Goal: Information Seeking & Learning: Learn about a topic

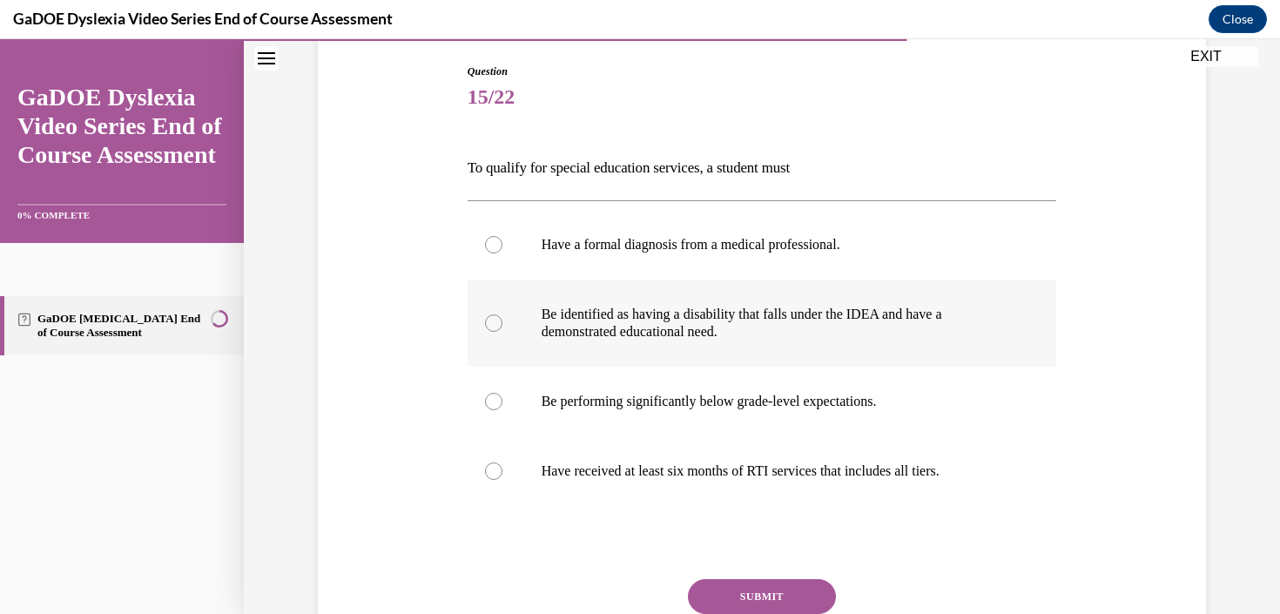
scroll to position [184, 0]
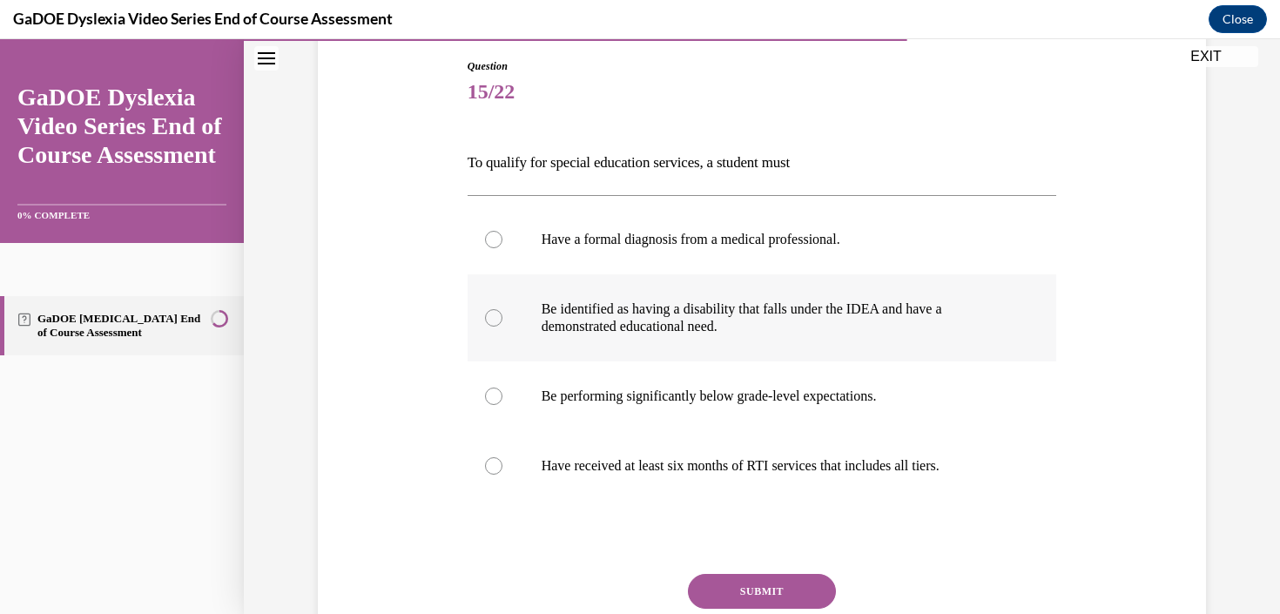
click at [756, 297] on label "Be identified as having a disability that falls under the IDEA and have a demon…" at bounding box center [761, 317] width 589 height 87
click at [502, 309] on input "Be identified as having a disability that falls under the IDEA and have a demon…" at bounding box center [493, 317] width 17 height 17
radio input "true"
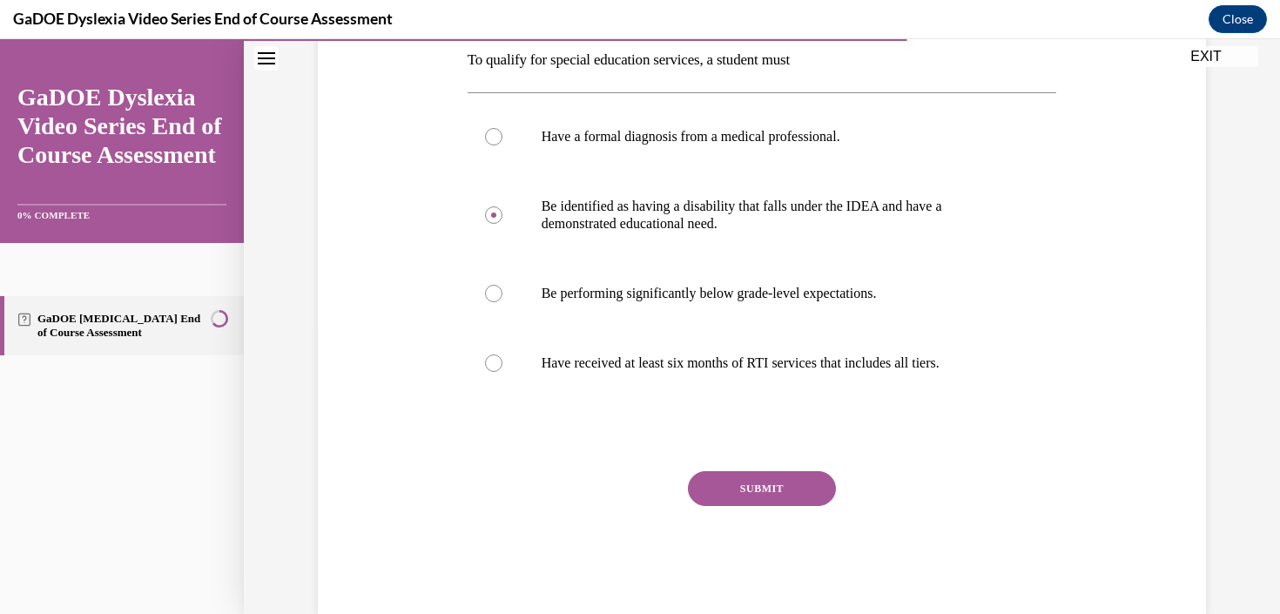
click at [791, 479] on button "SUBMIT" at bounding box center [762, 488] width 148 height 35
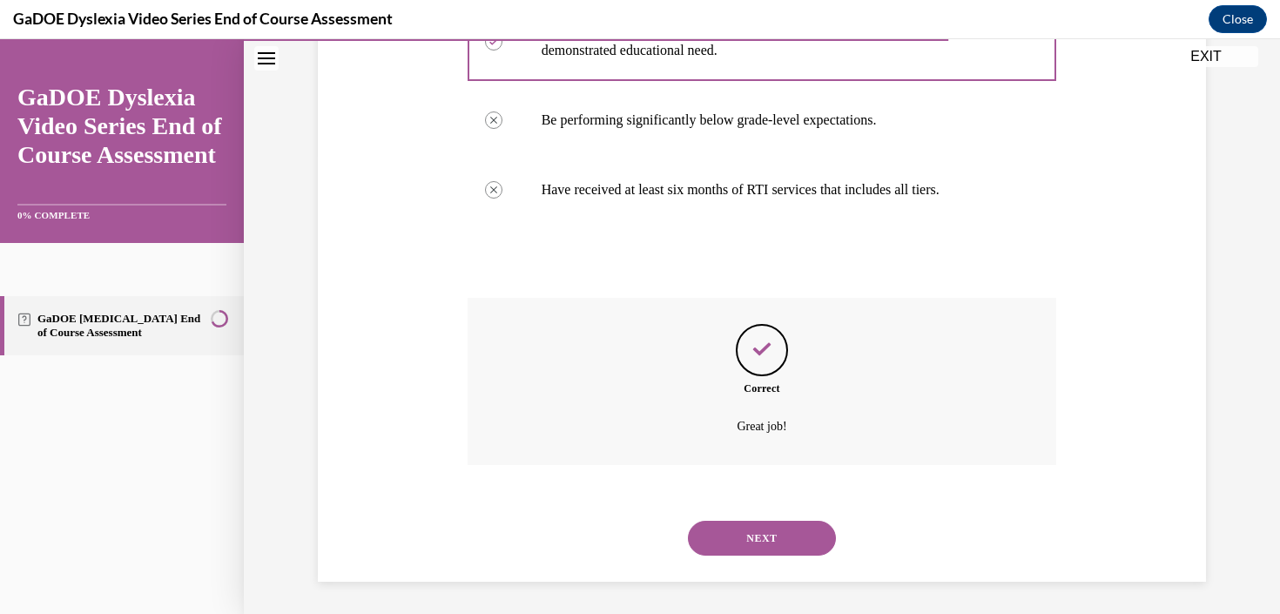
scroll to position [462, 0]
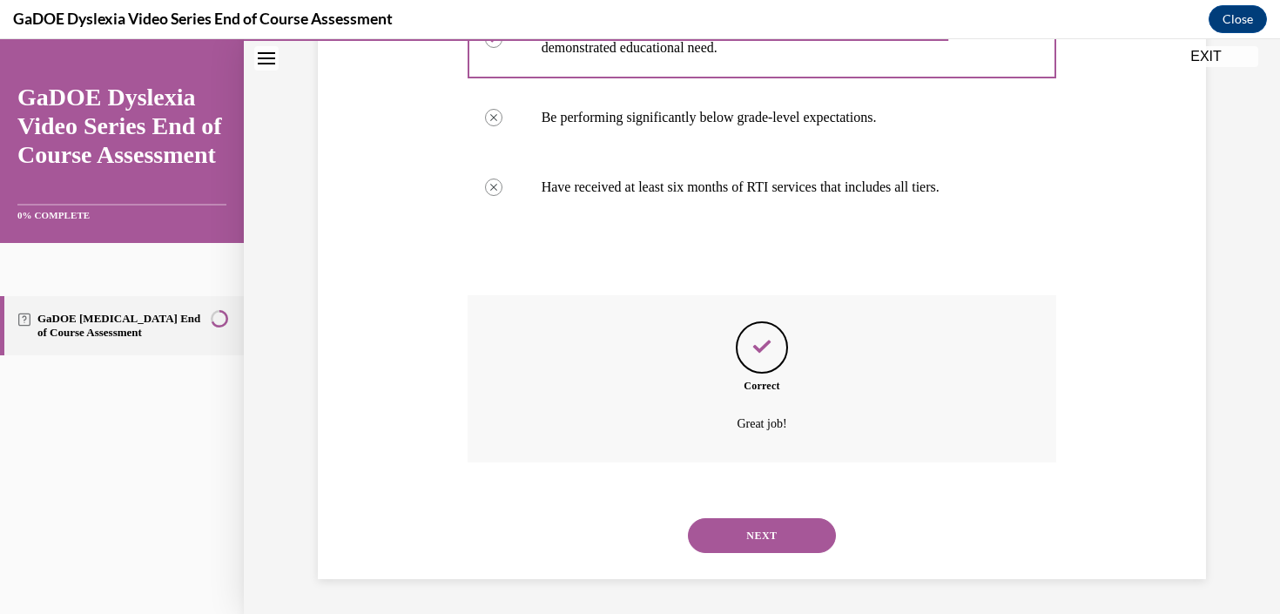
click at [781, 537] on button "NEXT" at bounding box center [762, 535] width 148 height 35
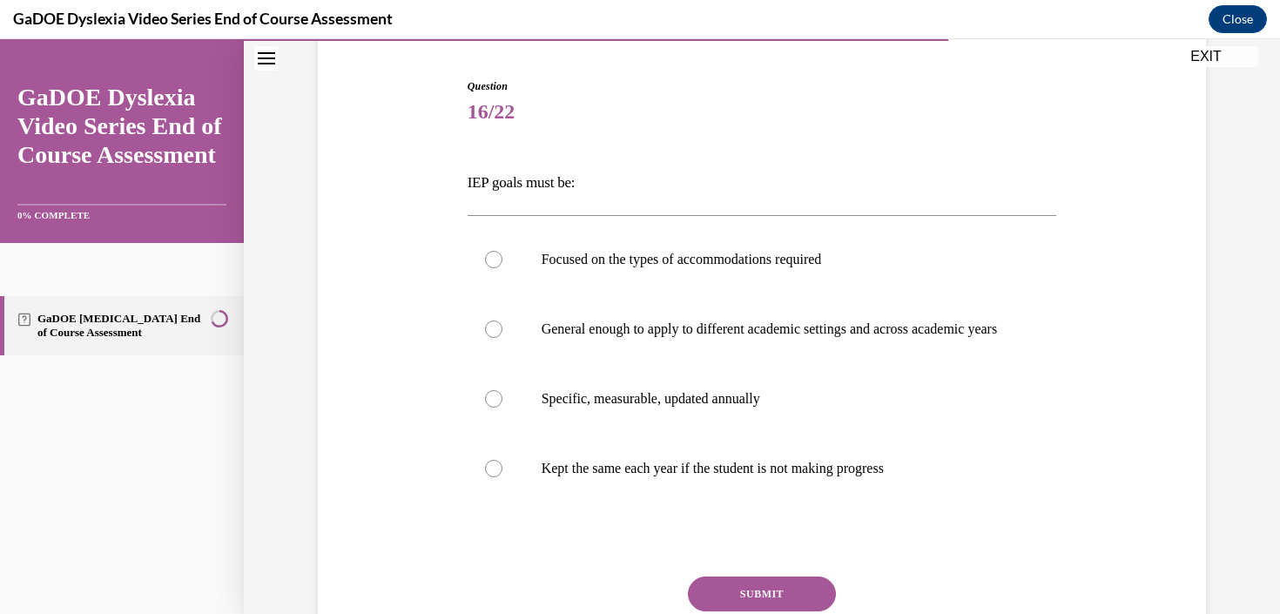
scroll to position [174, 0]
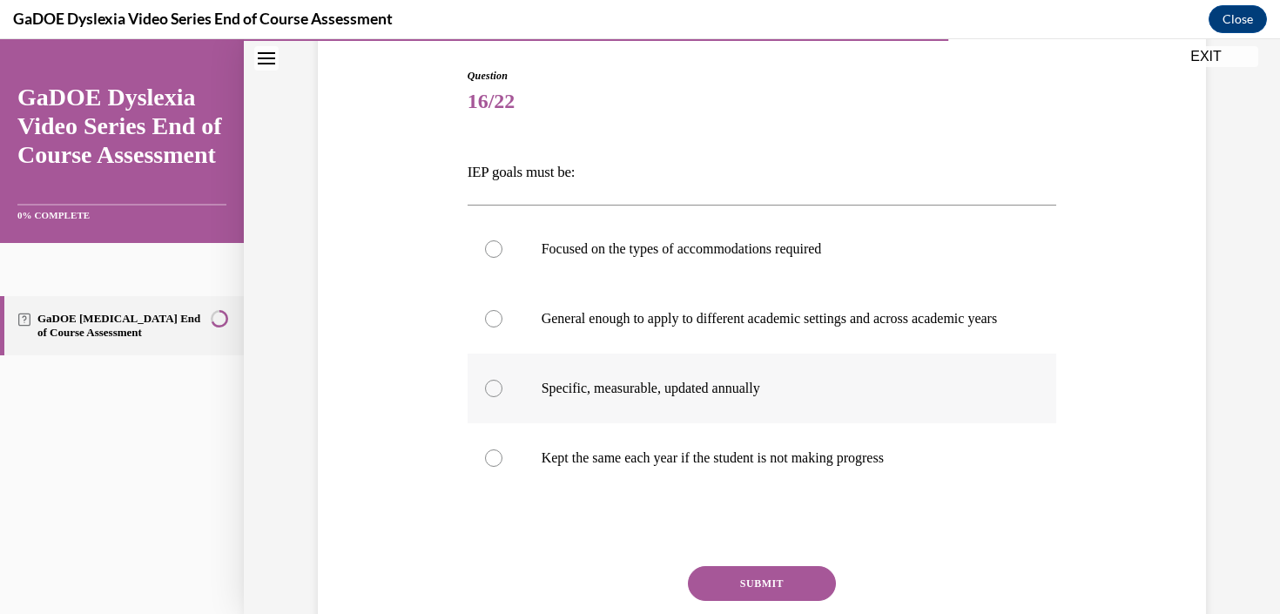
click at [744, 419] on label "Specific, measurable, updated annually" at bounding box center [761, 388] width 589 height 70
click at [502, 397] on input "Specific, measurable, updated annually" at bounding box center [493, 388] width 17 height 17
radio input "true"
click at [766, 592] on button "SUBMIT" at bounding box center [762, 583] width 148 height 35
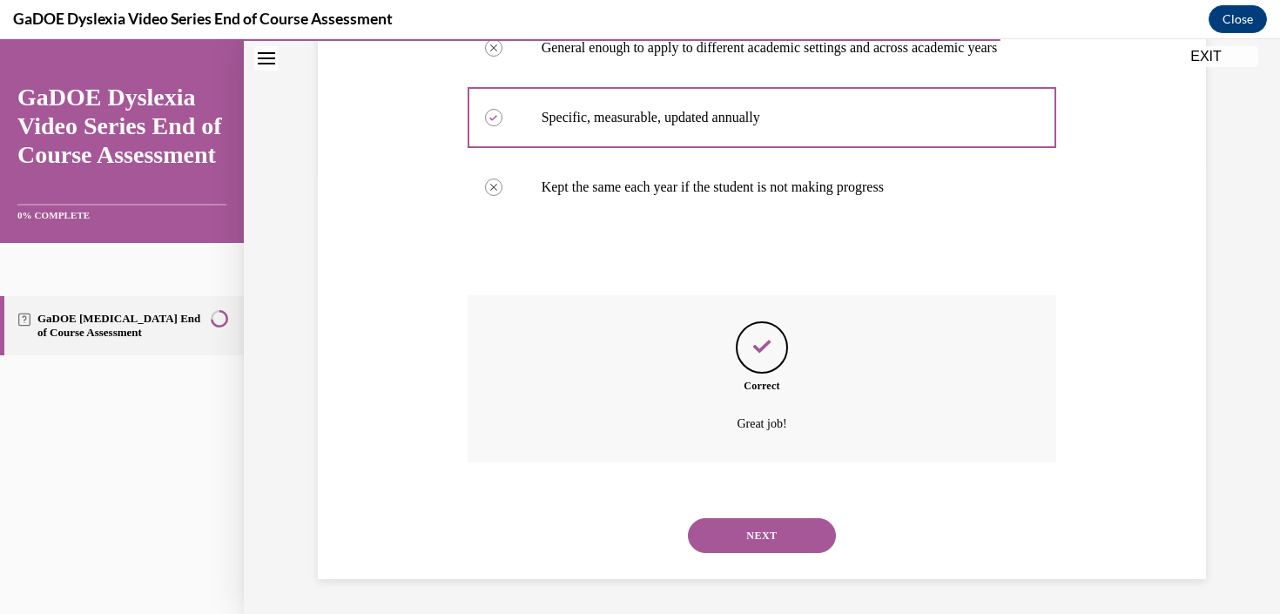
scroll to position [462, 0]
click at [774, 542] on button "NEXT" at bounding box center [762, 535] width 148 height 35
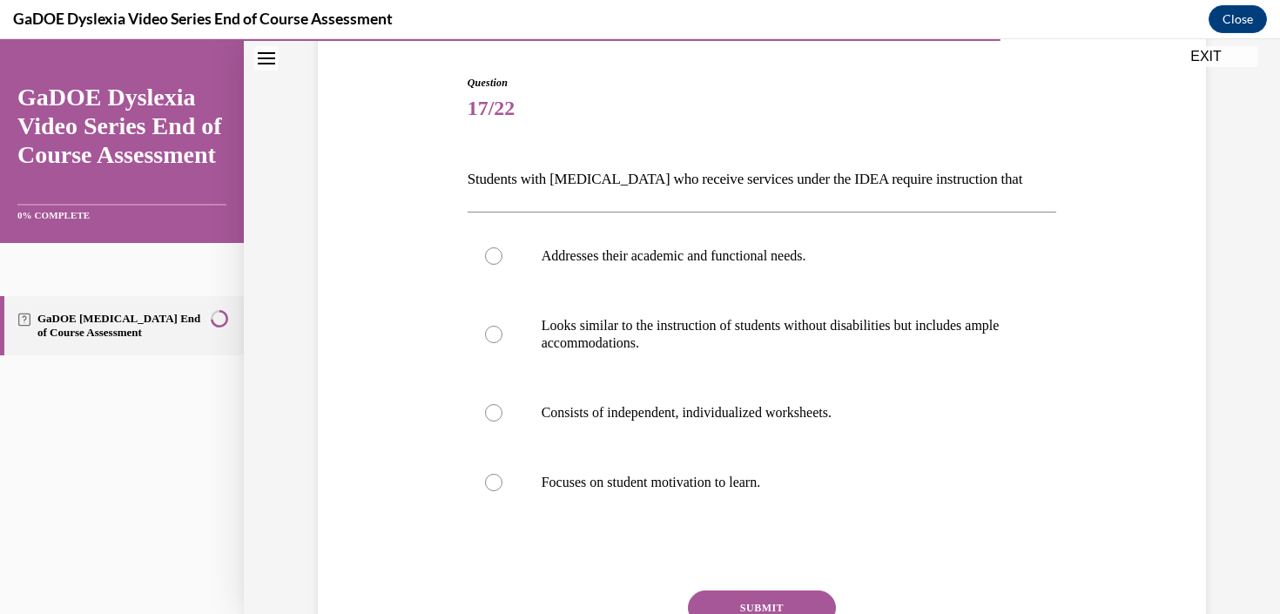
scroll to position [188, 0]
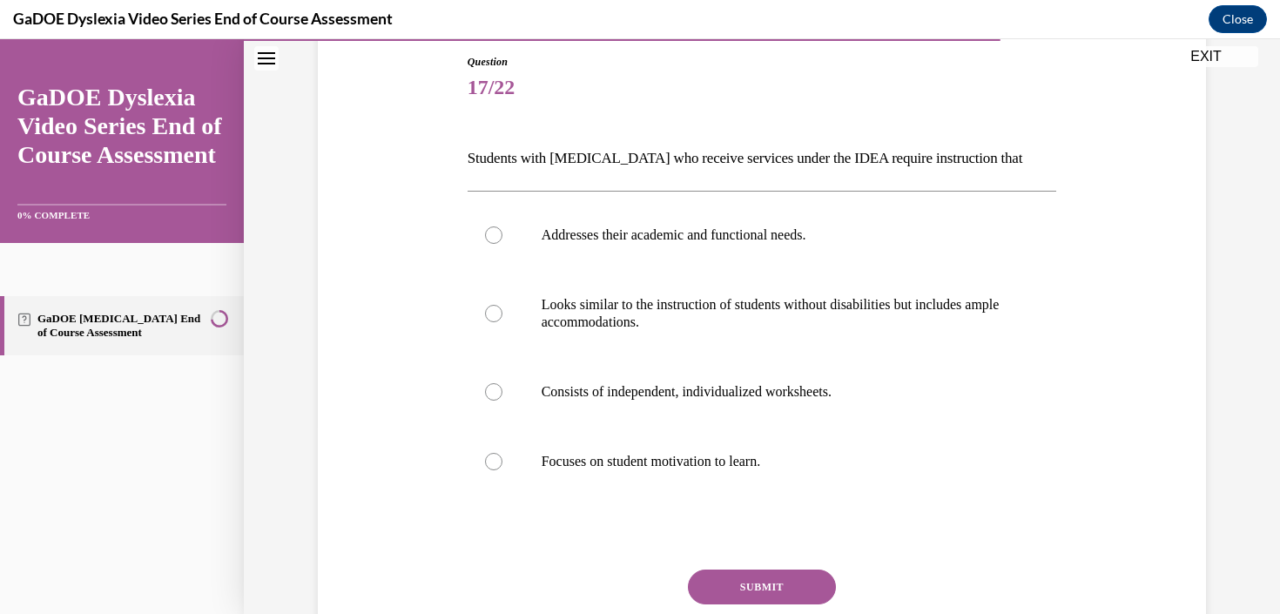
click at [835, 165] on p "Students with dyslexia who receive services under the IDEA require instruction …" at bounding box center [761, 159] width 589 height 30
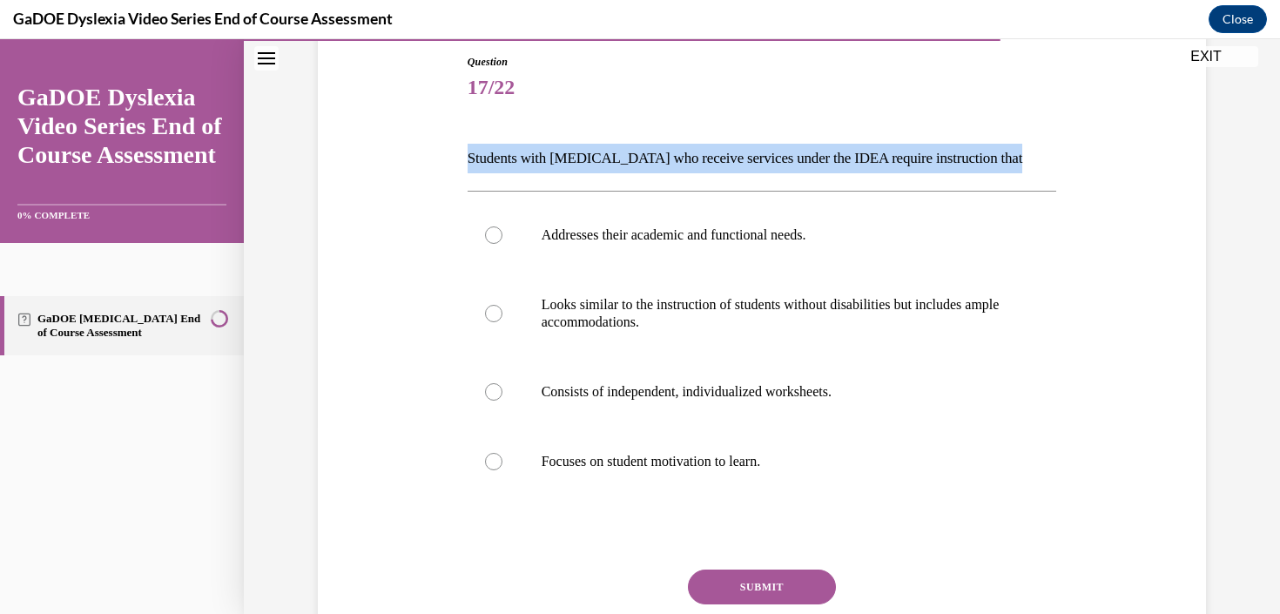
click at [835, 165] on p "Students with dyslexia who receive services under the IDEA require instruction …" at bounding box center [761, 159] width 589 height 30
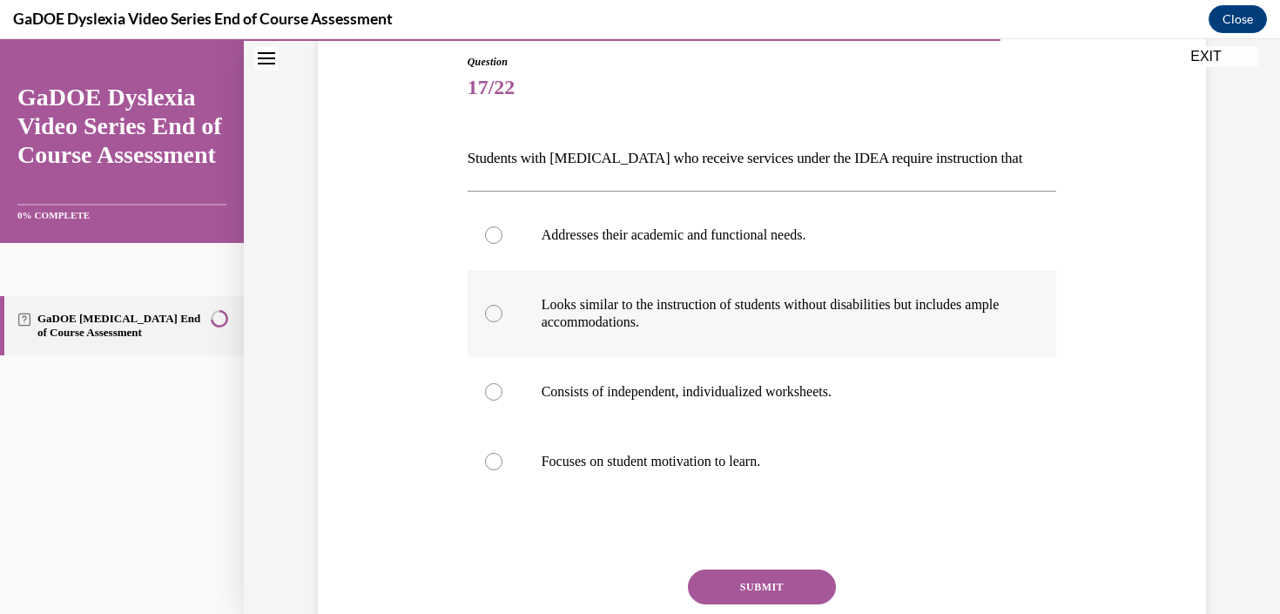
click at [796, 314] on p "Looks similar to the instruction of students without disabilities but includes …" at bounding box center [777, 313] width 472 height 35
click at [502, 314] on input "Looks similar to the instruction of students without disabilities but includes …" at bounding box center [493, 313] width 17 height 17
radio input "true"
click at [754, 236] on p "Addresses their academic and functional needs." at bounding box center [777, 234] width 472 height 17
click at [502, 236] on input "Addresses their academic and functional needs." at bounding box center [493, 234] width 17 height 17
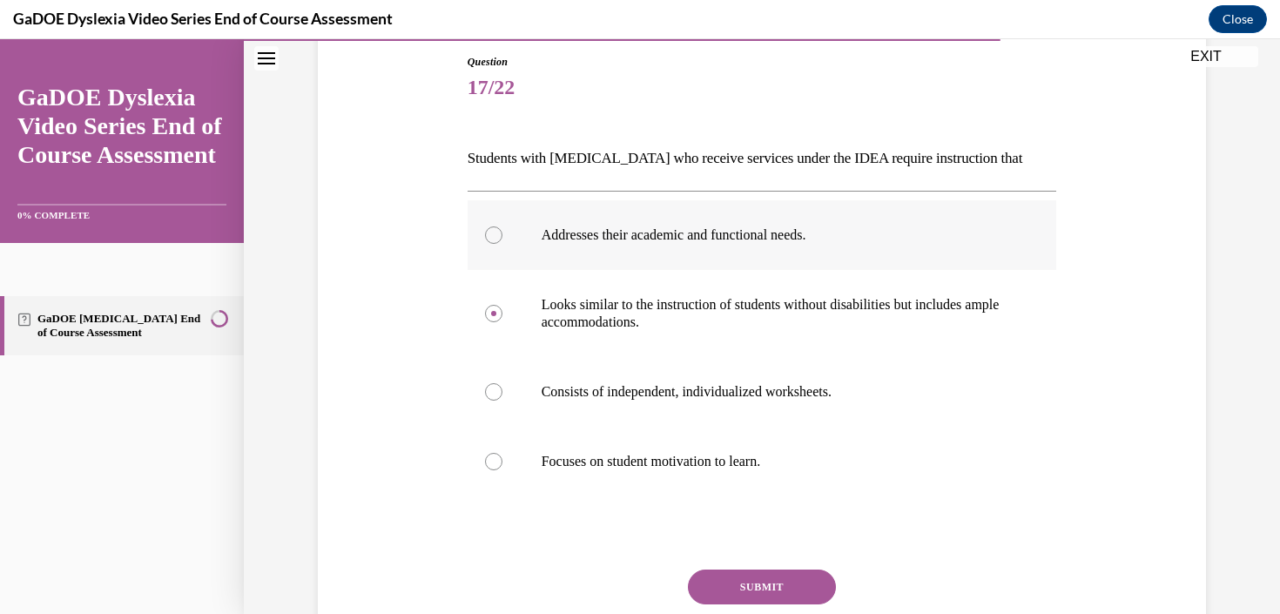
radio input "true"
click at [767, 577] on button "SUBMIT" at bounding box center [762, 586] width 148 height 35
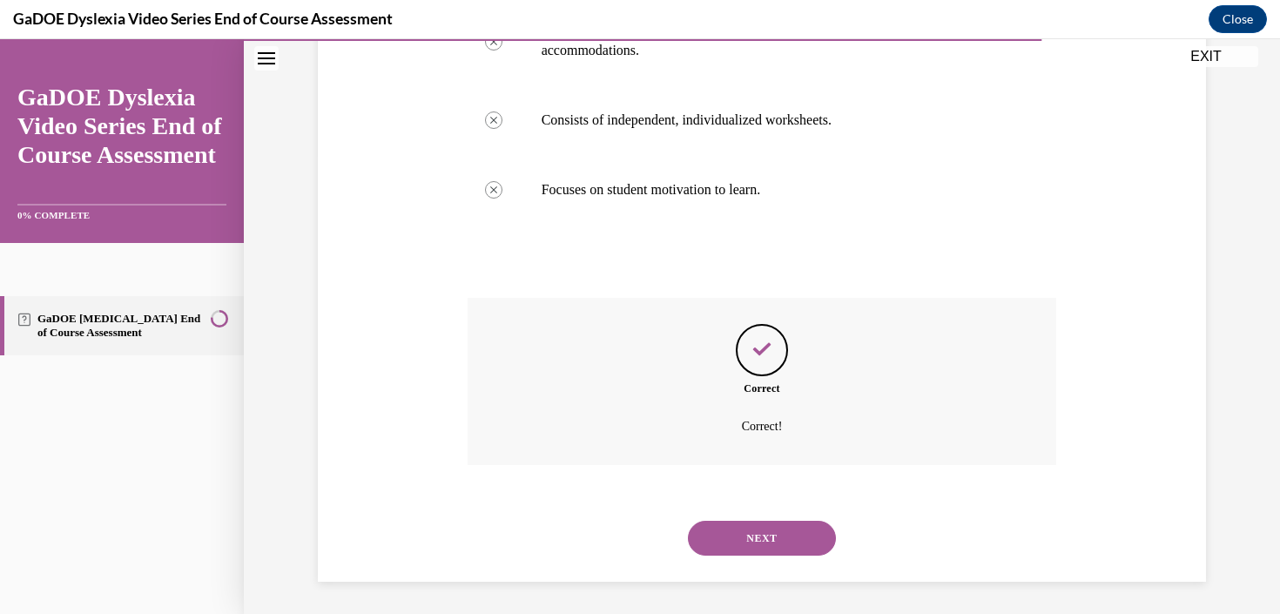
scroll to position [462, 0]
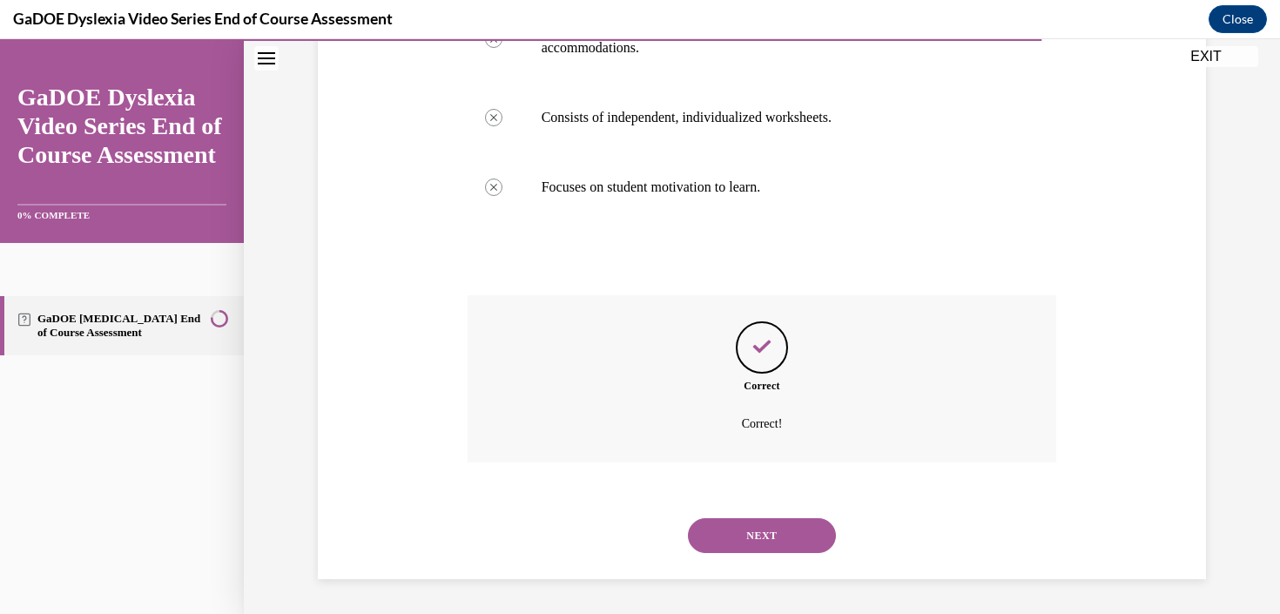
click at [775, 529] on button "NEXT" at bounding box center [762, 535] width 148 height 35
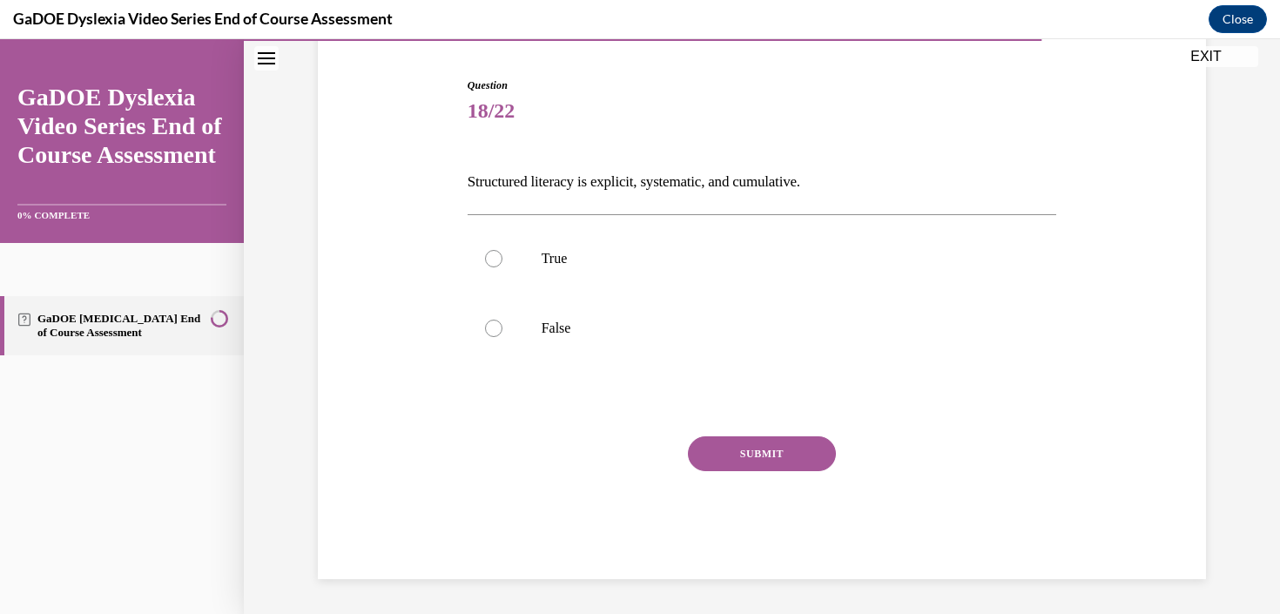
scroll to position [165, 0]
click at [701, 279] on label "True" at bounding box center [761, 259] width 589 height 70
click at [502, 267] on input "True" at bounding box center [493, 258] width 17 height 17
radio input "true"
click at [771, 440] on button "SUBMIT" at bounding box center [762, 453] width 148 height 35
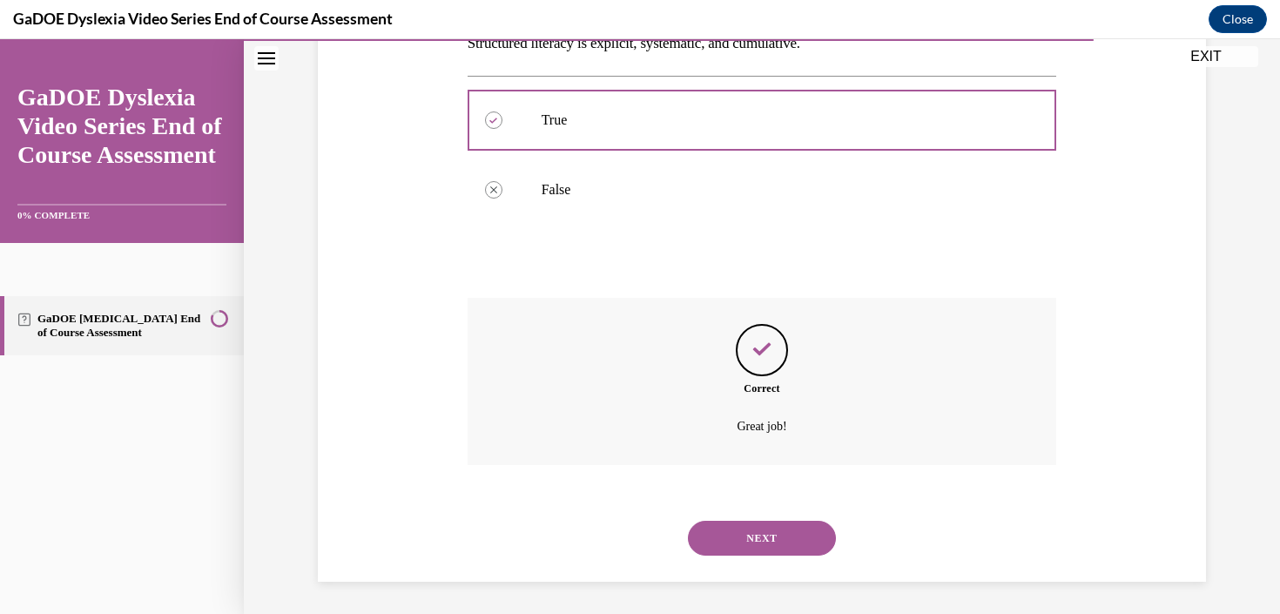
scroll to position [306, 0]
click at [769, 529] on button "NEXT" at bounding box center [762, 535] width 148 height 35
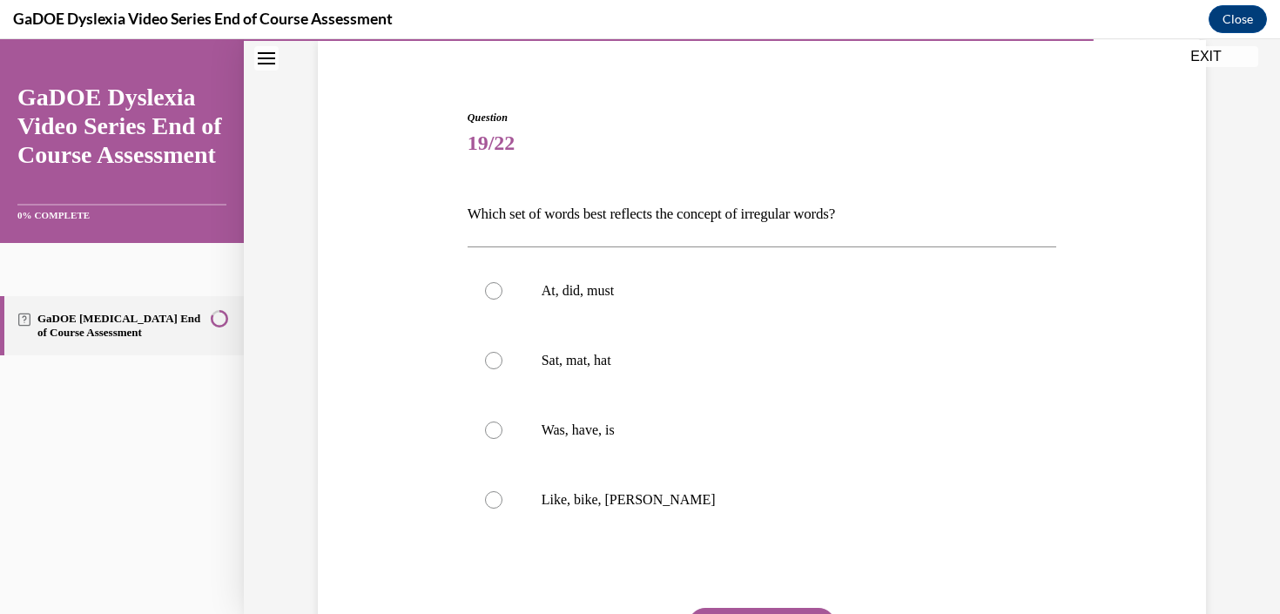
scroll to position [137, 0]
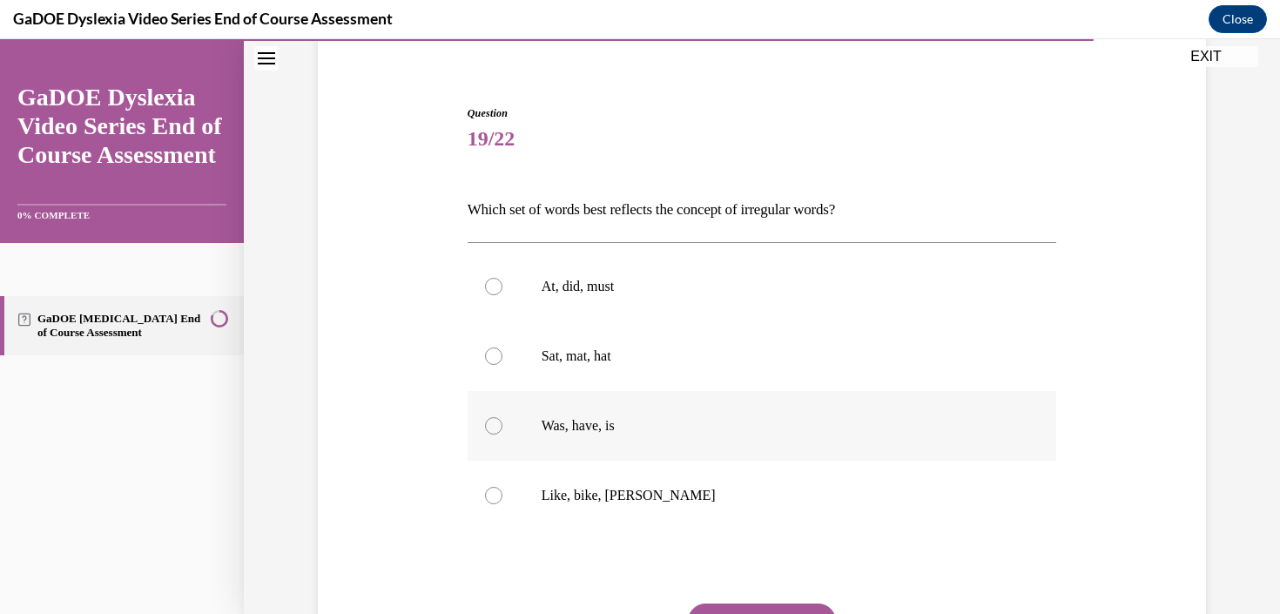
click at [747, 443] on label "Was, have, is" at bounding box center [761, 426] width 589 height 70
click at [502, 434] on input "Was, have, is" at bounding box center [493, 425] width 17 height 17
radio input "true"
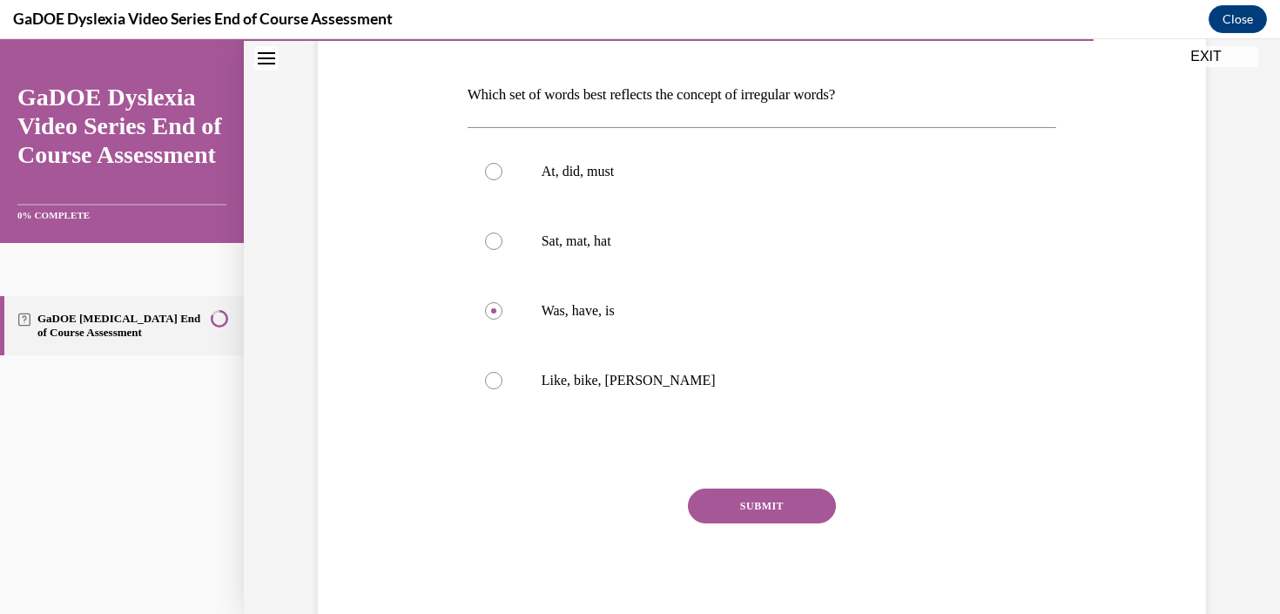
click at [757, 506] on button "SUBMIT" at bounding box center [762, 505] width 148 height 35
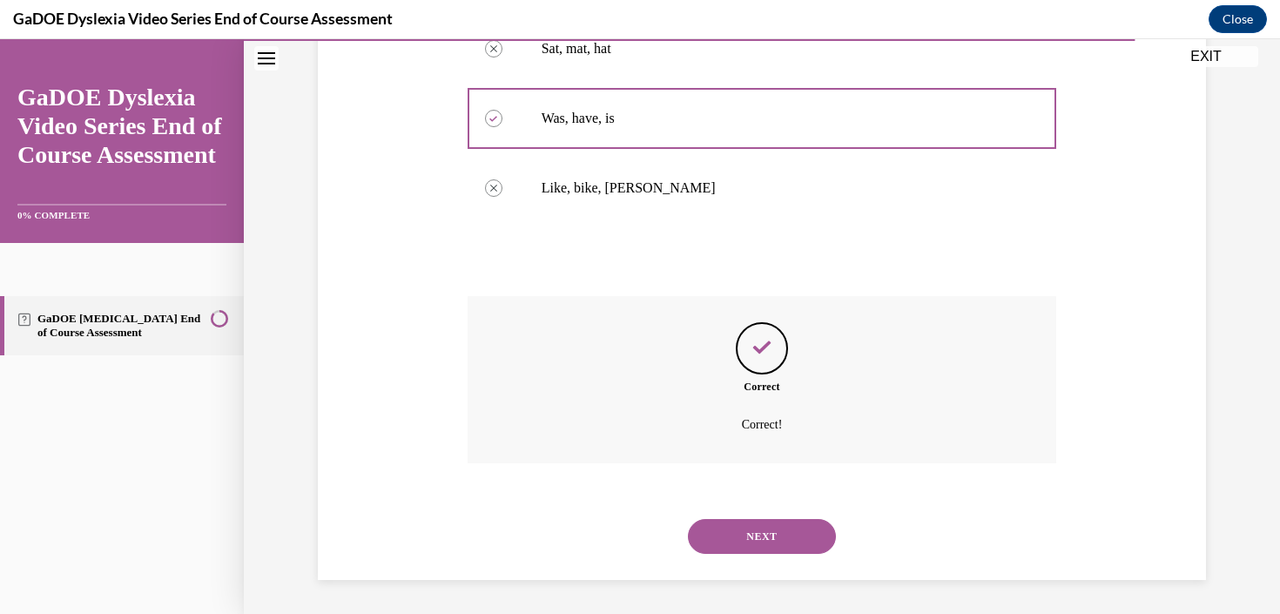
scroll to position [445, 0]
click at [757, 533] on button "NEXT" at bounding box center [762, 535] width 148 height 35
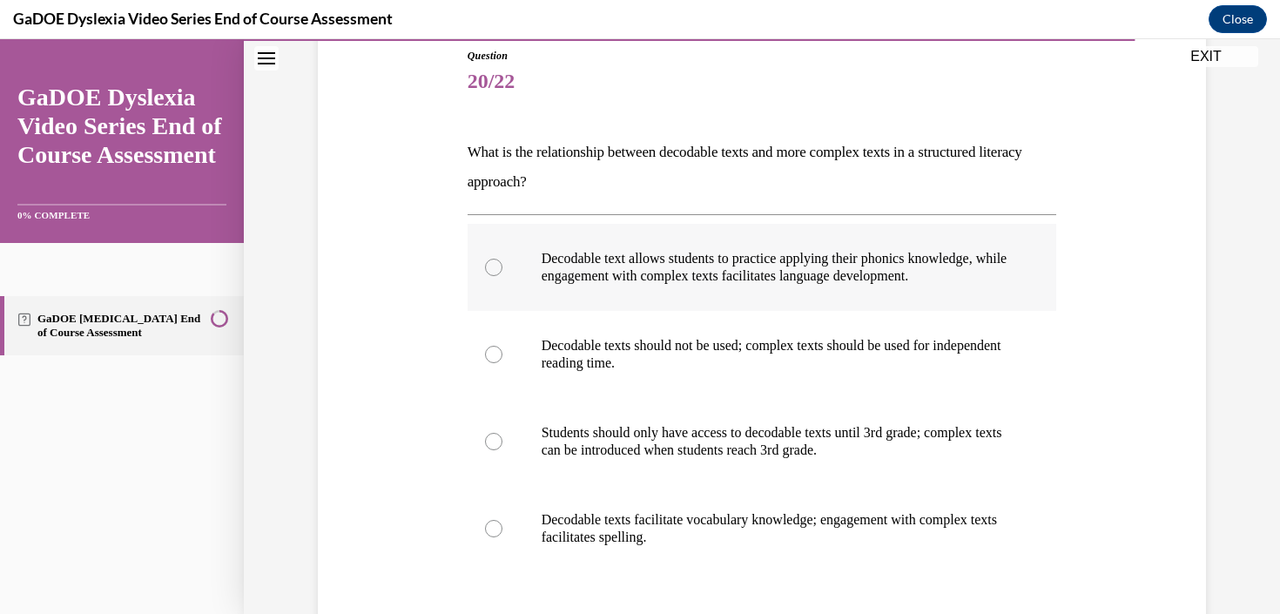
scroll to position [198, 0]
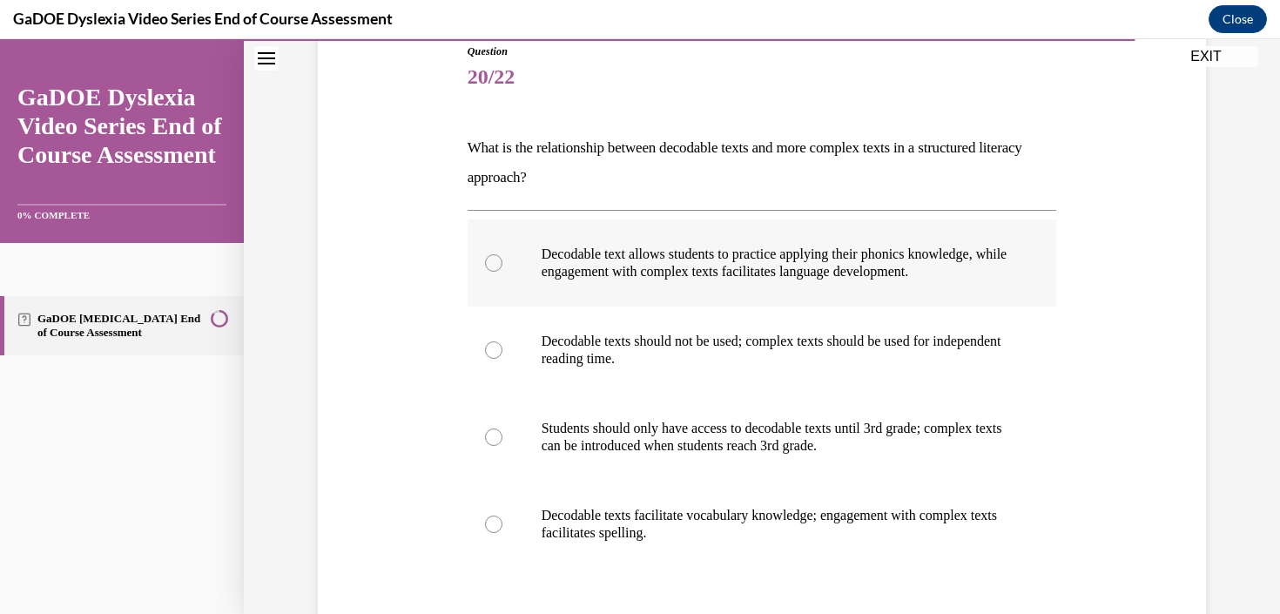
click at [663, 278] on p "Decodable text allows students to practice applying their phonics knowledge, wh…" at bounding box center [777, 263] width 472 height 35
click at [502, 272] on input "Decodable text allows students to practice applying their phonics knowledge, wh…" at bounding box center [493, 262] width 17 height 17
radio input "true"
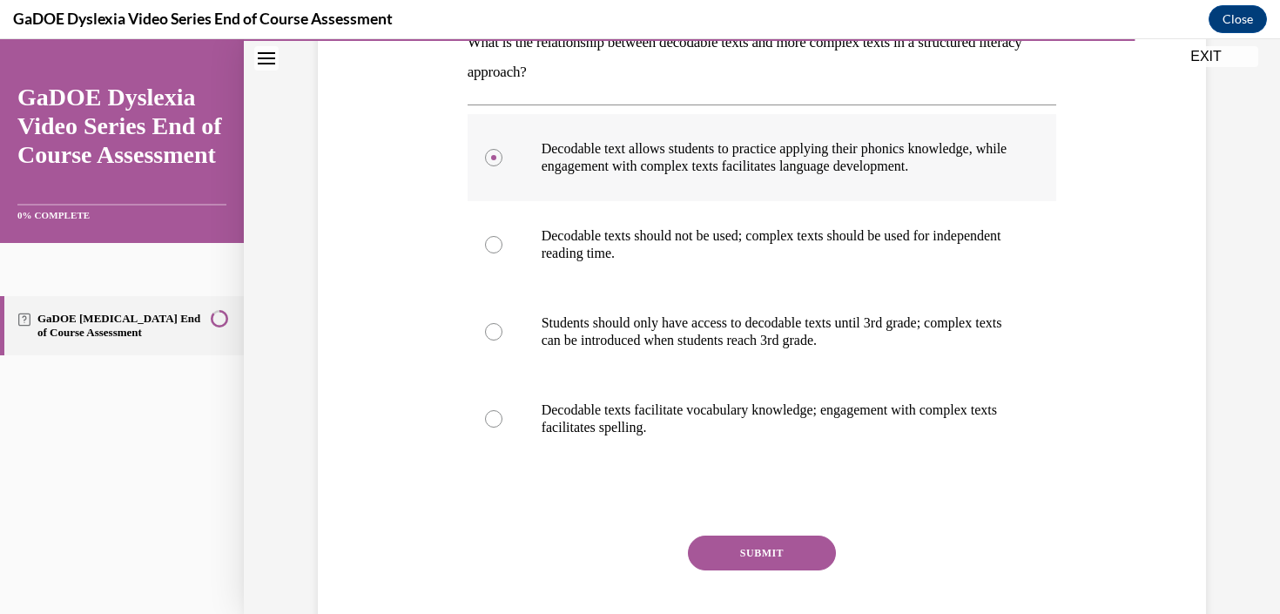
scroll to position [403, 0]
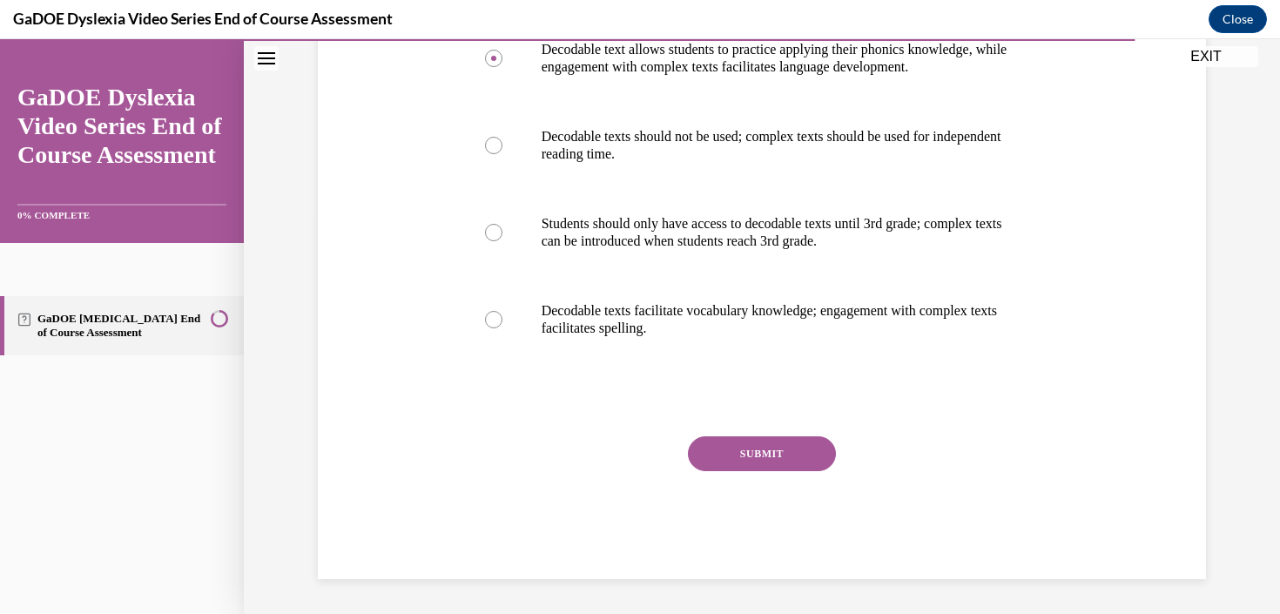
click at [721, 462] on button "SUBMIT" at bounding box center [762, 453] width 148 height 35
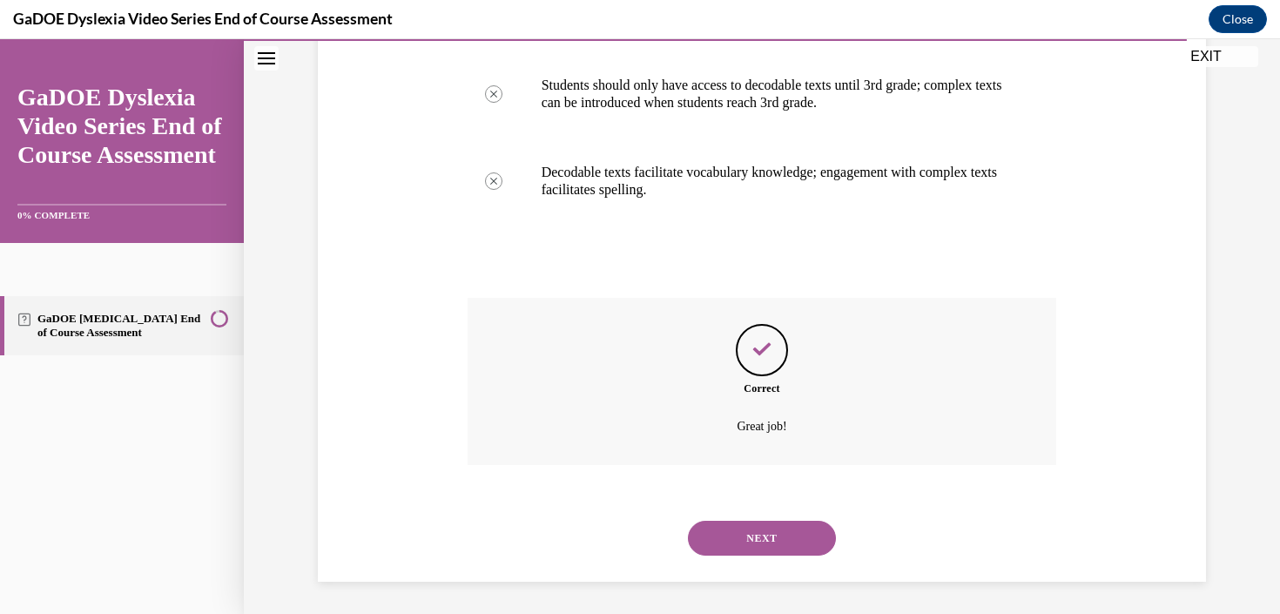
scroll to position [544, 0]
click at [737, 519] on button "NEXT" at bounding box center [762, 535] width 148 height 35
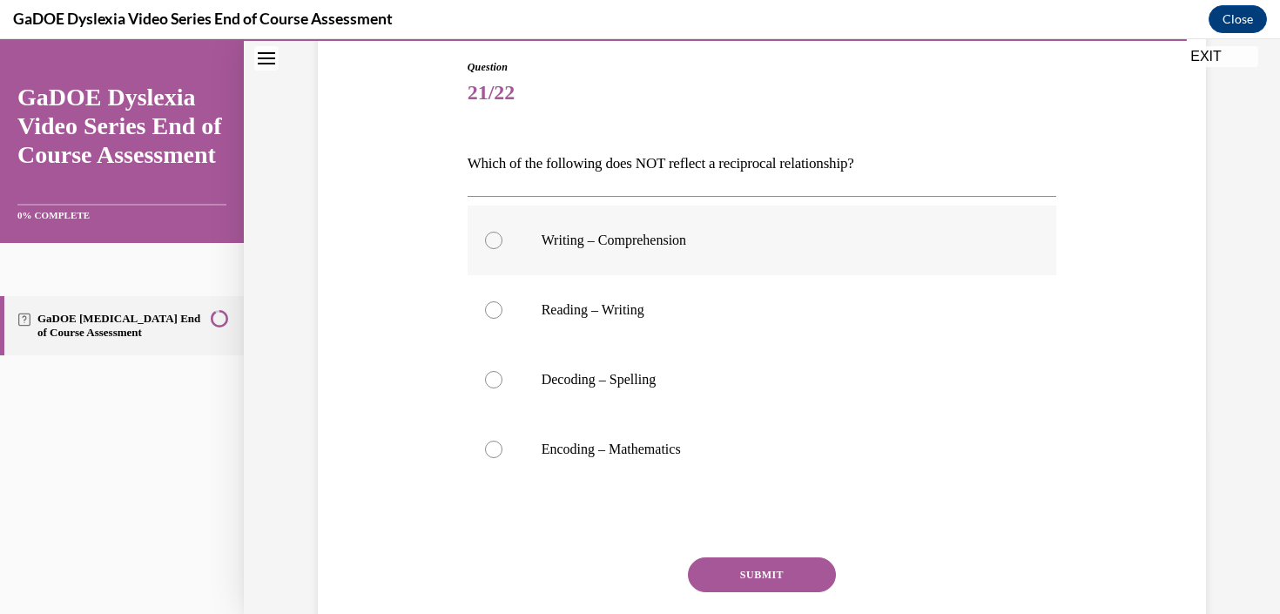
scroll to position [184, 0]
click at [685, 451] on p "Encoding – Mathematics" at bounding box center [777, 448] width 472 height 17
click at [502, 451] on input "Encoding – Mathematics" at bounding box center [493, 448] width 17 height 17
radio input "true"
click at [784, 575] on button "SUBMIT" at bounding box center [762, 573] width 148 height 35
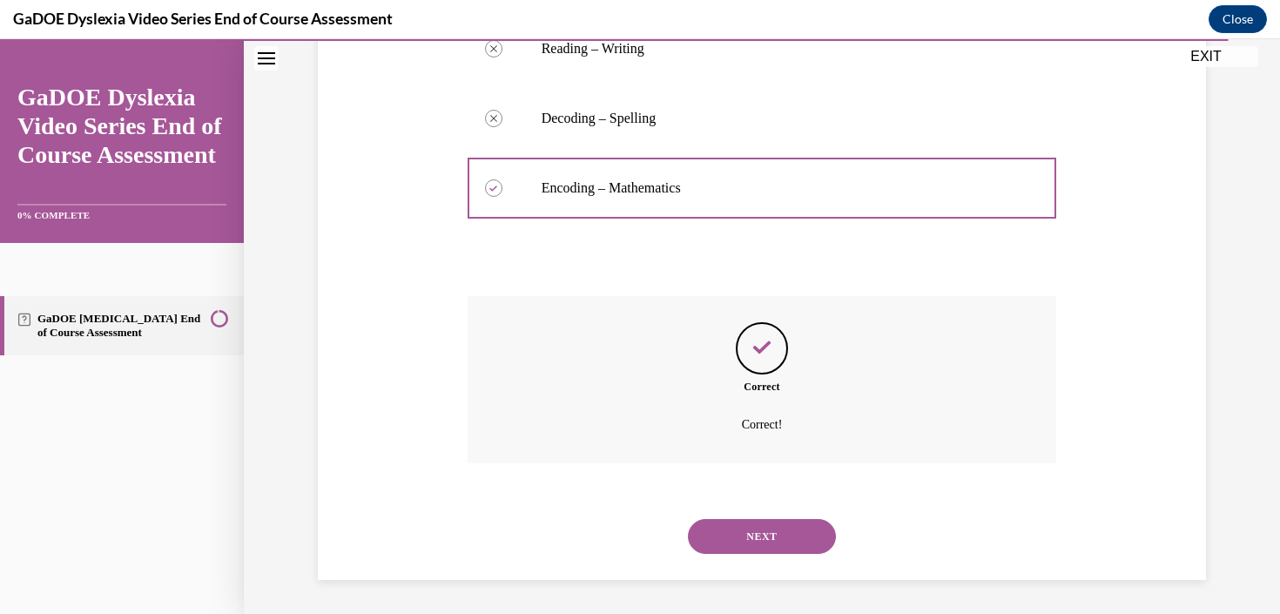
scroll to position [445, 0]
click at [779, 541] on button "NEXT" at bounding box center [762, 535] width 148 height 35
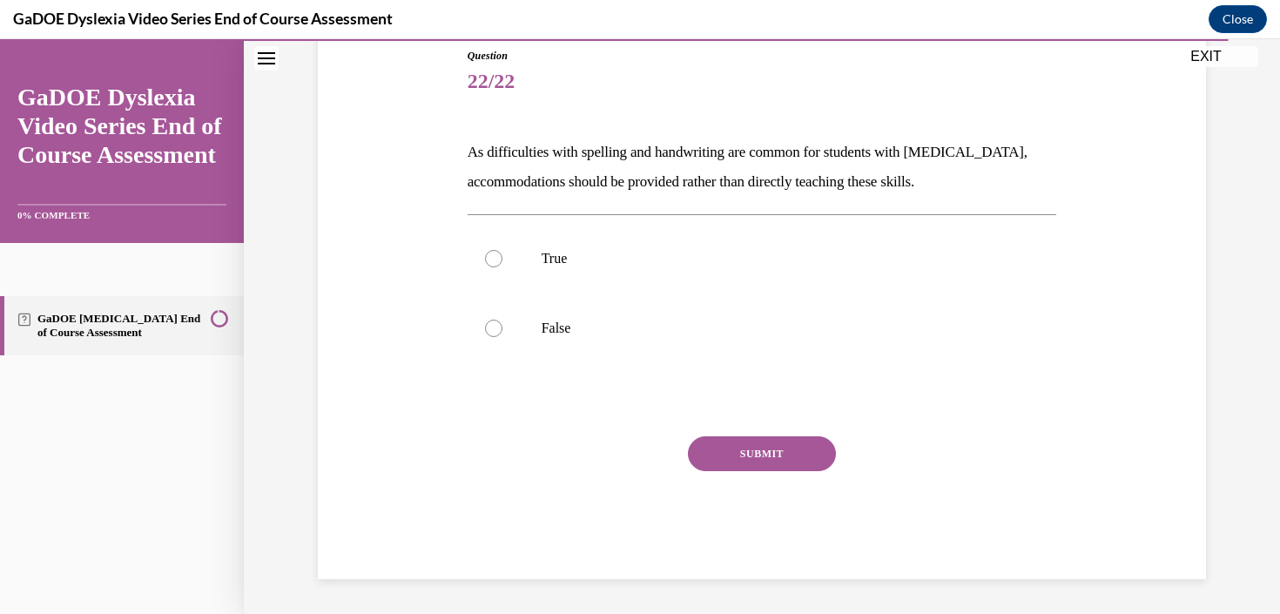
scroll to position [193, 0]
click at [547, 326] on p "False" at bounding box center [777, 328] width 472 height 17
click at [502, 326] on input "False" at bounding box center [493, 328] width 17 height 17
radio input "true"
click at [802, 451] on button "SUBMIT" at bounding box center [762, 454] width 148 height 35
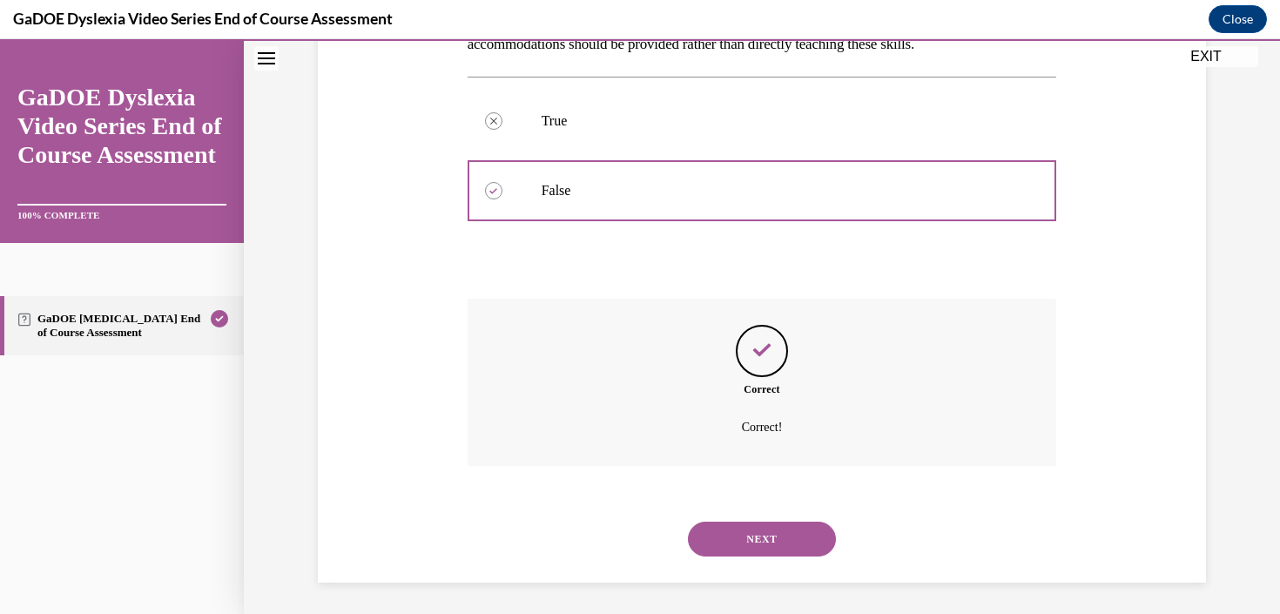
scroll to position [335, 0]
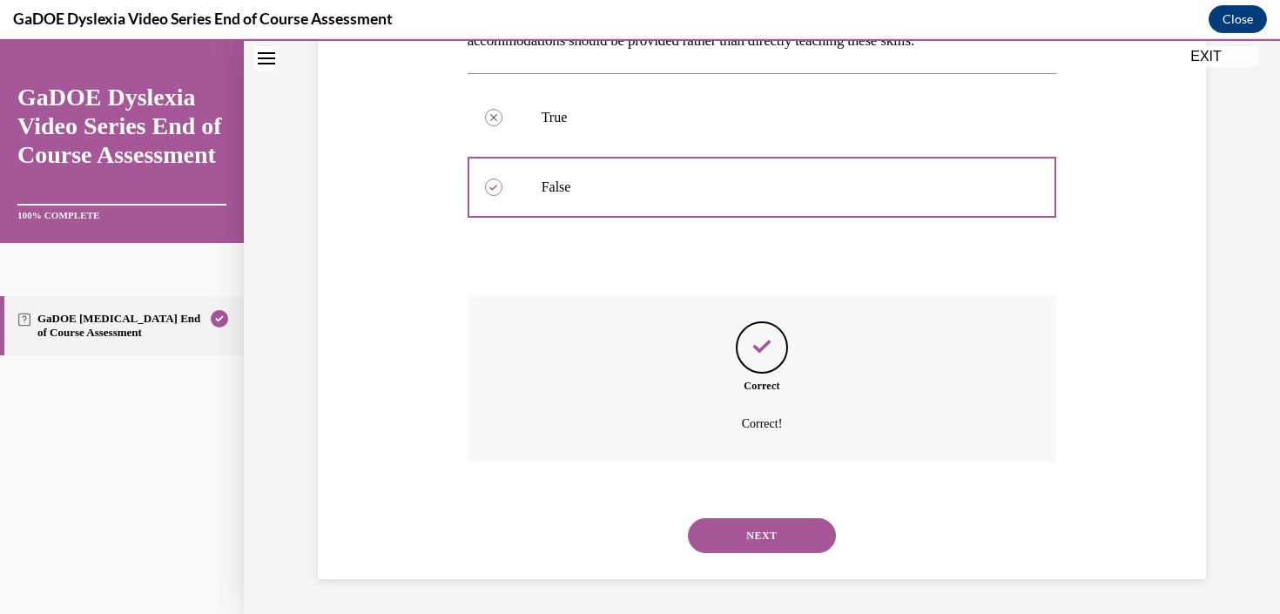
click at [786, 538] on button "NEXT" at bounding box center [762, 535] width 148 height 35
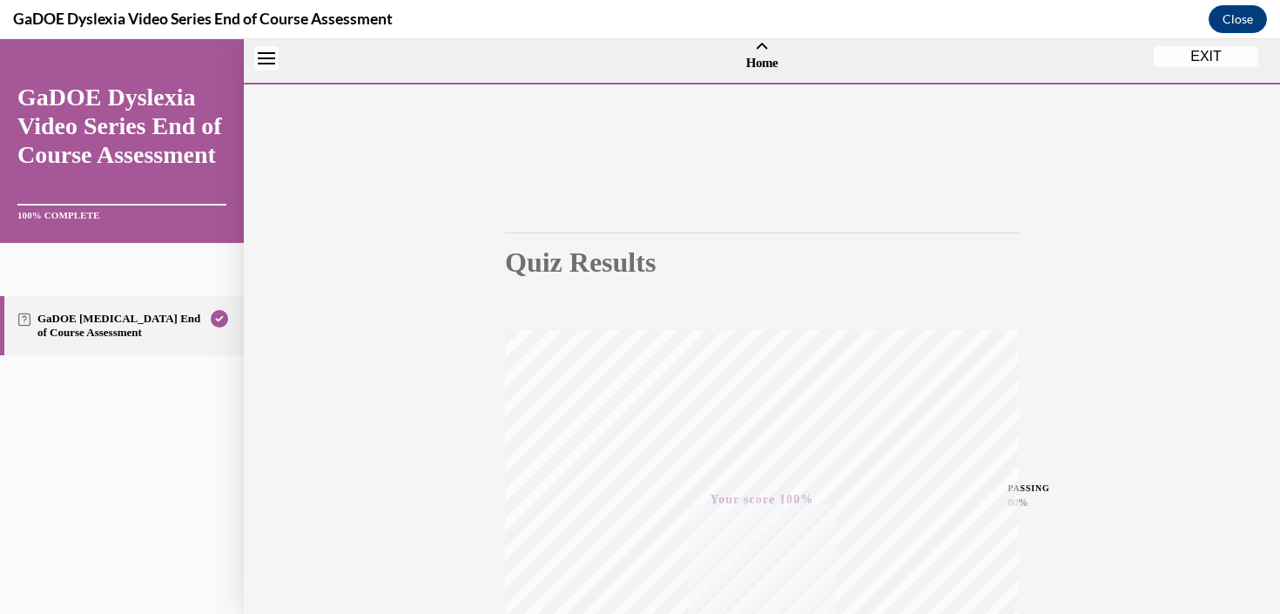
scroll to position [0, 0]
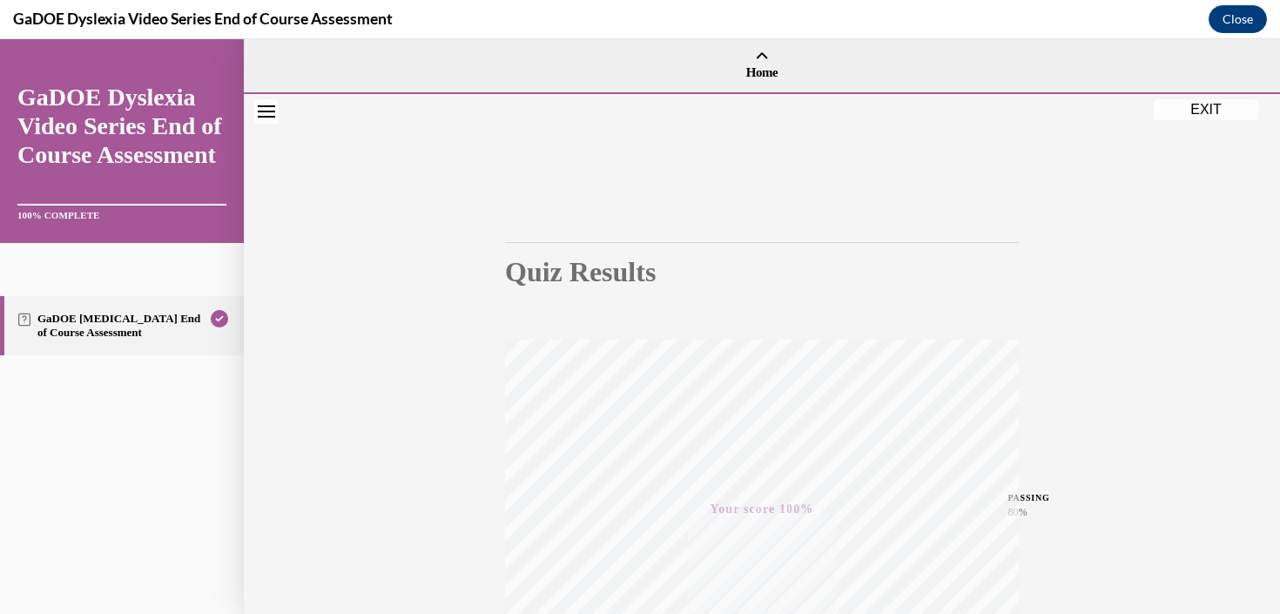
click at [1191, 112] on button "EXIT" at bounding box center [1206, 109] width 104 height 21
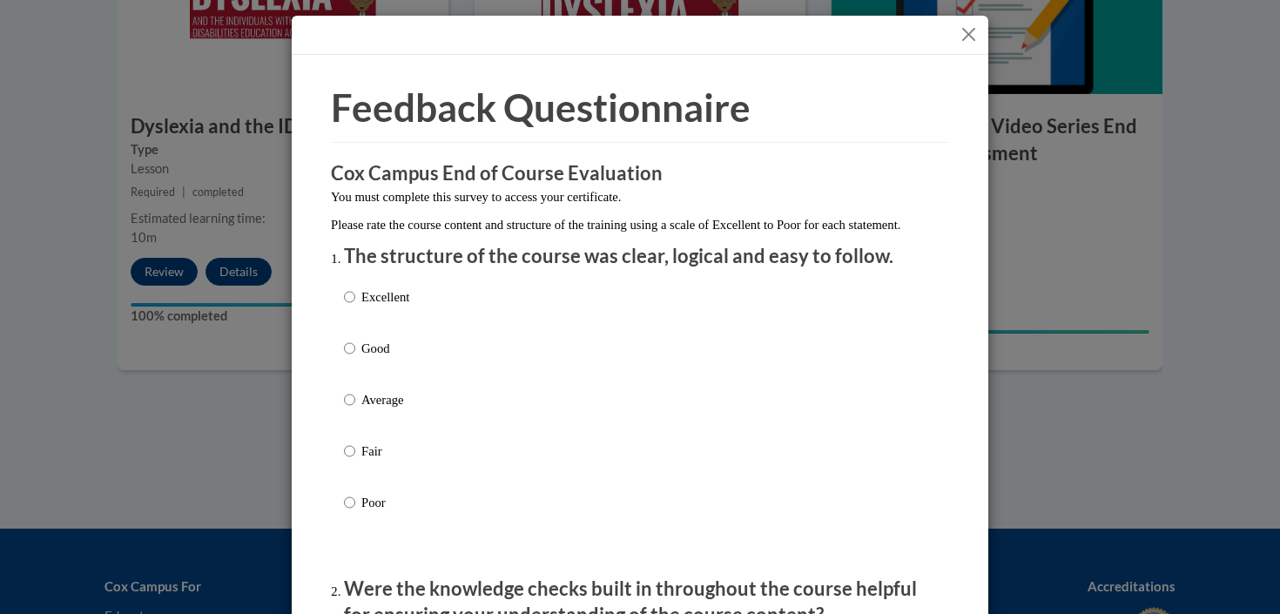
click at [381, 328] on label "Excellent" at bounding box center [376, 310] width 65 height 47
click at [355, 306] on input "Excellent" at bounding box center [349, 296] width 11 height 19
radio input "true"
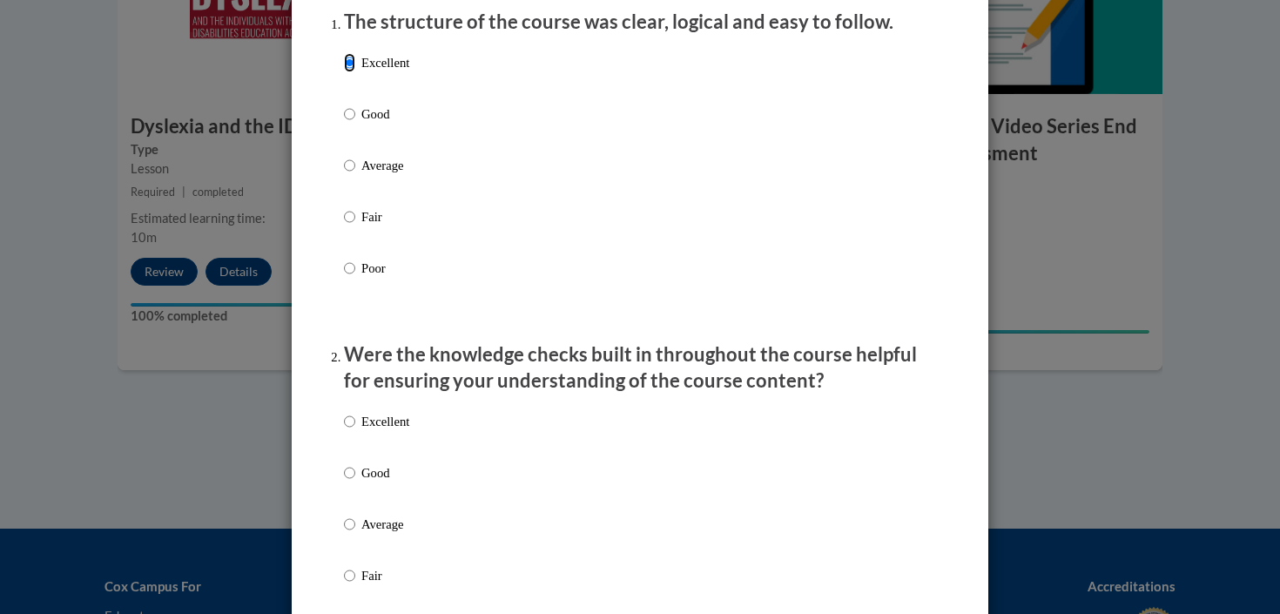
scroll to position [250, 0]
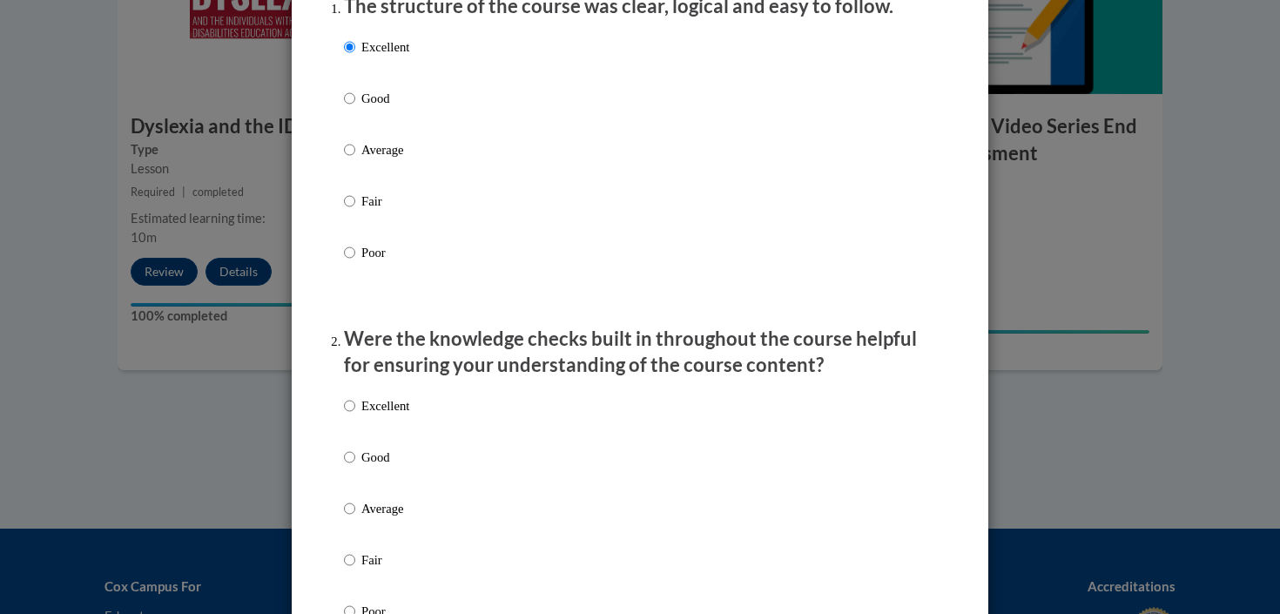
click at [384, 415] on p "Excellent" at bounding box center [385, 405] width 48 height 19
click at [355, 415] on input "Excellent" at bounding box center [349, 405] width 11 height 19
radio input "true"
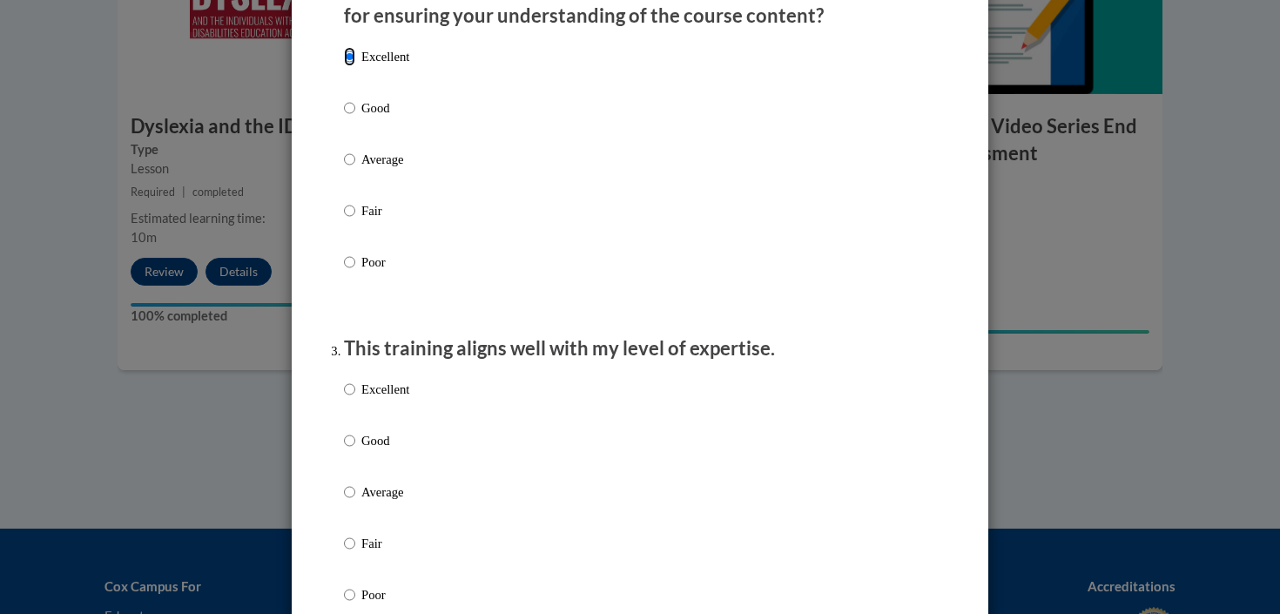
scroll to position [636, 0]
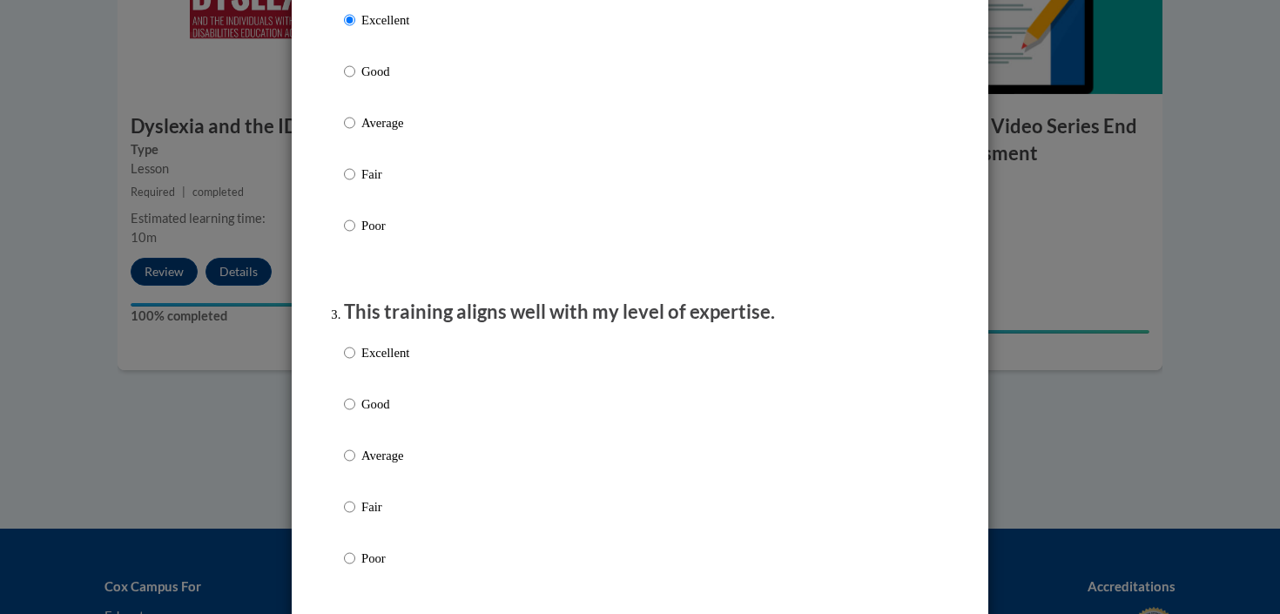
click at [385, 362] on p "Excellent" at bounding box center [385, 352] width 48 height 19
click at [355, 362] on input "Excellent" at bounding box center [349, 352] width 11 height 19
radio input "true"
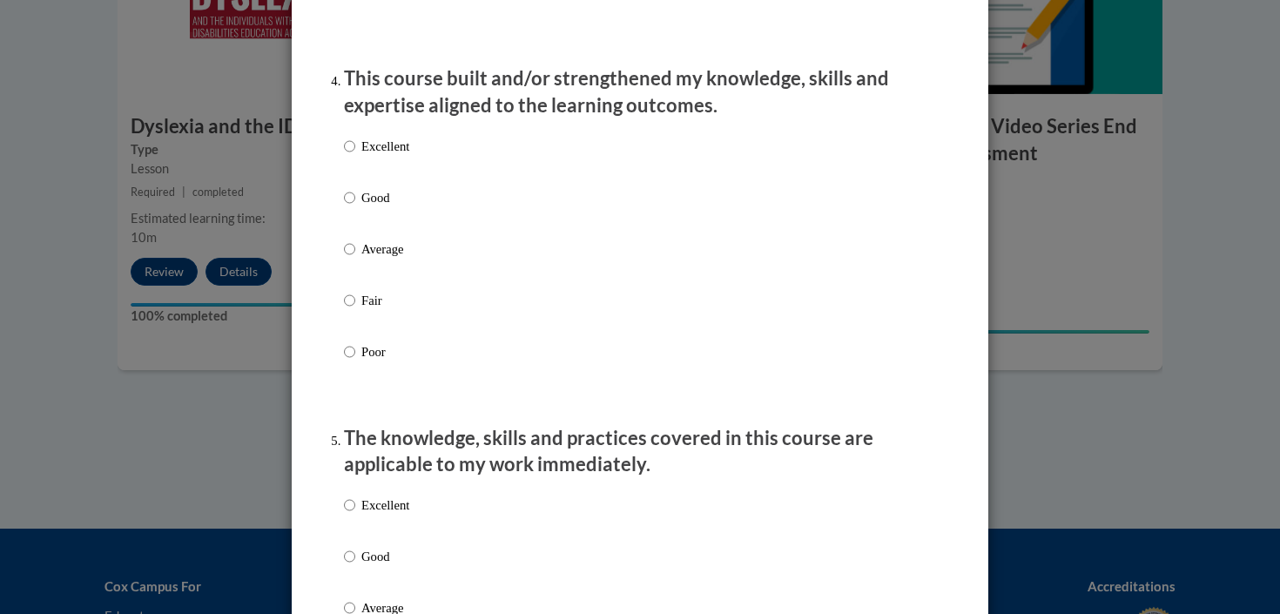
scroll to position [1220, 0]
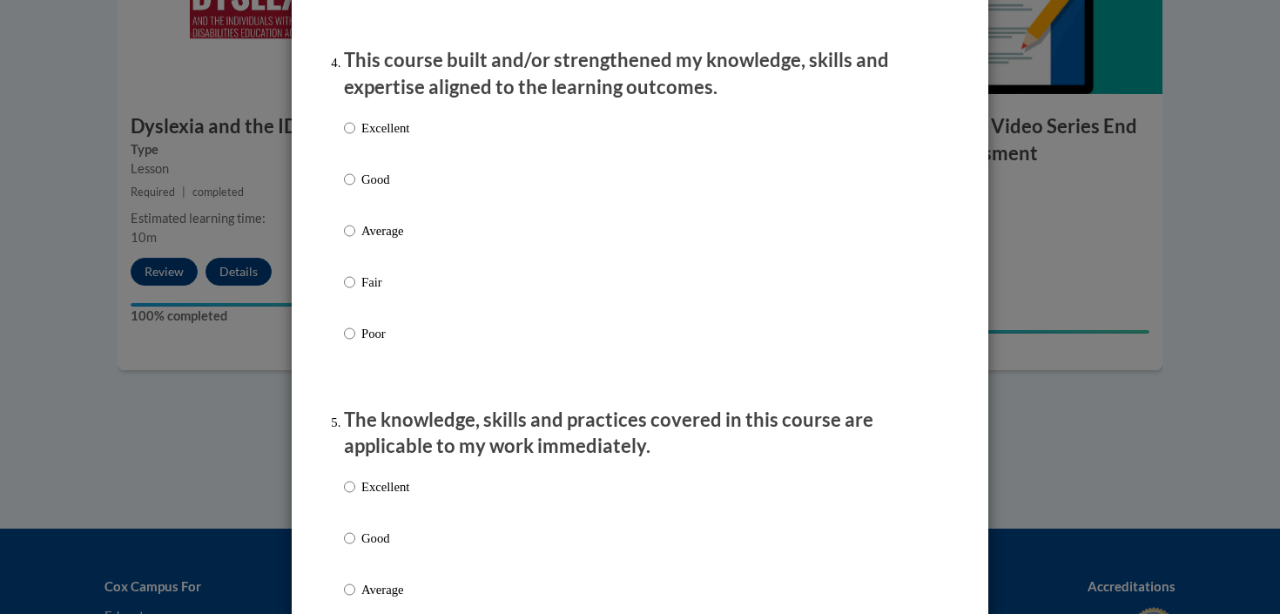
click at [385, 138] on p "Excellent" at bounding box center [385, 127] width 48 height 19
click at [355, 138] on input "Excellent" at bounding box center [349, 127] width 11 height 19
radio input "true"
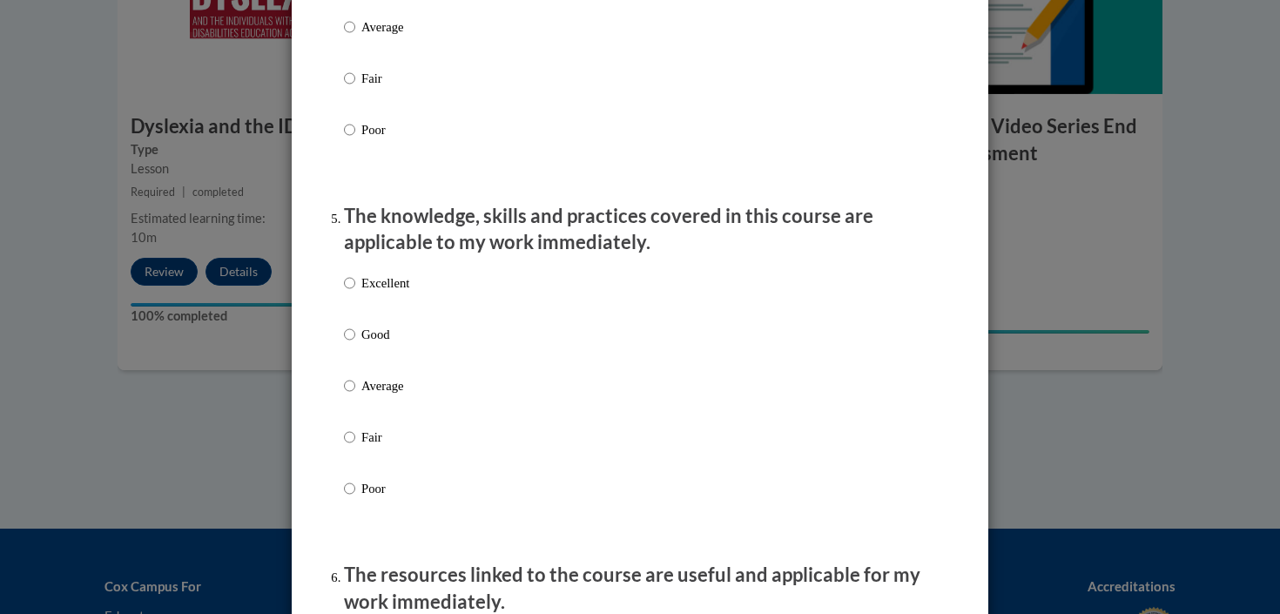
scroll to position [1566, 0]
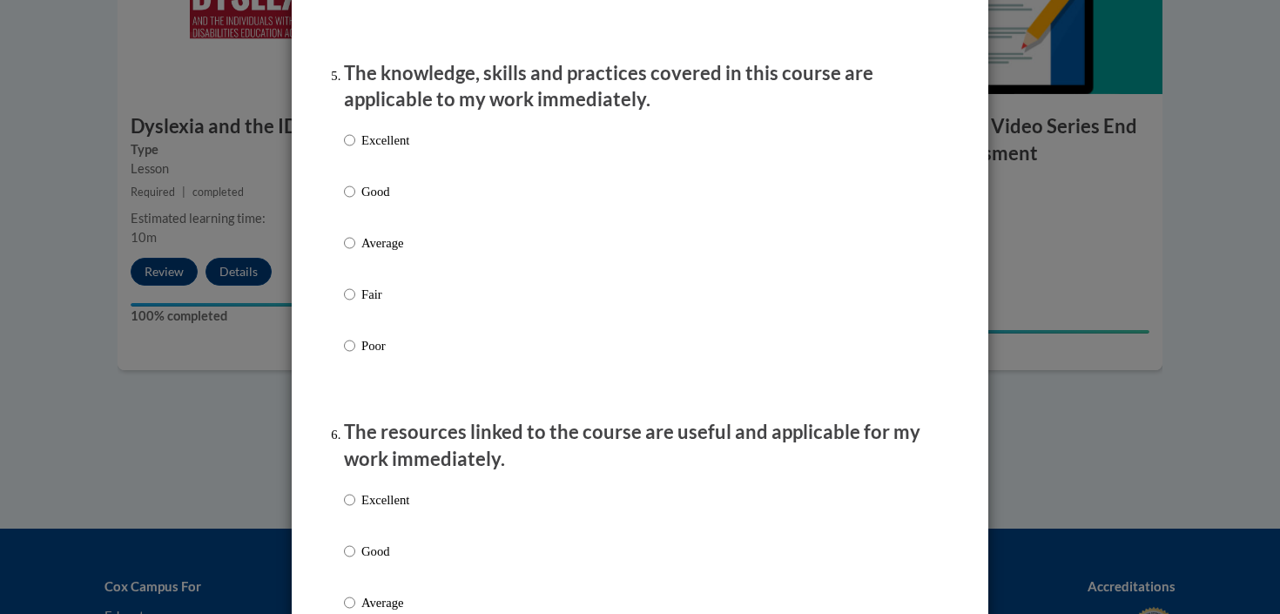
click at [385, 150] on p "Excellent" at bounding box center [385, 140] width 48 height 19
click at [355, 150] on input "Excellent" at bounding box center [349, 140] width 11 height 19
radio input "true"
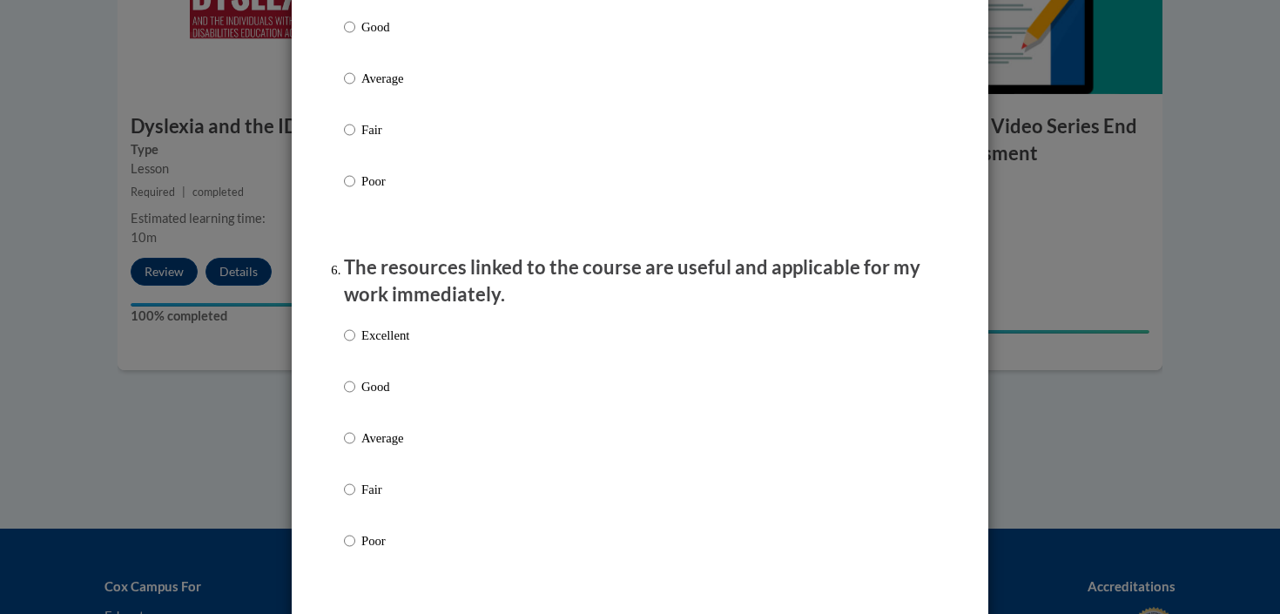
scroll to position [1857, 0]
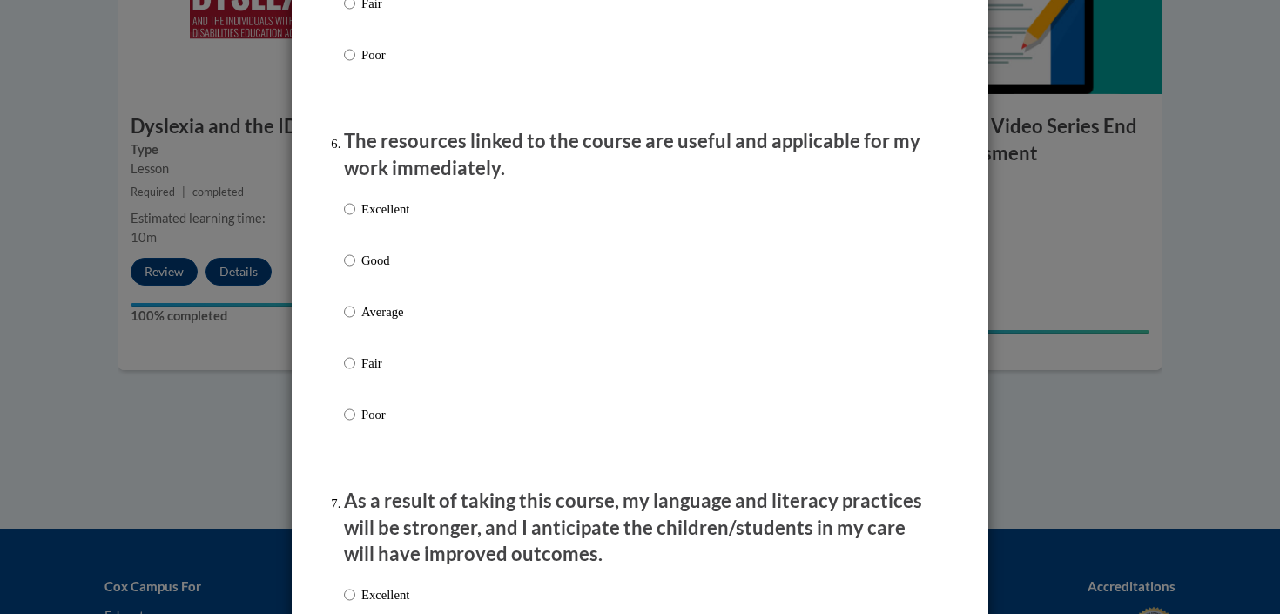
click at [387, 219] on p "Excellent" at bounding box center [385, 208] width 48 height 19
click at [355, 219] on input "Excellent" at bounding box center [349, 208] width 11 height 19
radio input "true"
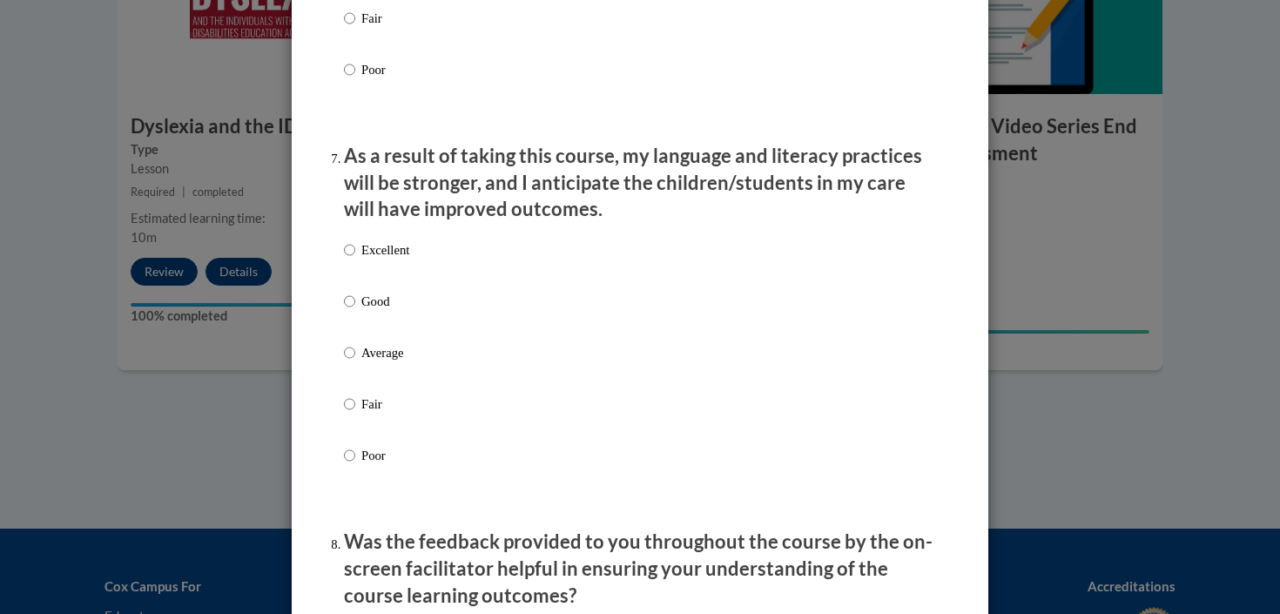
click at [387, 259] on p "Excellent" at bounding box center [385, 249] width 48 height 19
click at [355, 259] on input "Excellent" at bounding box center [349, 249] width 11 height 19
radio input "true"
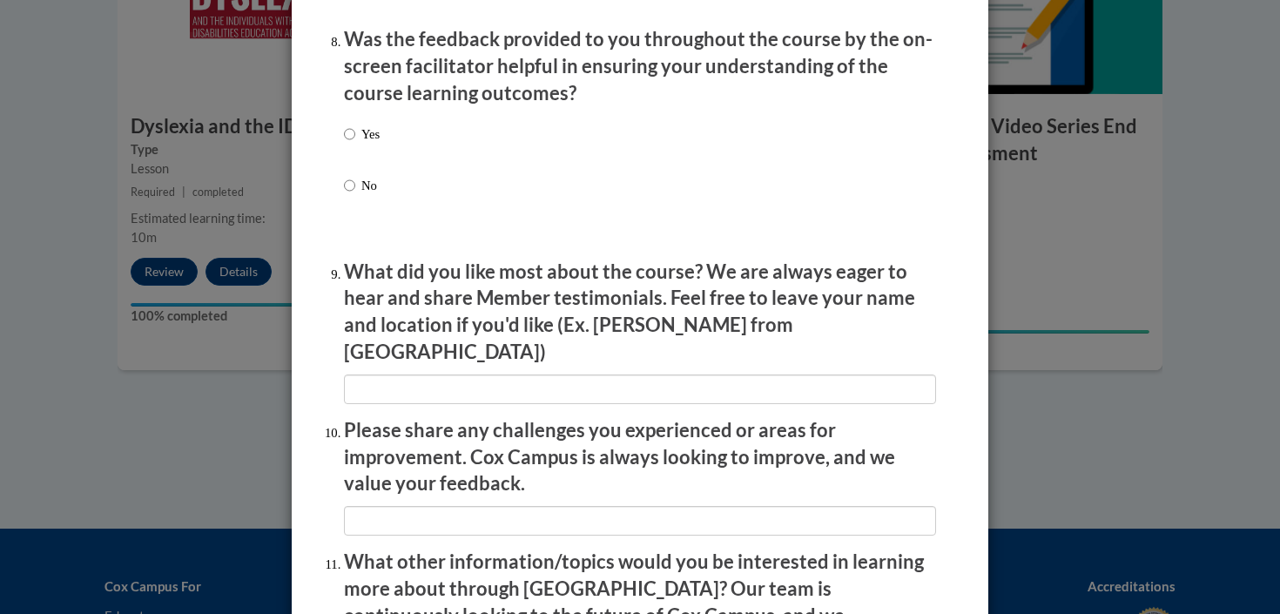
scroll to position [2708, 0]
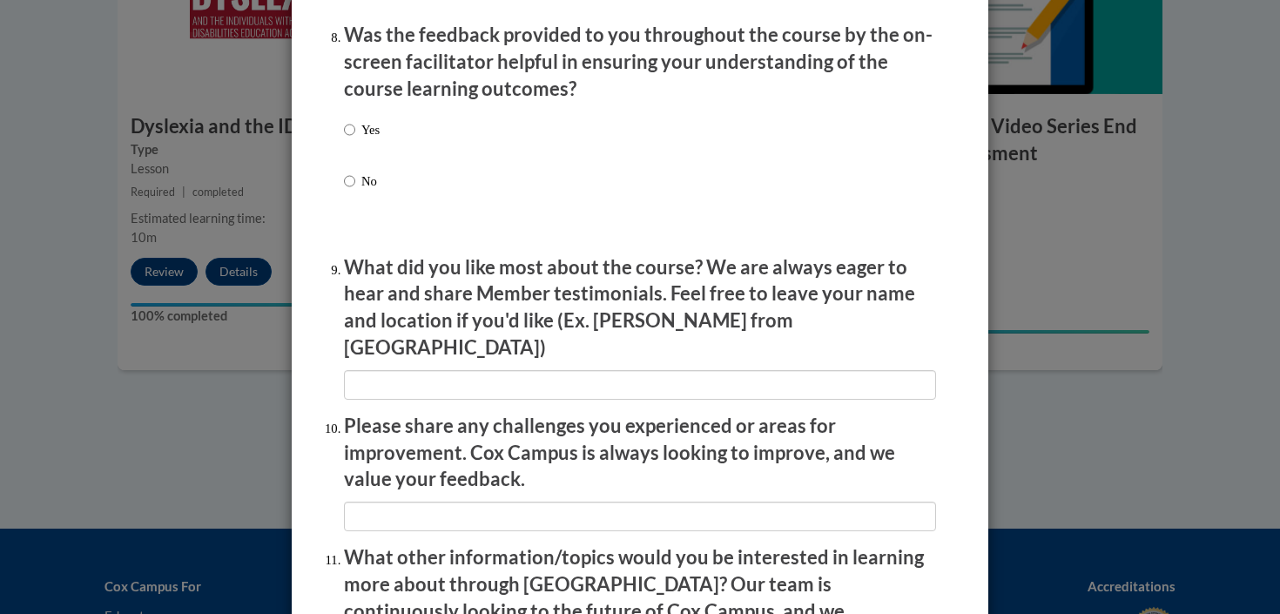
click at [366, 139] on p "Yes" at bounding box center [370, 129] width 18 height 19
click at [355, 139] on input "Yes" at bounding box center [349, 129] width 11 height 19
radio input "true"
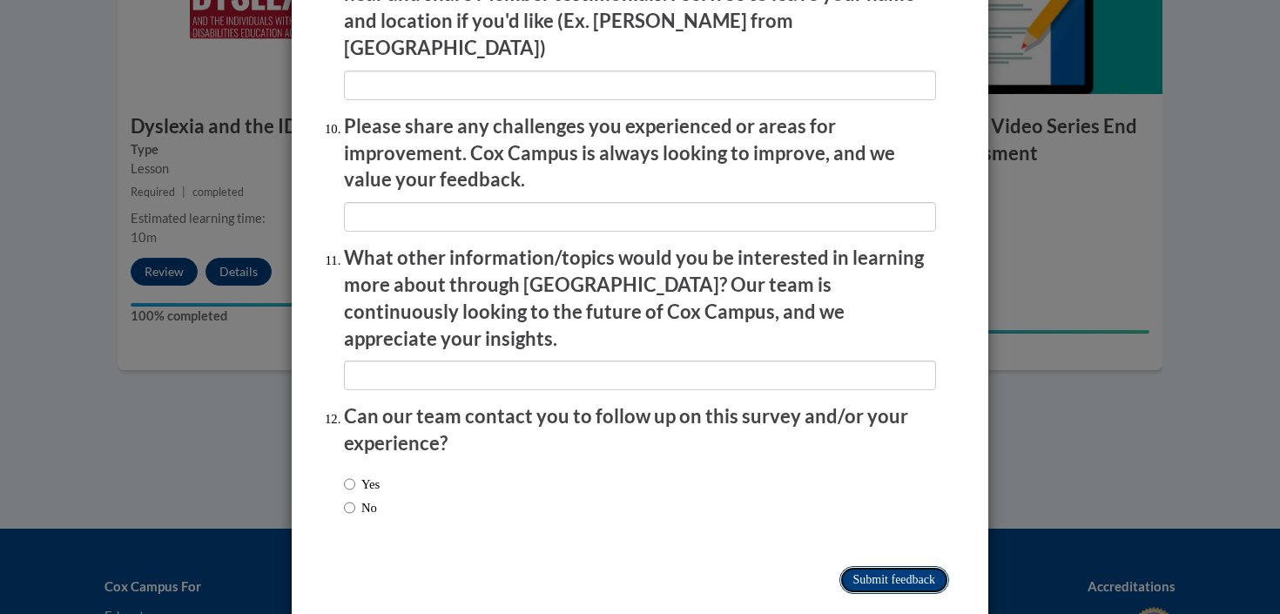
click at [878, 566] on input "Submit feedback" at bounding box center [894, 580] width 110 height 28
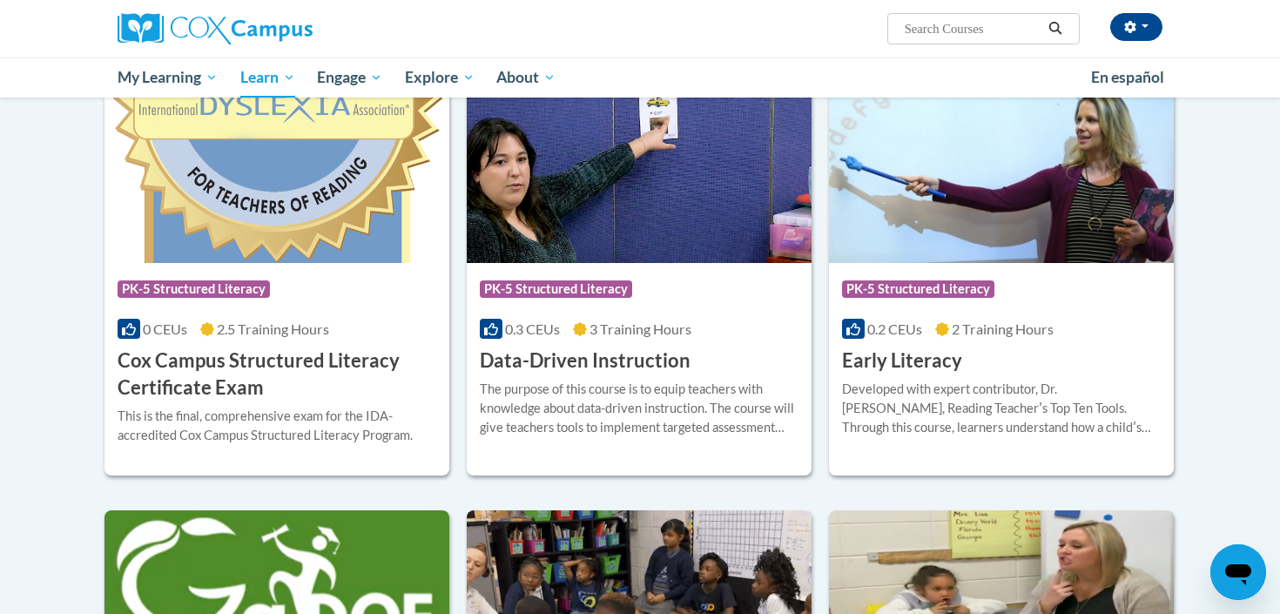
scroll to position [595, 0]
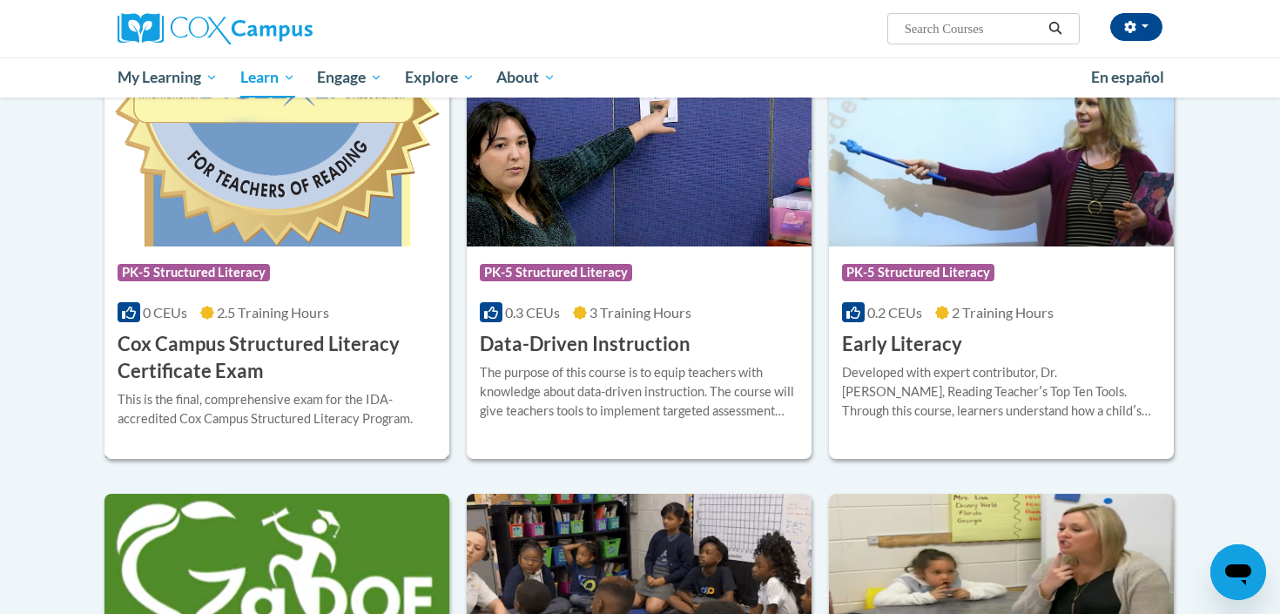
click at [266, 386] on div "More Info Enroll This is the final, comprehensive exam for the IDA-accredited C…" at bounding box center [276, 420] width 345 height 70
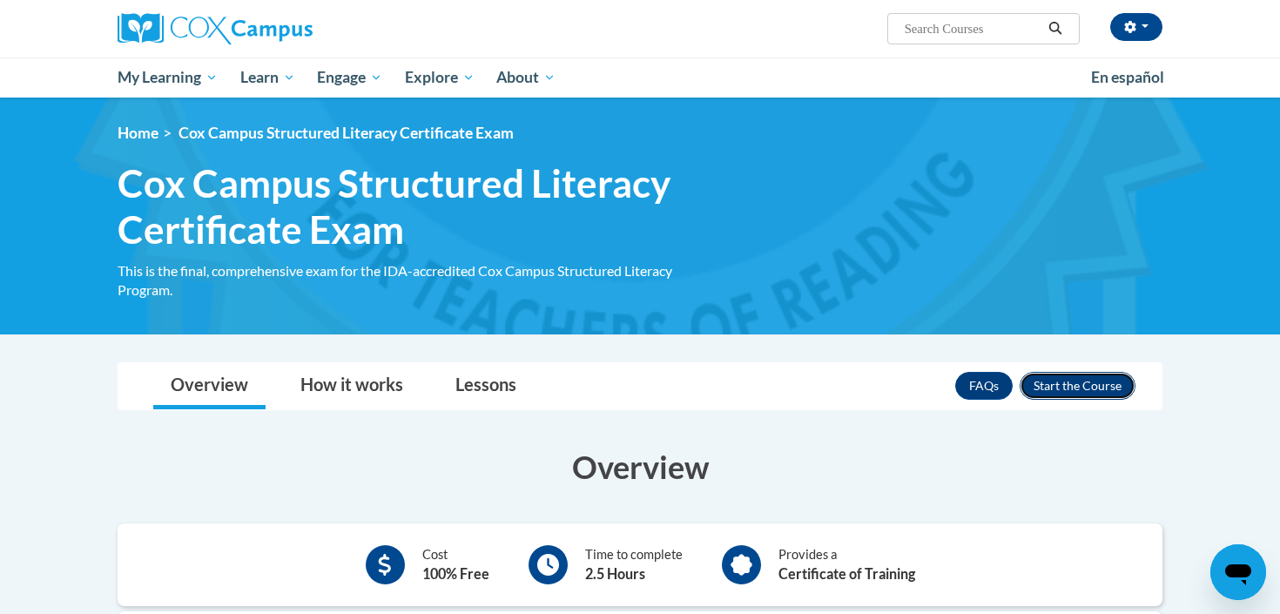
click at [1122, 386] on button "Enroll" at bounding box center [1077, 386] width 116 height 28
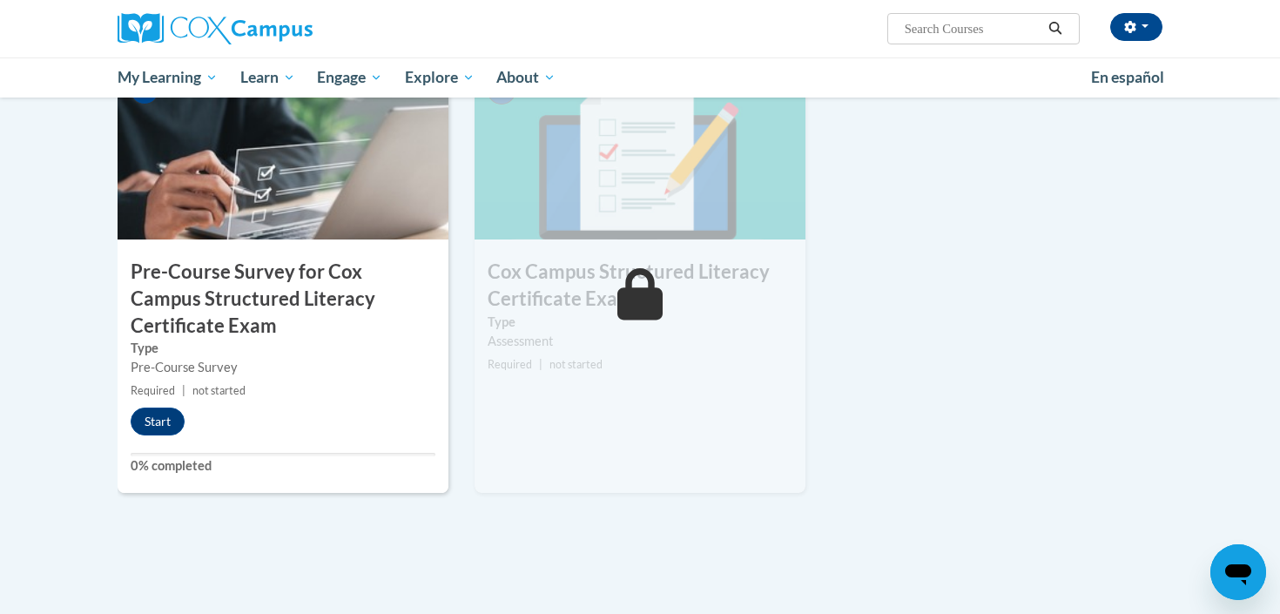
scroll to position [493, 0]
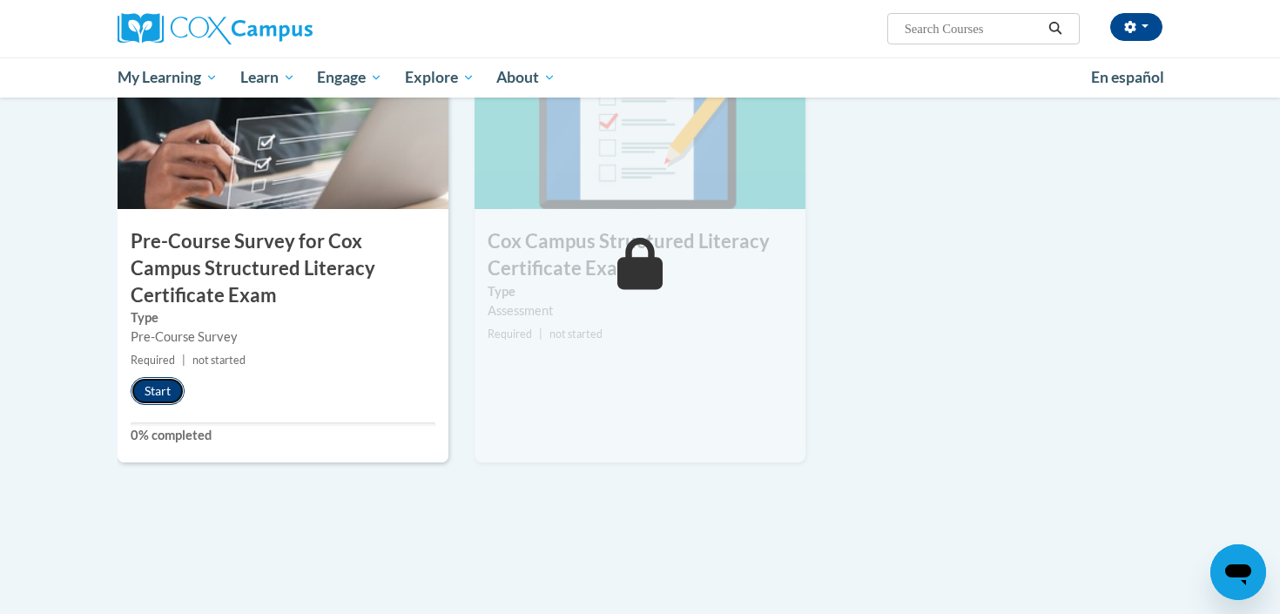
click at [144, 382] on button "Start" at bounding box center [158, 391] width 54 height 28
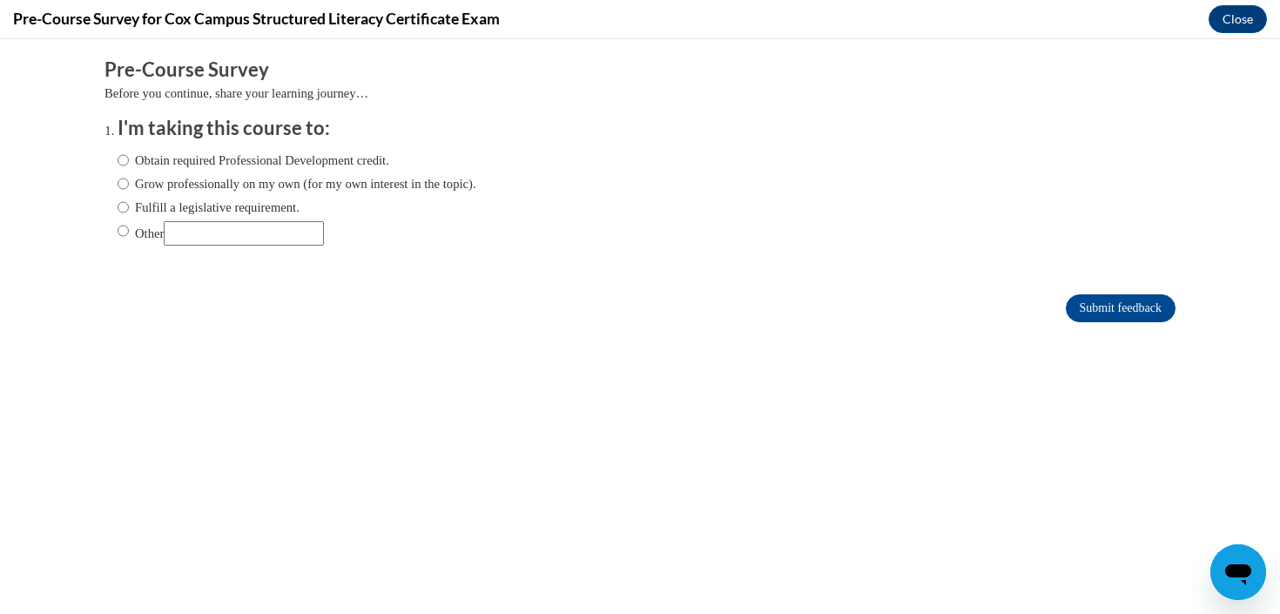
scroll to position [0, 0]
click at [246, 184] on label "Grow professionally on my own (for my own interest in the topic)." at bounding box center [297, 183] width 359 height 19
click at [129, 184] on input "Grow professionally on my own (for my own interest in the topic)." at bounding box center [123, 183] width 11 height 19
radio input "true"
click at [1152, 313] on input "Submit feedback" at bounding box center [1121, 308] width 110 height 28
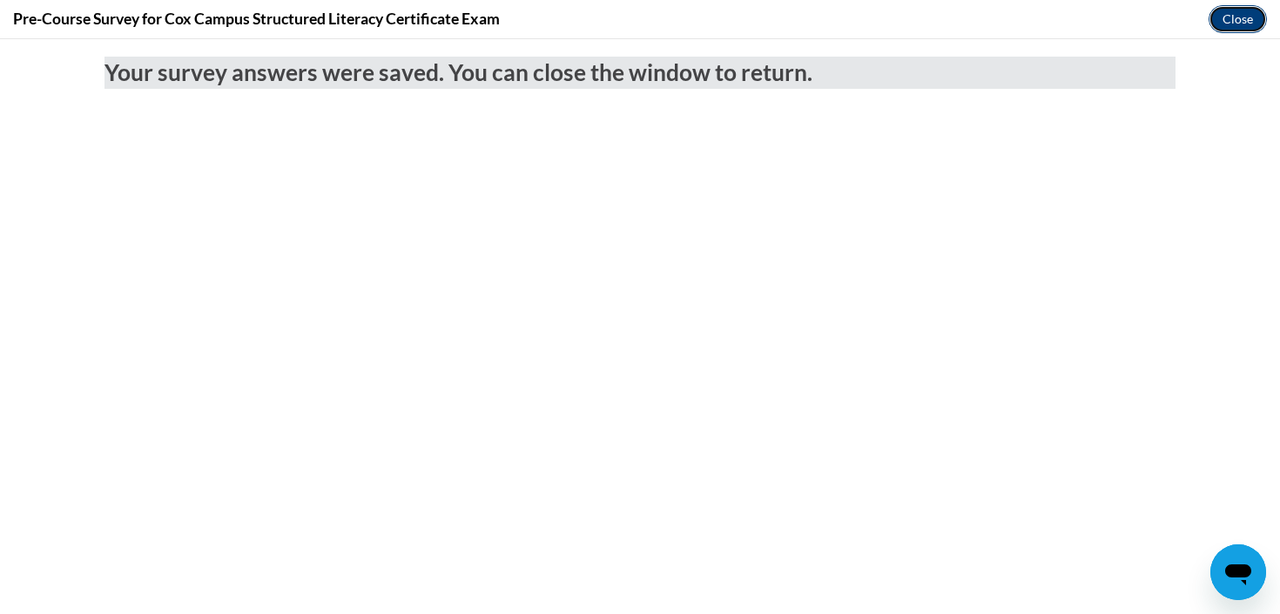
click at [1247, 23] on button "Close" at bounding box center [1237, 19] width 58 height 28
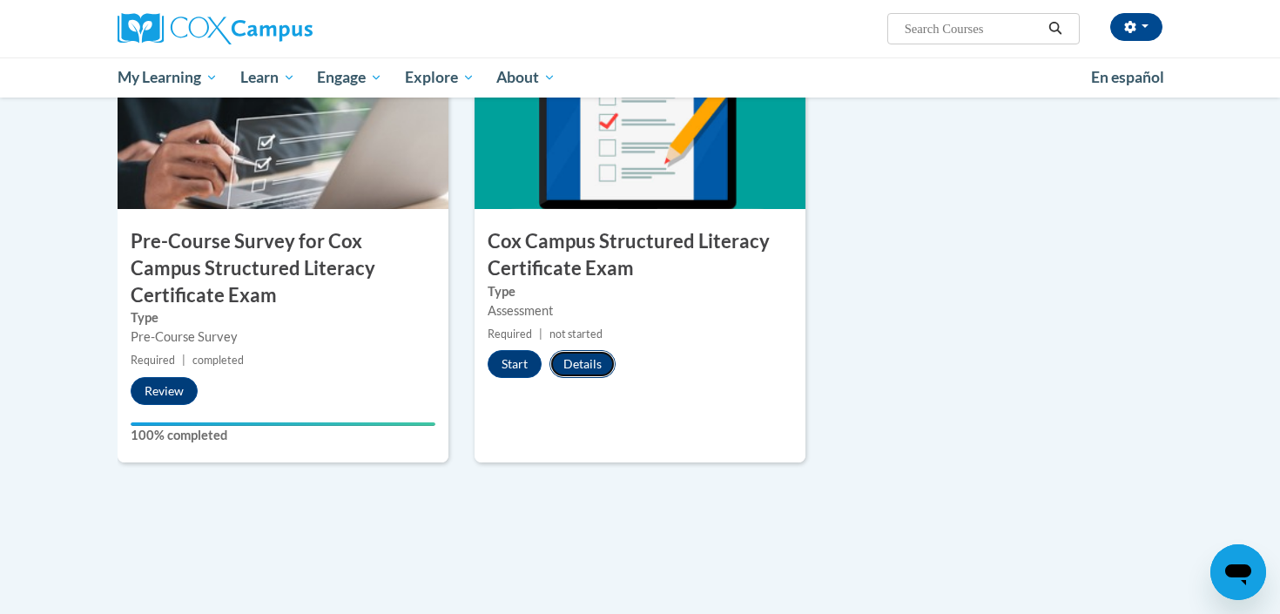
click at [588, 362] on button "Details" at bounding box center [582, 364] width 66 height 28
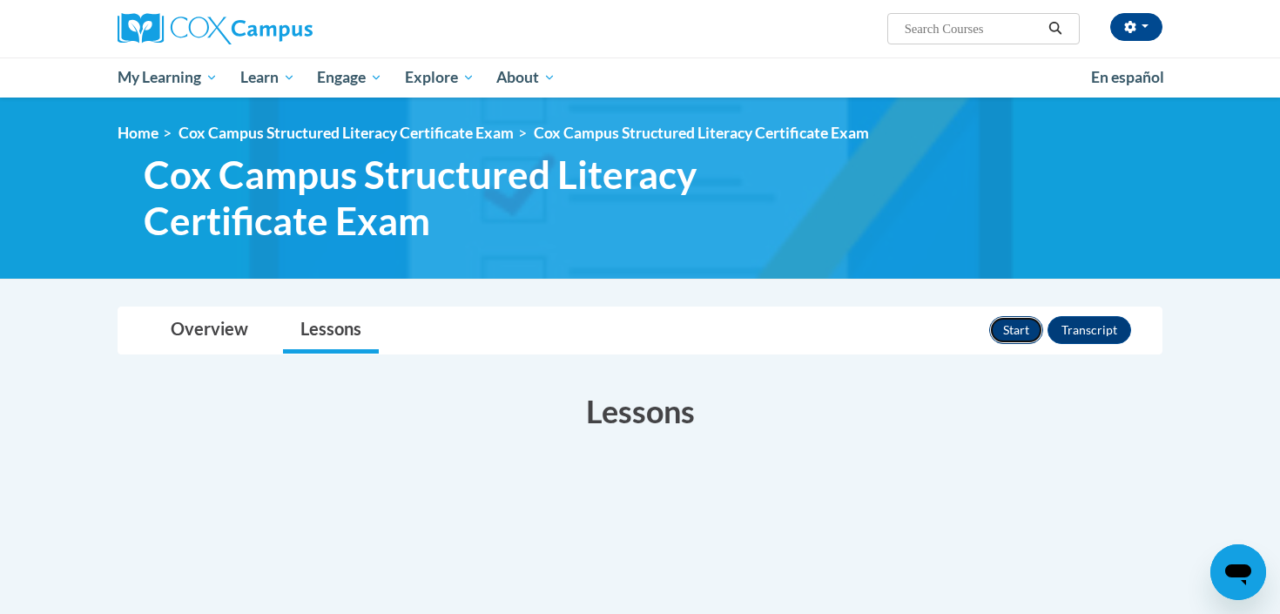
click at [1022, 329] on button "Start" at bounding box center [1016, 330] width 54 height 28
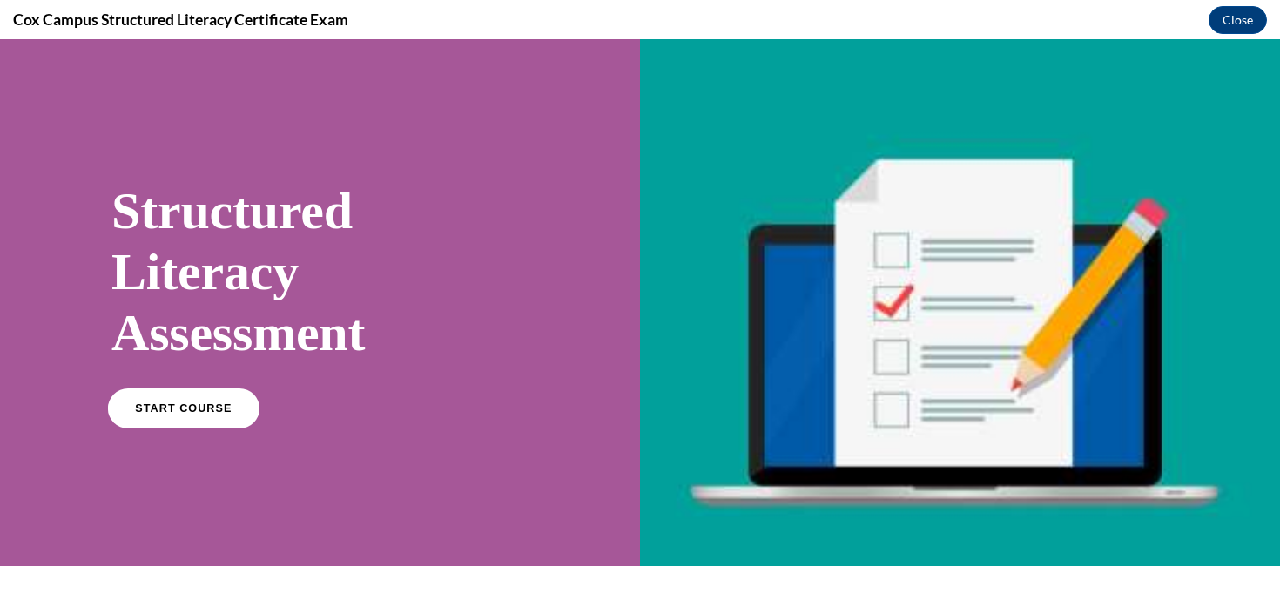
click at [181, 414] on span "START COURSE" at bounding box center [183, 408] width 97 height 13
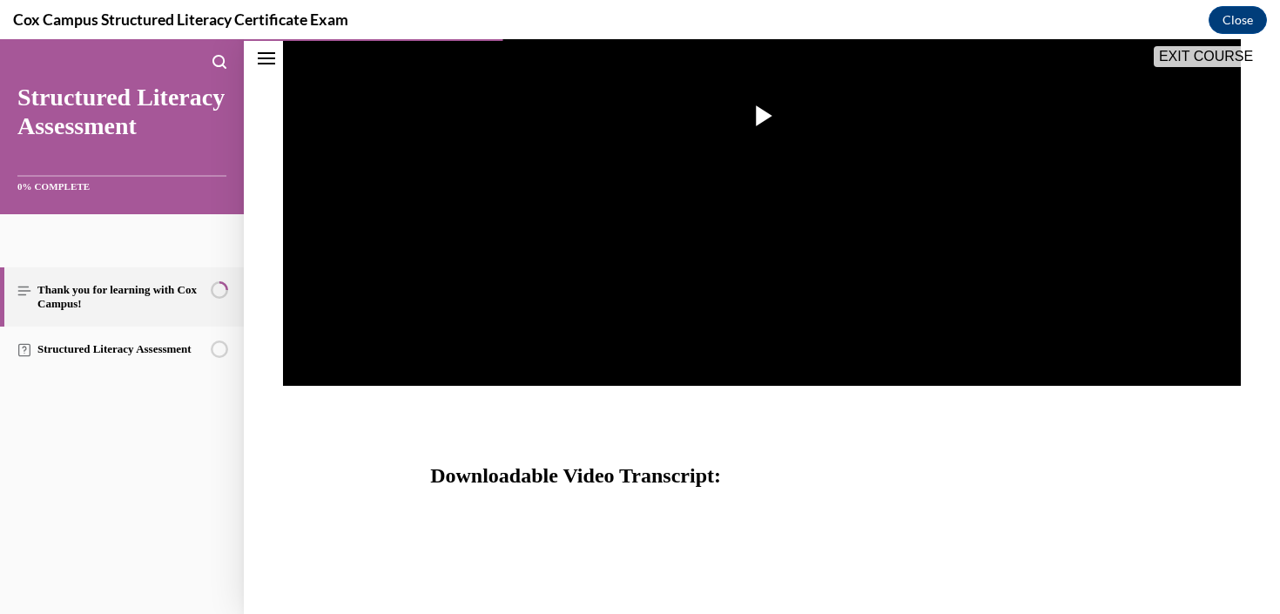
scroll to position [495, 0]
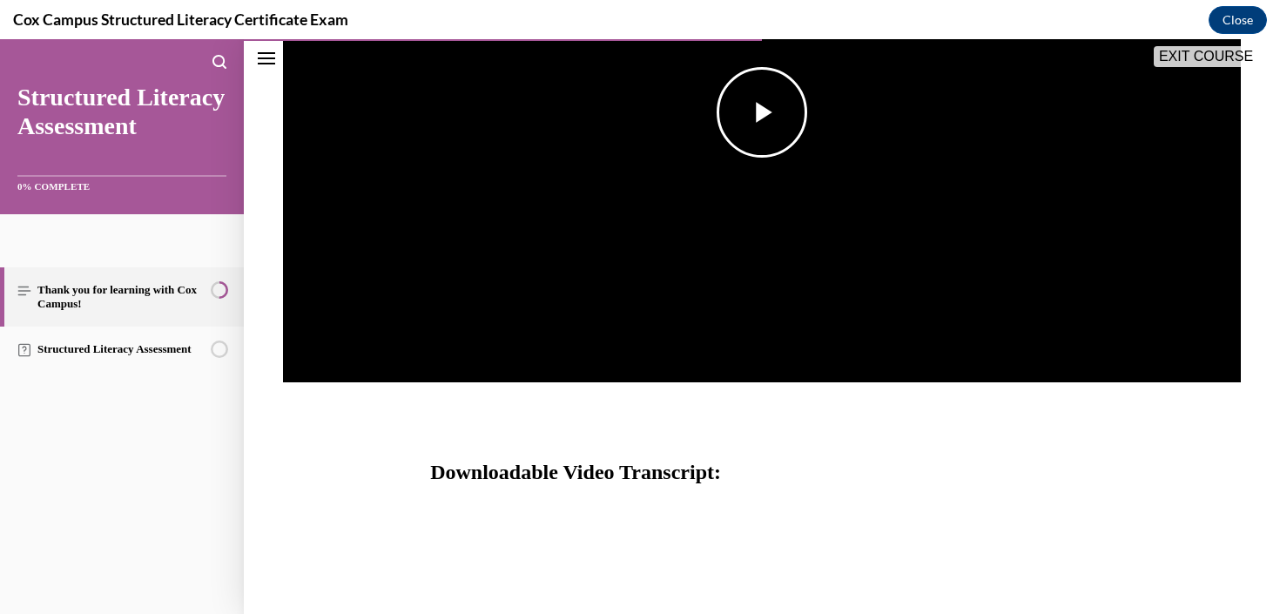
click at [745, 158] on img "Video player" at bounding box center [762, 112] width 958 height 539
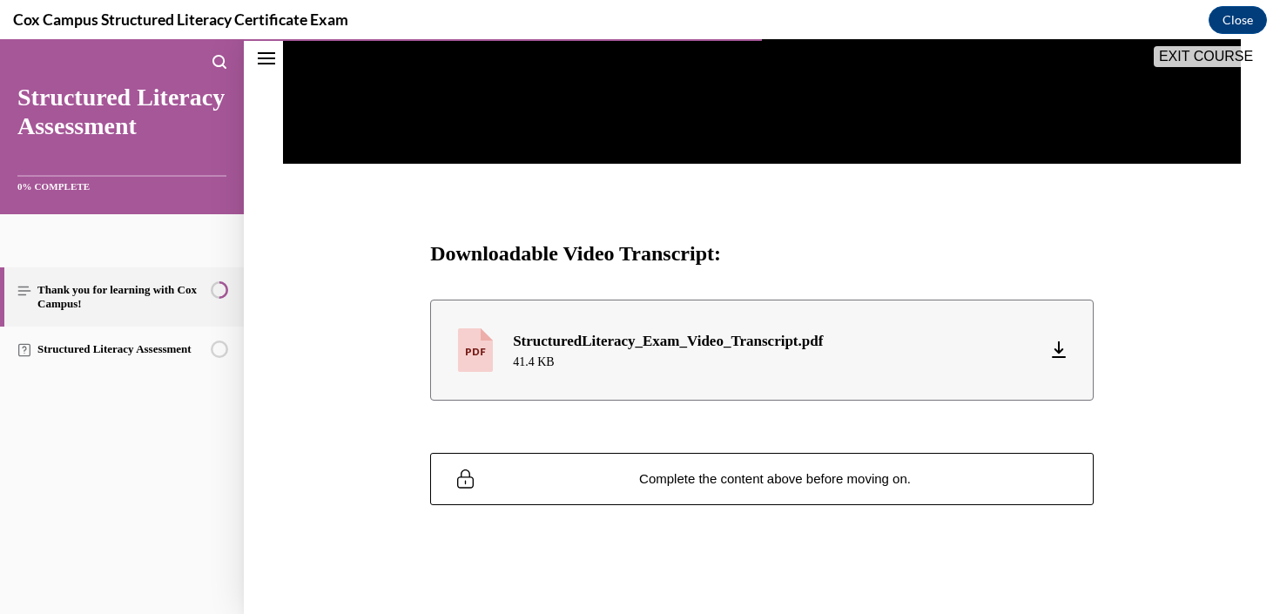
scroll to position [711, 0]
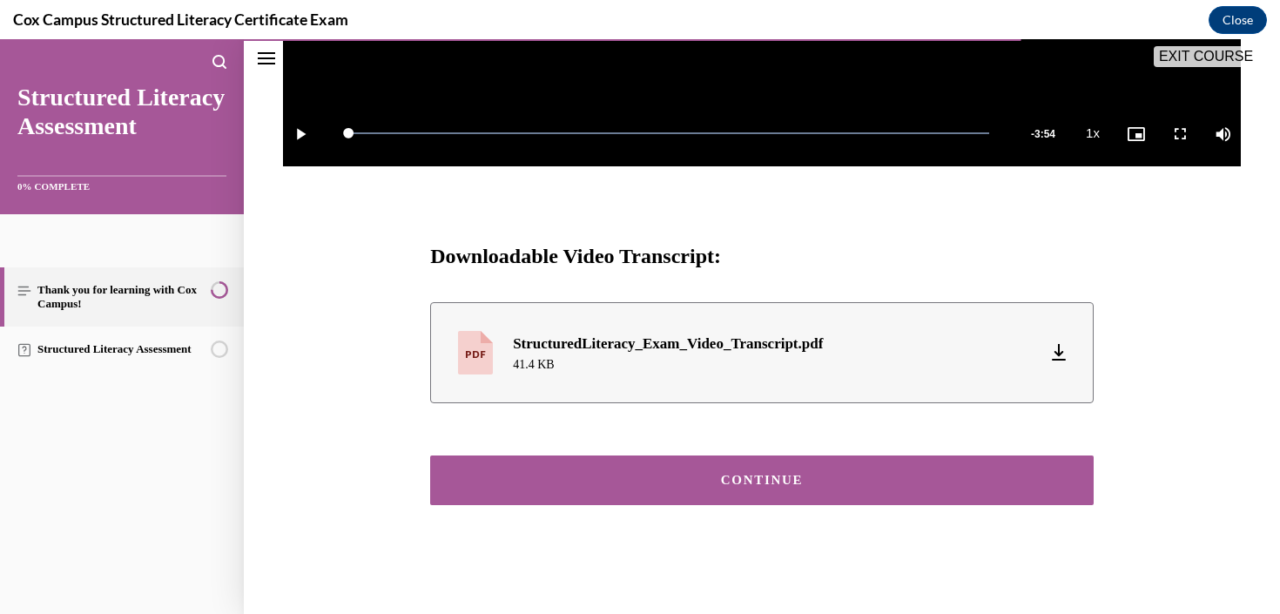
click at [945, 490] on button "CONTINUE" at bounding box center [761, 480] width 663 height 50
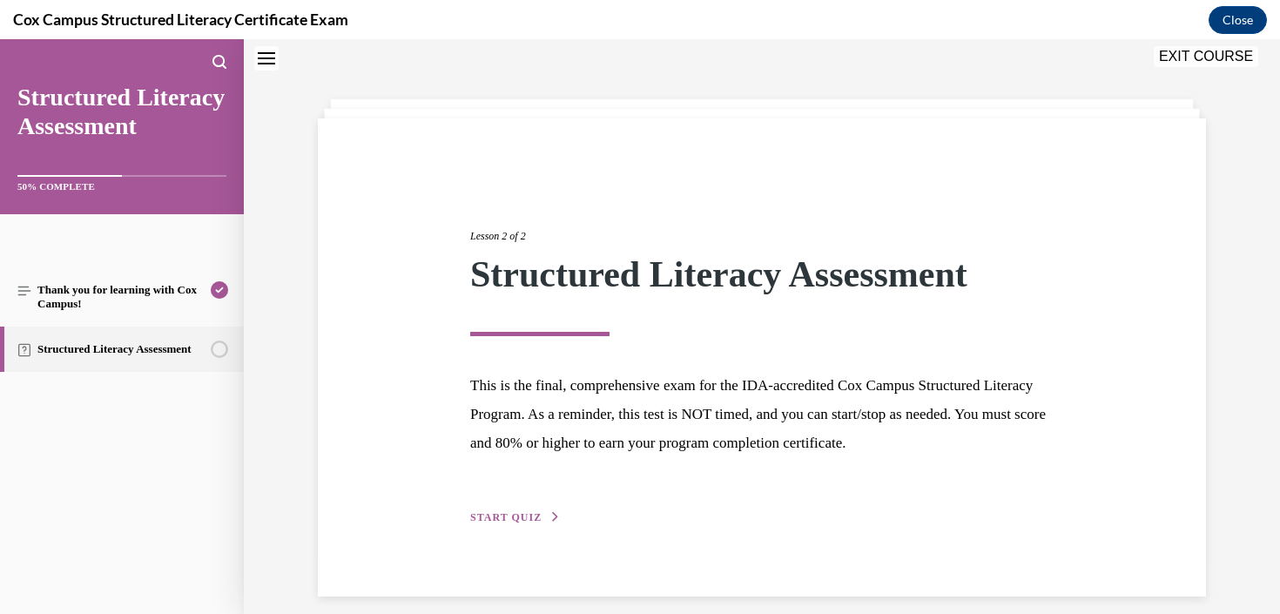
scroll to position [71, 0]
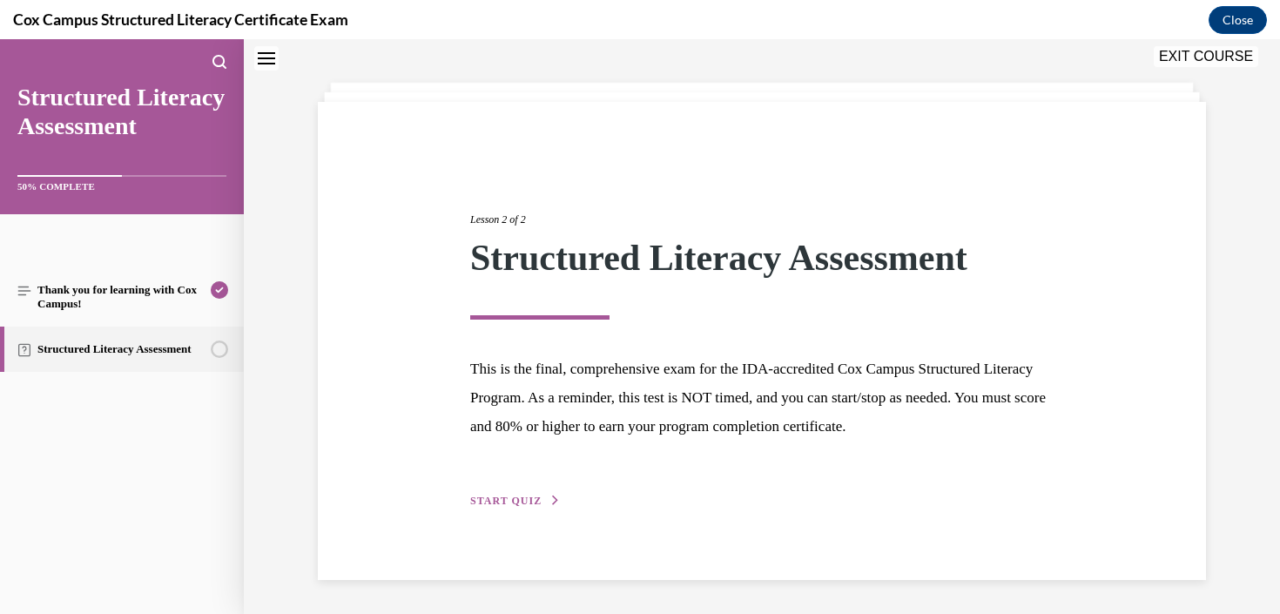
click at [550, 498] on icon "button" at bounding box center [555, 500] width 10 height 10
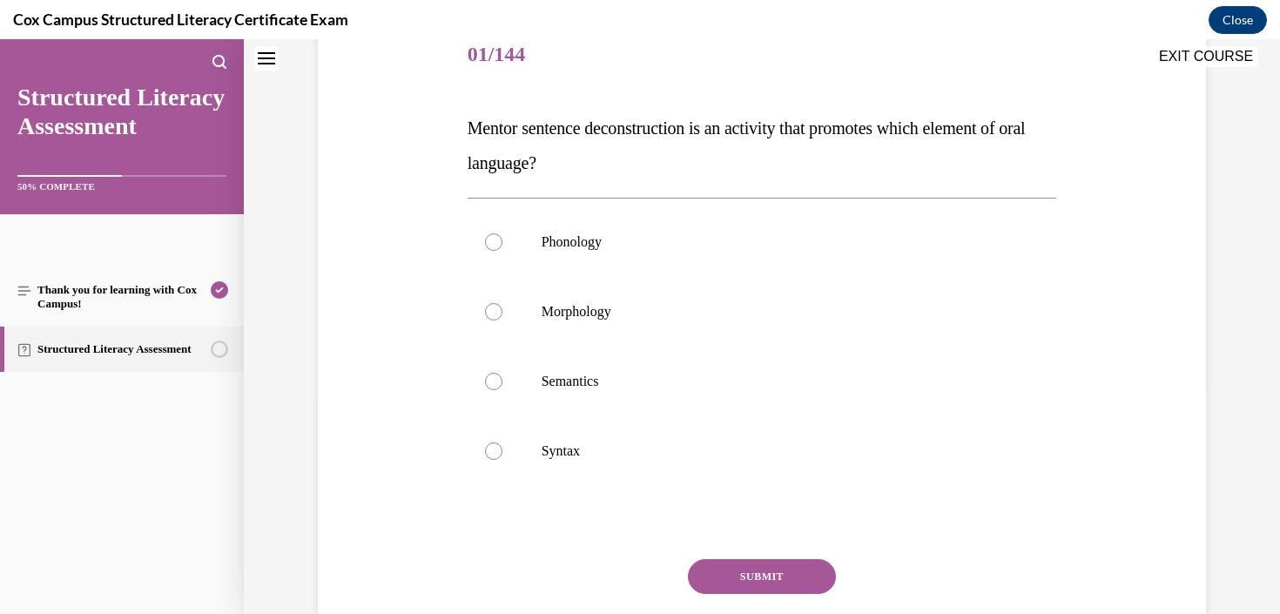
scroll to position [222, 0]
click at [556, 440] on label "Syntax" at bounding box center [761, 450] width 589 height 70
click at [502, 441] on input "Syntax" at bounding box center [493, 449] width 17 height 17
radio input "true"
click at [723, 562] on button "SUBMIT" at bounding box center [762, 575] width 148 height 35
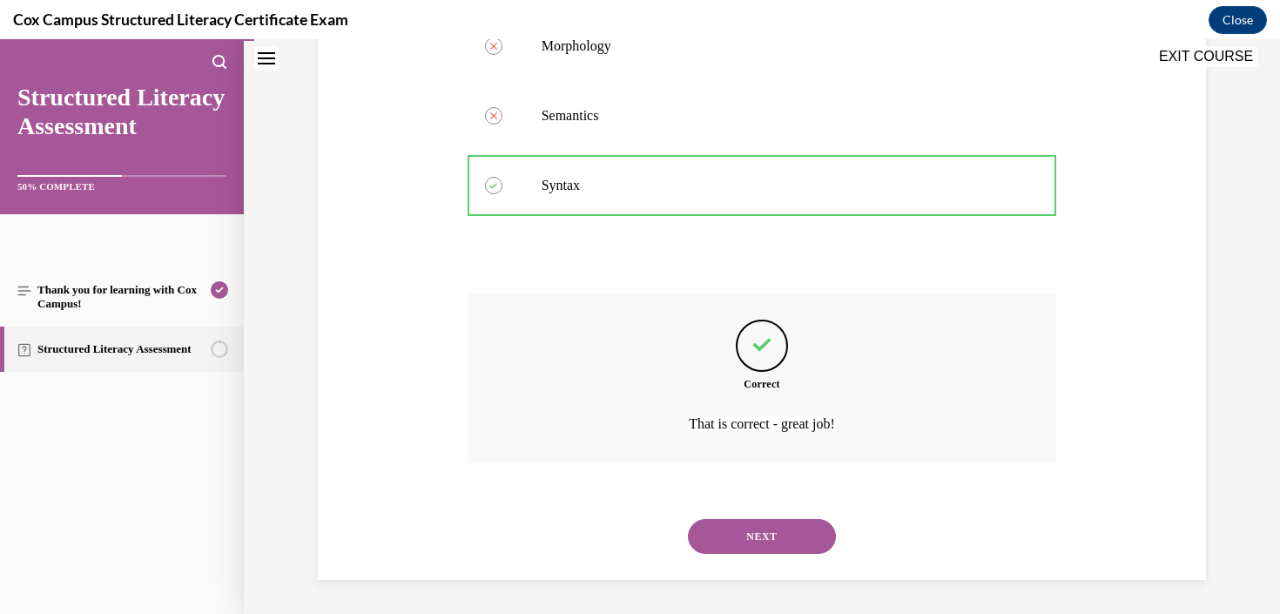
scroll to position [488, 0]
click at [729, 536] on button "NEXT" at bounding box center [762, 535] width 148 height 35
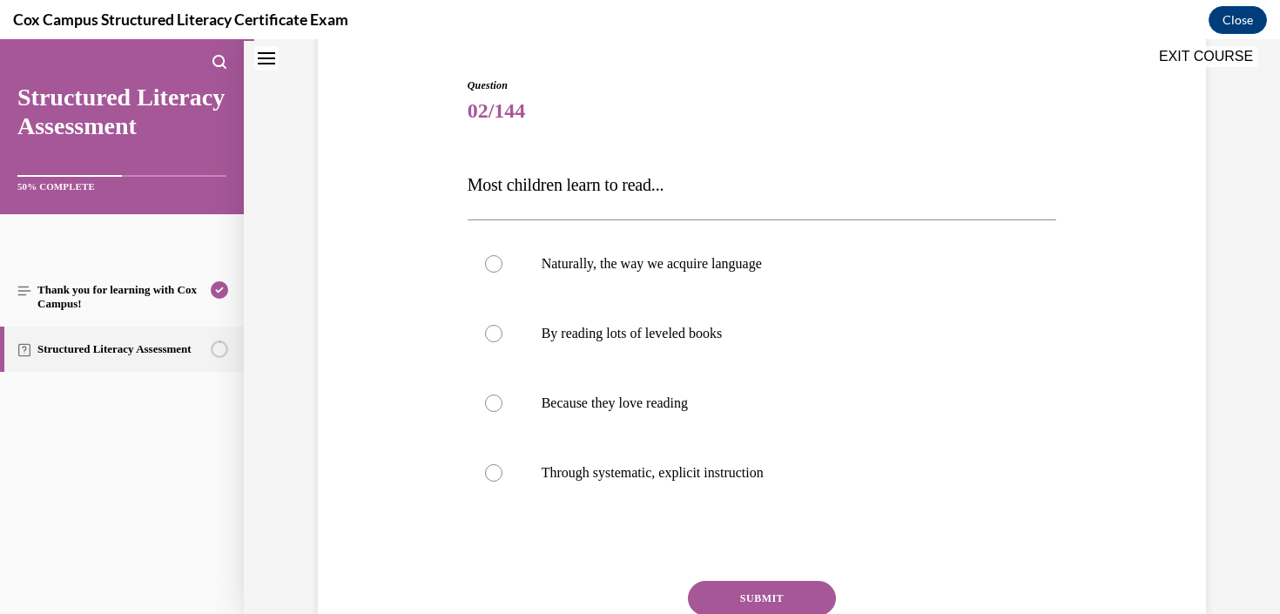
scroll to position [169, 0]
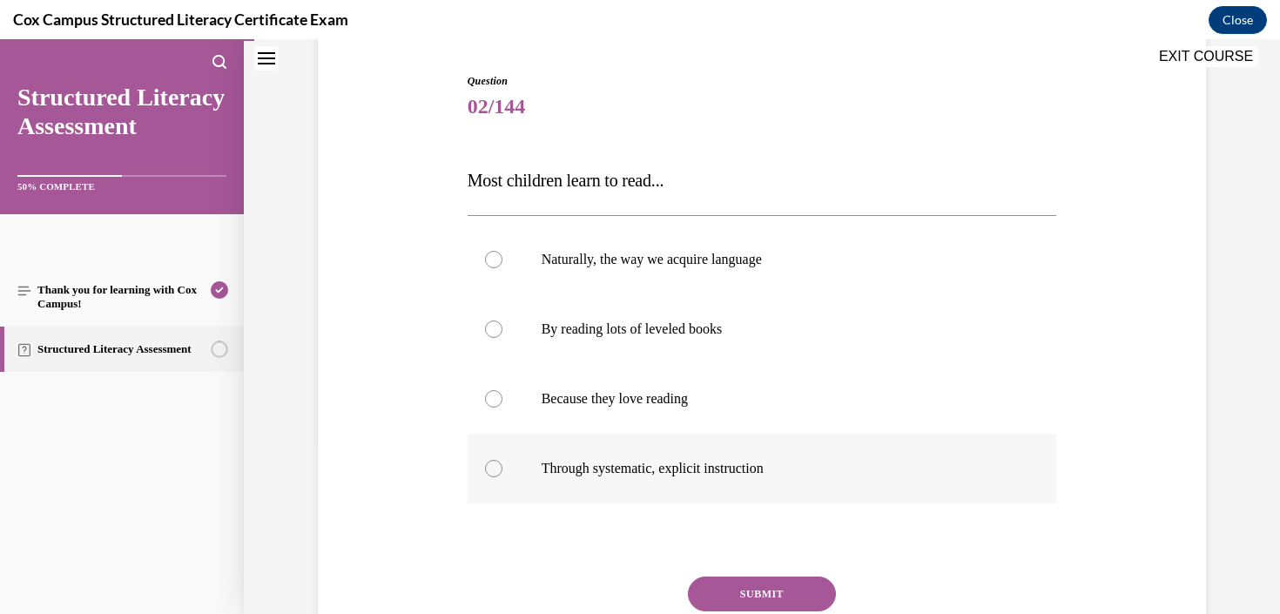
click at [728, 454] on label "Through systematic, explicit instruction" at bounding box center [761, 469] width 589 height 70
click at [502, 460] on input "Through systematic, explicit instruction" at bounding box center [493, 468] width 17 height 17
radio input "true"
click at [793, 599] on button "SUBMIT" at bounding box center [762, 593] width 148 height 35
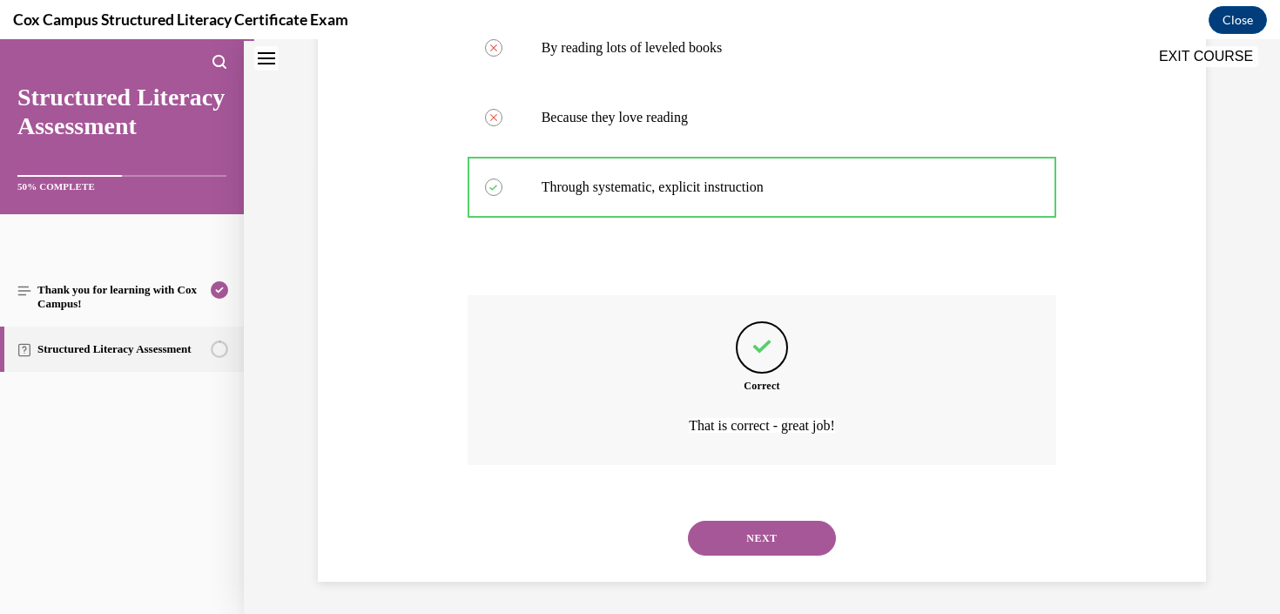
scroll to position [453, 0]
click at [754, 537] on button "NEXT" at bounding box center [762, 535] width 148 height 35
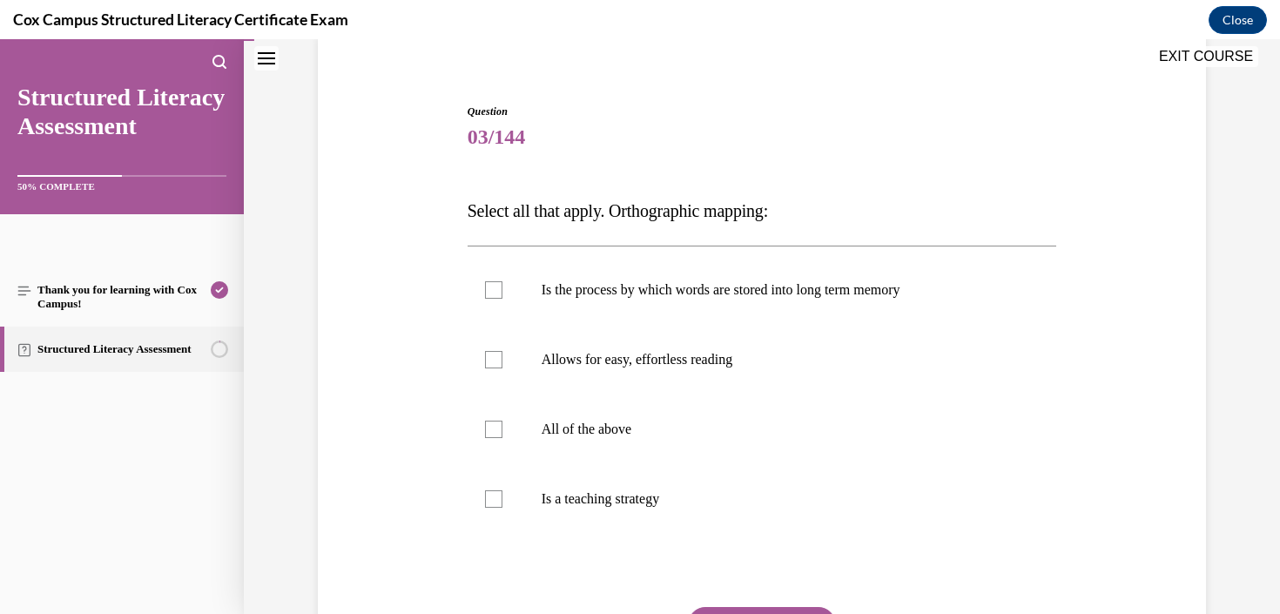
scroll to position [146, 0]
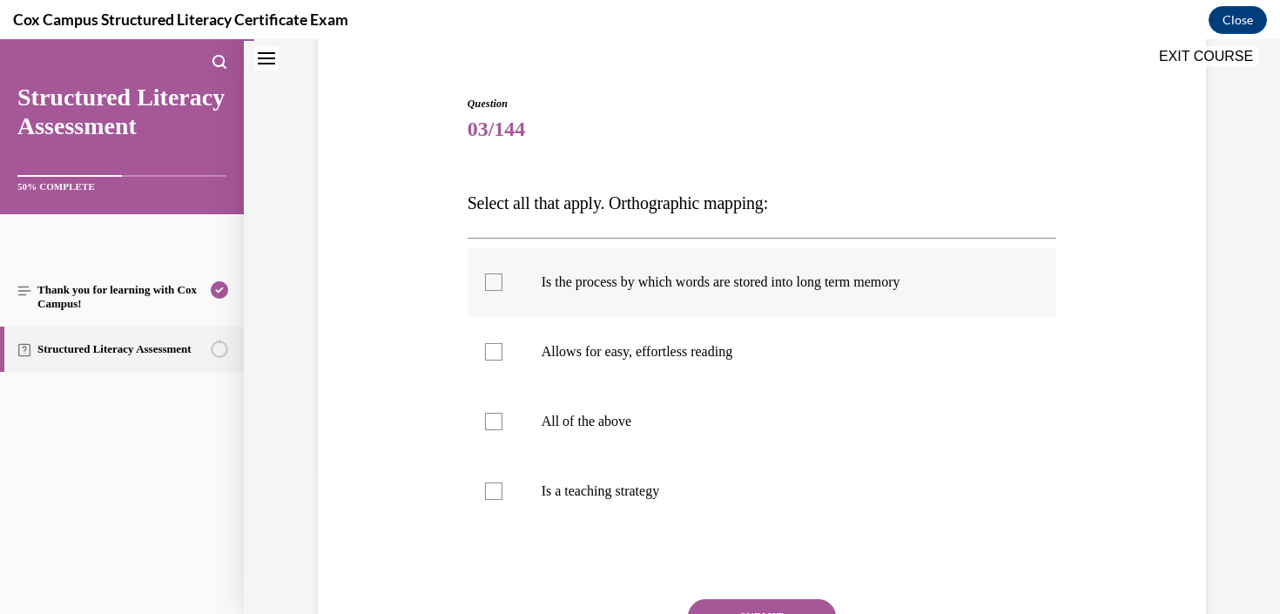
click at [758, 291] on label "Is the process by which words are stored into long term memory" at bounding box center [761, 282] width 589 height 70
click at [502, 291] on input "Is the process by which words are stored into long term memory" at bounding box center [493, 281] width 17 height 17
checkbox input "true"
click at [635, 431] on label "All of the above" at bounding box center [761, 422] width 589 height 70
click at [502, 430] on input "All of the above" at bounding box center [493, 421] width 17 height 17
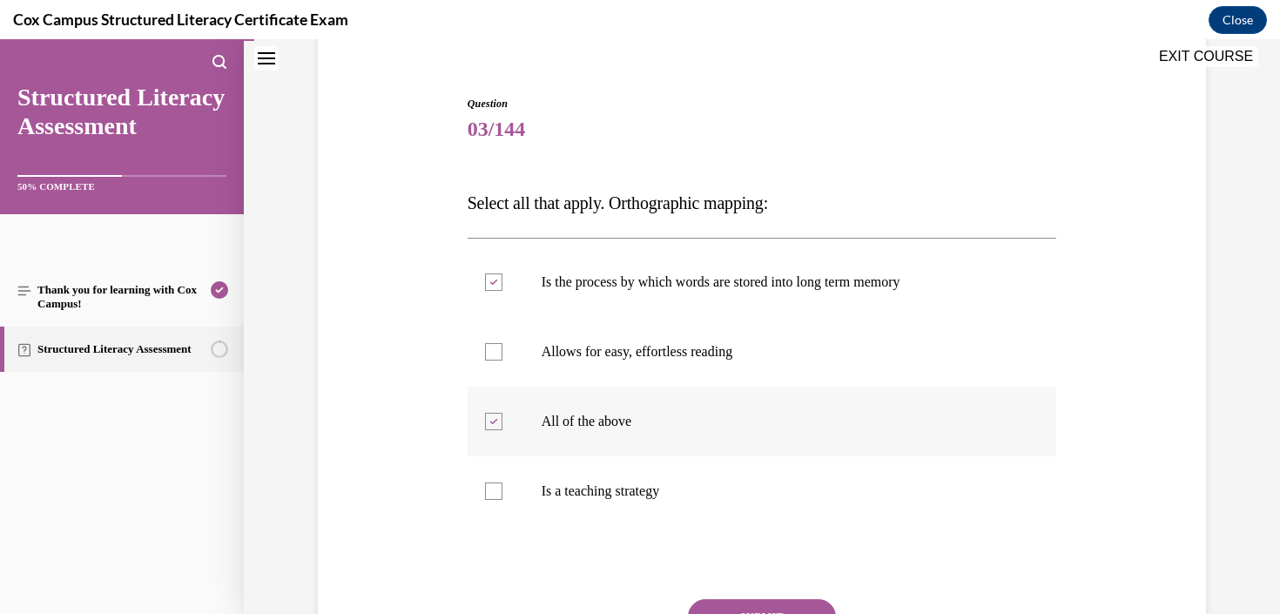
click at [623, 430] on label "All of the above" at bounding box center [761, 422] width 589 height 70
click at [502, 430] on input "All of the above" at bounding box center [493, 421] width 17 height 17
checkbox input "false"
click at [671, 357] on p "Allows for easy, effortless reading" at bounding box center [777, 351] width 472 height 17
click at [502, 357] on input "Allows for easy, effortless reading" at bounding box center [493, 351] width 17 height 17
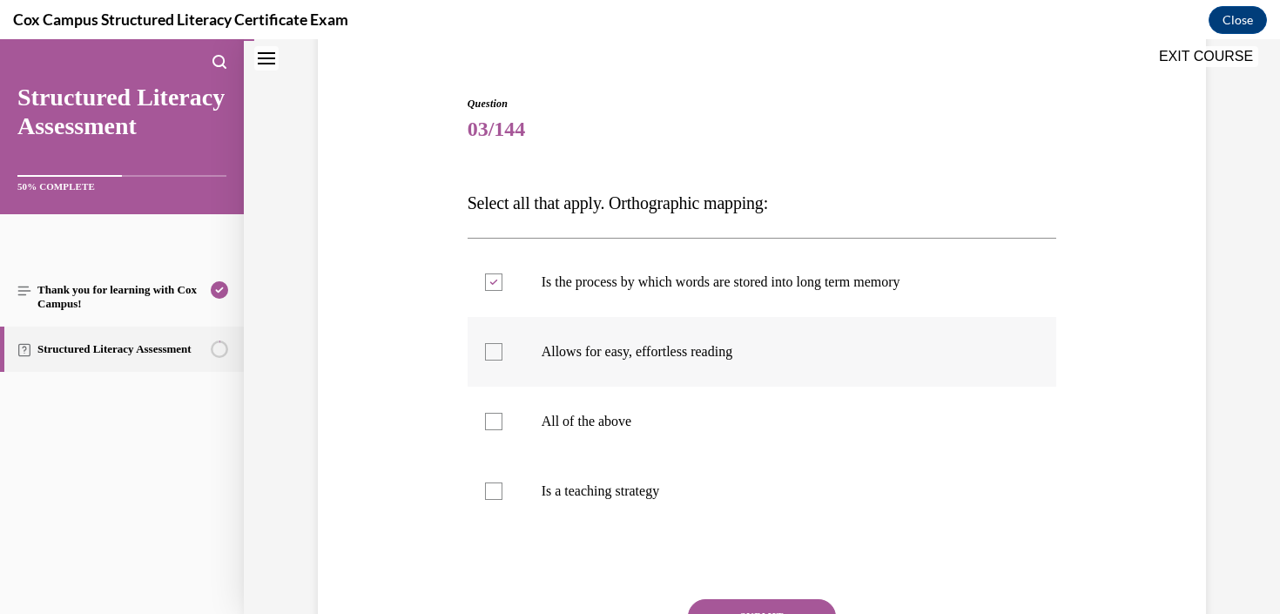
checkbox input "true"
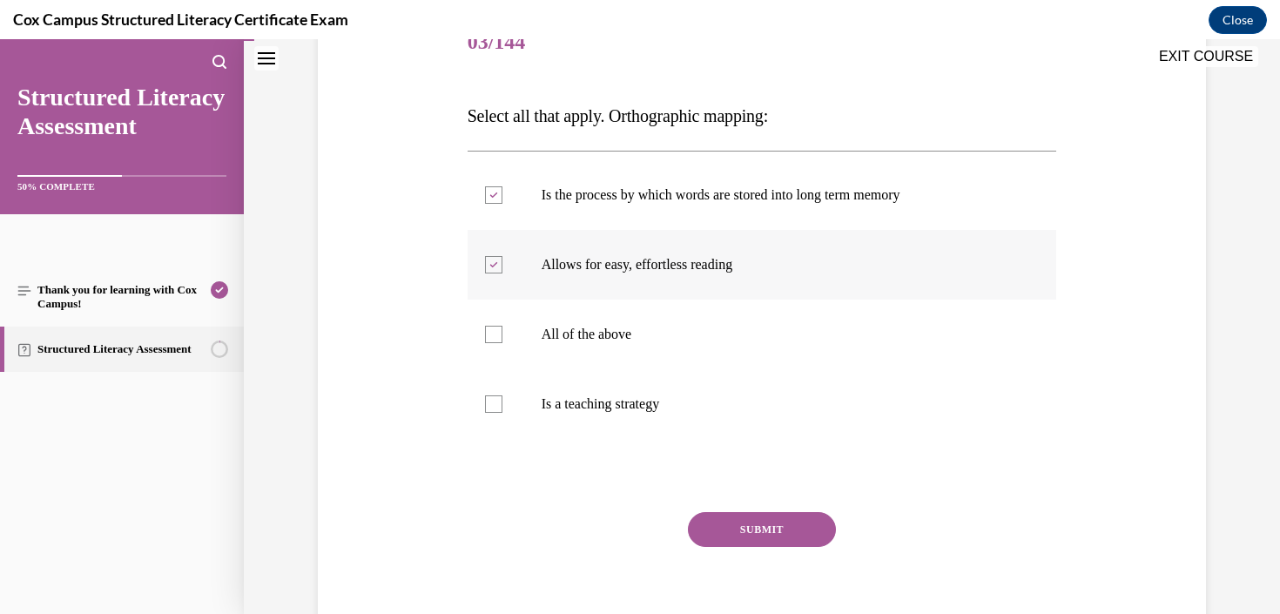
scroll to position [239, 0]
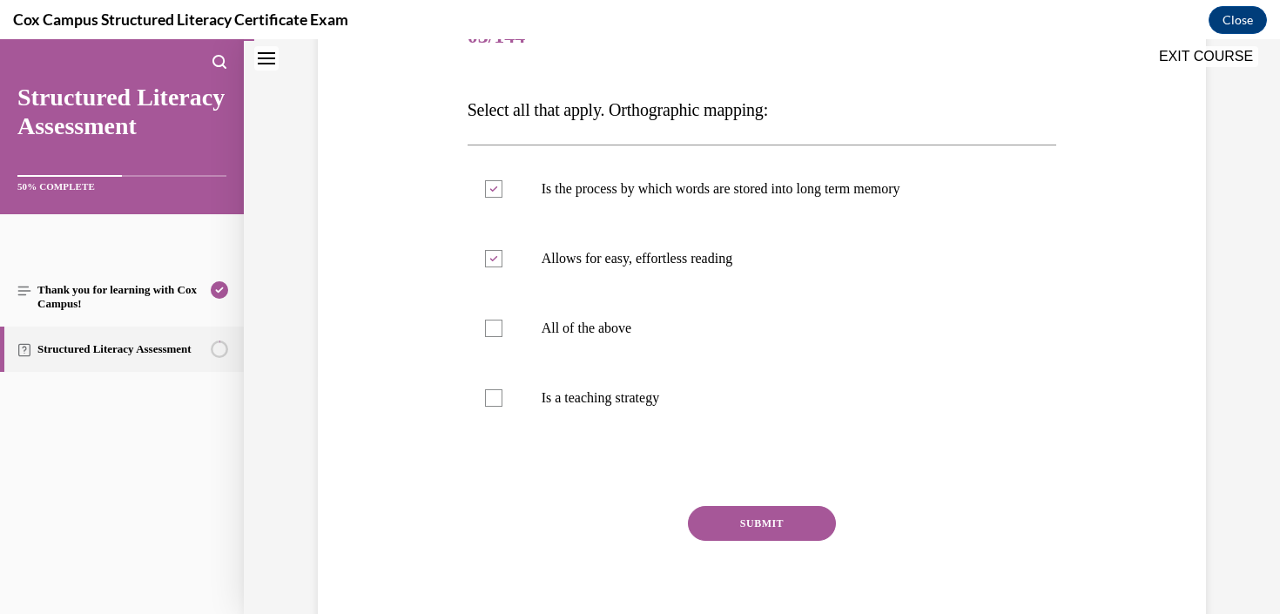
click at [714, 518] on button "SUBMIT" at bounding box center [762, 523] width 148 height 35
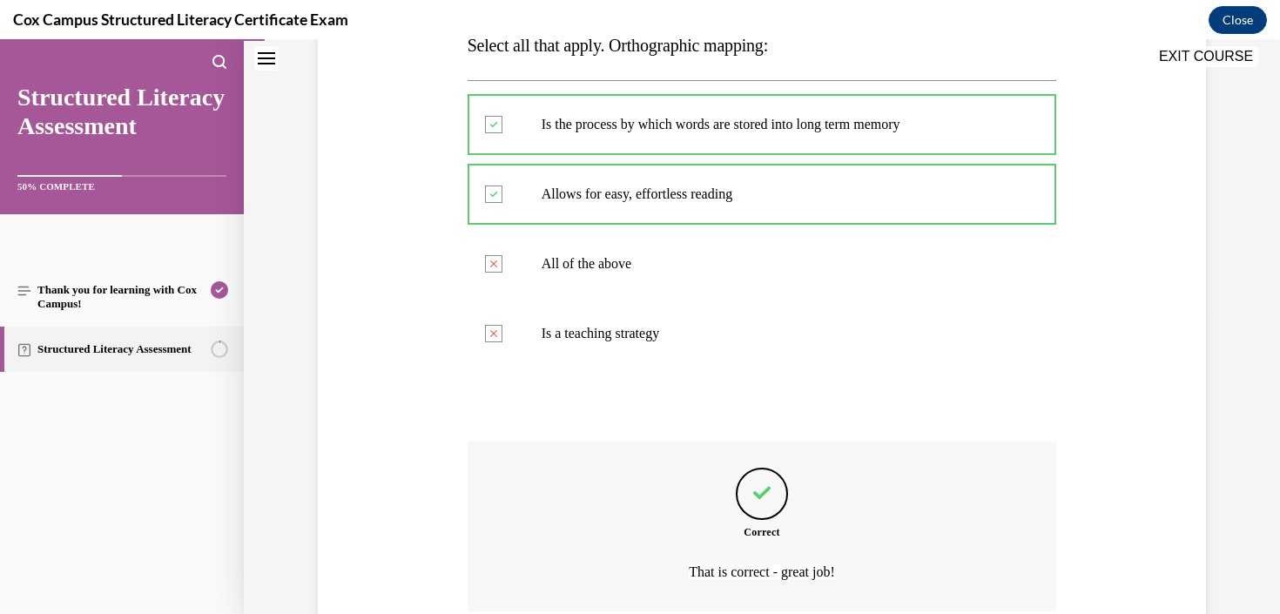
scroll to position [453, 0]
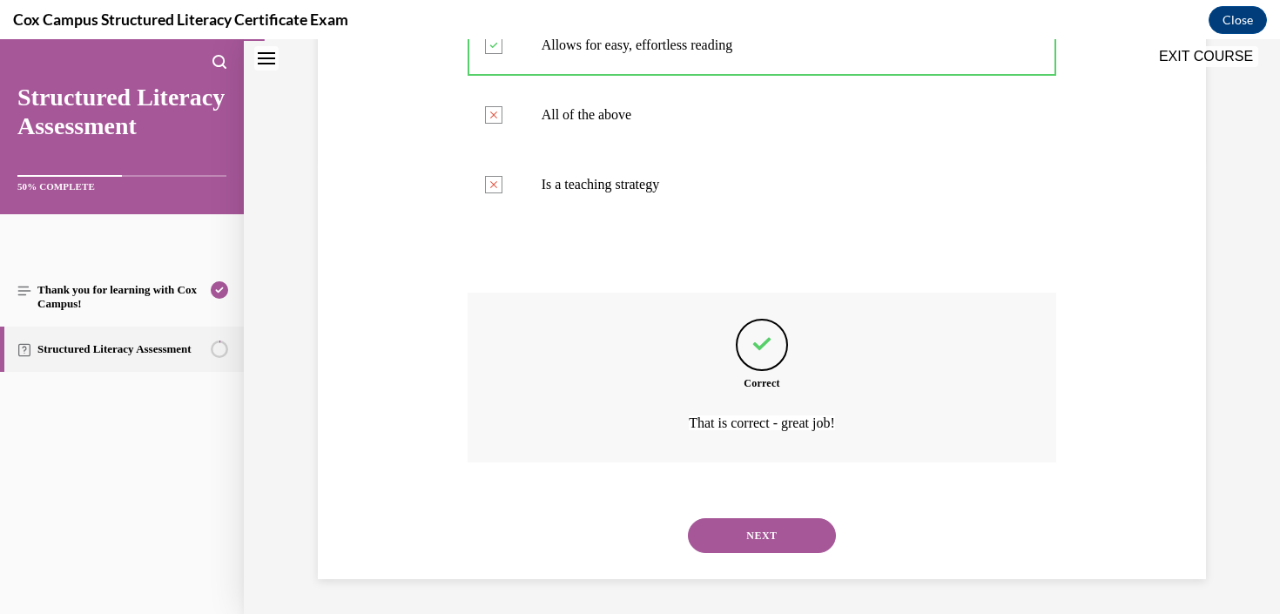
click at [742, 533] on button "NEXT" at bounding box center [762, 535] width 148 height 35
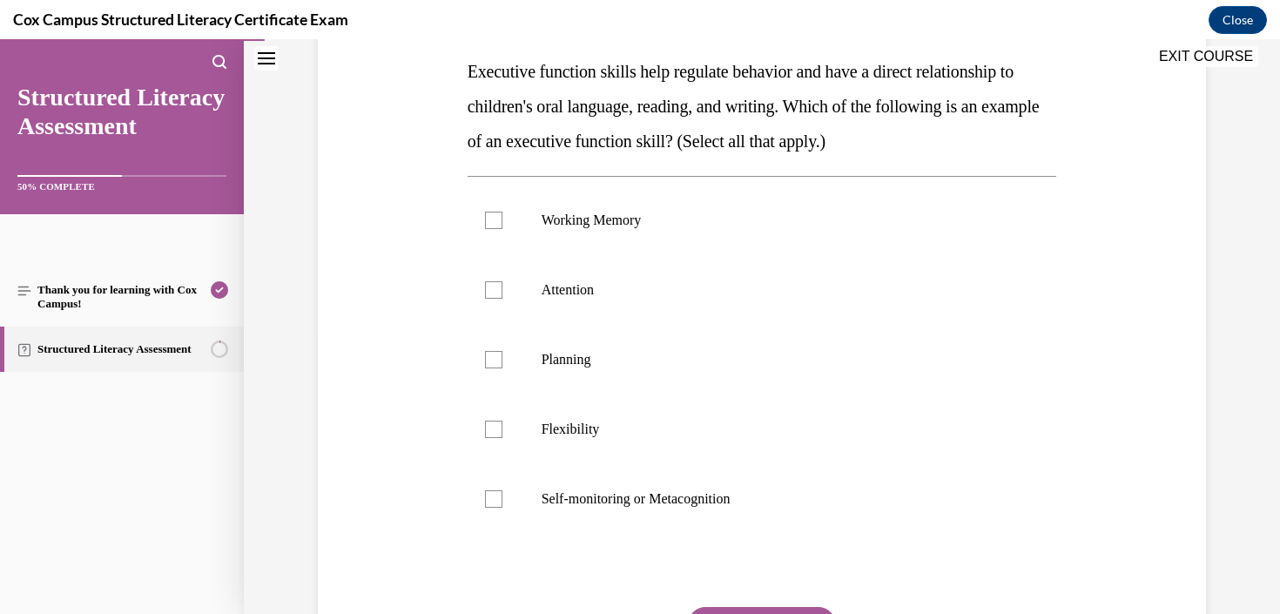
scroll to position [284, 0]
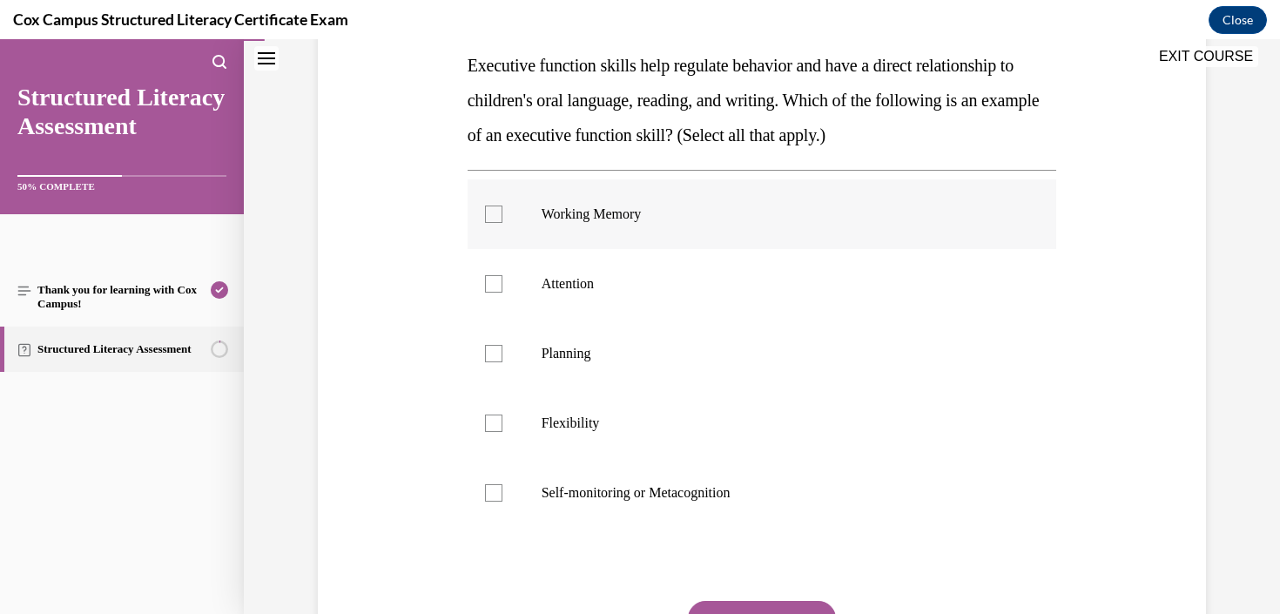
click at [599, 212] on p "Working Memory" at bounding box center [777, 213] width 472 height 17
click at [502, 212] on input "Working Memory" at bounding box center [493, 213] width 17 height 17
checkbox input "true"
click at [578, 287] on span "Attention" at bounding box center [567, 283] width 52 height 15
click at [502, 287] on input "Attention" at bounding box center [493, 283] width 17 height 17
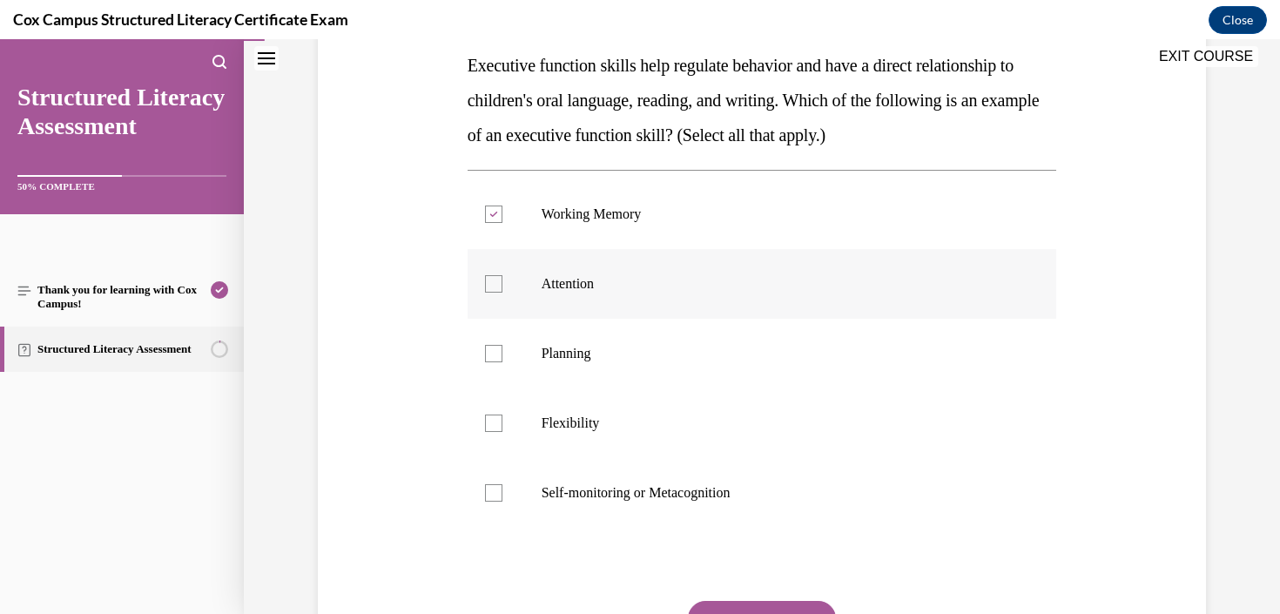
checkbox input "true"
click at [578, 341] on label "Planning" at bounding box center [761, 354] width 589 height 70
click at [502, 345] on input "Planning" at bounding box center [493, 353] width 17 height 17
checkbox input "true"
drag, startPoint x: 557, startPoint y: 439, endPoint x: 557, endPoint y: 459, distance: 20.0
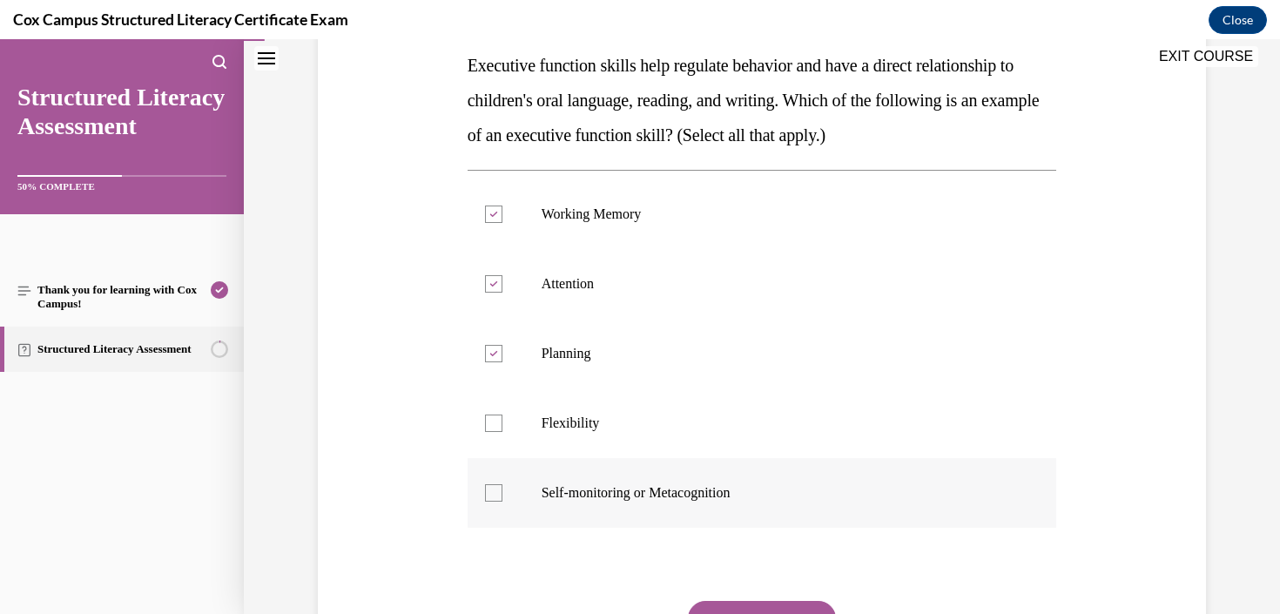
click at [557, 439] on label "Flexibility" at bounding box center [761, 423] width 589 height 70
click at [502, 432] on input "Flexibility" at bounding box center [493, 422] width 17 height 17
checkbox input "true"
click at [557, 499] on p "Self-monitoring or Metacognition" at bounding box center [777, 492] width 472 height 17
click at [502, 499] on input "Self-monitoring or Metacognition" at bounding box center [493, 492] width 17 height 17
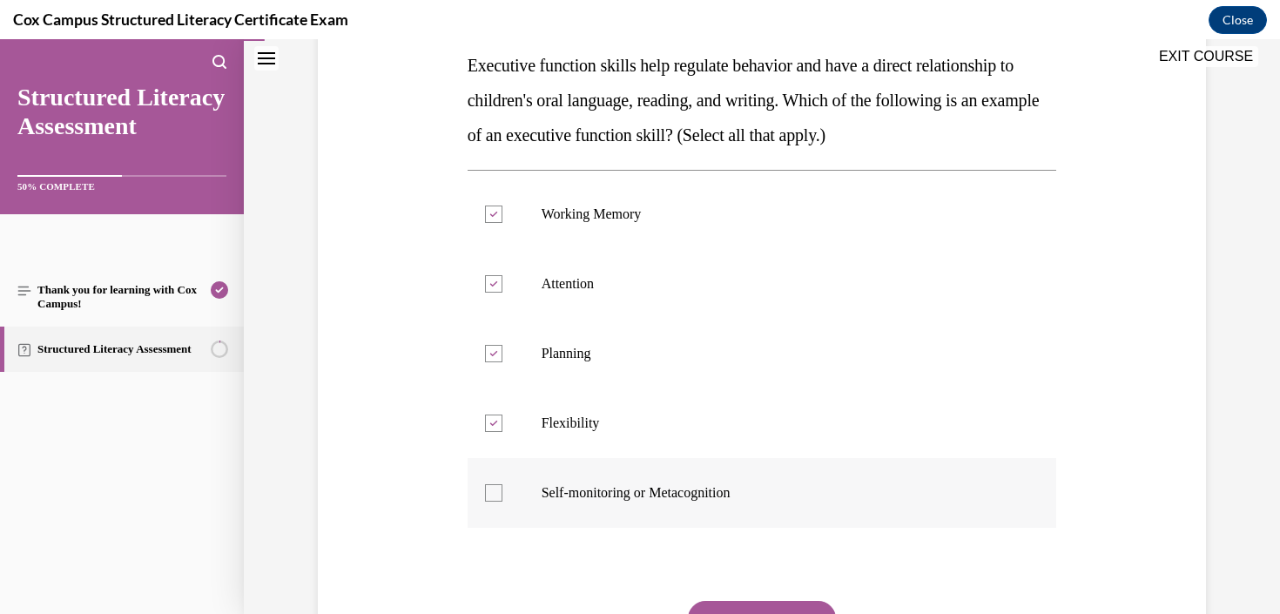
checkbox input "true"
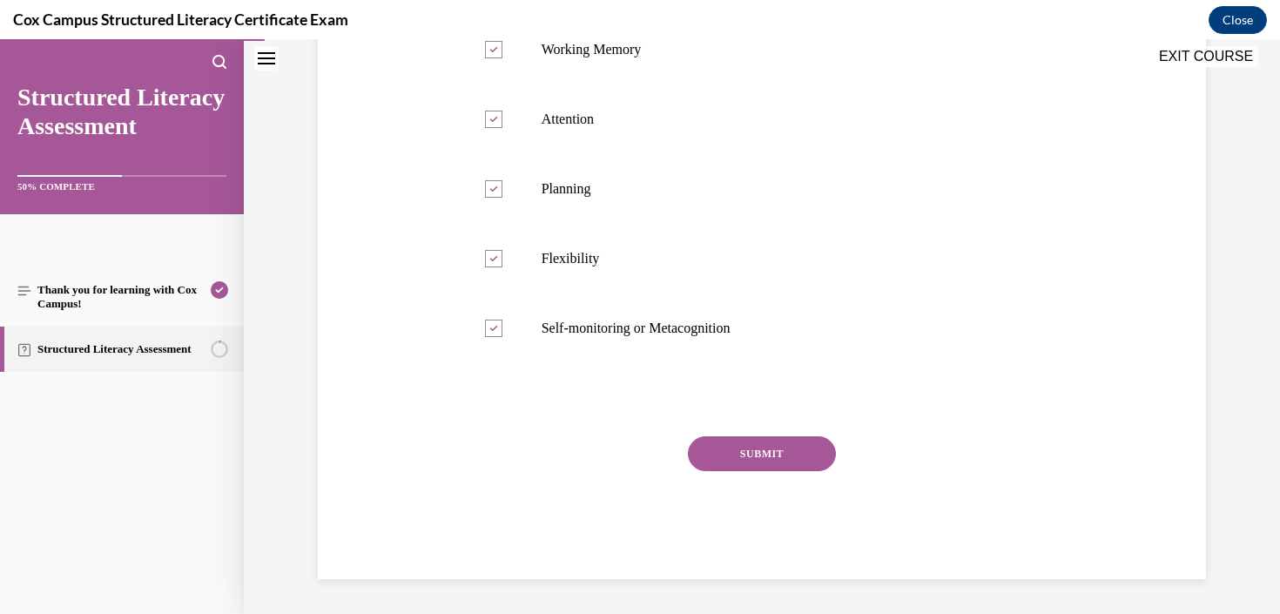
click at [744, 446] on button "SUBMIT" at bounding box center [762, 453] width 148 height 35
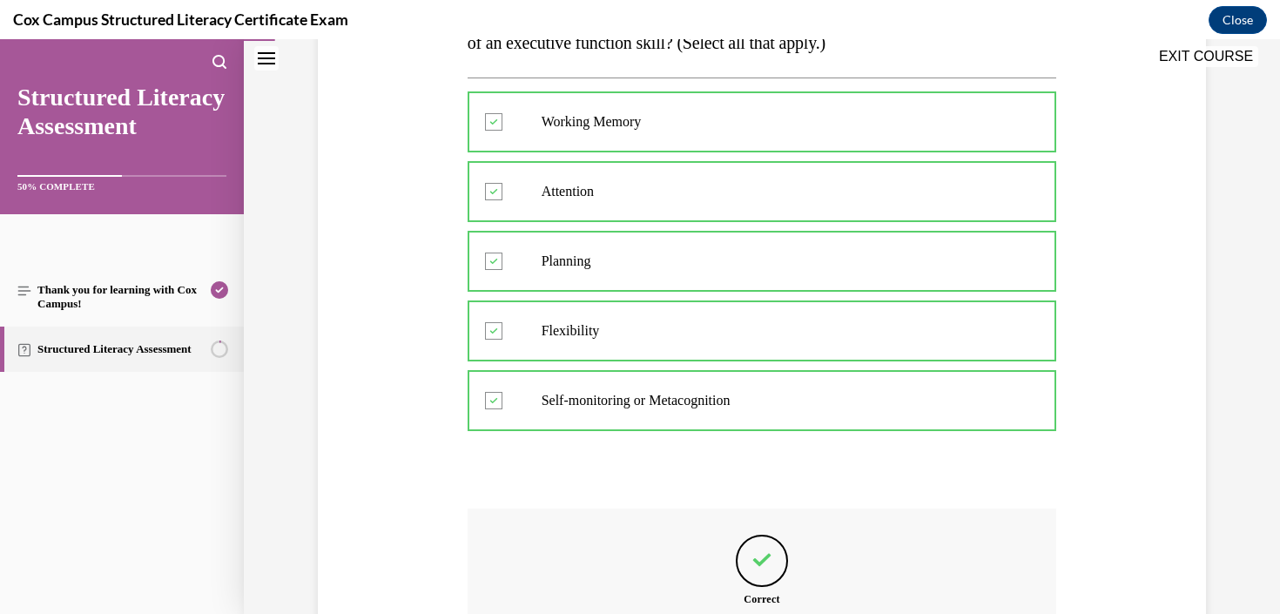
scroll to position [592, 0]
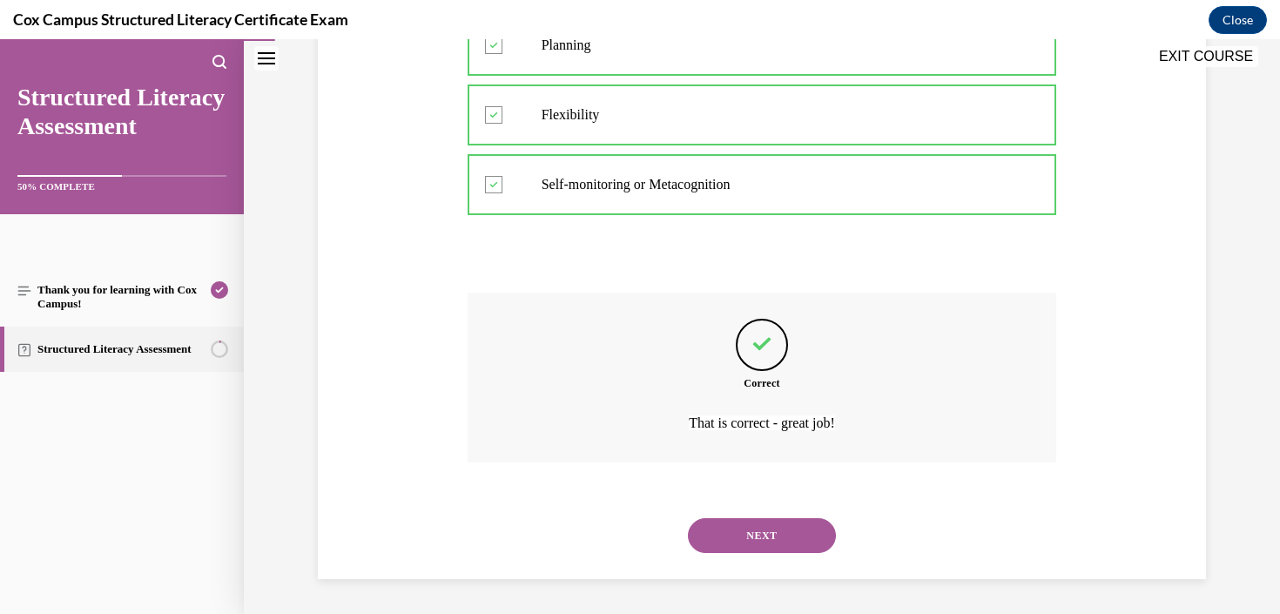
click at [751, 553] on div "NEXT" at bounding box center [761, 536] width 589 height 70
click at [757, 535] on button "NEXT" at bounding box center [762, 535] width 148 height 35
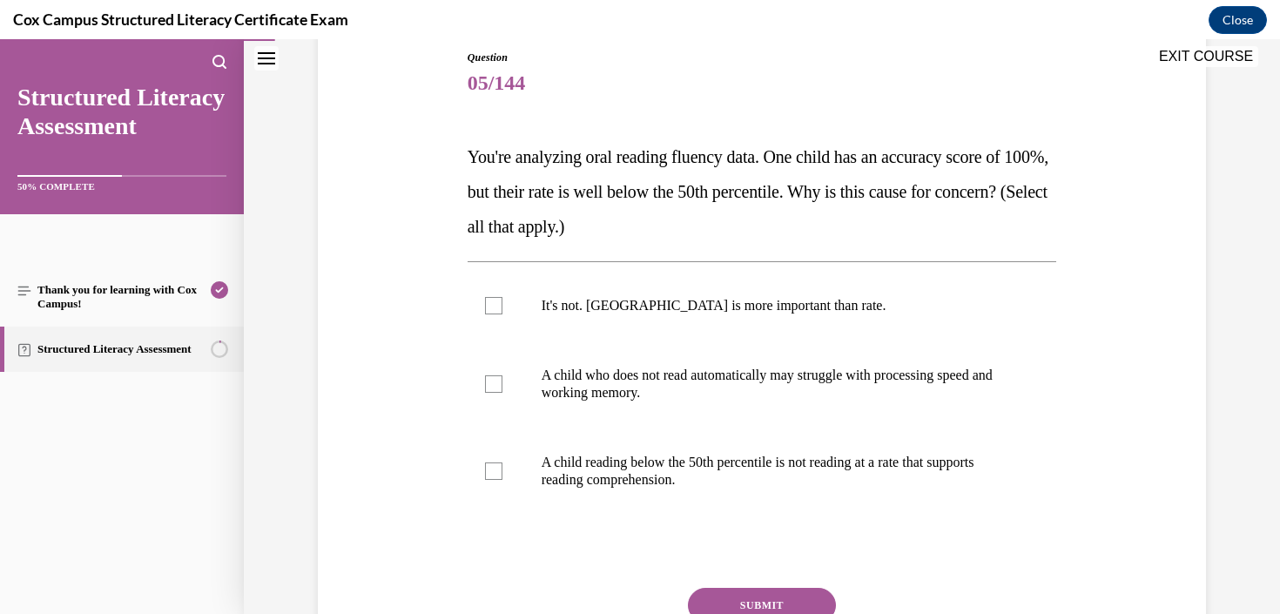
scroll to position [212, 0]
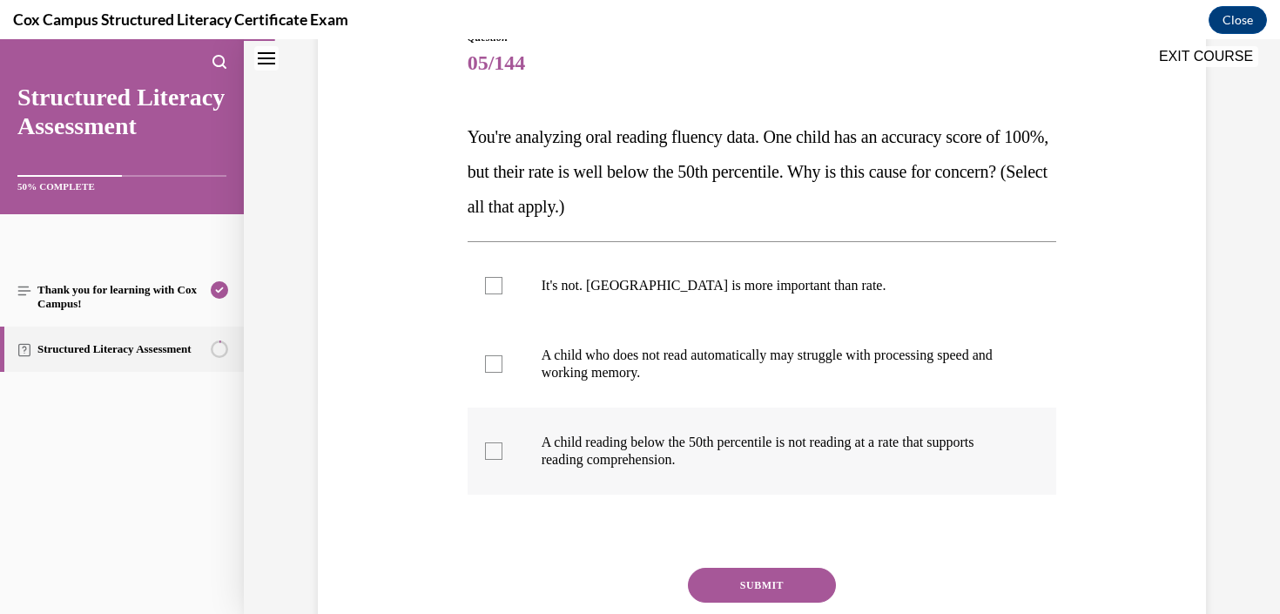
click at [588, 449] on span "A child reading below the 50th percentile is not reading at a rate that support…" at bounding box center [757, 450] width 433 height 32
click at [502, 449] on input "A child reading below the 50th percentile is not reading at a rate that support…" at bounding box center [493, 450] width 17 height 17
checkbox input "true"
click at [730, 574] on button "SUBMIT" at bounding box center [762, 585] width 148 height 35
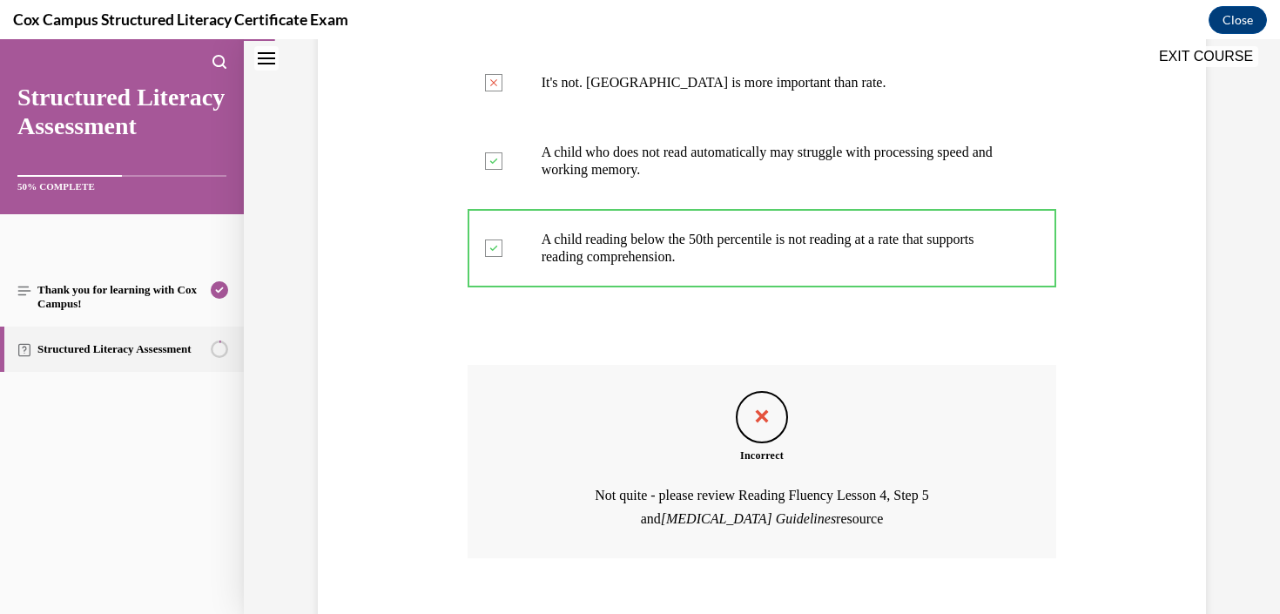
scroll to position [439, 0]
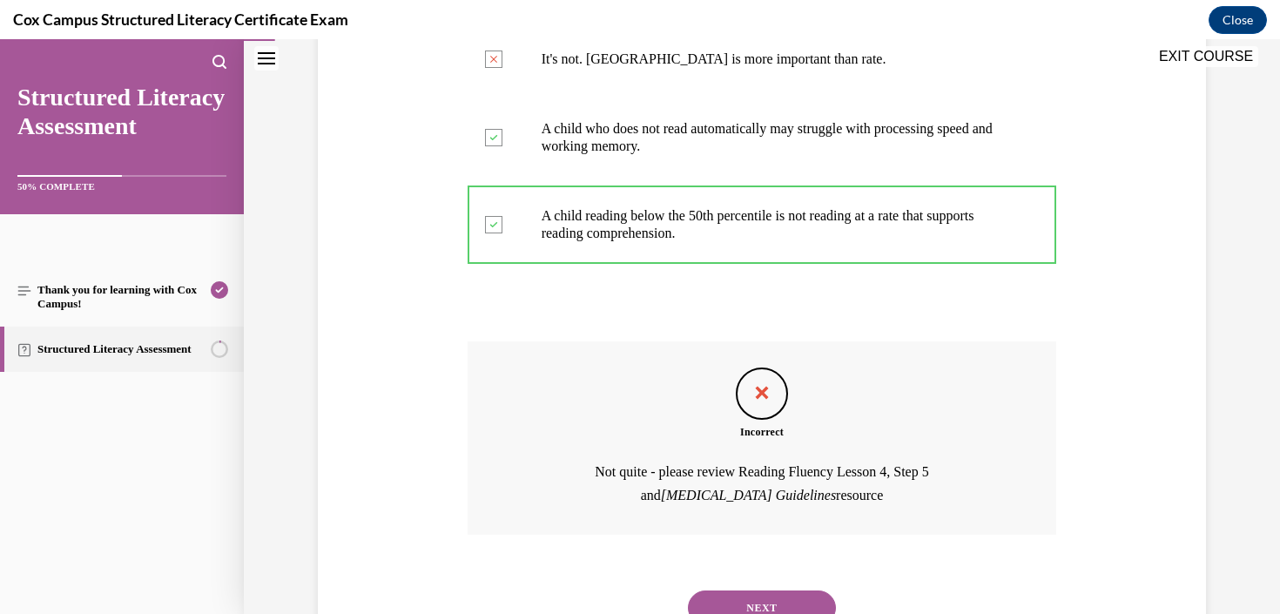
click at [791, 596] on button "NEXT" at bounding box center [762, 607] width 148 height 35
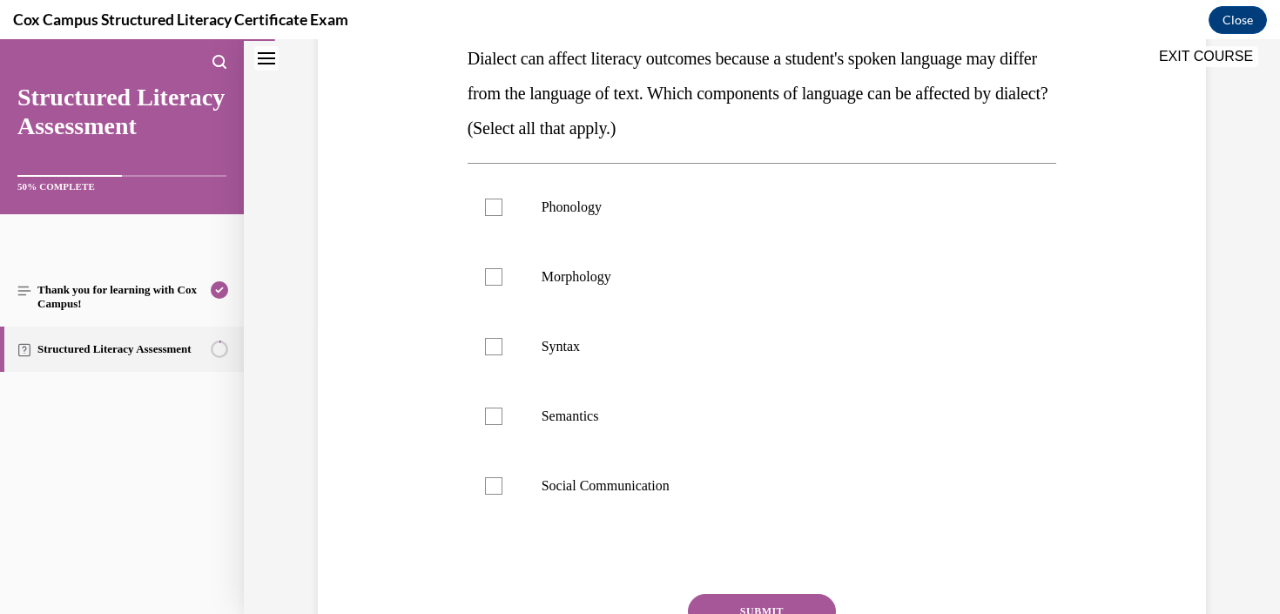
scroll to position [288, 0]
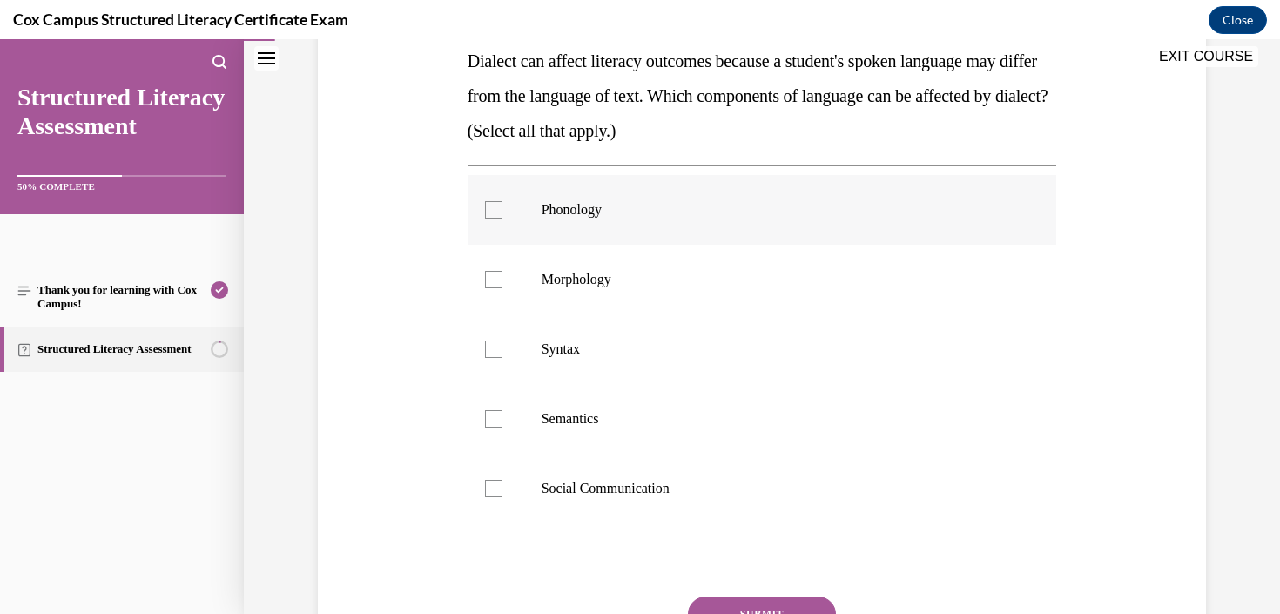
click at [609, 207] on p "Phonology" at bounding box center [777, 209] width 472 height 17
click at [502, 207] on input "Phonology" at bounding box center [493, 209] width 17 height 17
checkbox input "true"
click at [584, 285] on span "Morphology" at bounding box center [576, 279] width 70 height 15
click at [502, 285] on input "Morphology" at bounding box center [493, 279] width 17 height 17
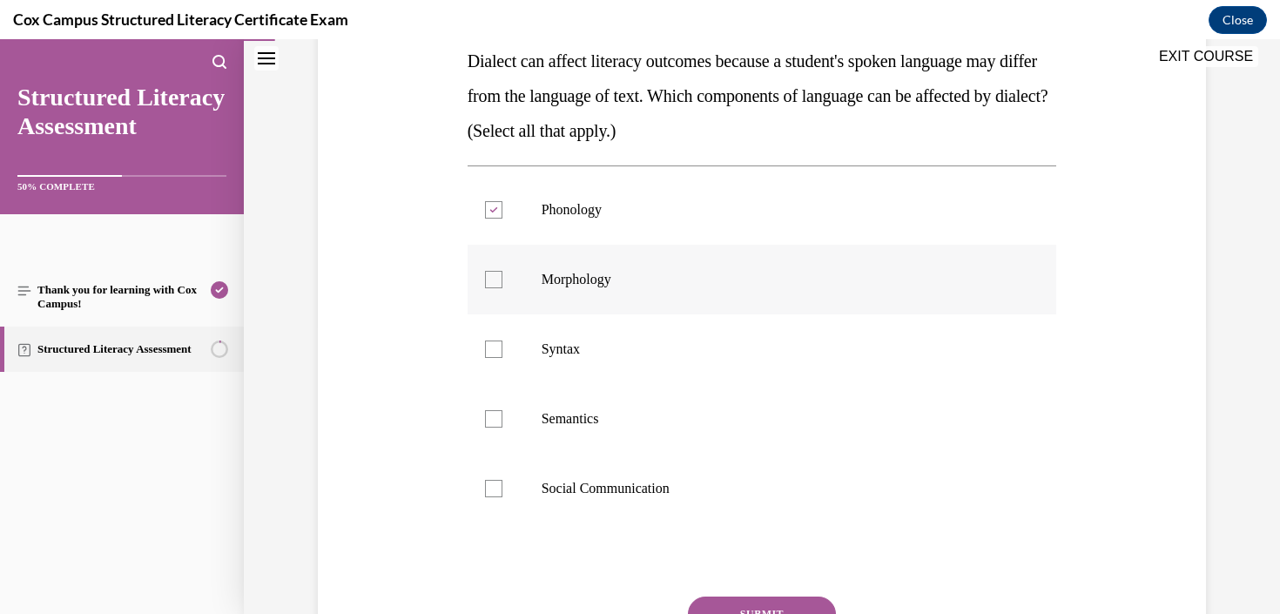
checkbox input "true"
click at [574, 336] on label "Syntax" at bounding box center [761, 349] width 589 height 70
click at [502, 340] on input "Syntax" at bounding box center [493, 348] width 17 height 17
checkbox input "true"
click at [567, 391] on label "Semantics" at bounding box center [761, 419] width 589 height 70
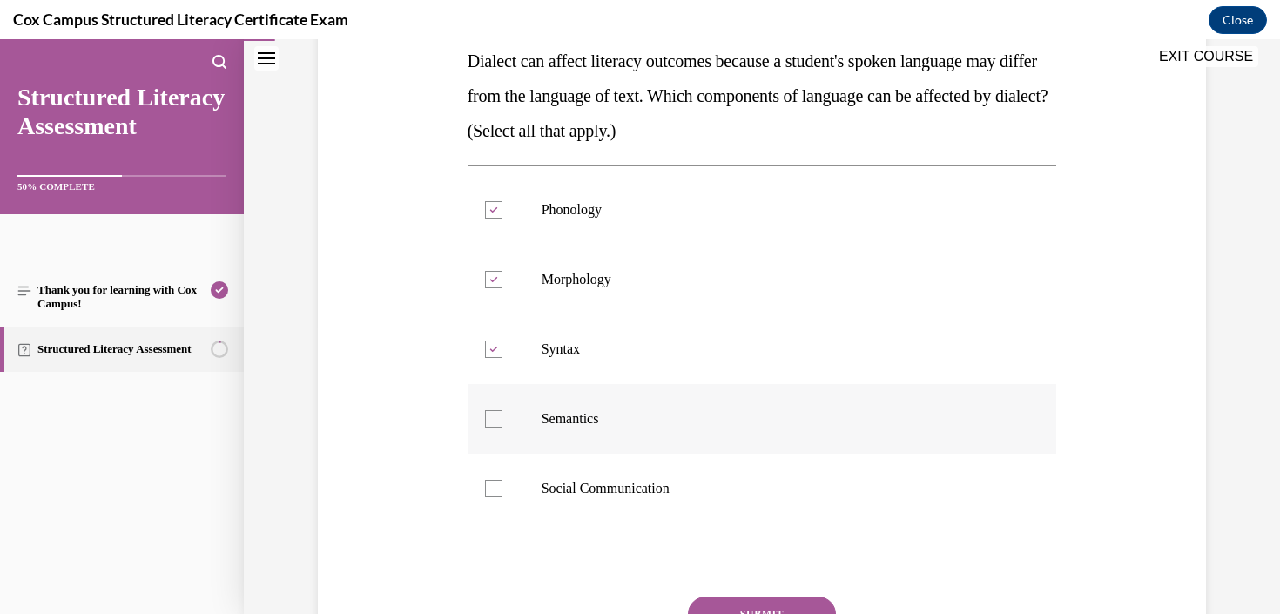
click at [502, 410] on input "Semantics" at bounding box center [493, 418] width 17 height 17
checkbox input "true"
click at [575, 494] on p "Social Communication" at bounding box center [777, 488] width 472 height 17
click at [502, 494] on input "Social Communication" at bounding box center [493, 488] width 17 height 17
checkbox input "true"
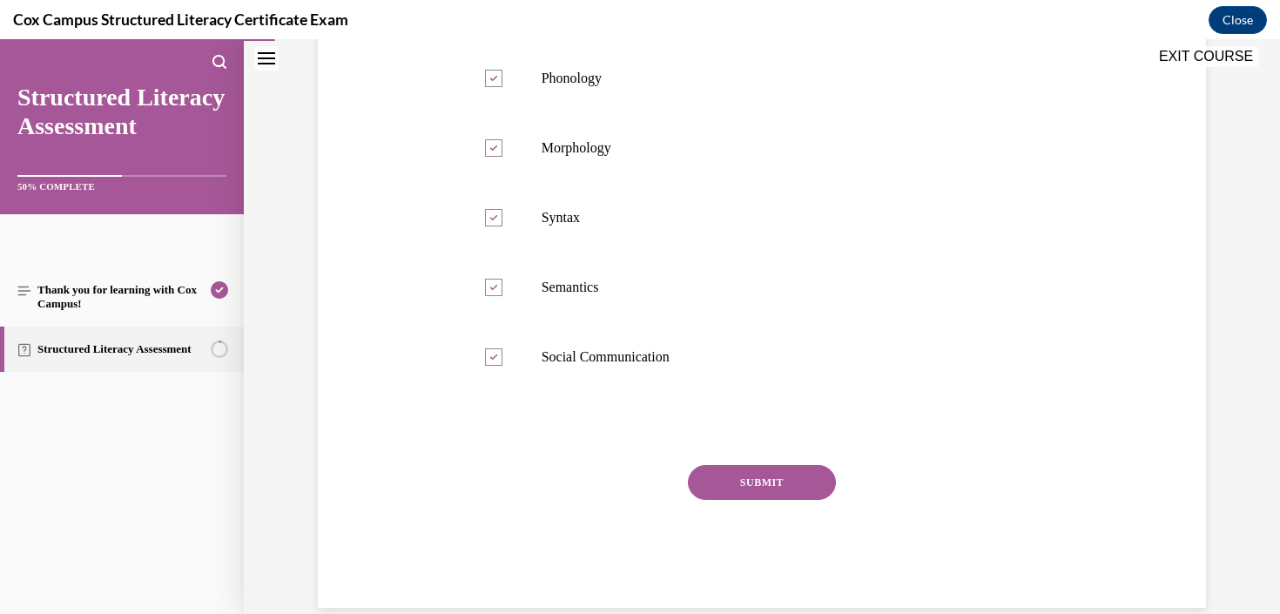
click at [751, 485] on button "SUBMIT" at bounding box center [762, 482] width 148 height 35
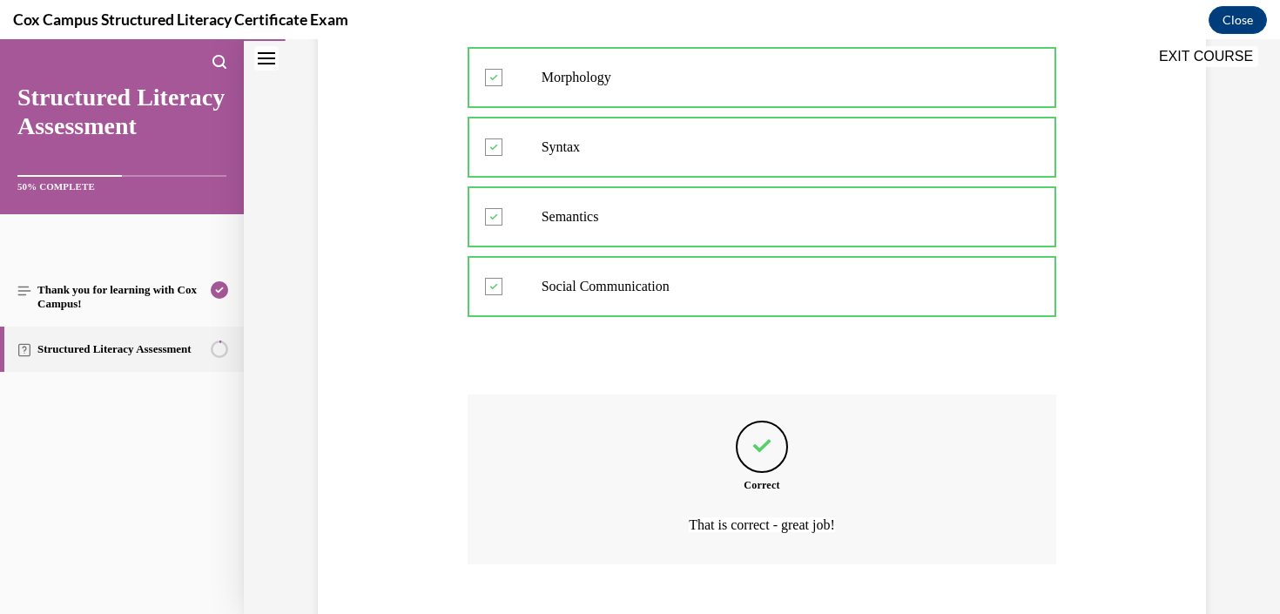
scroll to position [592, 0]
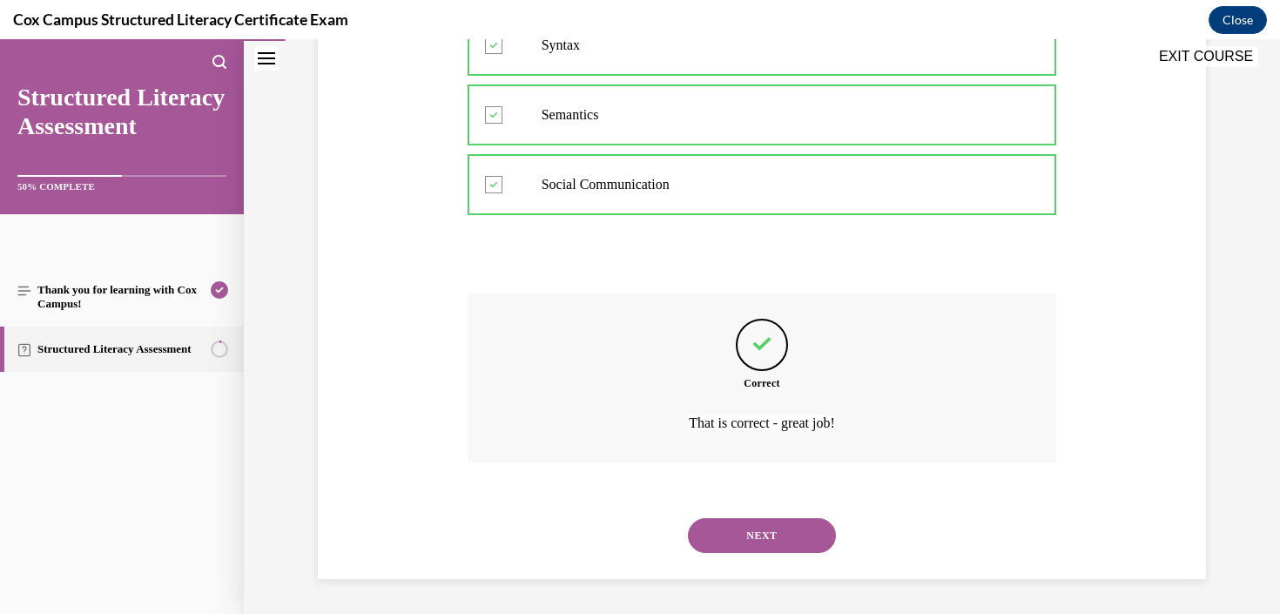
click at [781, 545] on button "NEXT" at bounding box center [762, 535] width 148 height 35
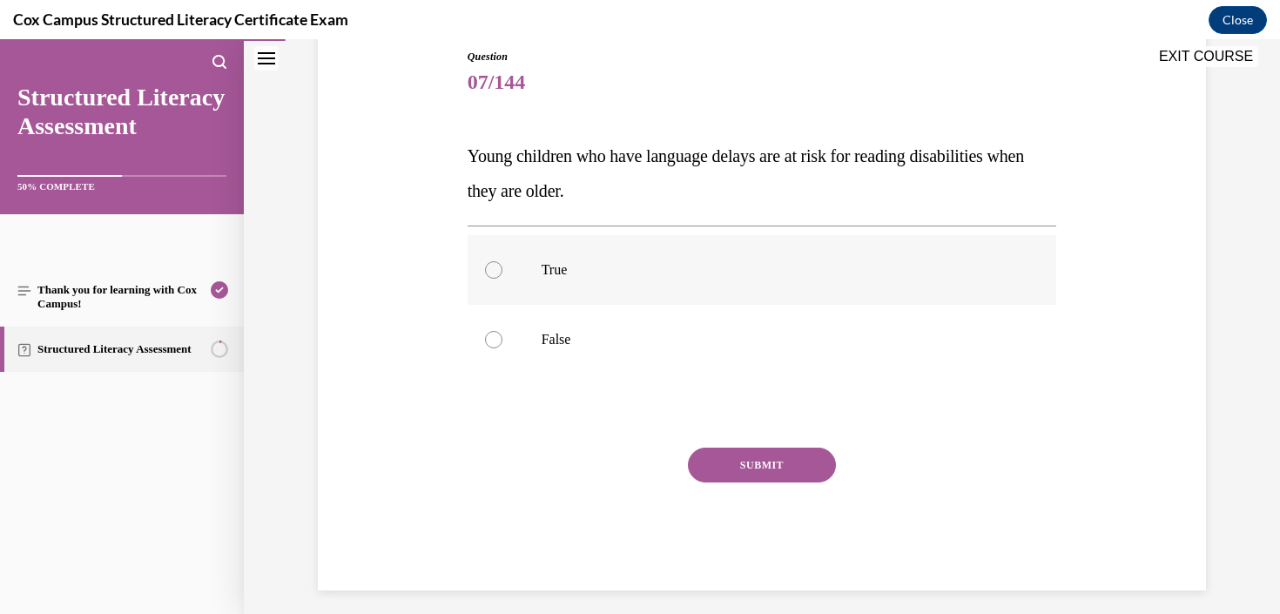
click at [552, 269] on span "True" at bounding box center [554, 269] width 26 height 15
click at [502, 269] on input "True" at bounding box center [493, 269] width 17 height 17
radio input "true"
click at [751, 466] on button "SUBMIT" at bounding box center [762, 464] width 148 height 35
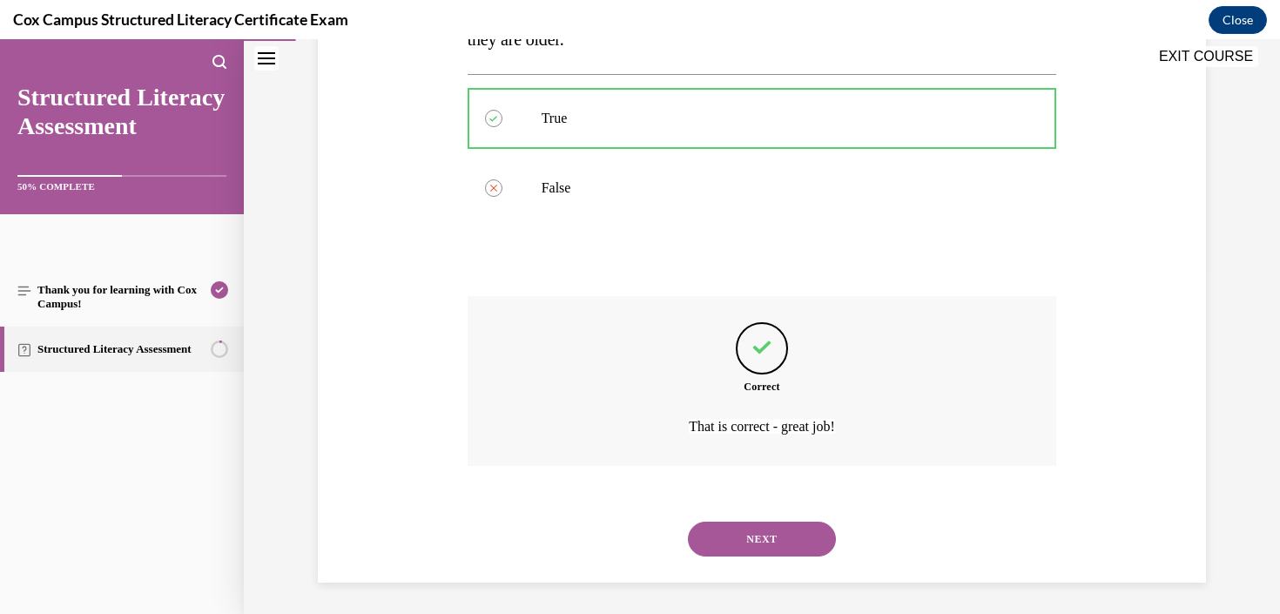
scroll to position [348, 0]
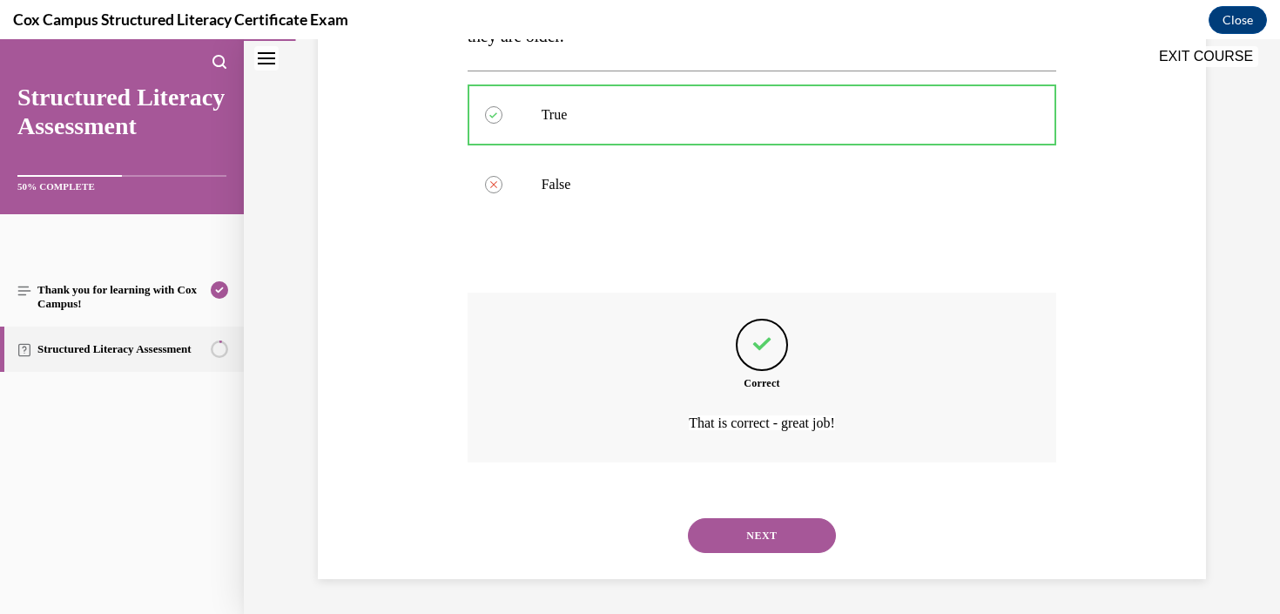
click at [753, 527] on button "NEXT" at bounding box center [762, 535] width 148 height 35
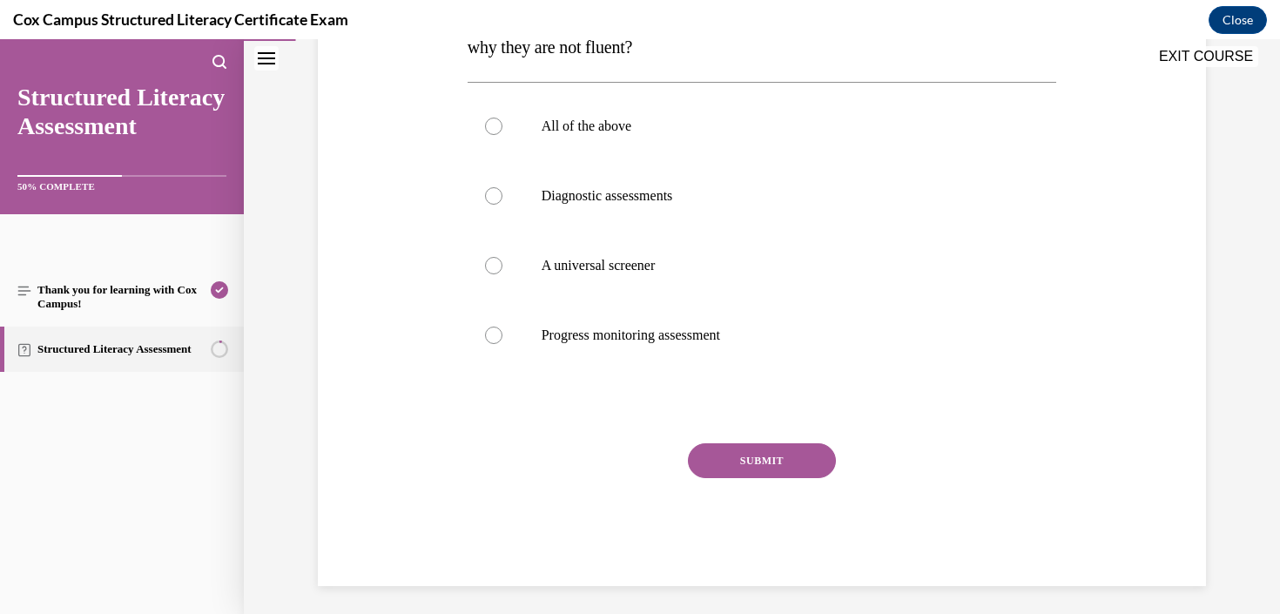
scroll to position [379, 0]
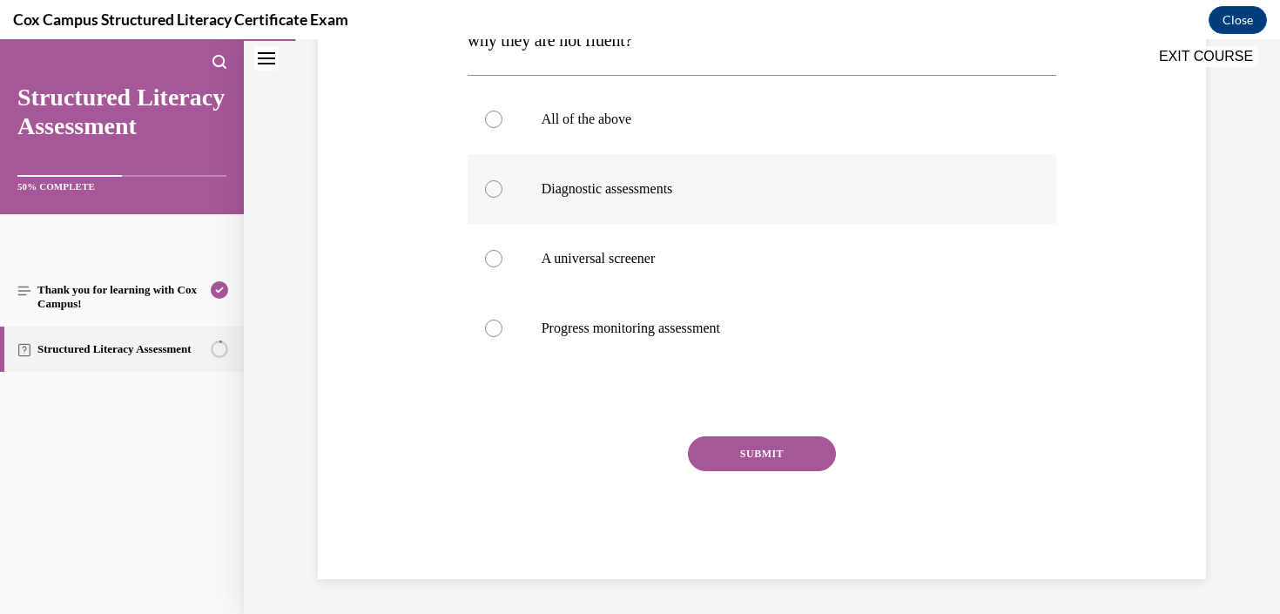
click at [662, 198] on label "Diagnostic assessments" at bounding box center [761, 189] width 589 height 70
click at [502, 198] on input "Diagnostic assessments" at bounding box center [493, 188] width 17 height 17
radio input "true"
click at [756, 449] on button "SUBMIT" at bounding box center [762, 453] width 148 height 35
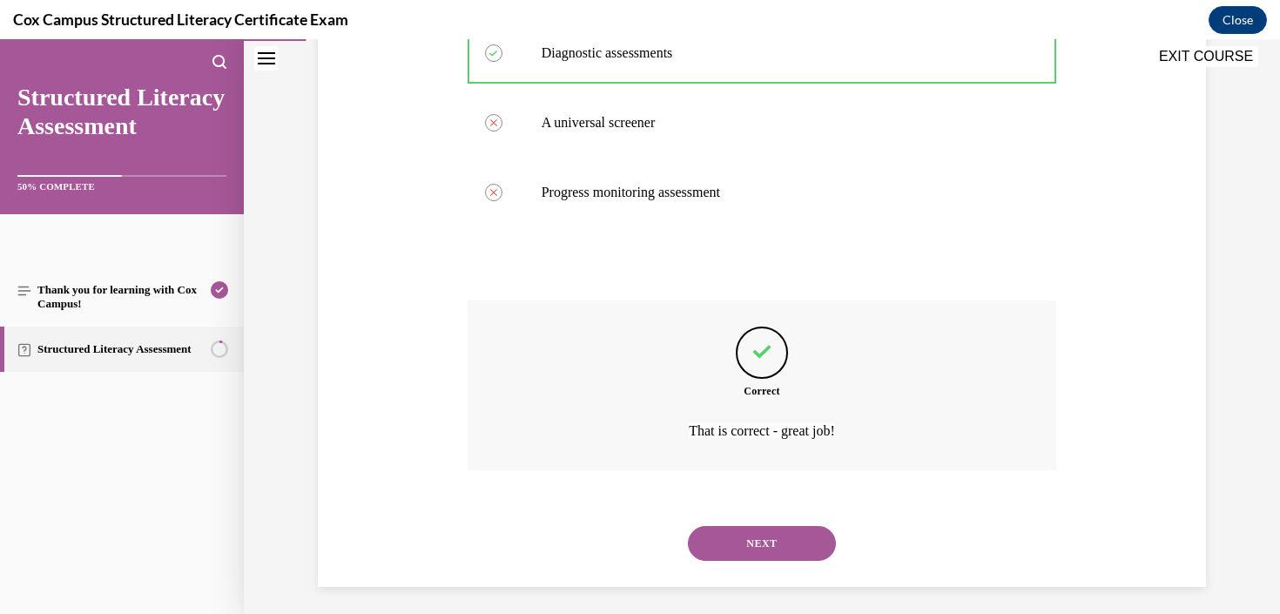
scroll to position [522, 0]
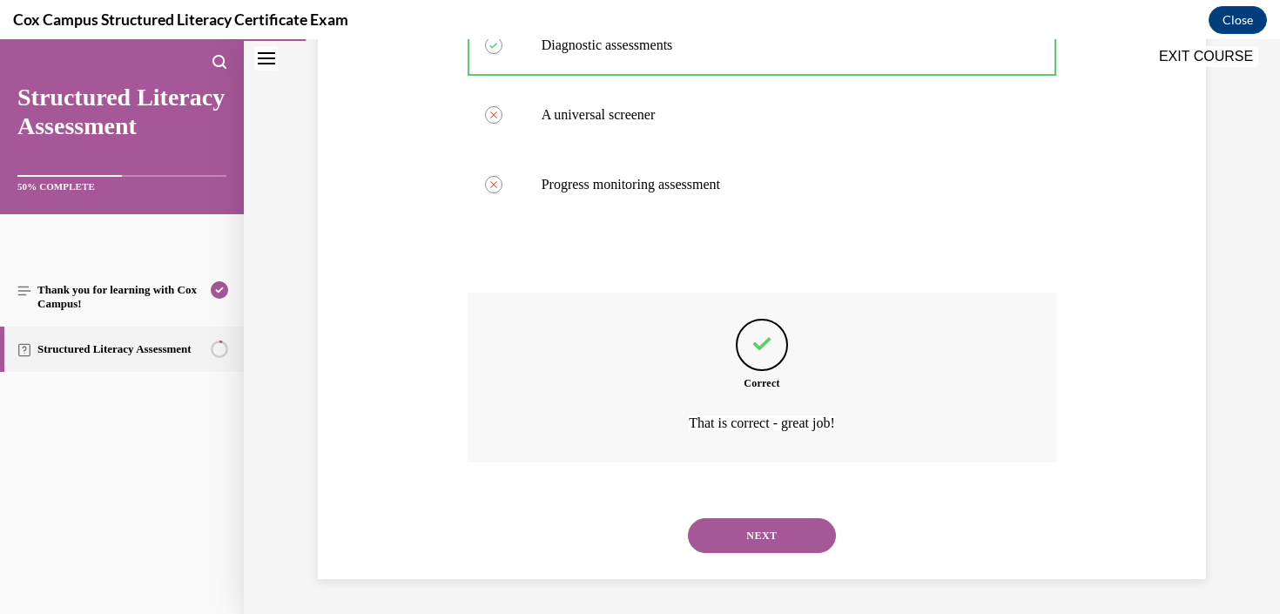
click at [768, 511] on div "NEXT" at bounding box center [761, 536] width 589 height 70
click at [768, 532] on button "NEXT" at bounding box center [762, 535] width 148 height 35
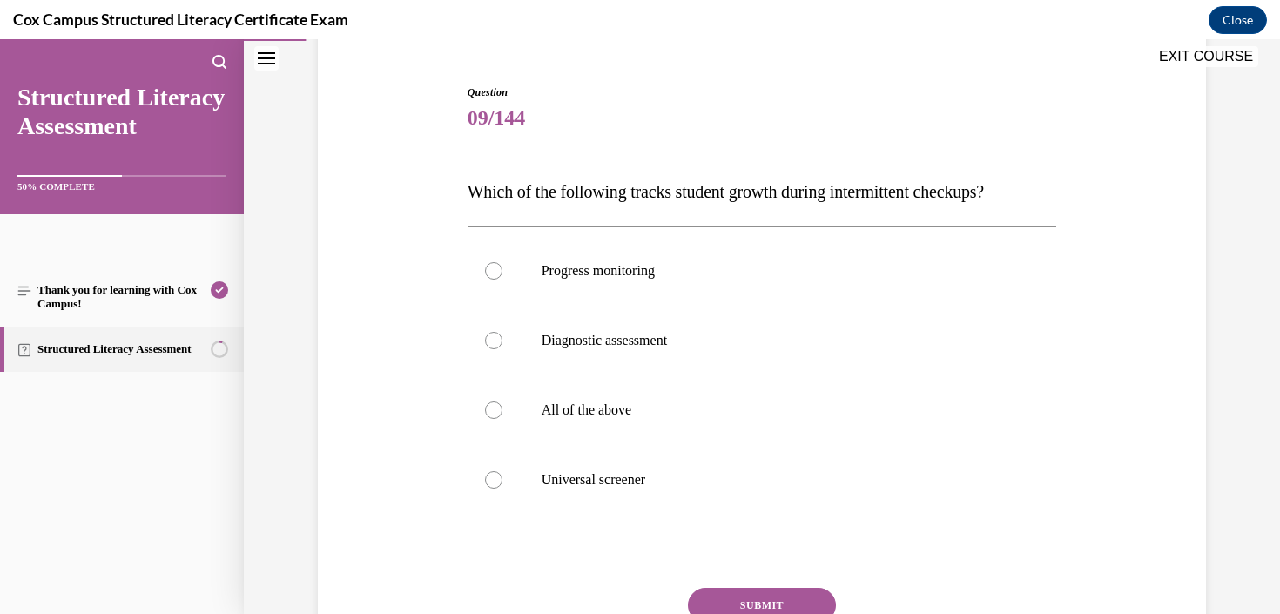
scroll to position [190, 0]
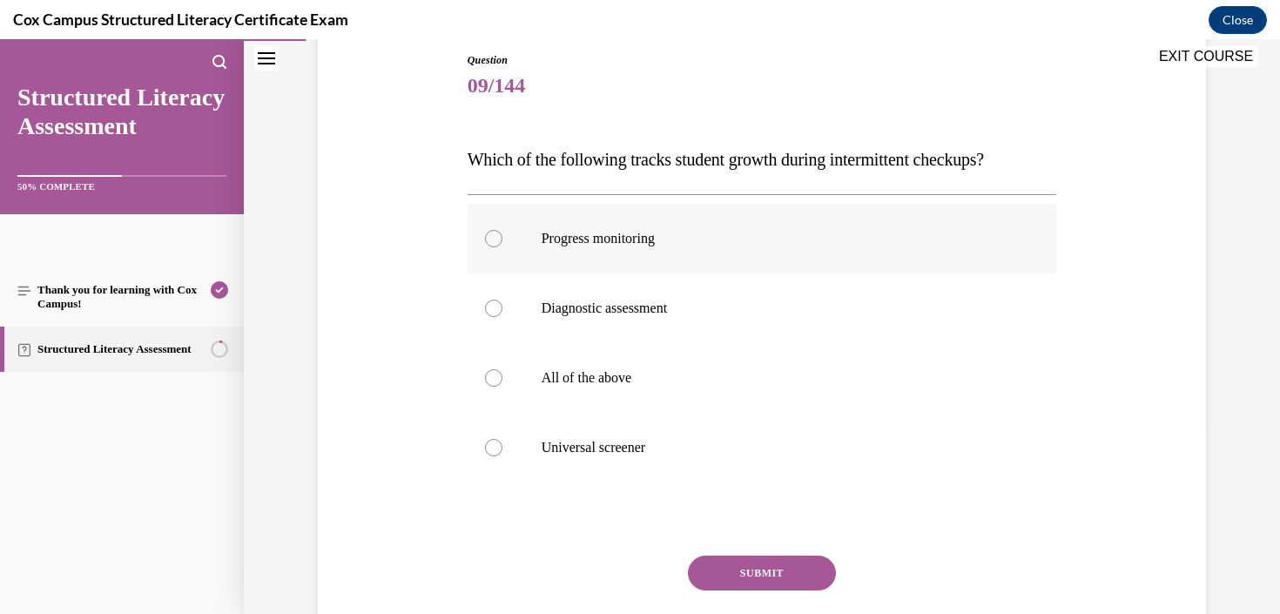
click at [615, 251] on label "Progress monitoring" at bounding box center [761, 239] width 589 height 70
click at [502, 247] on input "Progress monitoring" at bounding box center [493, 238] width 17 height 17
radio input "true"
click at [753, 574] on button "SUBMIT" at bounding box center [762, 572] width 148 height 35
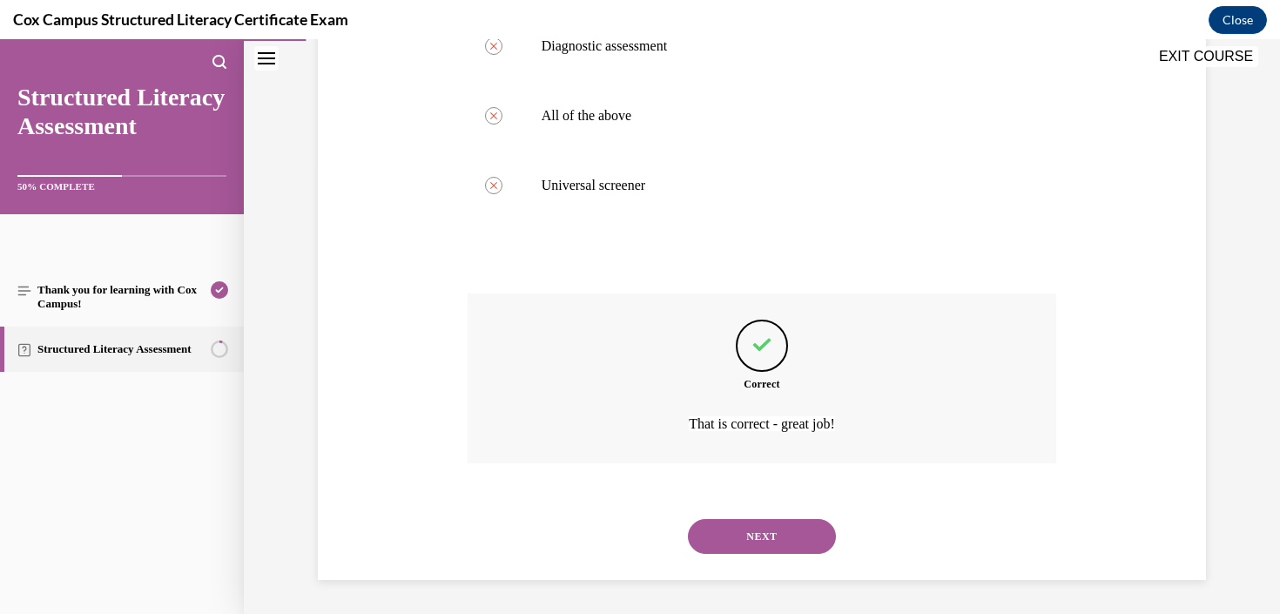
scroll to position [453, 0]
click at [767, 541] on button "NEXT" at bounding box center [762, 535] width 148 height 35
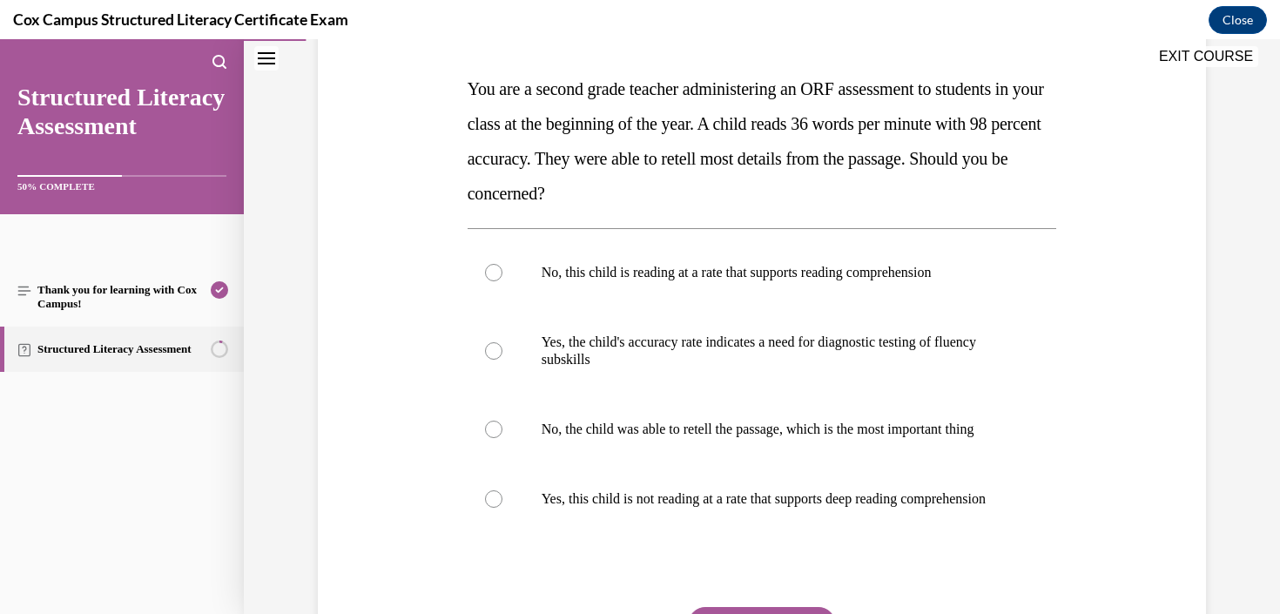
scroll to position [261, 0]
click at [797, 533] on label "Yes, this child is not reading at a rate that supports deep reading comprehensi…" at bounding box center [761, 498] width 589 height 70
click at [502, 507] on input "Yes, this child is not reading at a rate that supports deep reading comprehensi…" at bounding box center [493, 497] width 17 height 17
radio input "true"
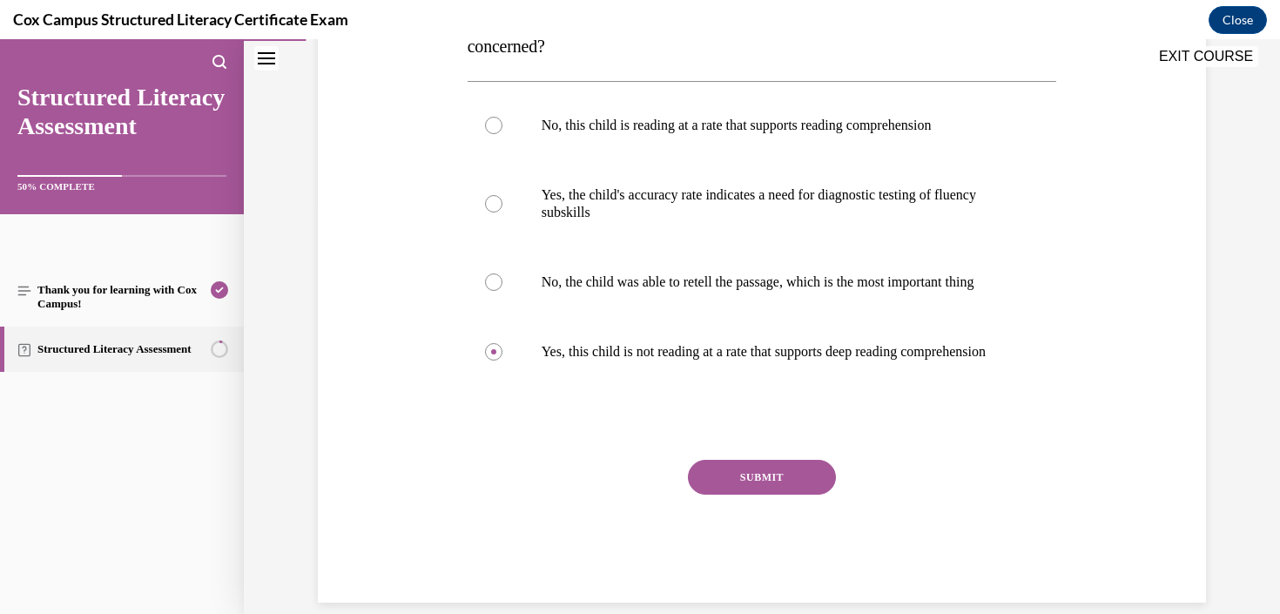
click at [766, 494] on button "SUBMIT" at bounding box center [762, 477] width 148 height 35
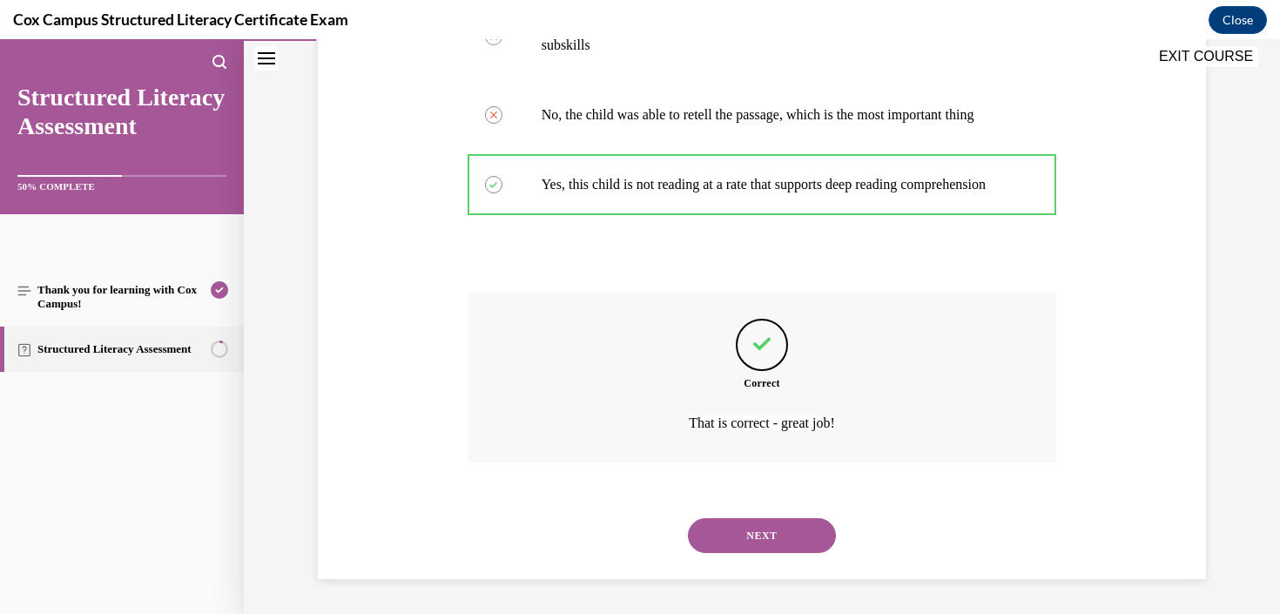
scroll to position [609, 0]
click at [771, 545] on button "NEXT" at bounding box center [762, 535] width 148 height 35
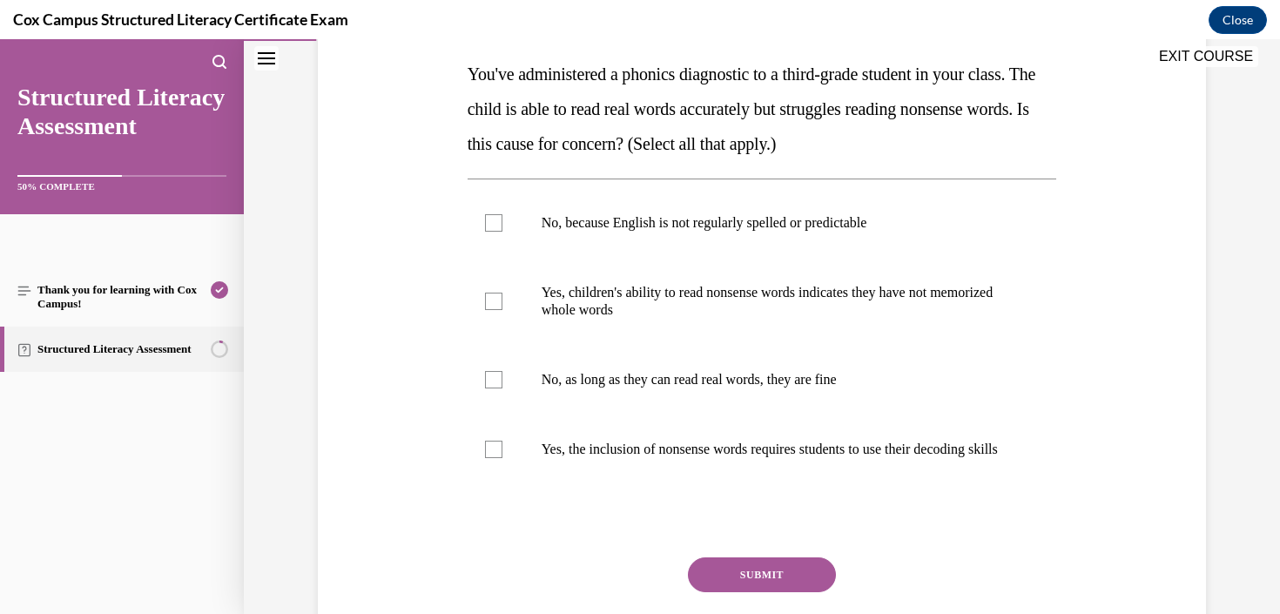
scroll to position [279, 0]
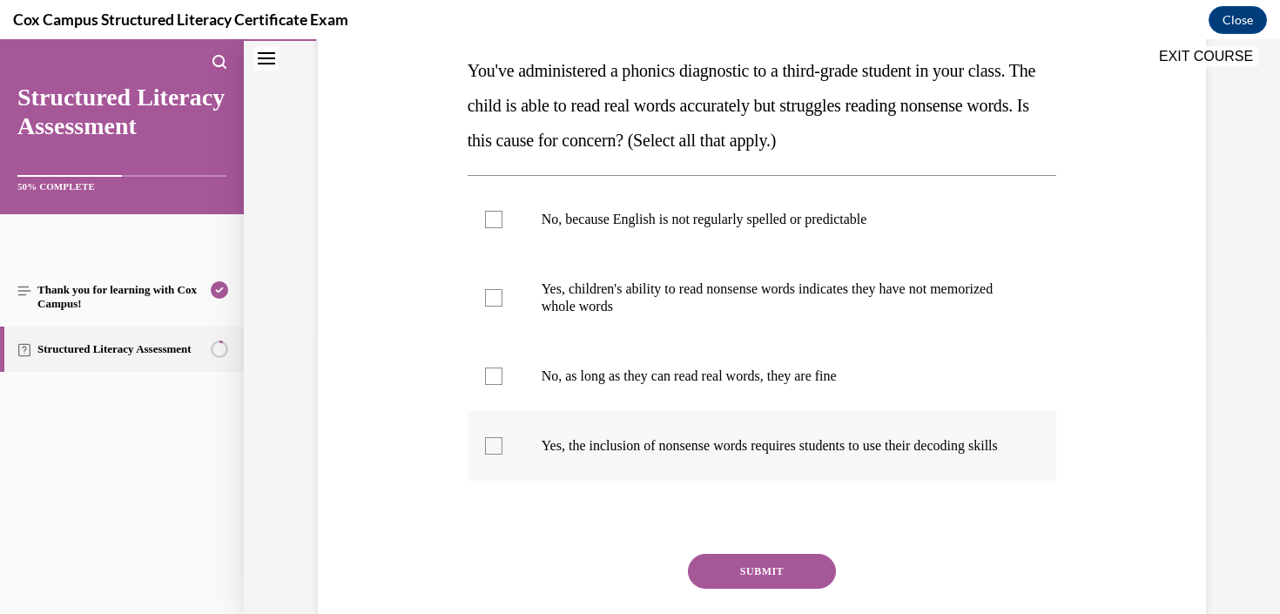
click at [670, 454] on p "Yes, the inclusion of nonsense words requires students to use their decoding sk…" at bounding box center [777, 445] width 472 height 17
click at [502, 454] on input "Yes, the inclusion of nonsense words requires students to use their decoding sk…" at bounding box center [493, 445] width 17 height 17
checkbox input "true"
click at [786, 587] on button "SUBMIT" at bounding box center [762, 571] width 148 height 35
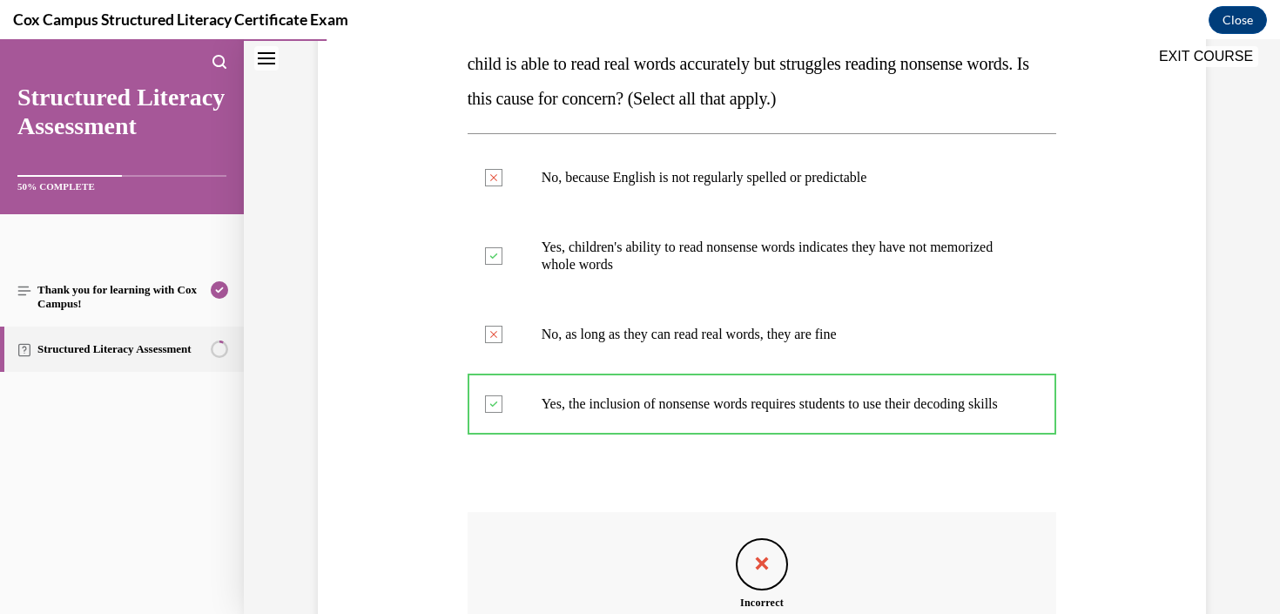
scroll to position [557, 0]
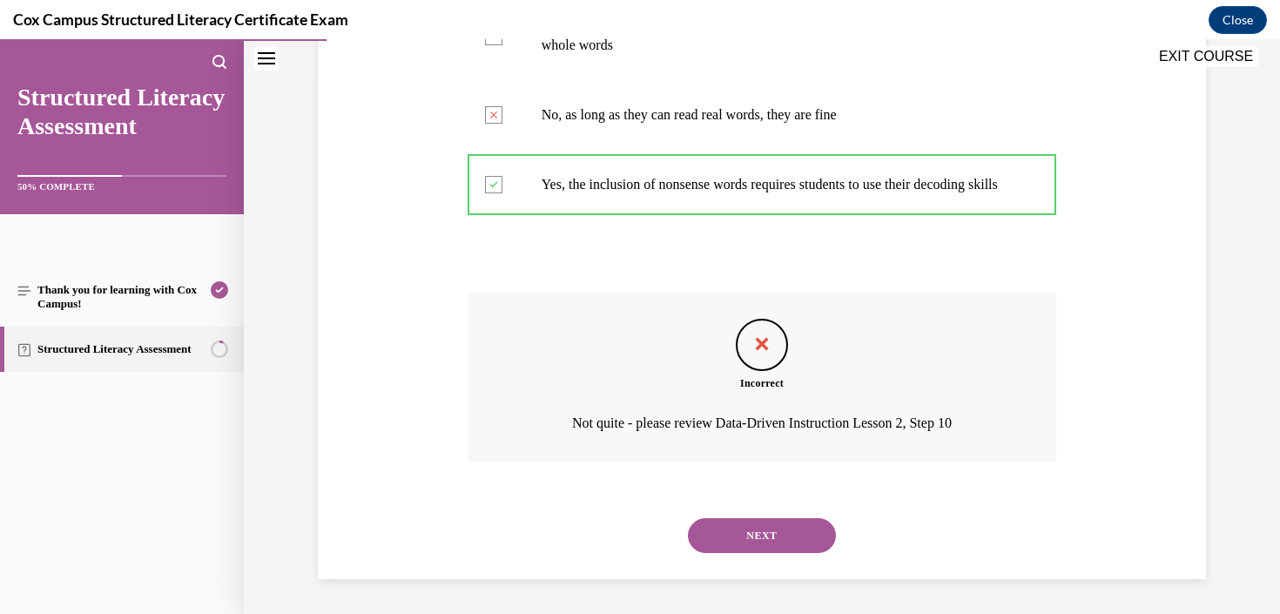
click at [794, 538] on button "NEXT" at bounding box center [762, 535] width 148 height 35
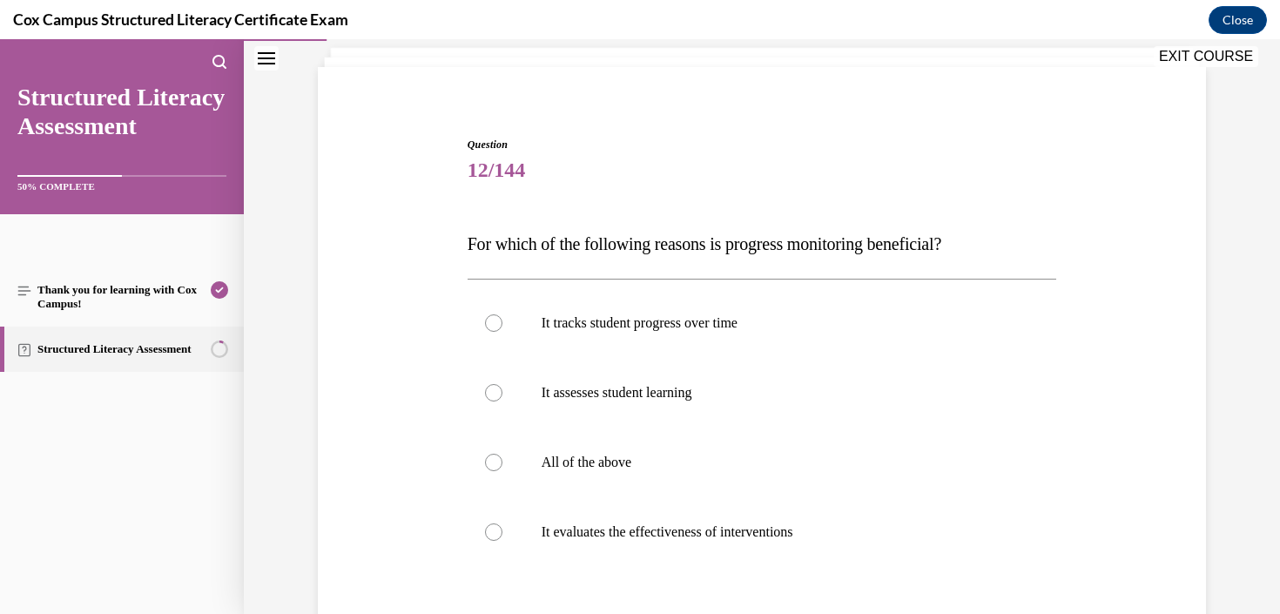
scroll to position [108, 0]
click at [792, 467] on p "All of the above" at bounding box center [777, 459] width 472 height 17
click at [502, 467] on input "All of the above" at bounding box center [493, 459] width 17 height 17
radio input "true"
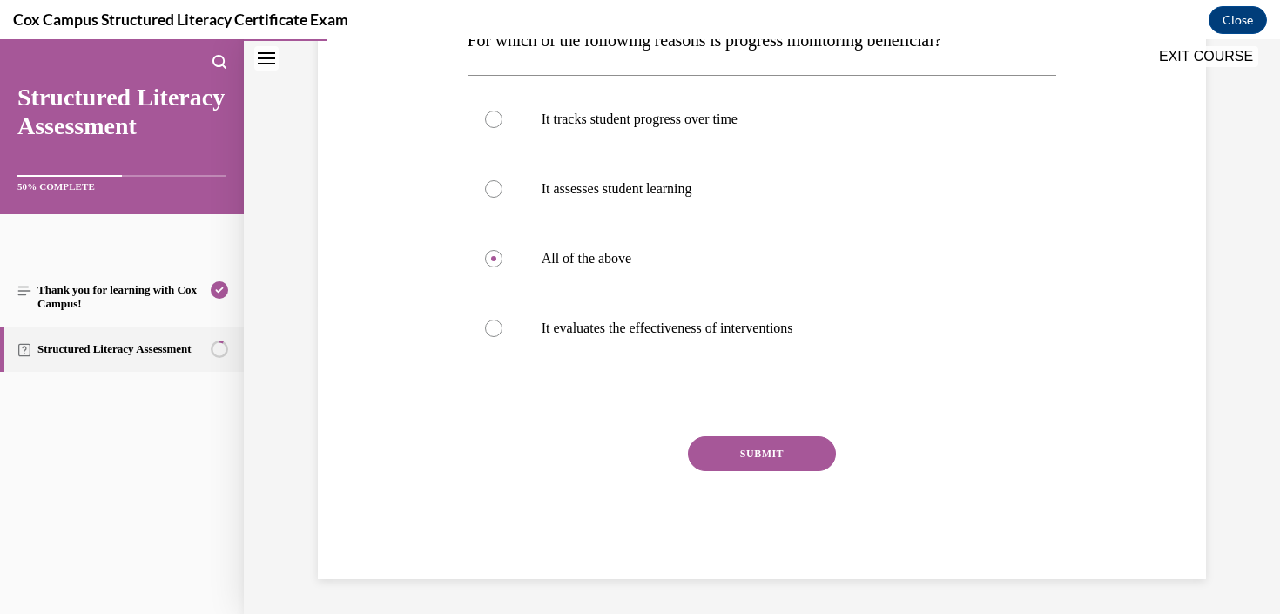
click at [798, 465] on button "SUBMIT" at bounding box center [762, 453] width 148 height 35
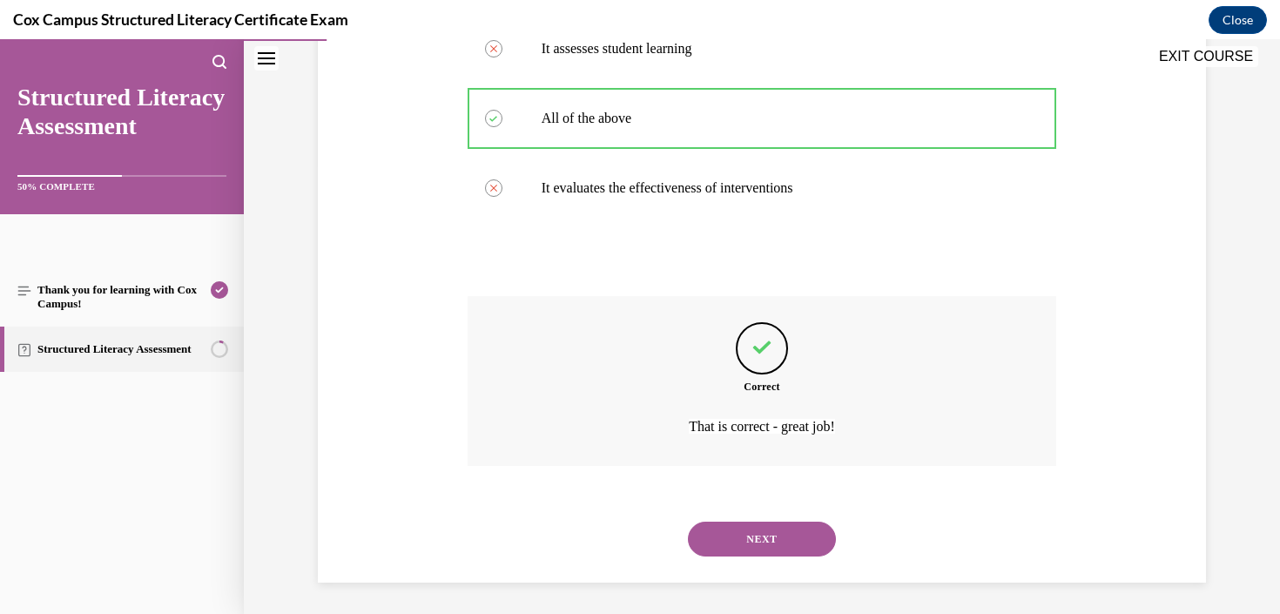
scroll to position [453, 0]
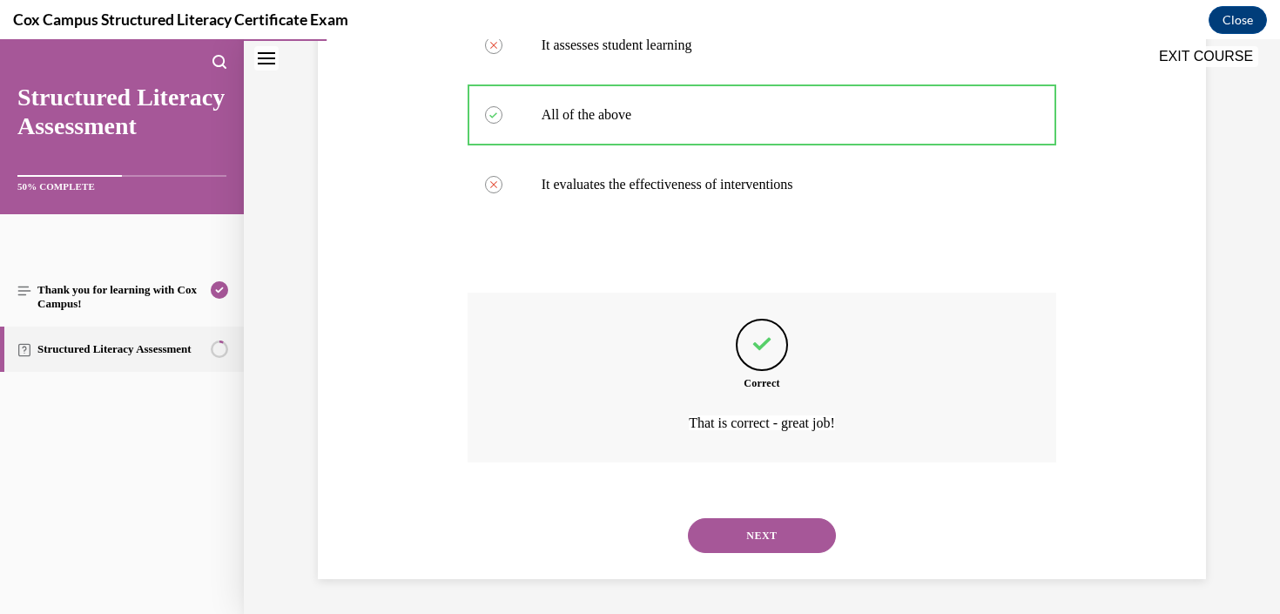
click at [769, 543] on button "NEXT" at bounding box center [762, 535] width 148 height 35
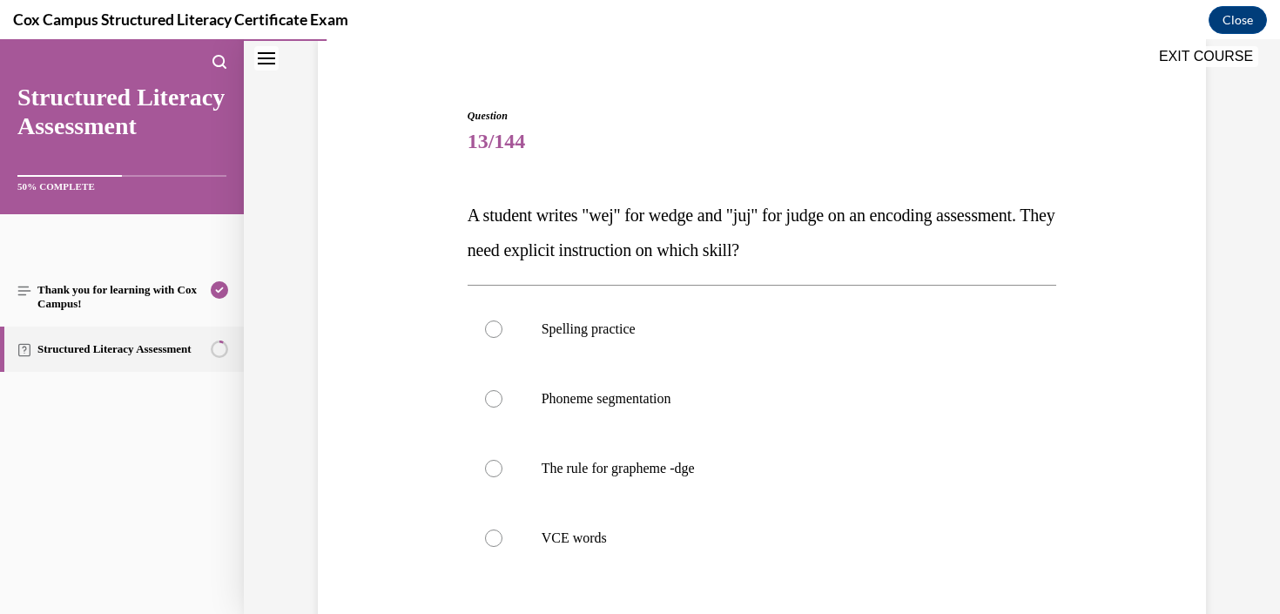
scroll to position [142, 0]
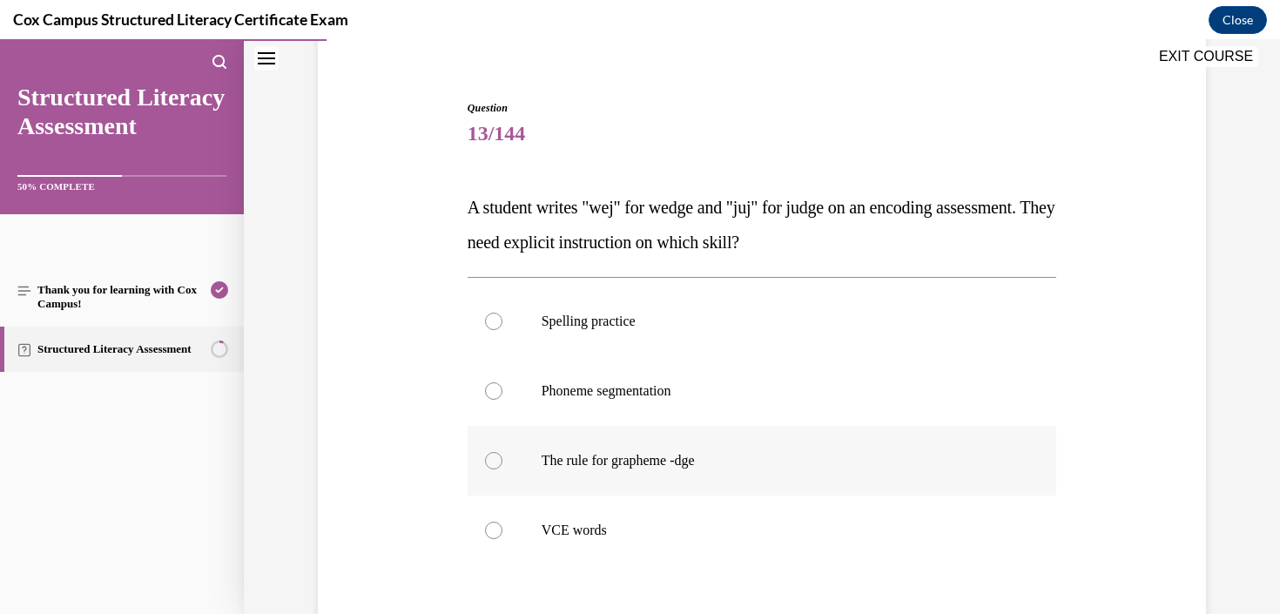
click at [695, 465] on span "The rule for grapheme -dge" at bounding box center [617, 460] width 153 height 15
click at [502, 465] on input "The rule for grapheme -dge" at bounding box center [493, 460] width 17 height 17
radio input "true"
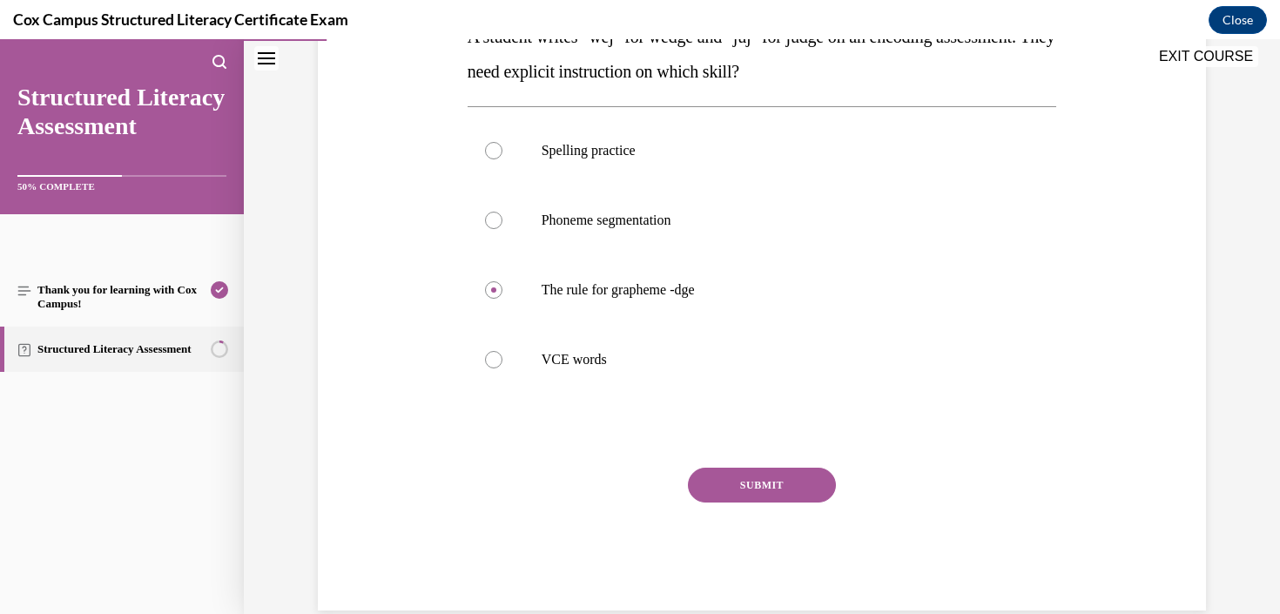
click at [762, 489] on button "SUBMIT" at bounding box center [762, 484] width 148 height 35
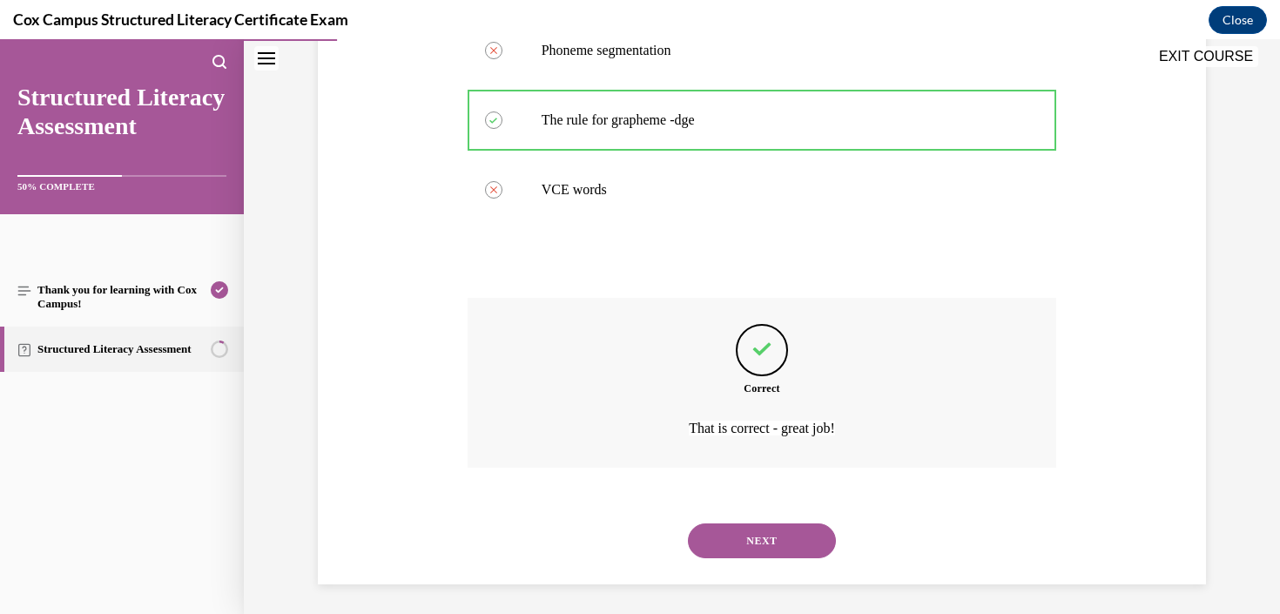
scroll to position [488, 0]
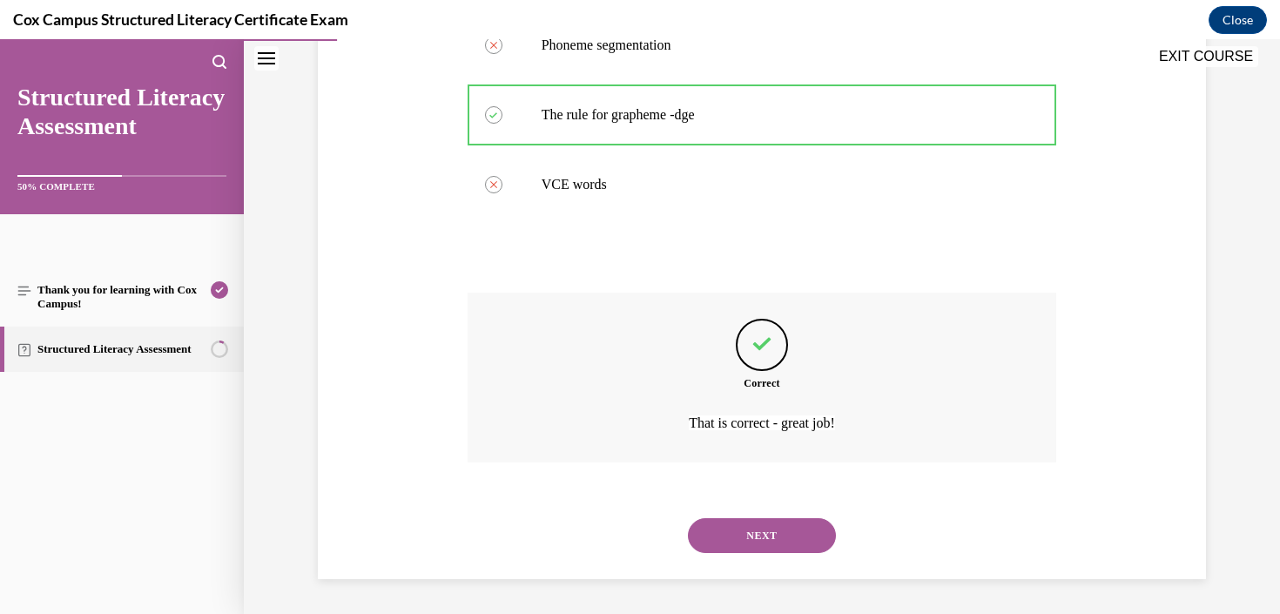
click at [759, 548] on button "NEXT" at bounding box center [762, 535] width 148 height 35
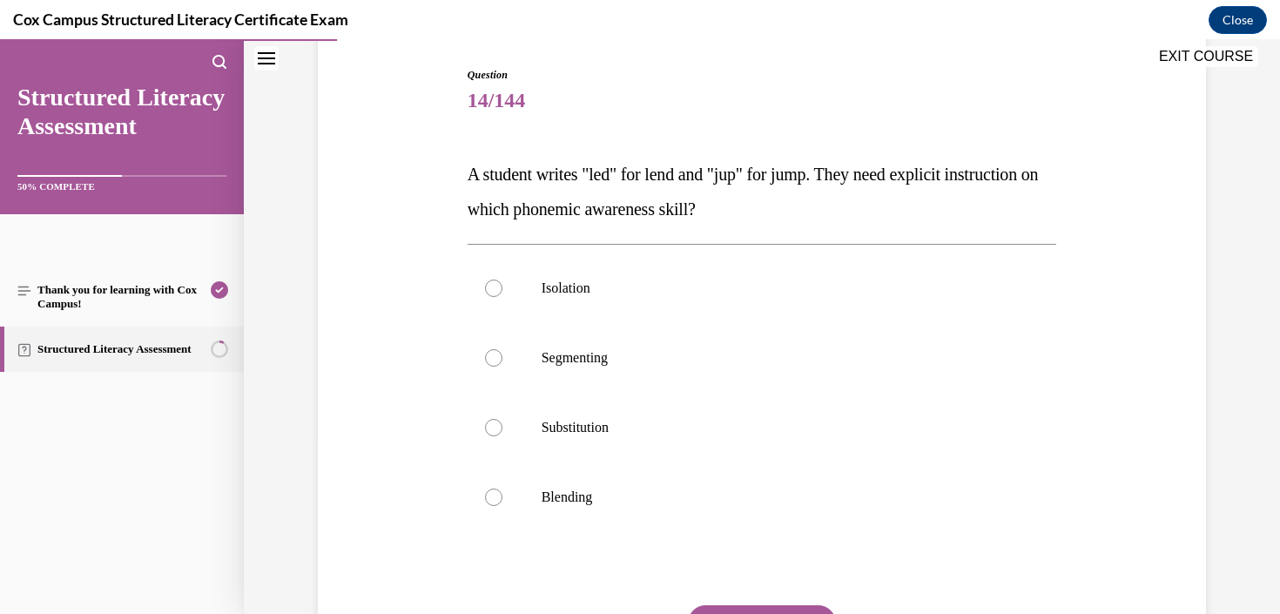
scroll to position [181, 0]
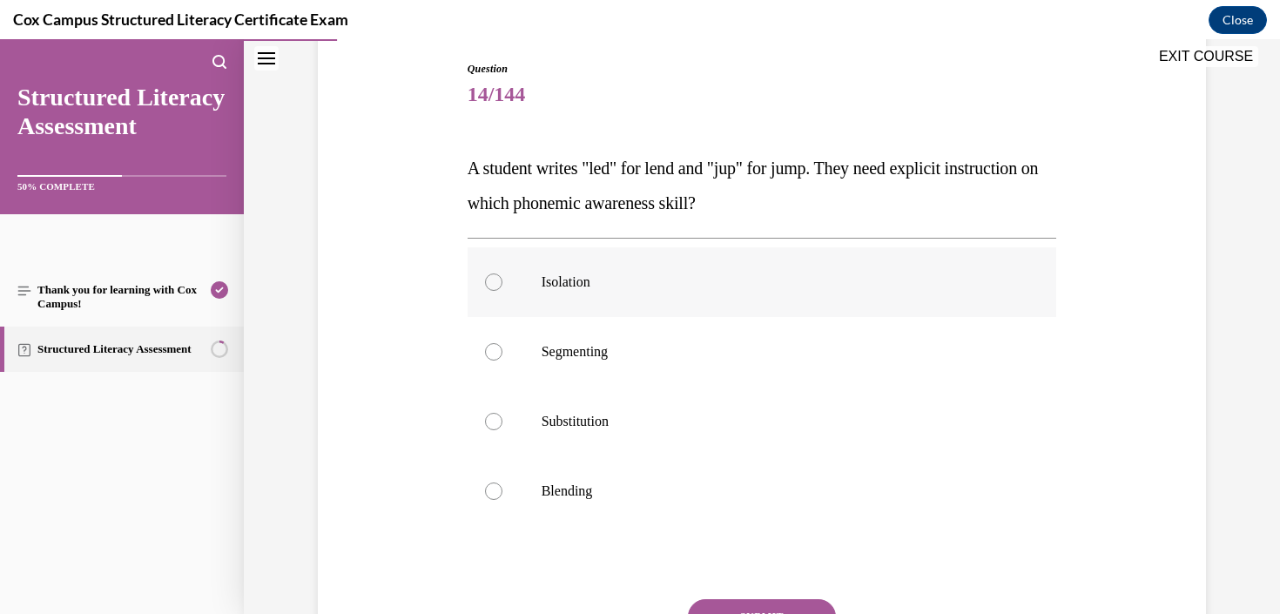
click at [726, 266] on label "Isolation" at bounding box center [761, 282] width 589 height 70
click at [502, 273] on input "Isolation" at bounding box center [493, 281] width 17 height 17
radio input "true"
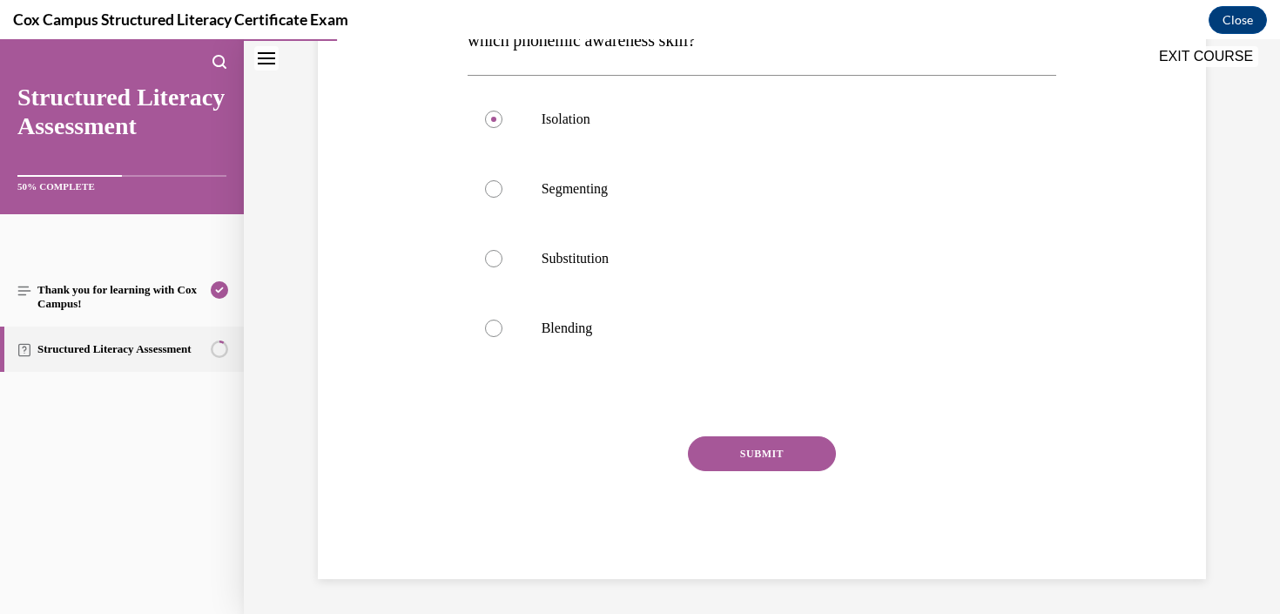
click at [763, 458] on button "SUBMIT" at bounding box center [762, 453] width 148 height 35
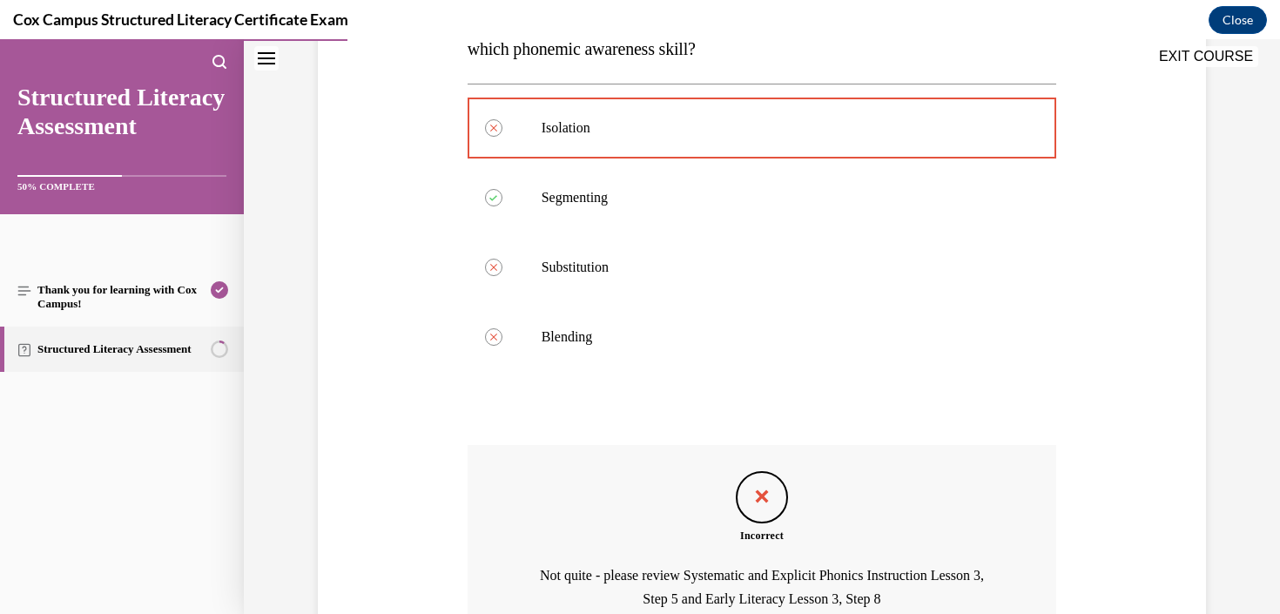
scroll to position [511, 0]
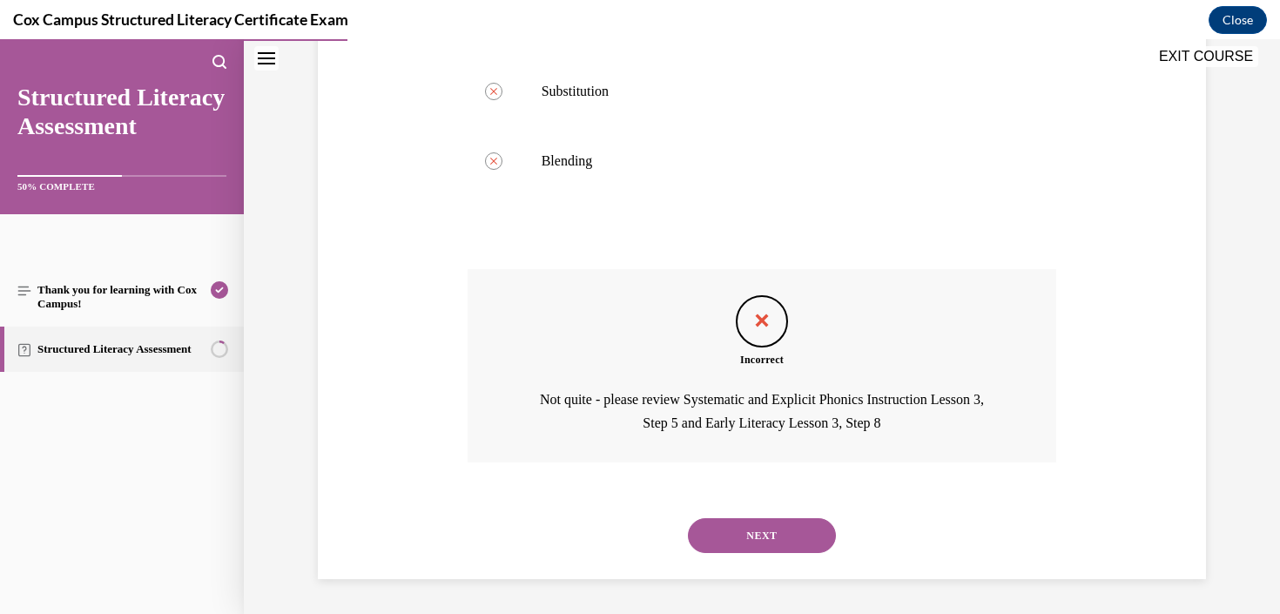
click at [804, 551] on button "NEXT" at bounding box center [762, 535] width 148 height 35
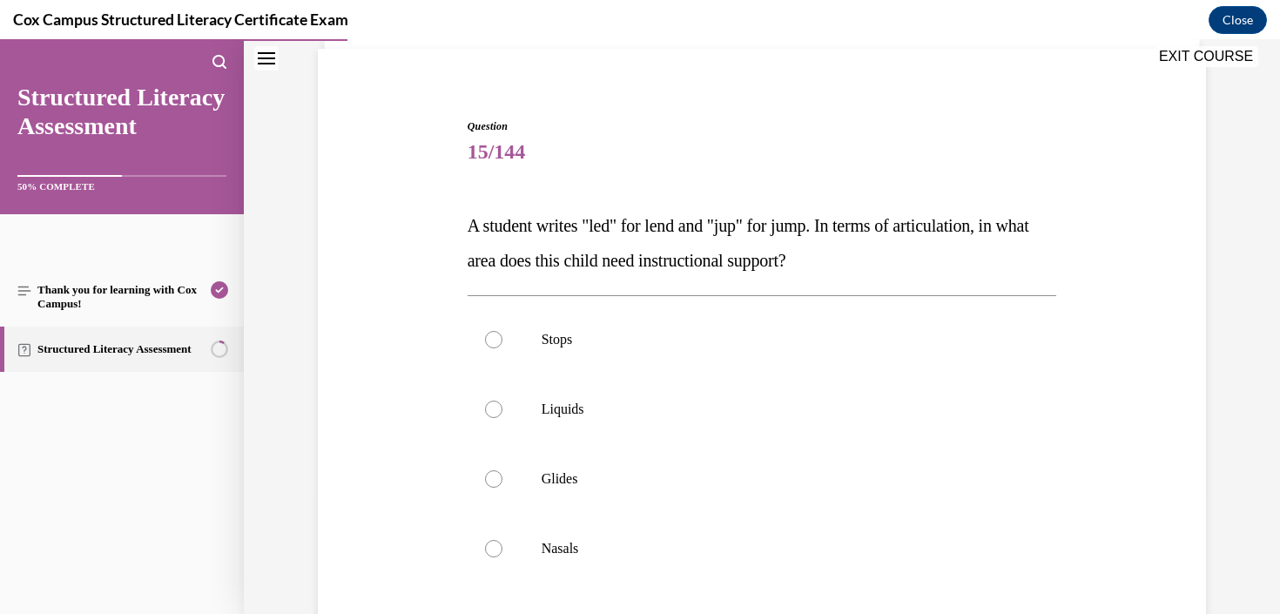
scroll to position [129, 0]
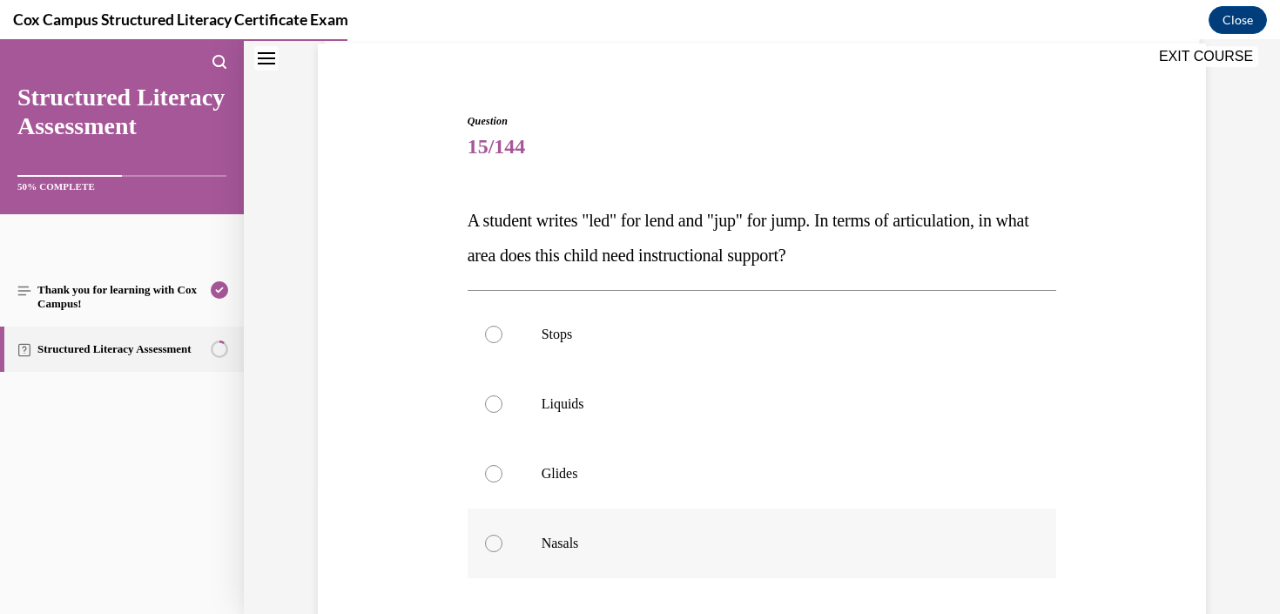
click at [715, 560] on label "Nasals" at bounding box center [761, 543] width 589 height 70
click at [502, 552] on input "Nasals" at bounding box center [493, 543] width 17 height 17
radio input "true"
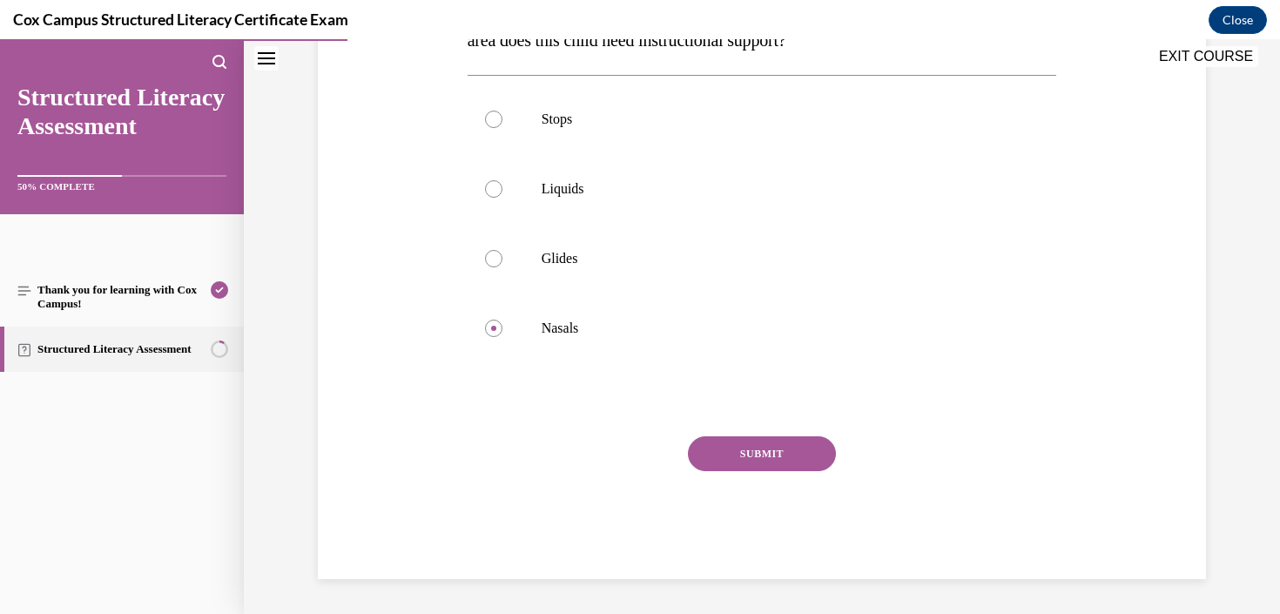
click at [770, 455] on button "SUBMIT" at bounding box center [762, 453] width 148 height 35
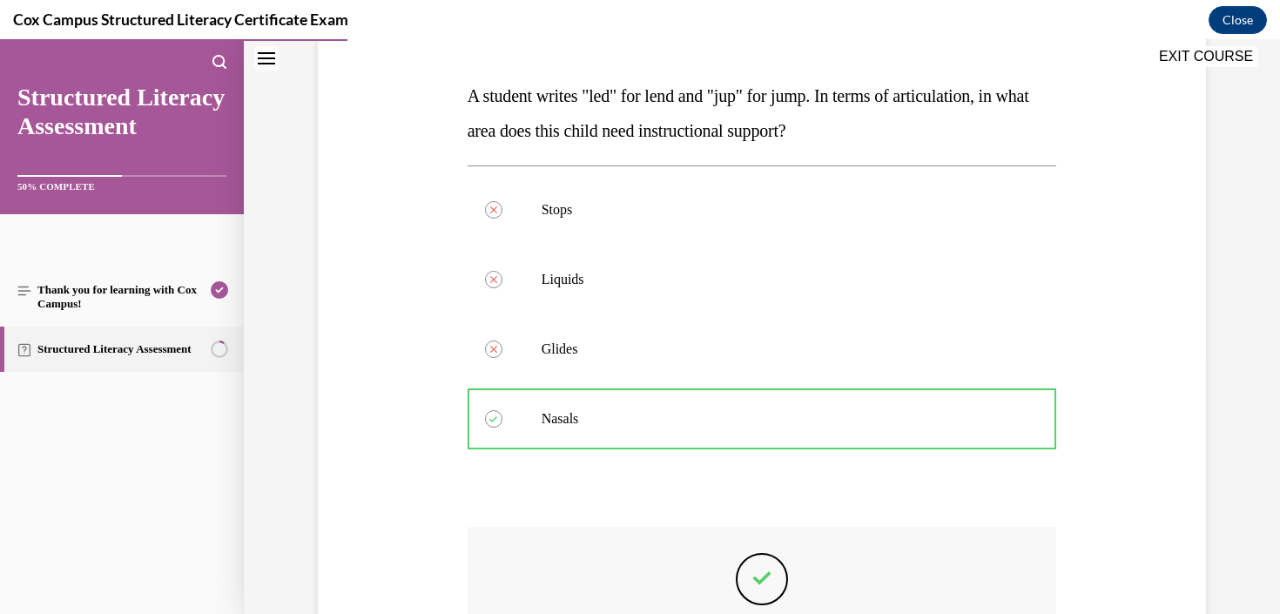
scroll to position [488, 0]
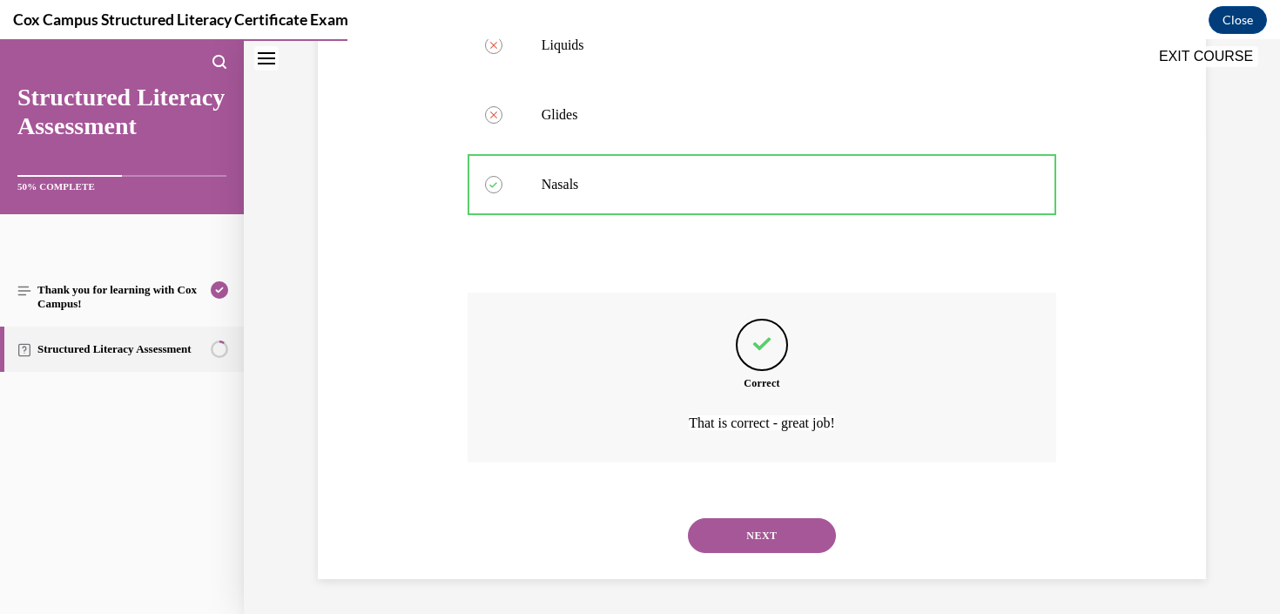
click at [763, 551] on button "NEXT" at bounding box center [762, 535] width 148 height 35
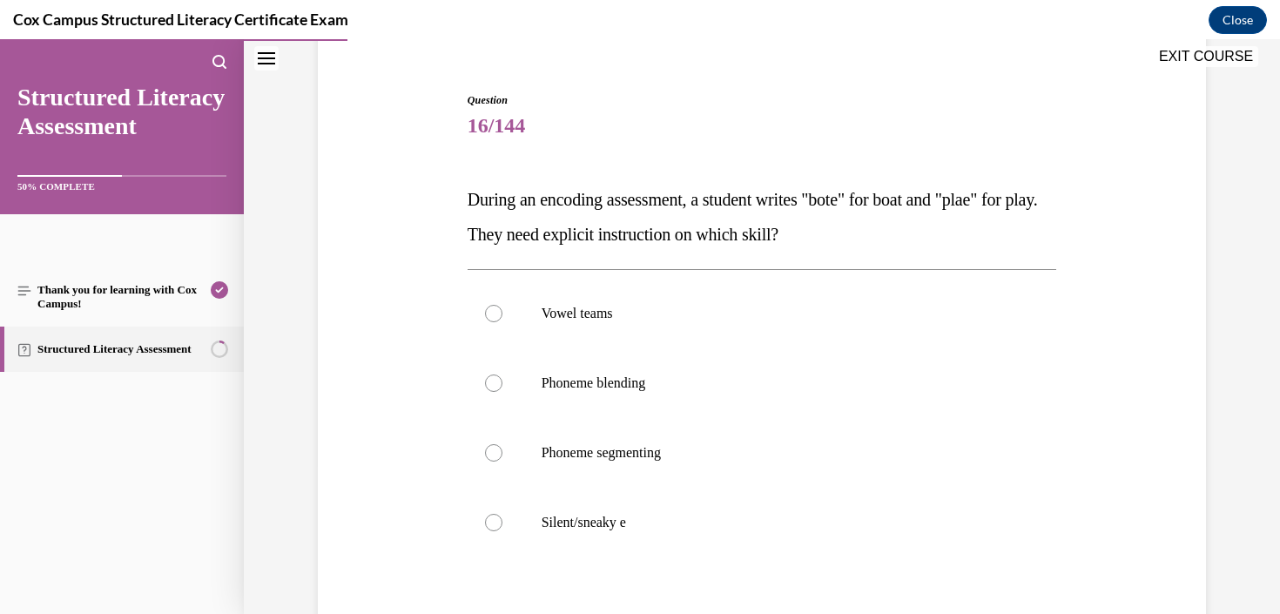
scroll to position [151, 0]
click at [707, 329] on label "Vowel teams" at bounding box center [761, 313] width 589 height 70
click at [502, 321] on input "Vowel teams" at bounding box center [493, 312] width 17 height 17
radio input "true"
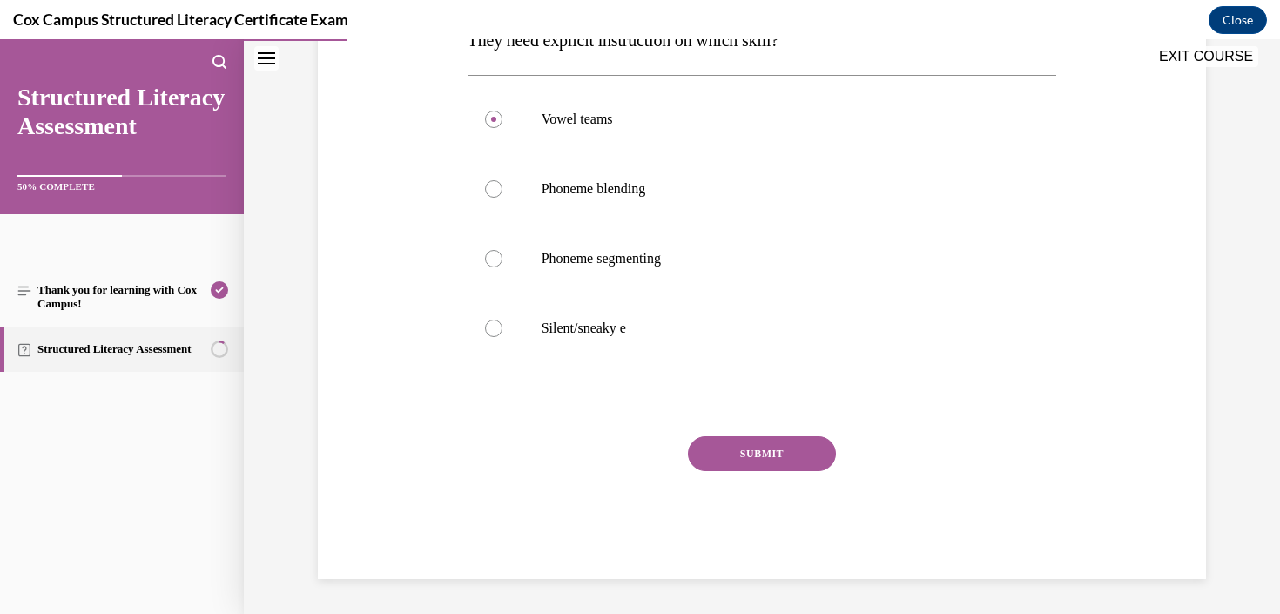
click at [751, 450] on button "SUBMIT" at bounding box center [762, 453] width 148 height 35
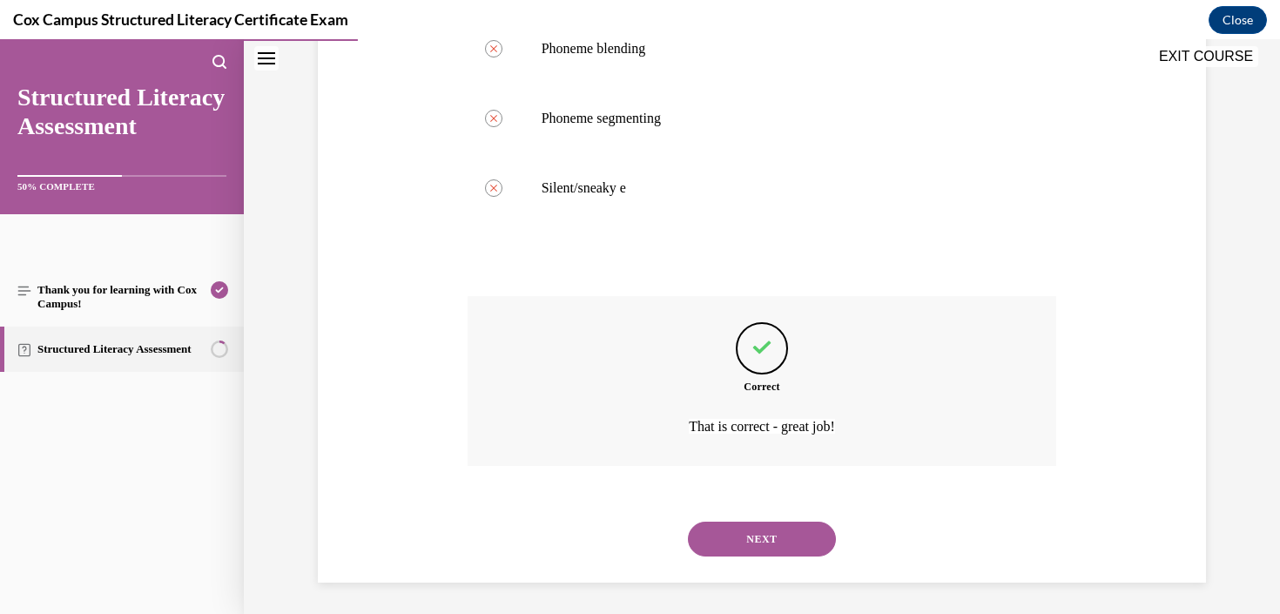
scroll to position [488, 0]
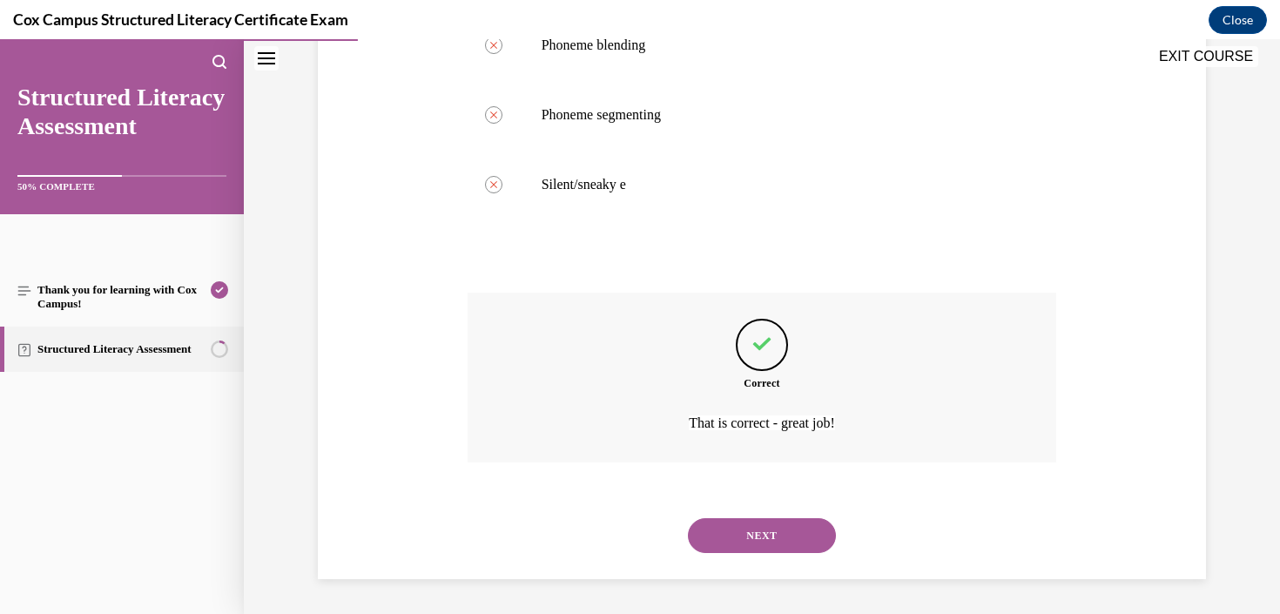
click at [767, 528] on button "NEXT" at bounding box center [762, 535] width 148 height 35
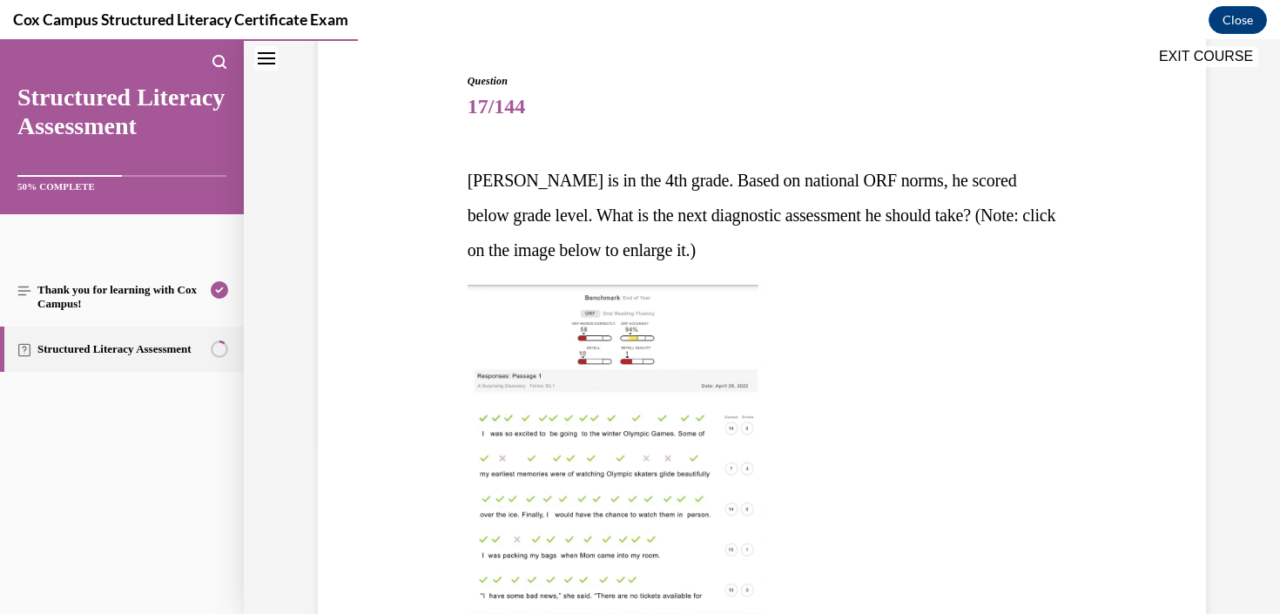
scroll to position [174, 0]
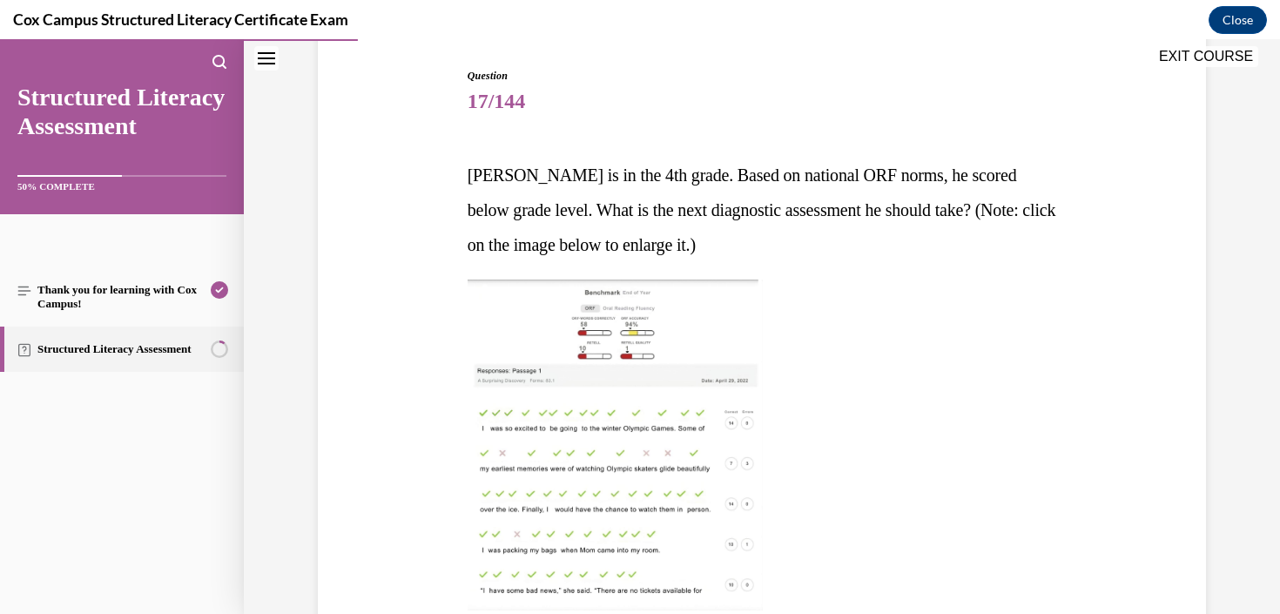
click at [614, 395] on img at bounding box center [614, 444] width 295 height 331
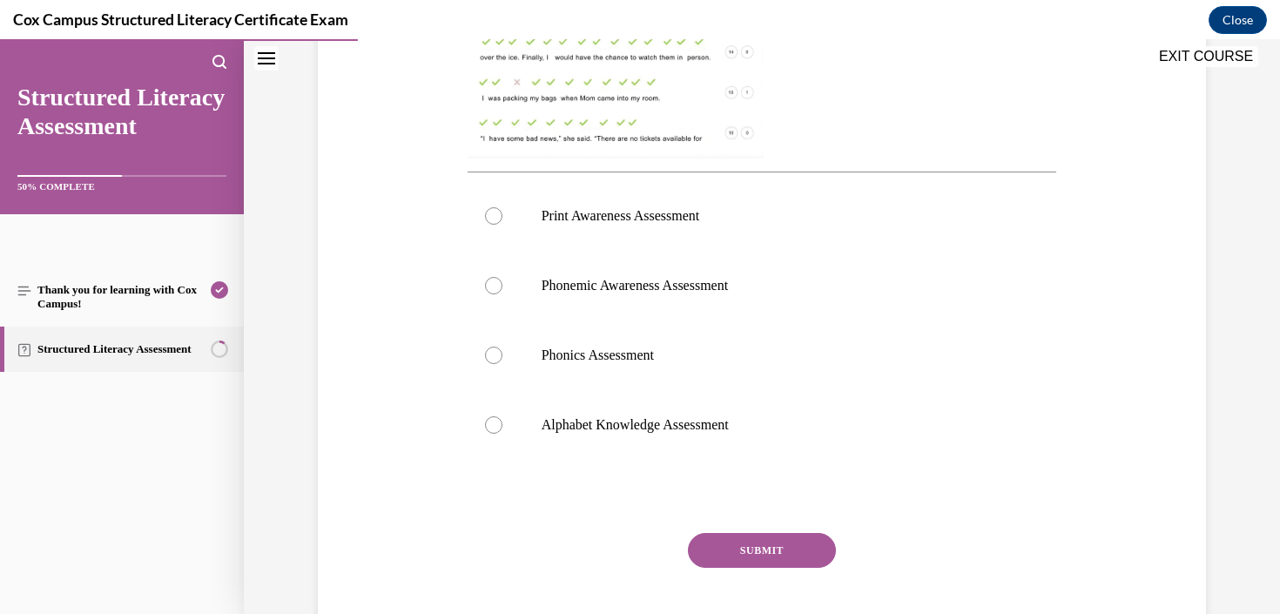
scroll to position [625, 0]
click at [679, 338] on label "Phonics Assessment" at bounding box center [761, 356] width 589 height 70
click at [502, 347] on input "Phonics Assessment" at bounding box center [493, 355] width 17 height 17
radio input "true"
click at [799, 558] on button "SUBMIT" at bounding box center [762, 551] width 148 height 35
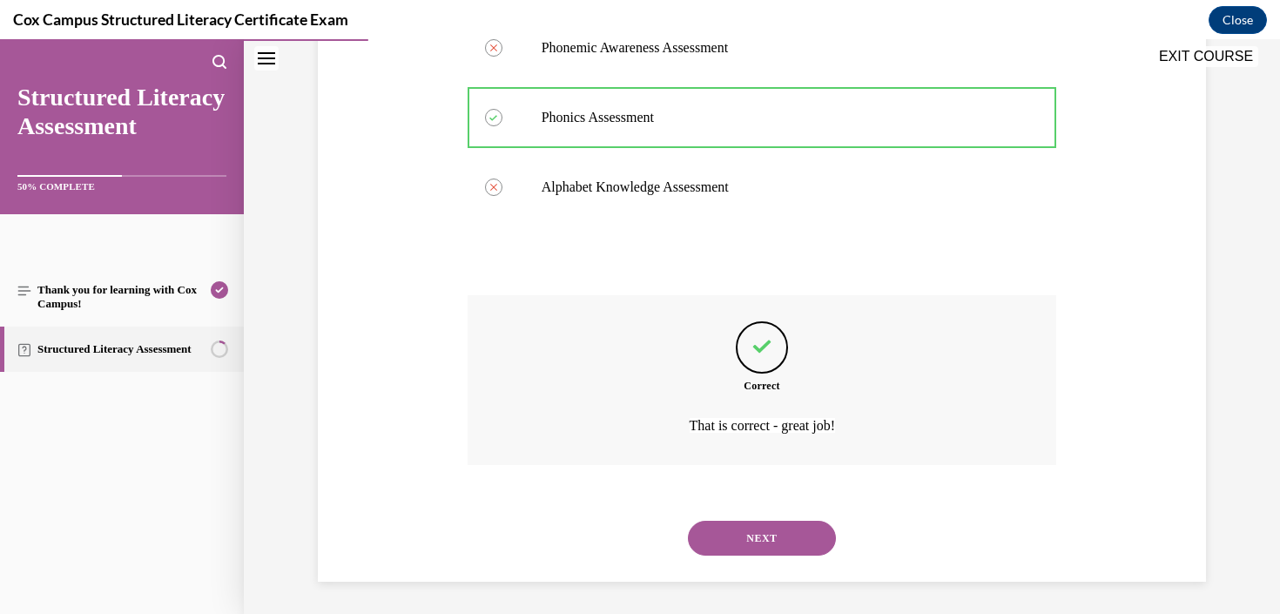
scroll to position [866, 0]
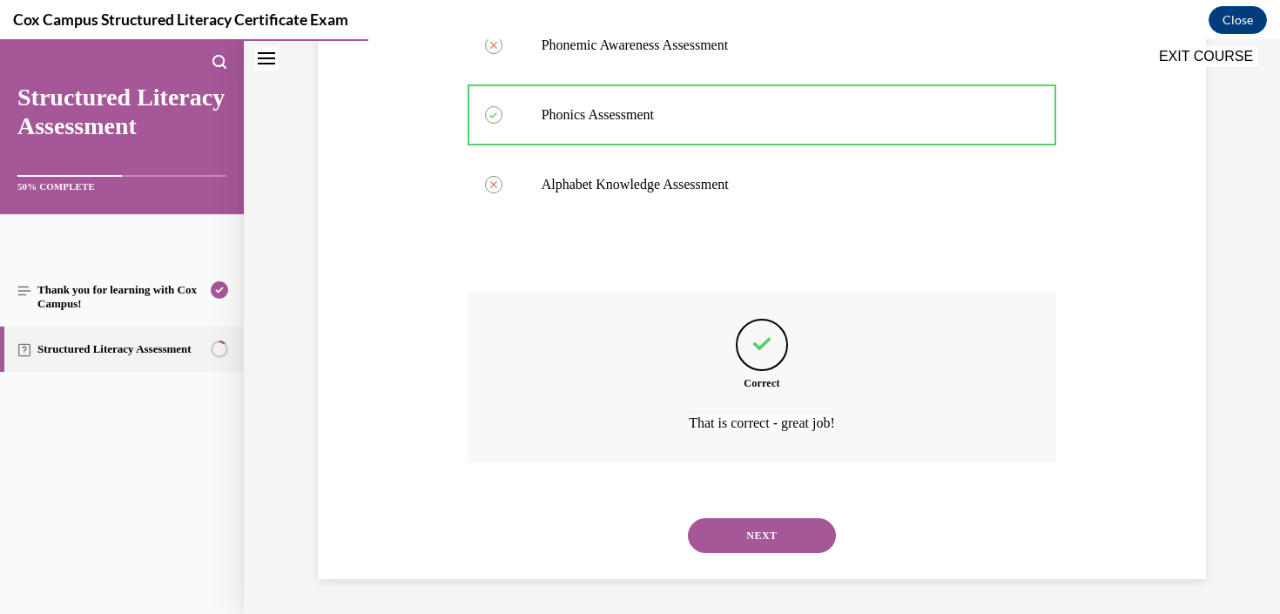
click at [793, 536] on button "NEXT" at bounding box center [762, 535] width 148 height 35
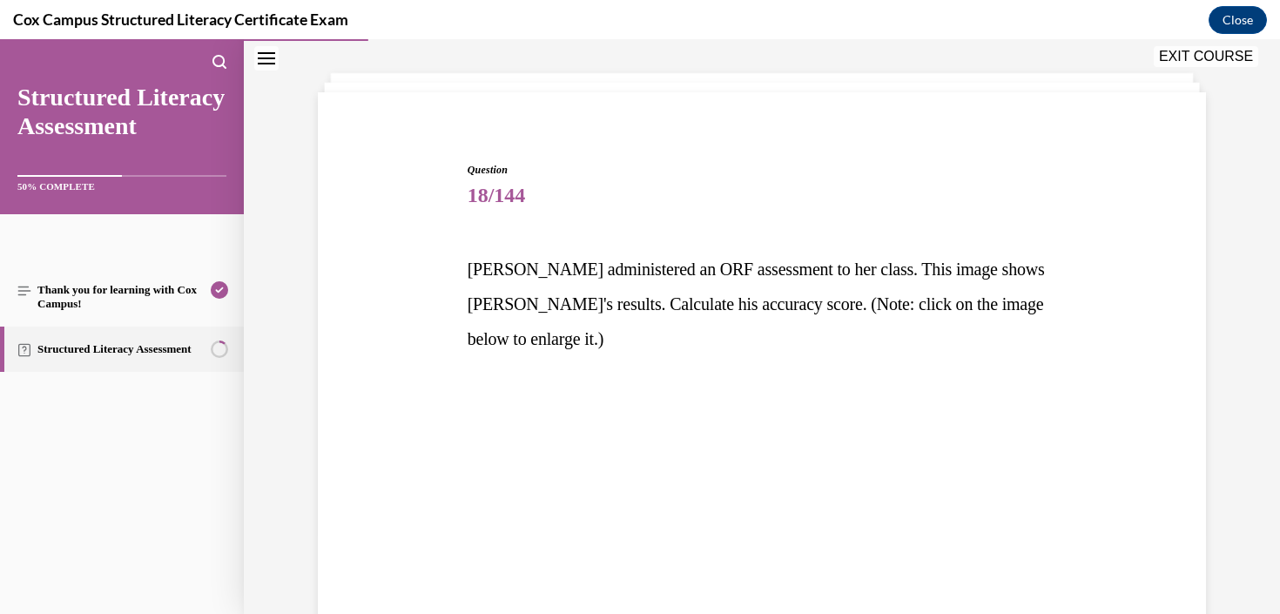
scroll to position [84, 0]
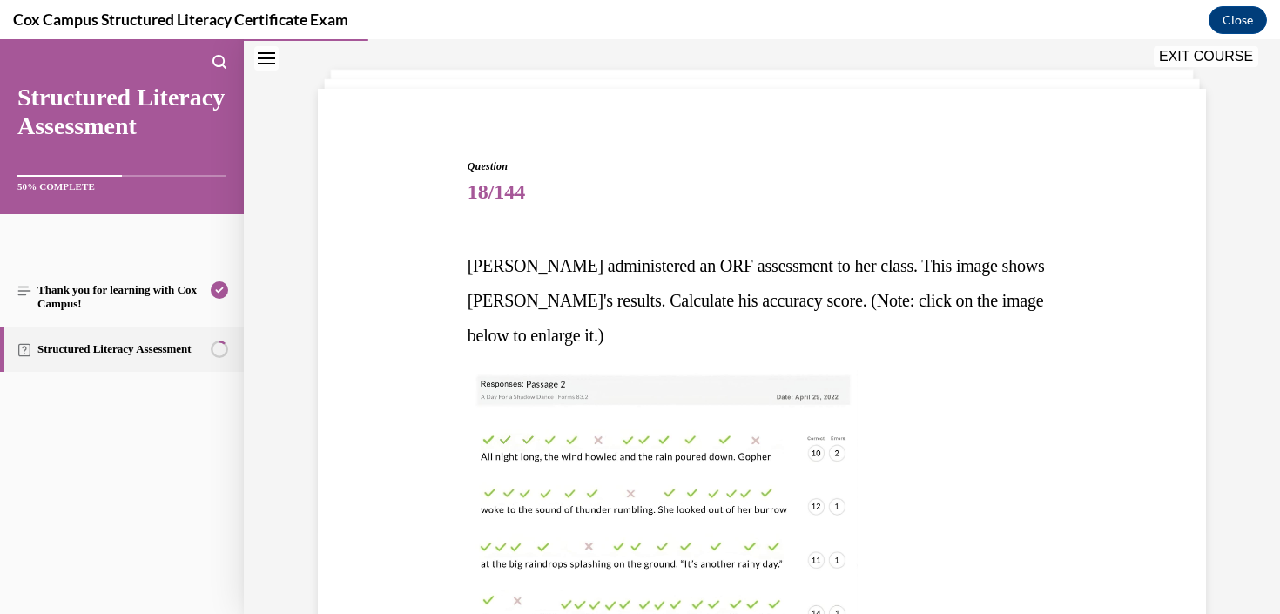
click at [651, 427] on img at bounding box center [662, 535] width 390 height 331
click at [813, 414] on img at bounding box center [662, 535] width 390 height 331
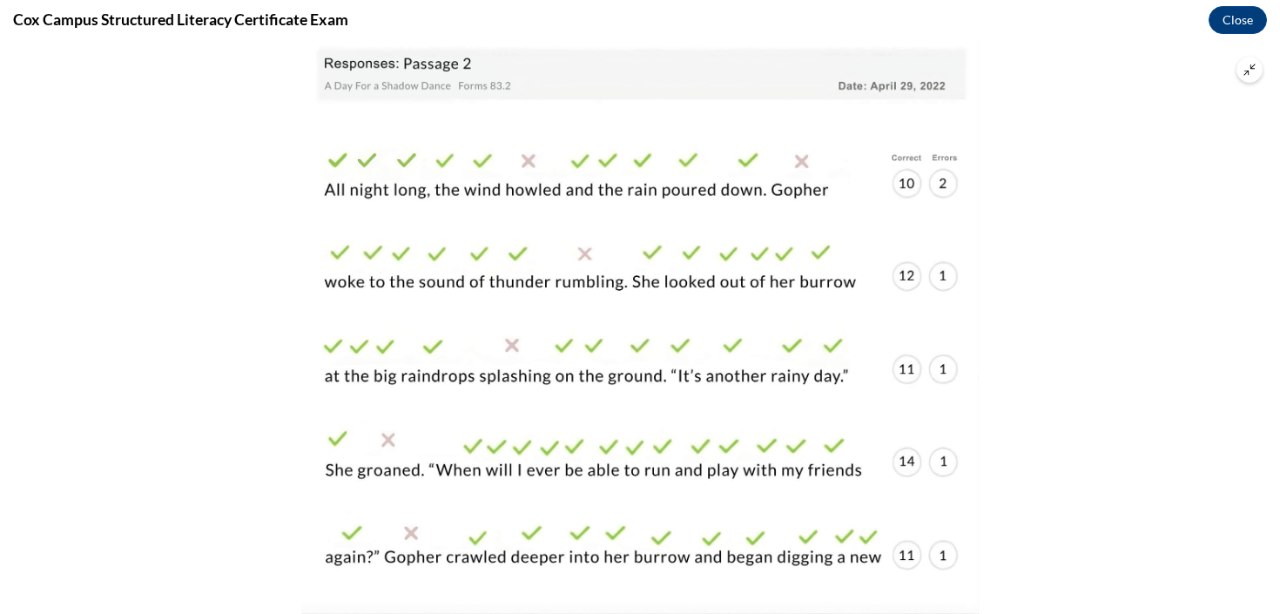
click at [1250, 71] on icon "Unzoom image" at bounding box center [1249, 70] width 12 height 12
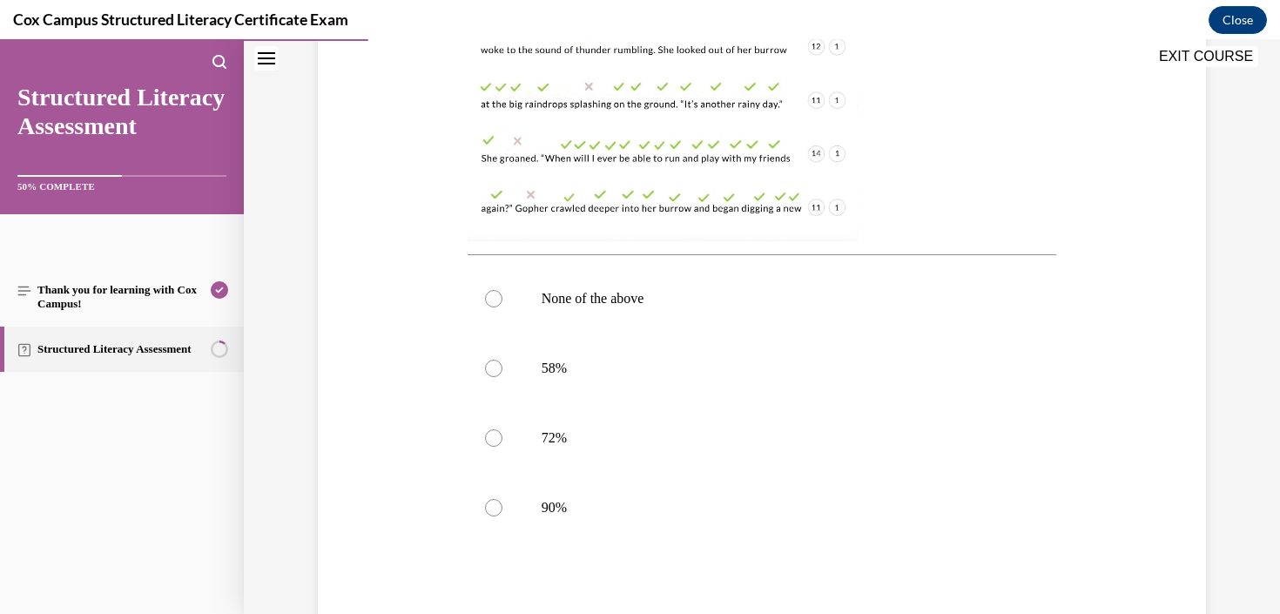
scroll to position [723, 0]
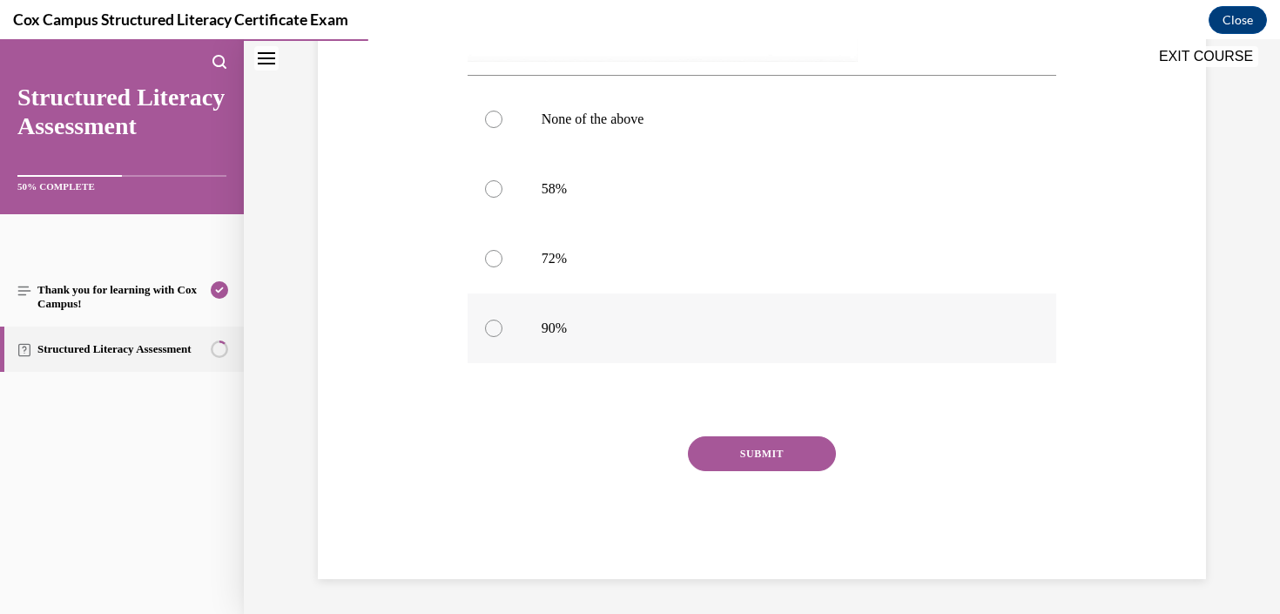
click at [835, 295] on label "90%" at bounding box center [761, 328] width 589 height 70
click at [502, 319] on input "90%" at bounding box center [493, 327] width 17 height 17
radio input "true"
click at [763, 442] on button "SUBMIT" at bounding box center [762, 453] width 148 height 35
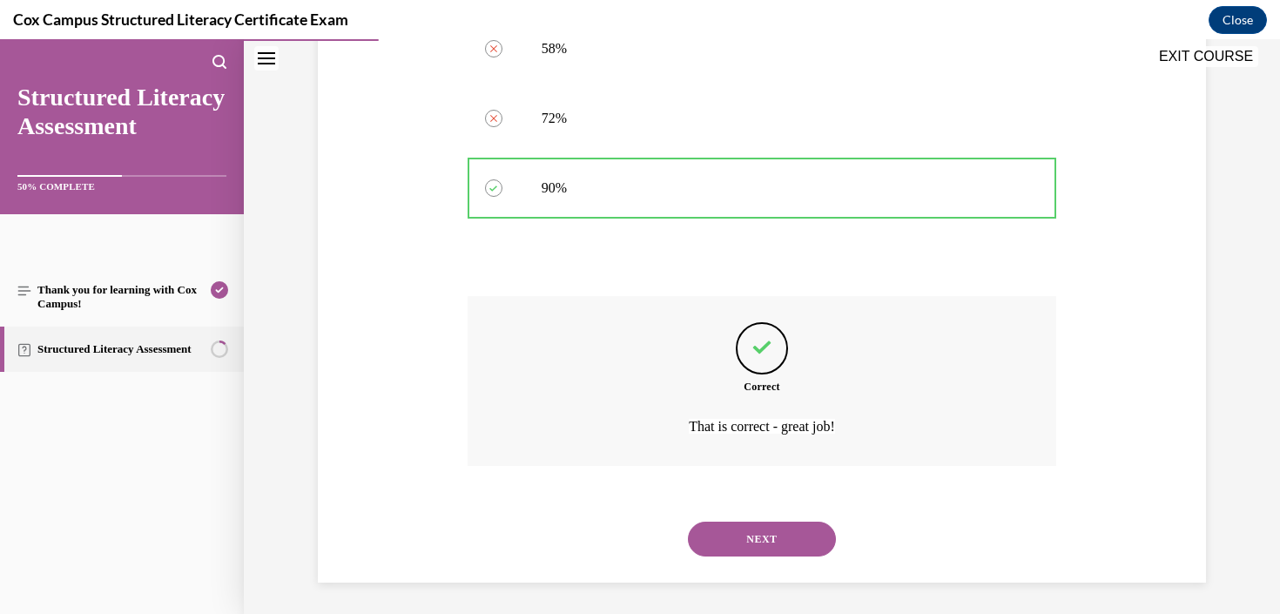
scroll to position [866, 0]
click at [790, 535] on button "NEXT" at bounding box center [762, 535] width 148 height 35
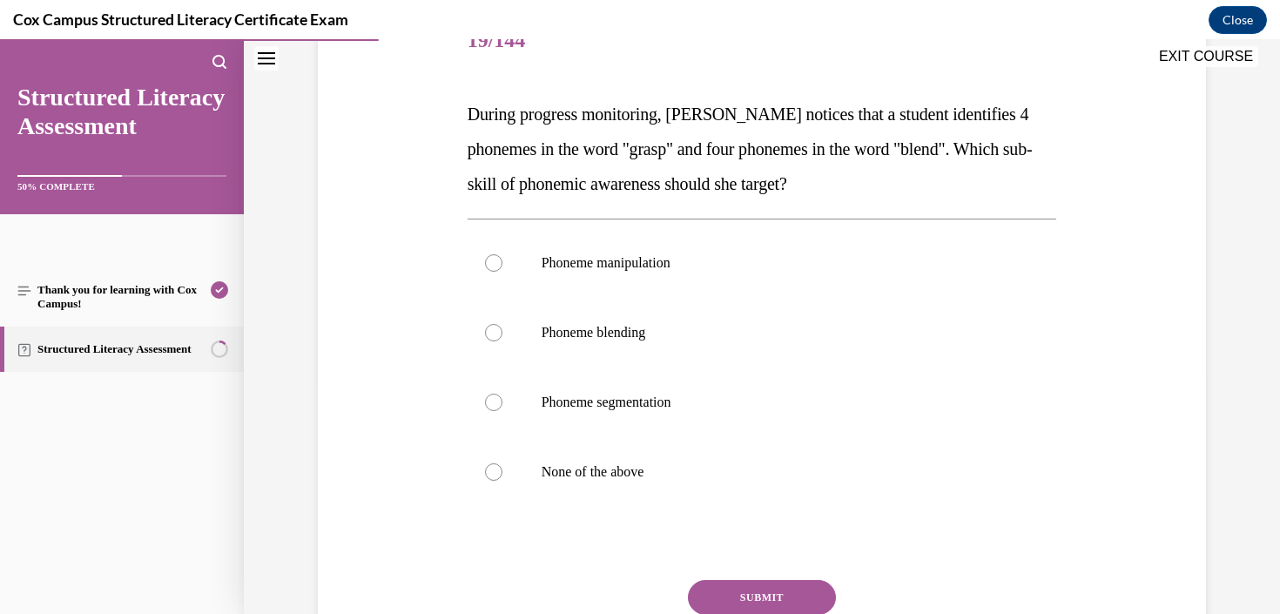
scroll to position [244, 0]
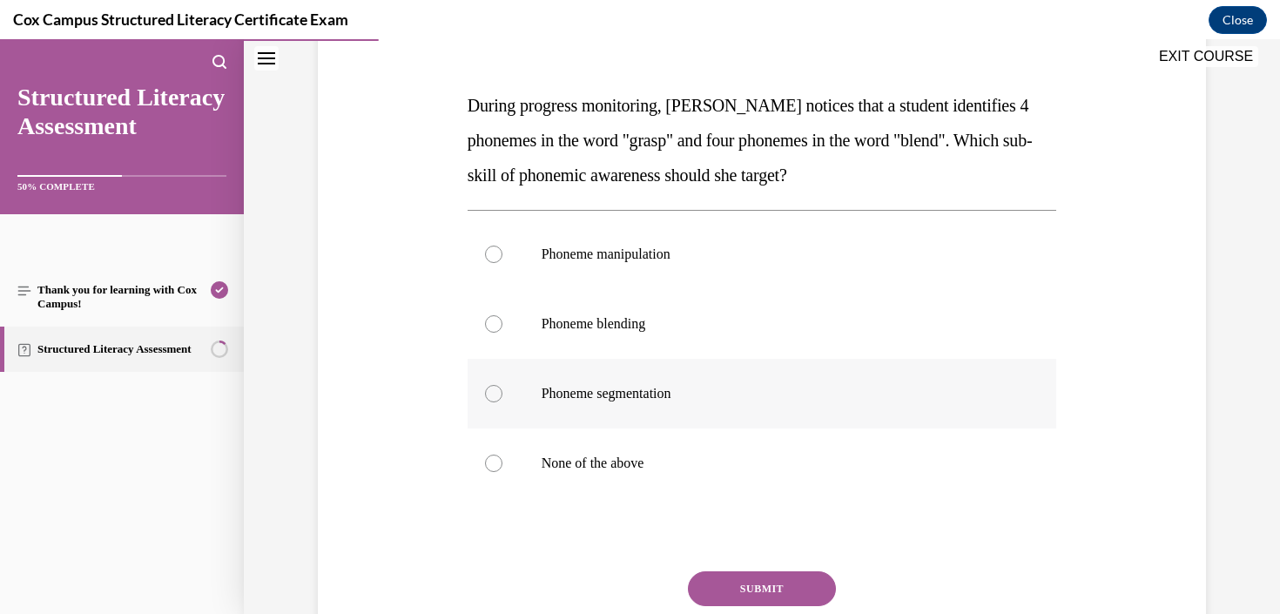
click at [642, 402] on label "Phoneme segmentation" at bounding box center [761, 394] width 589 height 70
click at [502, 402] on input "Phoneme segmentation" at bounding box center [493, 393] width 17 height 17
radio input "true"
click at [722, 592] on button "SUBMIT" at bounding box center [762, 588] width 148 height 35
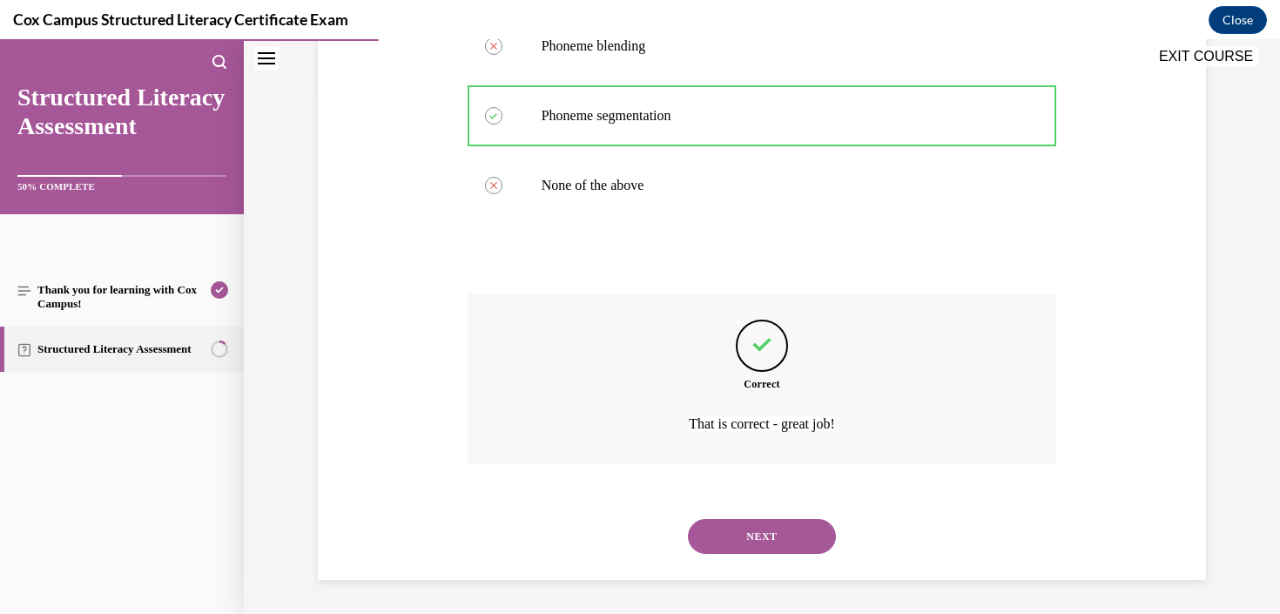
scroll to position [522, 0]
click at [769, 541] on button "NEXT" at bounding box center [762, 535] width 148 height 35
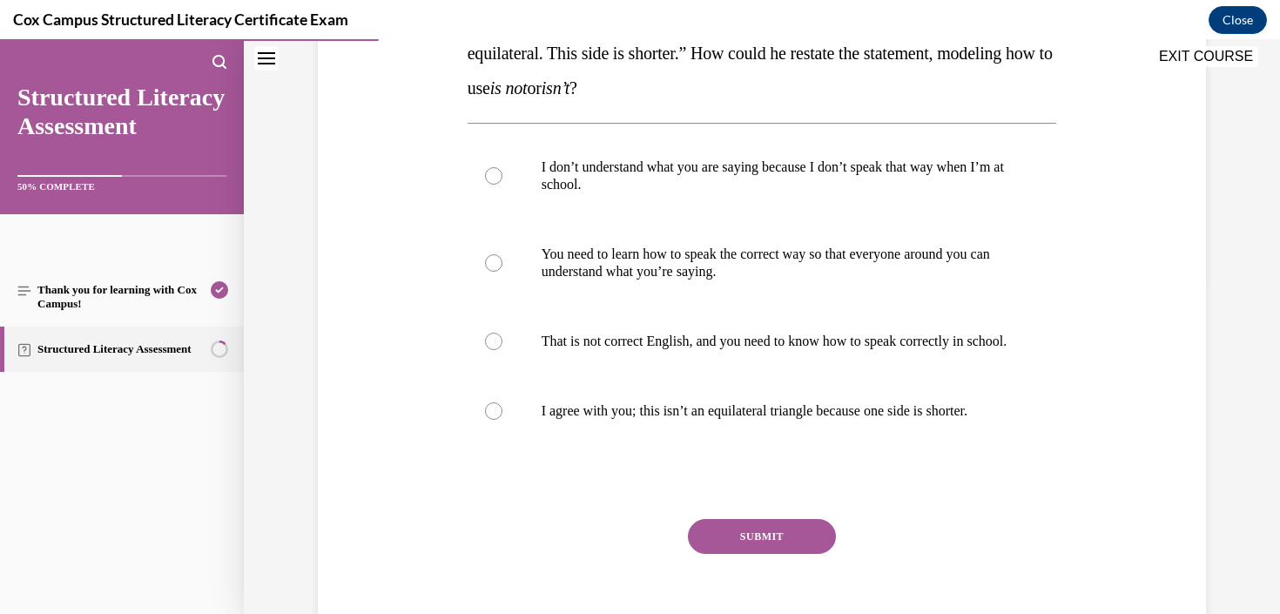
scroll to position [353, 0]
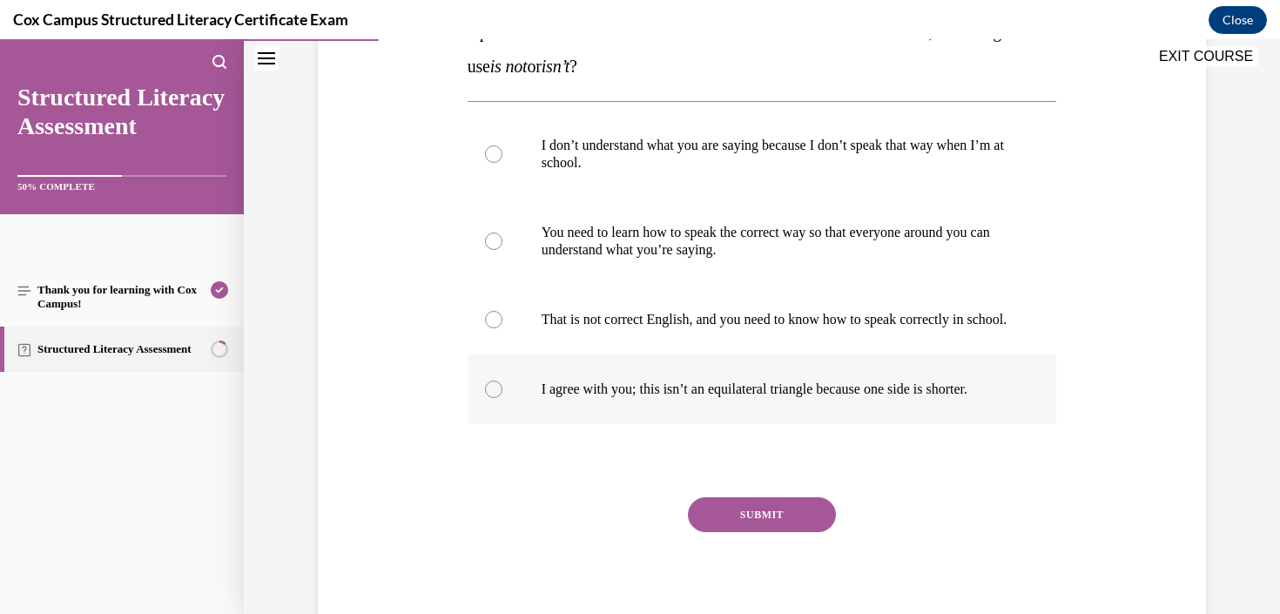
click at [996, 398] on p "I agree with you; this isn’t an equilateral triangle because one side is shorte…" at bounding box center [777, 388] width 472 height 17
click at [502, 398] on input "I agree with you; this isn’t an equilateral triangle because one side is shorte…" at bounding box center [493, 388] width 17 height 17
radio input "true"
click at [789, 549] on div "SUBMIT" at bounding box center [761, 540] width 589 height 87
click at [770, 532] on button "SUBMIT" at bounding box center [762, 514] width 148 height 35
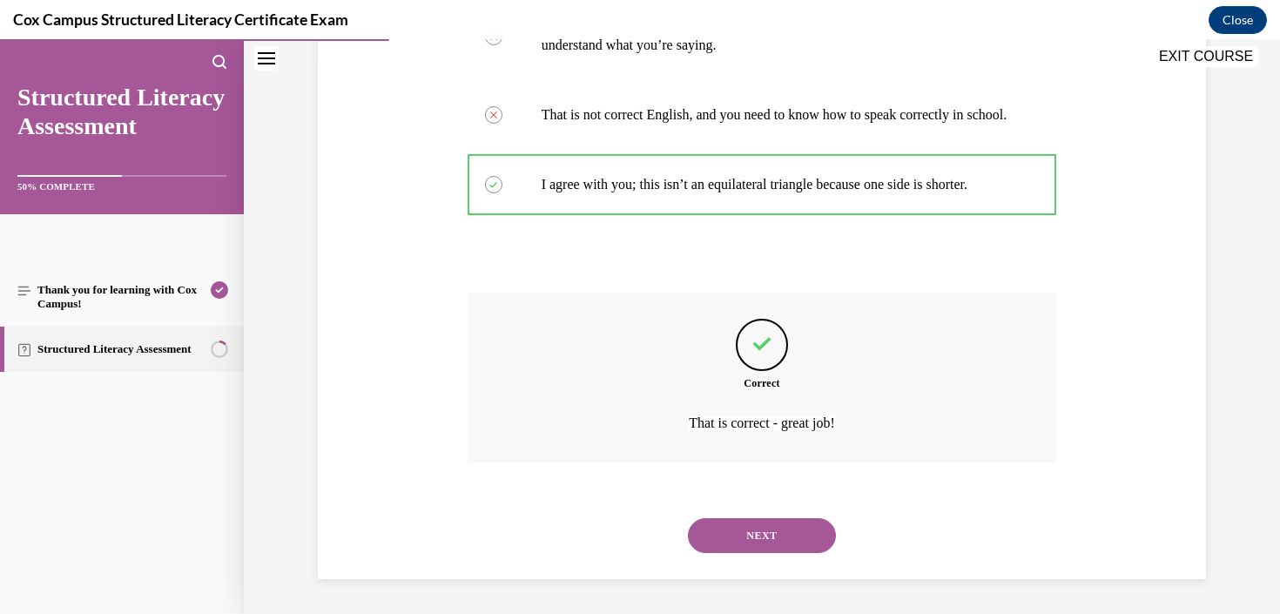
scroll to position [575, 0]
click at [770, 534] on button "NEXT" at bounding box center [762, 535] width 148 height 35
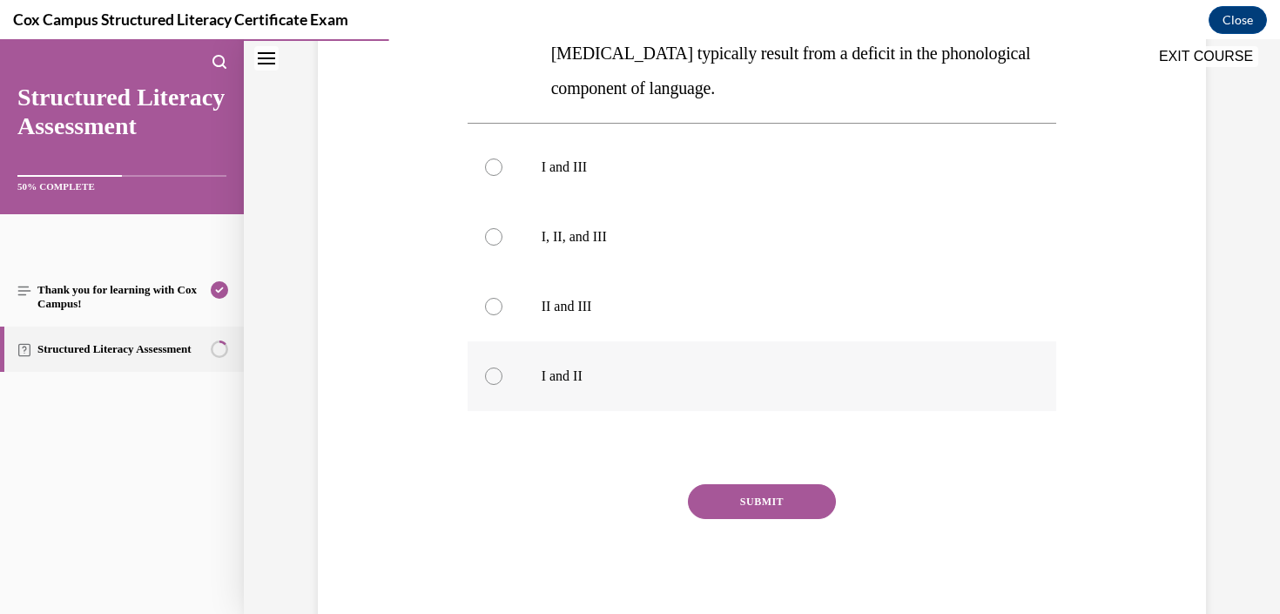
scroll to position [549, 0]
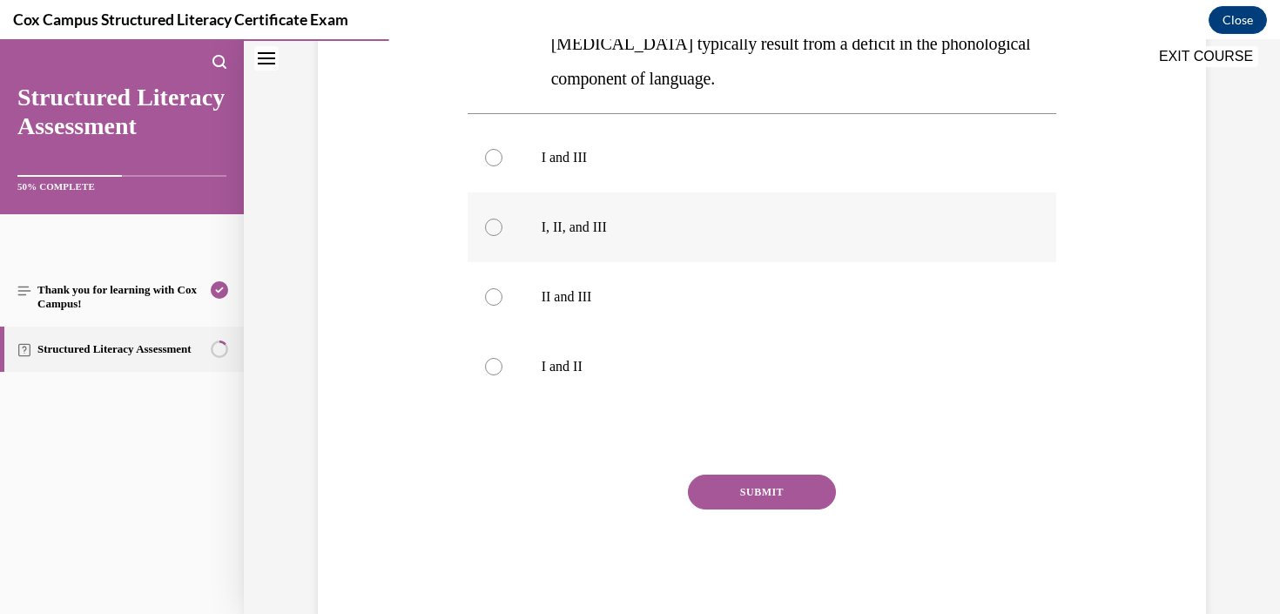
click at [637, 219] on p "I, II, and III" at bounding box center [777, 227] width 472 height 17
click at [502, 219] on input "I, II, and III" at bounding box center [493, 227] width 17 height 17
radio input "true"
click at [768, 474] on button "SUBMIT" at bounding box center [762, 491] width 148 height 35
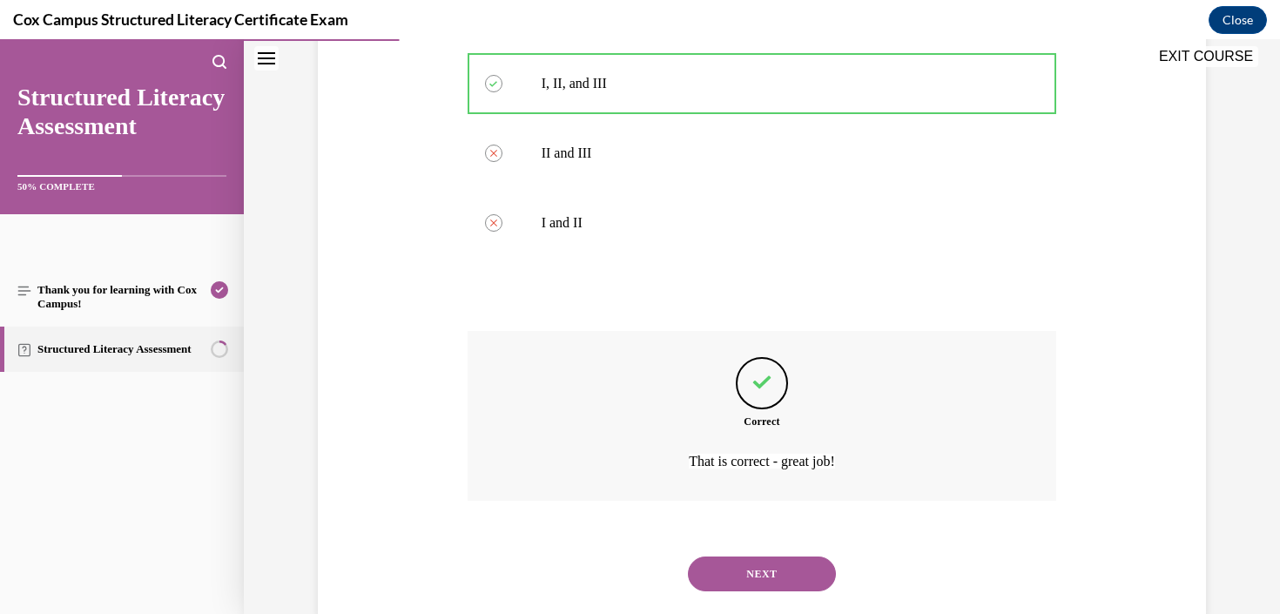
scroll to position [696, 0]
click at [787, 553] on button "NEXT" at bounding box center [762, 570] width 148 height 35
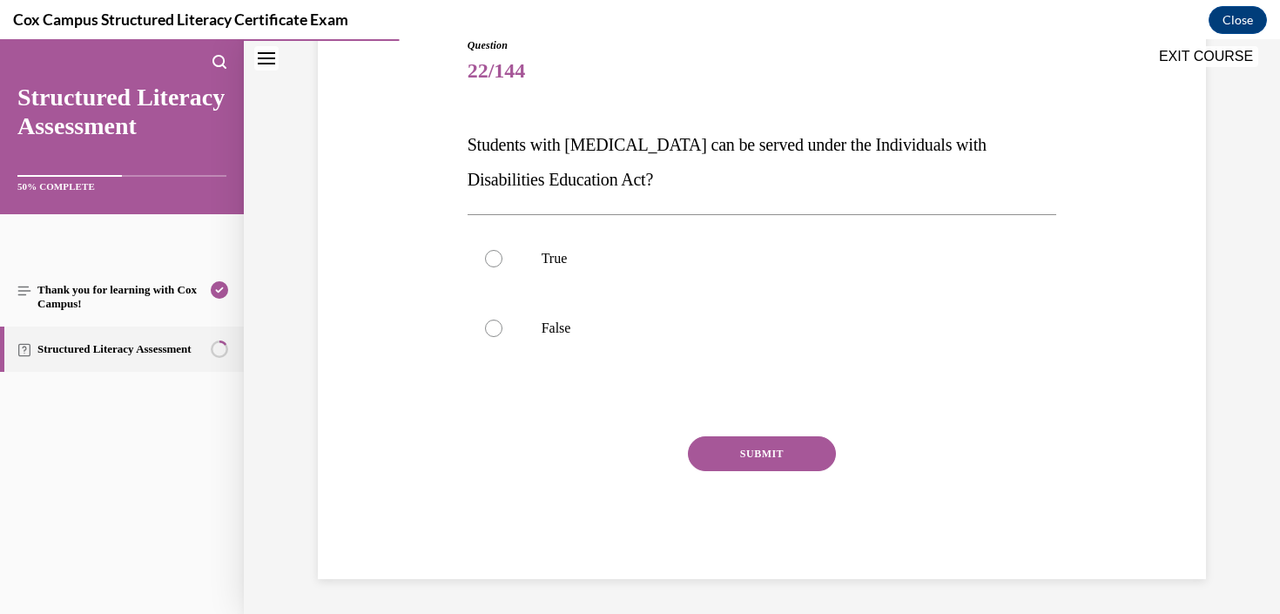
scroll to position [193, 0]
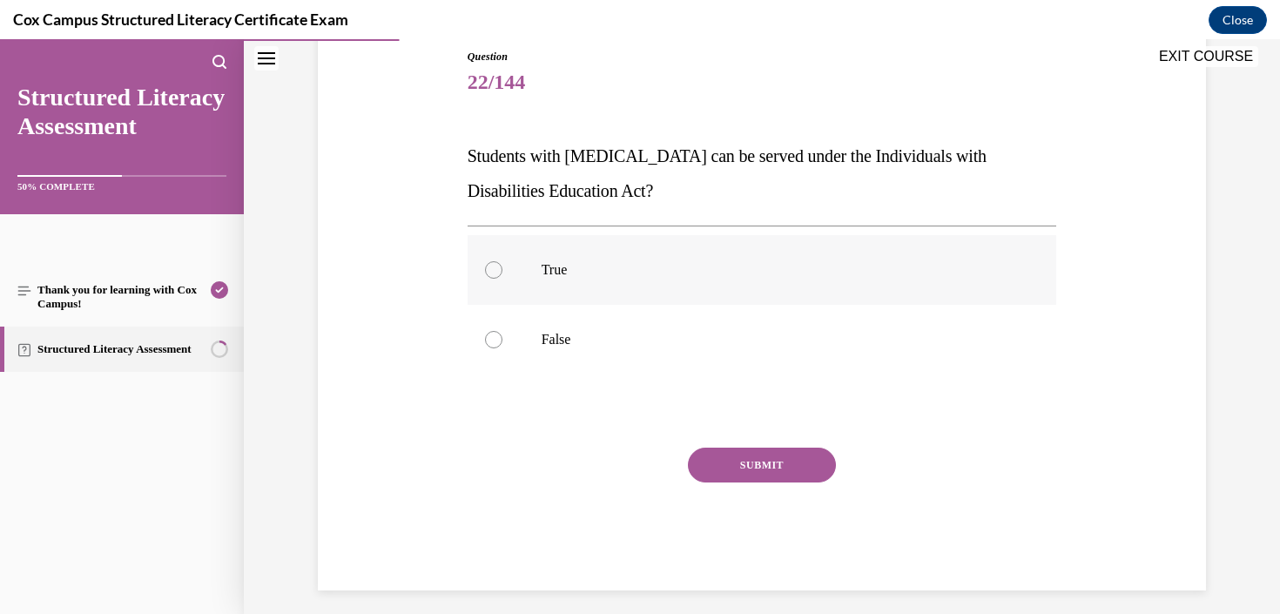
click at [806, 280] on label "True" at bounding box center [761, 270] width 589 height 70
click at [502, 279] on input "True" at bounding box center [493, 269] width 17 height 17
radio input "true"
click at [778, 459] on button "SUBMIT" at bounding box center [762, 464] width 148 height 35
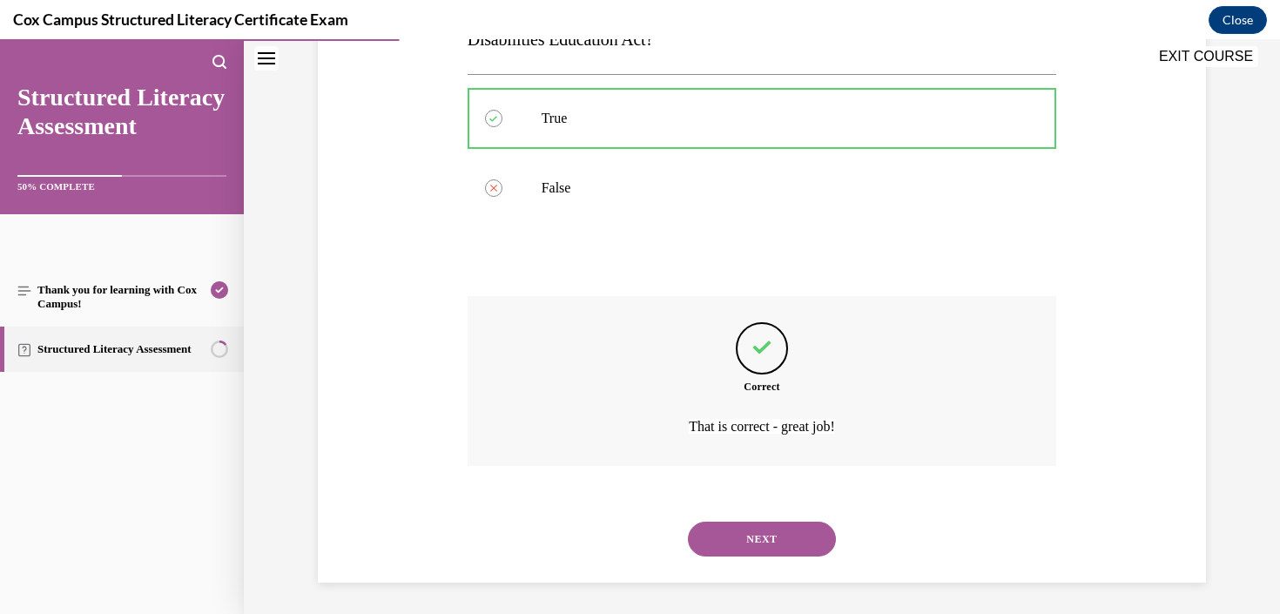
scroll to position [348, 0]
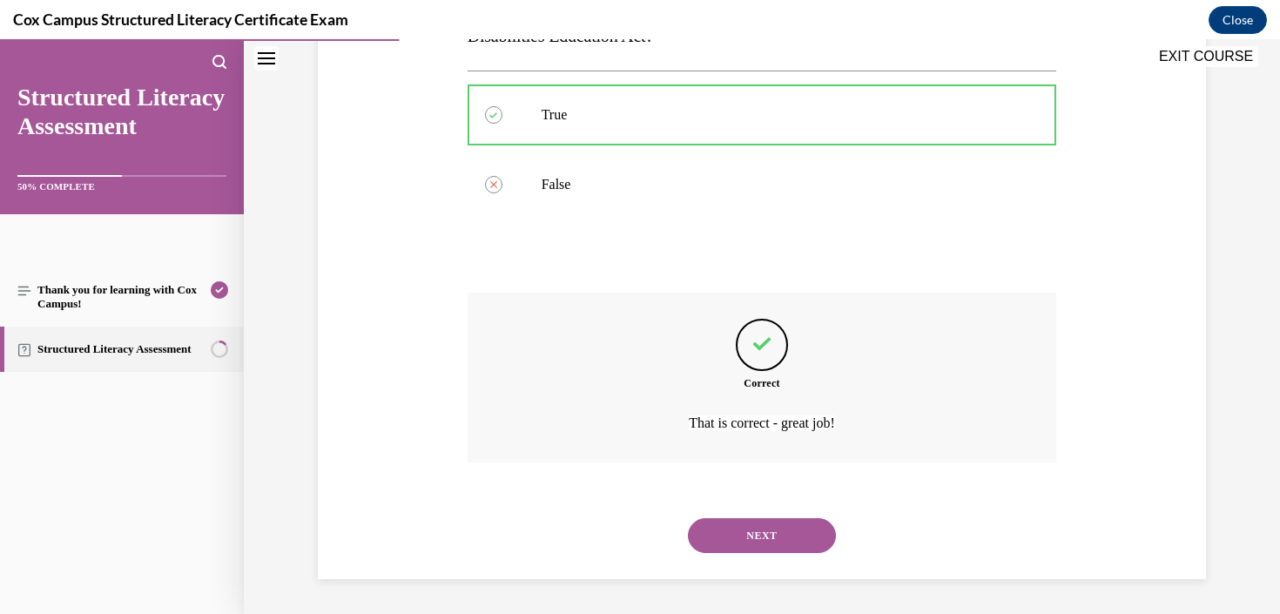
click at [760, 533] on button "NEXT" at bounding box center [762, 535] width 148 height 35
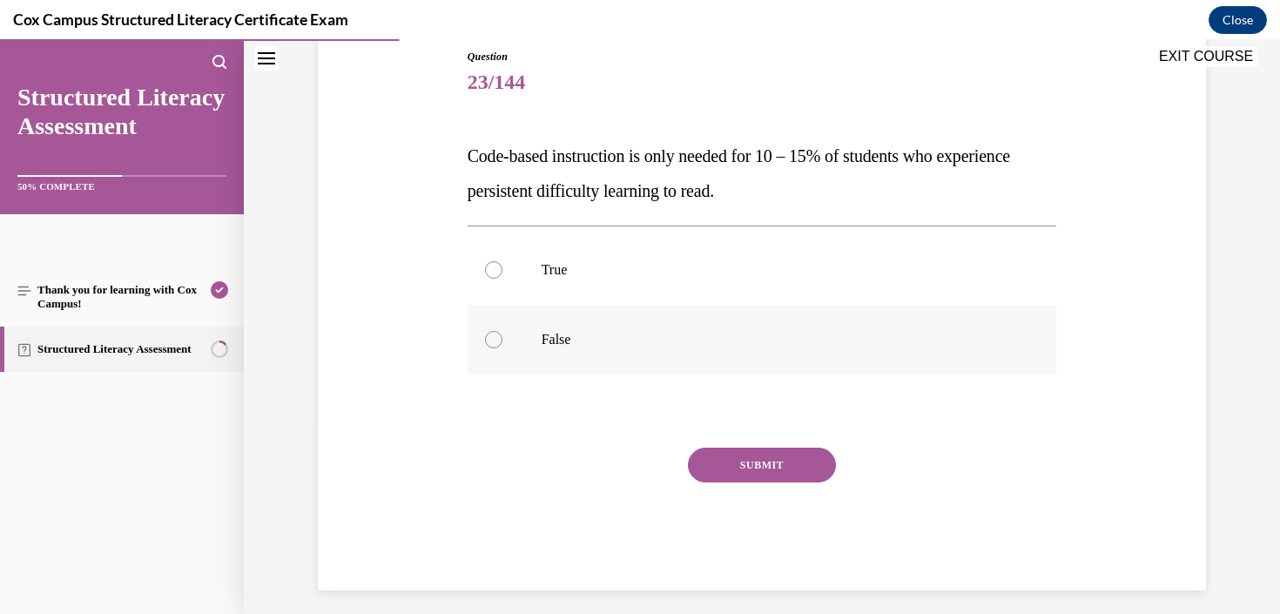
click at [614, 365] on label "False" at bounding box center [761, 340] width 589 height 70
click at [502, 348] on input "False" at bounding box center [493, 339] width 17 height 17
radio input "true"
click at [797, 449] on button "SUBMIT" at bounding box center [762, 464] width 148 height 35
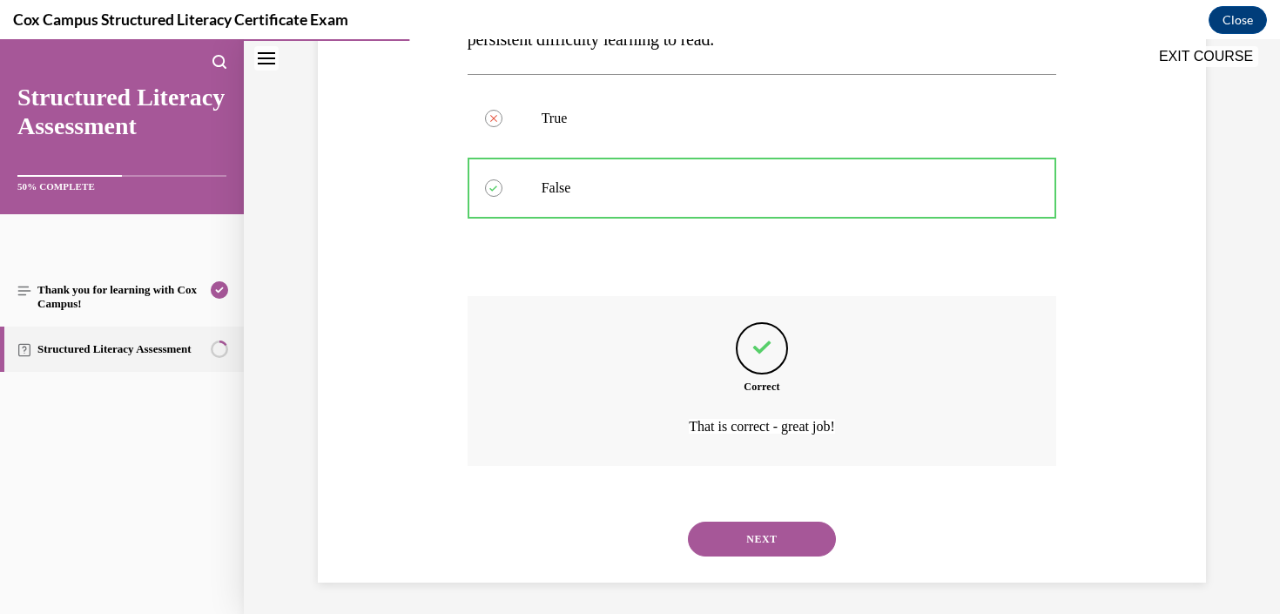
scroll to position [348, 0]
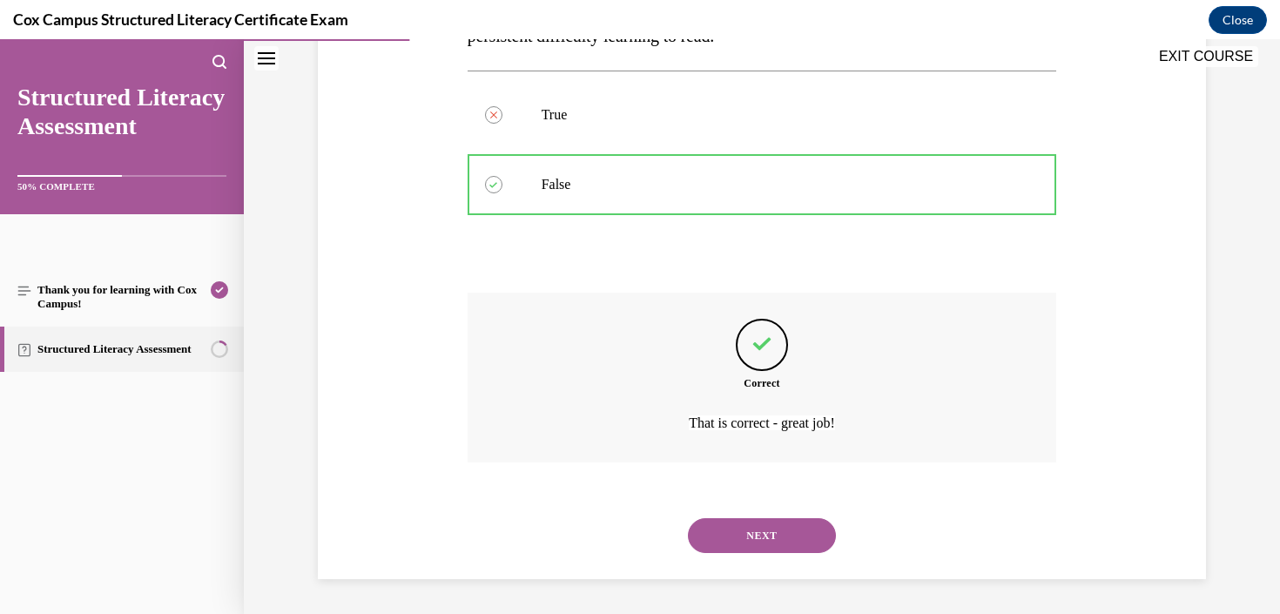
click at [790, 543] on button "NEXT" at bounding box center [762, 535] width 148 height 35
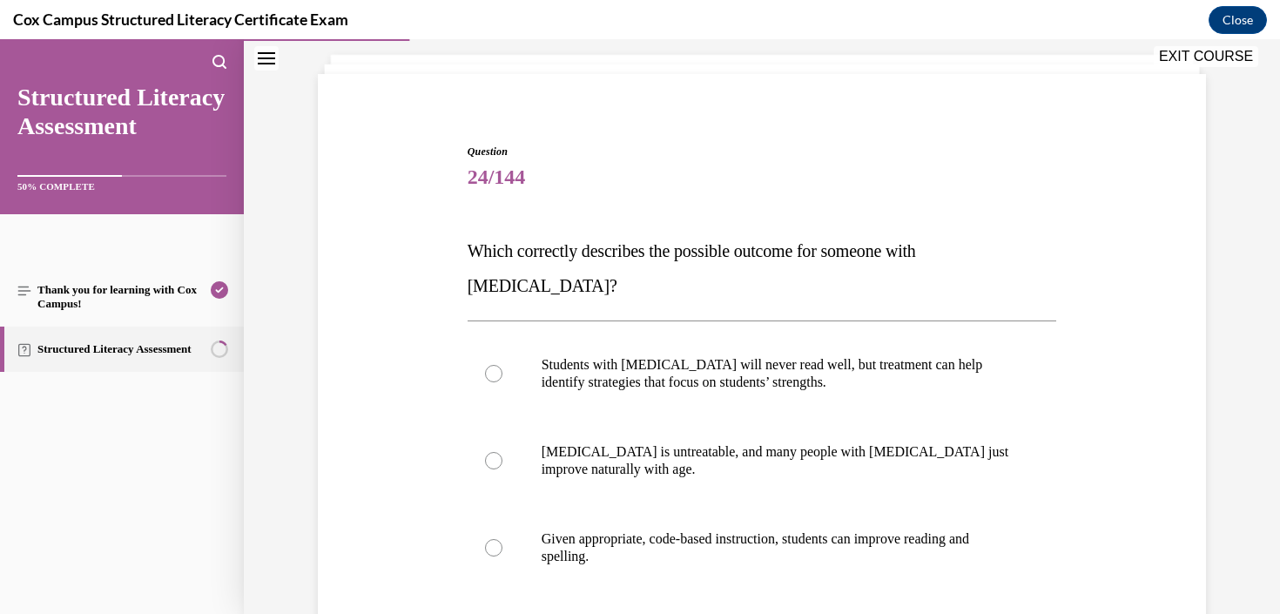
scroll to position [97, 0]
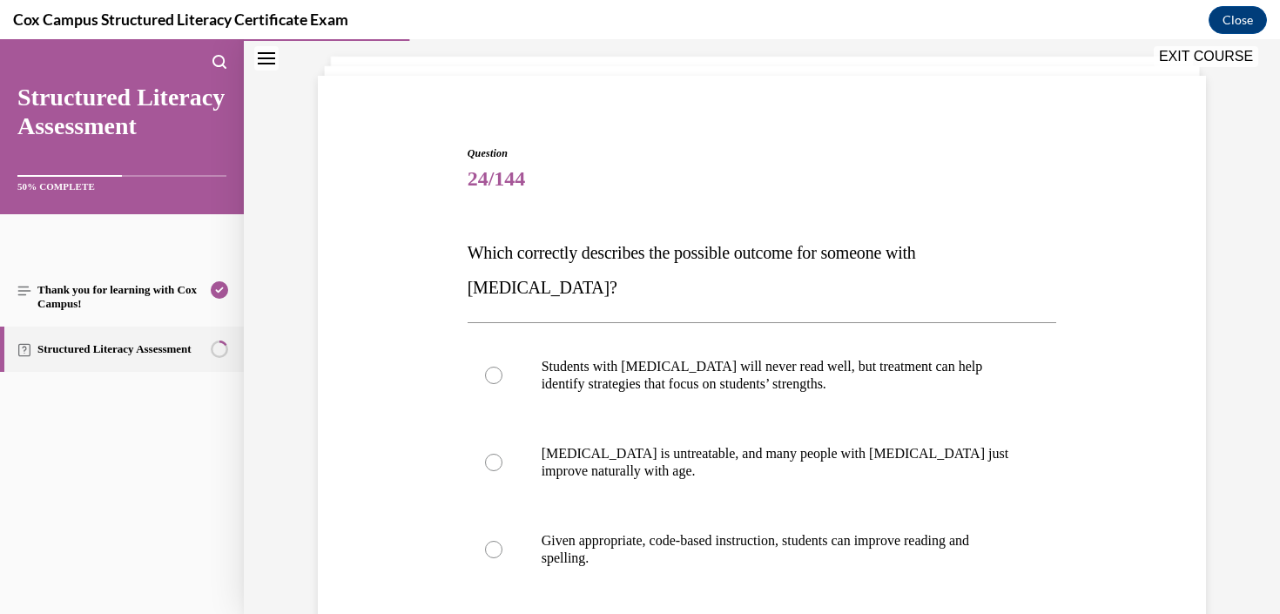
click at [742, 250] on span "Which correctly describes the possible outcome for someone with dyslexia?" at bounding box center [691, 270] width 448 height 54
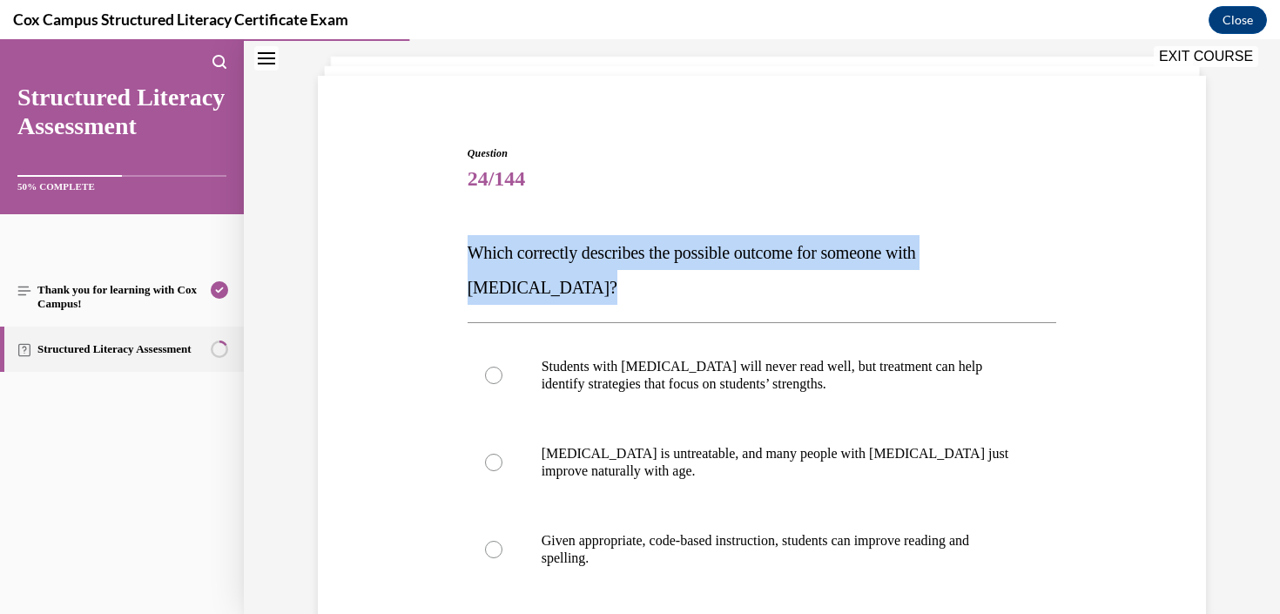
click at [742, 250] on span "Which correctly describes the possible outcome for someone with dyslexia?" at bounding box center [691, 270] width 448 height 54
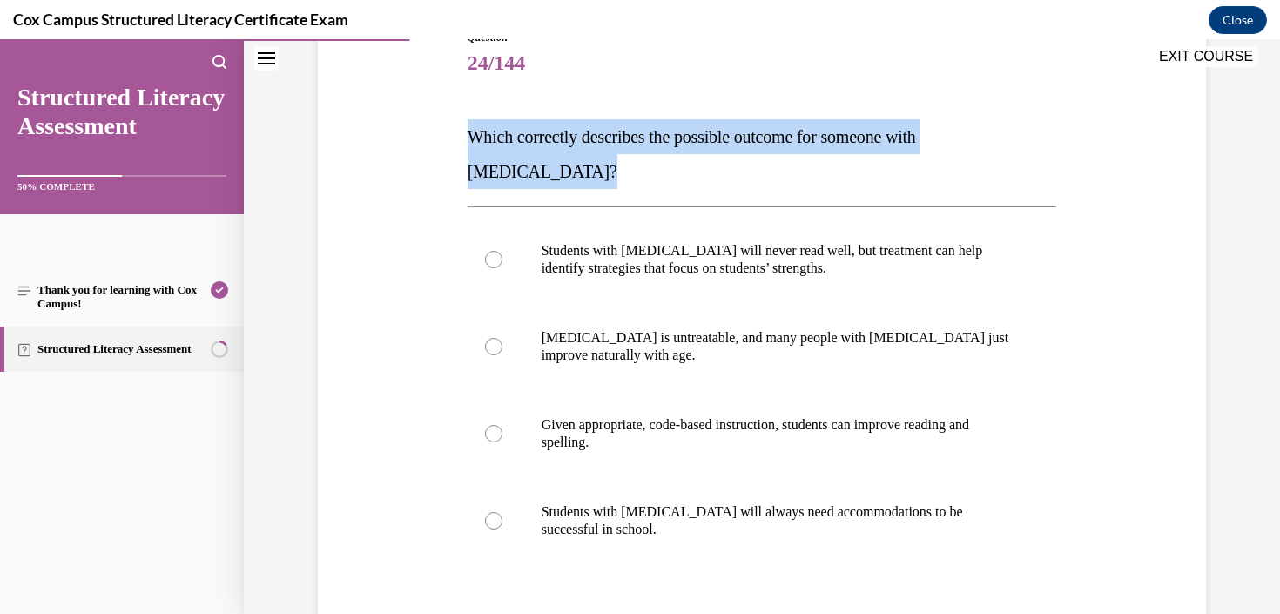
scroll to position [219, 0]
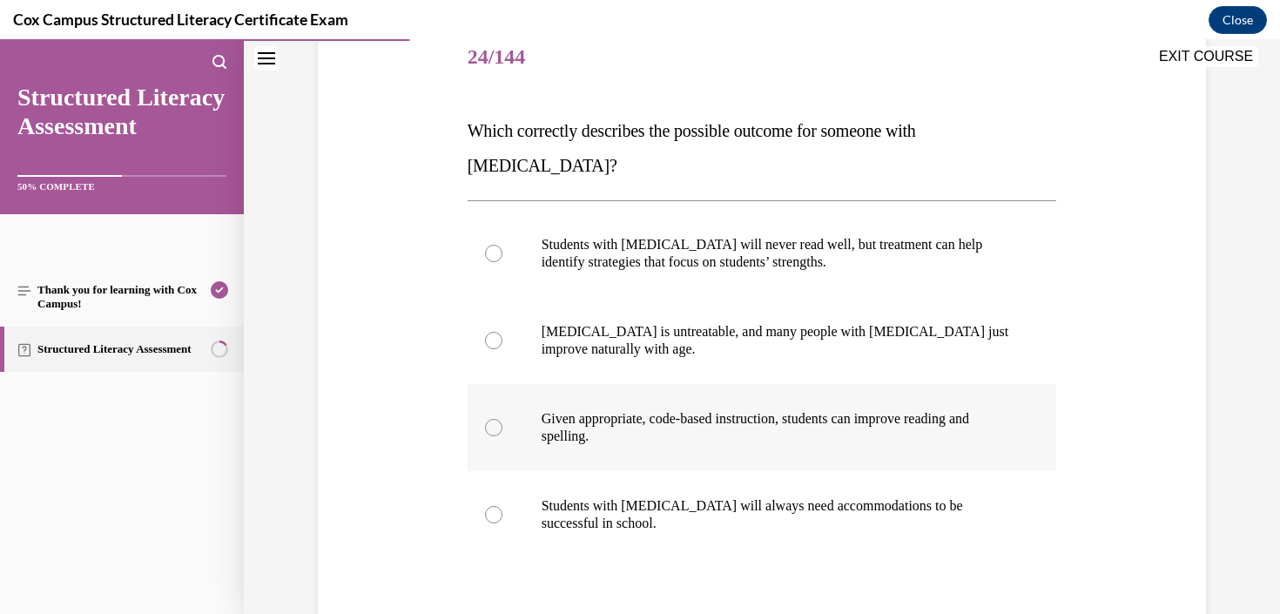
click at [857, 411] on span "Given appropriate, code-based instruction, students can improve reading and spe…" at bounding box center [754, 427] width 427 height 32
click at [502, 419] on input "Given appropriate, code-based instruction, students can improve reading and spe…" at bounding box center [493, 427] width 17 height 17
radio input "true"
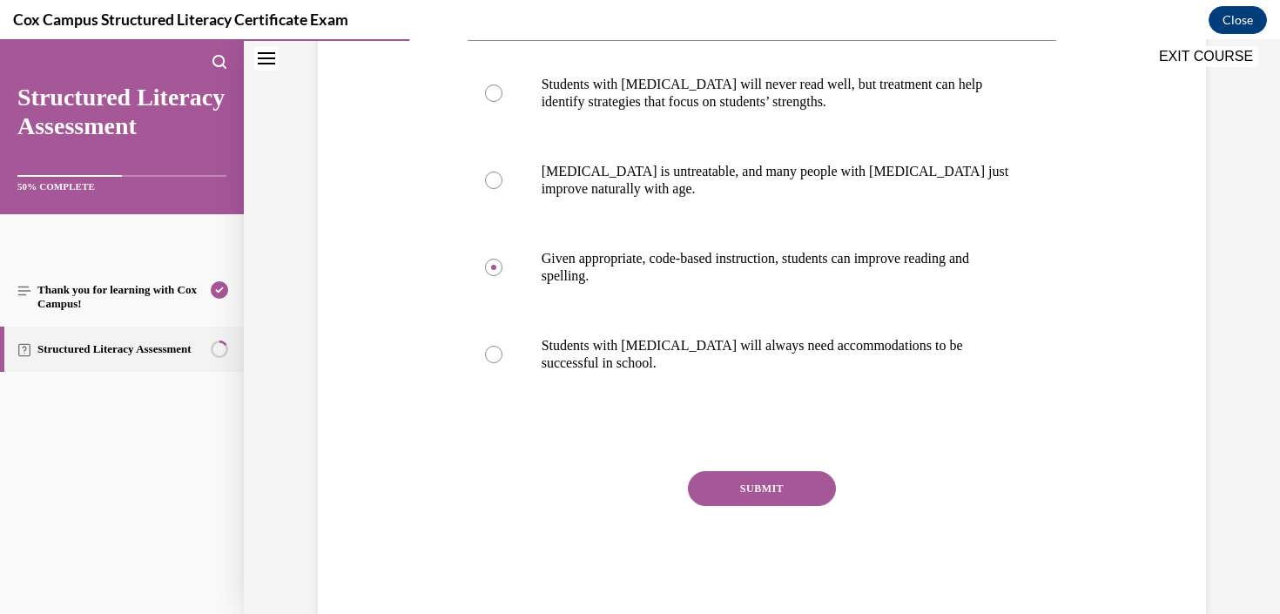
click at [796, 471] on button "SUBMIT" at bounding box center [762, 488] width 148 height 35
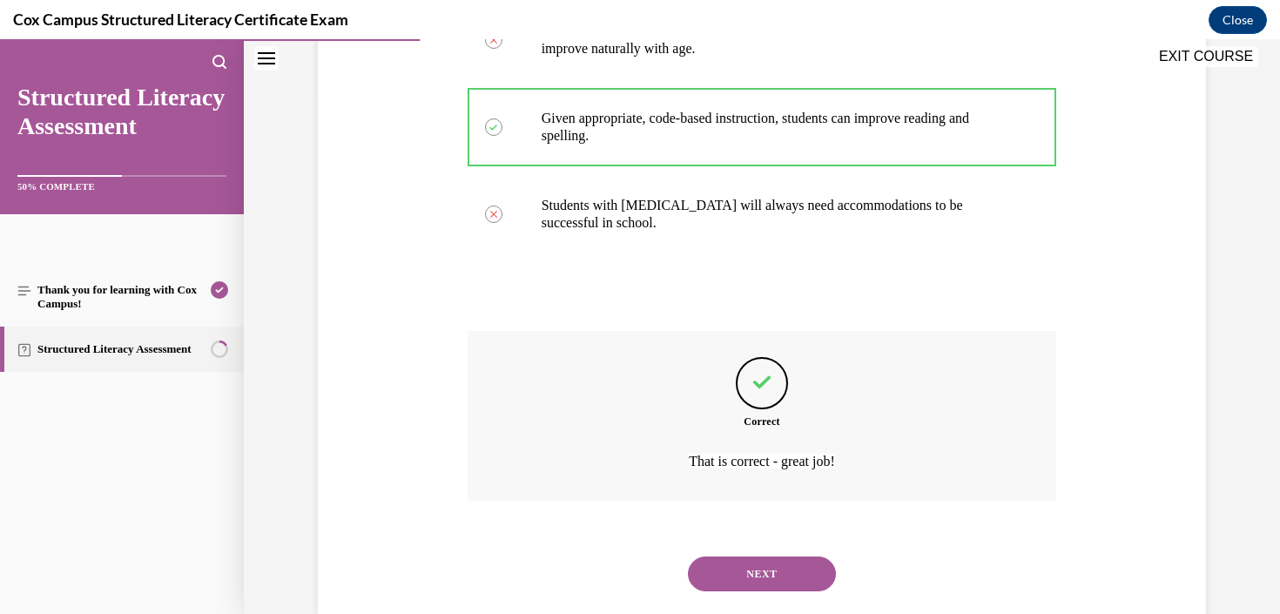
scroll to position [522, 0]
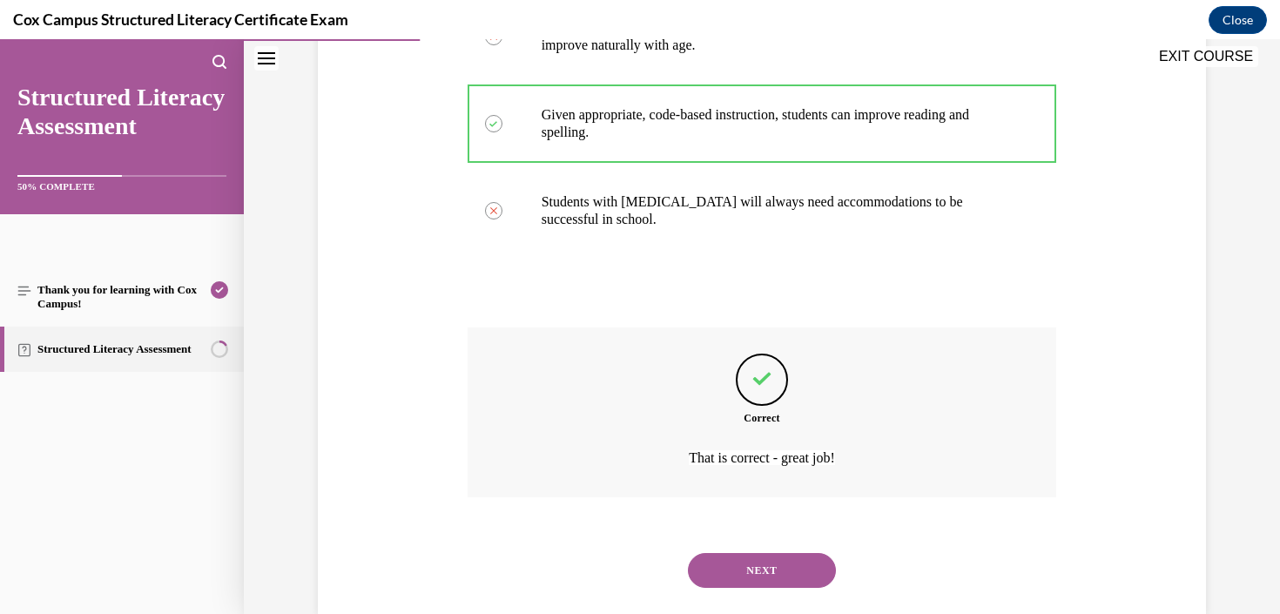
click at [774, 553] on button "NEXT" at bounding box center [762, 570] width 148 height 35
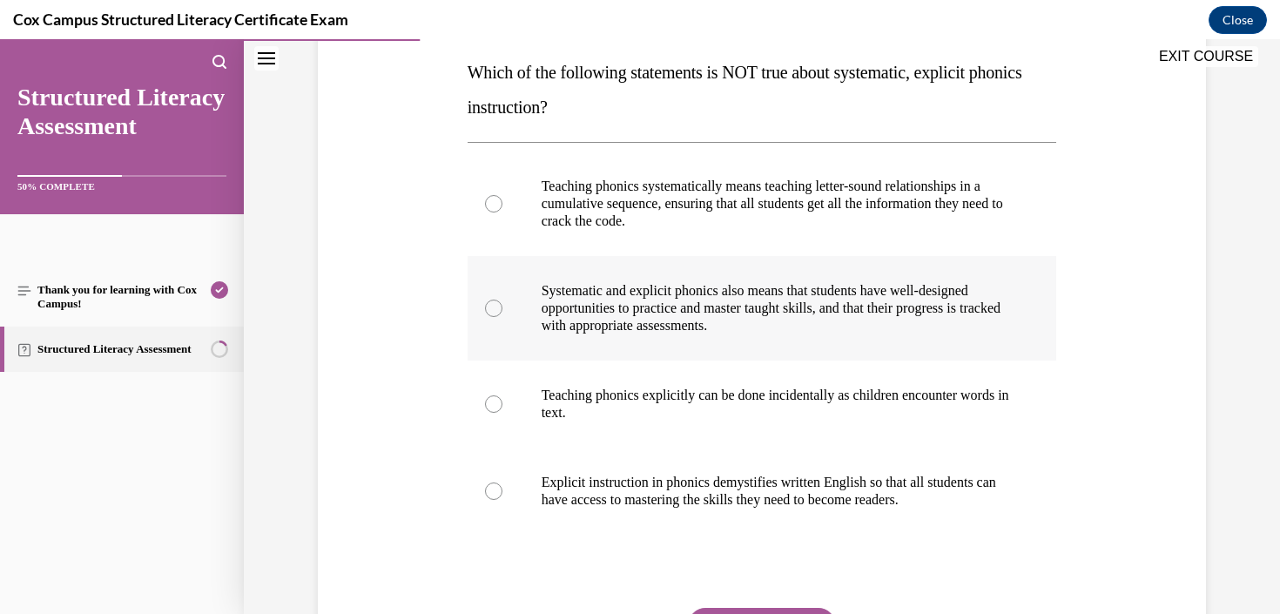
scroll to position [280, 0]
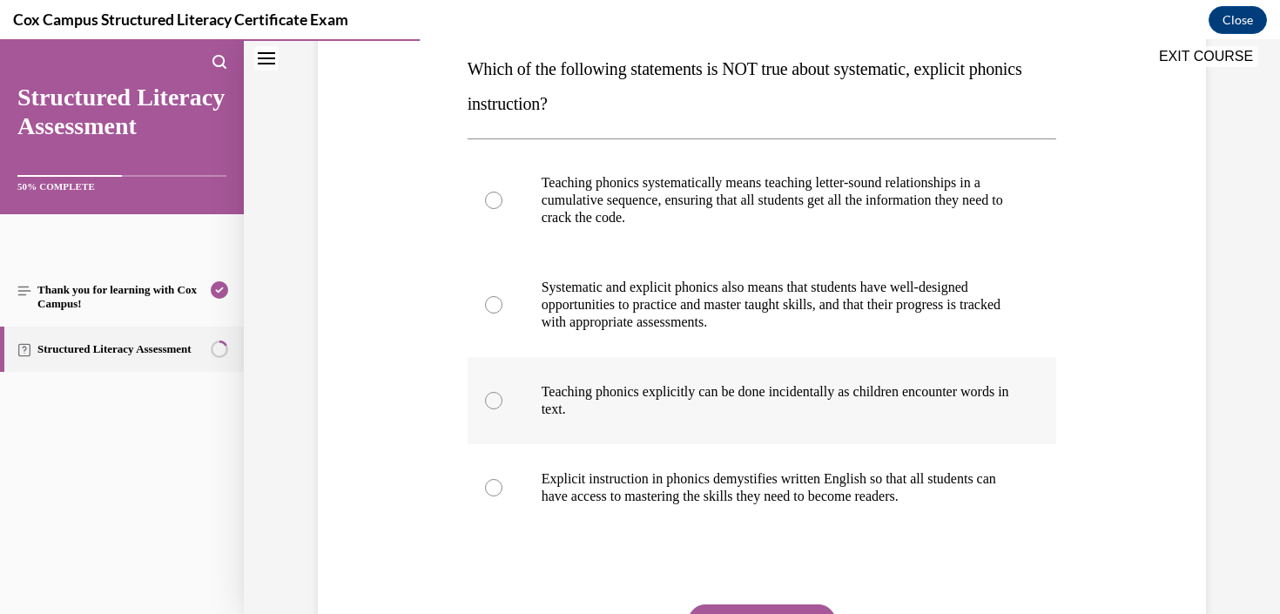
click at [783, 403] on p "Teaching phonics explicitly can be done incidentally as children encounter word…" at bounding box center [777, 400] width 472 height 35
click at [502, 403] on input "Teaching phonics explicitly can be done incidentally as children encounter word…" at bounding box center [493, 400] width 17 height 17
radio input "true"
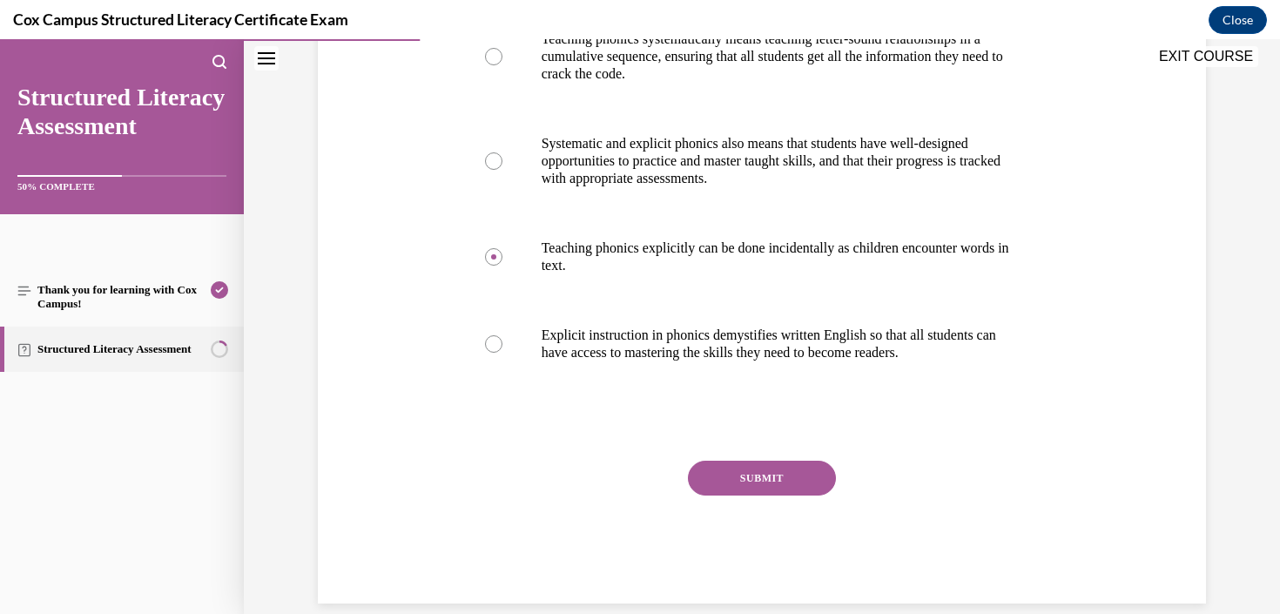
click at [778, 475] on button "SUBMIT" at bounding box center [762, 478] width 148 height 35
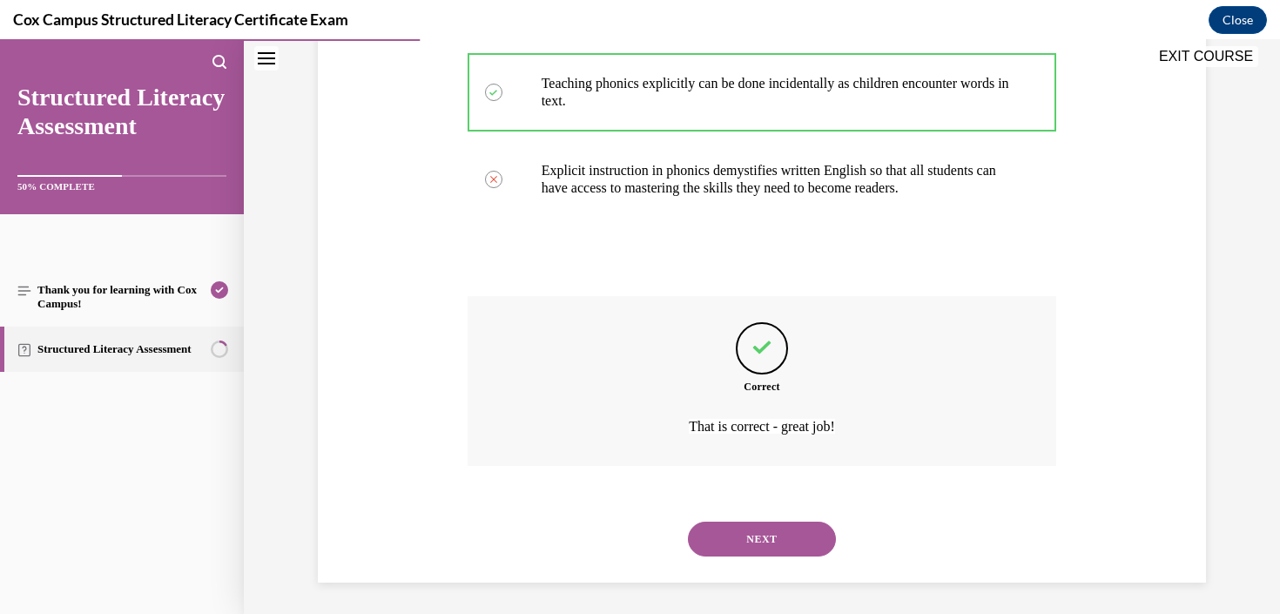
scroll to position [592, 0]
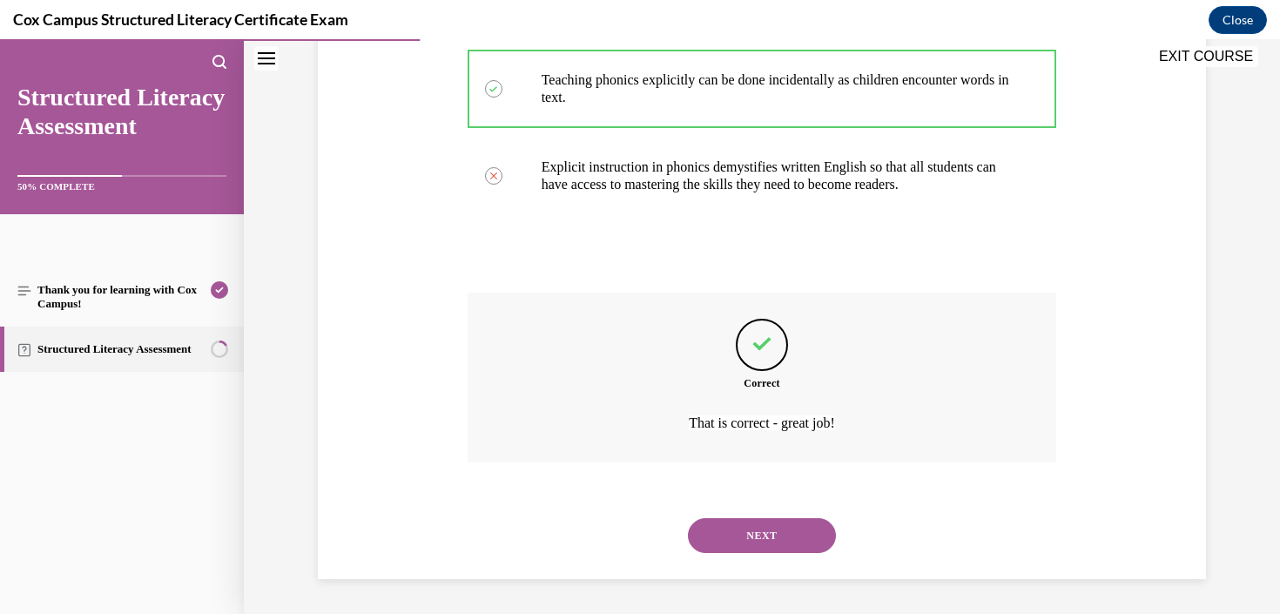
click at [783, 532] on button "NEXT" at bounding box center [762, 535] width 148 height 35
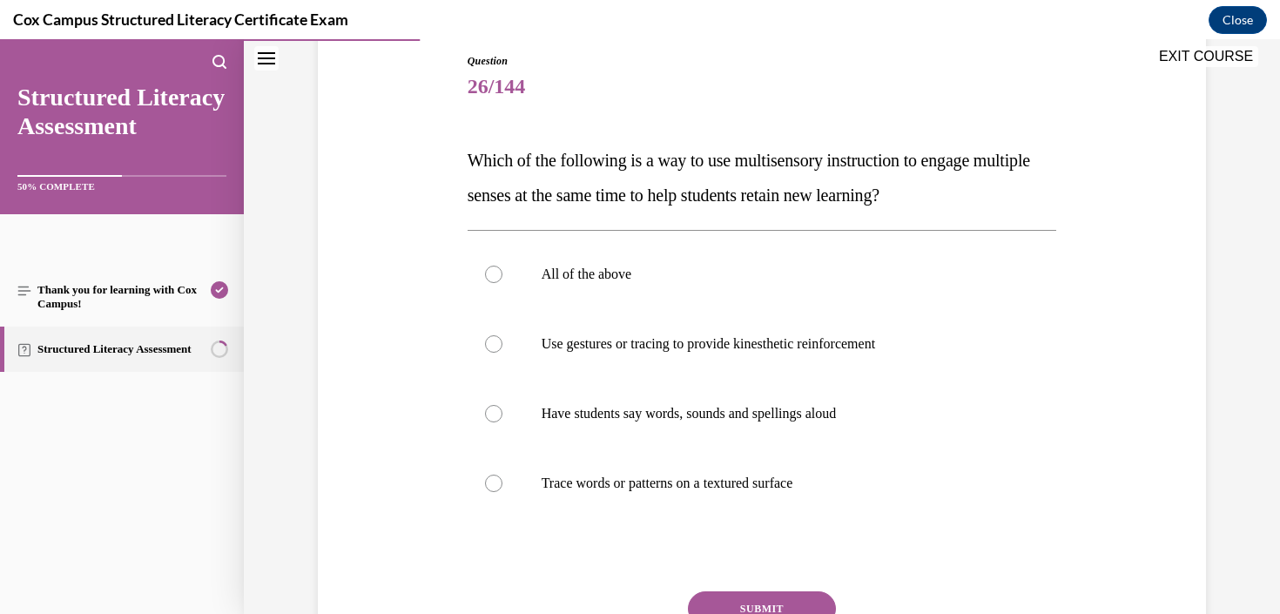
scroll to position [198, 0]
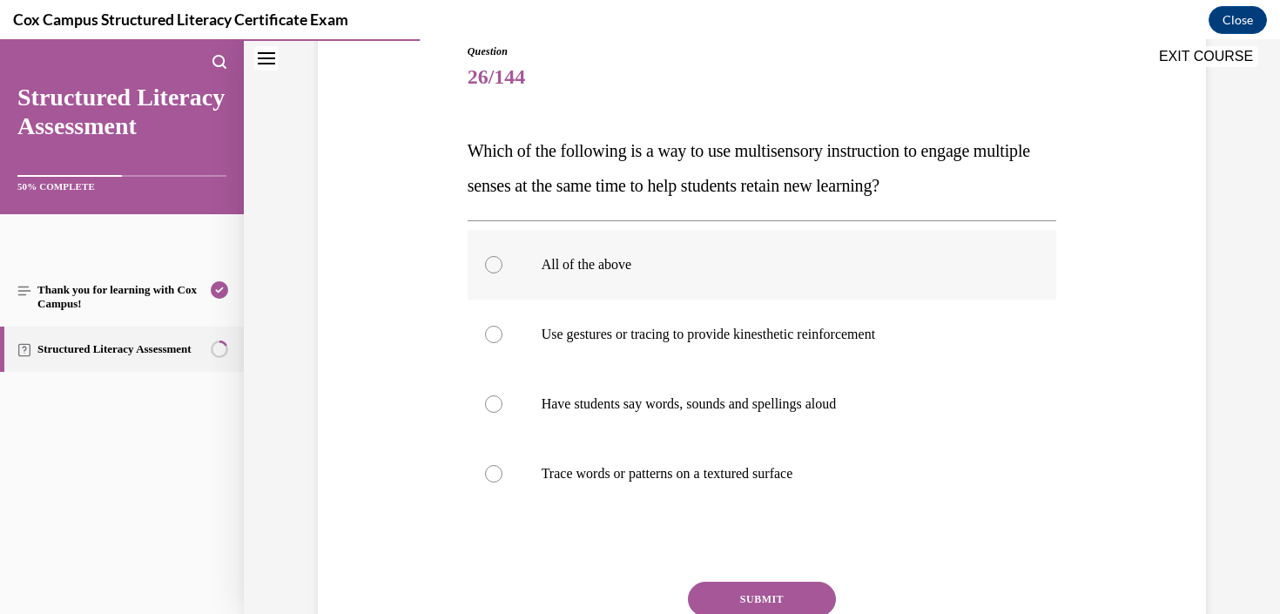
click at [622, 259] on p "All of the above" at bounding box center [777, 264] width 472 height 17
click at [502, 259] on input "All of the above" at bounding box center [493, 264] width 17 height 17
radio input "true"
click at [775, 602] on button "SUBMIT" at bounding box center [762, 599] width 148 height 35
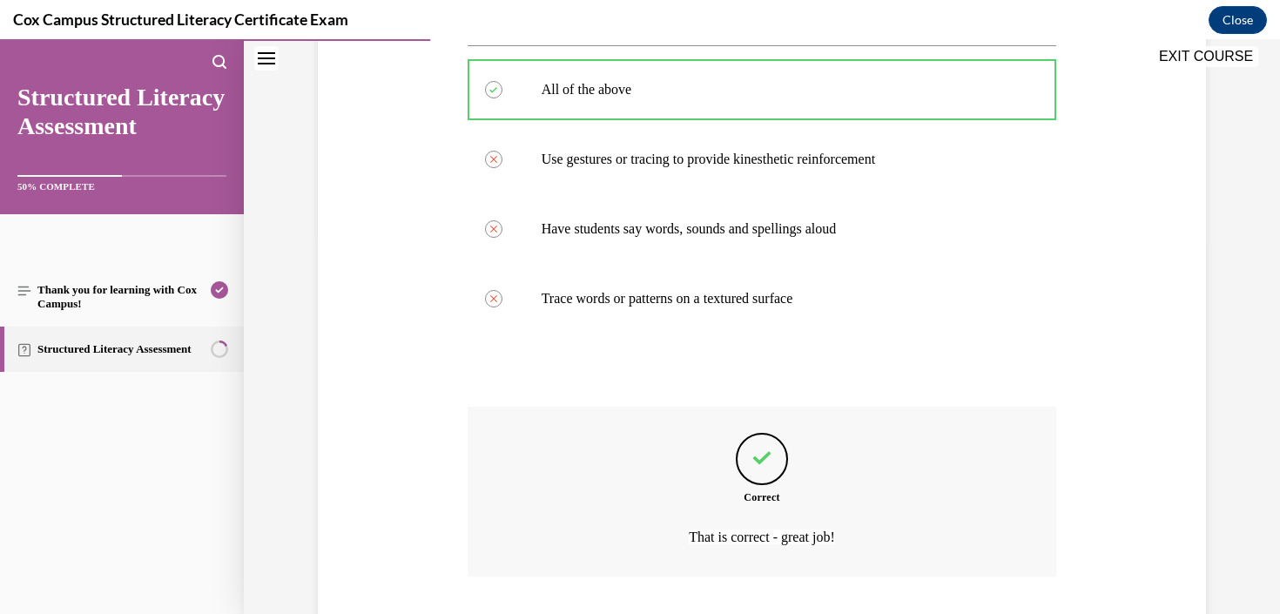
scroll to position [416, 0]
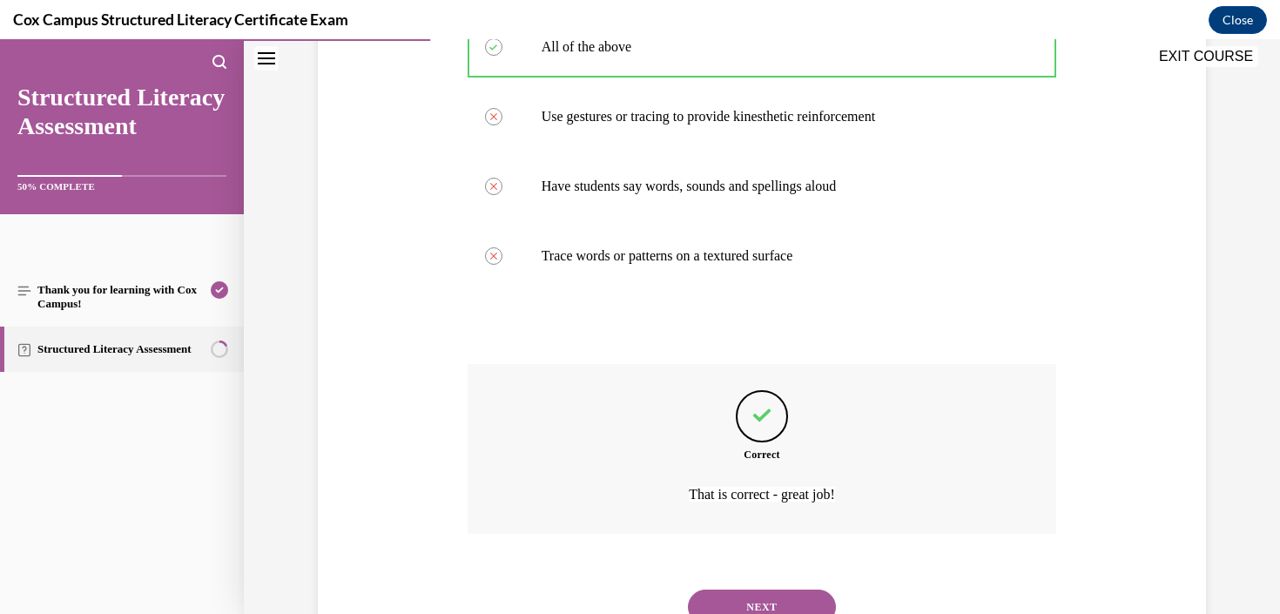
click at [781, 591] on button "NEXT" at bounding box center [762, 606] width 148 height 35
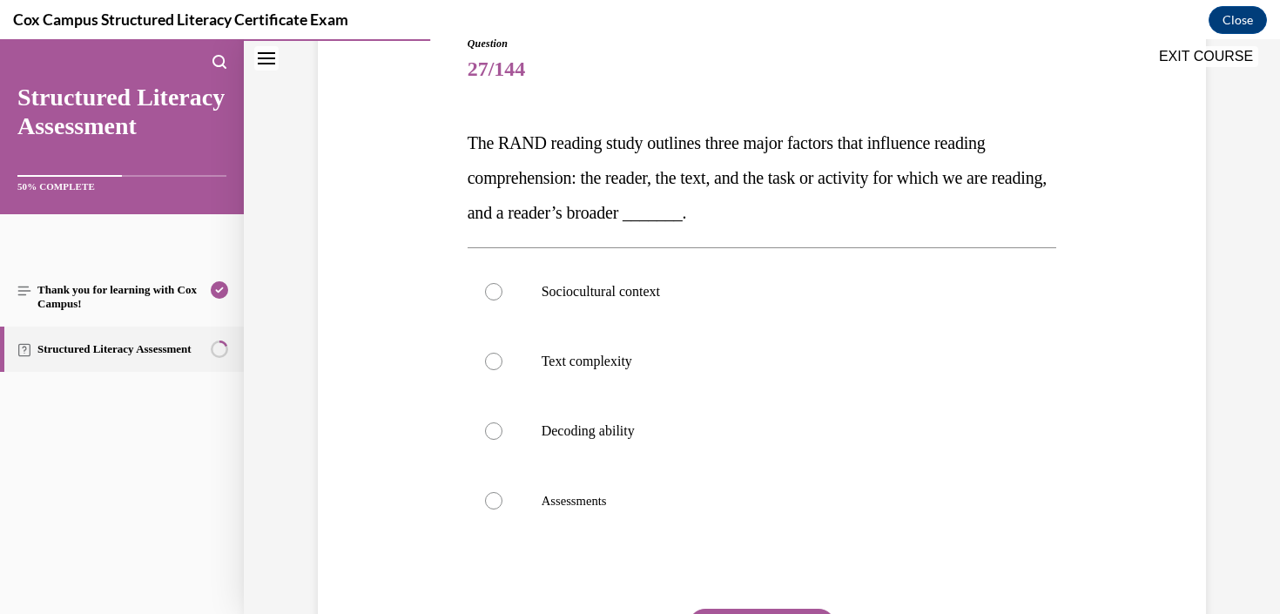
scroll to position [214, 0]
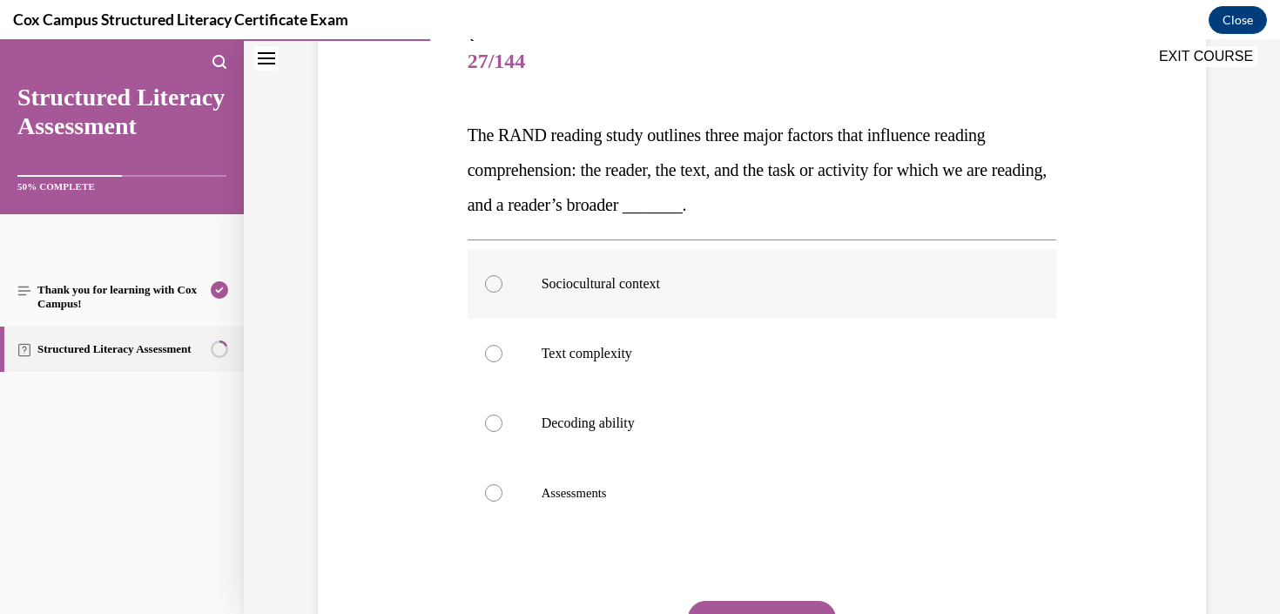
click at [619, 287] on p "Sociocultural context" at bounding box center [777, 283] width 472 height 17
click at [502, 287] on input "Sociocultural context" at bounding box center [493, 283] width 17 height 17
radio input "true"
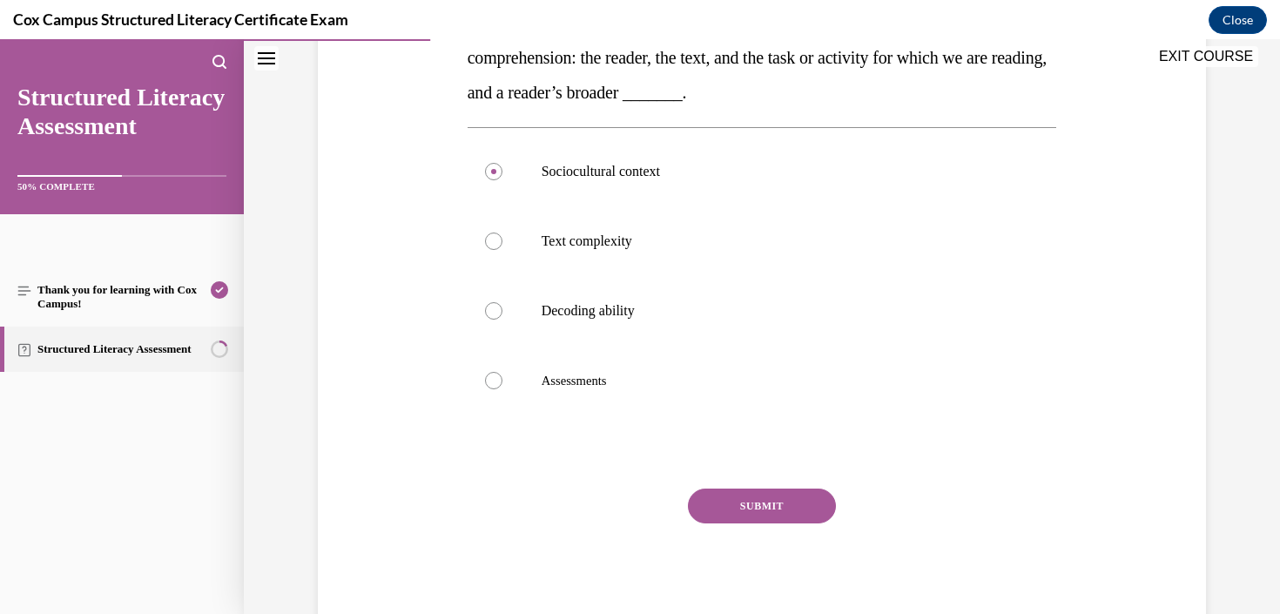
scroll to position [337, 0]
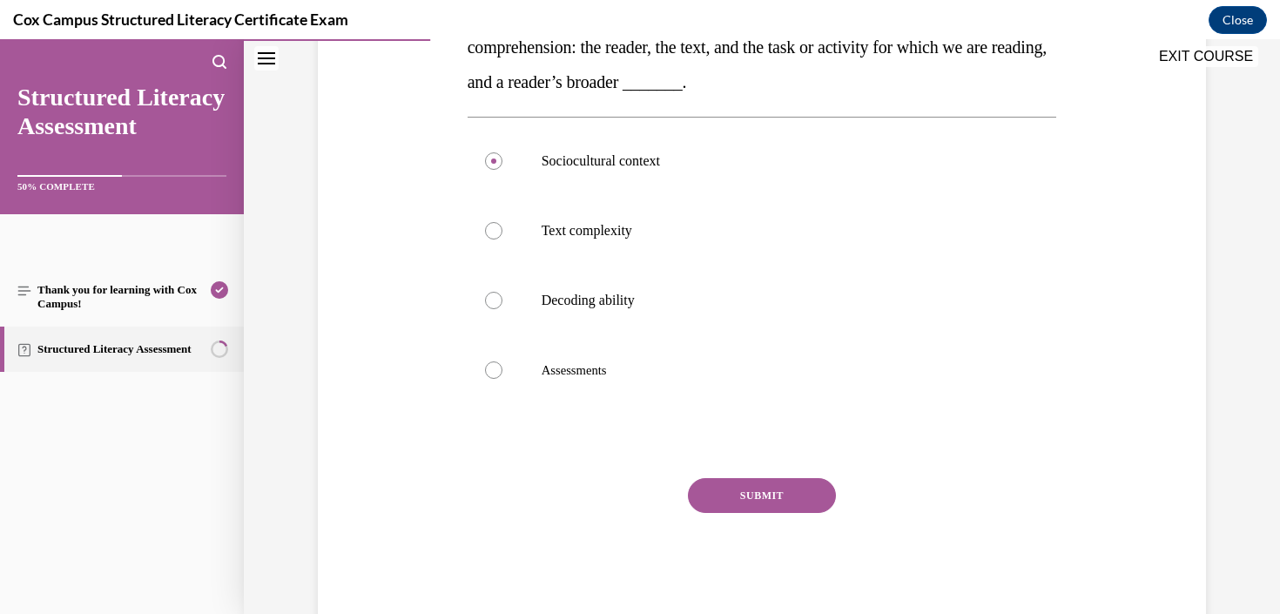
click at [772, 493] on button "SUBMIT" at bounding box center [762, 495] width 148 height 35
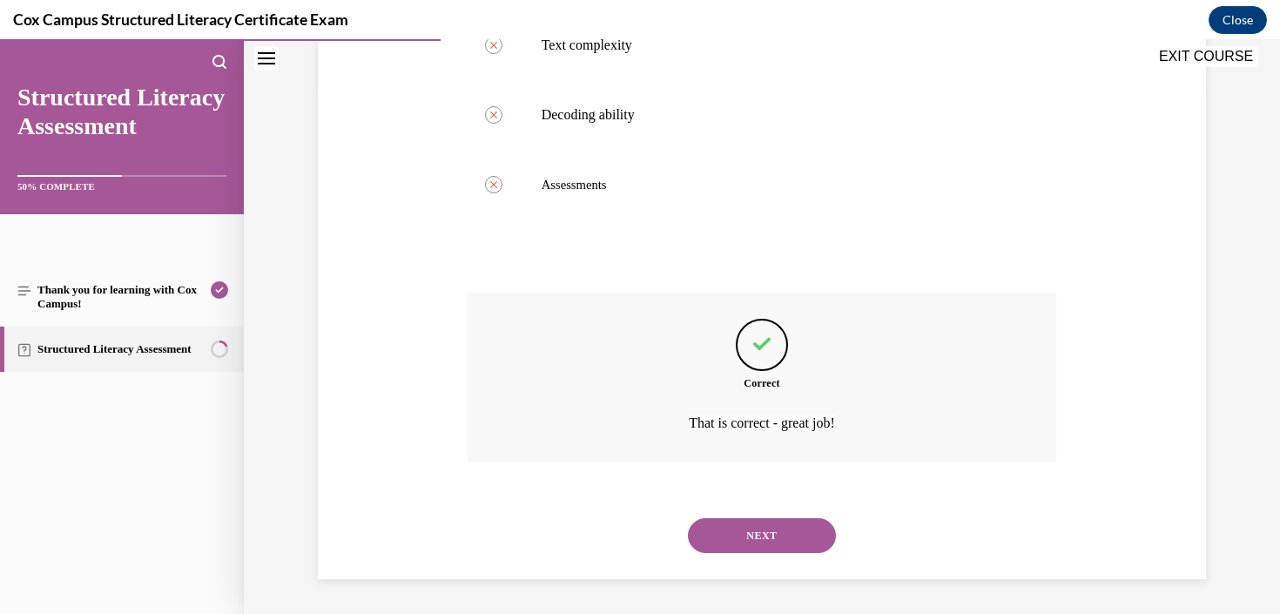
scroll to position [522, 0]
click at [770, 524] on button "NEXT" at bounding box center [762, 535] width 148 height 35
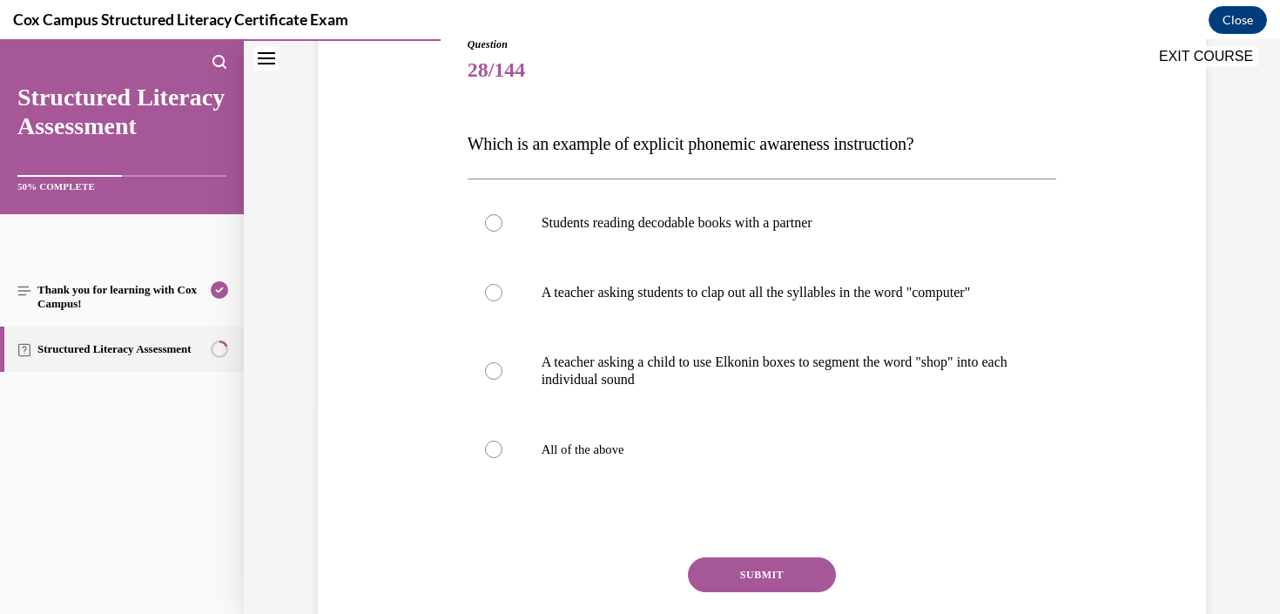
scroll to position [207, 0]
click at [783, 380] on p "A teacher asking a child to use Elkonin boxes to segment the word "shop" into e…" at bounding box center [777, 369] width 472 height 35
click at [502, 378] on input "A teacher asking a child to use Elkonin boxes to segment the word "shop" into e…" at bounding box center [493, 368] width 17 height 17
radio input "true"
click at [786, 590] on button "SUBMIT" at bounding box center [762, 572] width 148 height 35
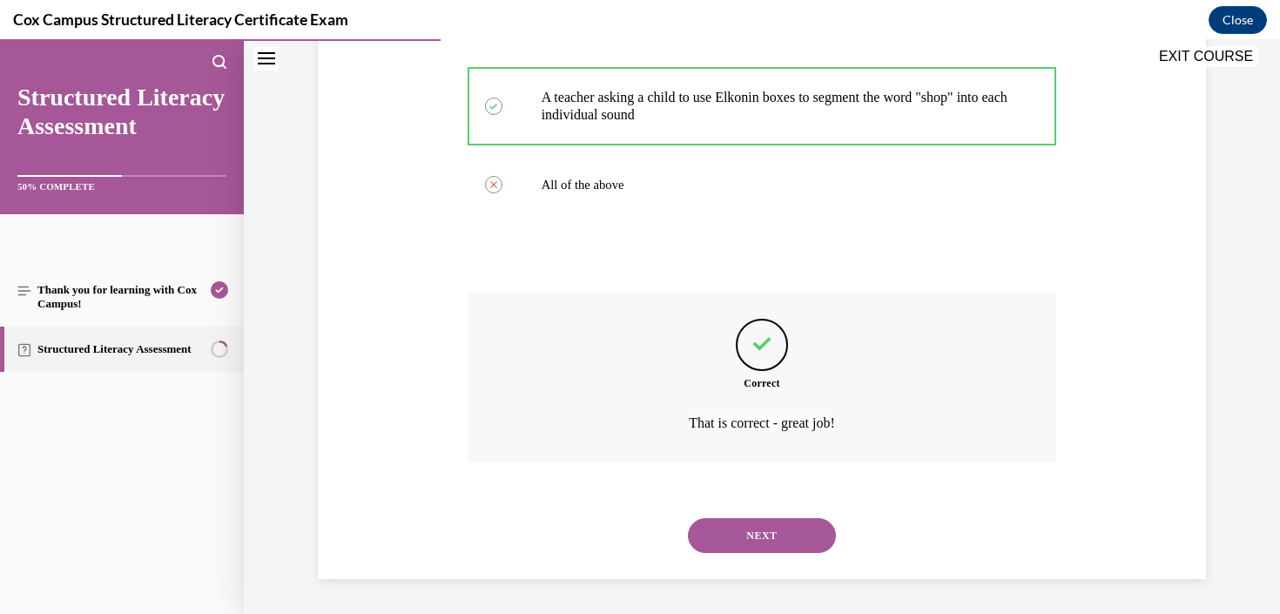
scroll to position [488, 0]
click at [772, 545] on button "NEXT" at bounding box center [762, 535] width 148 height 35
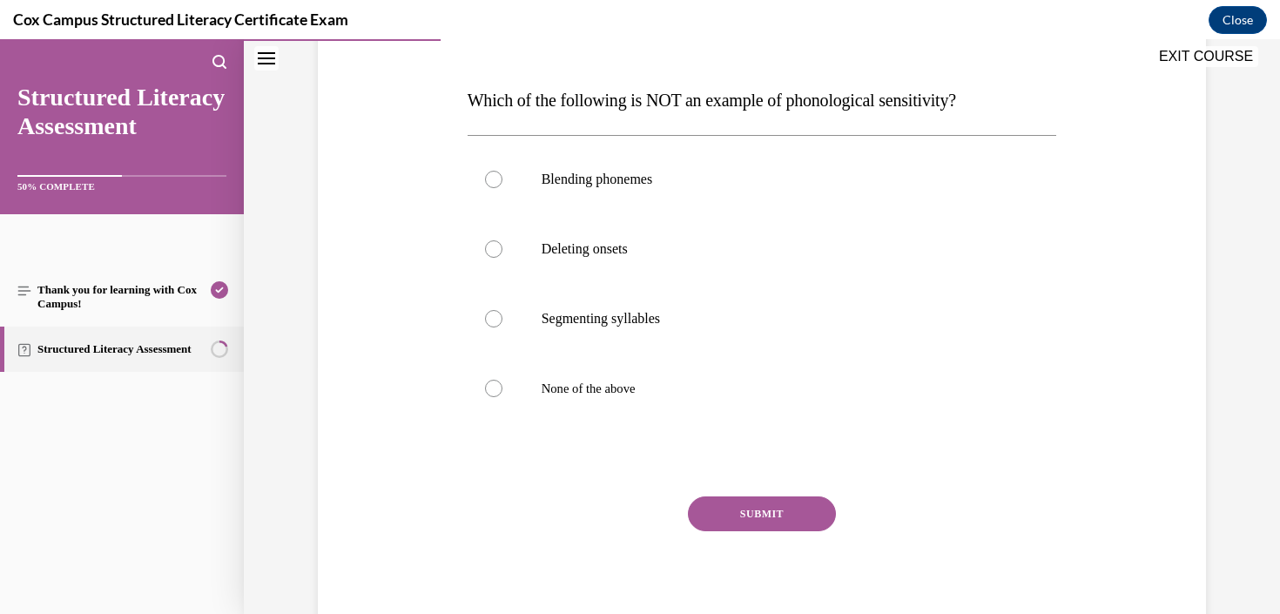
scroll to position [252, 0]
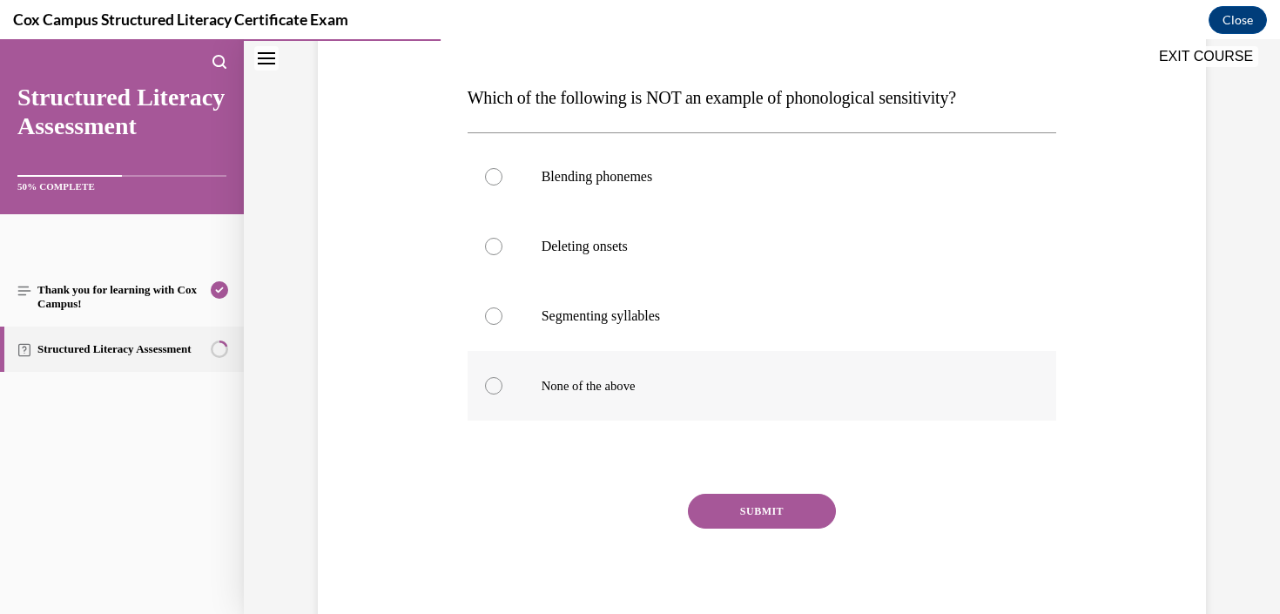
click at [636, 382] on span "None of the above" at bounding box center [588, 386] width 94 height 14
click at [502, 382] on input "None of the above" at bounding box center [493, 385] width 17 height 17
radio input "true"
click at [757, 515] on button "SUBMIT" at bounding box center [762, 511] width 148 height 35
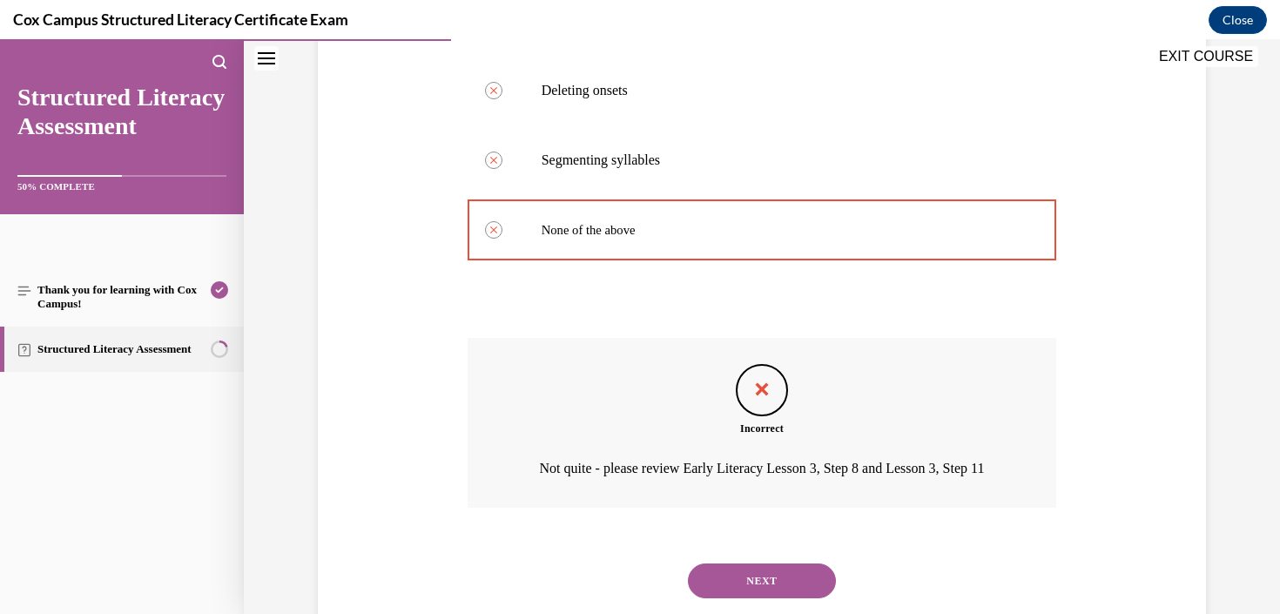
scroll to position [477, 0]
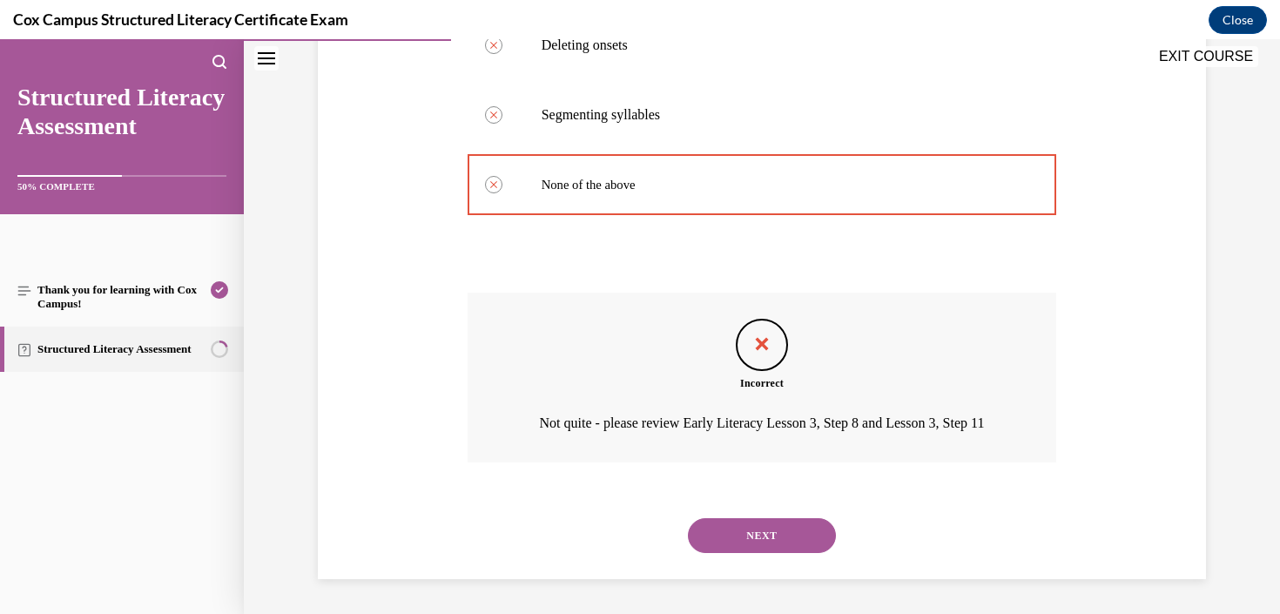
click at [761, 536] on button "NEXT" at bounding box center [762, 535] width 148 height 35
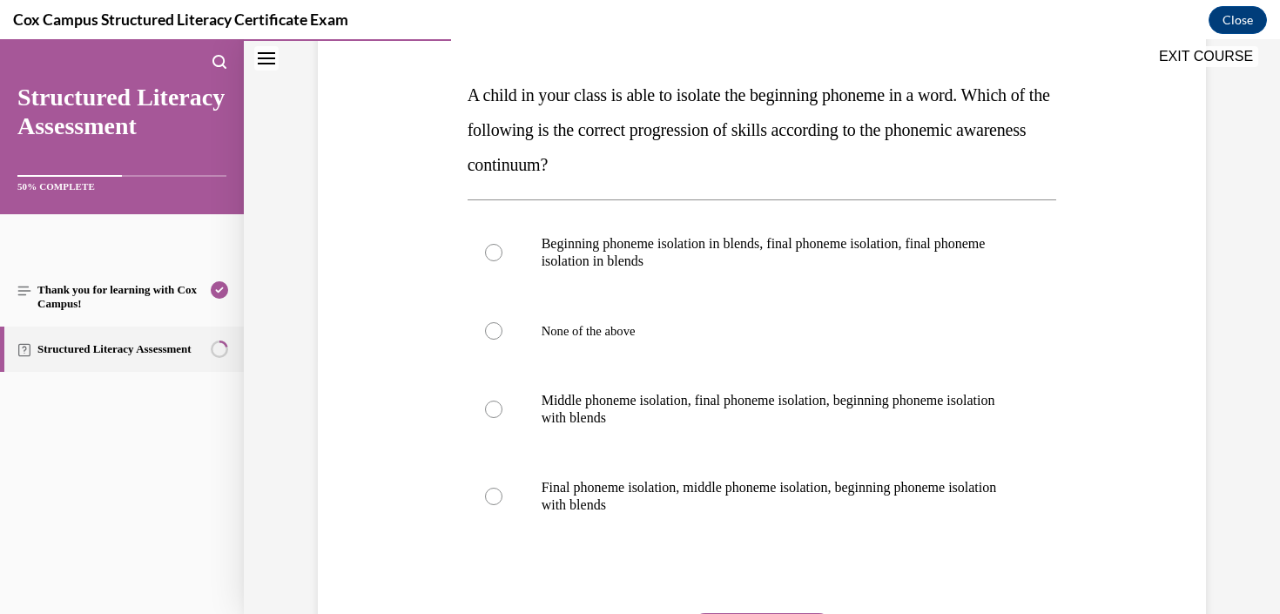
scroll to position [255, 0]
click at [761, 536] on label "Final phoneme isolation, middle phoneme isolation, beginning phoneme isolation …" at bounding box center [761, 495] width 589 height 87
click at [502, 504] on input "Final phoneme isolation, middle phoneme isolation, beginning phoneme isolation …" at bounding box center [493, 495] width 17 height 17
radio input "true"
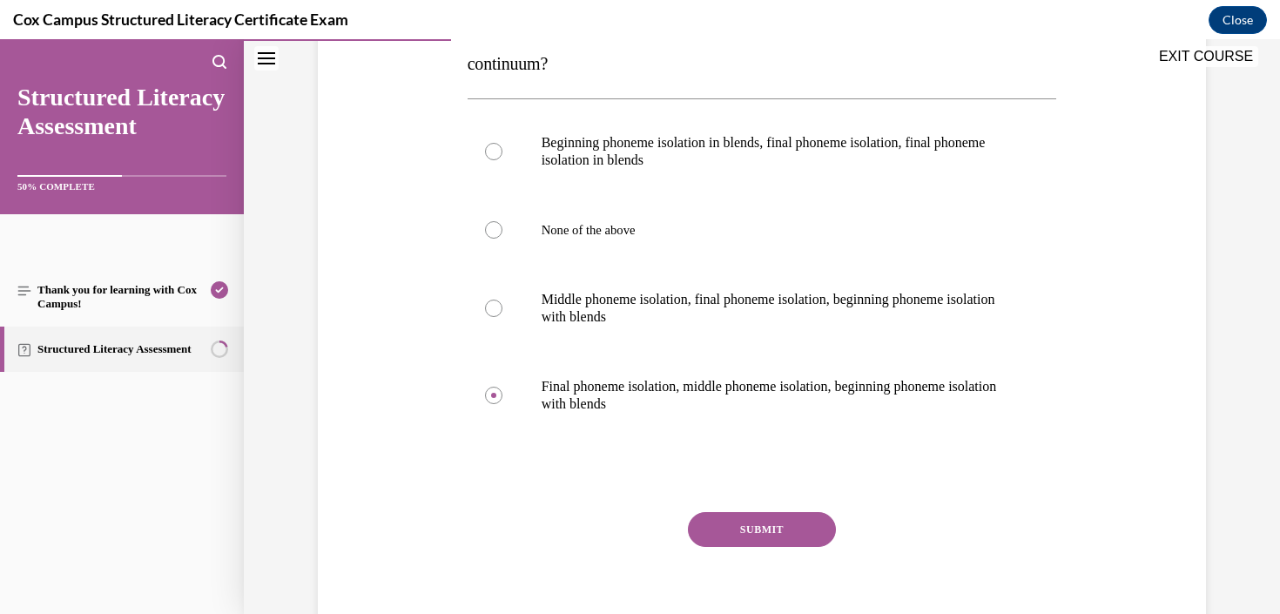
click at [763, 535] on button "SUBMIT" at bounding box center [762, 529] width 148 height 35
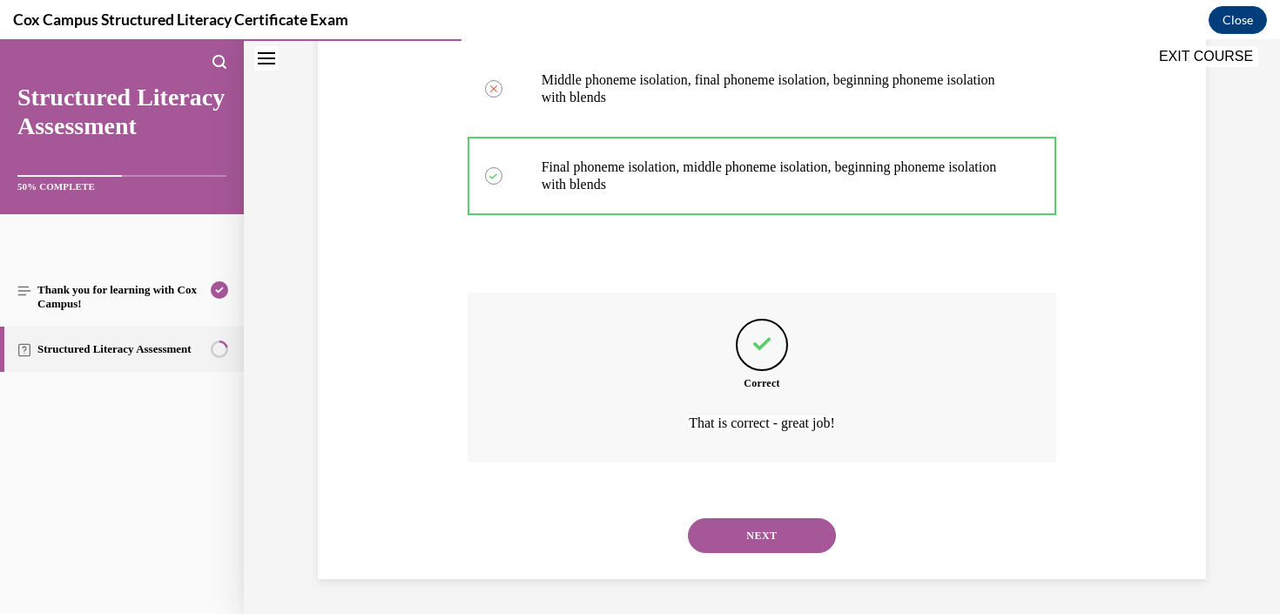
scroll to position [575, 0]
click at [742, 535] on button "NEXT" at bounding box center [762, 535] width 148 height 35
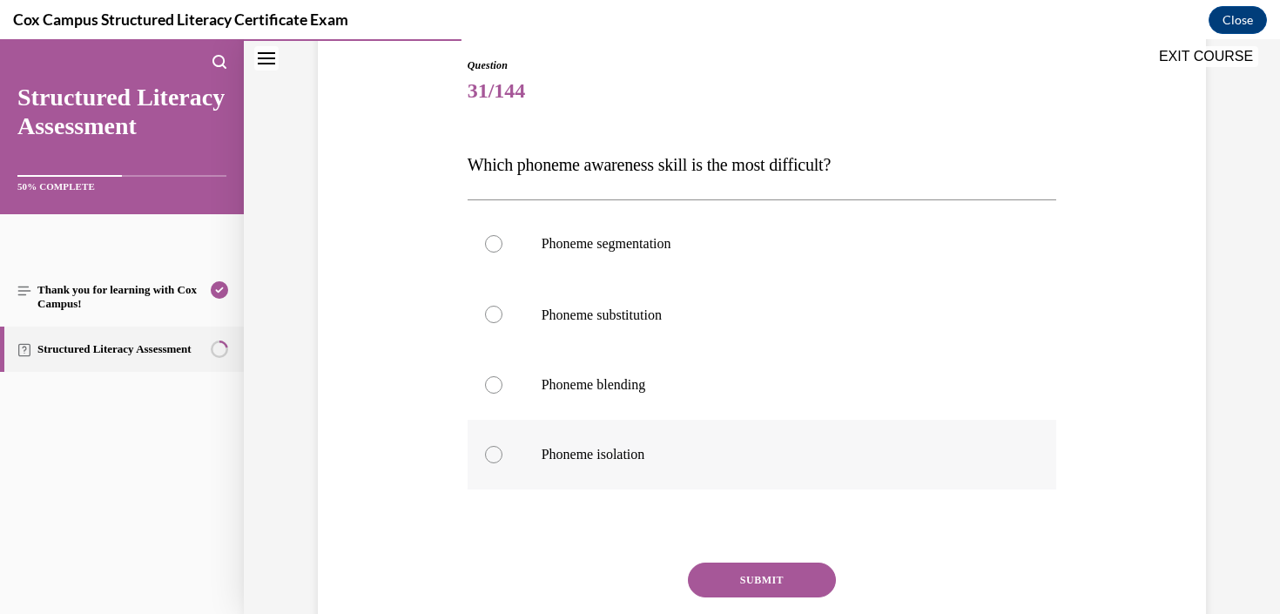
scroll to position [184, 0]
click at [740, 310] on p "Phoneme substitution" at bounding box center [777, 315] width 472 height 19
click at [502, 310] on input "Phoneme substitution" at bounding box center [493, 314] width 17 height 17
radio input "true"
click at [758, 586] on button "SUBMIT" at bounding box center [762, 580] width 148 height 35
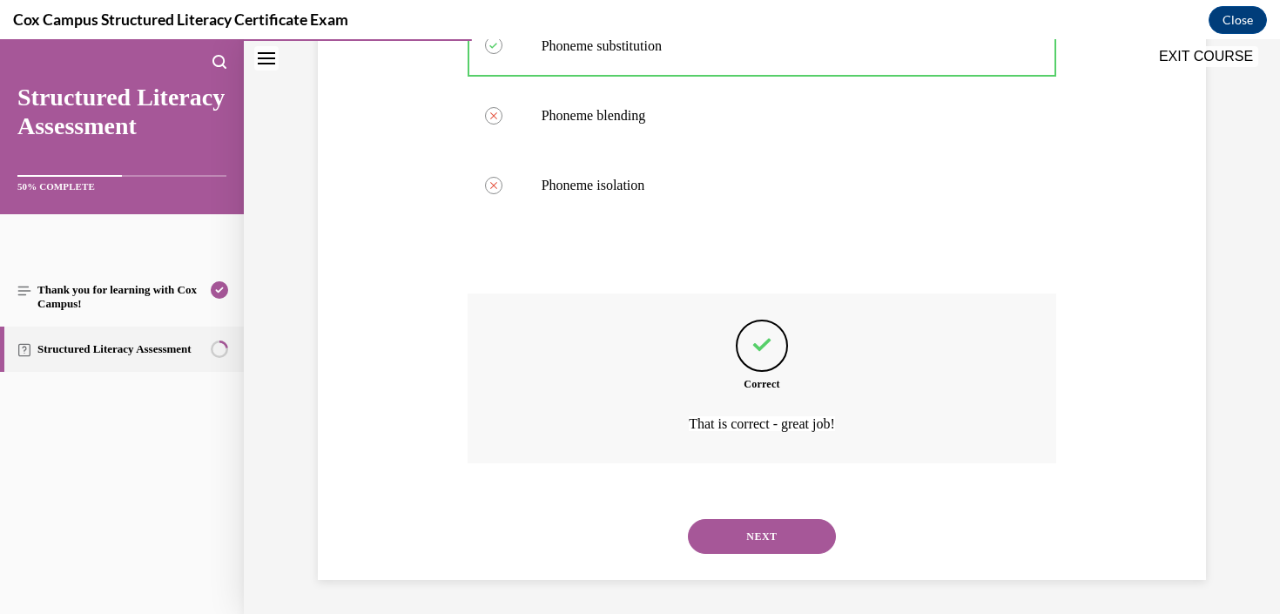
scroll to position [454, 0]
click at [752, 547] on button "NEXT" at bounding box center [762, 536] width 148 height 35
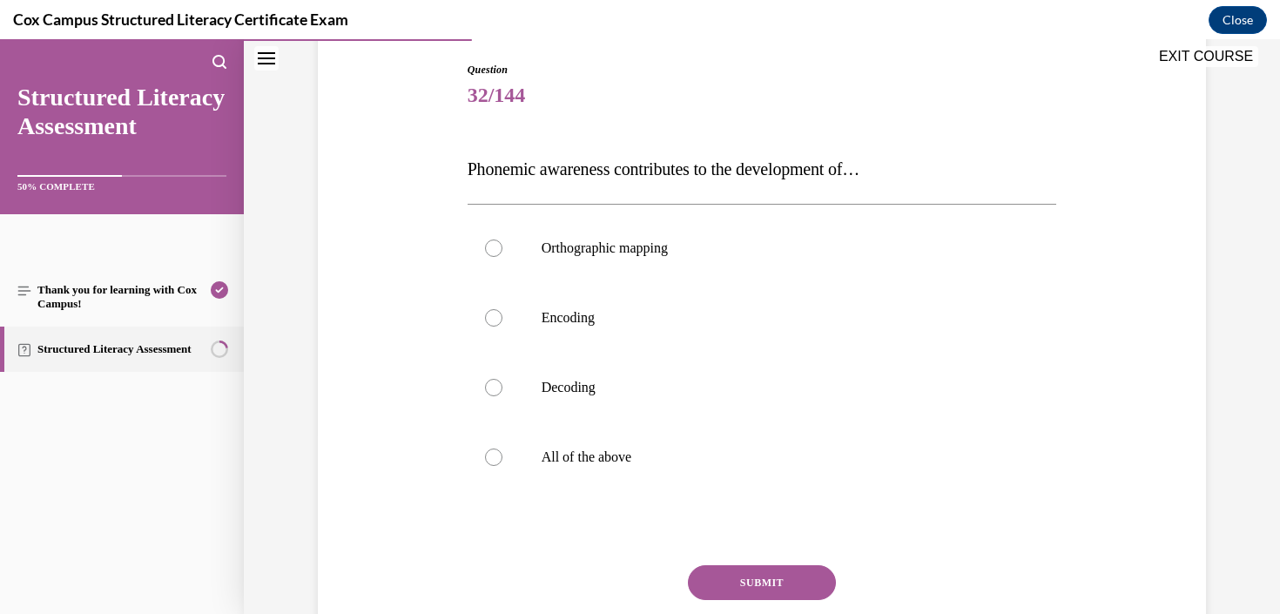
scroll to position [198, 0]
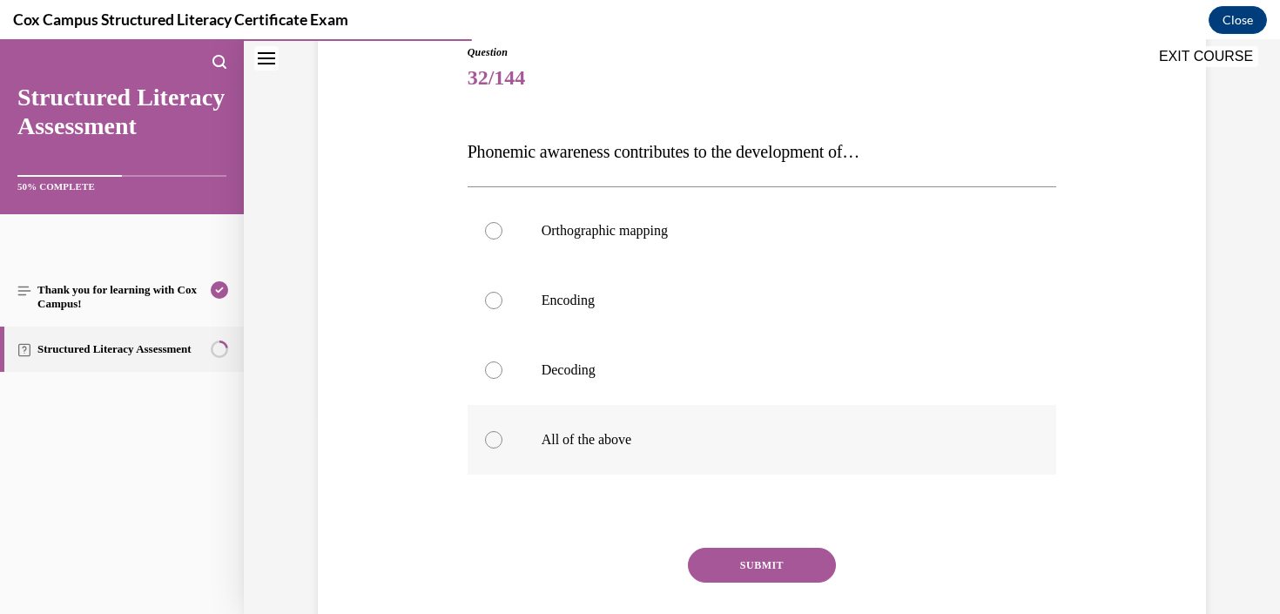
click at [664, 423] on label "All of the above" at bounding box center [761, 440] width 589 height 70
click at [502, 431] on input "All of the above" at bounding box center [493, 439] width 17 height 17
radio input "true"
click at [779, 558] on button "SUBMIT" at bounding box center [762, 565] width 148 height 35
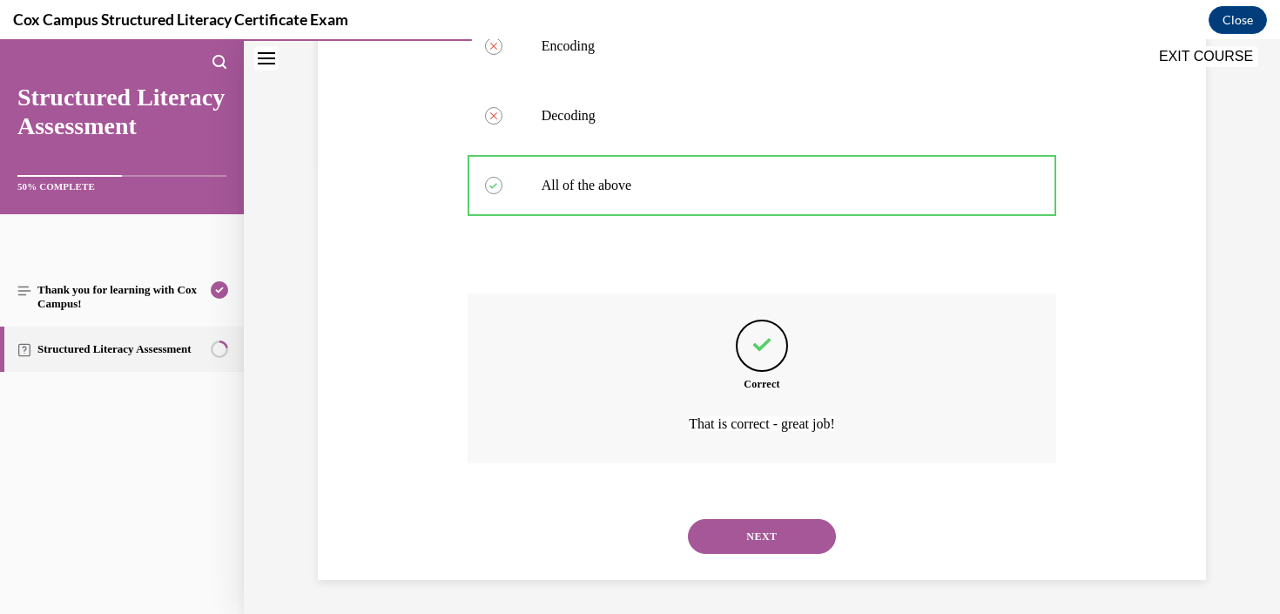
scroll to position [453, 0]
click at [784, 535] on button "NEXT" at bounding box center [762, 535] width 148 height 35
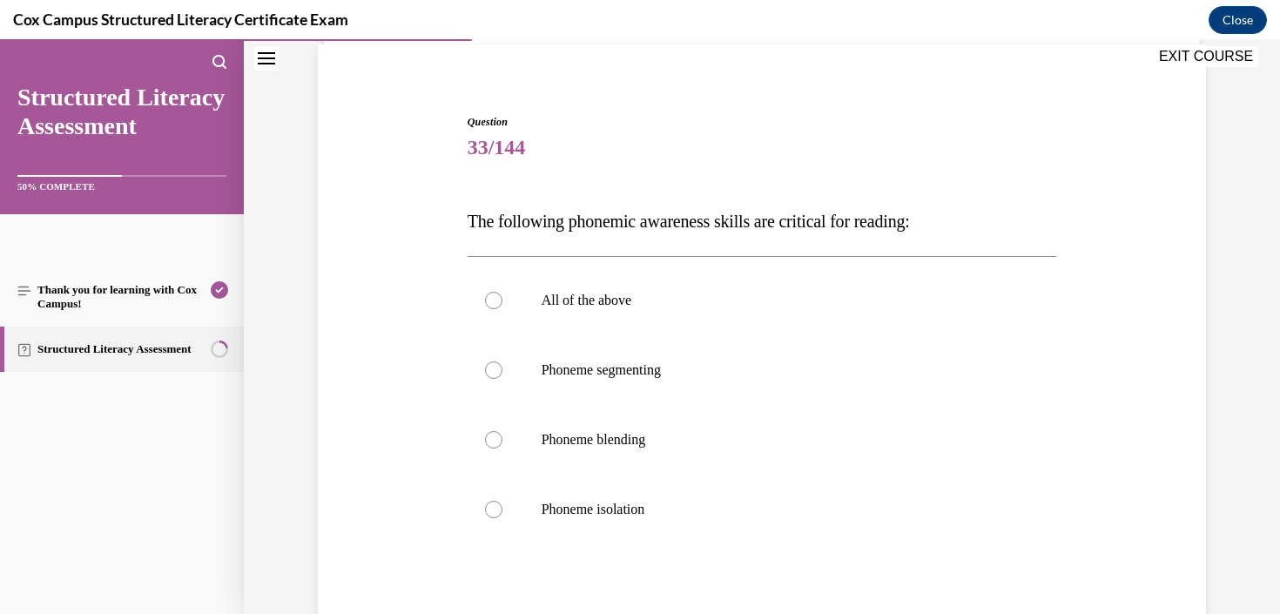
scroll to position [133, 0]
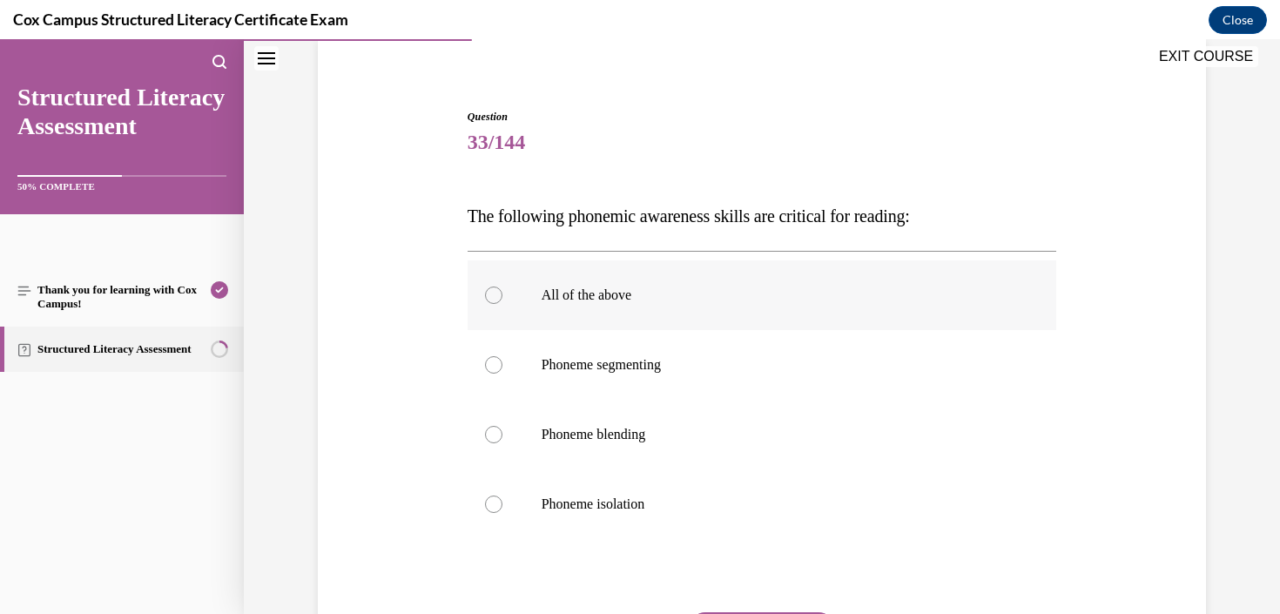
click at [663, 294] on p "All of the above" at bounding box center [777, 294] width 472 height 17
click at [502, 294] on input "All of the above" at bounding box center [493, 294] width 17 height 17
radio input "true"
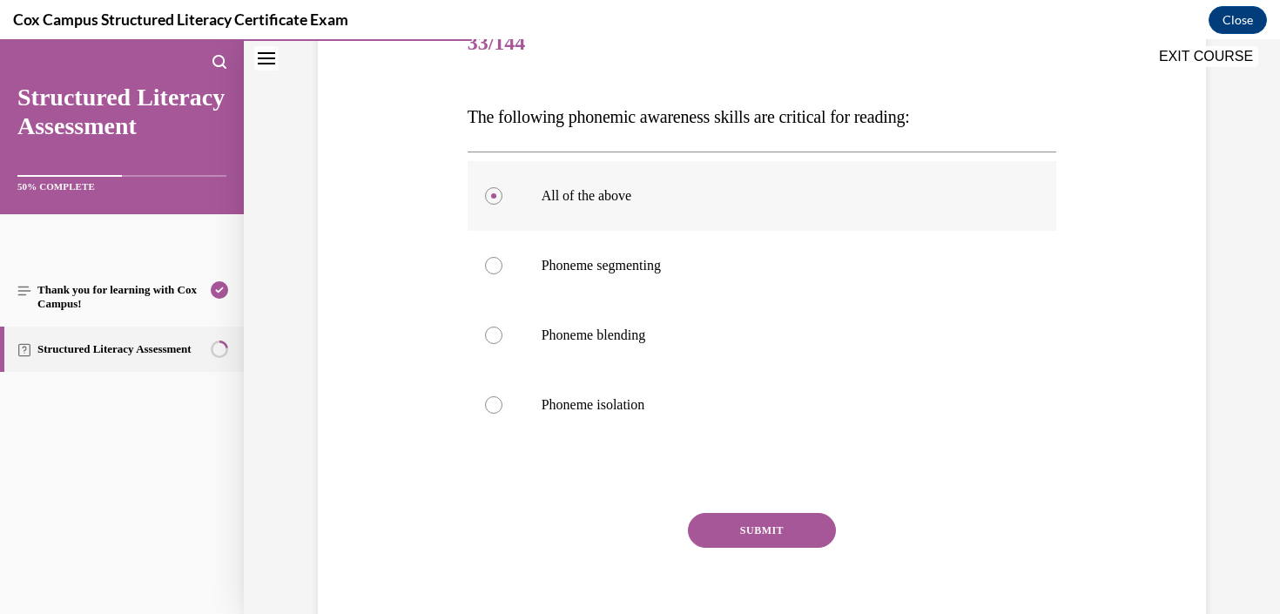
scroll to position [309, 0]
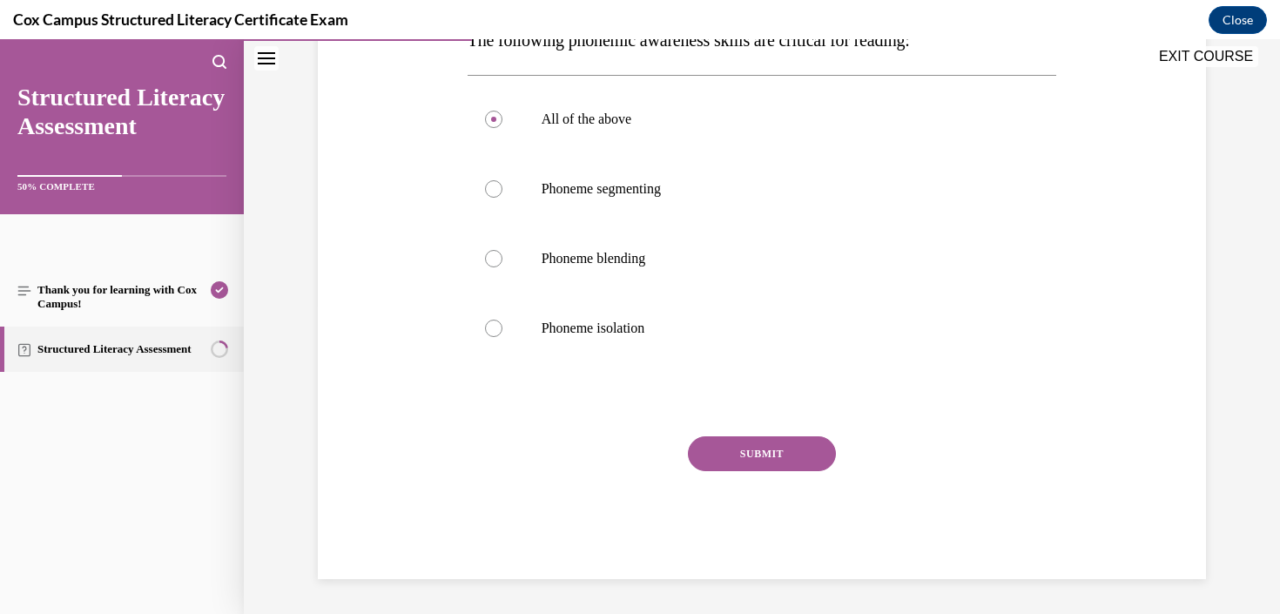
click at [782, 445] on button "SUBMIT" at bounding box center [762, 453] width 148 height 35
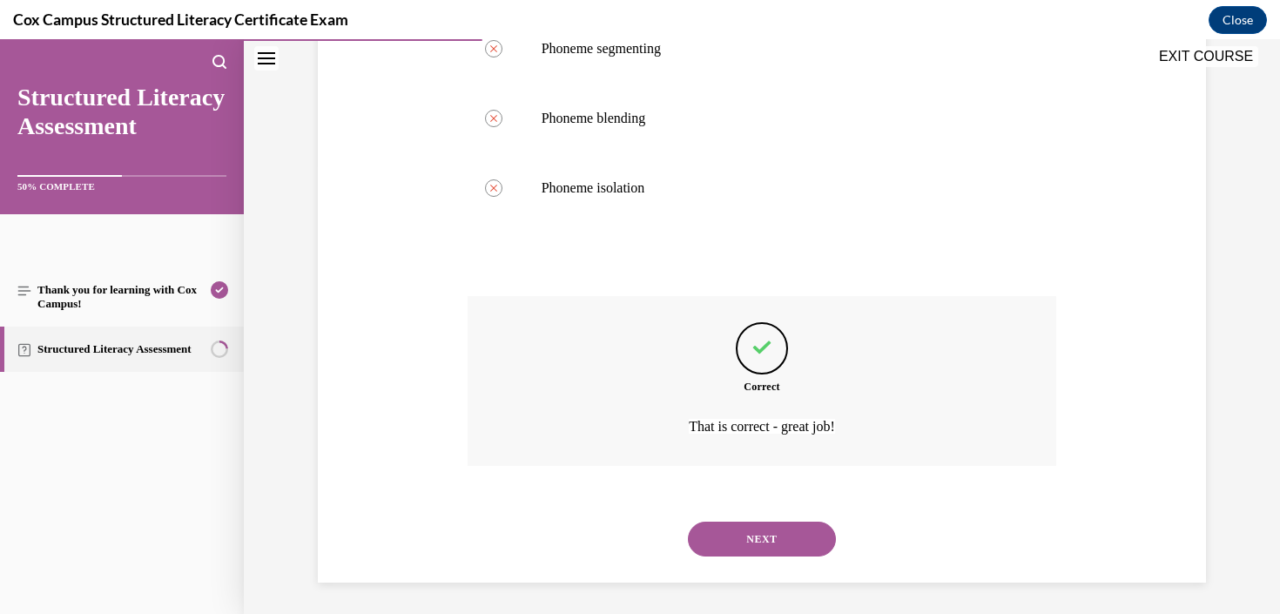
scroll to position [453, 0]
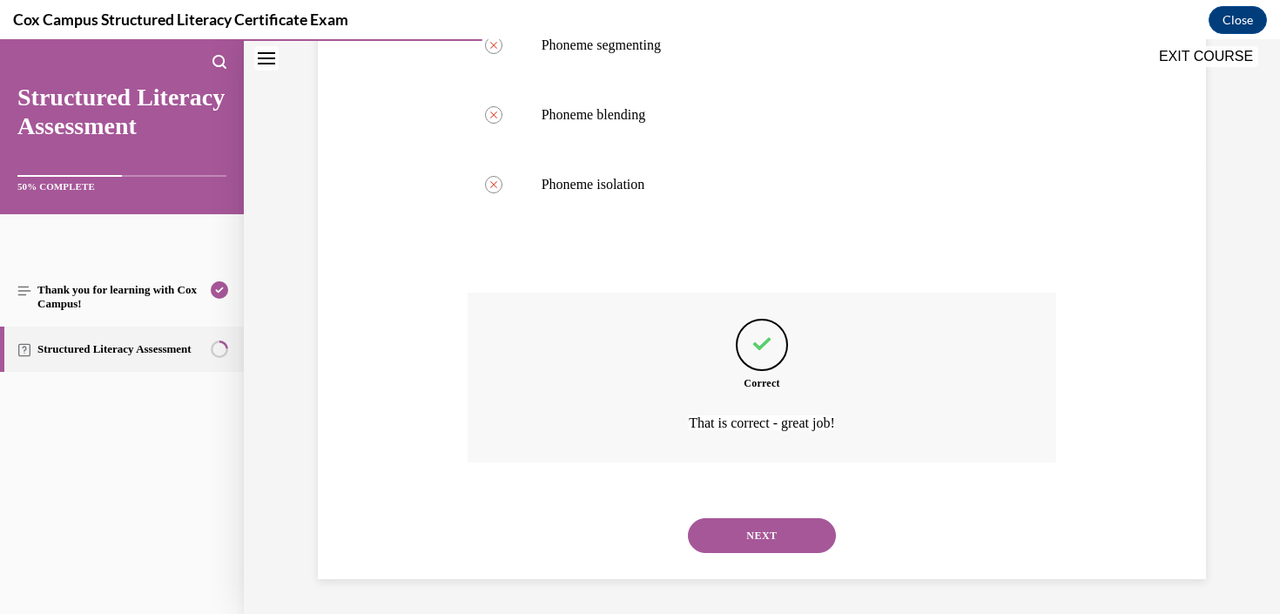
click at [770, 527] on button "NEXT" at bounding box center [762, 535] width 148 height 35
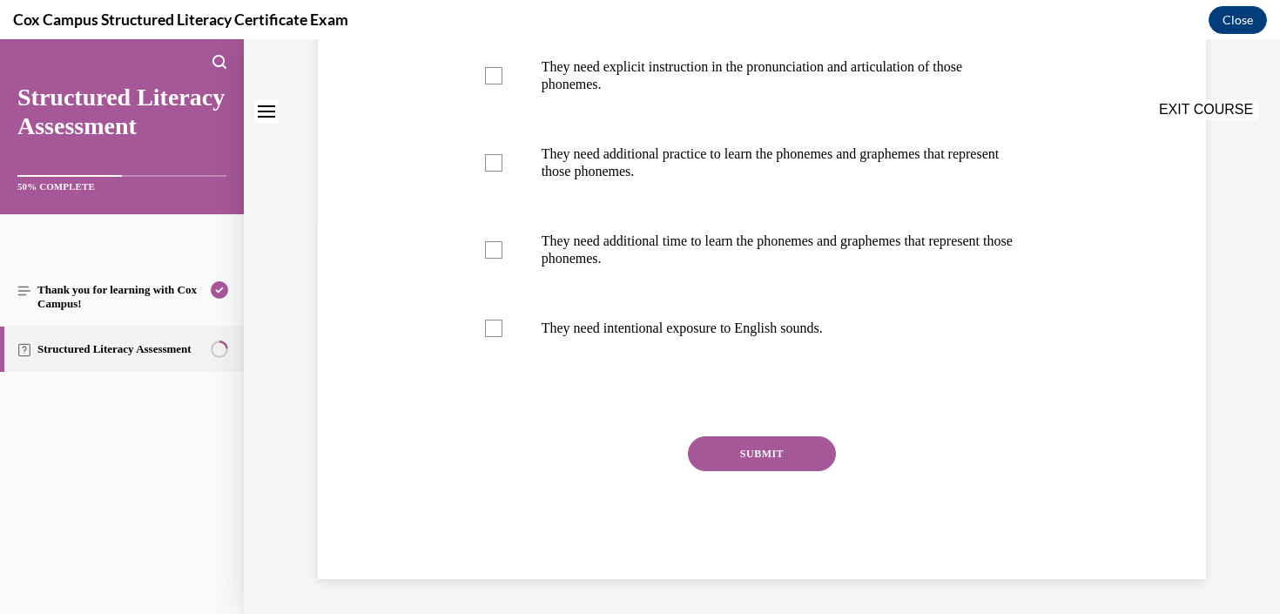
scroll to position [0, 0]
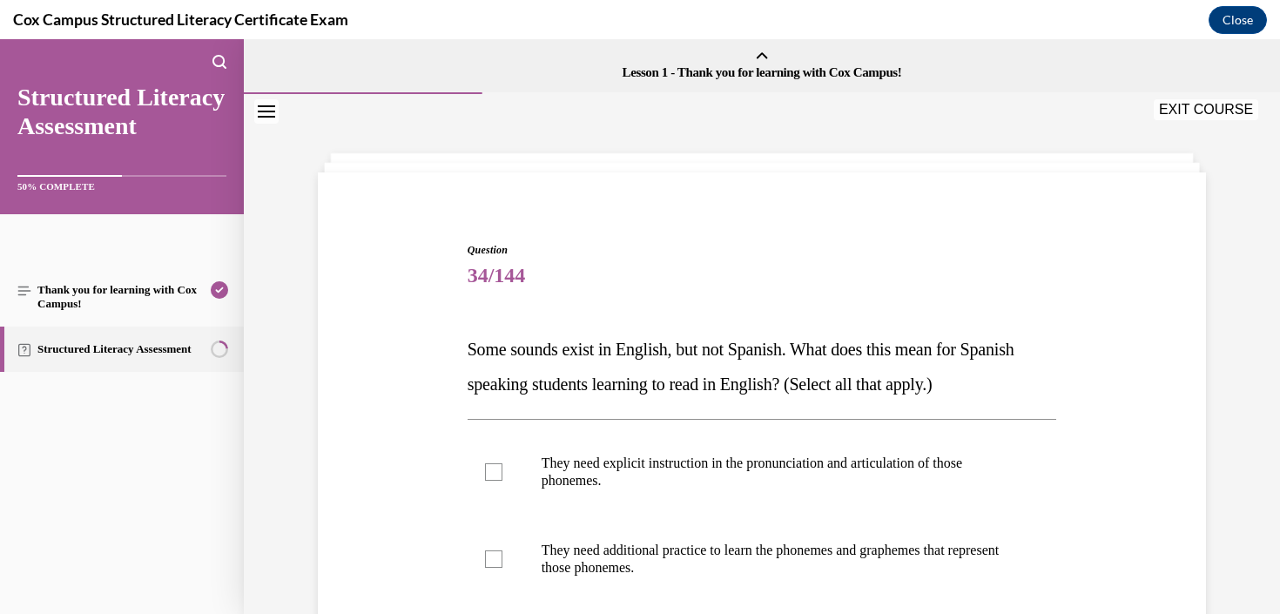
click at [743, 348] on span "Some sounds exist in English, but not Spanish. What does this mean for Spanish …" at bounding box center [740, 367] width 547 height 54
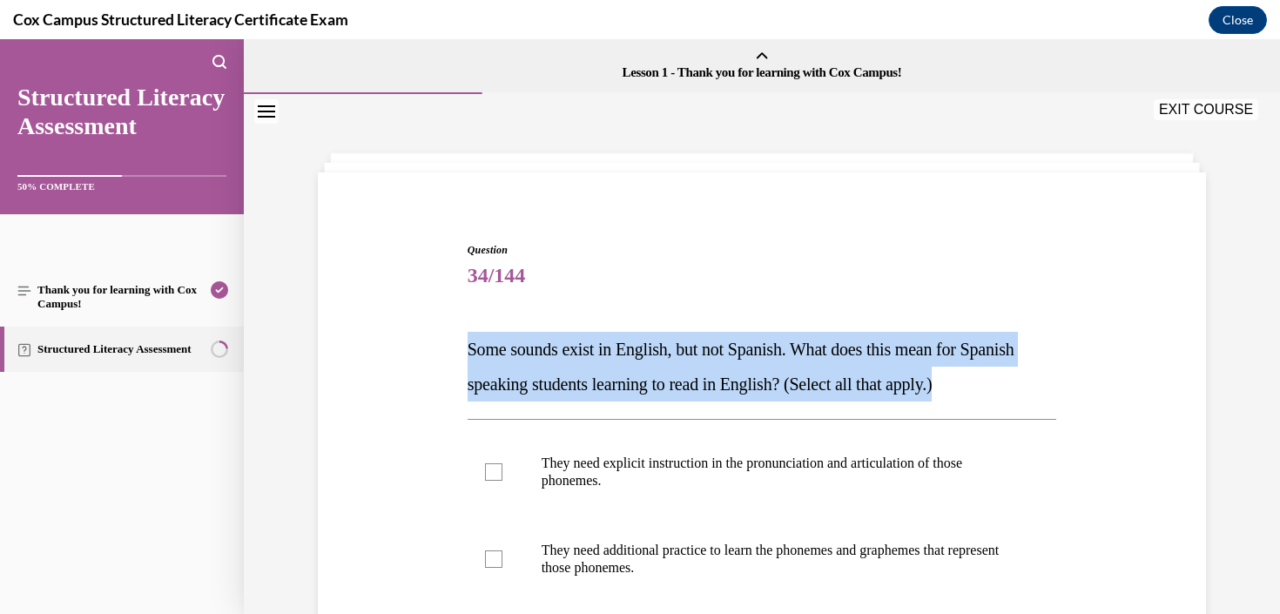
click at [743, 348] on span "Some sounds exist in English, but not Spanish. What does this mean for Spanish …" at bounding box center [740, 367] width 547 height 54
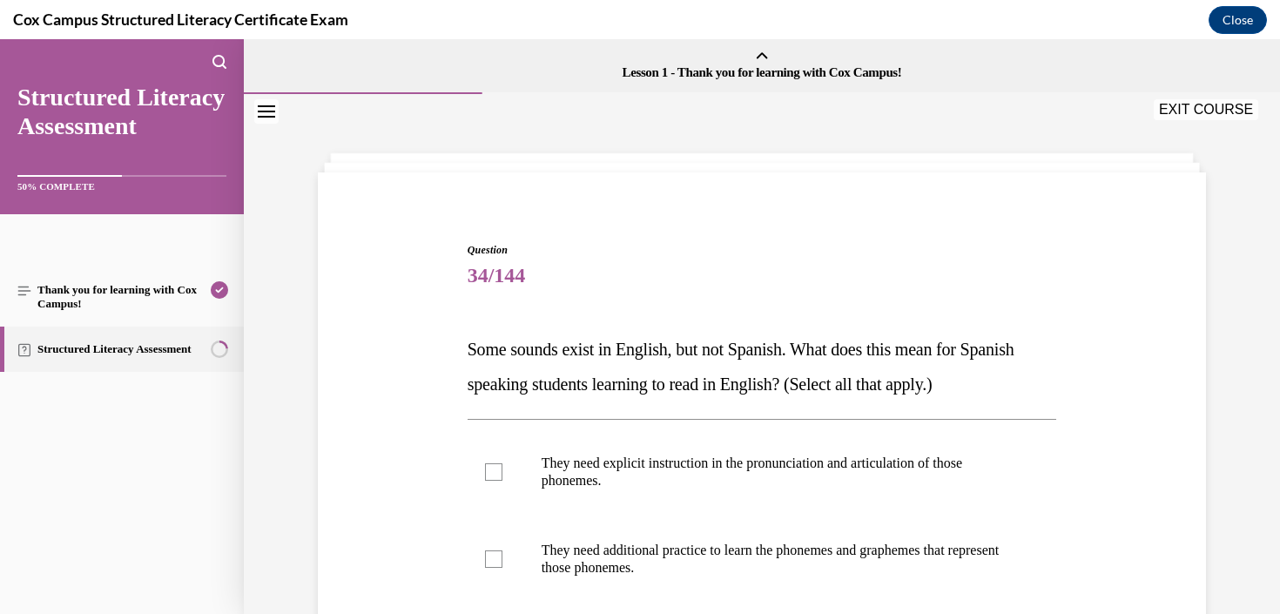
click at [793, 365] on p "Some sounds exist in English, but not Spanish. What does this mean for Spanish …" at bounding box center [761, 367] width 589 height 70
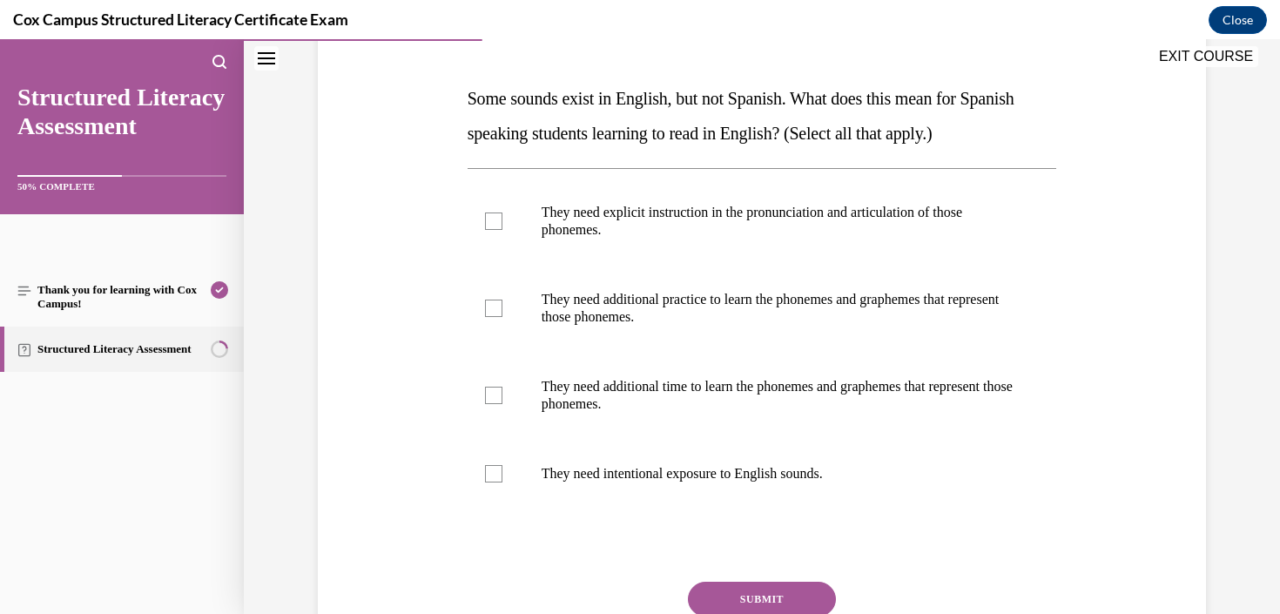
scroll to position [287, 0]
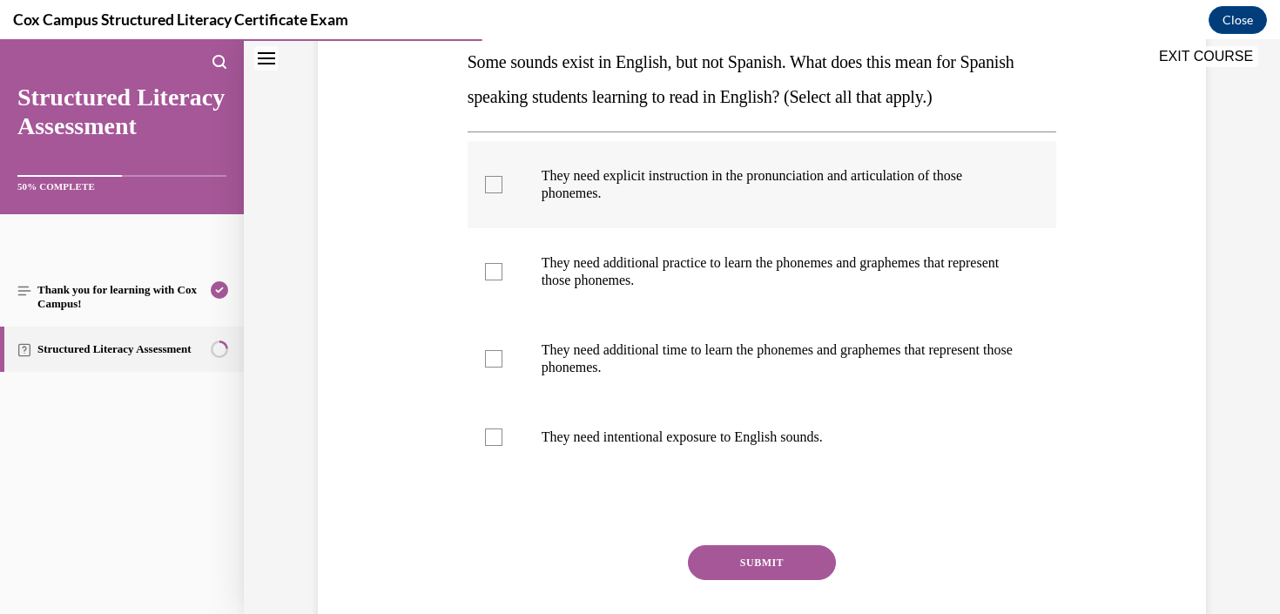
click at [837, 177] on p "They need explicit instruction in the pronunciation and articulation of those p…" at bounding box center [777, 184] width 472 height 35
click at [502, 177] on input "They need explicit instruction in the pronunciation and articulation of those p…" at bounding box center [493, 184] width 17 height 17
checkbox input "true"
click at [823, 256] on p "They need additional practice to learn the phonemes and graphemes that represen…" at bounding box center [777, 271] width 472 height 35
click at [502, 263] on input "They need additional practice to learn the phonemes and graphemes that represen…" at bounding box center [493, 271] width 17 height 17
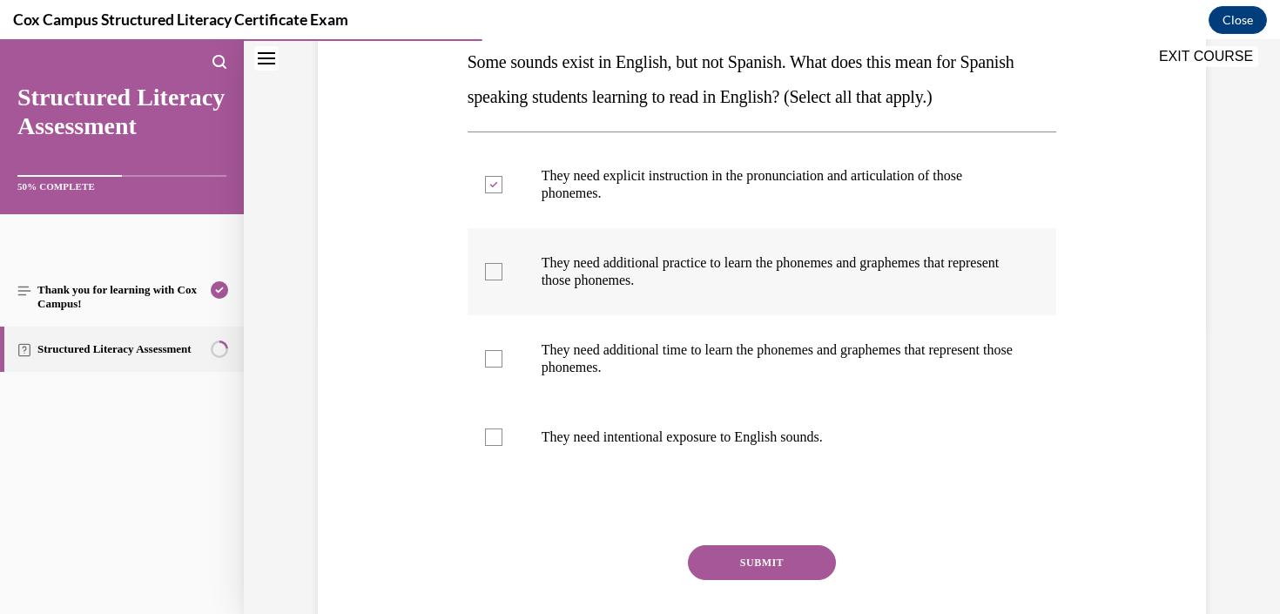
checkbox input "true"
click at [789, 442] on p "They need intentional exposure to English sounds." at bounding box center [777, 436] width 472 height 17
click at [502, 442] on input "They need intentional exposure to English sounds." at bounding box center [493, 436] width 17 height 17
checkbox input "true"
click at [831, 370] on p "They need additional time to learn the phonemes and graphemes that represent th…" at bounding box center [777, 358] width 472 height 35
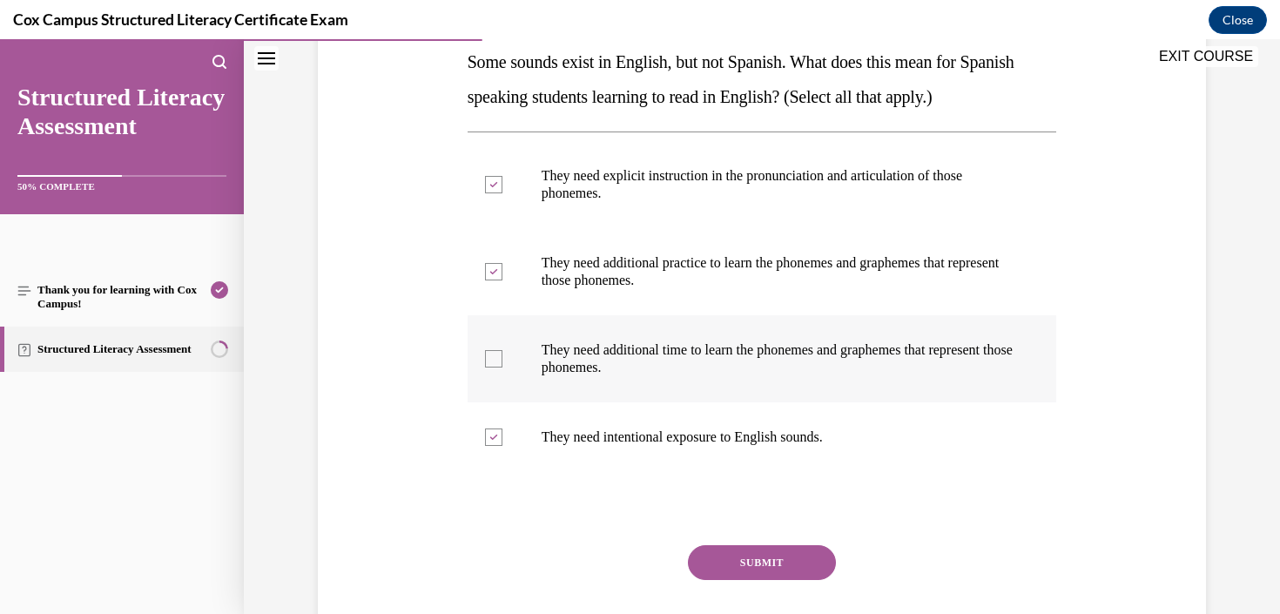
click at [502, 367] on input "They need additional time to learn the phonemes and graphemes that represent th…" at bounding box center [493, 358] width 17 height 17
checkbox input "true"
click at [790, 567] on button "SUBMIT" at bounding box center [762, 562] width 148 height 35
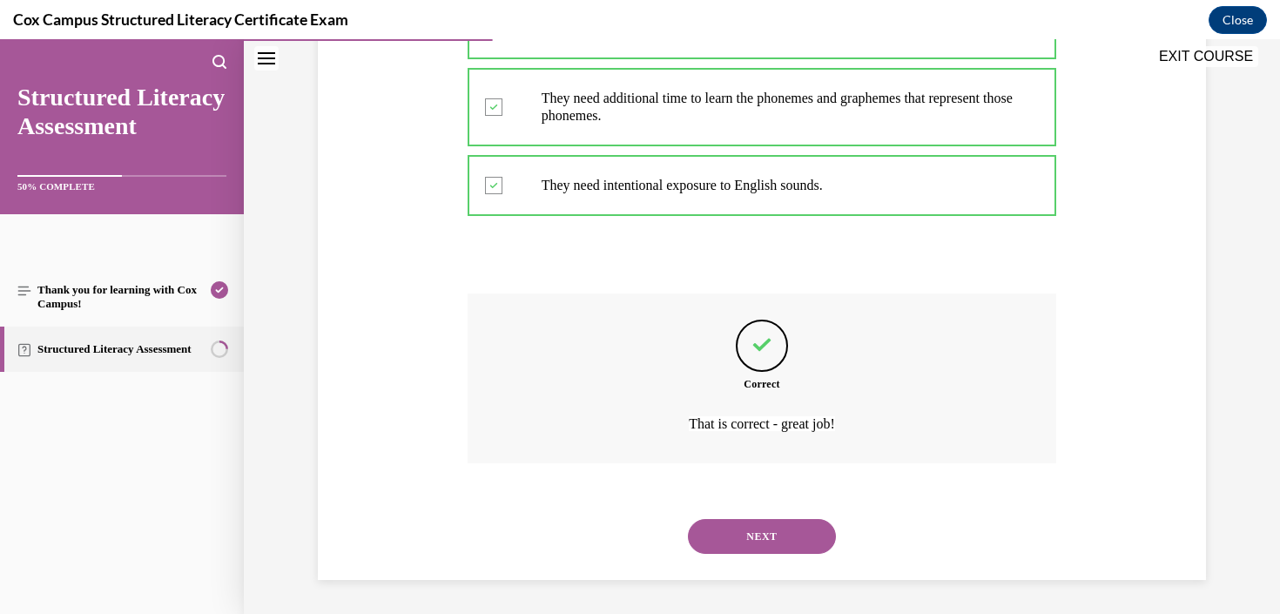
scroll to position [540, 0]
click at [780, 540] on button "NEXT" at bounding box center [762, 535] width 148 height 35
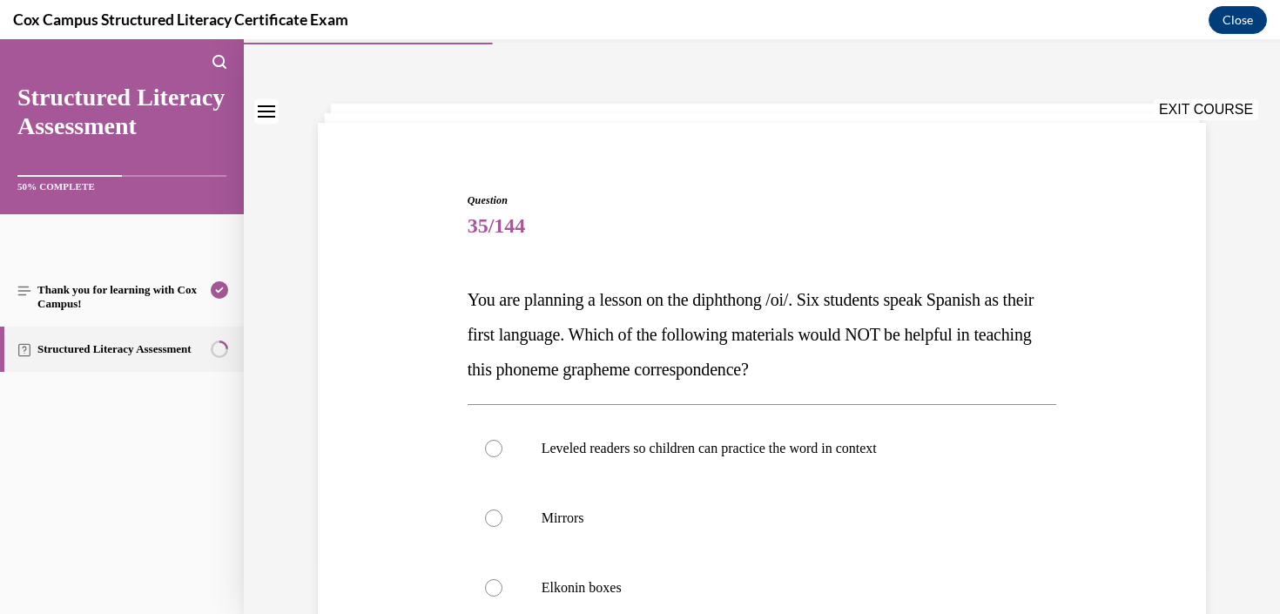
scroll to position [60, 0]
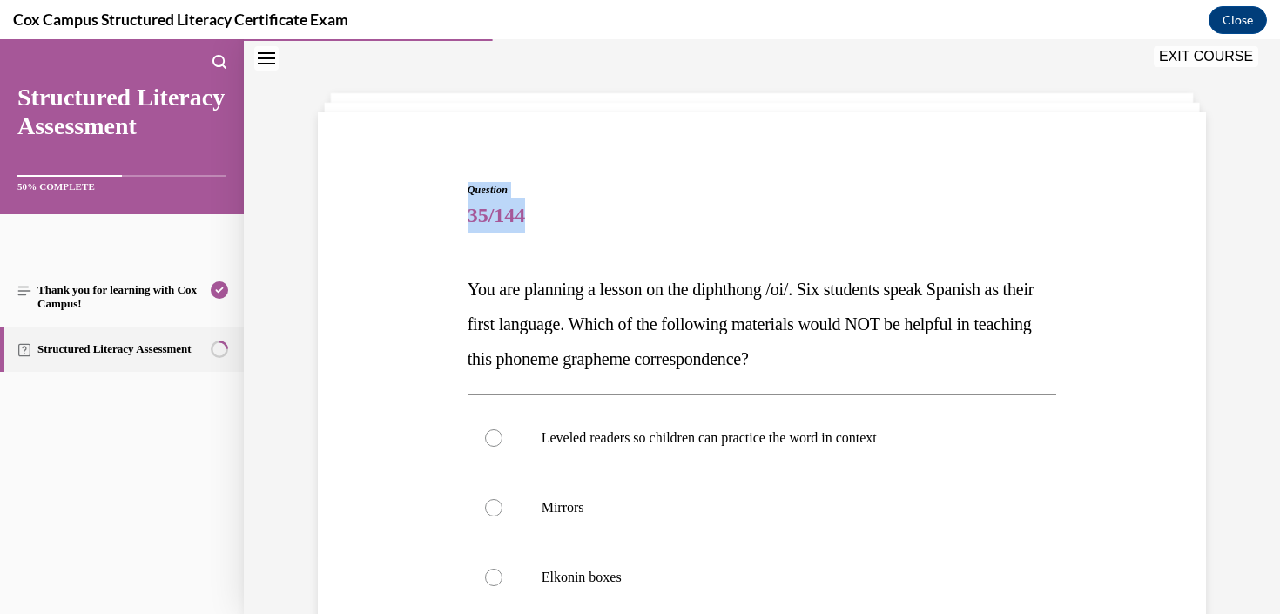
drag, startPoint x: 471, startPoint y: 290, endPoint x: 724, endPoint y: 180, distance: 276.1
click at [724, 180] on div "Question 35/144 You are planning a lesson on the diphthong /oi/. Six students s…" at bounding box center [762, 527] width 598 height 742
click at [720, 308] on p "You are planning a lesson on the diphthong /oi/. Six students speak Spanish as …" at bounding box center [761, 324] width 589 height 104
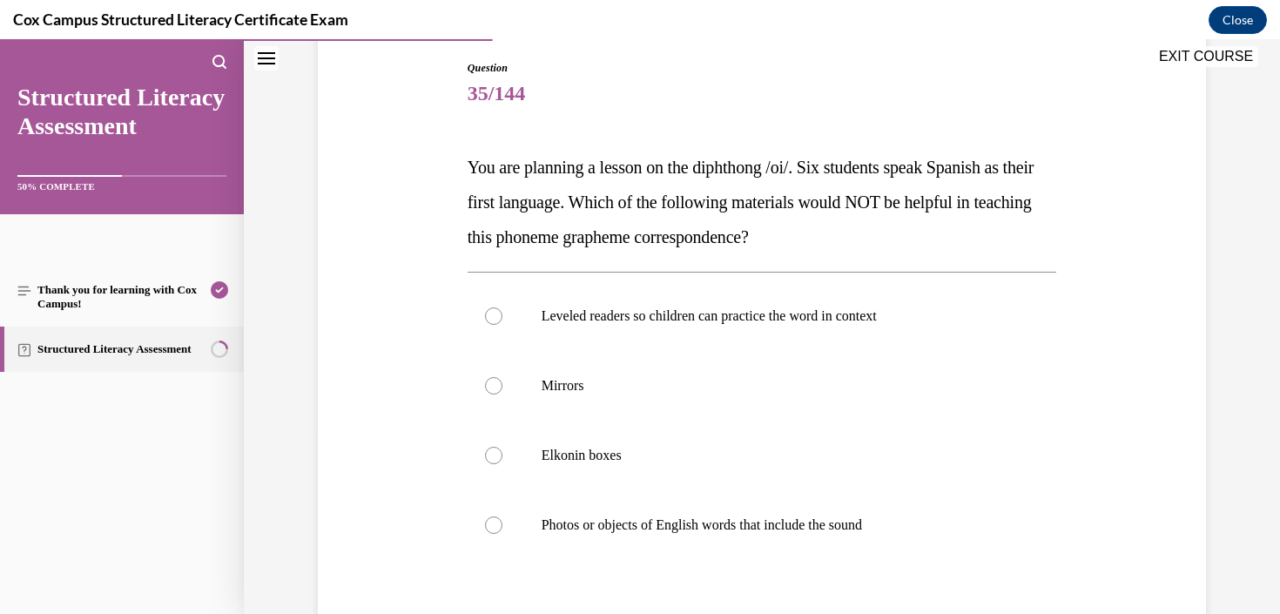
scroll to position [192, 0]
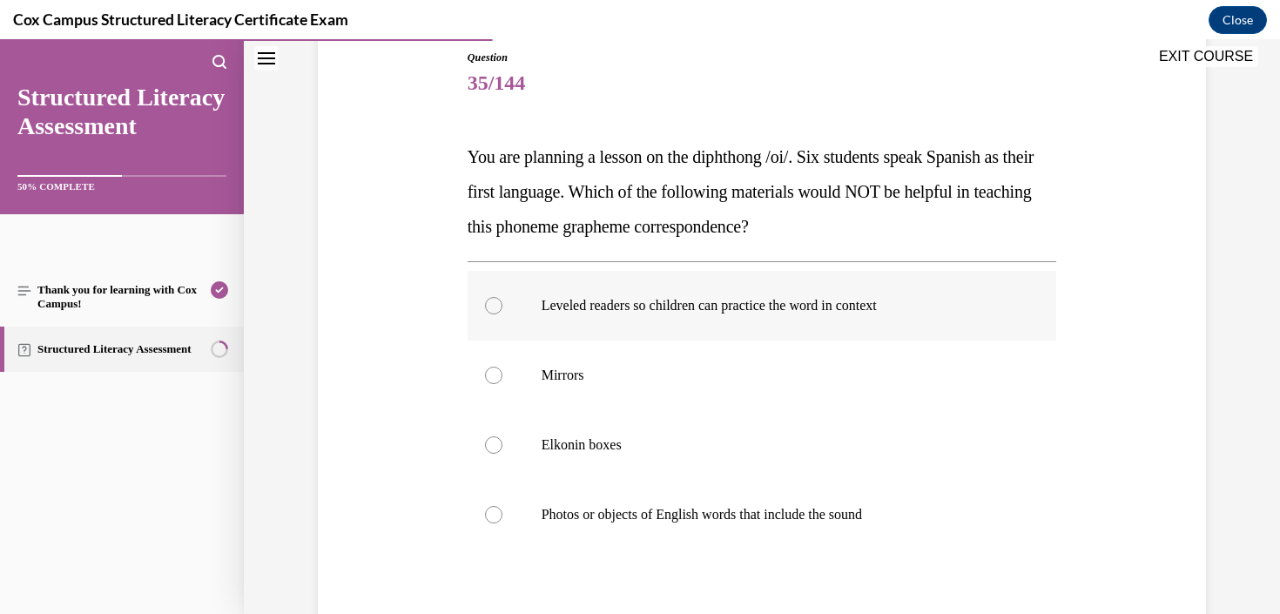
click at [710, 312] on p "Leveled readers so children can practice the word in context" at bounding box center [777, 305] width 472 height 17
click at [502, 312] on input "Leveled readers so children can practice the word in context" at bounding box center [493, 305] width 17 height 17
radio input "true"
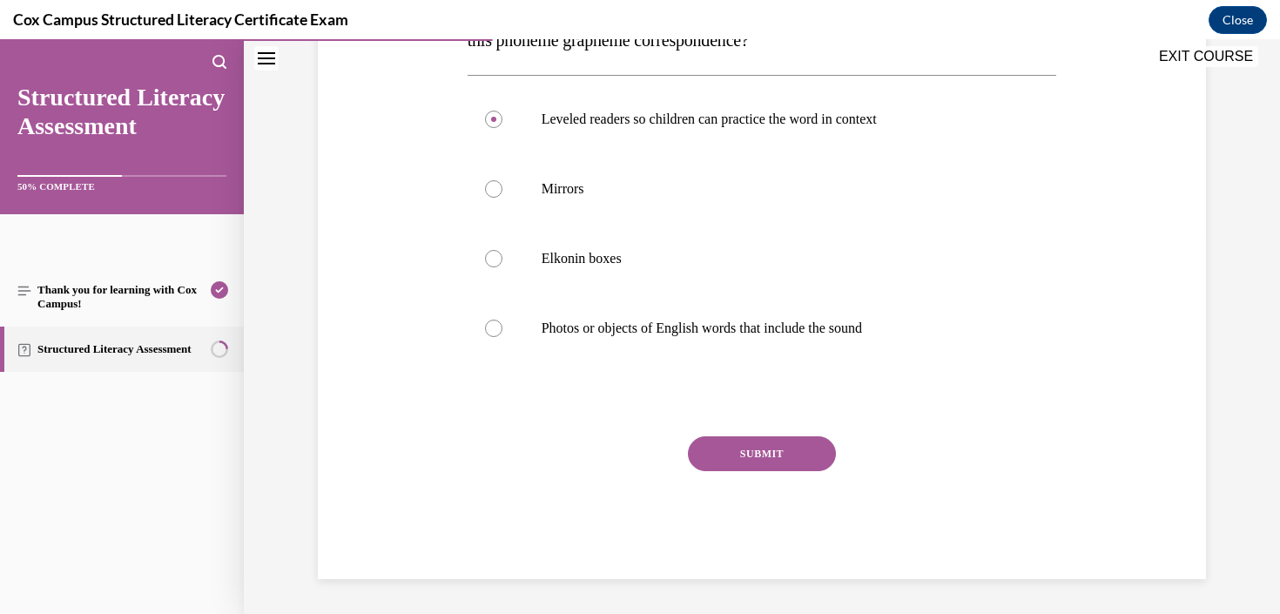
click at [745, 445] on button "SUBMIT" at bounding box center [762, 453] width 148 height 35
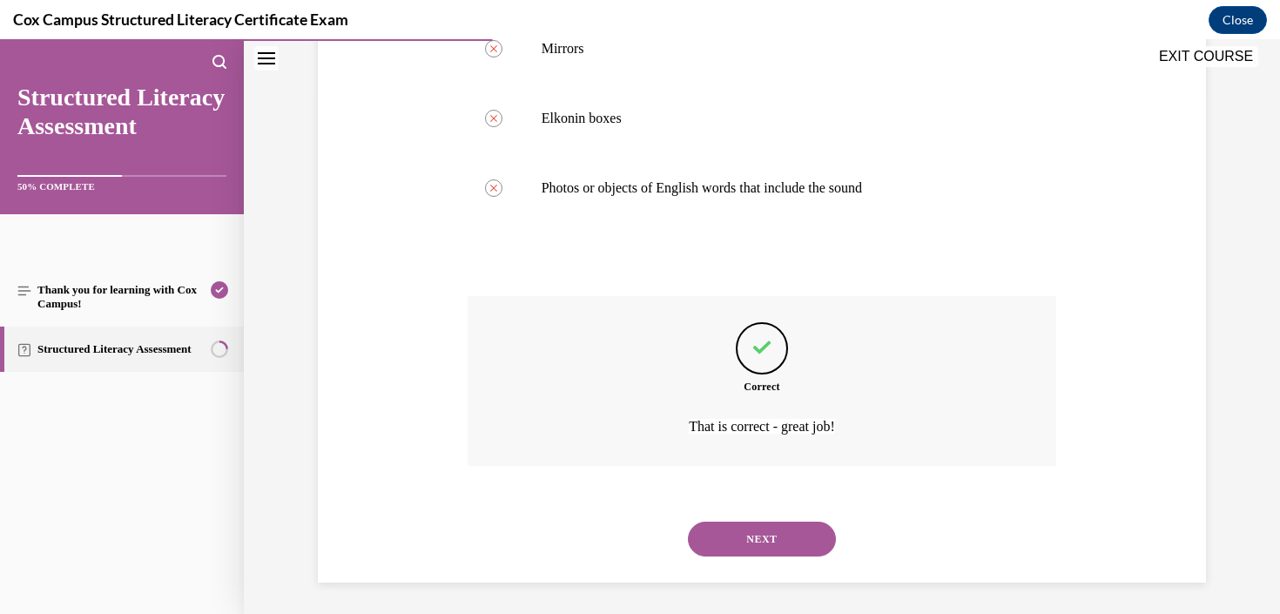
scroll to position [522, 0]
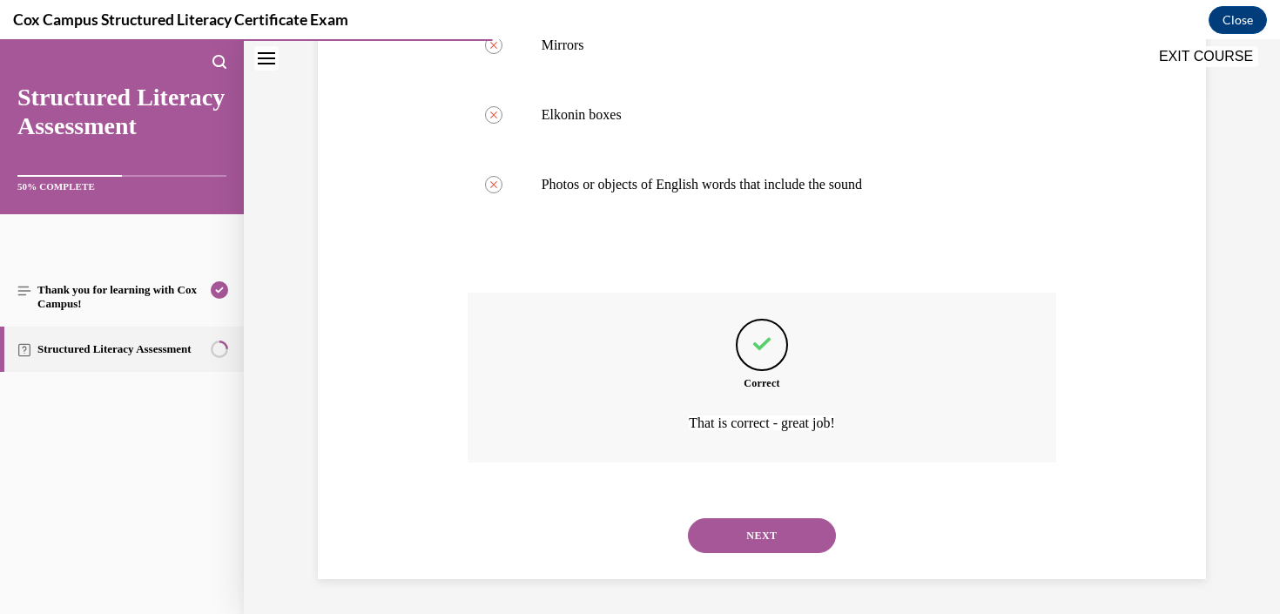
click at [743, 538] on button "NEXT" at bounding box center [762, 535] width 148 height 35
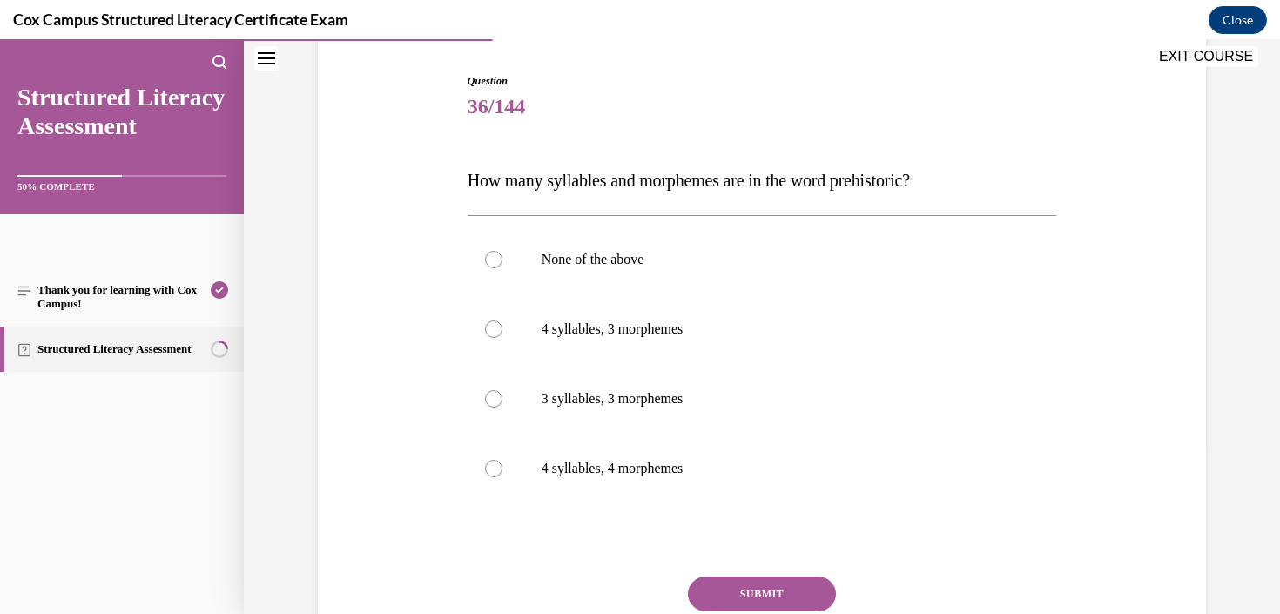
scroll to position [170, 0]
click at [812, 318] on label "4 syllables, 3 morphemes" at bounding box center [761, 328] width 589 height 70
click at [502, 319] on input "4 syllables, 3 morphemes" at bounding box center [493, 327] width 17 height 17
radio input "true"
click at [763, 592] on button "SUBMIT" at bounding box center [762, 592] width 148 height 35
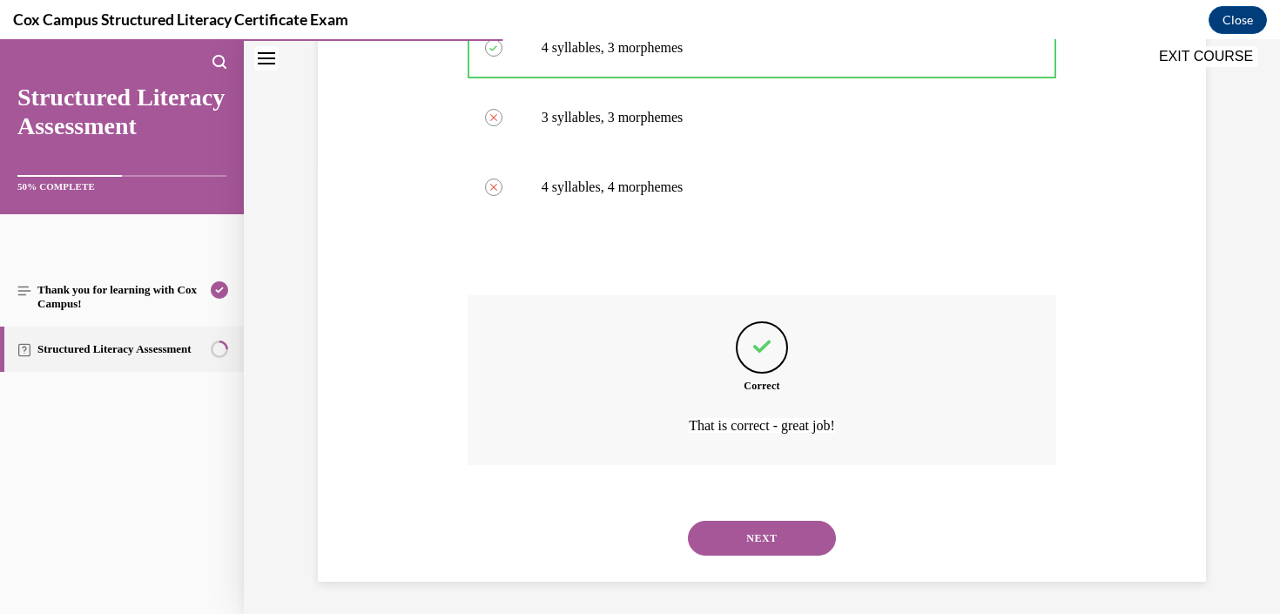
scroll to position [453, 0]
click at [775, 549] on button "NEXT" at bounding box center [762, 535] width 148 height 35
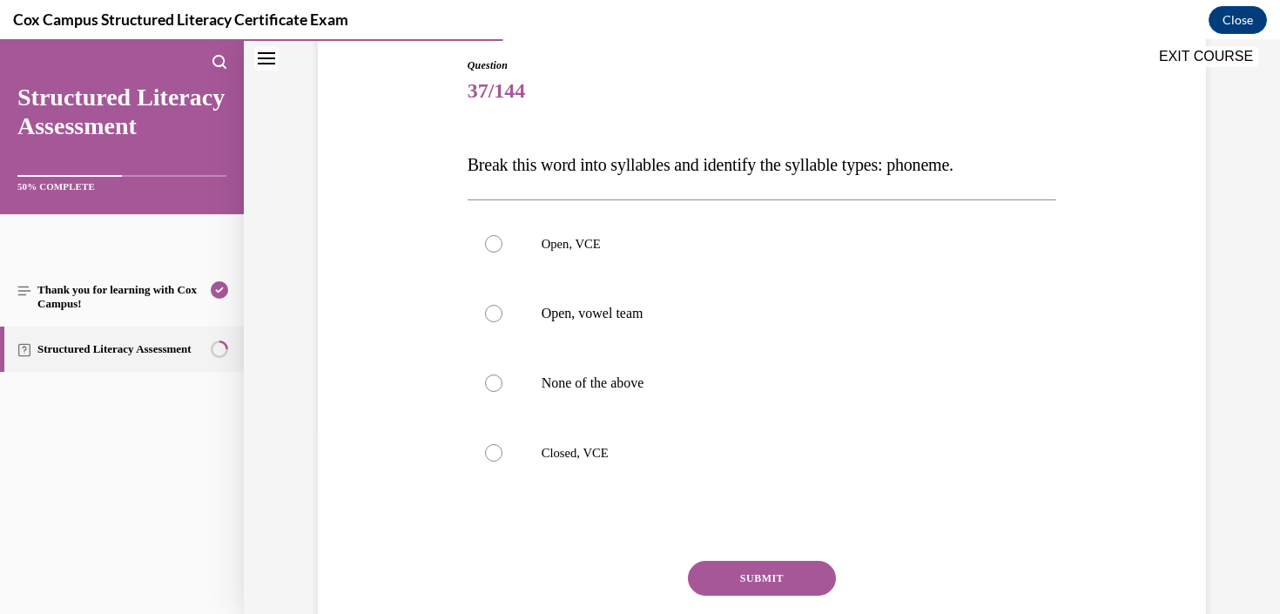
scroll to position [196, 0]
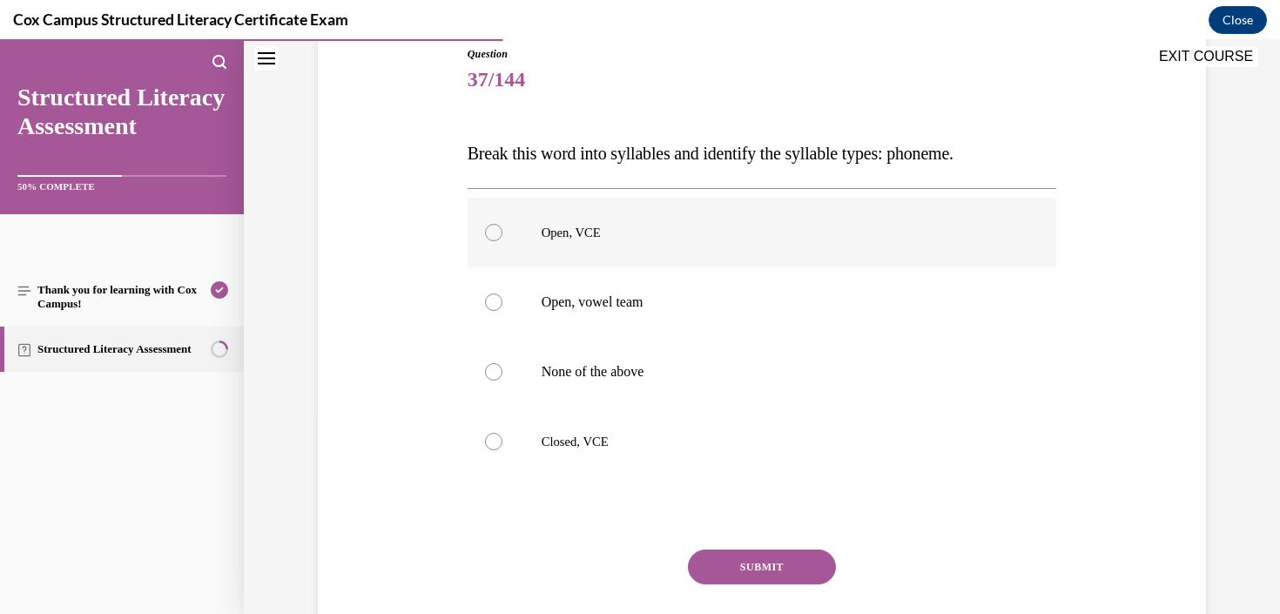
click at [555, 252] on label "Open, VCE" at bounding box center [761, 233] width 589 height 70
click at [502, 241] on input "Open, VCE" at bounding box center [493, 232] width 17 height 17
radio input "true"
click at [770, 577] on button "SUBMIT" at bounding box center [762, 566] width 148 height 35
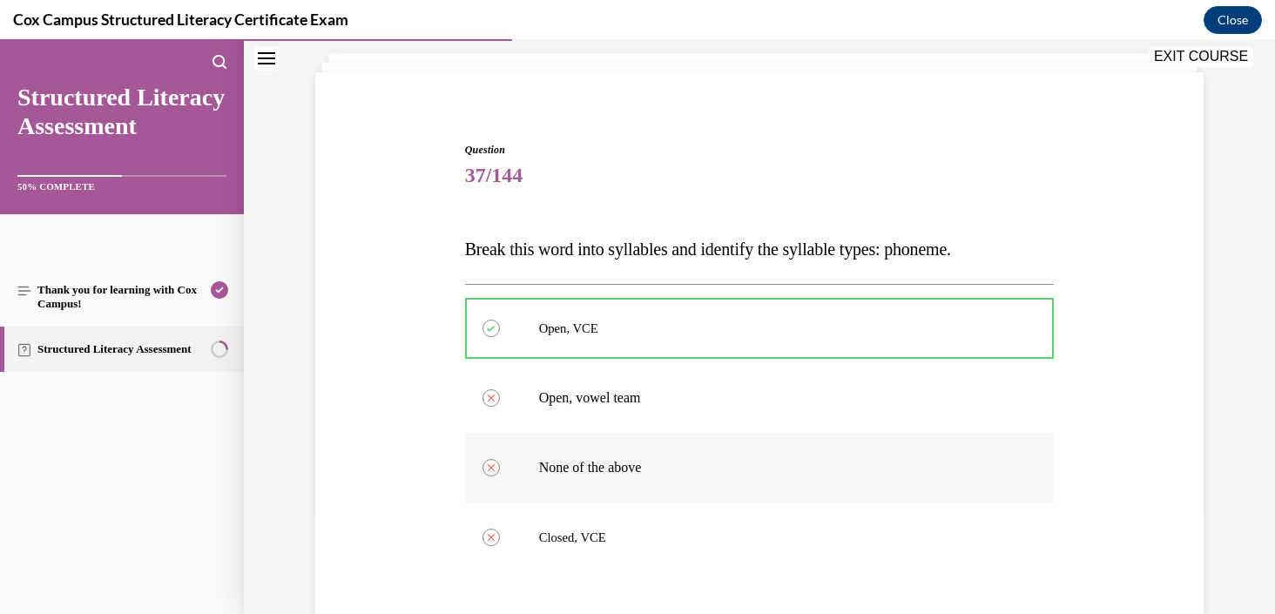
scroll to position [454, 0]
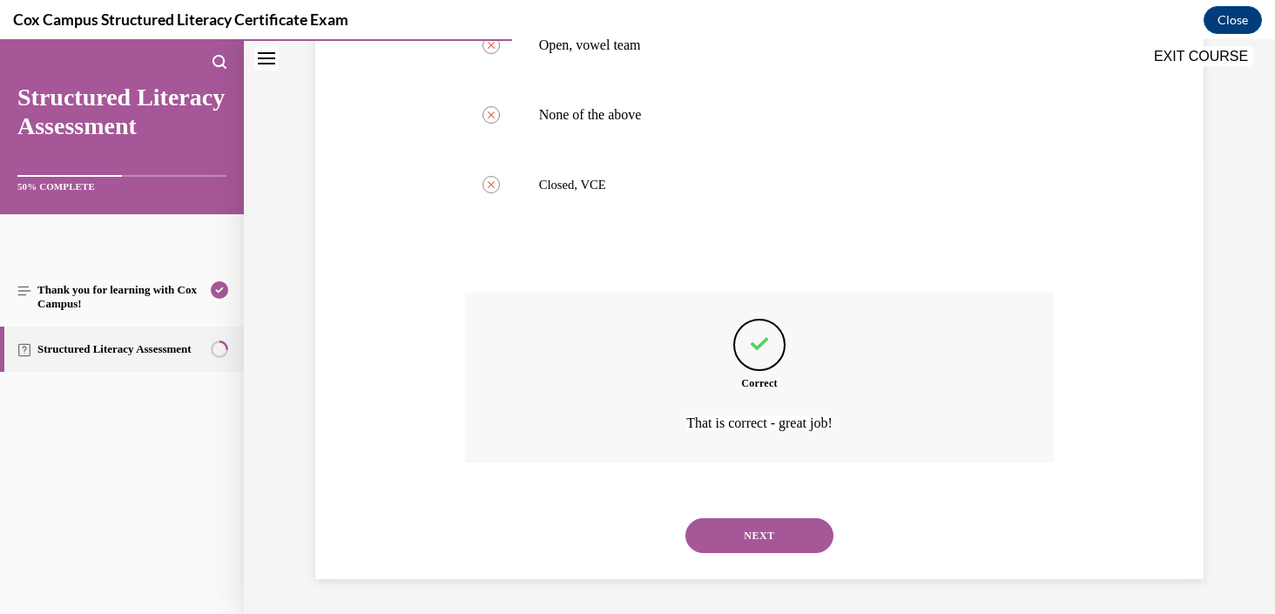
click at [755, 536] on button "NEXT" at bounding box center [759, 535] width 148 height 35
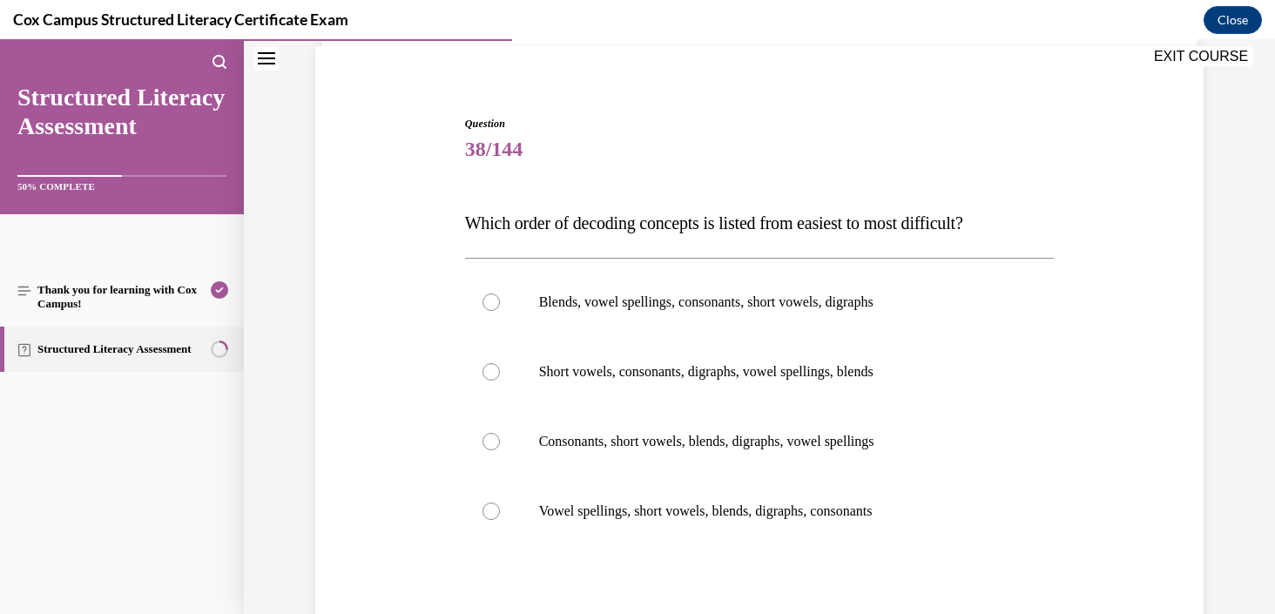
scroll to position [139, 0]
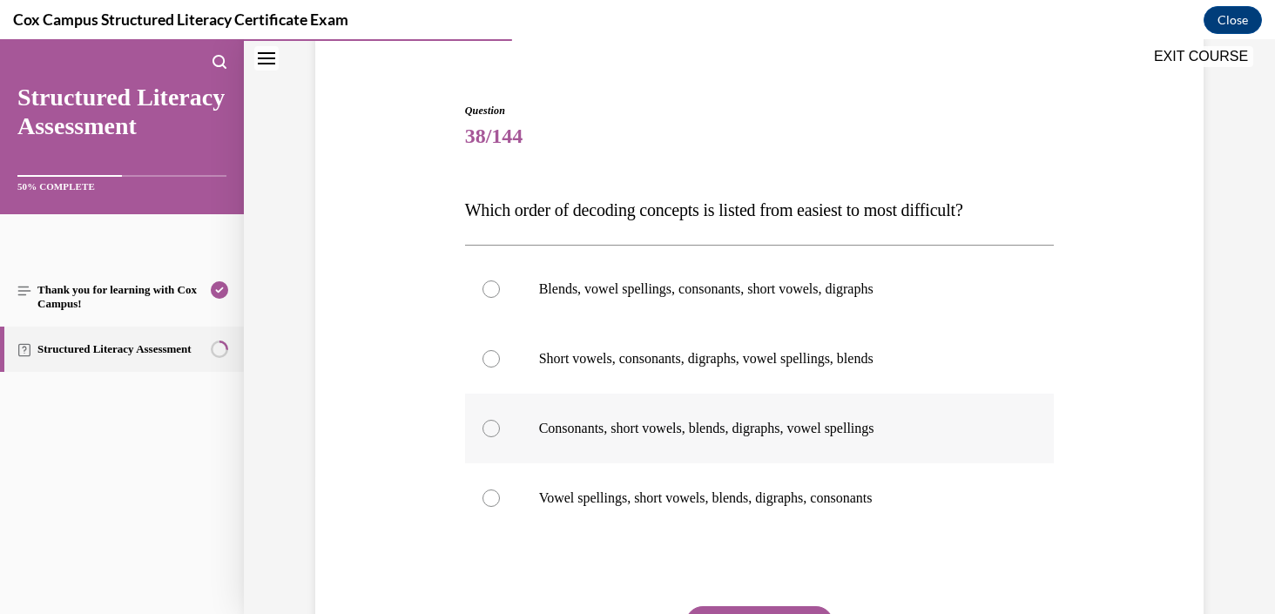
click at [700, 434] on p "Consonants, short vowels, blends, digraphs, vowel spellings" at bounding box center [775, 428] width 472 height 17
click at [500, 434] on input "Consonants, short vowels, blends, digraphs, vowel spellings" at bounding box center [490, 428] width 17 height 17
radio input "true"
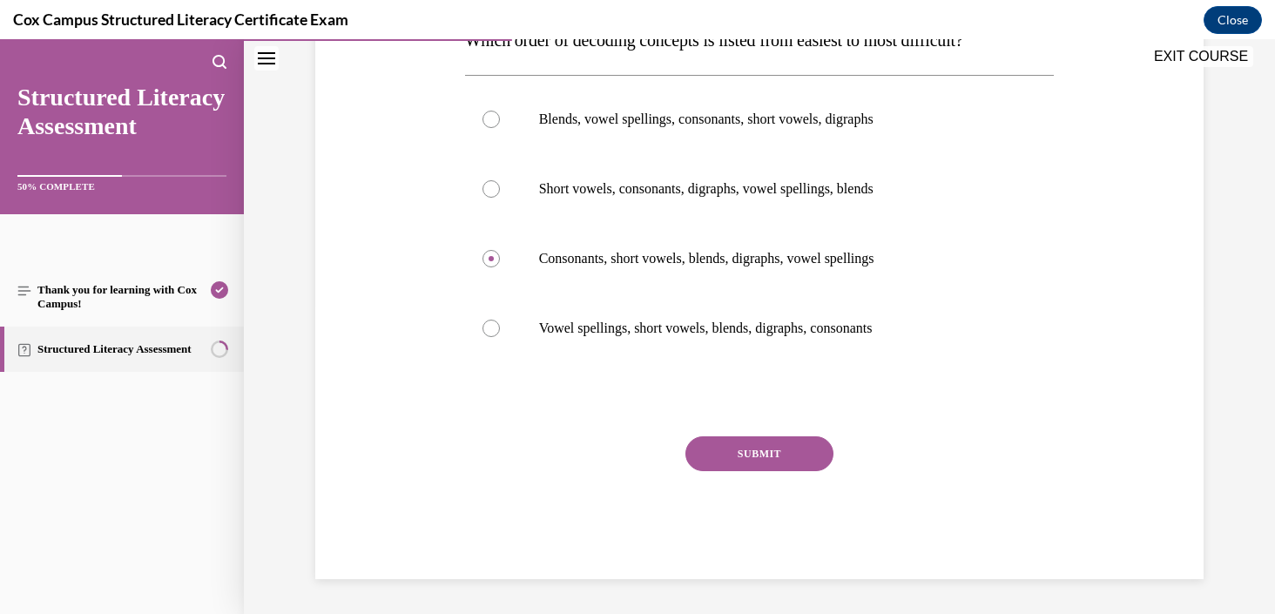
click at [724, 450] on button "SUBMIT" at bounding box center [759, 453] width 148 height 35
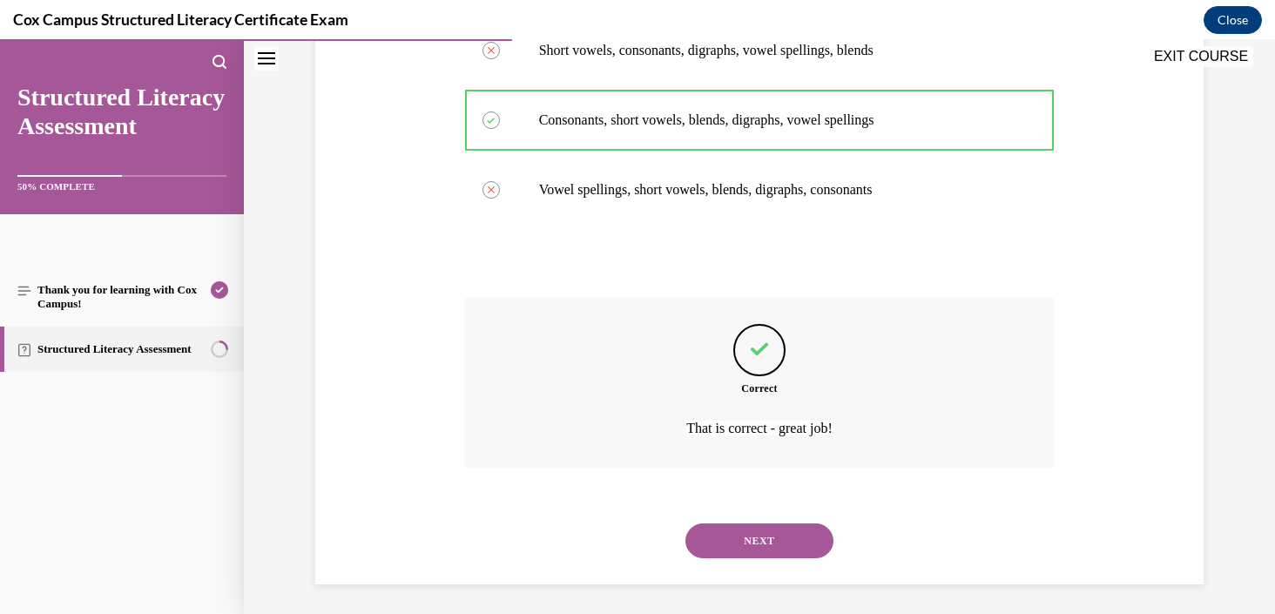
scroll to position [453, 0]
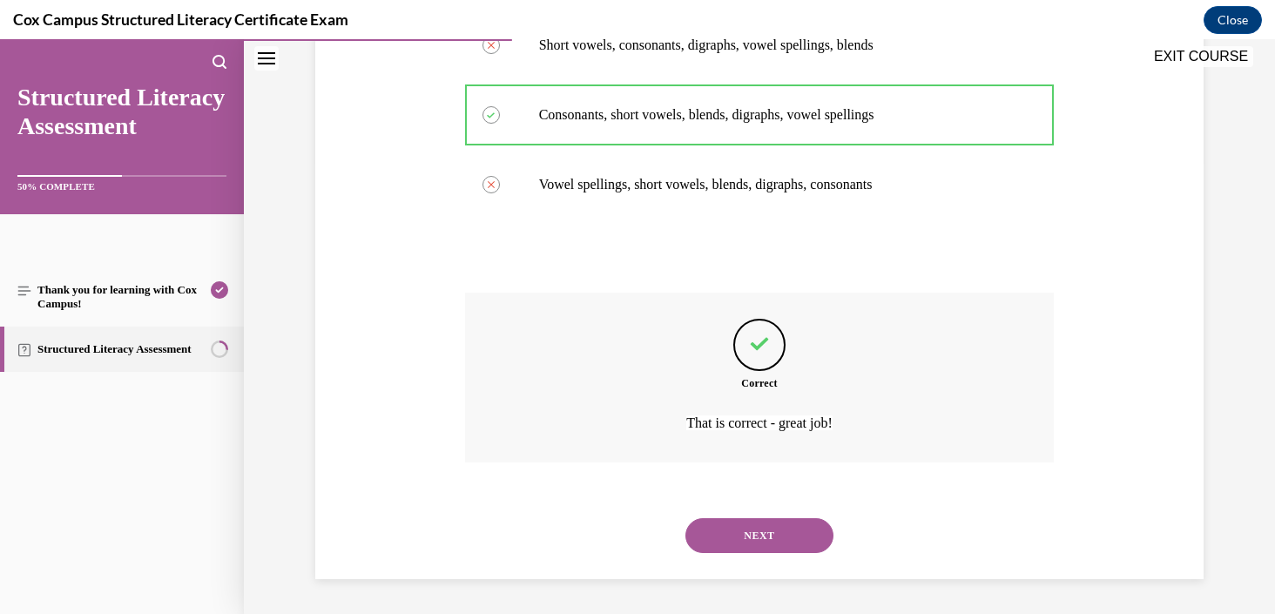
click at [752, 520] on button "NEXT" at bounding box center [759, 535] width 148 height 35
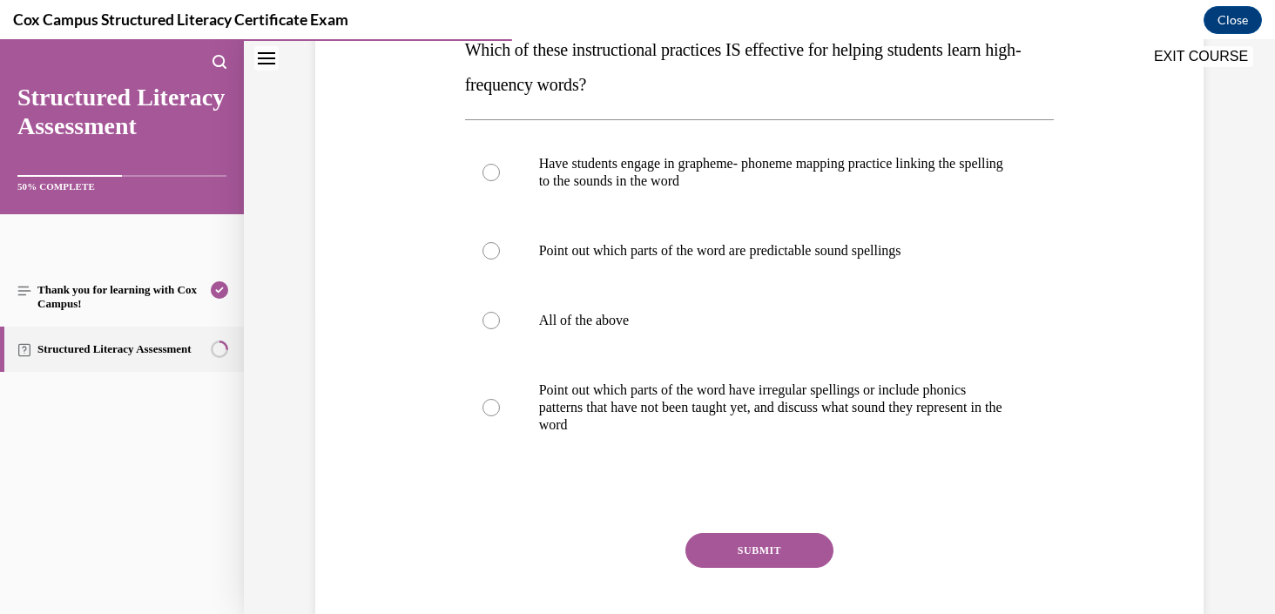
scroll to position [297, 0]
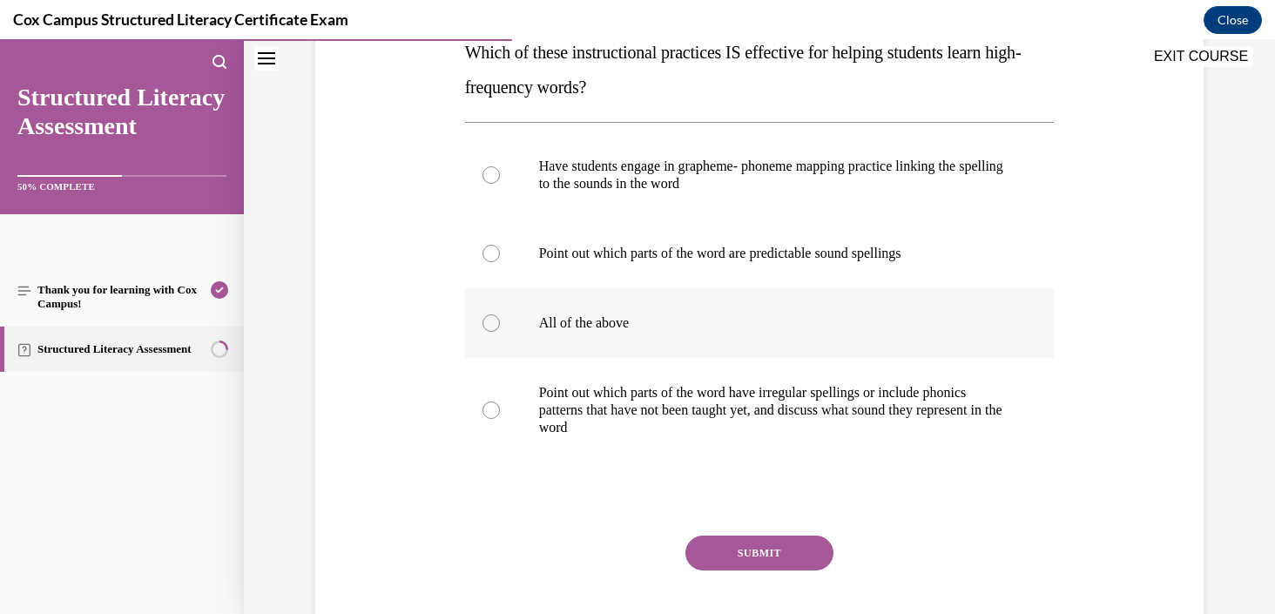
click at [735, 326] on p "All of the above" at bounding box center [775, 322] width 472 height 17
click at [500, 326] on input "All of the above" at bounding box center [490, 322] width 17 height 17
radio input "true"
click at [768, 551] on button "SUBMIT" at bounding box center [759, 552] width 148 height 35
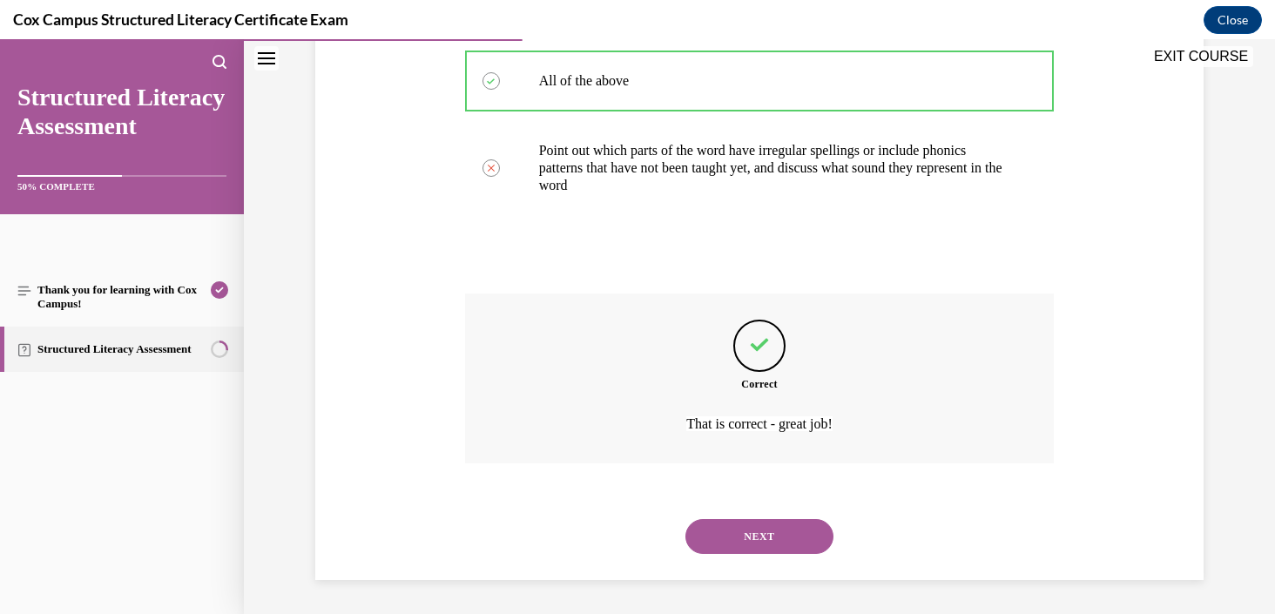
scroll to position [540, 0]
click at [768, 551] on button "NEXT" at bounding box center [759, 535] width 148 height 35
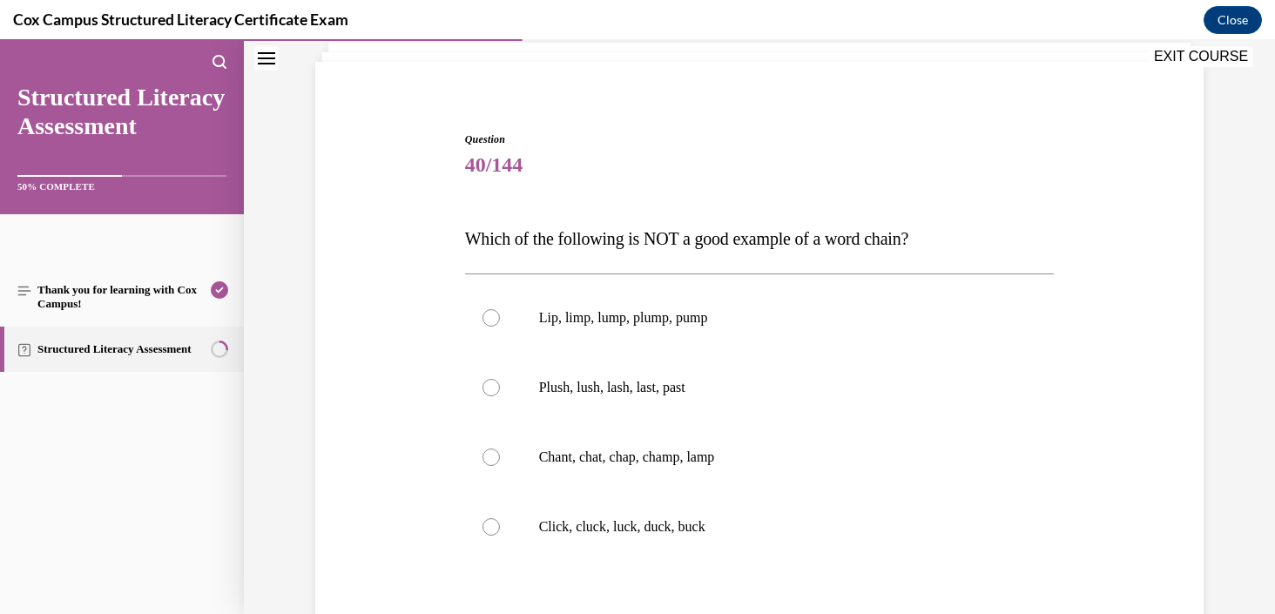
scroll to position [118, 0]
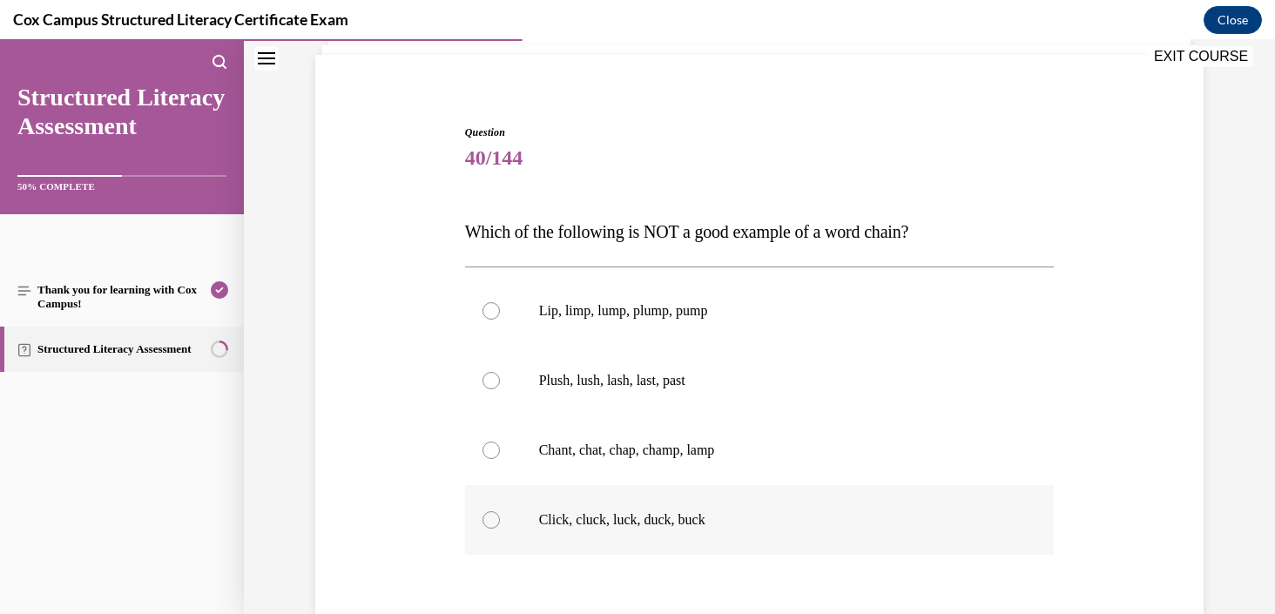
click at [630, 536] on label "Click, cluck, luck, duck, buck" at bounding box center [759, 520] width 589 height 70
click at [500, 528] on input "Click, cluck, luck, duck, buck" at bounding box center [490, 519] width 17 height 17
radio input "true"
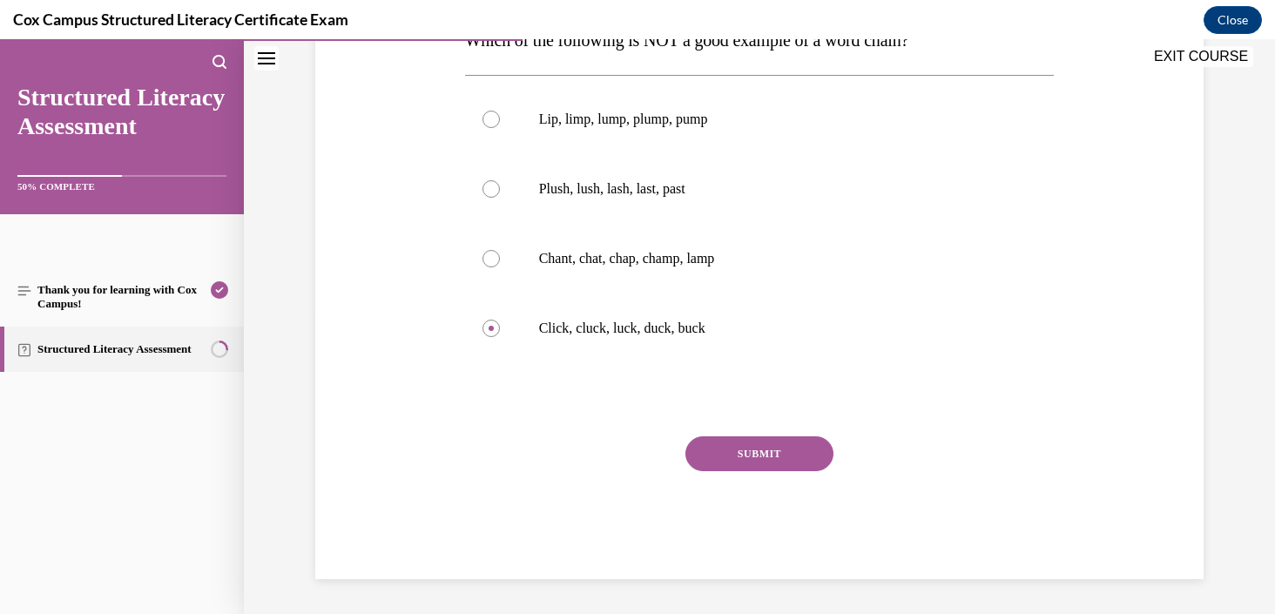
click at [764, 441] on button "SUBMIT" at bounding box center [759, 453] width 148 height 35
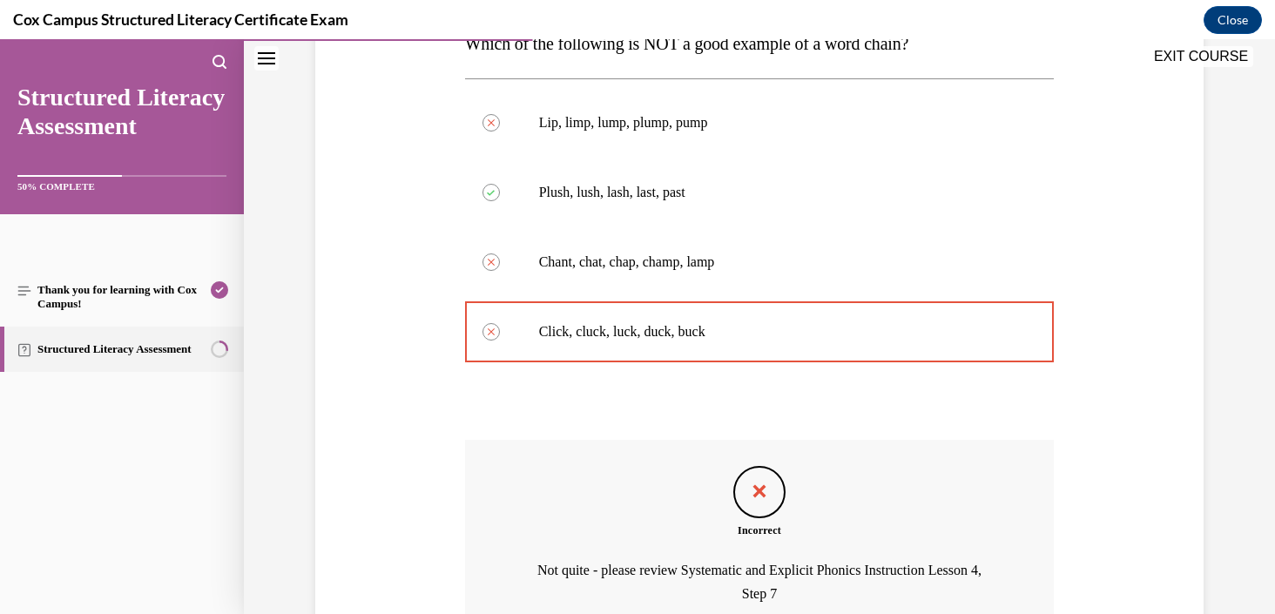
scroll to position [476, 0]
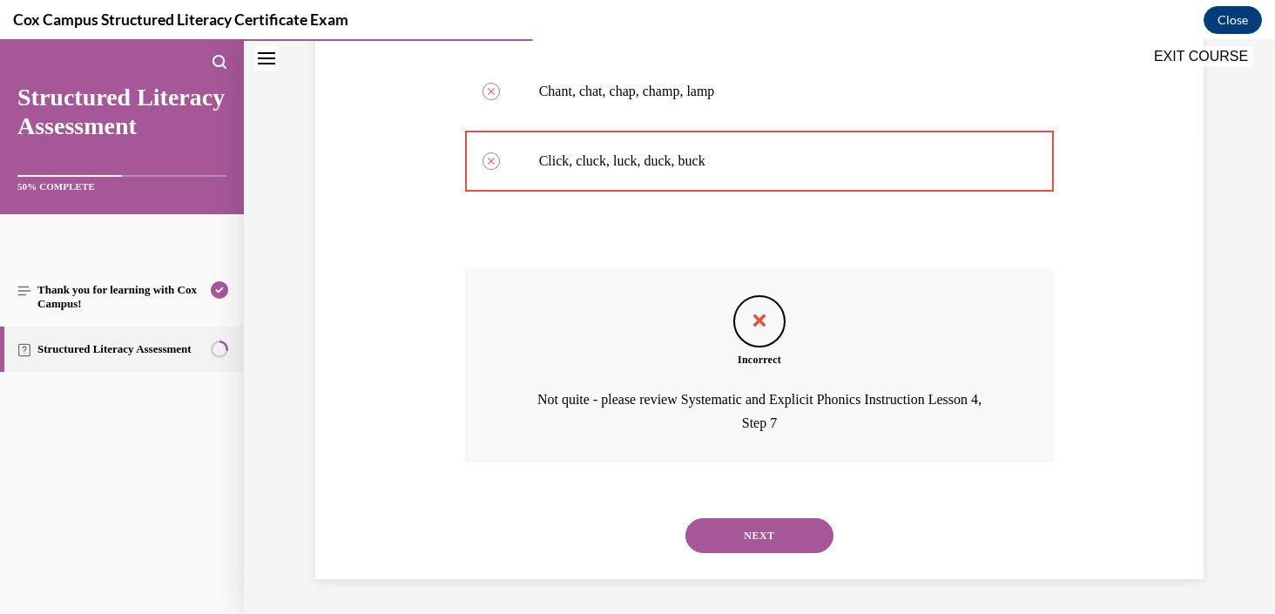
click at [777, 530] on button "NEXT" at bounding box center [759, 535] width 148 height 35
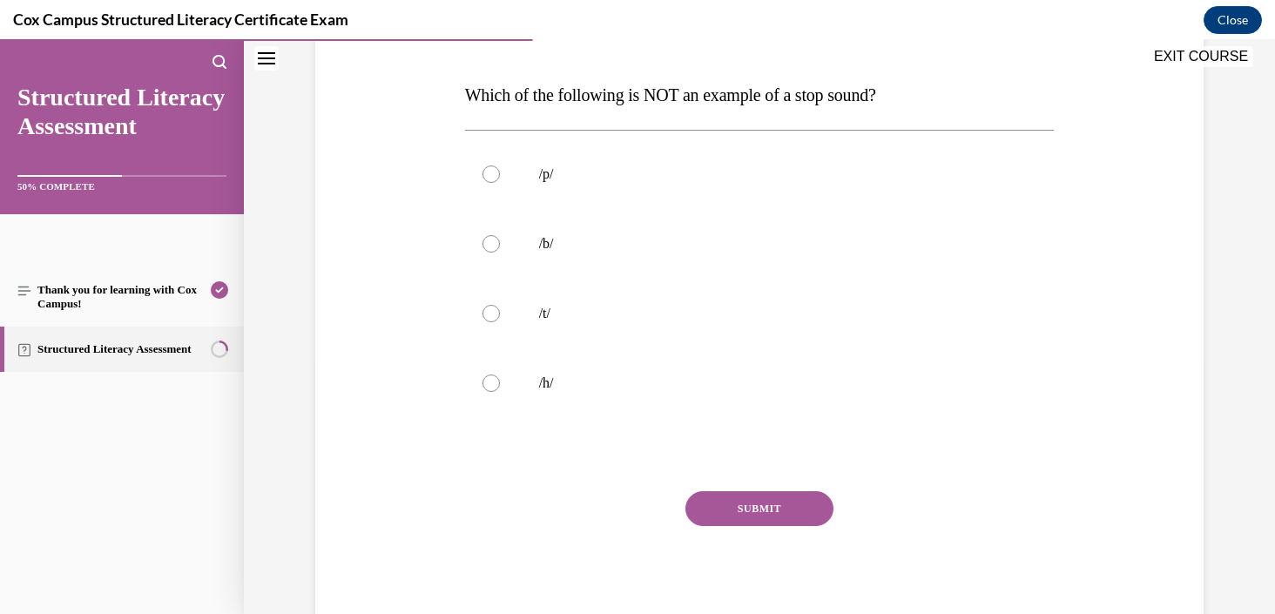
scroll to position [257, 0]
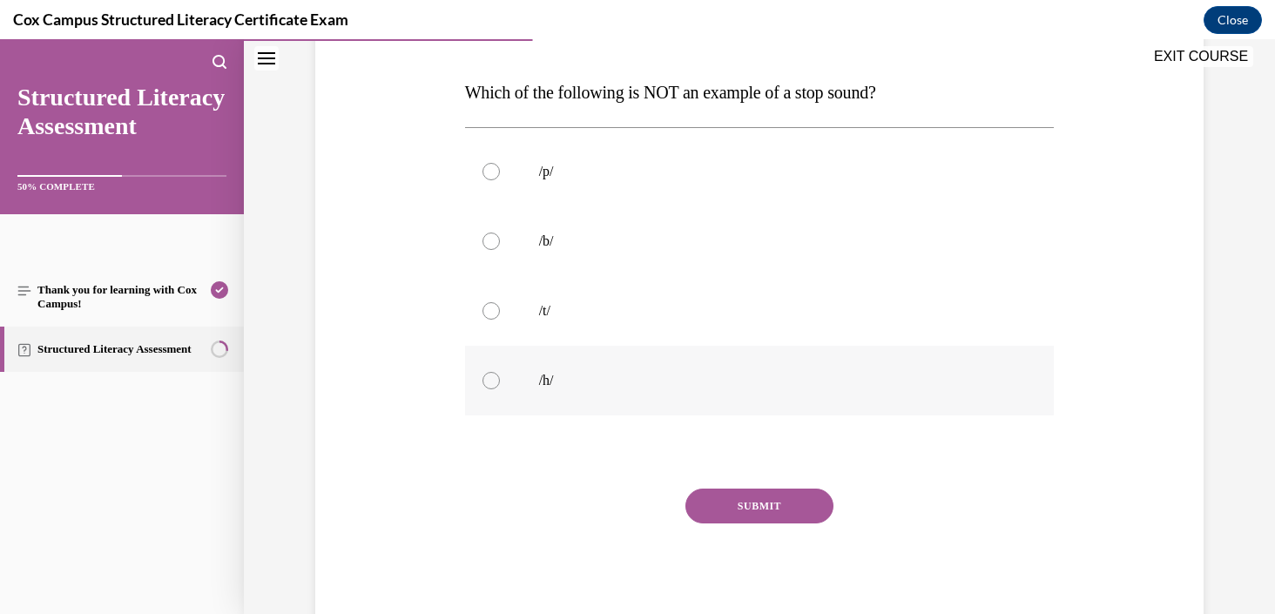
click at [563, 383] on p "/h/" at bounding box center [775, 380] width 472 height 17
click at [500, 383] on input "/h/" at bounding box center [490, 380] width 17 height 17
radio input "true"
click at [781, 504] on button "SUBMIT" at bounding box center [759, 505] width 148 height 35
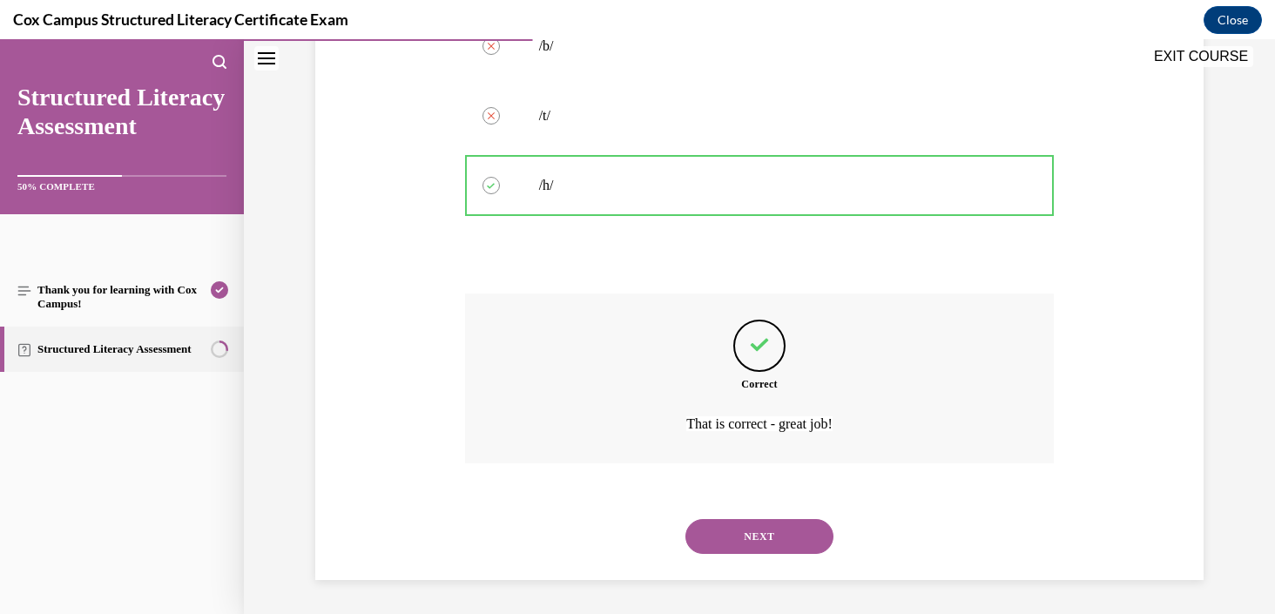
scroll to position [453, 0]
click at [781, 533] on button "NEXT" at bounding box center [759, 535] width 148 height 35
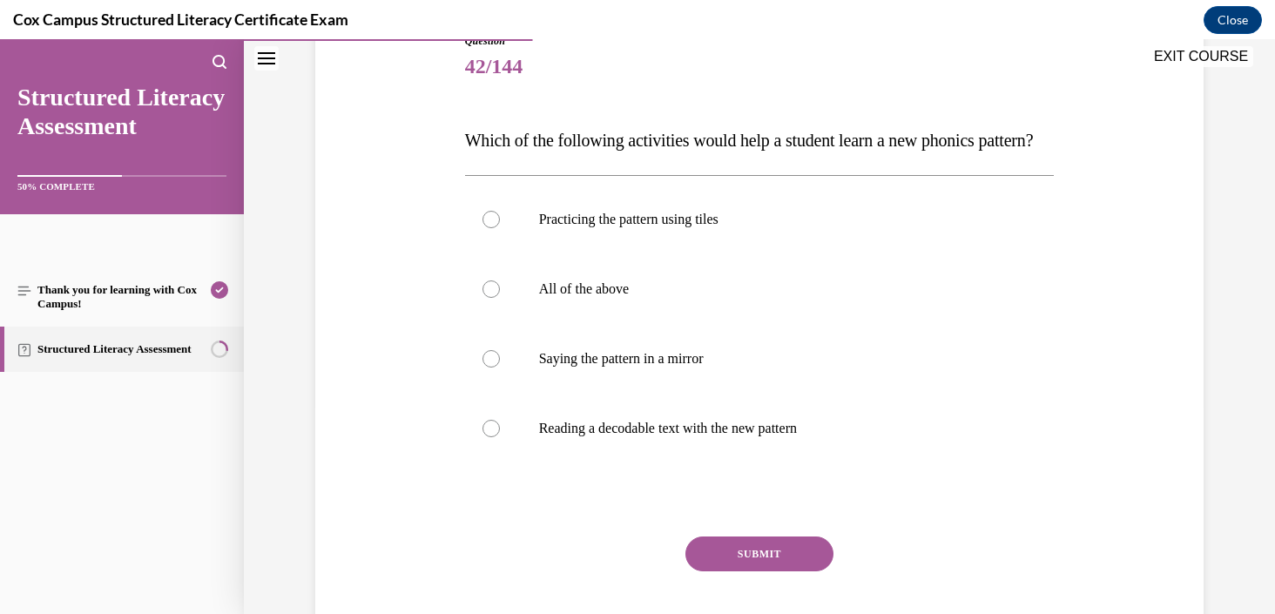
scroll to position [207, 0]
click at [800, 148] on span "Which of the following activities would help a student learn a new phonics patt…" at bounding box center [749, 141] width 568 height 19
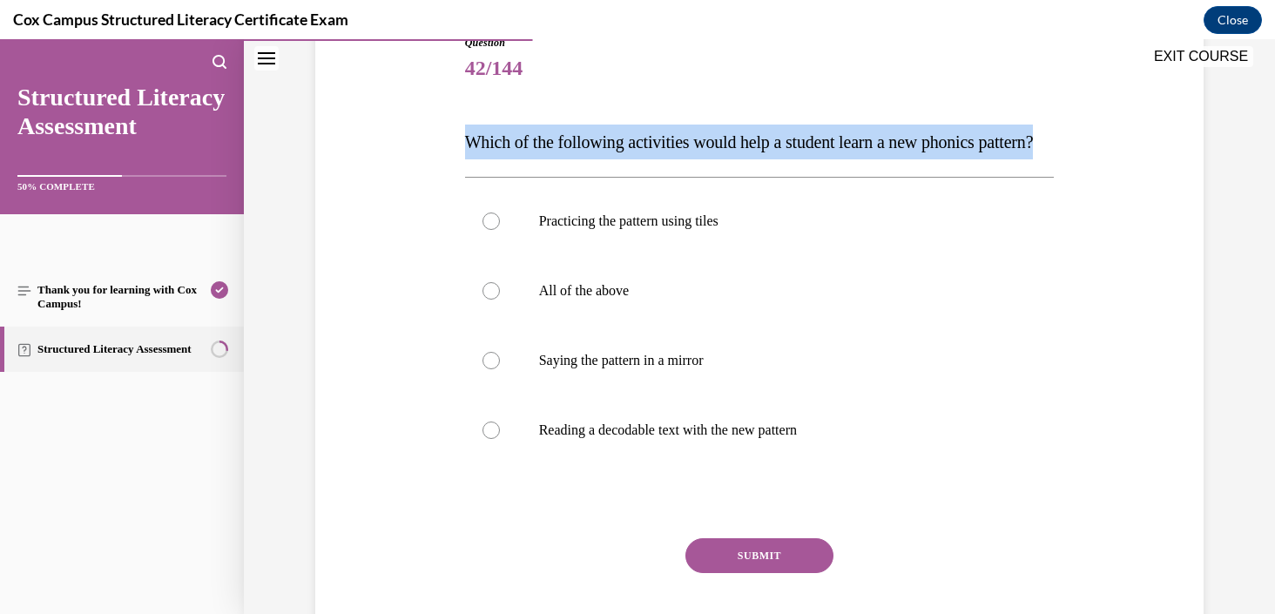
click at [800, 148] on span "Which of the following activities would help a student learn a new phonics patt…" at bounding box center [749, 141] width 568 height 19
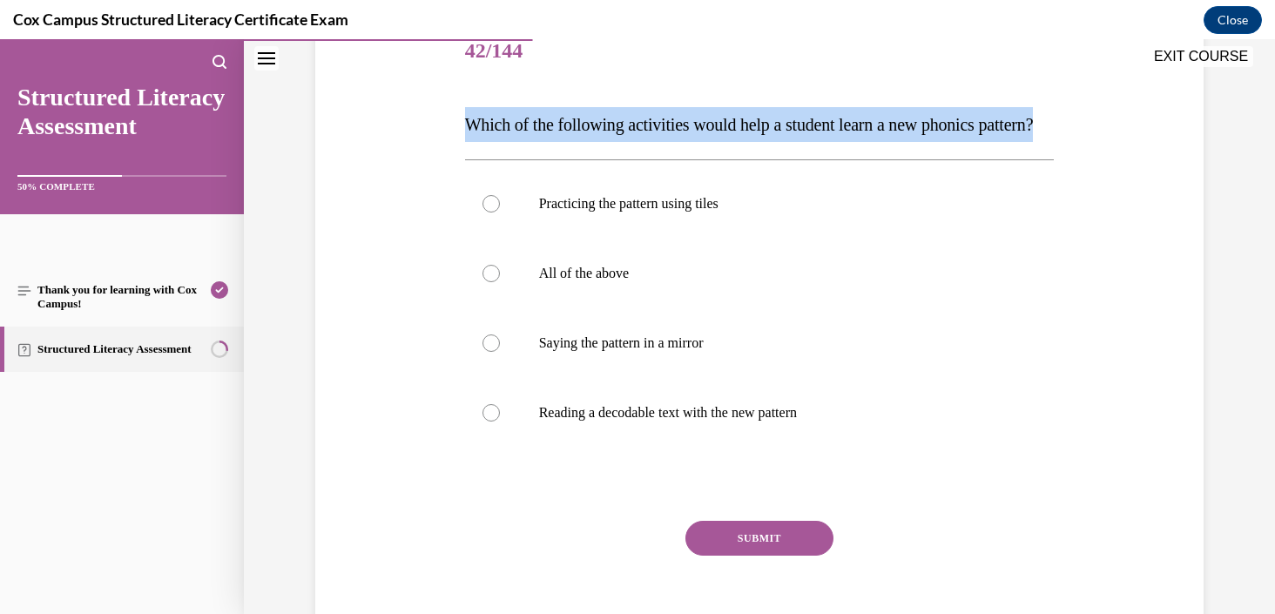
scroll to position [229, 0]
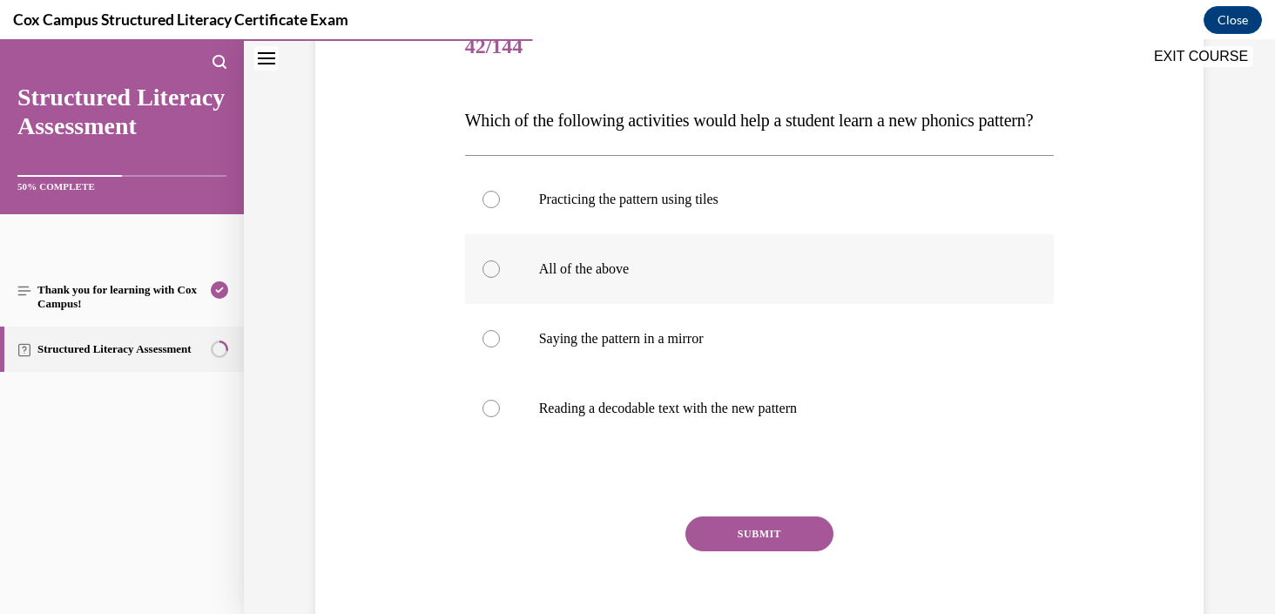
click at [705, 287] on label "All of the above" at bounding box center [759, 269] width 589 height 70
click at [500, 278] on input "All of the above" at bounding box center [490, 268] width 17 height 17
radio input "true"
click at [748, 551] on button "SUBMIT" at bounding box center [759, 533] width 148 height 35
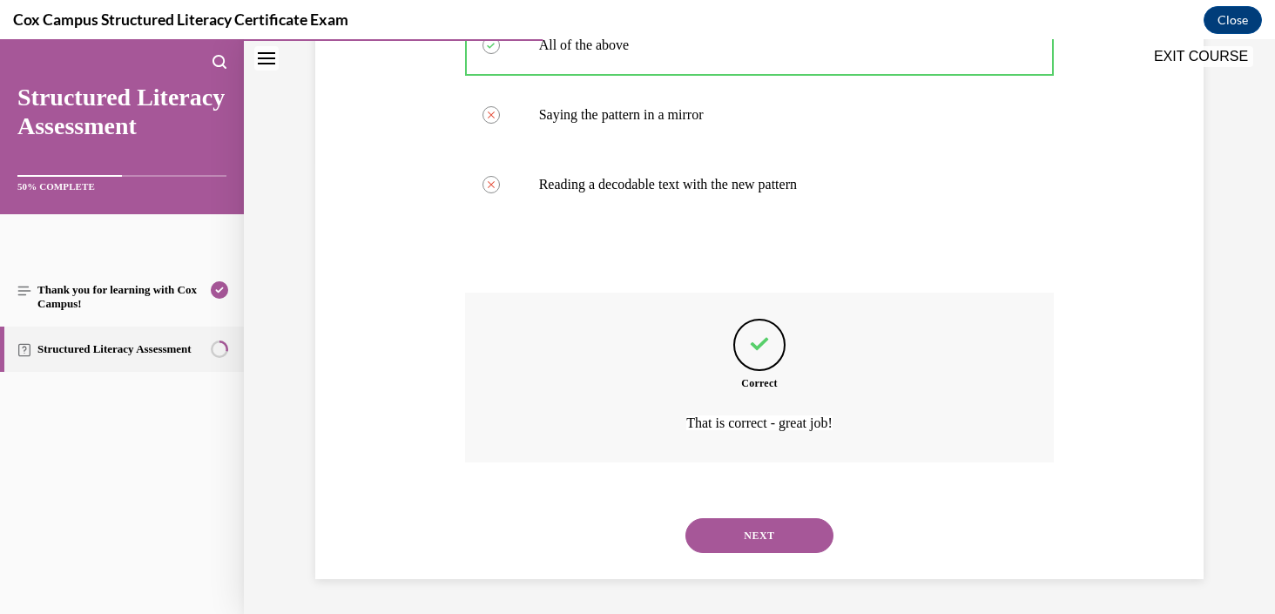
scroll to position [488, 0]
click at [751, 543] on button "NEXT" at bounding box center [759, 535] width 148 height 35
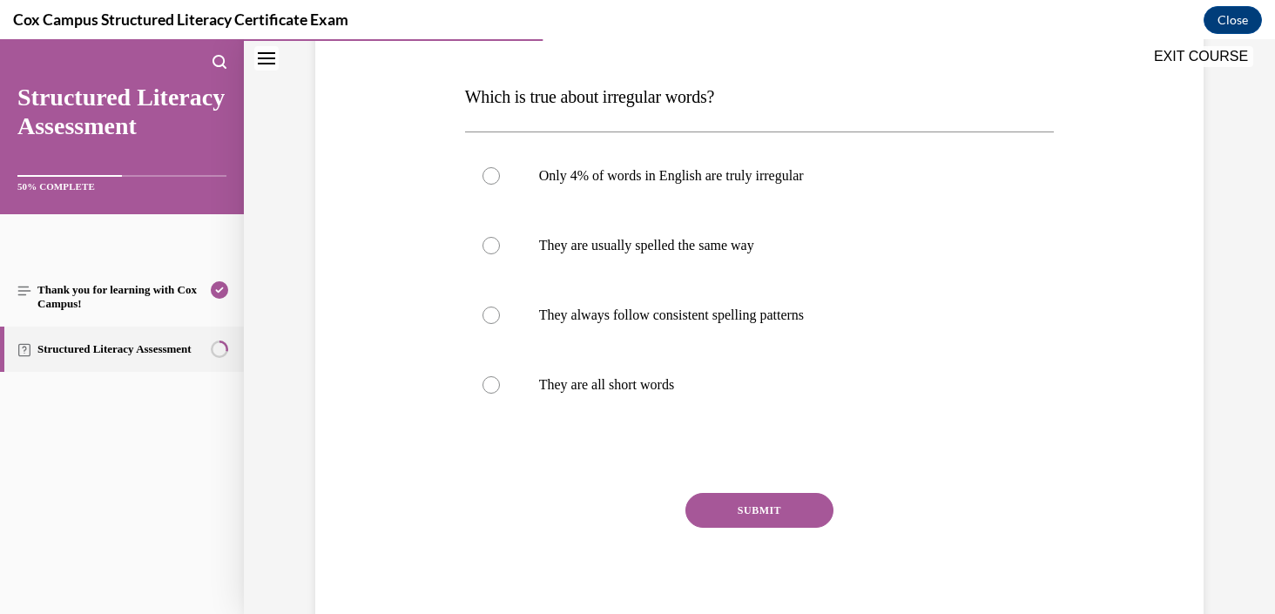
scroll to position [262, 0]
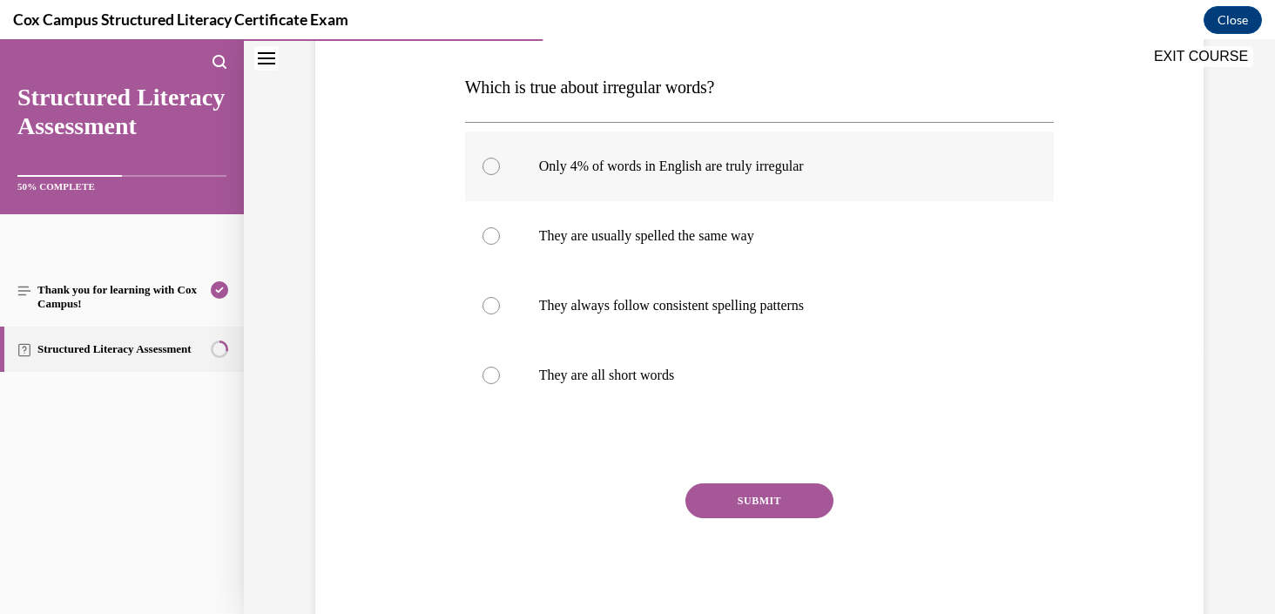
click at [844, 181] on label "Only 4% of words in English are truly irregular" at bounding box center [759, 166] width 589 height 70
click at [500, 175] on input "Only 4% of words in English are truly irregular" at bounding box center [490, 166] width 17 height 17
radio input "true"
click at [801, 487] on button "SUBMIT" at bounding box center [759, 500] width 148 height 35
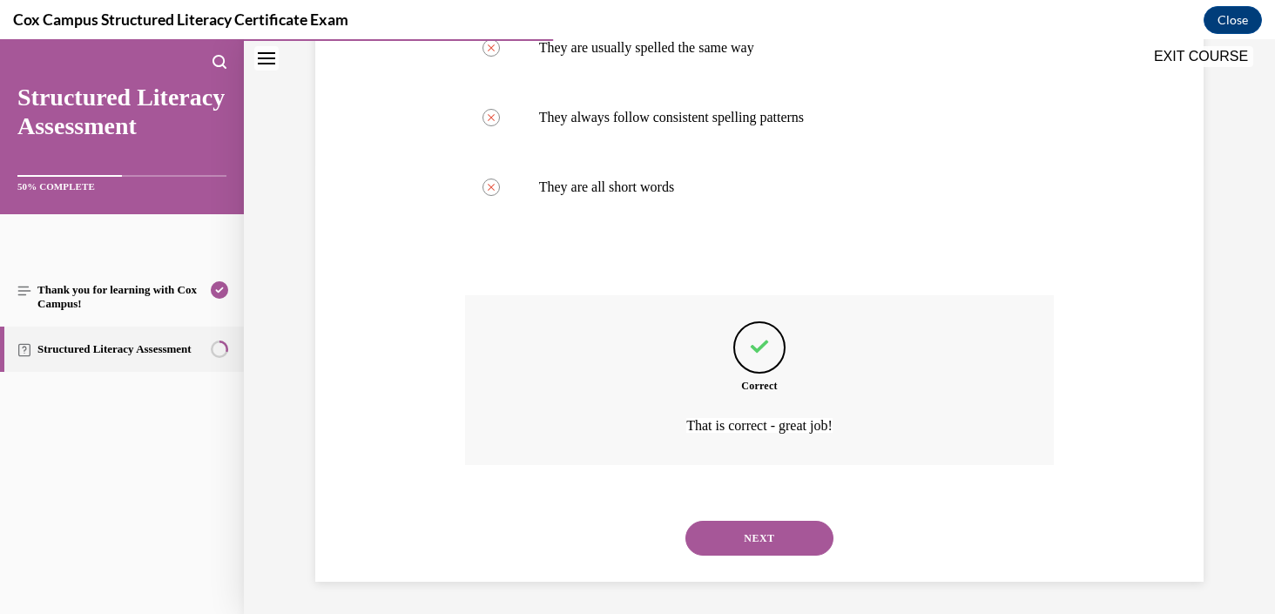
scroll to position [453, 0]
click at [802, 529] on button "NEXT" at bounding box center [759, 535] width 148 height 35
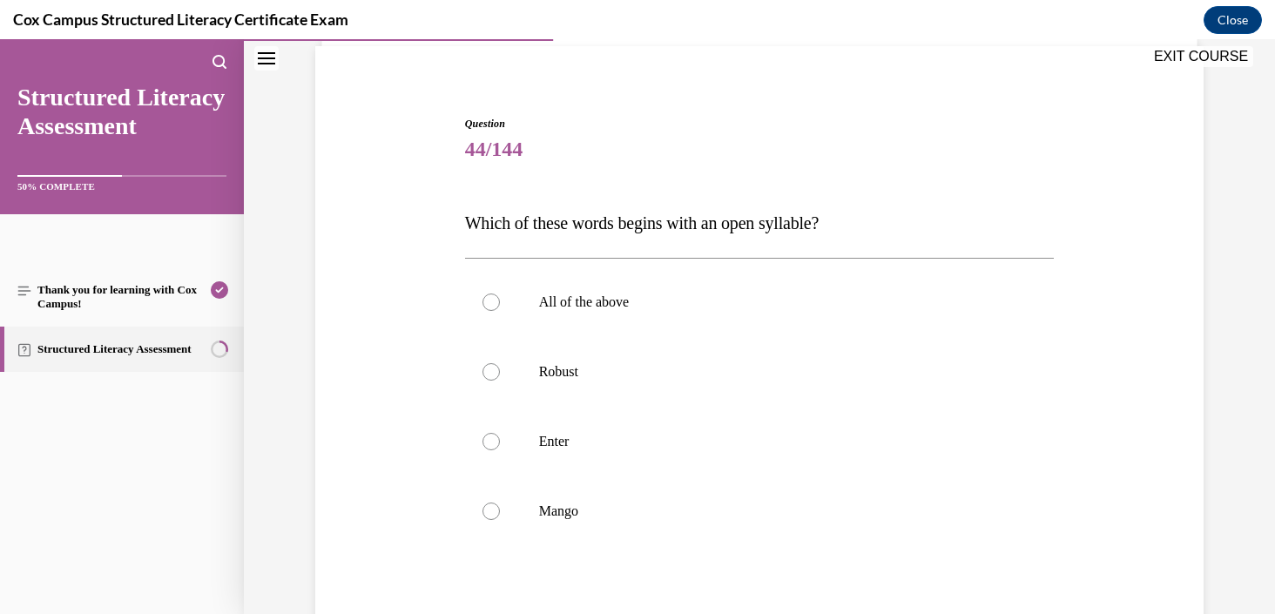
scroll to position [146, 0]
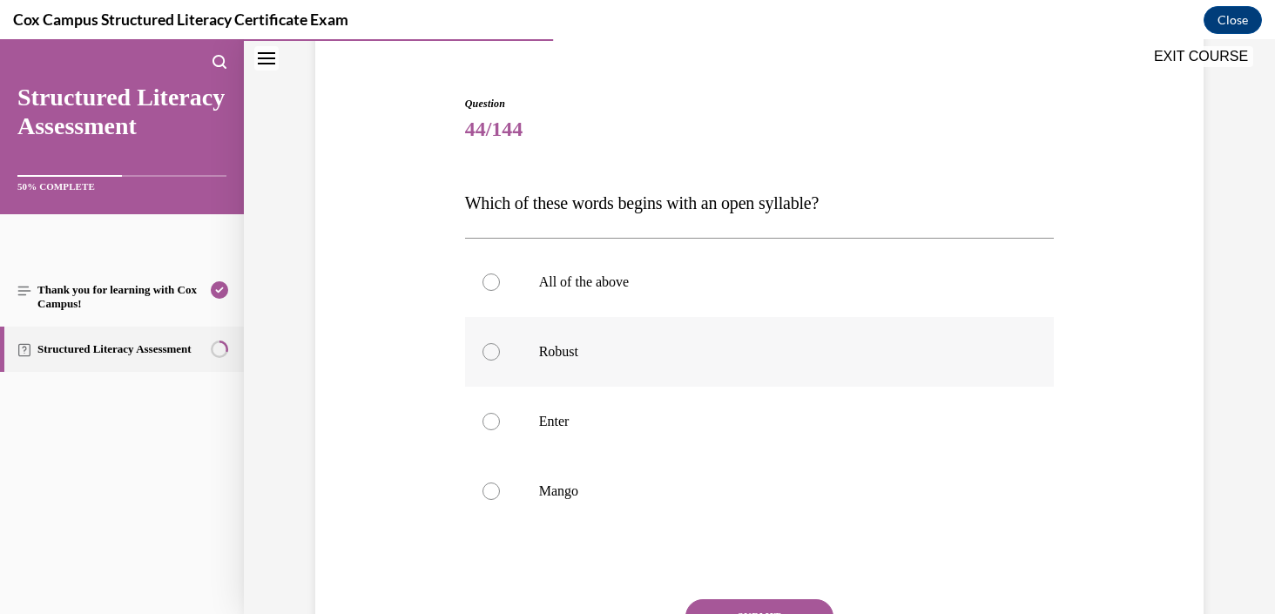
click at [674, 357] on p "Robust" at bounding box center [775, 351] width 472 height 17
click at [500, 357] on input "Robust" at bounding box center [490, 351] width 17 height 17
radio input "true"
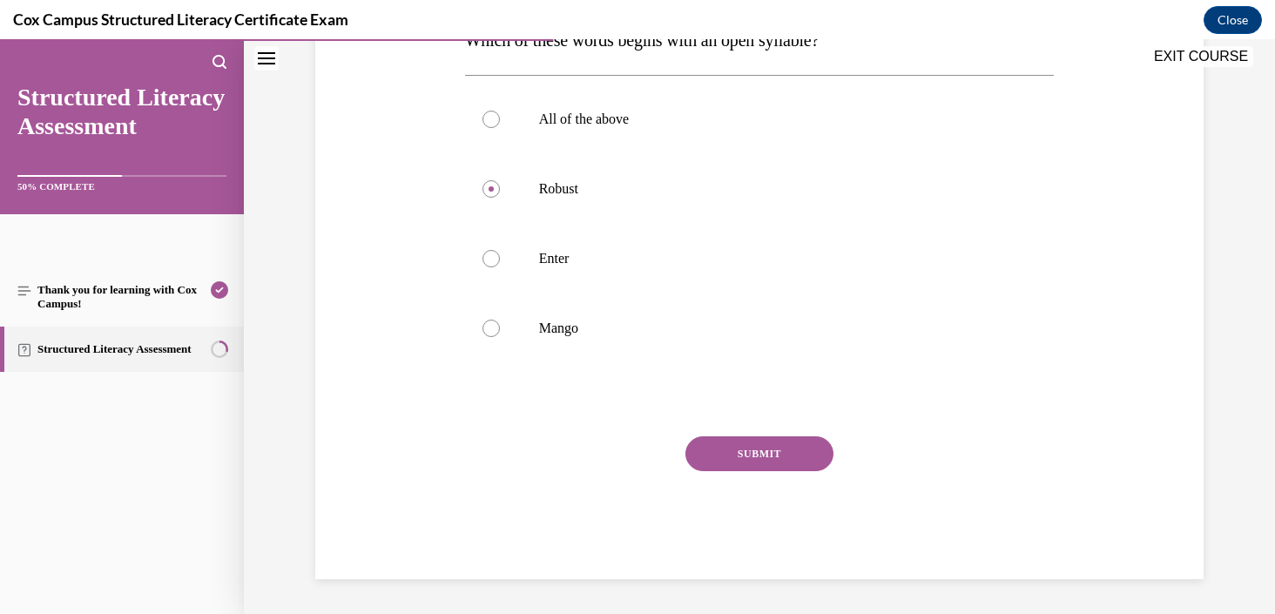
click at [770, 434] on div "Question 44/144 Which of these words begins with an open syllable?   All of the…" at bounding box center [759, 256] width 589 height 646
click at [769, 454] on button "SUBMIT" at bounding box center [759, 453] width 148 height 35
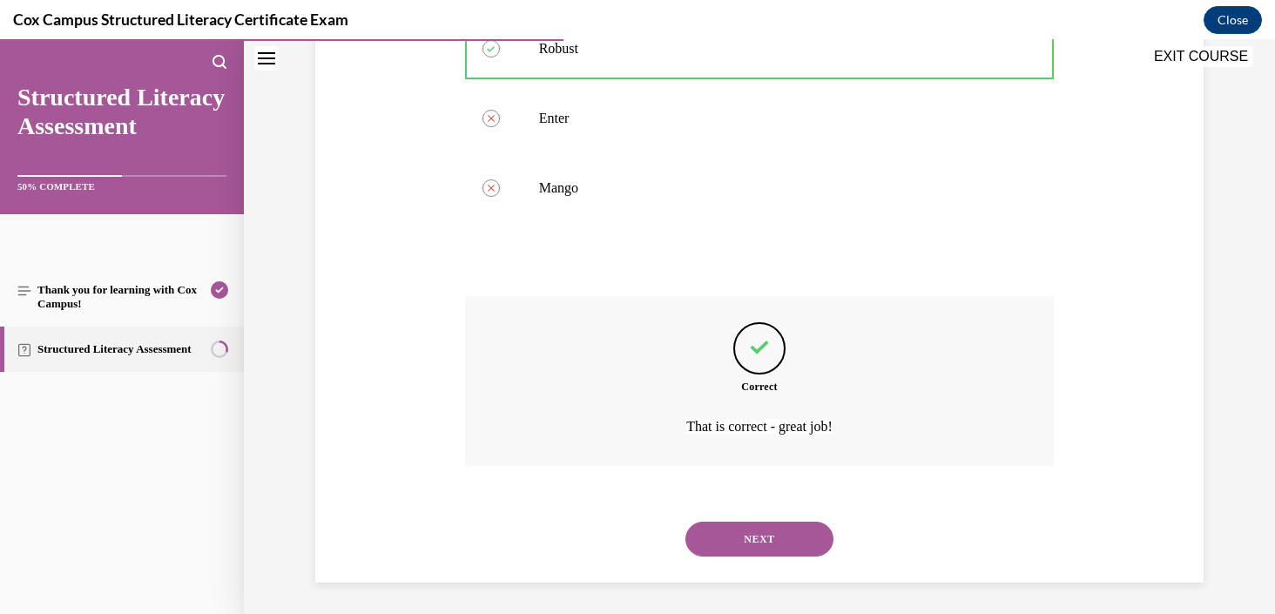
scroll to position [453, 0]
click at [780, 540] on button "NEXT" at bounding box center [759, 535] width 148 height 35
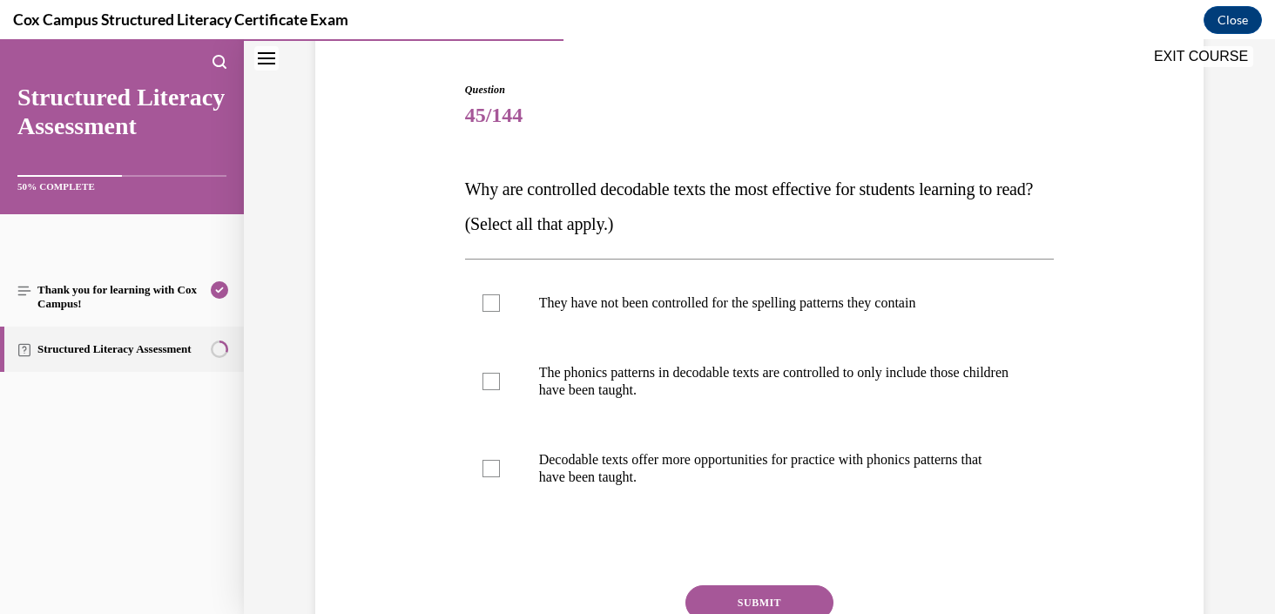
scroll to position [177, 0]
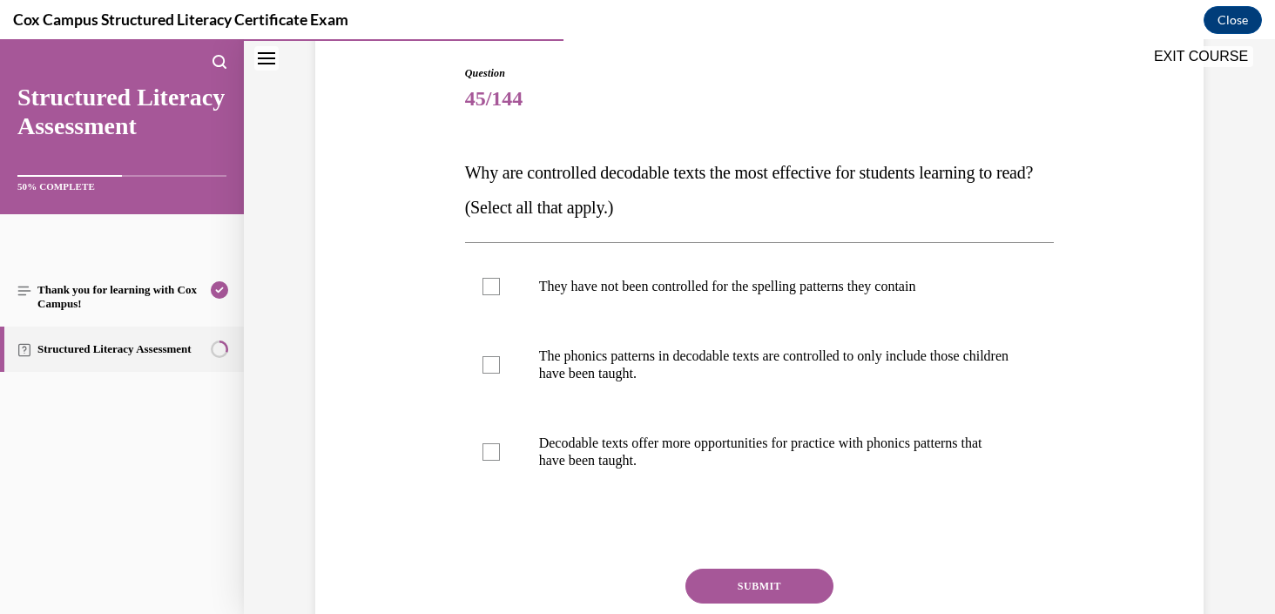
click at [797, 167] on span "Why are controlled decodable texts the most effective for students learning to …" at bounding box center [749, 190] width 568 height 54
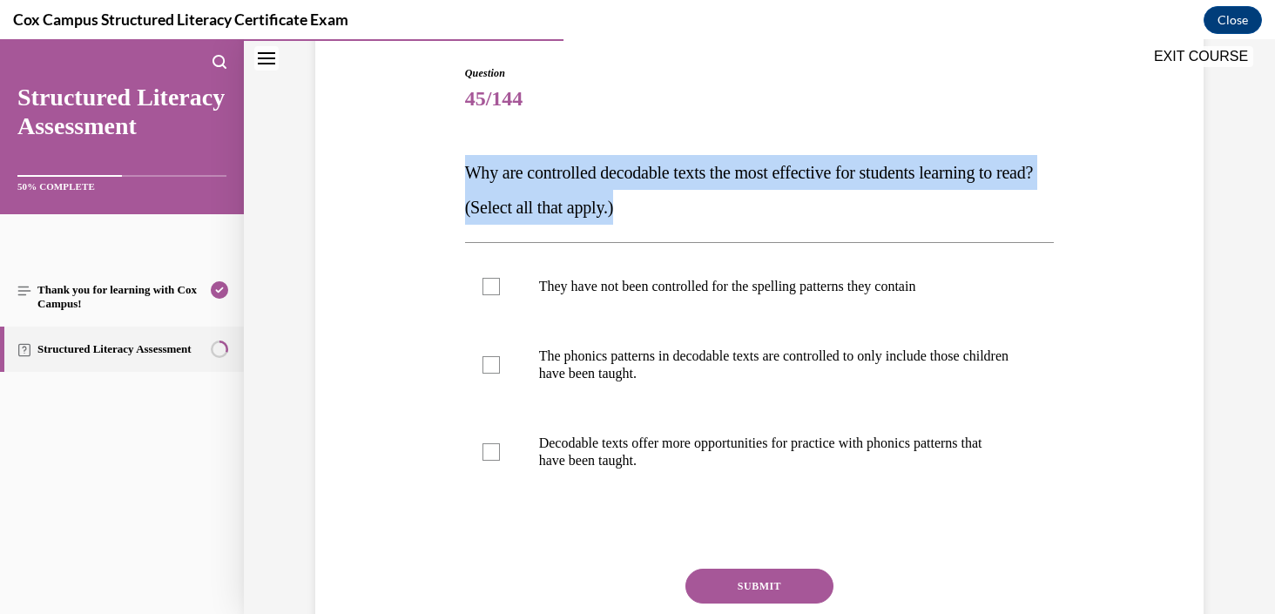
click at [797, 167] on span "Why are controlled decodable texts the most effective for students learning to …" at bounding box center [749, 190] width 568 height 54
click at [790, 190] on p "Why are controlled decodable texts the most effective for students learning to …" at bounding box center [759, 190] width 589 height 70
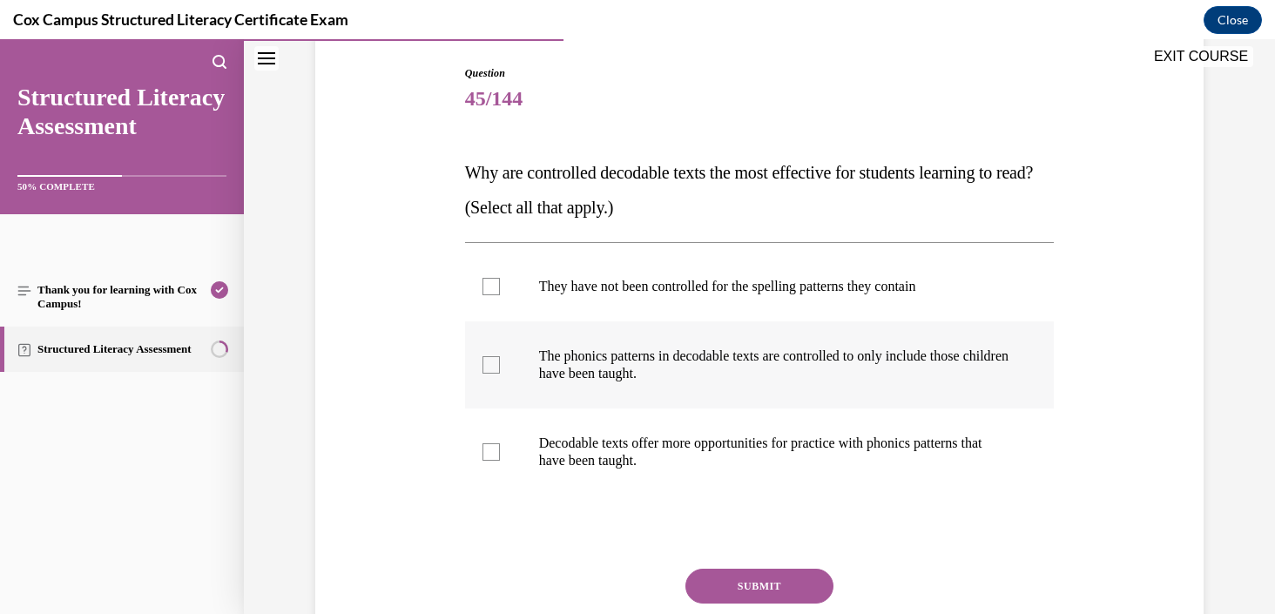
click at [737, 370] on p "The phonics patterns in decodable texts are controlled to only include those ch…" at bounding box center [775, 364] width 472 height 35
click at [500, 370] on input "The phonics patterns in decodable texts are controlled to only include those ch…" at bounding box center [490, 364] width 17 height 17
checkbox input "true"
click at [702, 445] on p "Decodable texts offer more opportunities for practice with phonics patterns tha…" at bounding box center [775, 451] width 472 height 35
click at [500, 445] on input "Decodable texts offer more opportunities for practice with phonics patterns tha…" at bounding box center [490, 451] width 17 height 17
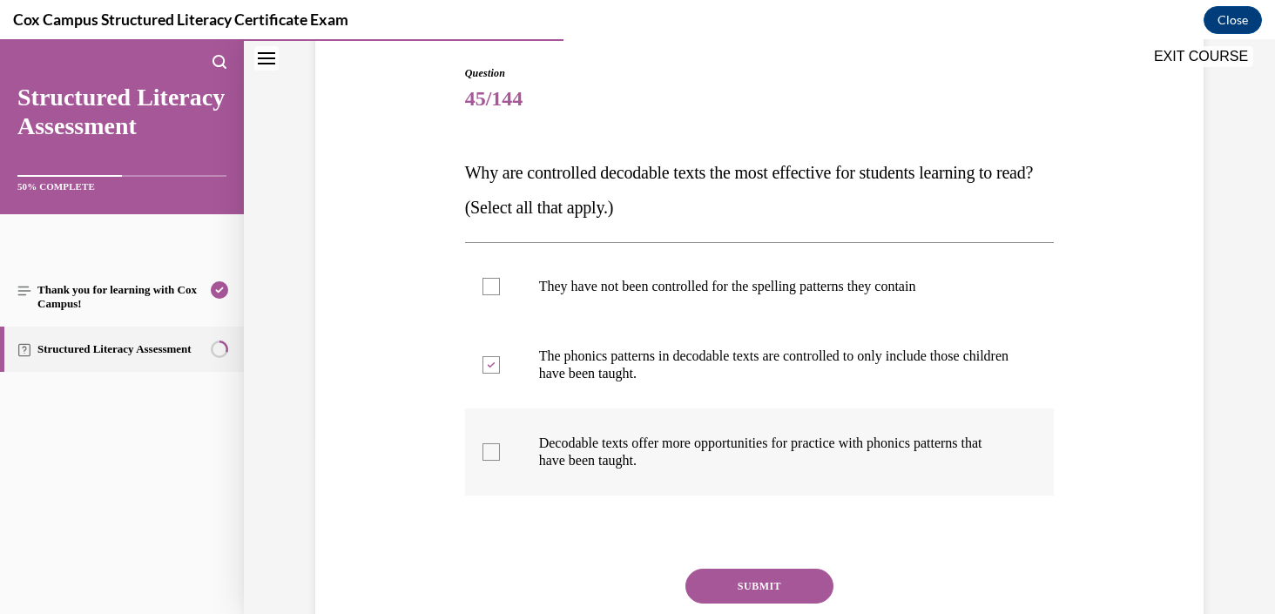
checkbox input "true"
click at [747, 575] on button "SUBMIT" at bounding box center [759, 585] width 148 height 35
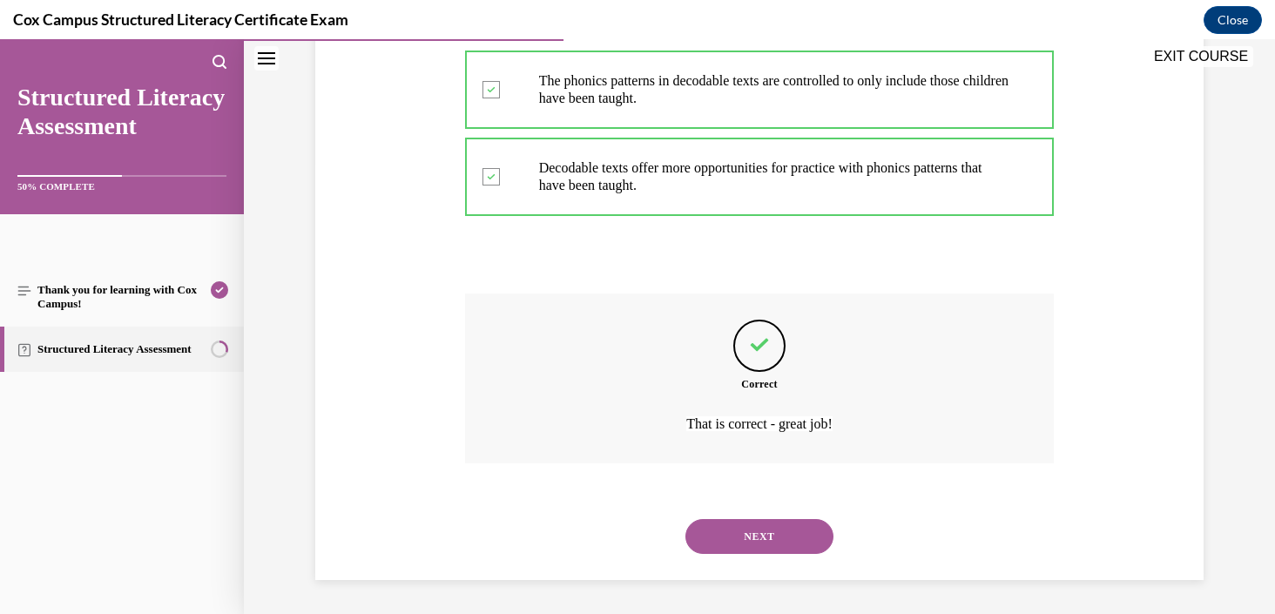
scroll to position [453, 0]
click at [777, 545] on button "NEXT" at bounding box center [759, 535] width 148 height 35
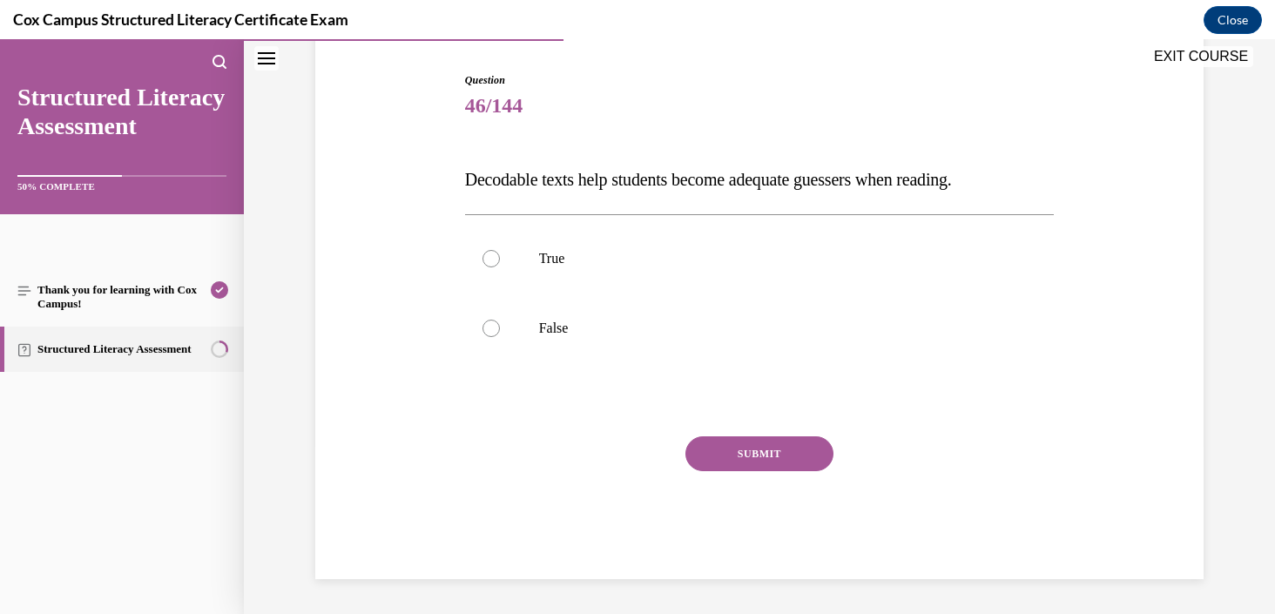
scroll to position [170, 0]
click at [544, 340] on label "False" at bounding box center [759, 328] width 589 height 70
click at [500, 337] on input "False" at bounding box center [490, 327] width 17 height 17
radio input "true"
click at [735, 449] on button "SUBMIT" at bounding box center [759, 453] width 148 height 35
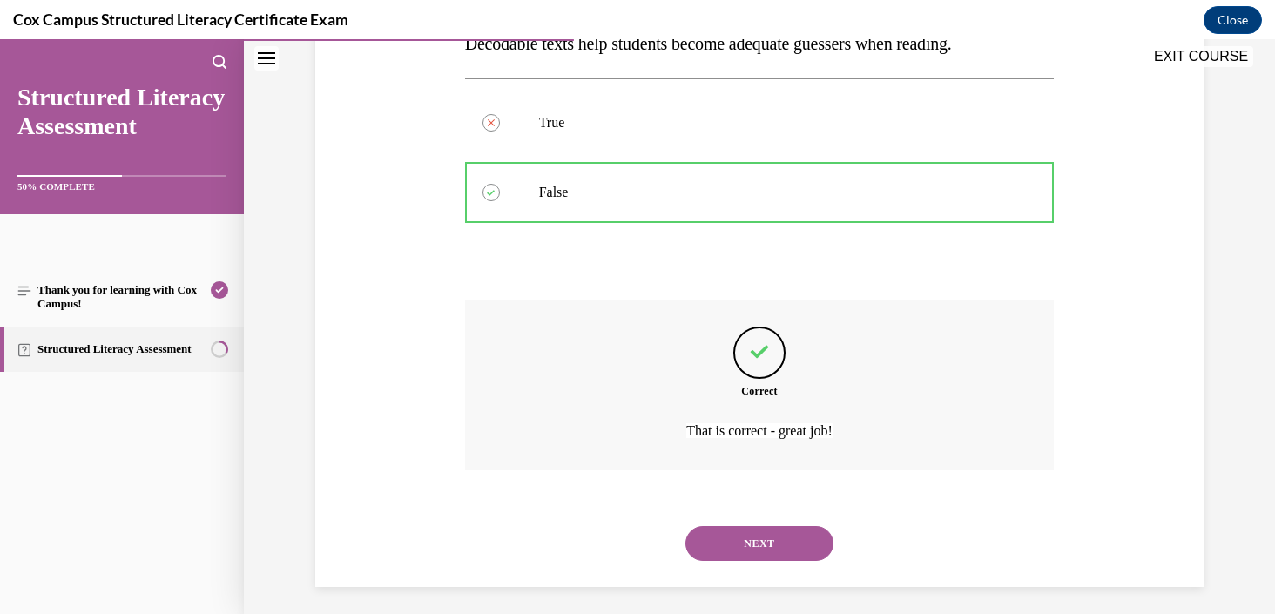
scroll to position [313, 0]
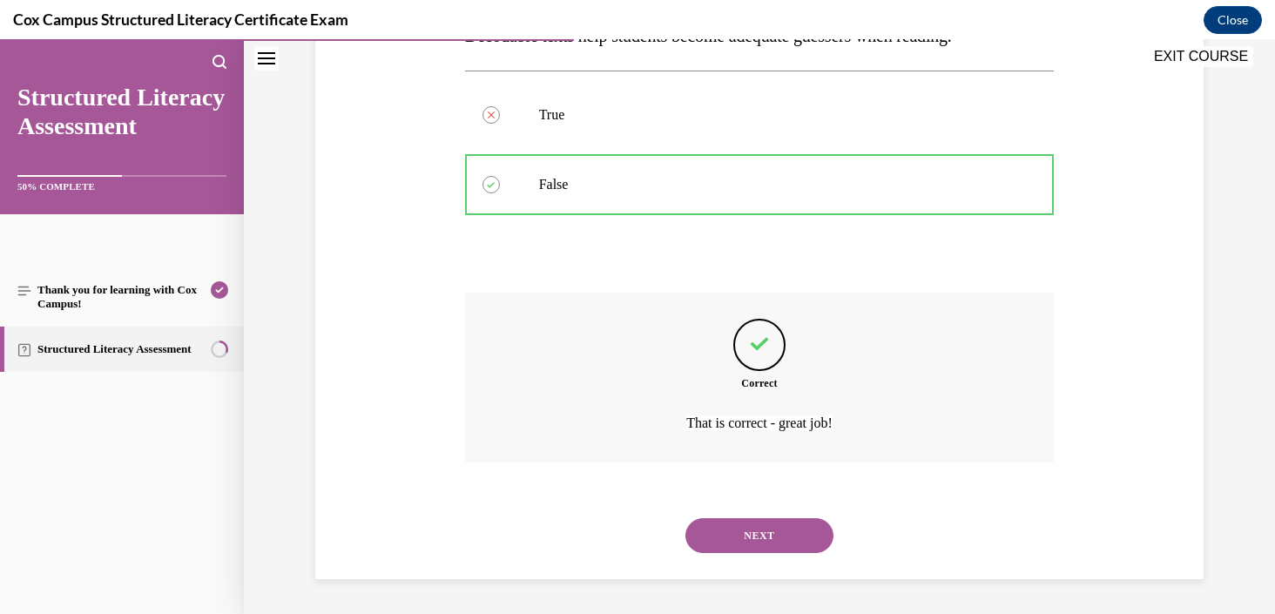
click at [743, 552] on button "NEXT" at bounding box center [759, 535] width 148 height 35
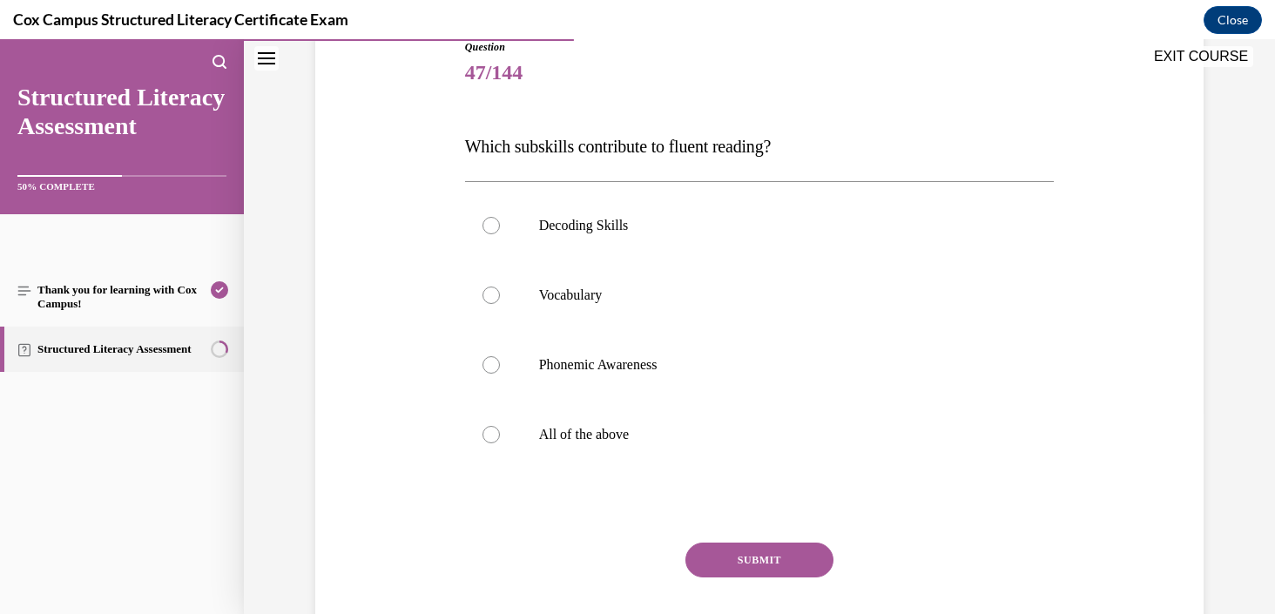
scroll to position [185, 0]
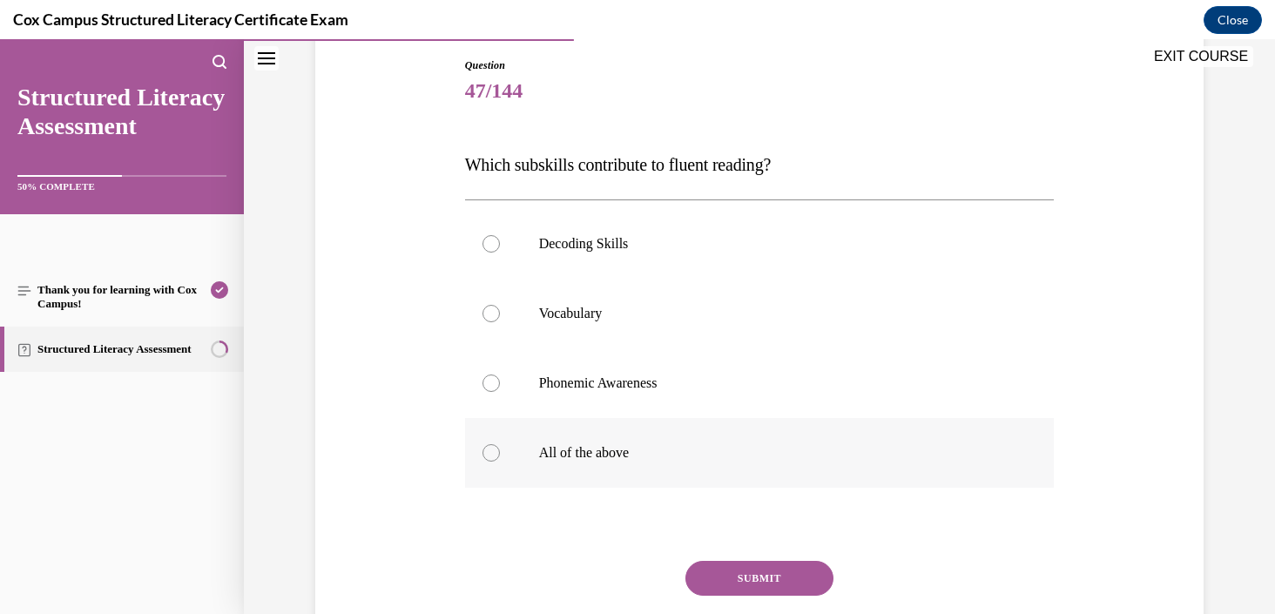
click at [625, 466] on label "All of the above" at bounding box center [759, 453] width 589 height 70
click at [500, 461] on input "All of the above" at bounding box center [490, 452] width 17 height 17
radio input "true"
click at [739, 590] on button "SUBMIT" at bounding box center [759, 578] width 148 height 35
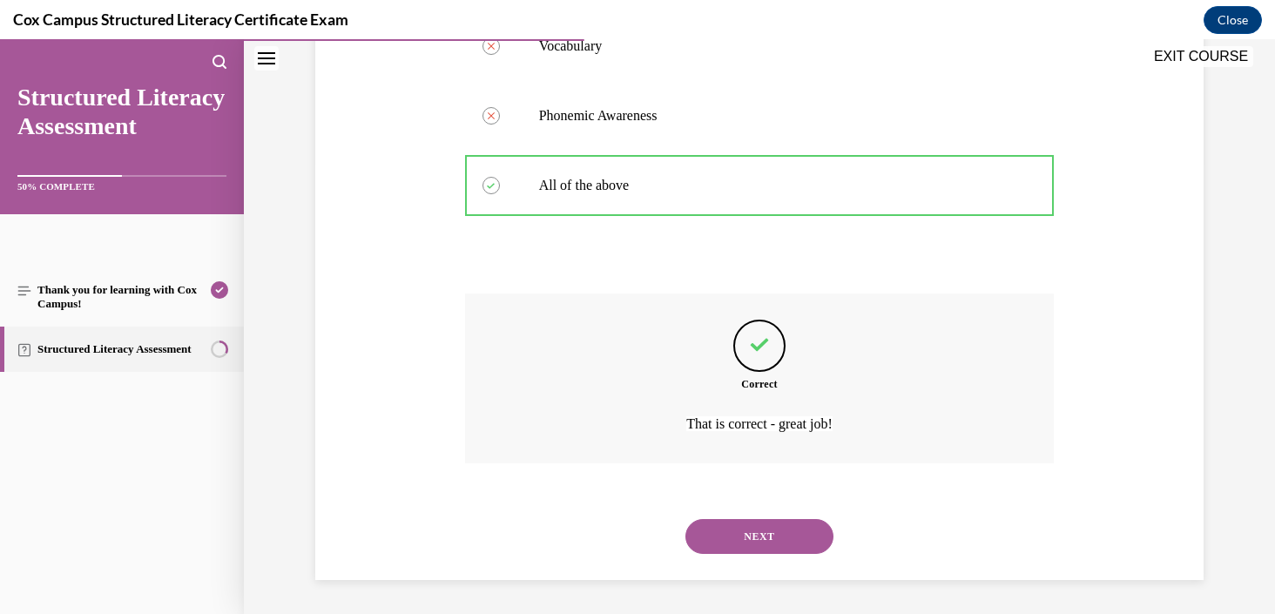
scroll to position [453, 0]
click at [757, 537] on button "NEXT" at bounding box center [759, 535] width 148 height 35
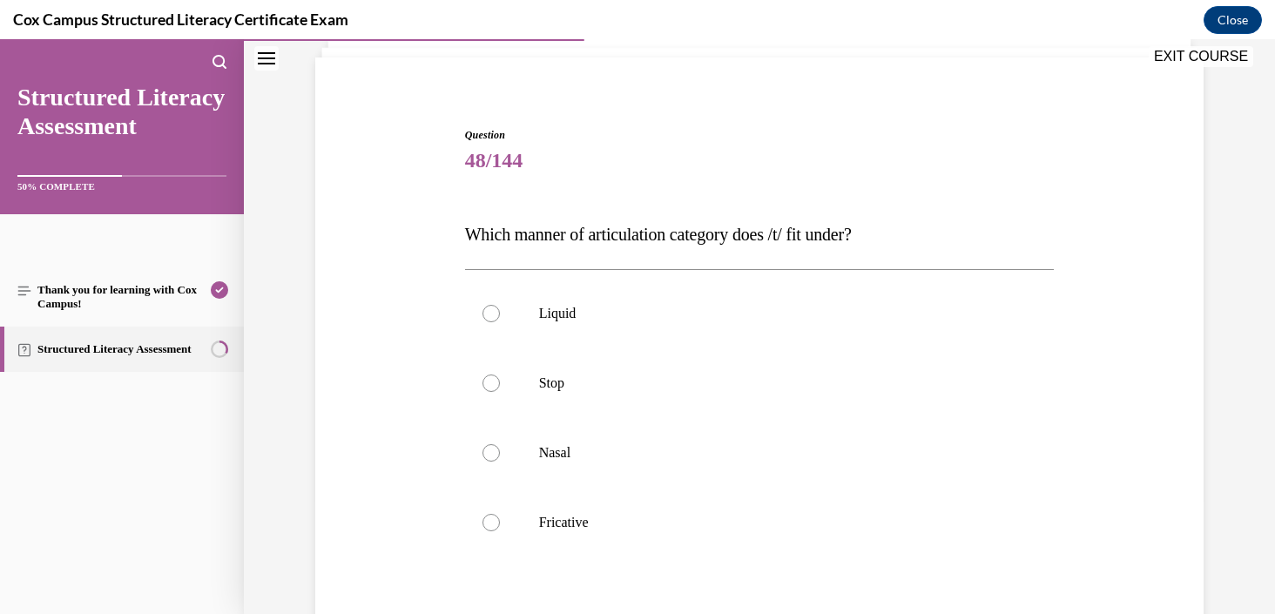
scroll to position [136, 0]
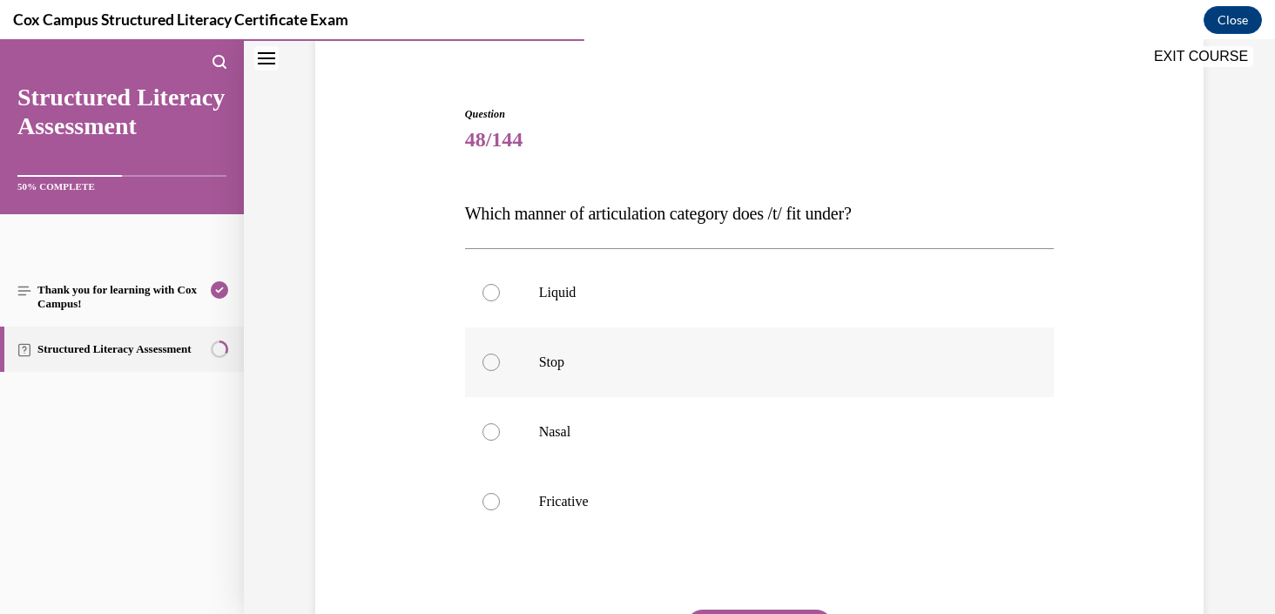
click at [699, 381] on label "Stop" at bounding box center [759, 362] width 589 height 70
click at [500, 371] on input "Stop" at bounding box center [490, 361] width 17 height 17
radio input "true"
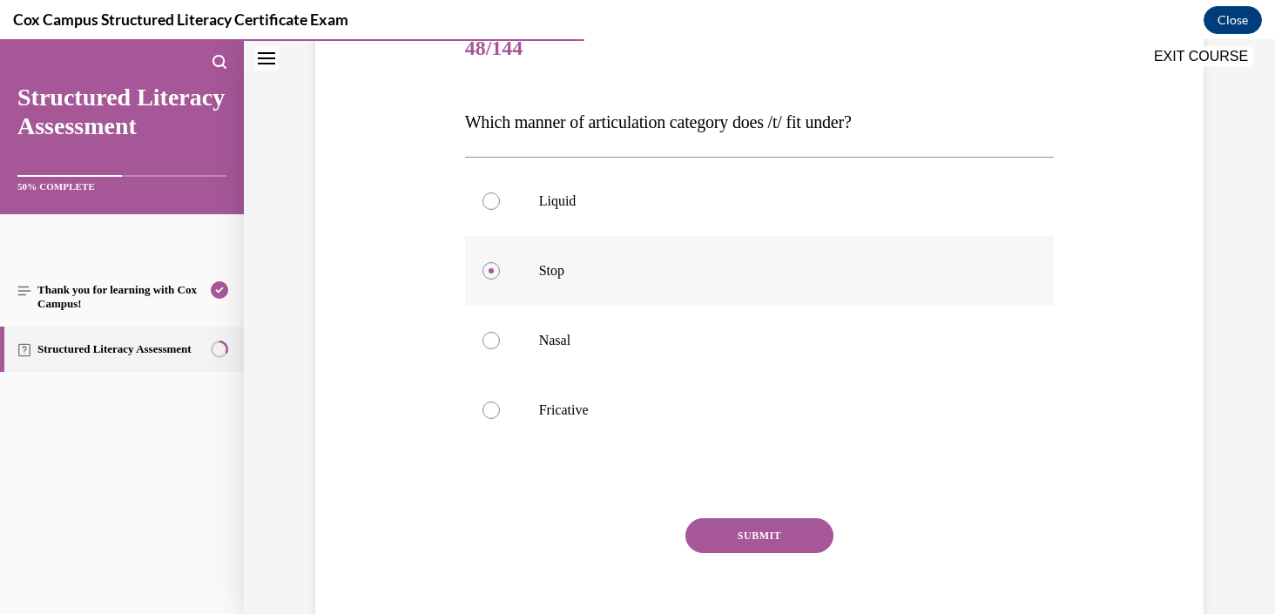
scroll to position [243, 0]
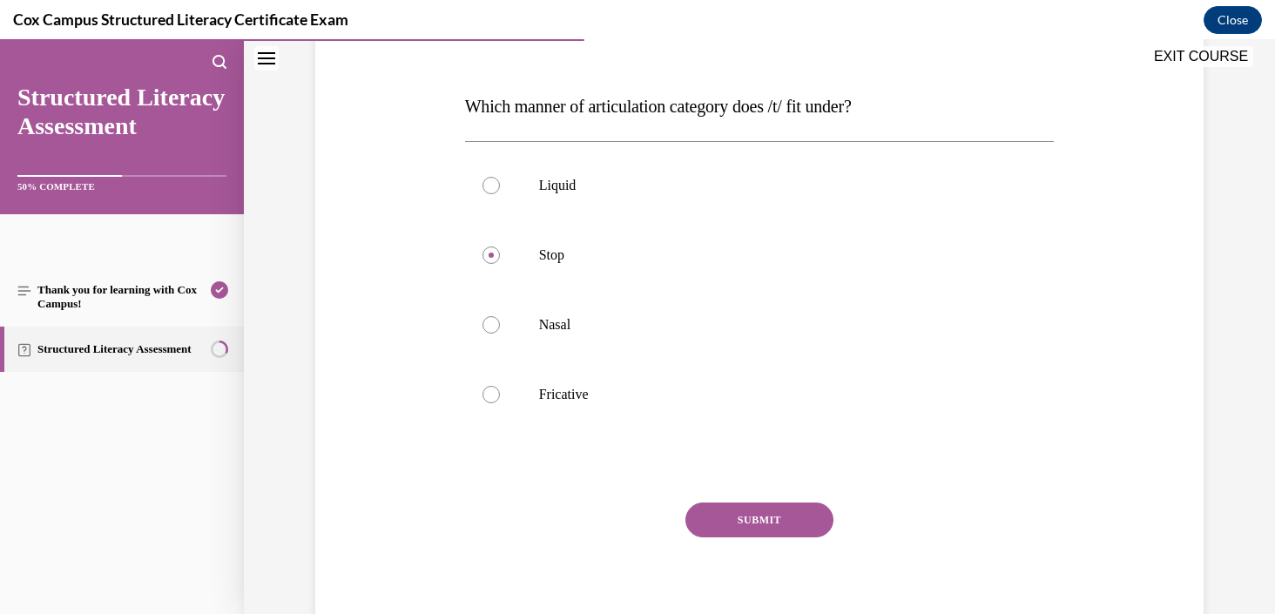
click at [745, 523] on button "SUBMIT" at bounding box center [759, 519] width 148 height 35
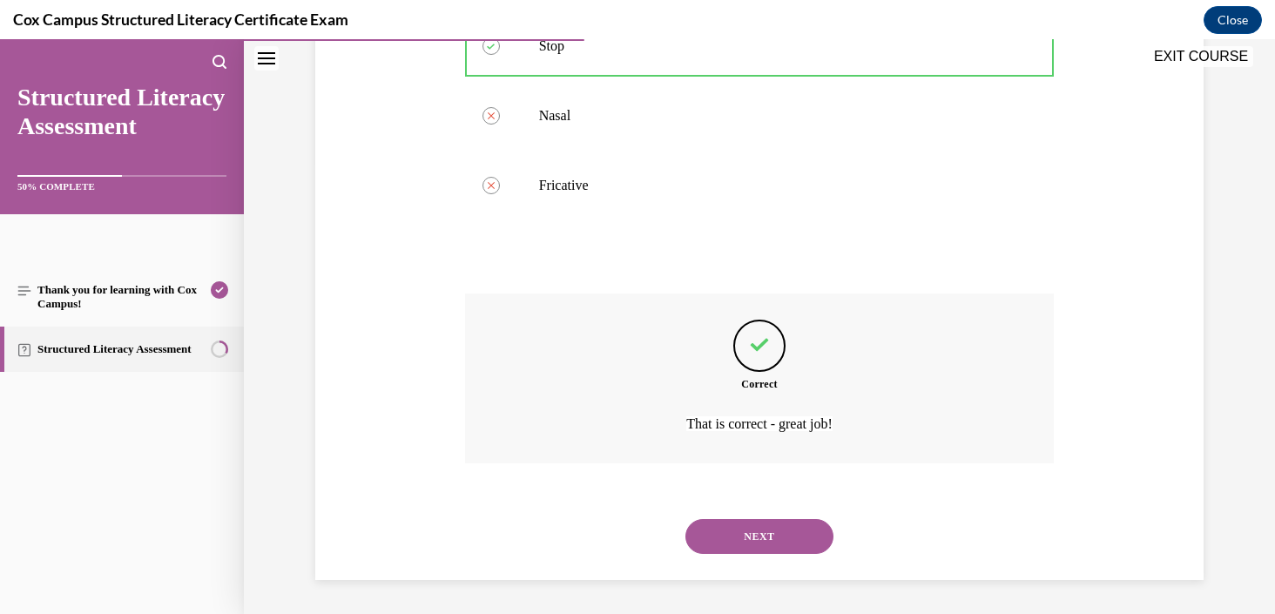
scroll to position [453, 0]
click at [745, 541] on button "NEXT" at bounding box center [759, 535] width 148 height 35
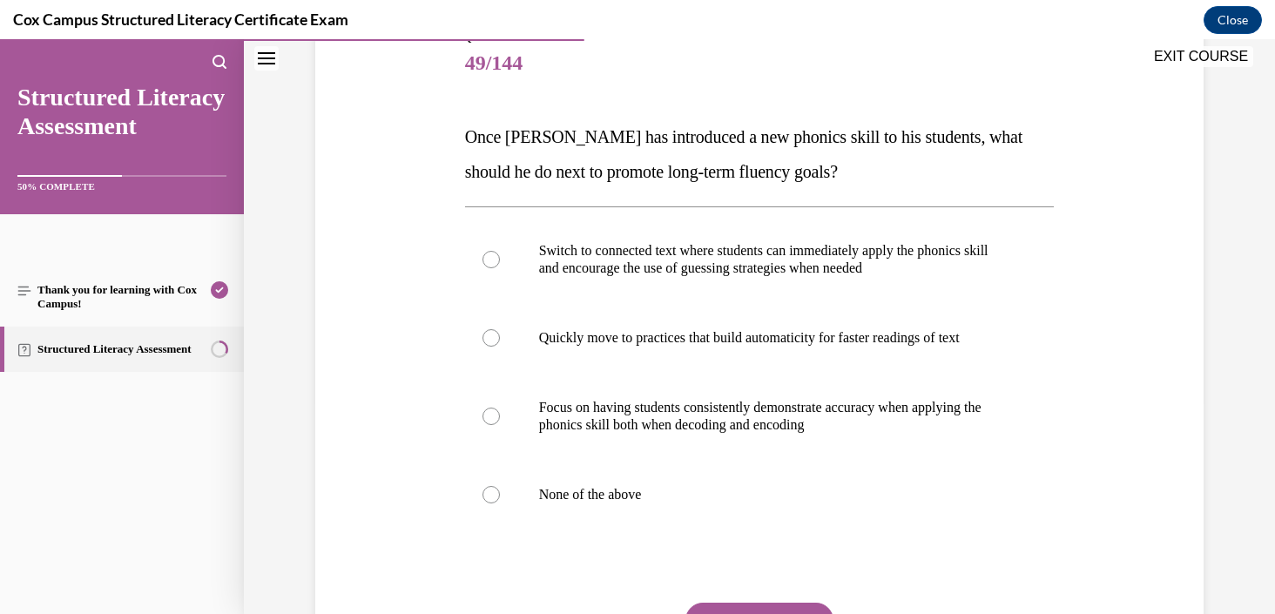
scroll to position [215, 0]
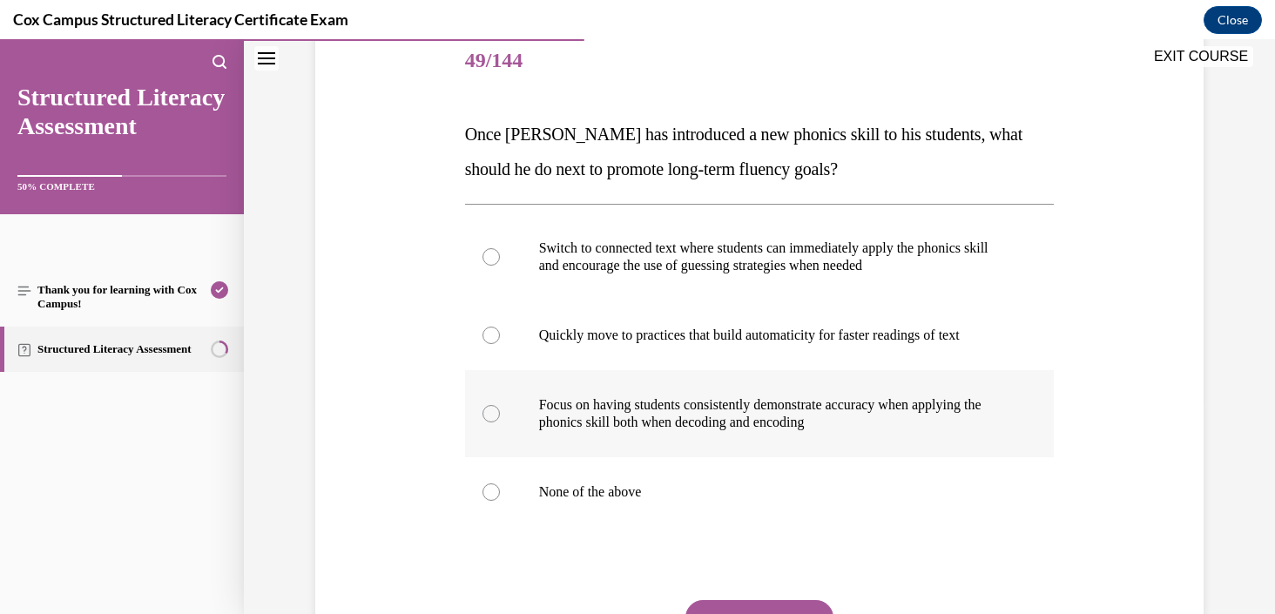
click at [672, 441] on label "Focus on having students consistently demonstrate accuracy when applying the ph…" at bounding box center [759, 413] width 589 height 87
click at [500, 422] on input "Focus on having students consistently demonstrate accuracy when applying the ph…" at bounding box center [490, 413] width 17 height 17
radio input "true"
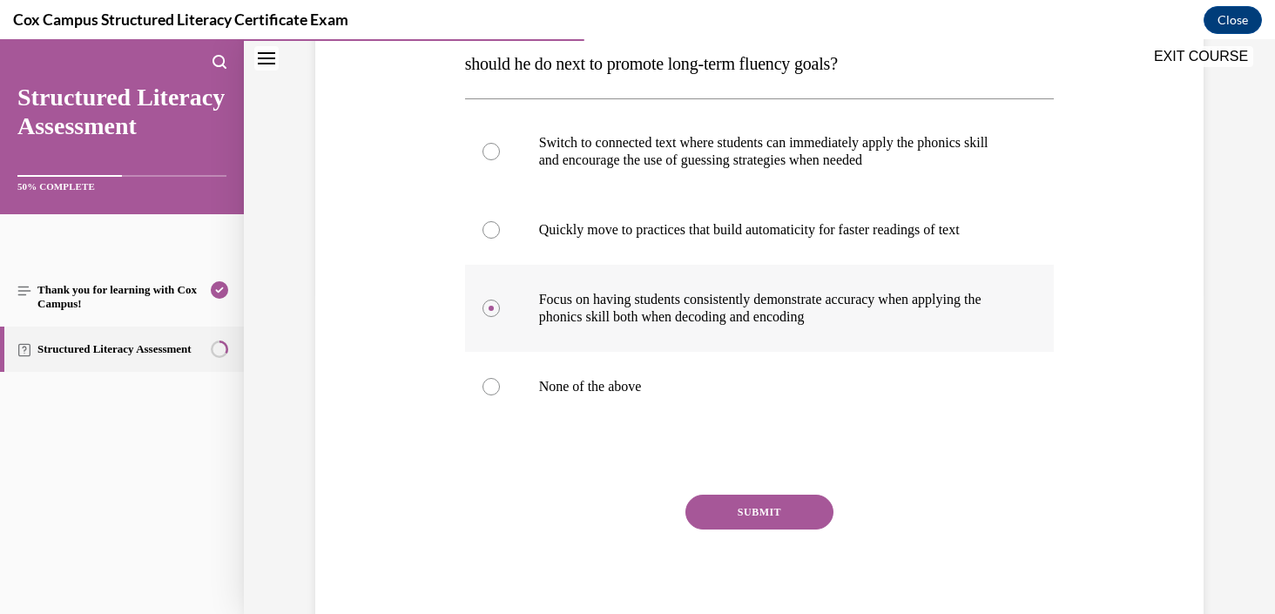
scroll to position [379, 0]
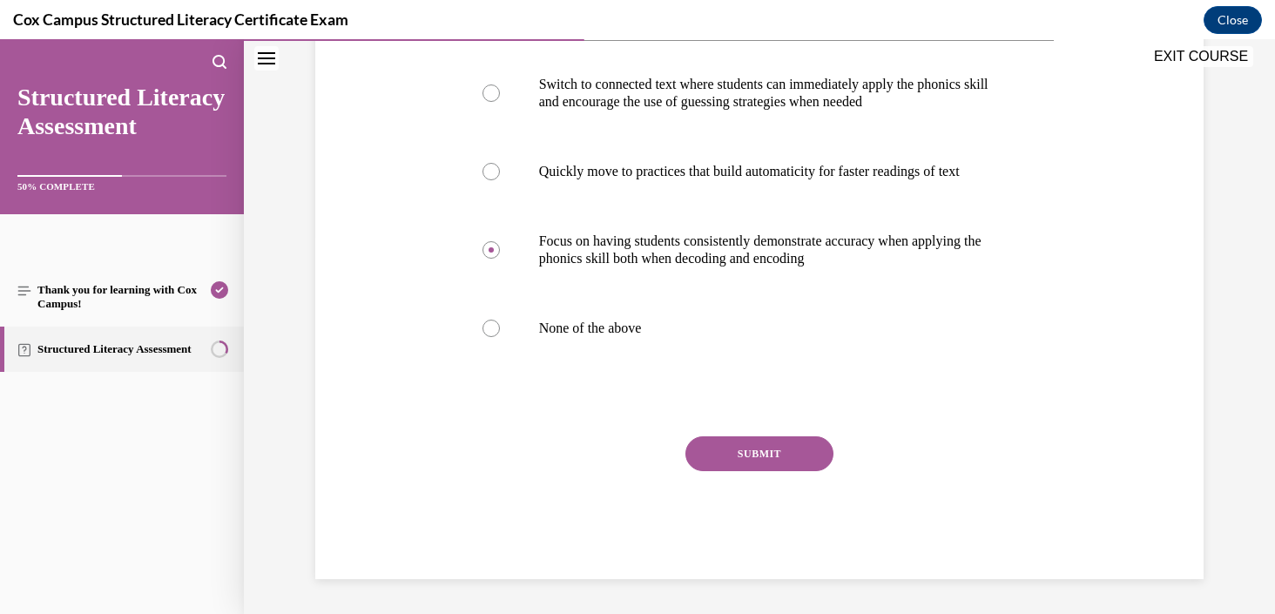
click at [753, 457] on button "SUBMIT" at bounding box center [759, 453] width 148 height 35
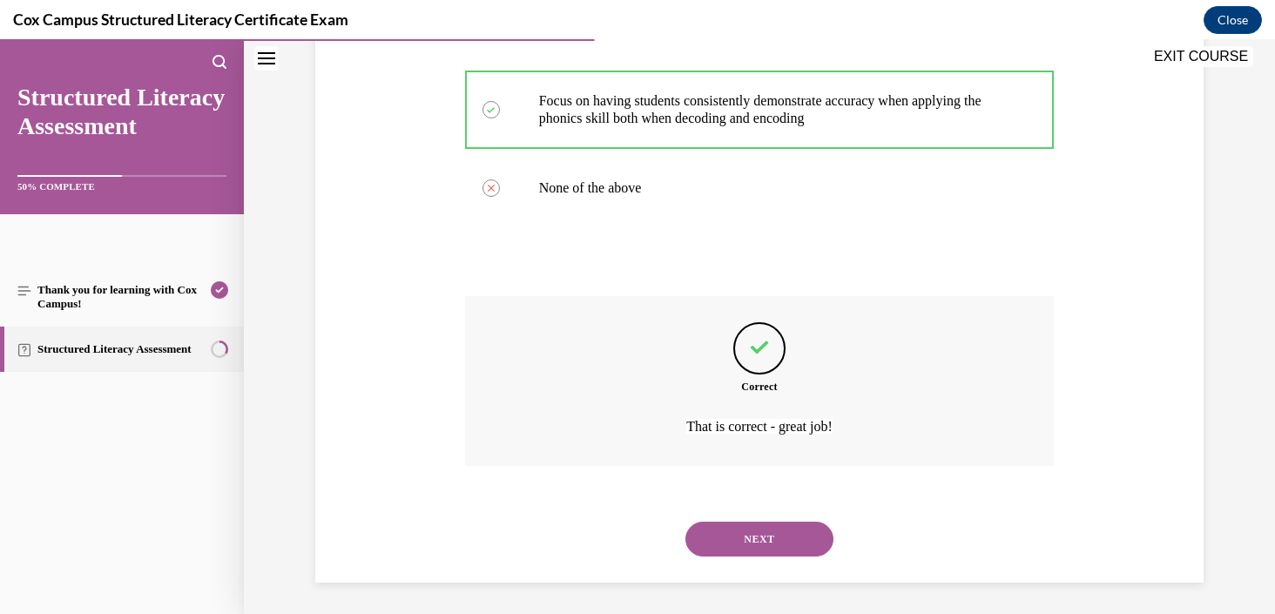
scroll to position [522, 0]
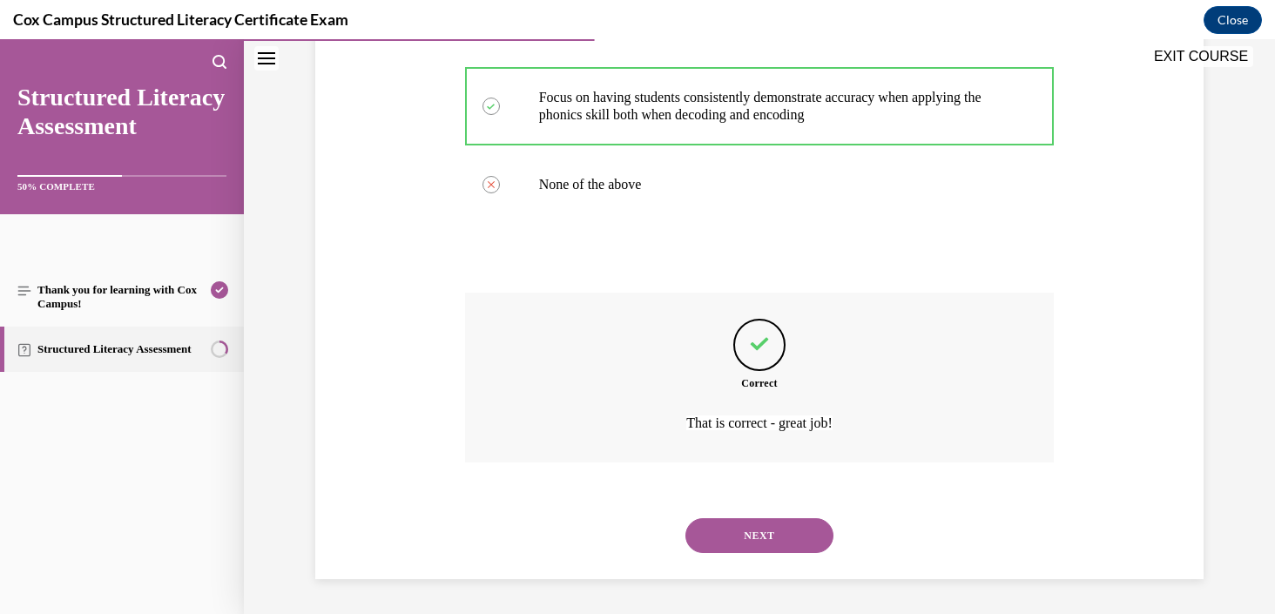
click at [762, 536] on button "NEXT" at bounding box center [759, 535] width 148 height 35
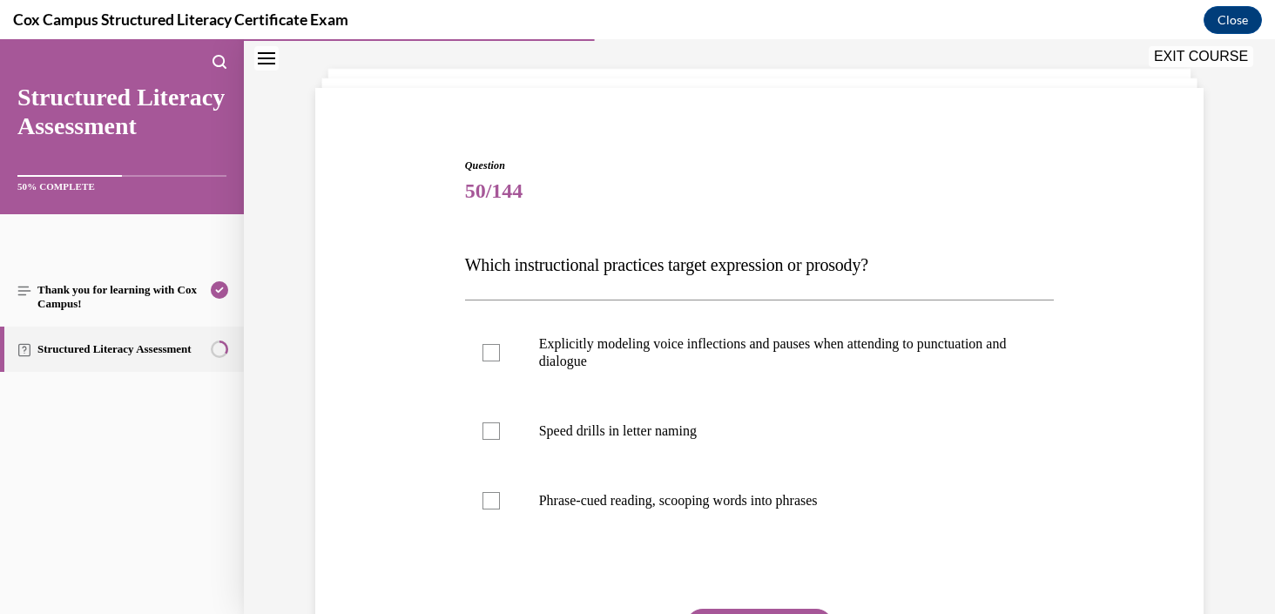
scroll to position [98, 0]
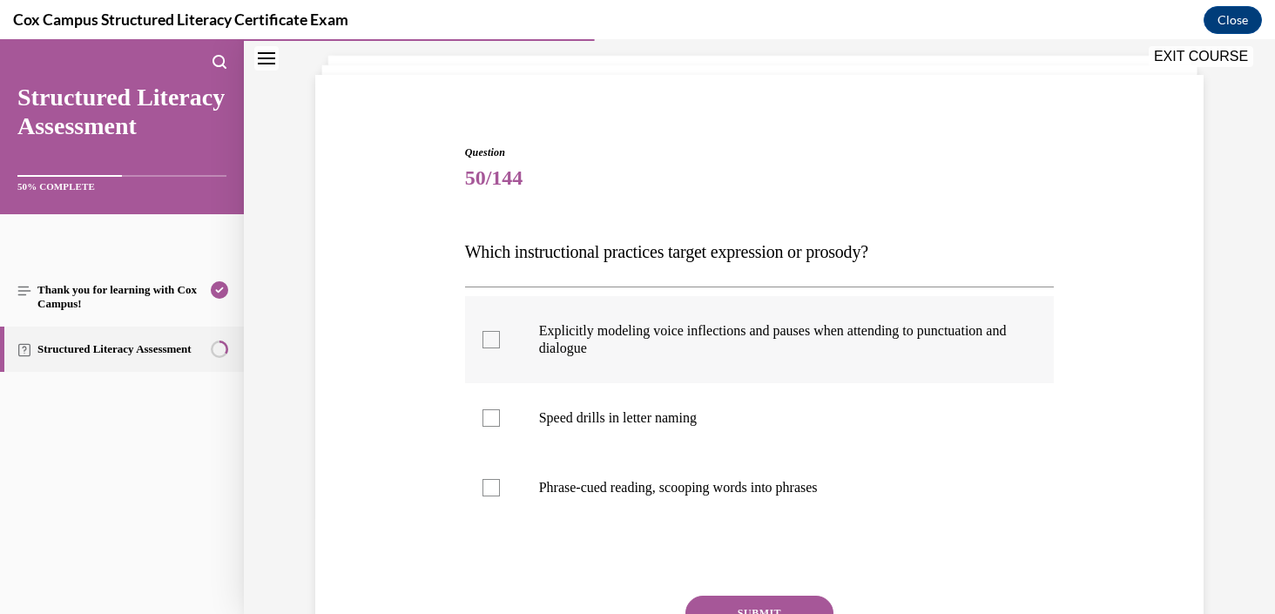
click at [571, 349] on p "Explicitly modeling voice inflections and pauses when attending to punctuation …" at bounding box center [775, 339] width 472 height 35
click at [500, 348] on input "Explicitly modeling voice inflections and pauses when attending to punctuation …" at bounding box center [490, 339] width 17 height 17
checkbox input "true"
click at [605, 486] on p "Phrase-cued reading, scooping words into phrases" at bounding box center [775, 487] width 472 height 17
click at [500, 486] on input "Phrase-cued reading, scooping words into phrases" at bounding box center [490, 487] width 17 height 17
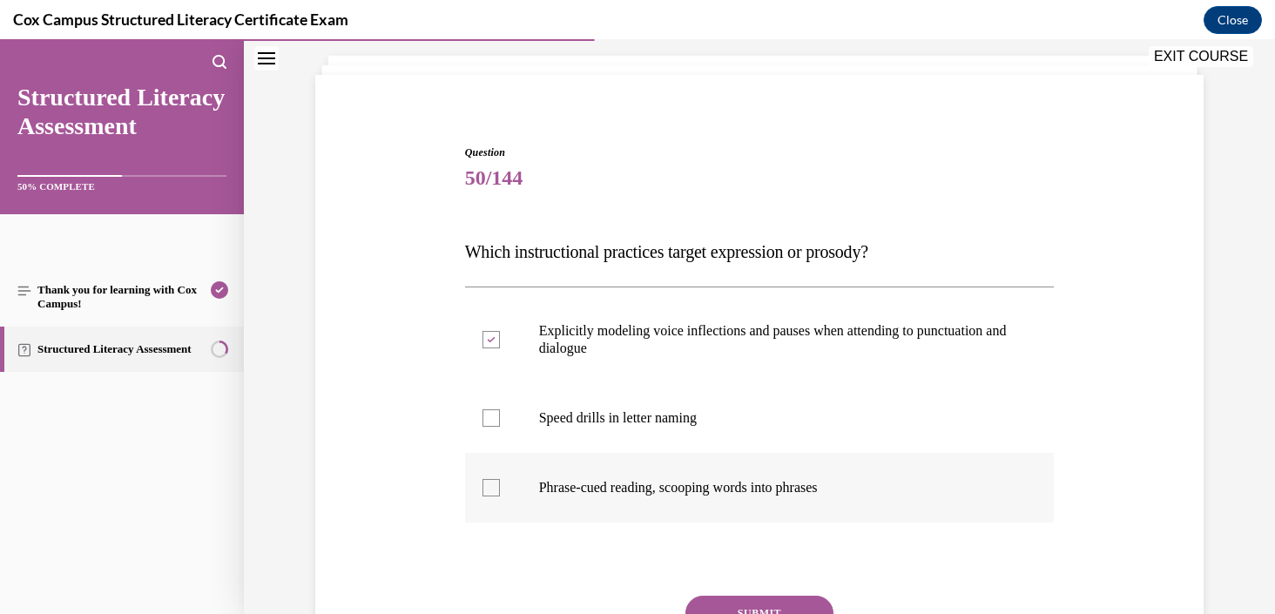
checkbox input "true"
click at [731, 602] on button "SUBMIT" at bounding box center [759, 612] width 148 height 35
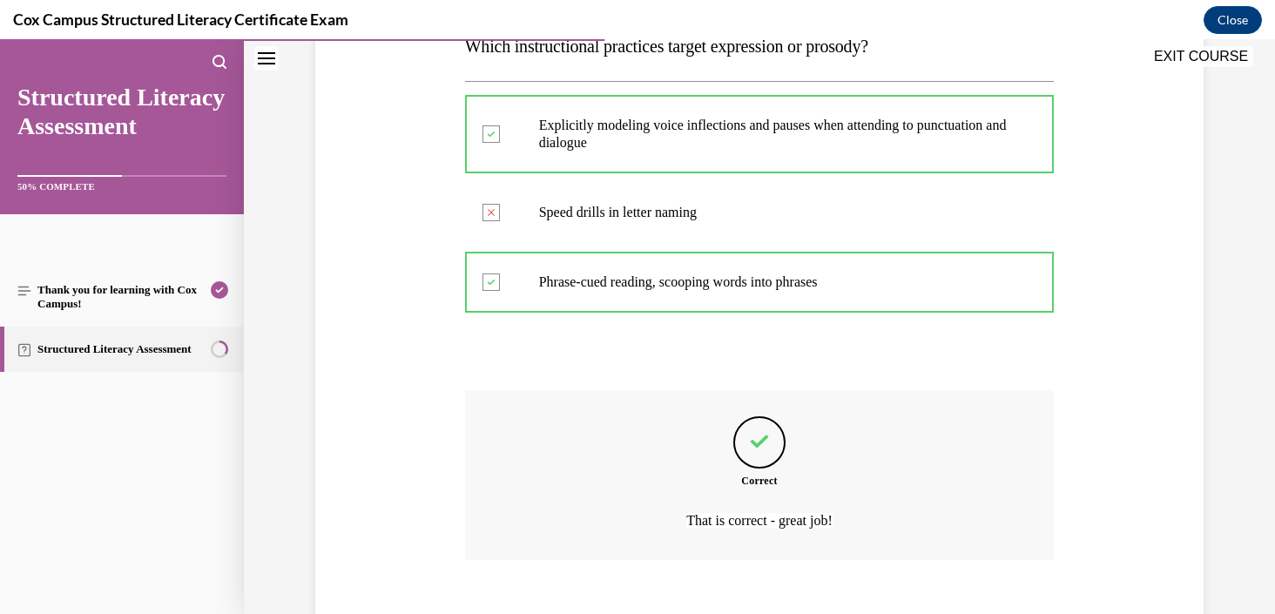
scroll to position [400, 0]
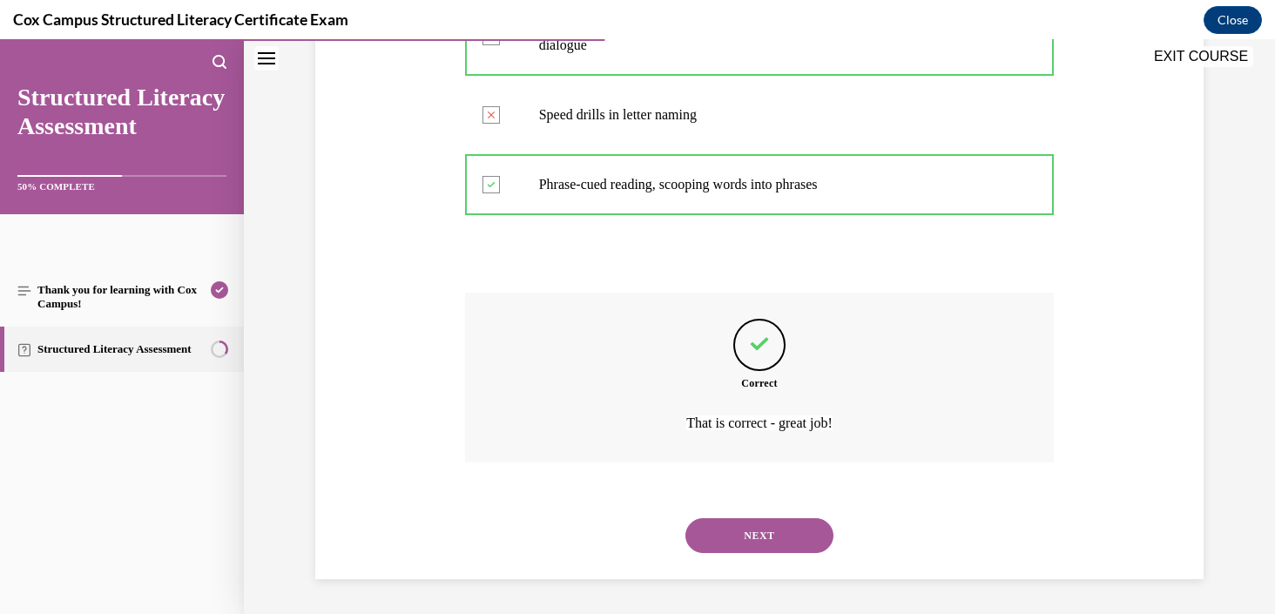
click at [751, 537] on button "NEXT" at bounding box center [759, 535] width 148 height 35
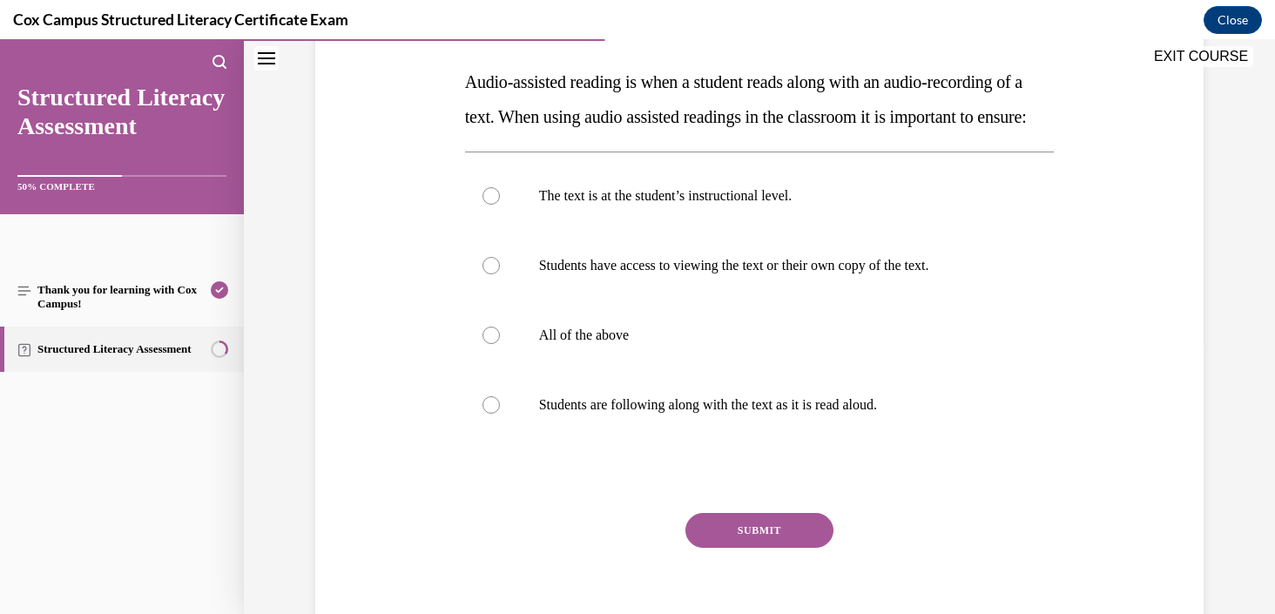
scroll to position [269, 0]
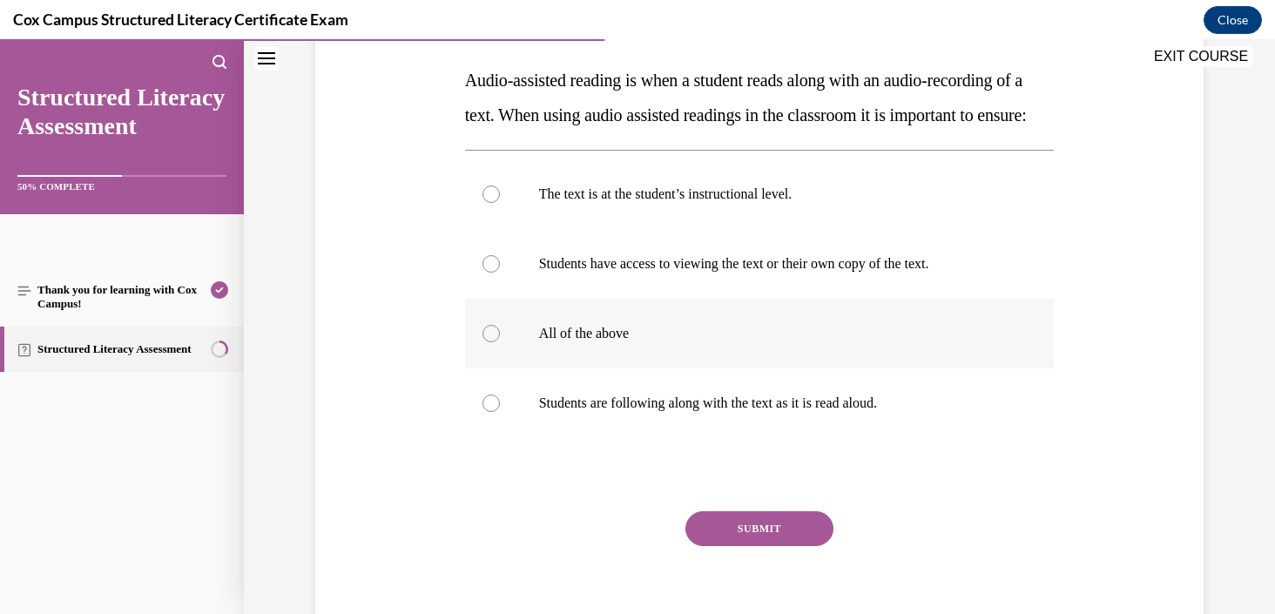
click at [655, 342] on p "All of the above" at bounding box center [775, 333] width 472 height 17
click at [500, 342] on input "All of the above" at bounding box center [490, 333] width 17 height 17
radio input "true"
click at [741, 546] on button "SUBMIT" at bounding box center [759, 528] width 148 height 35
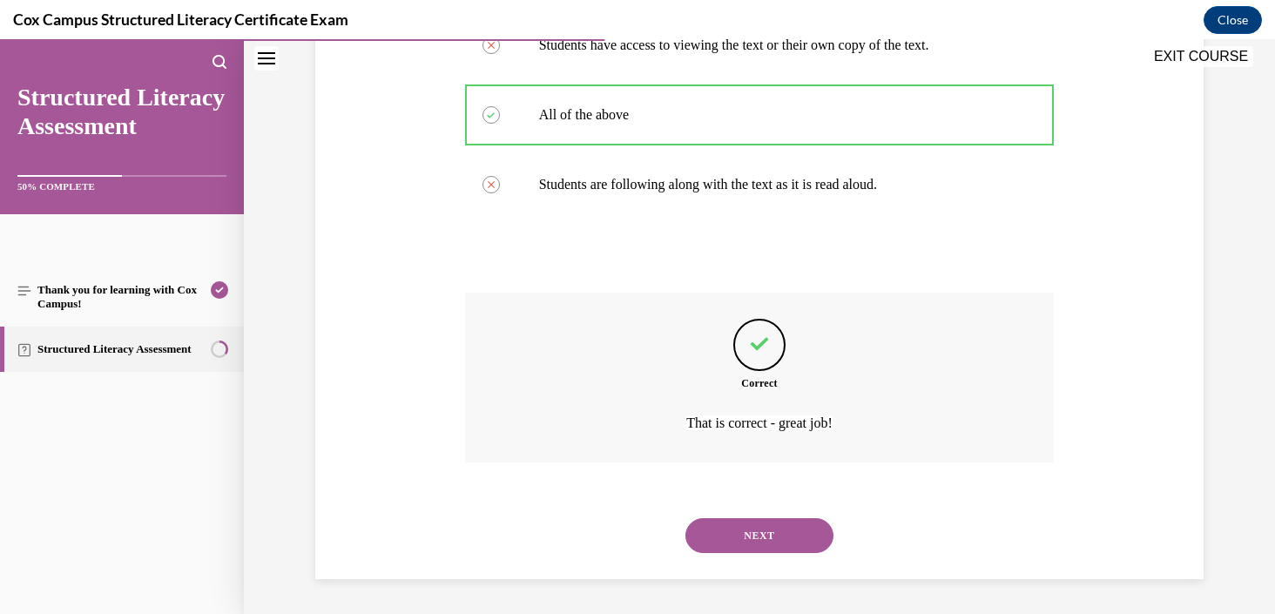
scroll to position [522, 0]
click at [790, 534] on button "NEXT" at bounding box center [759, 535] width 148 height 35
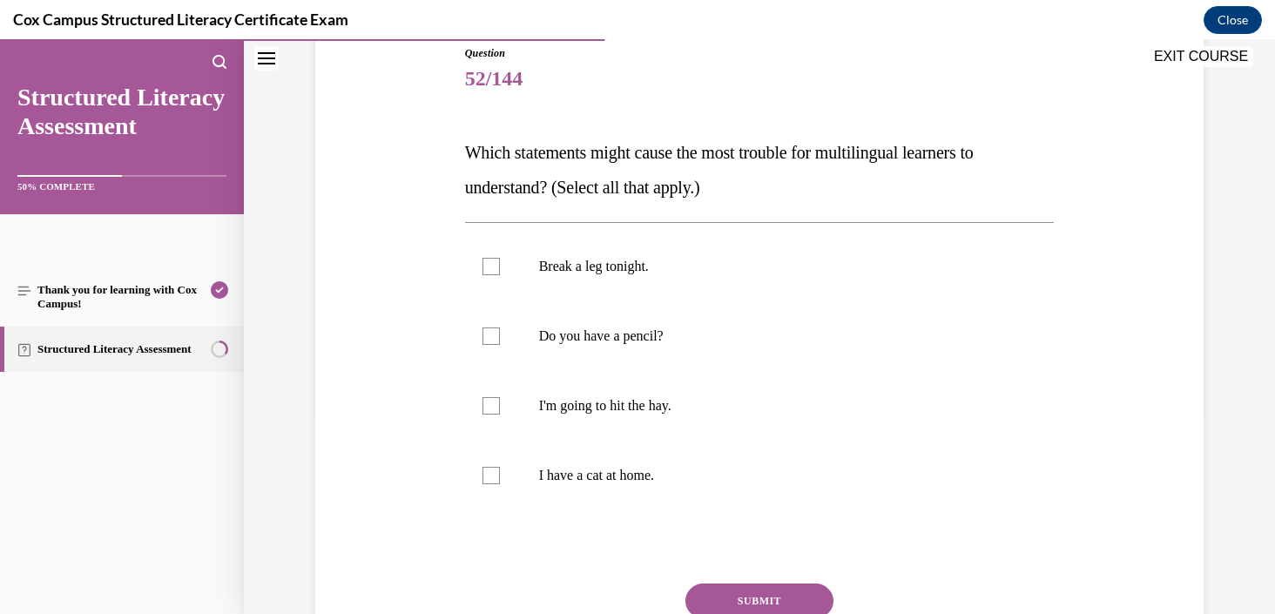
scroll to position [207, 0]
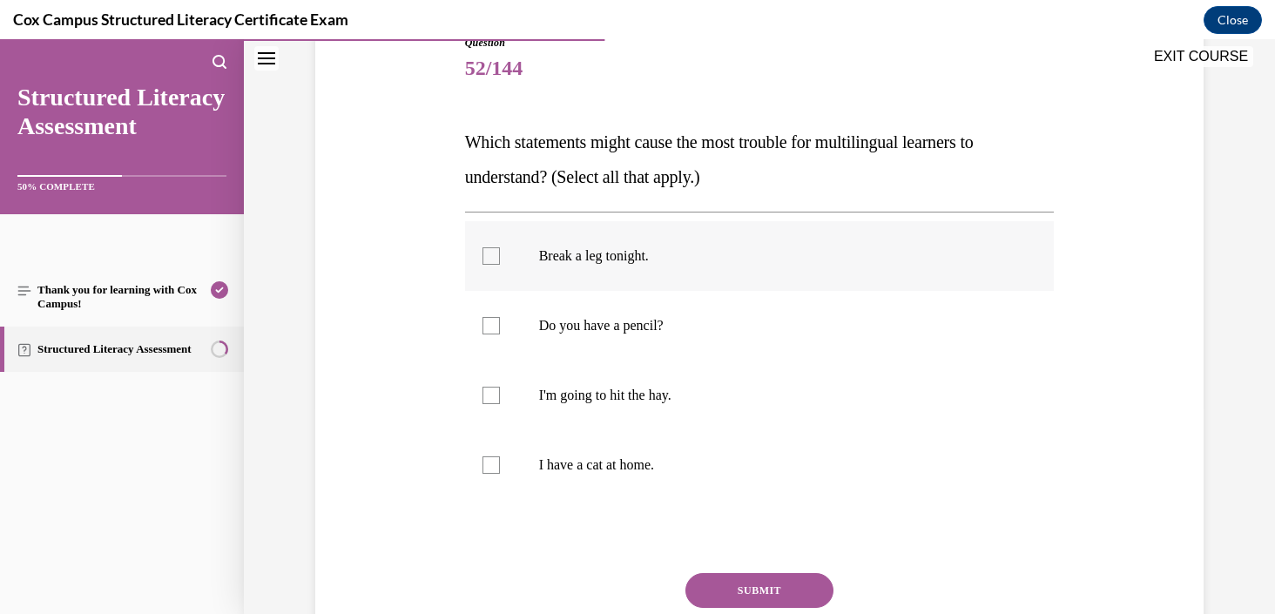
click at [737, 244] on label "Break a leg tonight." at bounding box center [759, 256] width 589 height 70
click at [500, 247] on input "Break a leg tonight." at bounding box center [490, 255] width 17 height 17
checkbox input "true"
click at [692, 419] on label "I'm going to hit the hay." at bounding box center [759, 395] width 589 height 70
click at [500, 404] on input "I'm going to hit the hay." at bounding box center [490, 395] width 17 height 17
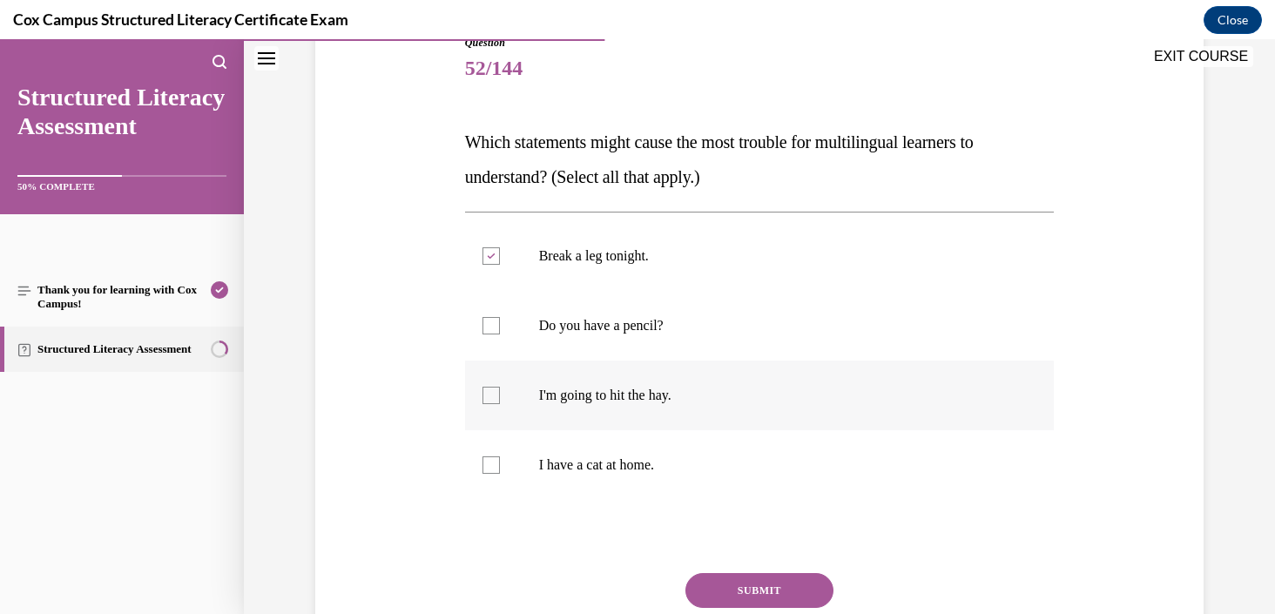
checkbox input "true"
click at [764, 595] on button "SUBMIT" at bounding box center [759, 590] width 148 height 35
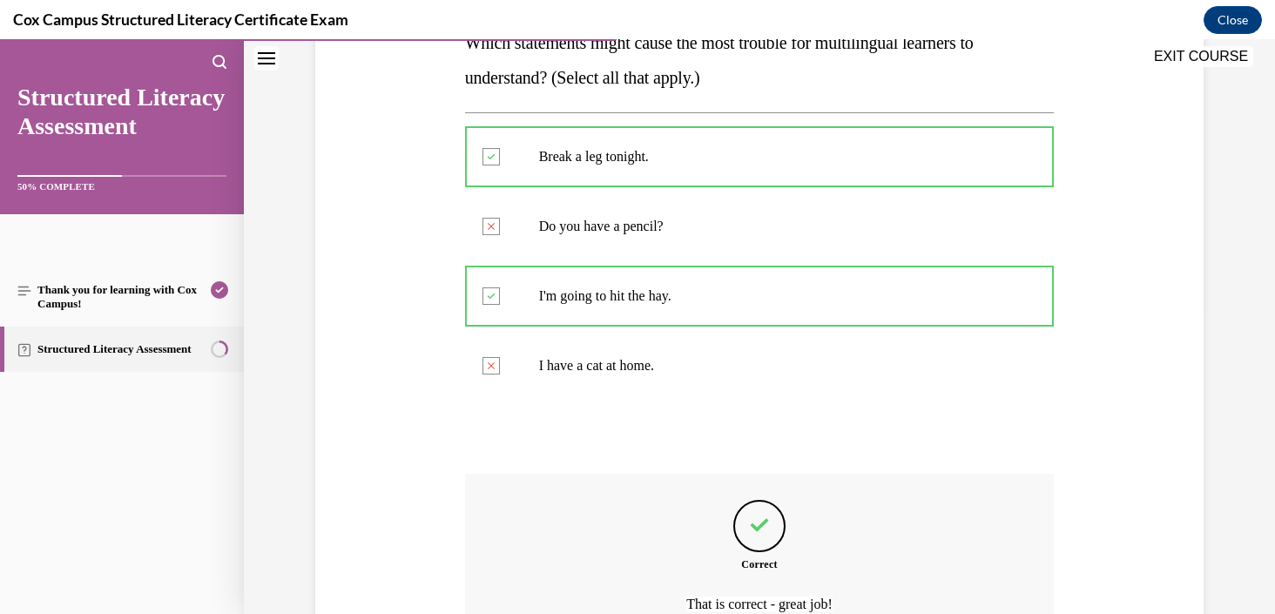
scroll to position [298, 0]
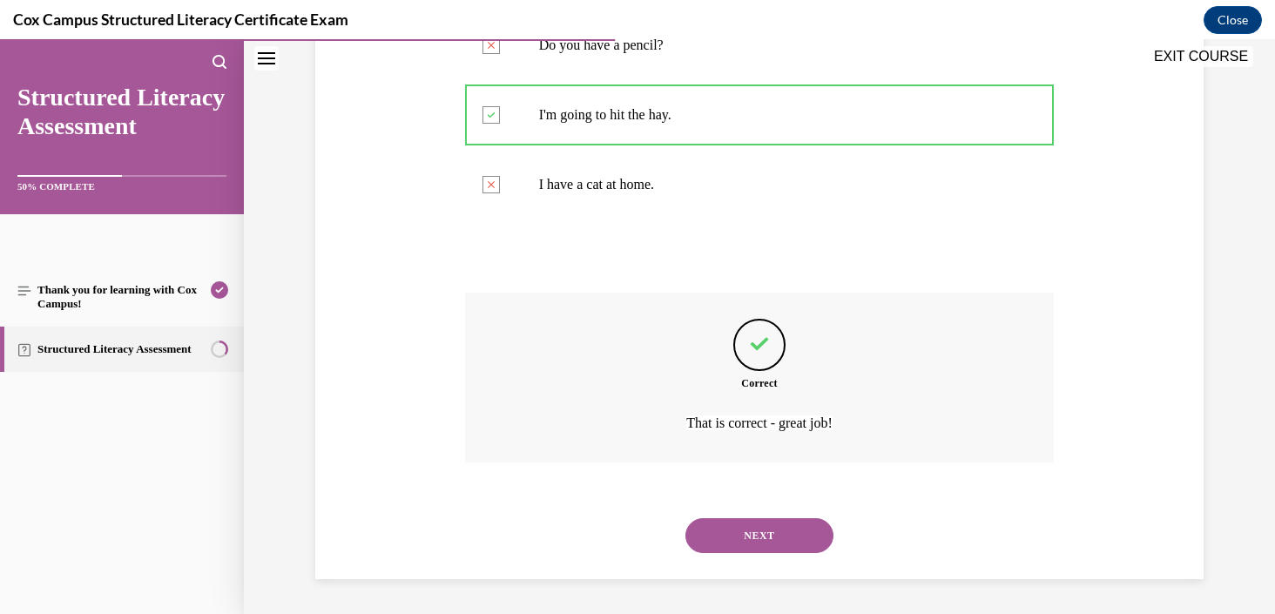
click at [723, 548] on button "NEXT" at bounding box center [759, 535] width 148 height 35
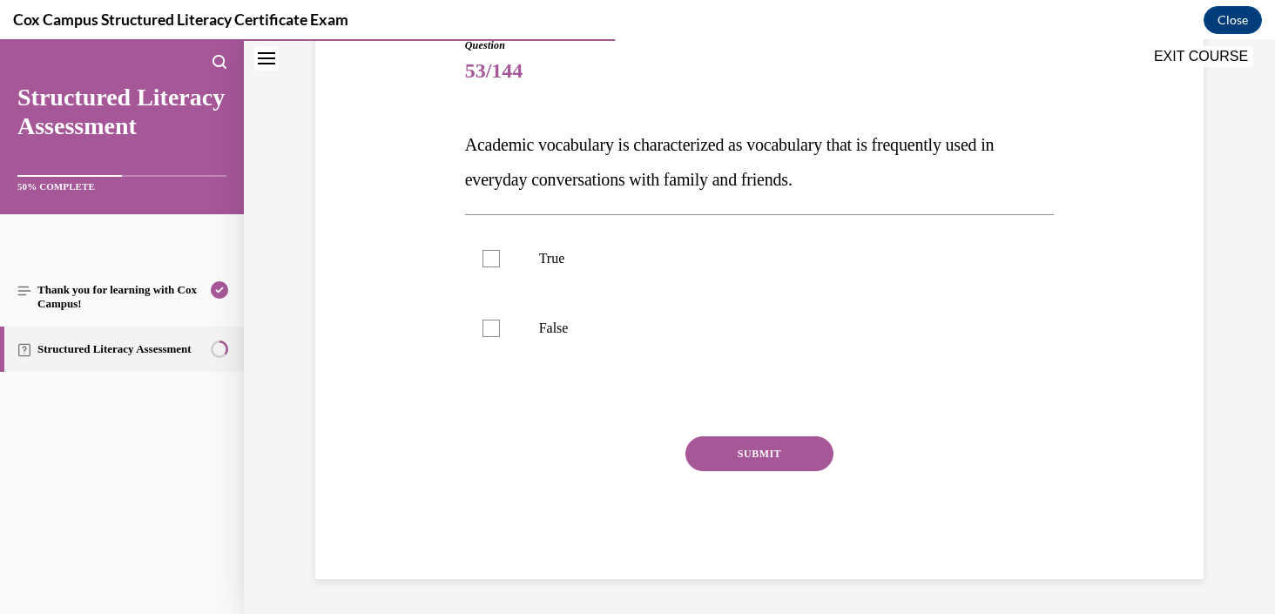
scroll to position [193, 0]
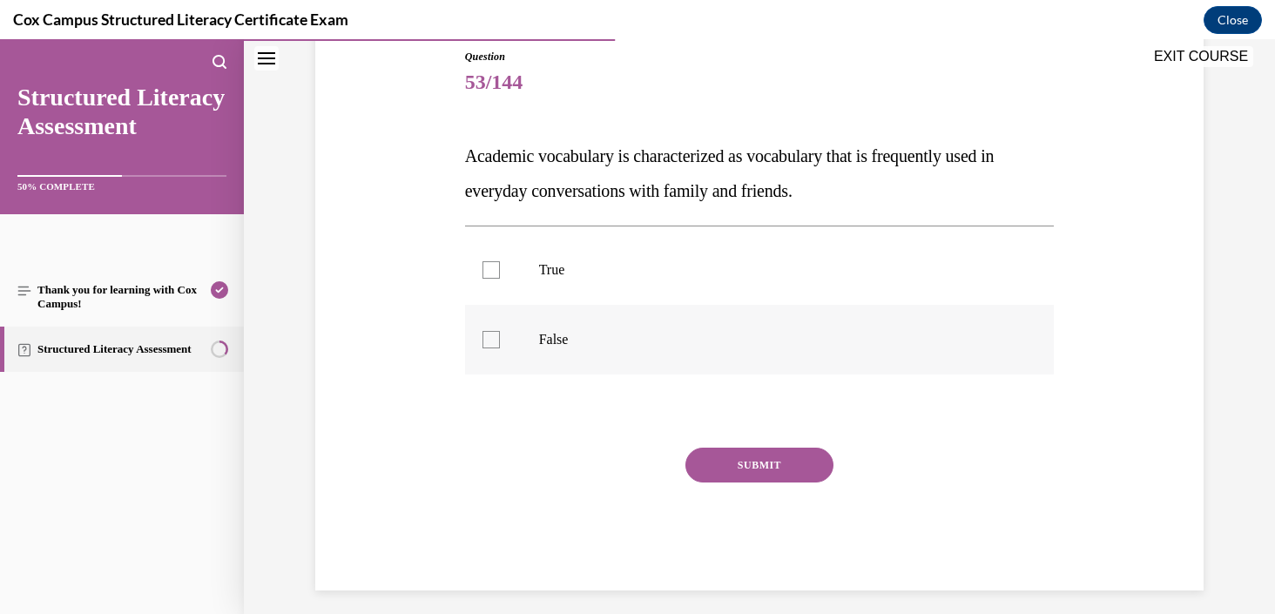
click at [573, 341] on p "False" at bounding box center [775, 339] width 472 height 17
click at [500, 341] on input "False" at bounding box center [490, 339] width 17 height 17
checkbox input "true"
click at [759, 464] on button "SUBMIT" at bounding box center [759, 464] width 148 height 35
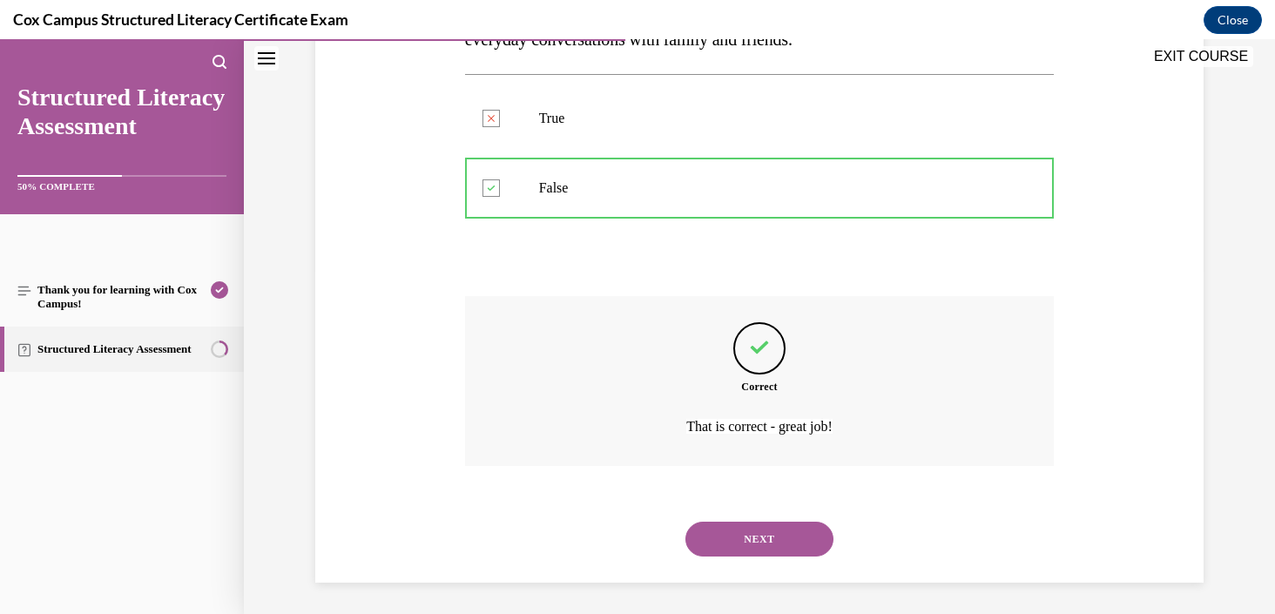
scroll to position [348, 0]
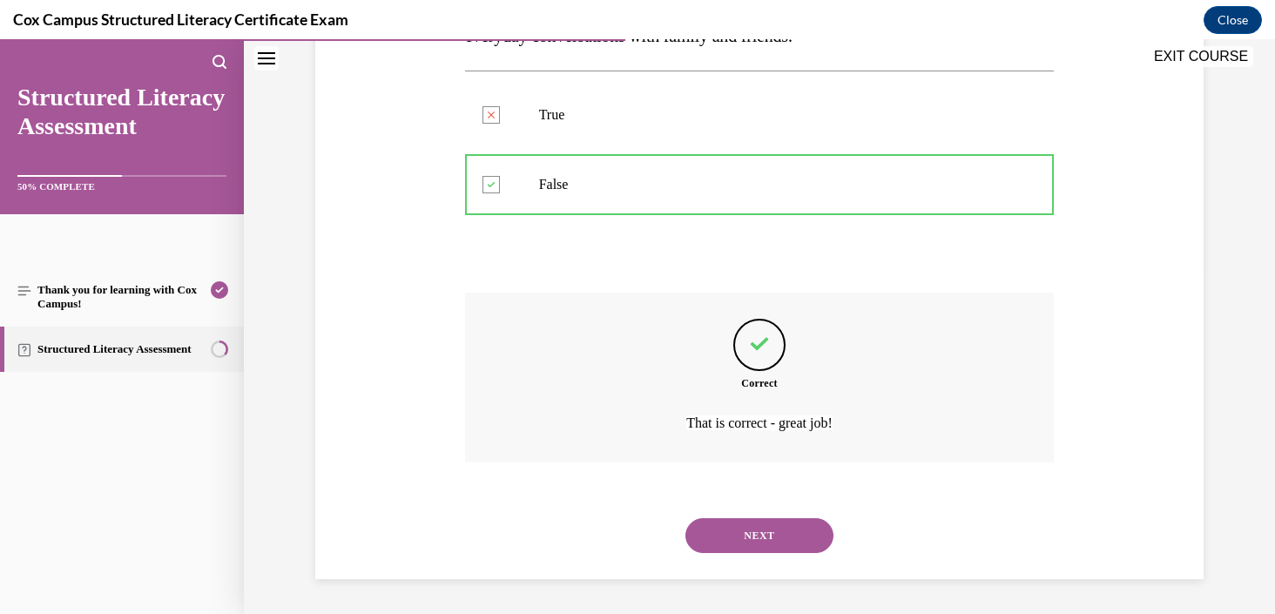
click at [788, 529] on button "NEXT" at bounding box center [759, 535] width 148 height 35
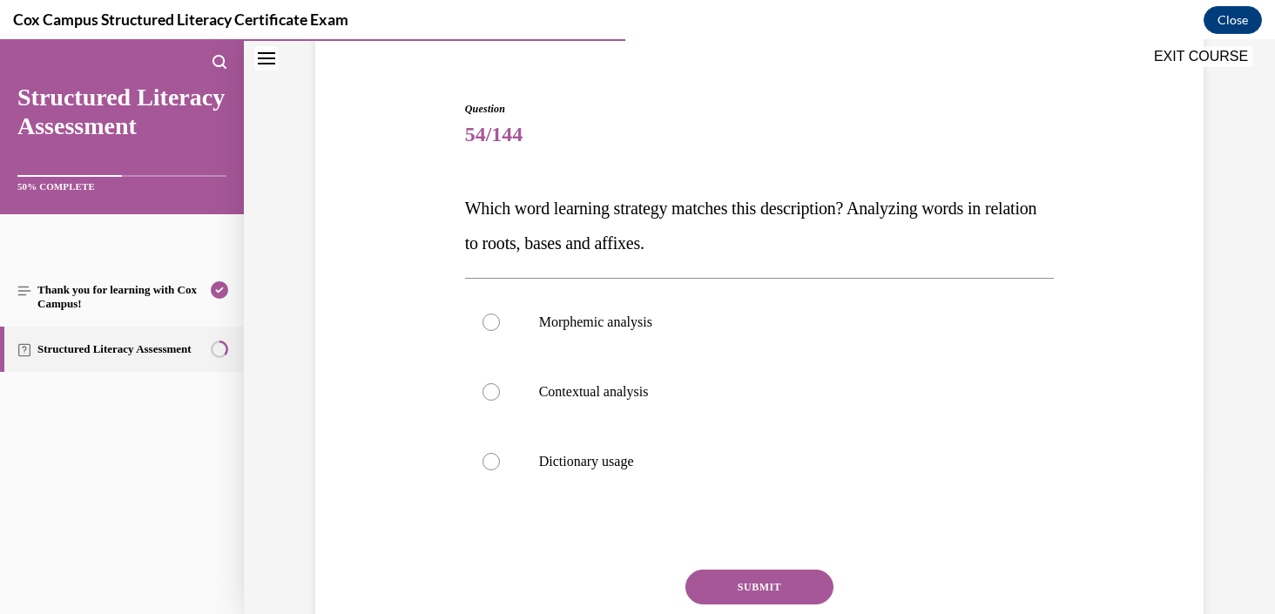
scroll to position [144, 0]
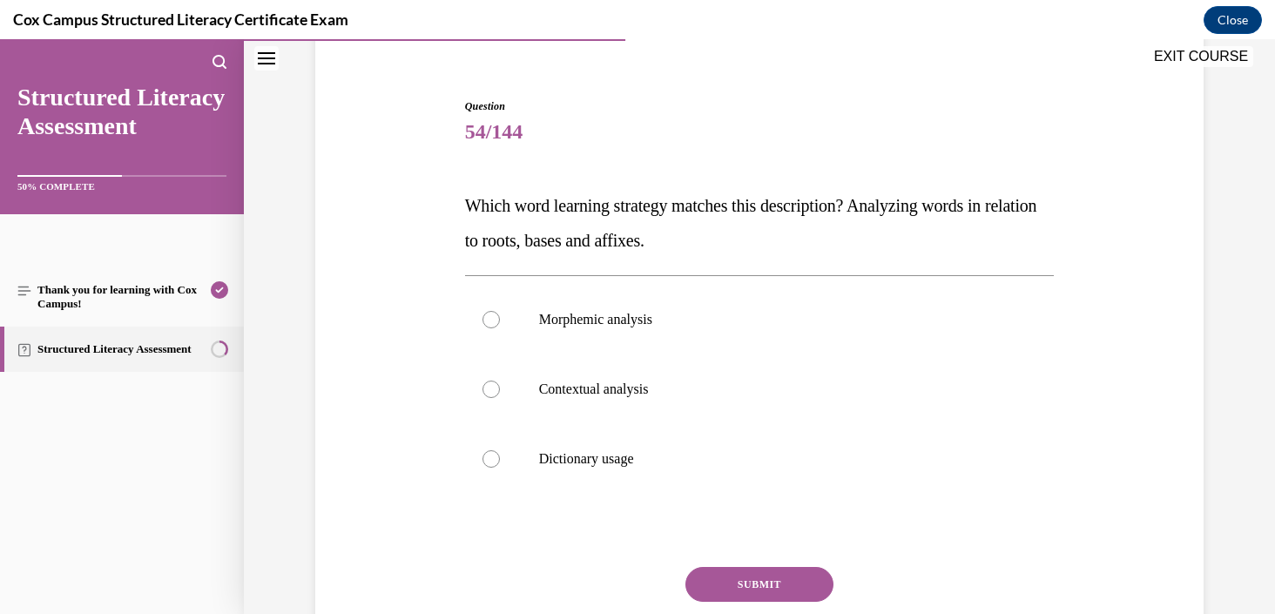
click at [678, 204] on span "Which word learning strategy matches this description? Analyzing words in relat…" at bounding box center [751, 223] width 572 height 54
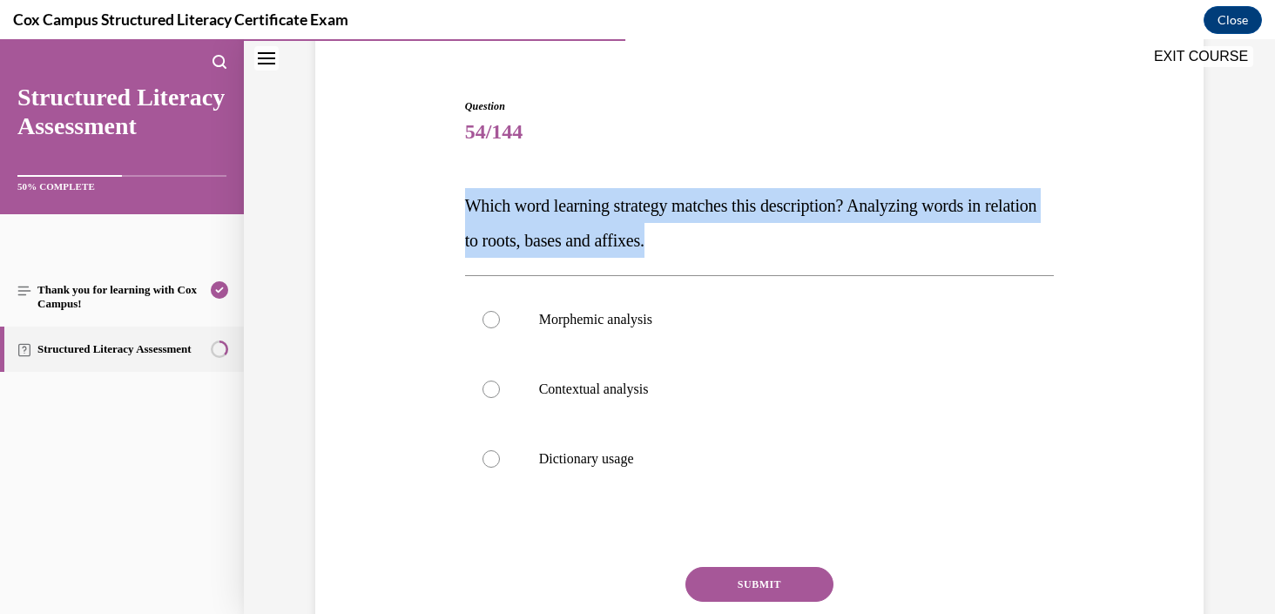
click at [678, 204] on span "Which word learning strategy matches this description? Analyzing words in relat…" at bounding box center [751, 223] width 572 height 54
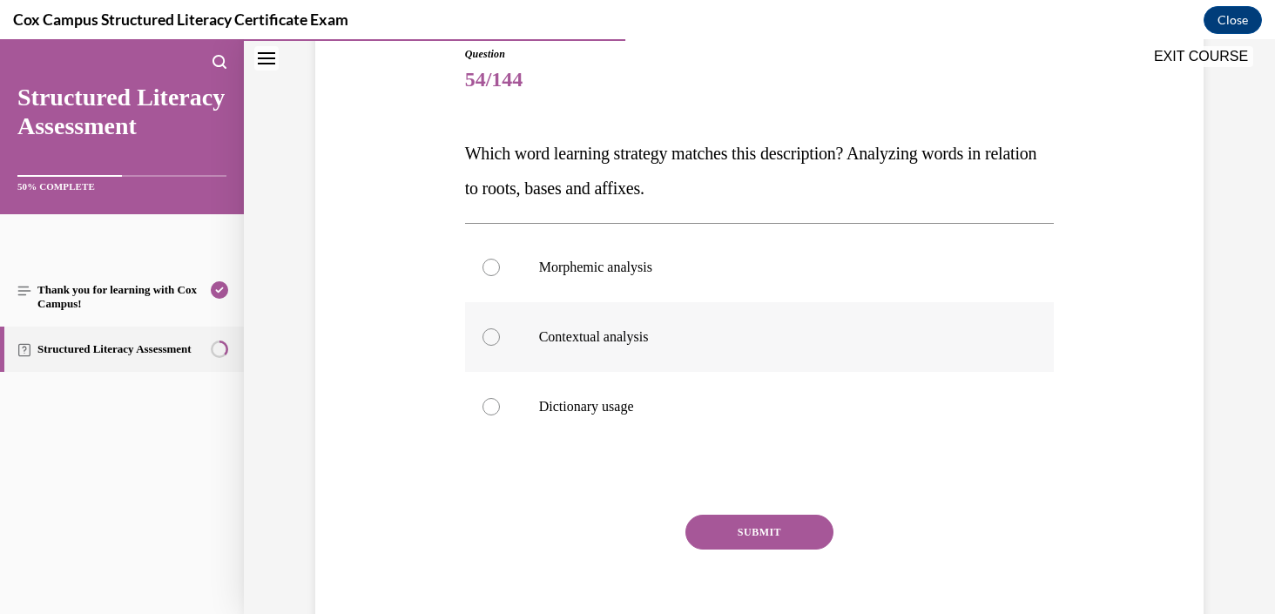
scroll to position [205, 0]
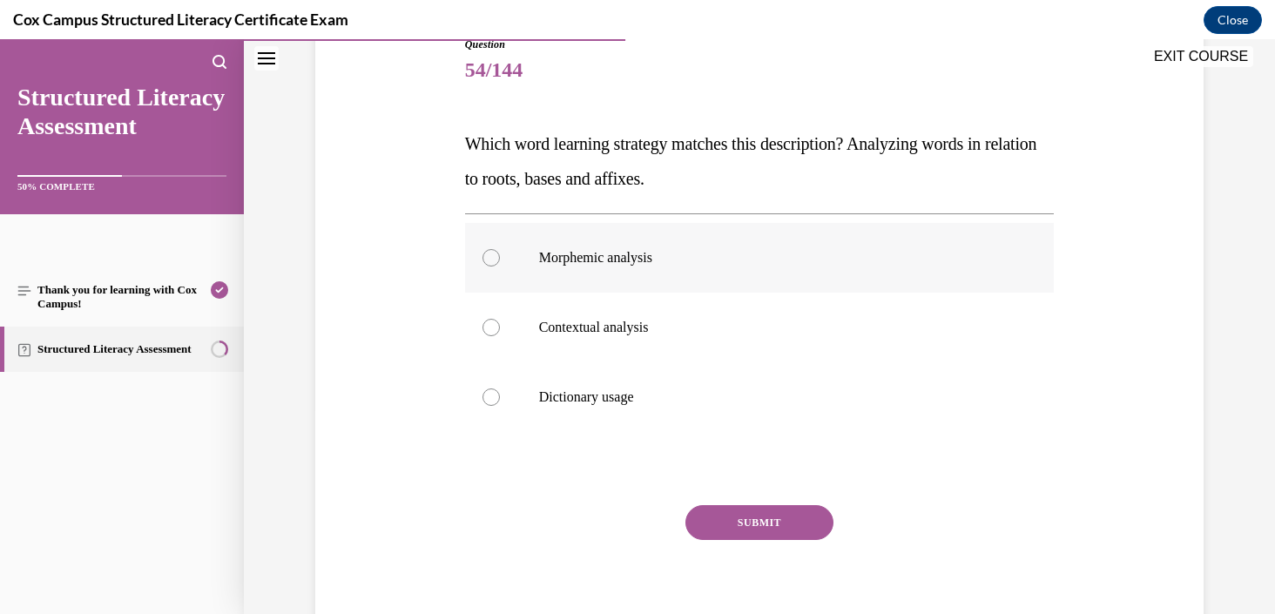
click at [638, 260] on p "Morphemic analysis" at bounding box center [775, 257] width 472 height 17
click at [500, 260] on input "Morphemic analysis" at bounding box center [490, 257] width 17 height 17
radio input "true"
click at [756, 522] on button "SUBMIT" at bounding box center [759, 522] width 148 height 35
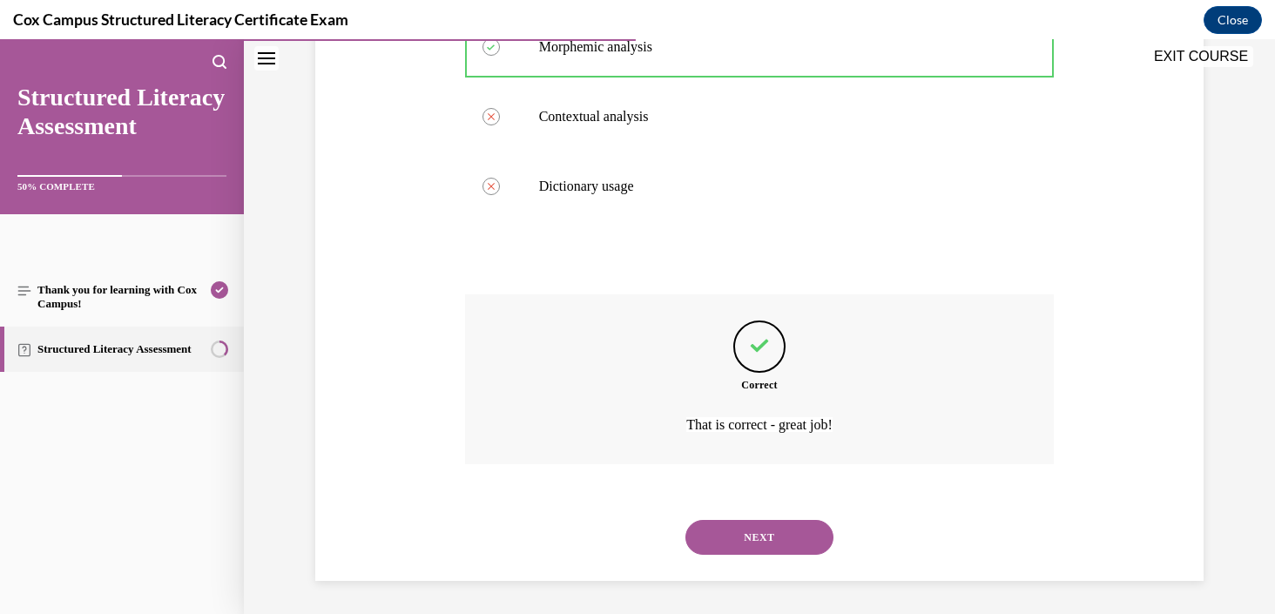
scroll to position [418, 0]
click at [750, 548] on button "NEXT" at bounding box center [759, 535] width 148 height 35
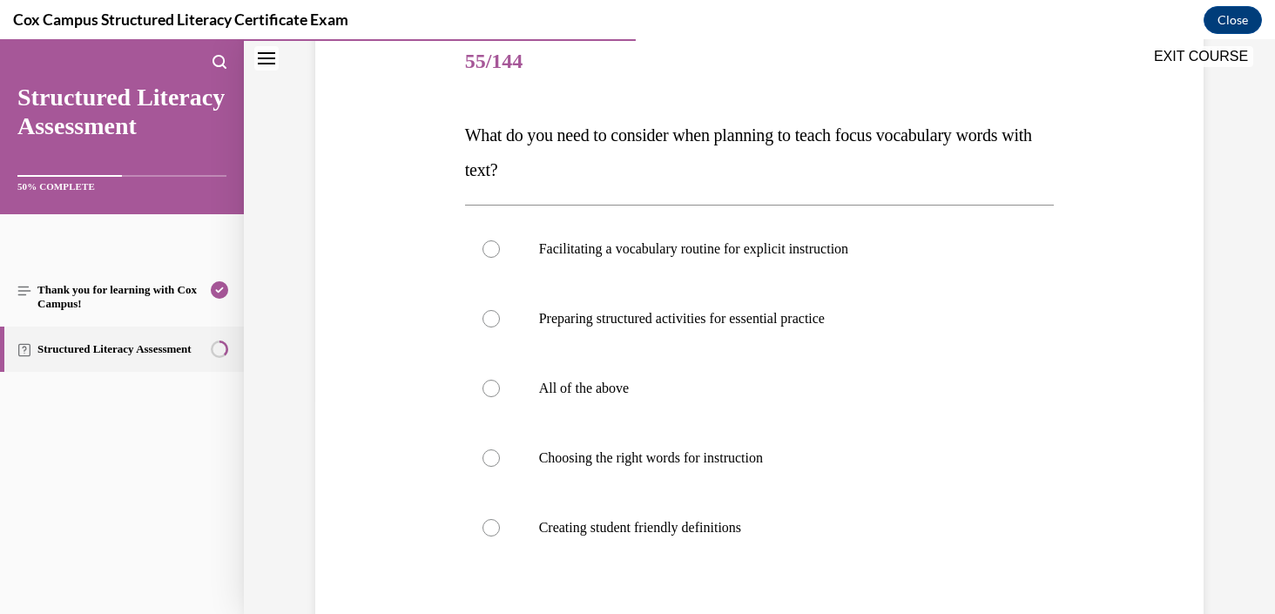
scroll to position [215, 0]
click at [784, 400] on label "All of the above" at bounding box center [759, 388] width 589 height 70
click at [500, 396] on input "All of the above" at bounding box center [490, 387] width 17 height 17
radio input "true"
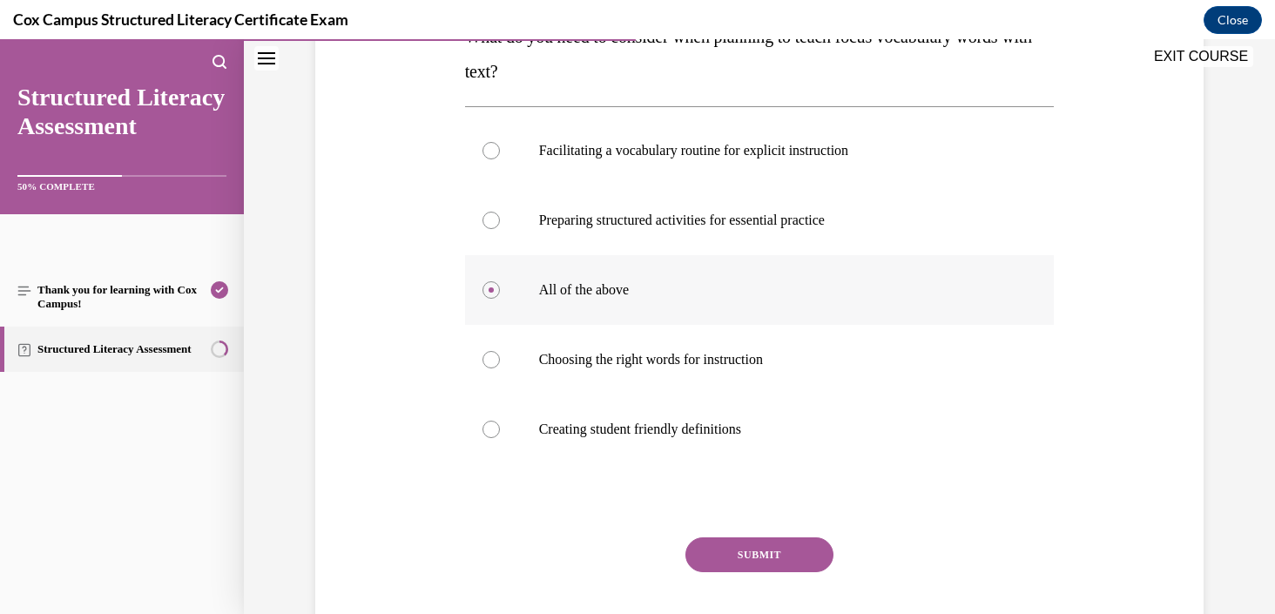
scroll to position [414, 0]
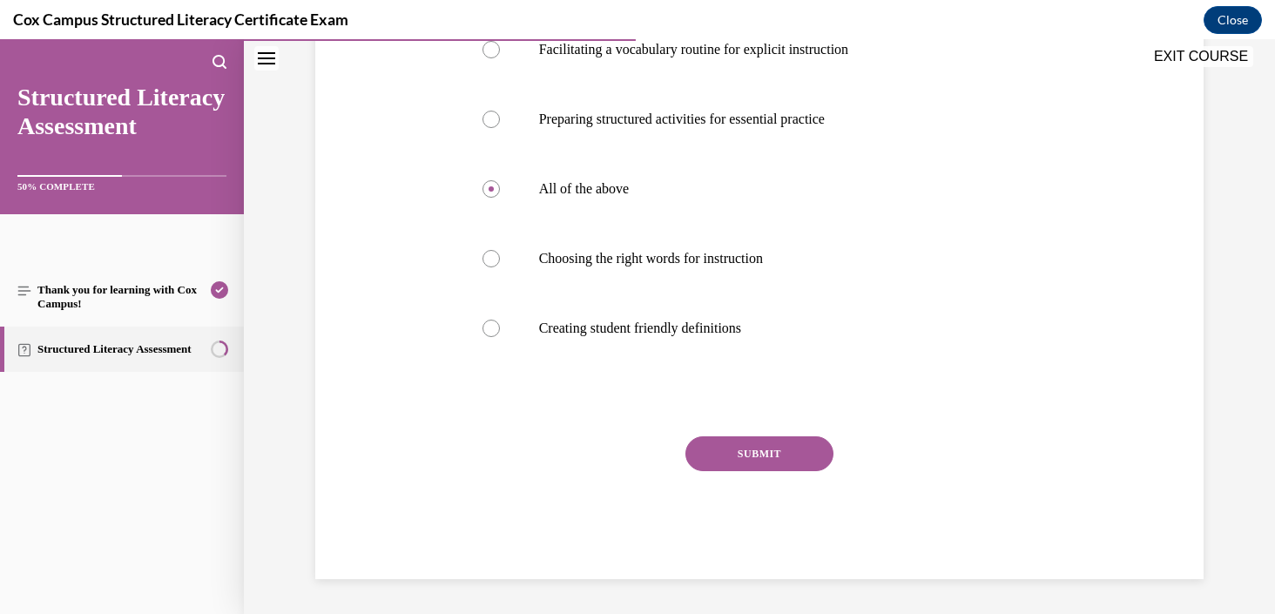
click at [786, 434] on div "Question 55/144 What do you need to consider when planning to teach focus vocab…" at bounding box center [759, 203] width 589 height 750
click at [780, 457] on button "SUBMIT" at bounding box center [759, 453] width 148 height 35
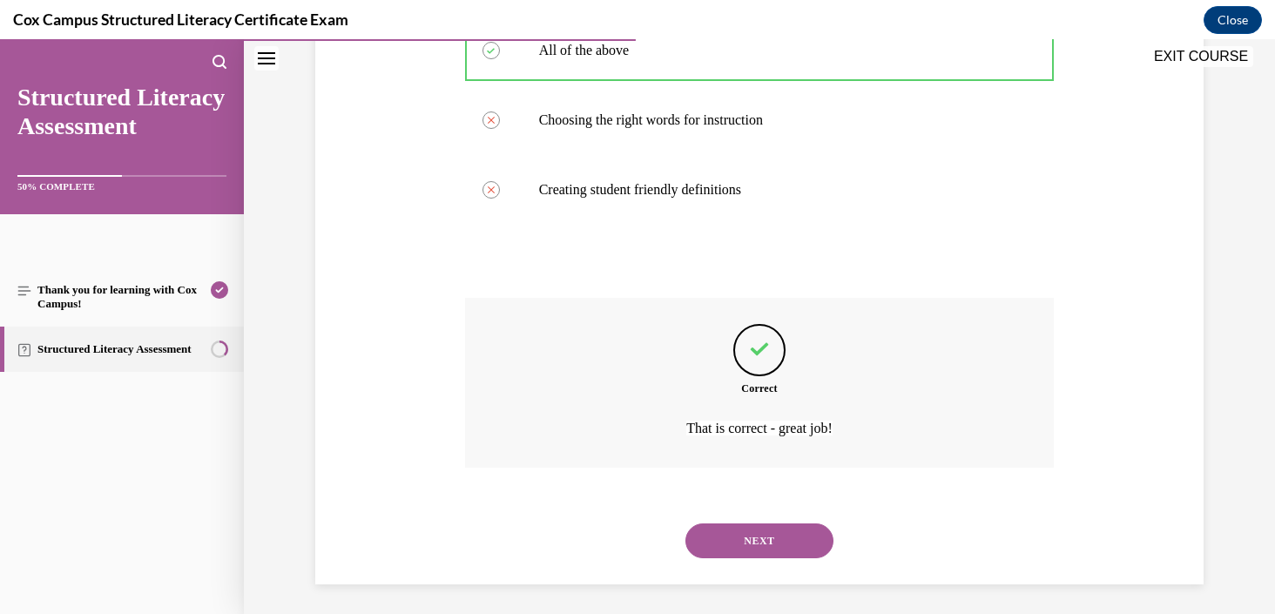
scroll to position [557, 0]
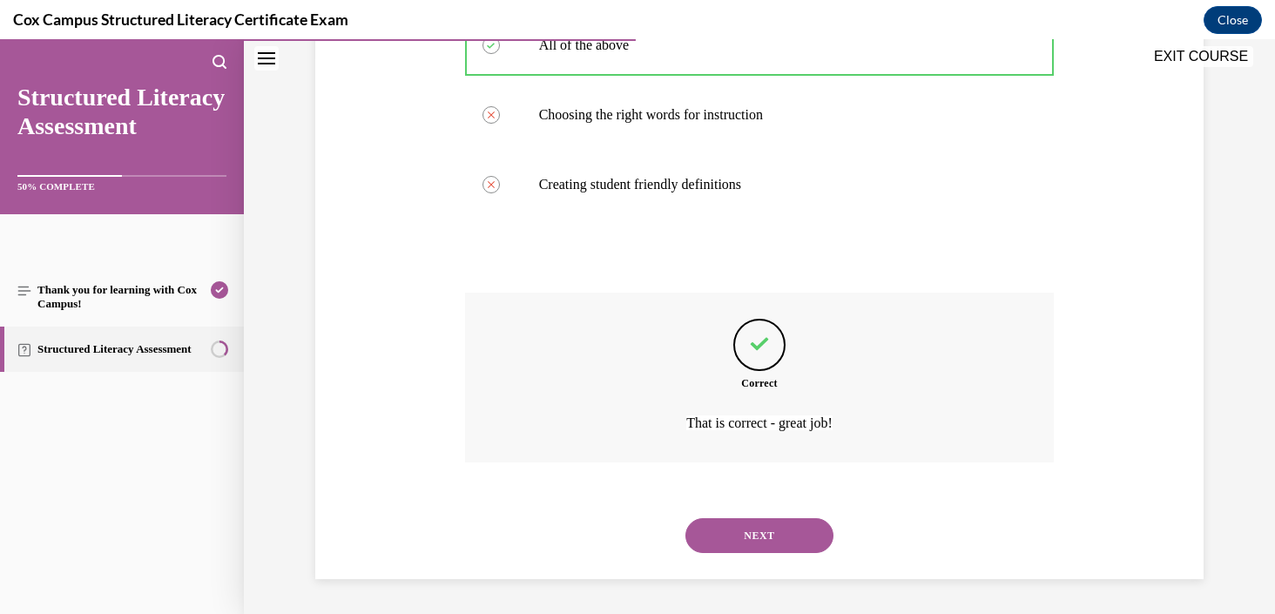
click at [774, 542] on button "NEXT" at bounding box center [759, 535] width 148 height 35
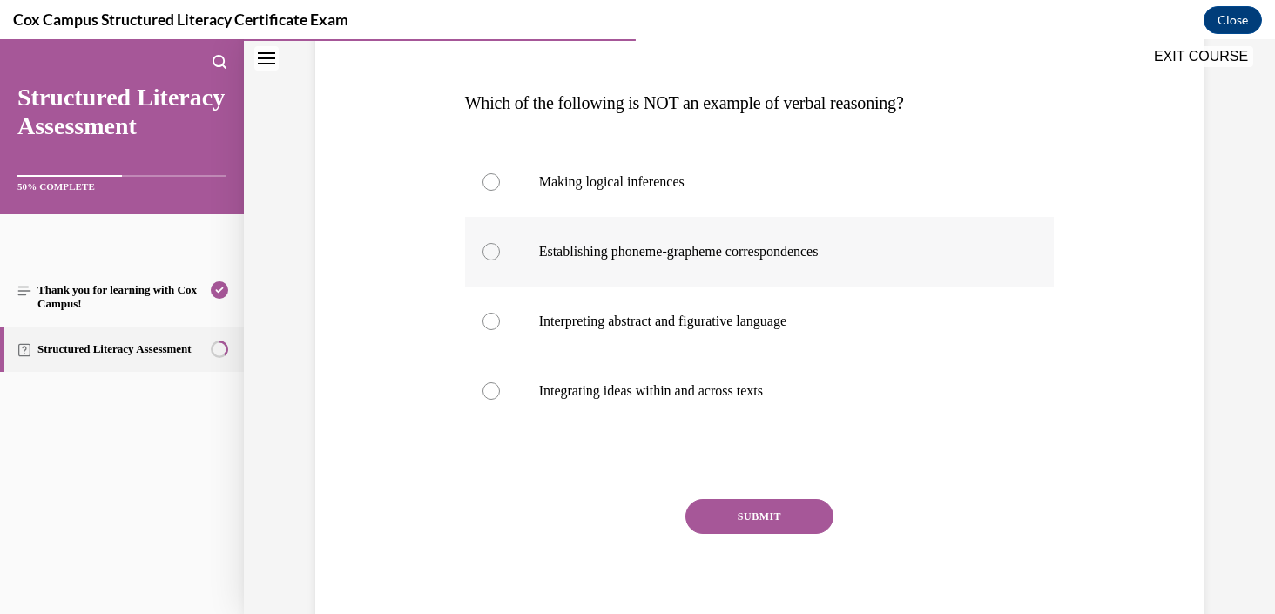
scroll to position [256, 0]
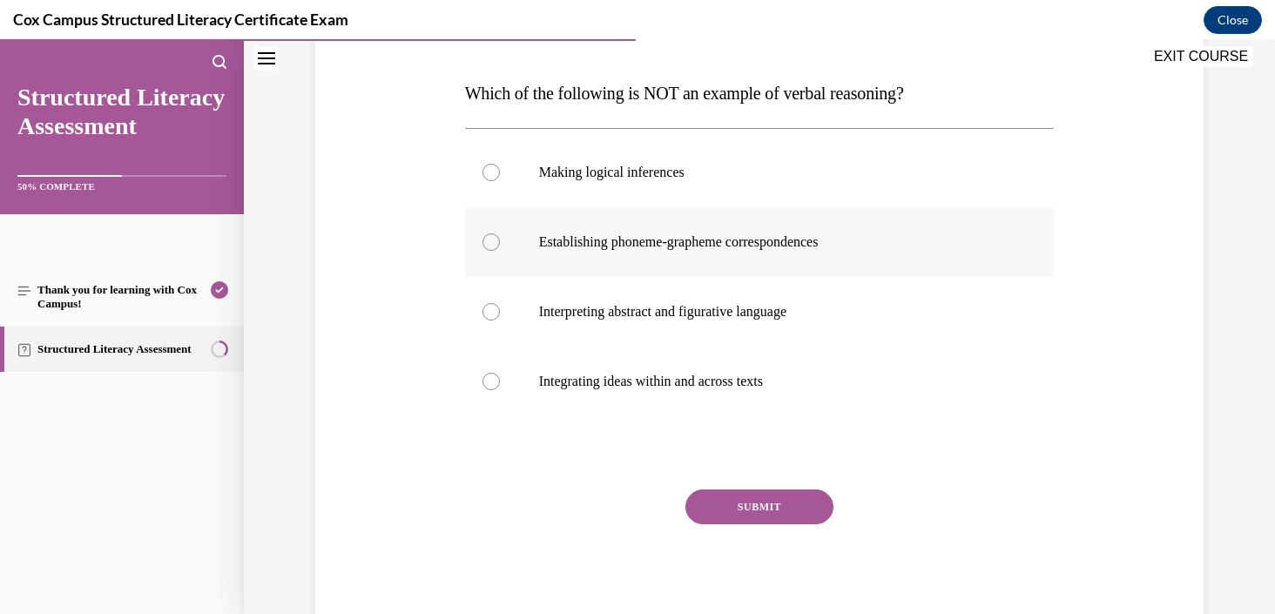
click at [818, 243] on p "Establishing phoneme-grapheme correspondences" at bounding box center [775, 241] width 472 height 17
click at [500, 243] on input "Establishing phoneme-grapheme correspondences" at bounding box center [490, 241] width 17 height 17
radio input "true"
click at [804, 507] on button "SUBMIT" at bounding box center [759, 506] width 148 height 35
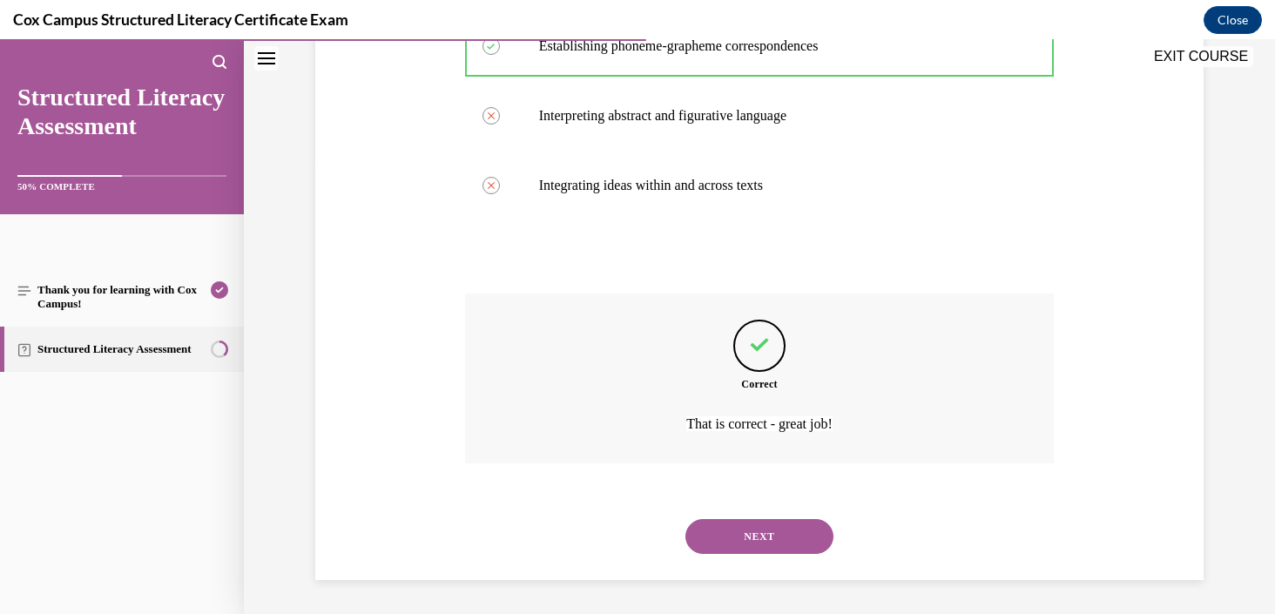
scroll to position [453, 0]
click at [814, 543] on button "NEXT" at bounding box center [759, 535] width 148 height 35
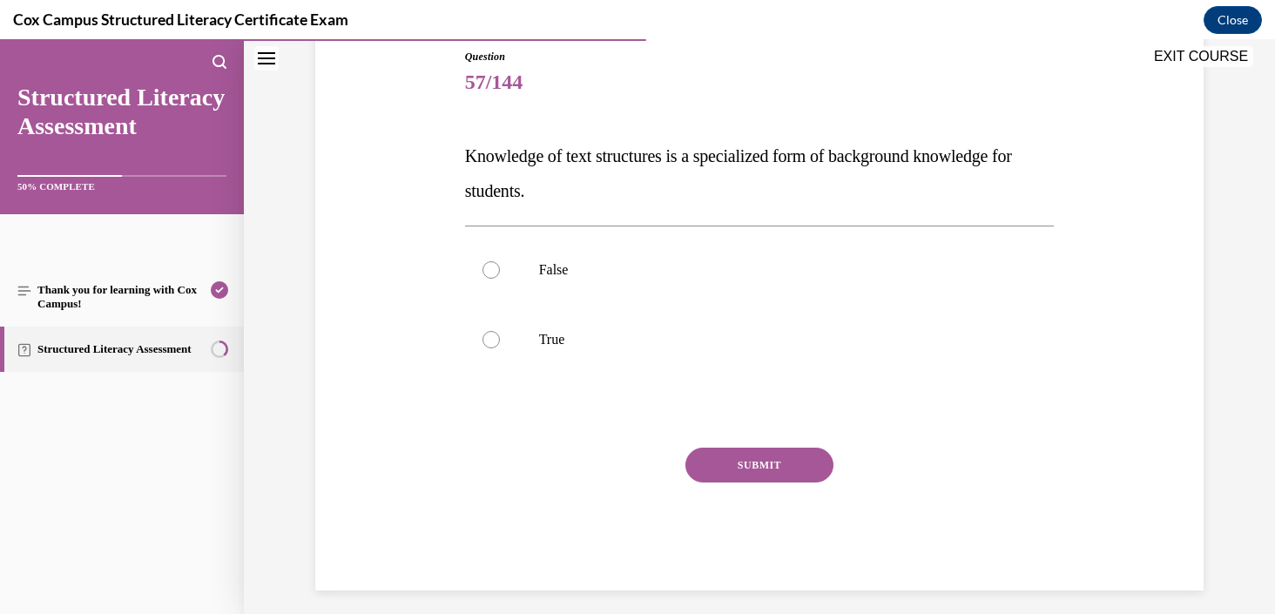
click at [809, 156] on span "Knowledge of text structures is a specialized form of background knowledge for …" at bounding box center [738, 173] width 547 height 54
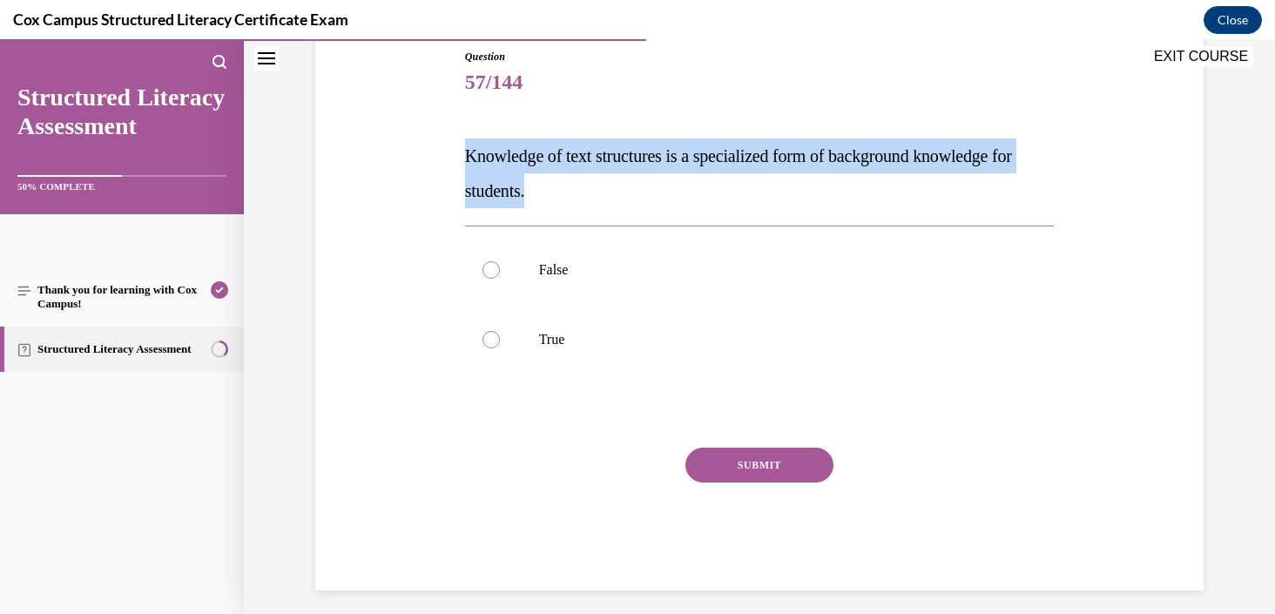
click at [809, 156] on span "Knowledge of text structures is a specialized form of background knowledge for …" at bounding box center [738, 173] width 547 height 54
click at [809, 162] on span "Knowledge of text structures is a specialized form of background knowledge for …" at bounding box center [738, 173] width 547 height 54
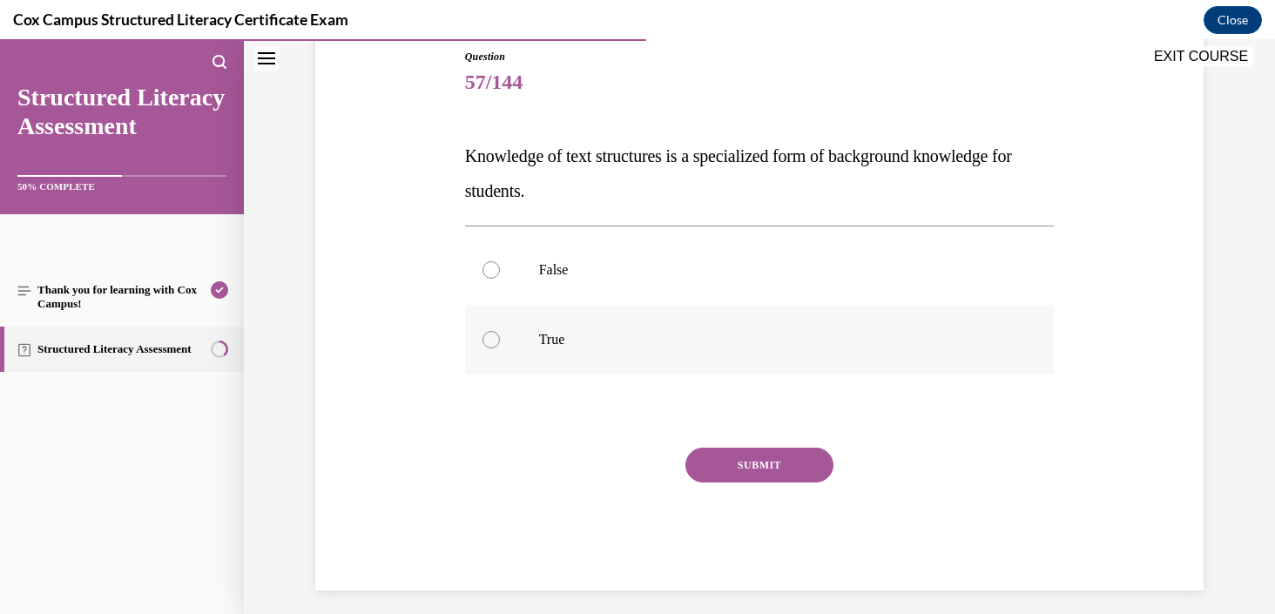
click at [546, 337] on p "True" at bounding box center [775, 339] width 472 height 17
click at [500, 337] on input "True" at bounding box center [490, 339] width 17 height 17
radio input "true"
click at [815, 458] on button "SUBMIT" at bounding box center [759, 464] width 148 height 35
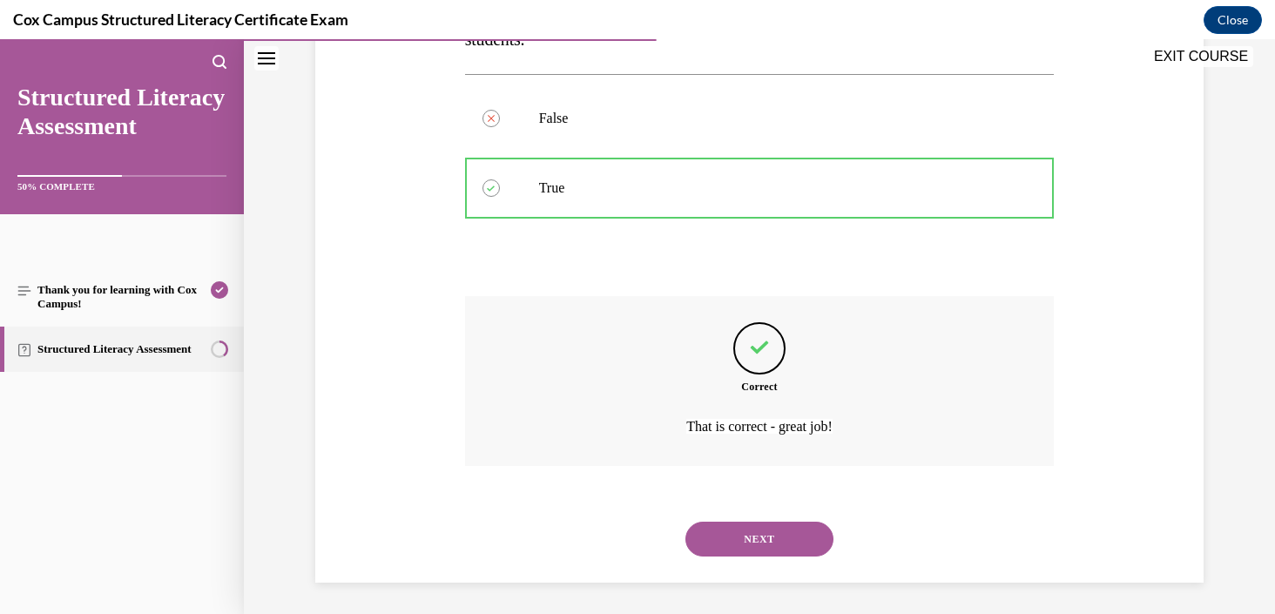
scroll to position [348, 0]
click at [781, 528] on button "NEXT" at bounding box center [759, 535] width 148 height 35
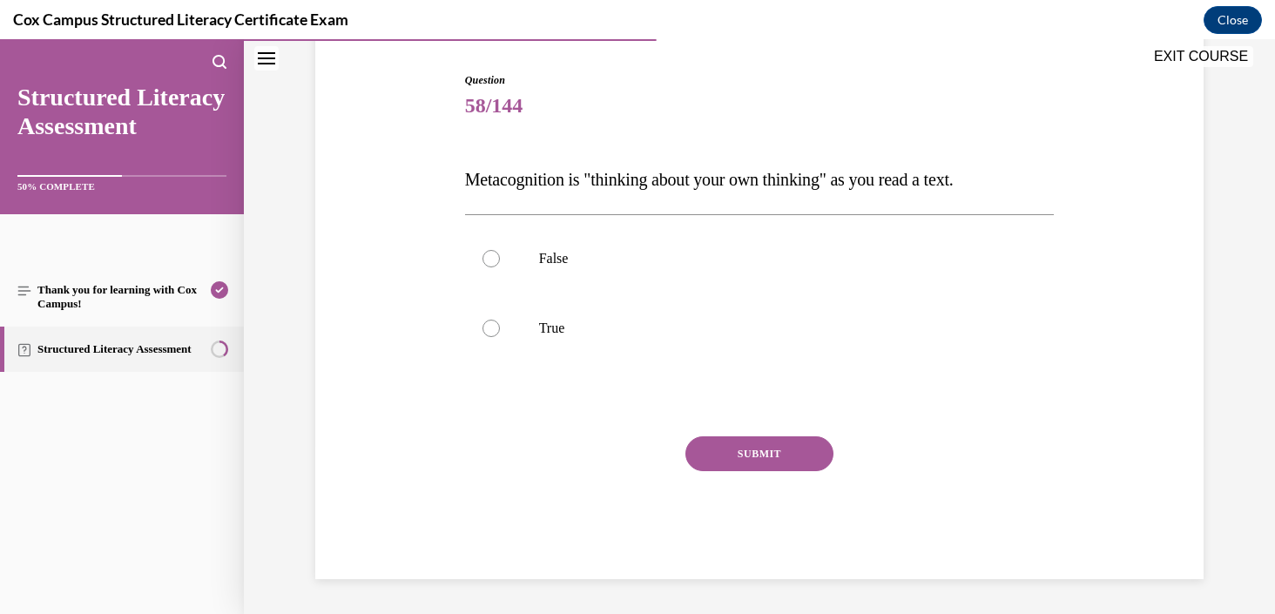
scroll to position [170, 0]
click at [549, 259] on p "False" at bounding box center [775, 258] width 472 height 17
click at [500, 259] on input "False" at bounding box center [490, 258] width 17 height 17
radio input "true"
click at [545, 336] on p "True" at bounding box center [775, 327] width 472 height 17
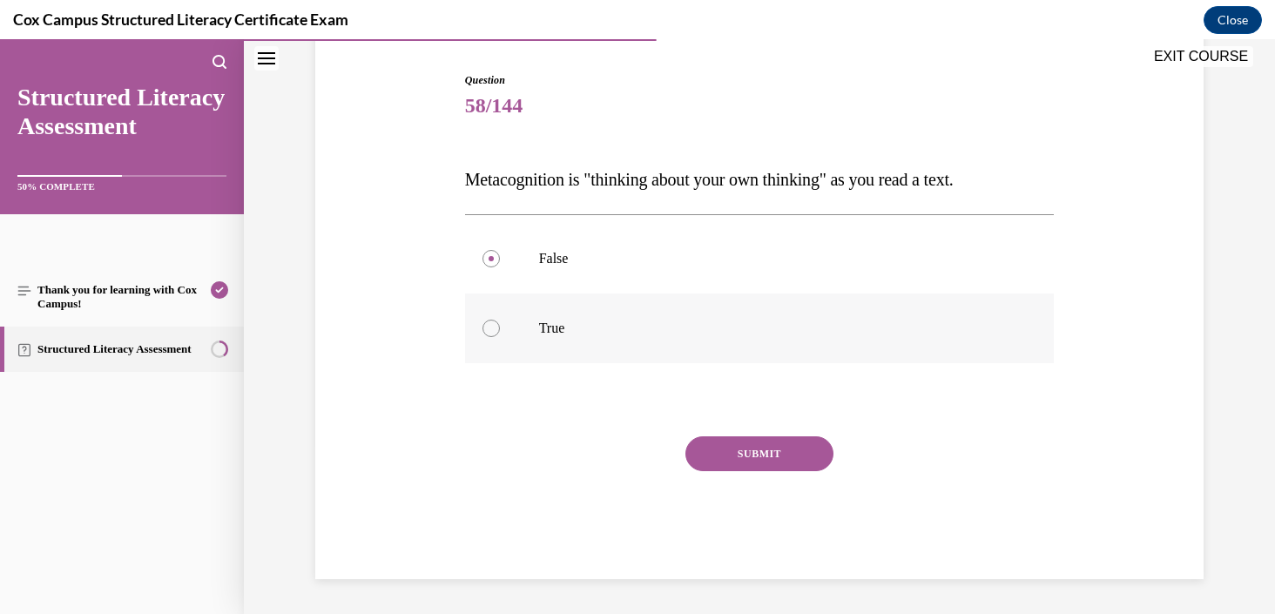
click at [500, 336] on input "True" at bounding box center [490, 327] width 17 height 17
radio input "true"
click at [778, 444] on button "SUBMIT" at bounding box center [759, 453] width 148 height 35
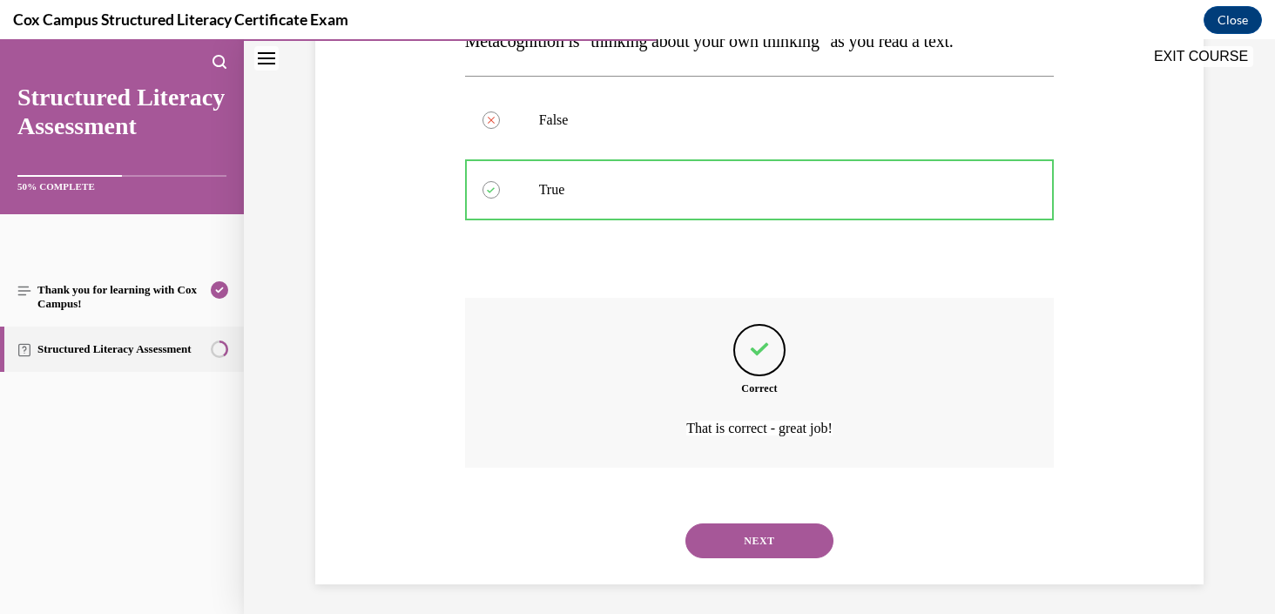
scroll to position [313, 0]
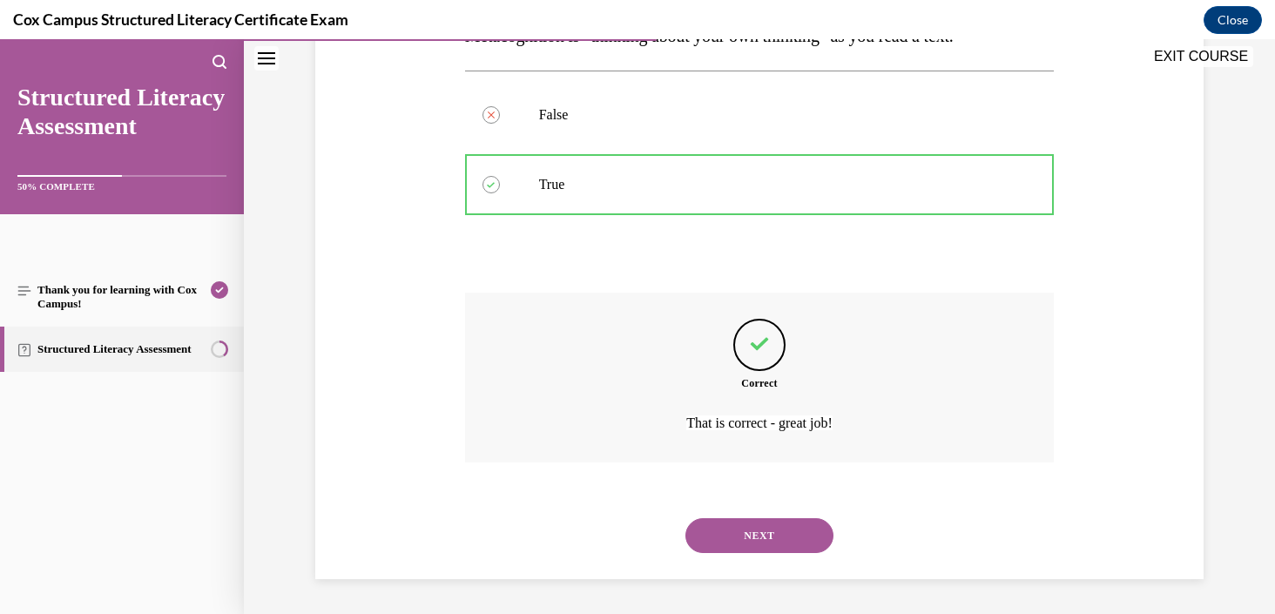
click at [777, 524] on button "NEXT" at bounding box center [759, 535] width 148 height 35
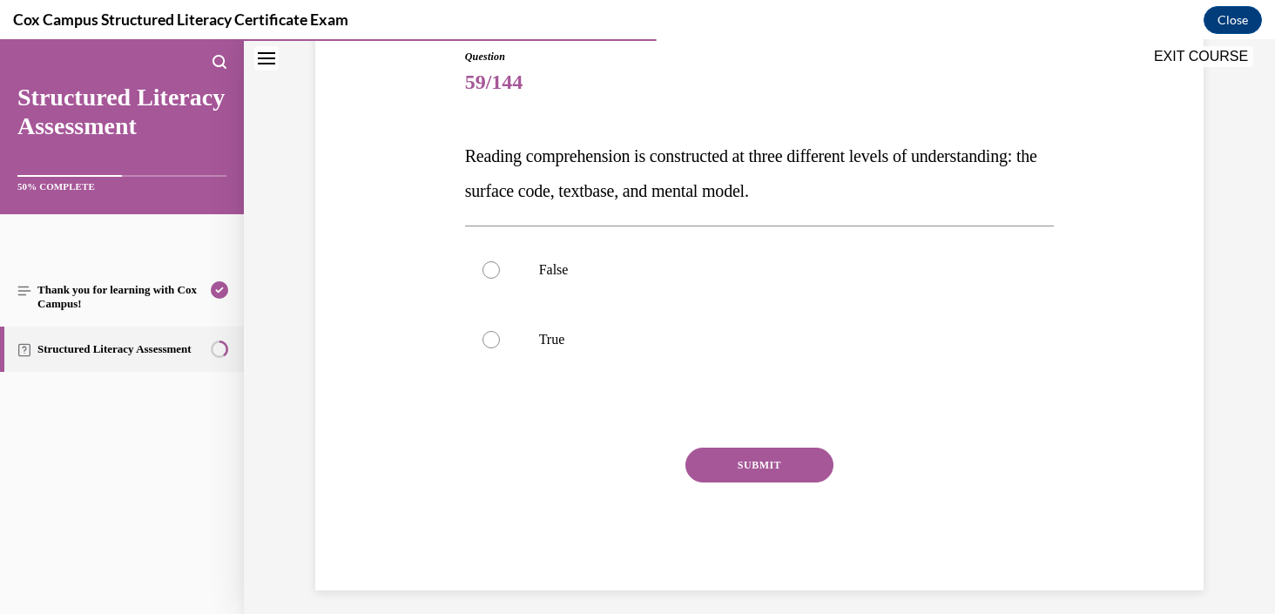
click at [780, 189] on span "Reading comprehension is constructed at three different levels of understanding…" at bounding box center [751, 173] width 572 height 54
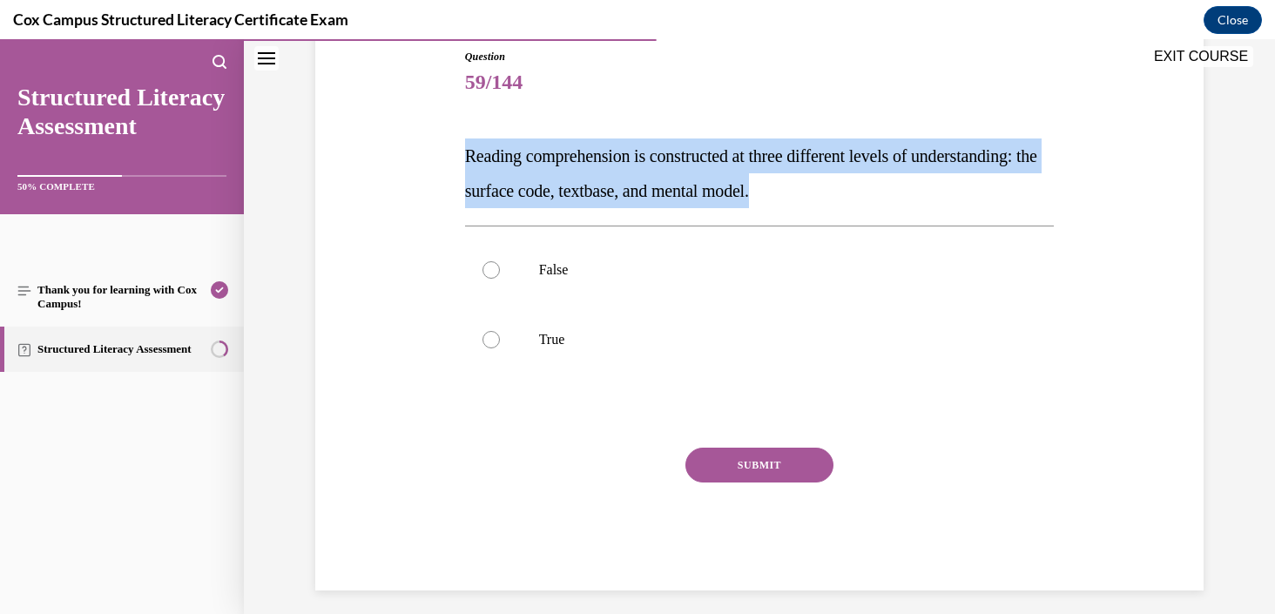
click at [780, 189] on span "Reading comprehension is constructed at three different levels of understanding…" at bounding box center [751, 173] width 572 height 54
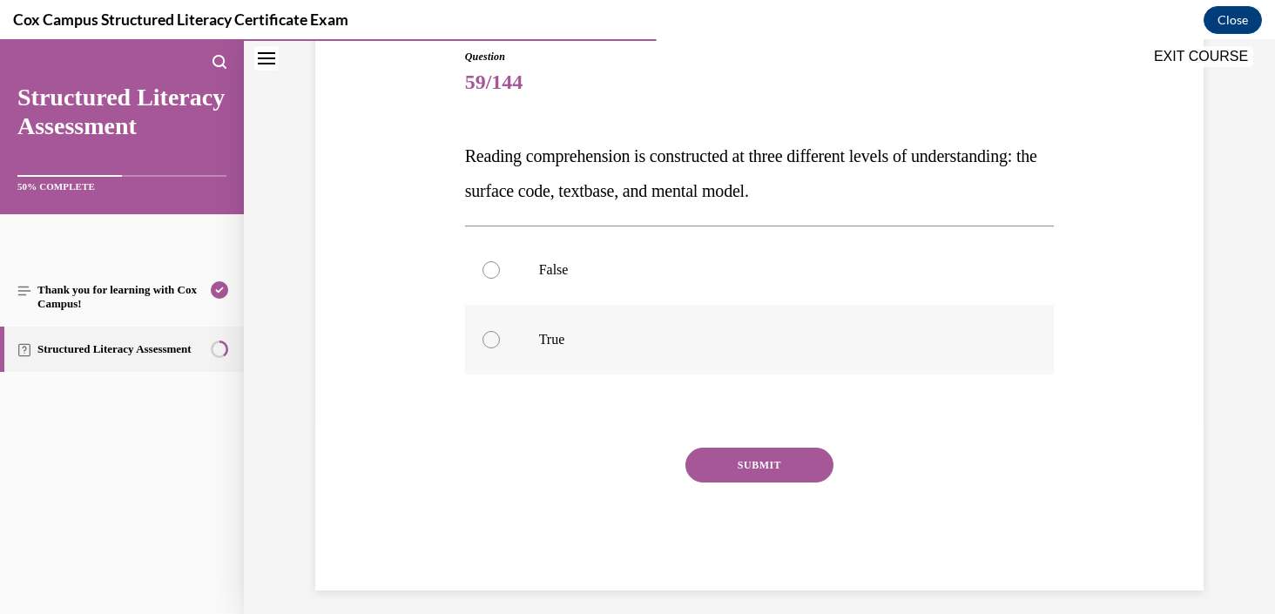
click at [557, 366] on label "True" at bounding box center [759, 340] width 589 height 70
click at [500, 348] on input "True" at bounding box center [490, 339] width 17 height 17
radio input "true"
click at [750, 468] on button "SUBMIT" at bounding box center [759, 464] width 148 height 35
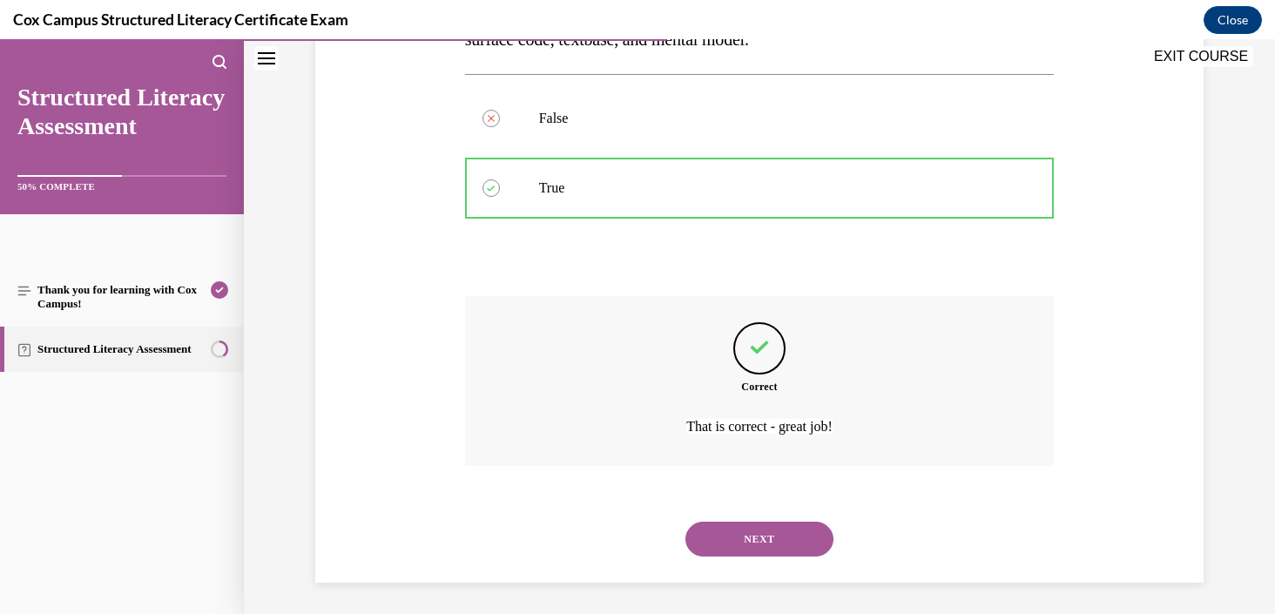
scroll to position [348, 0]
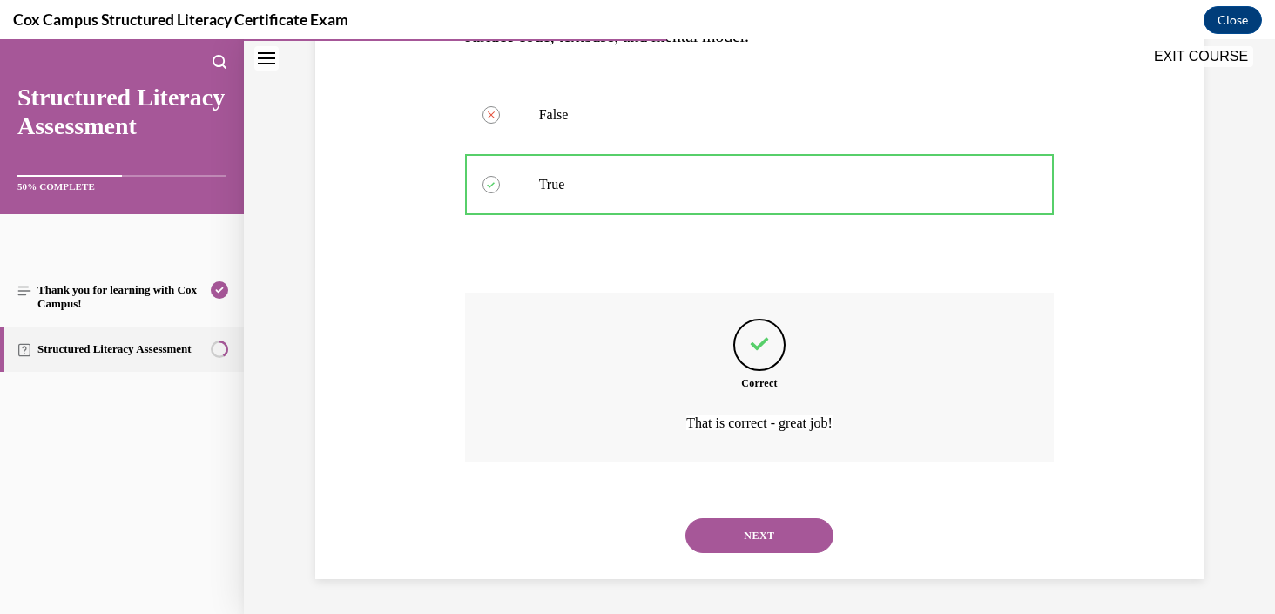
click at [752, 528] on button "NEXT" at bounding box center [759, 535] width 148 height 35
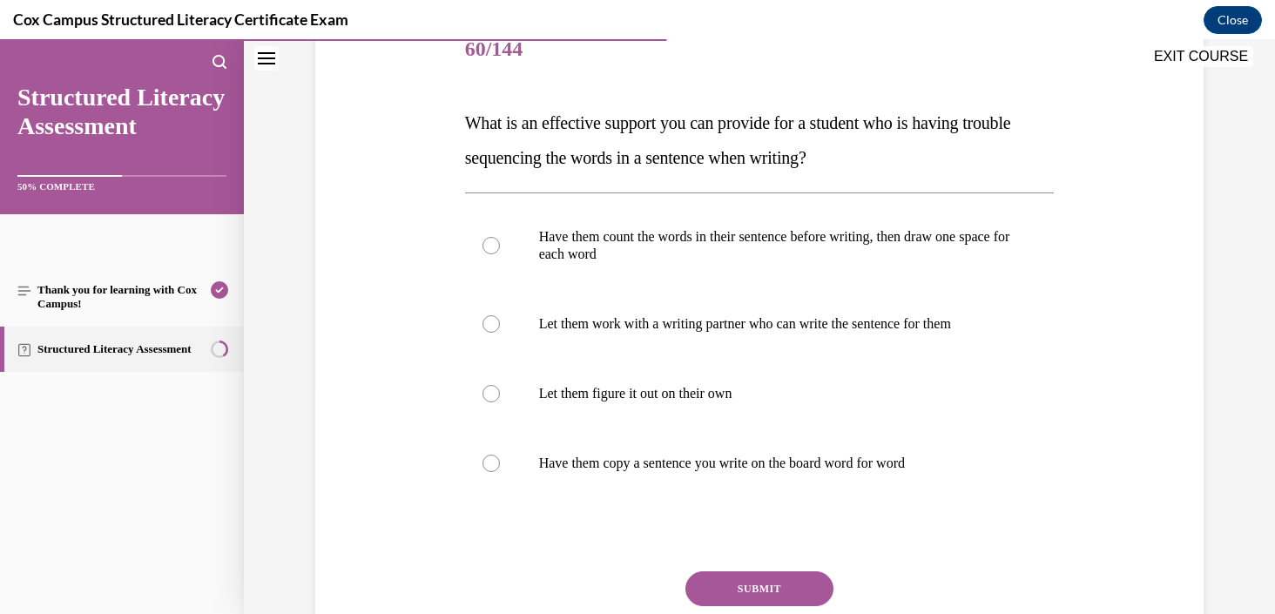
scroll to position [235, 0]
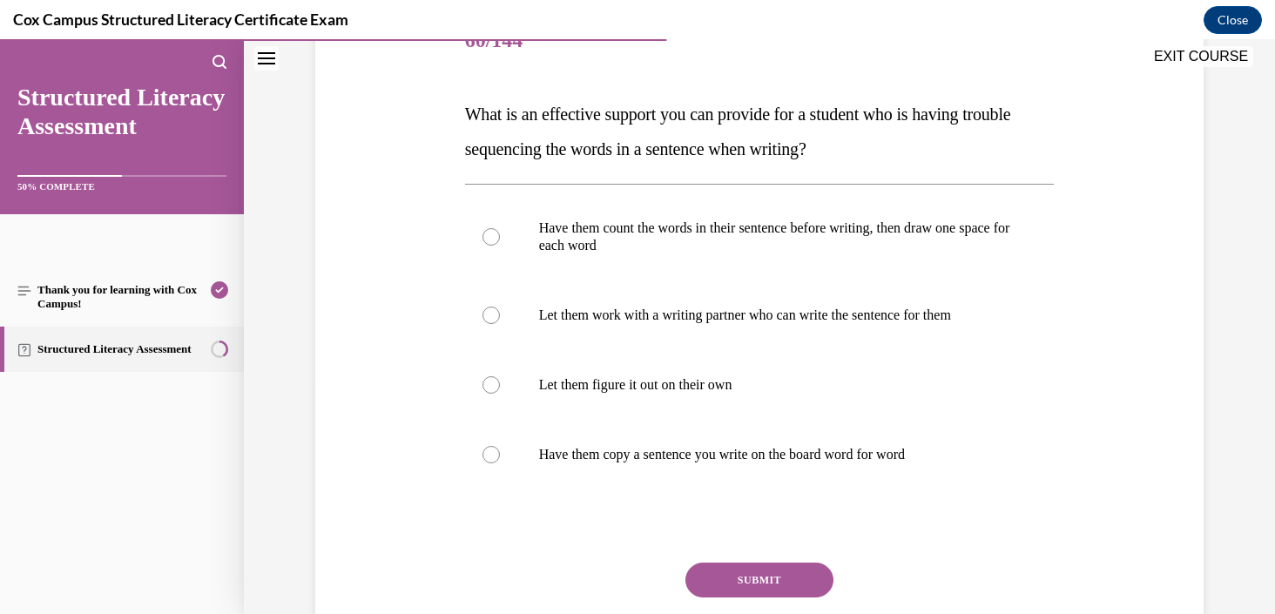
click at [736, 148] on span "What is an effective support you can provide for a student who is having troubl…" at bounding box center [738, 131] width 546 height 54
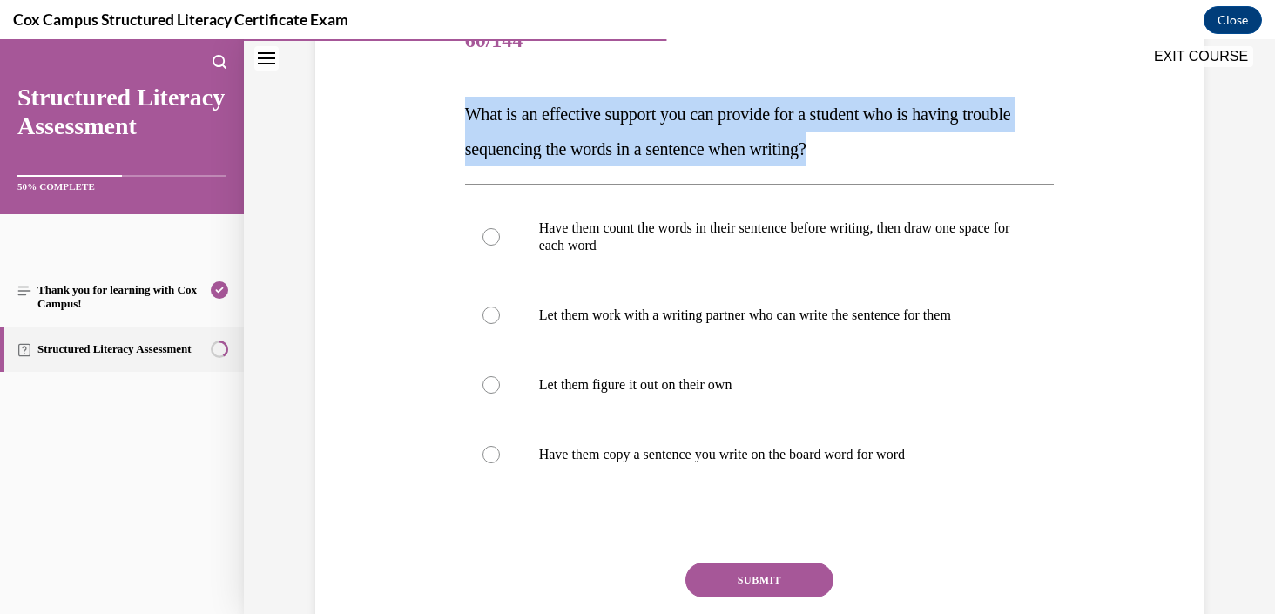
click at [736, 148] on span "What is an effective support you can provide for a student who is having troubl…" at bounding box center [738, 131] width 546 height 54
click at [736, 153] on span "What is an effective support you can provide for a student who is having troubl…" at bounding box center [738, 131] width 546 height 54
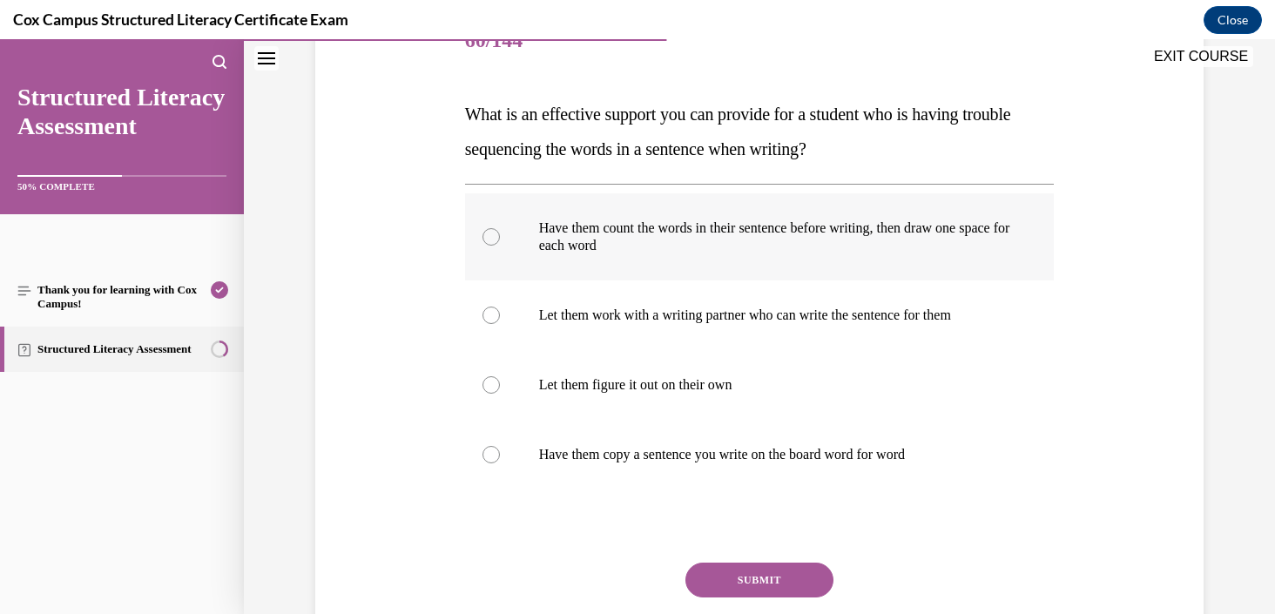
click at [738, 227] on p "Have them count the words in their sentence before writing, then draw one space…" at bounding box center [775, 236] width 472 height 35
click at [500, 228] on input "Have them count the words in their sentence before writing, then draw one space…" at bounding box center [490, 236] width 17 height 17
radio input "true"
click at [801, 577] on button "SUBMIT" at bounding box center [759, 579] width 148 height 35
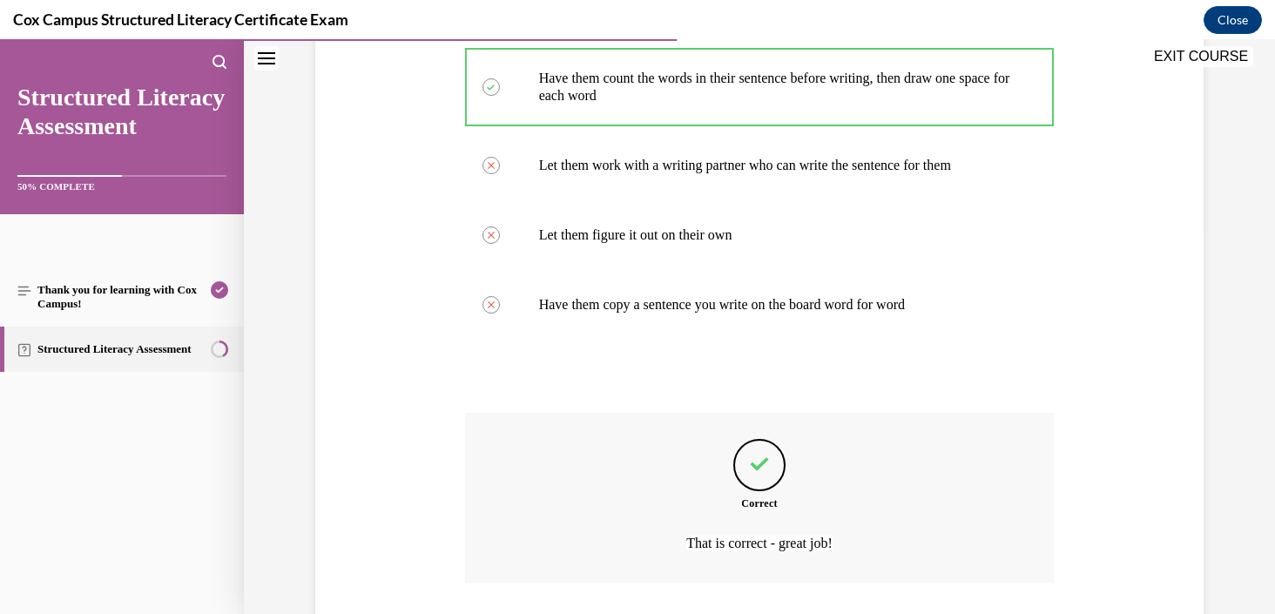
scroll to position [505, 0]
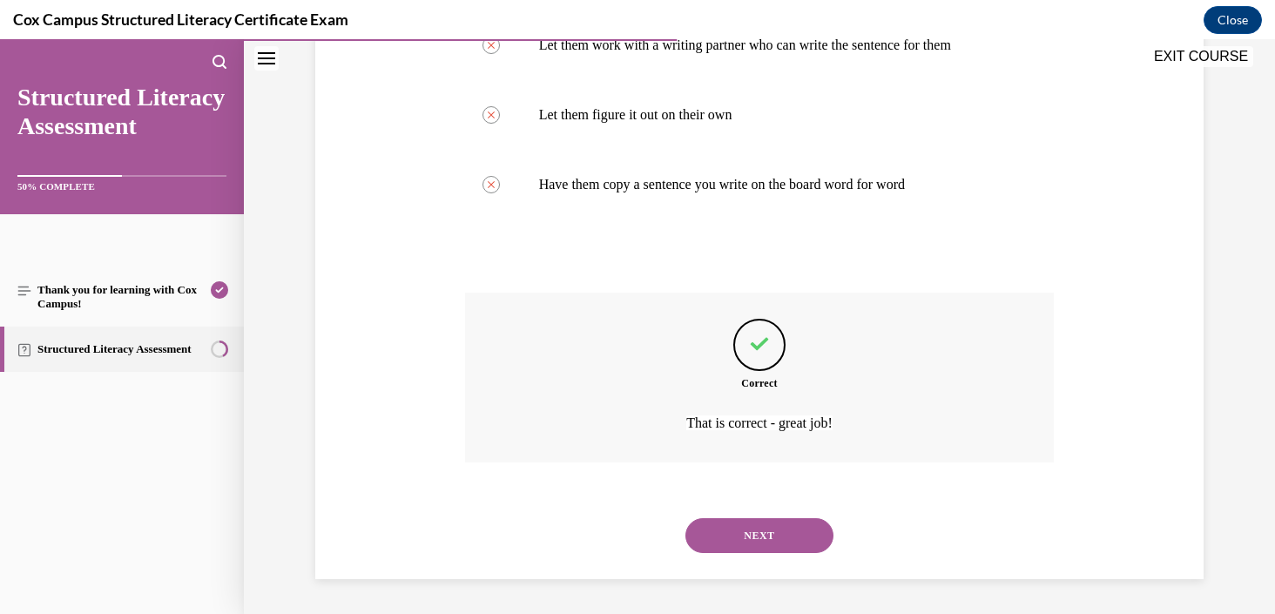
click at [794, 553] on div "NEXT" at bounding box center [759, 536] width 589 height 70
click at [770, 529] on button "NEXT" at bounding box center [759, 535] width 148 height 35
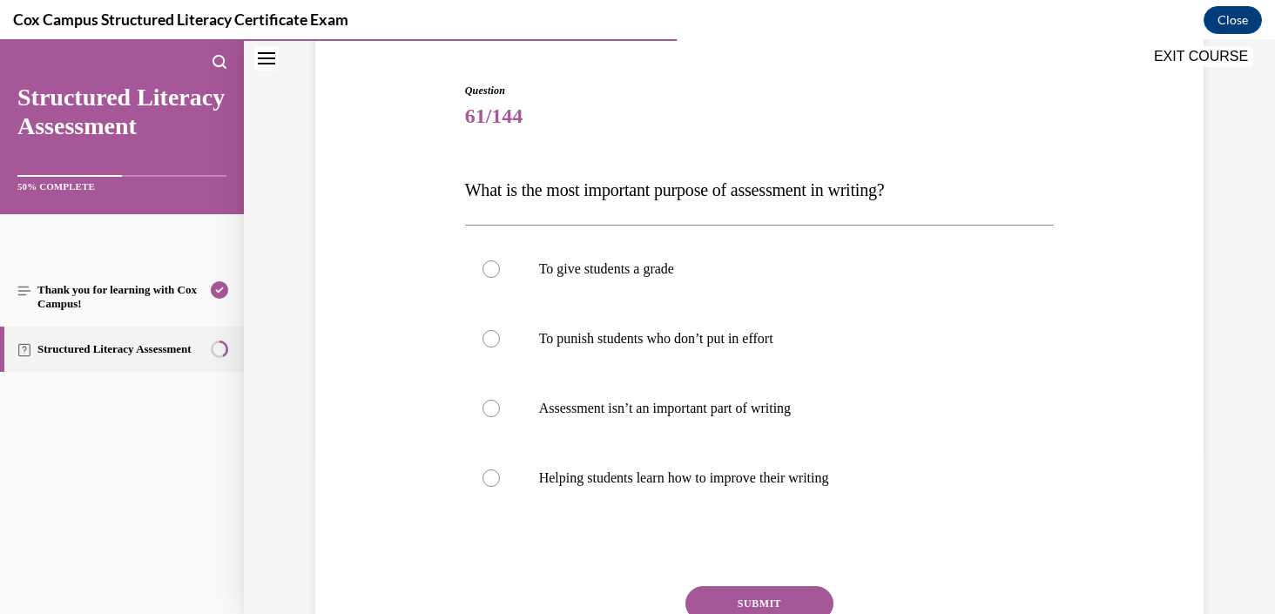
scroll to position [164, 0]
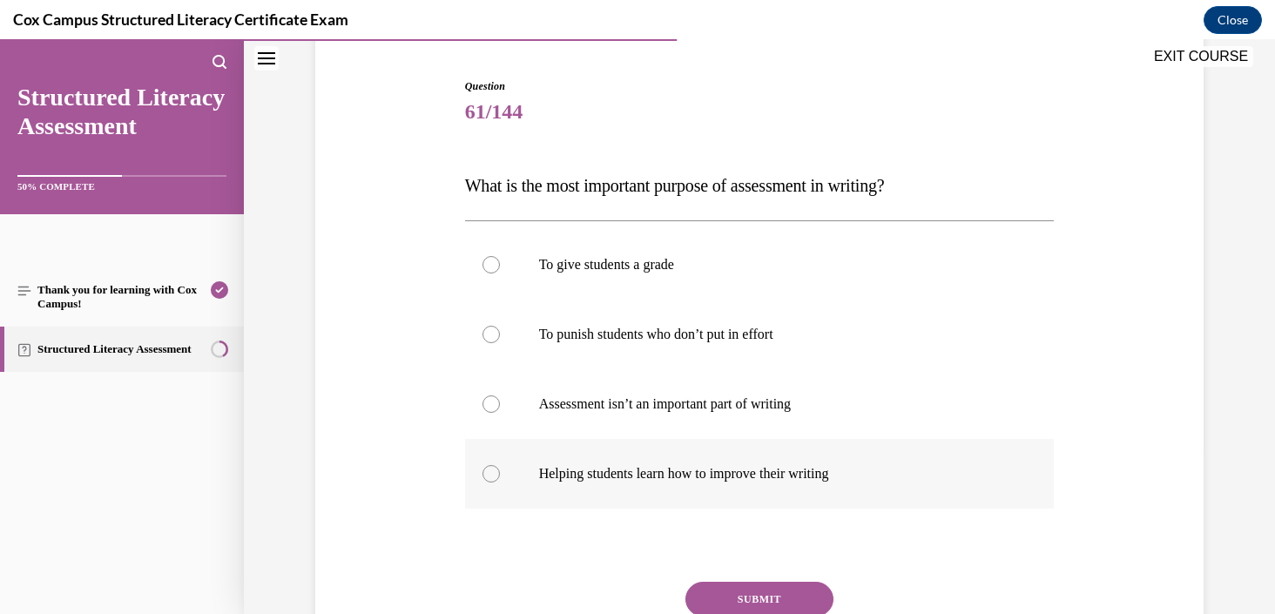
click at [771, 467] on p "Helping students learn how to improve their writing" at bounding box center [775, 473] width 472 height 17
click at [500, 467] on input "Helping students learn how to improve their writing" at bounding box center [490, 473] width 17 height 17
radio input "true"
click at [750, 592] on button "SUBMIT" at bounding box center [759, 599] width 148 height 35
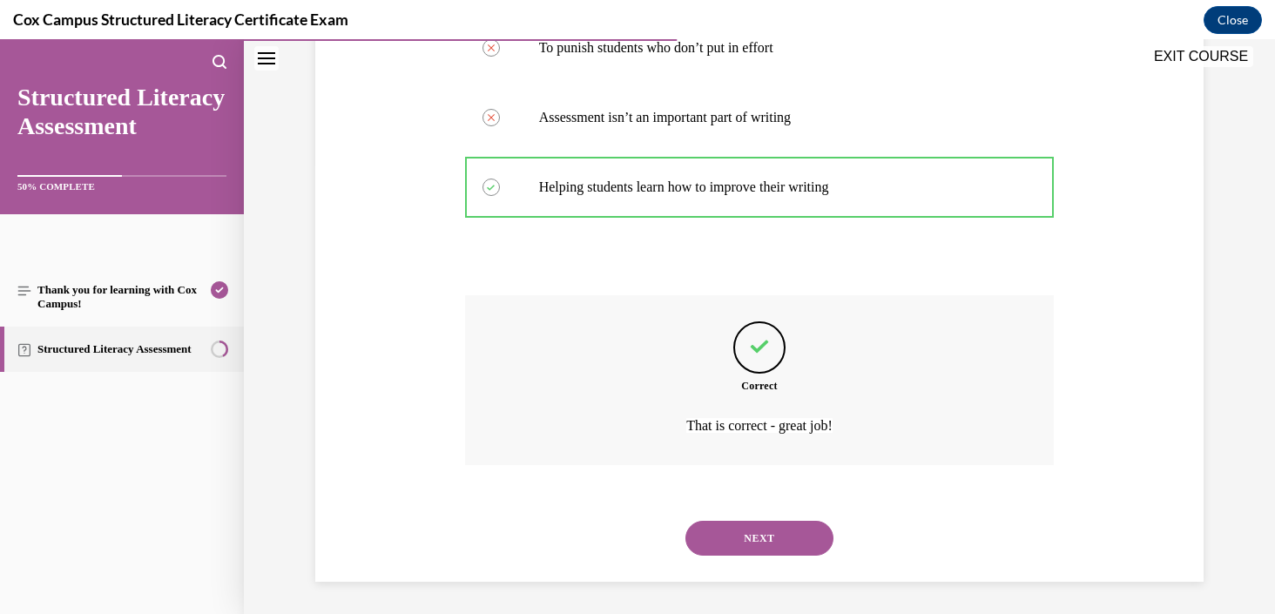
scroll to position [453, 0]
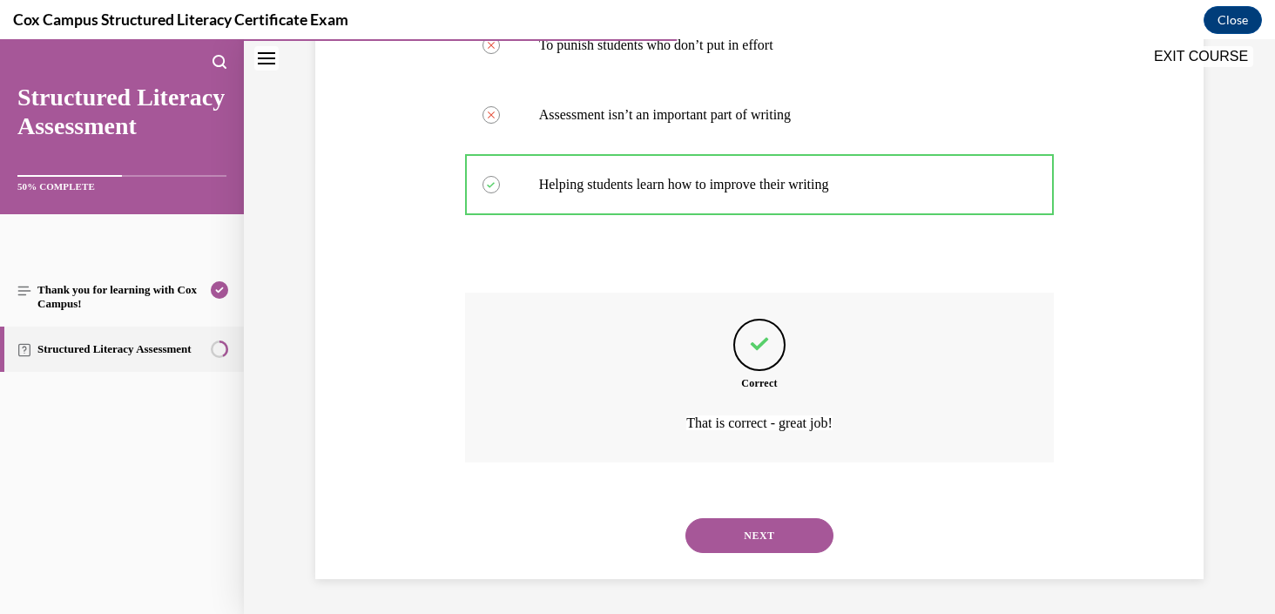
click at [770, 548] on button "NEXT" at bounding box center [759, 535] width 148 height 35
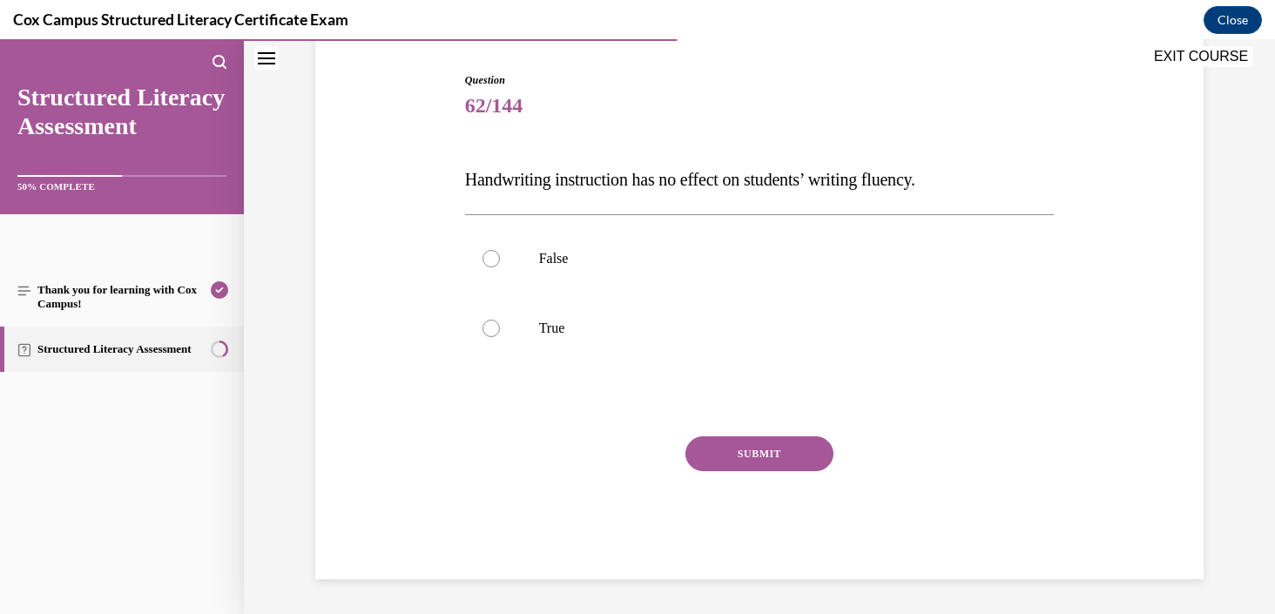
scroll to position [170, 0]
click at [798, 360] on label "True" at bounding box center [759, 328] width 589 height 70
click at [500, 337] on input "True" at bounding box center [490, 327] width 17 height 17
radio input "true"
click at [742, 270] on label "False" at bounding box center [759, 259] width 589 height 70
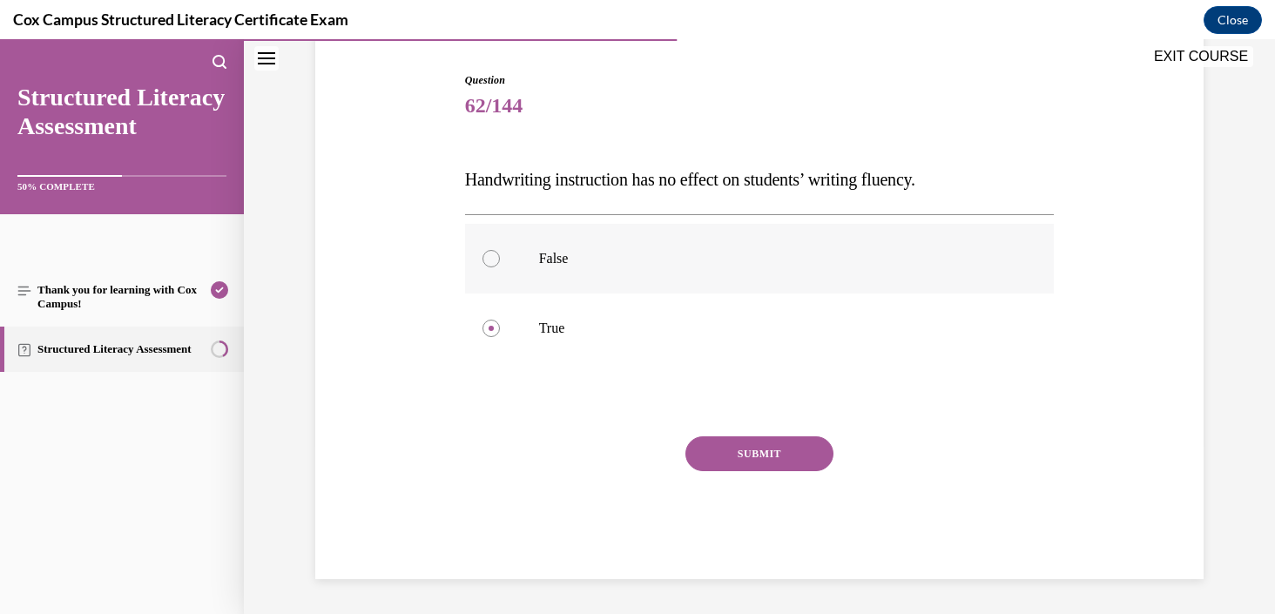
click at [500, 267] on input "False" at bounding box center [490, 258] width 17 height 17
radio input "true"
click at [734, 454] on button "SUBMIT" at bounding box center [759, 453] width 148 height 35
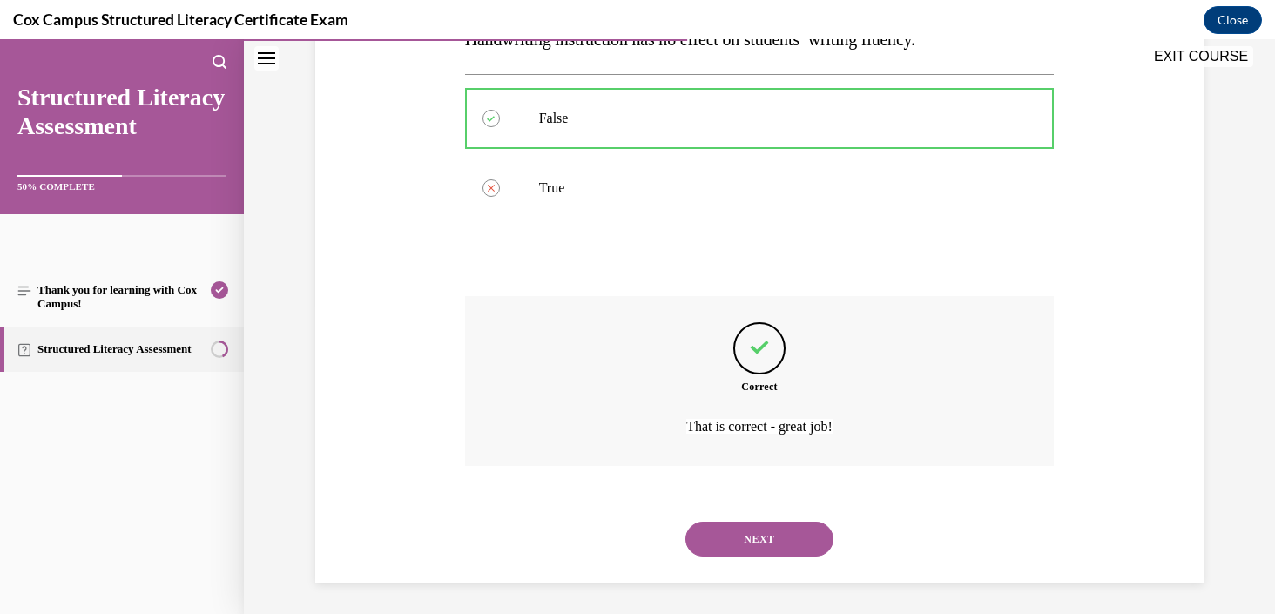
scroll to position [313, 0]
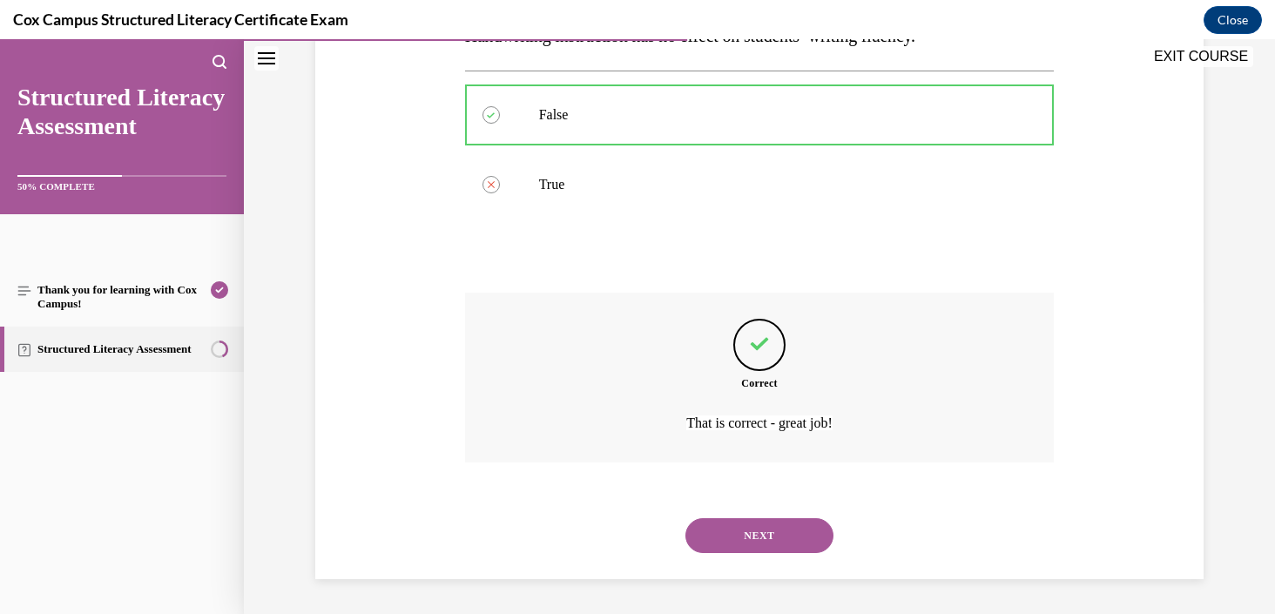
click at [803, 530] on button "NEXT" at bounding box center [759, 535] width 148 height 35
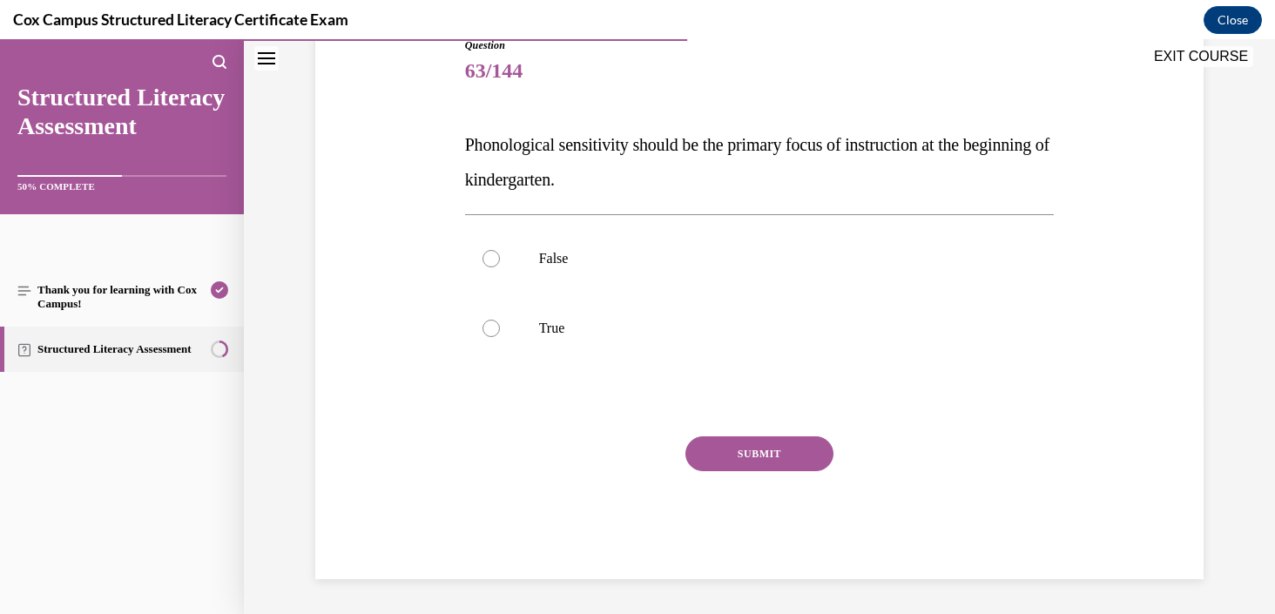
scroll to position [193, 0]
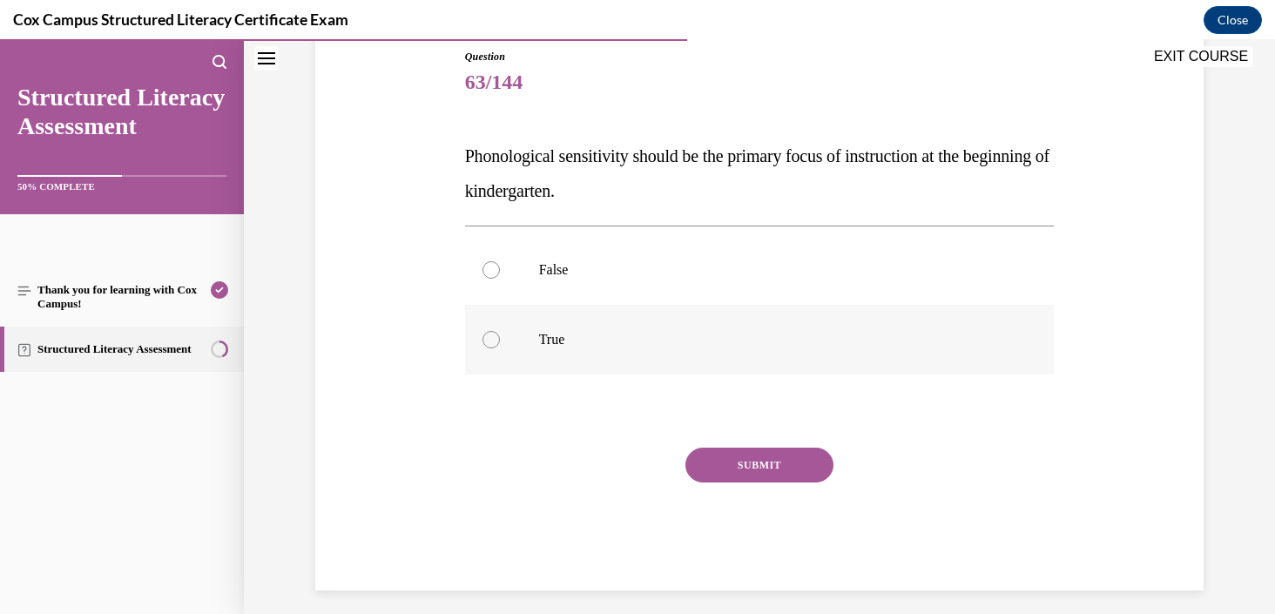
click at [557, 367] on label "True" at bounding box center [759, 340] width 589 height 70
click at [500, 348] on input "True" at bounding box center [490, 339] width 17 height 17
radio input "true"
click at [777, 489] on div "SUBMIT" at bounding box center [759, 490] width 589 height 87
click at [770, 467] on button "SUBMIT" at bounding box center [759, 464] width 148 height 35
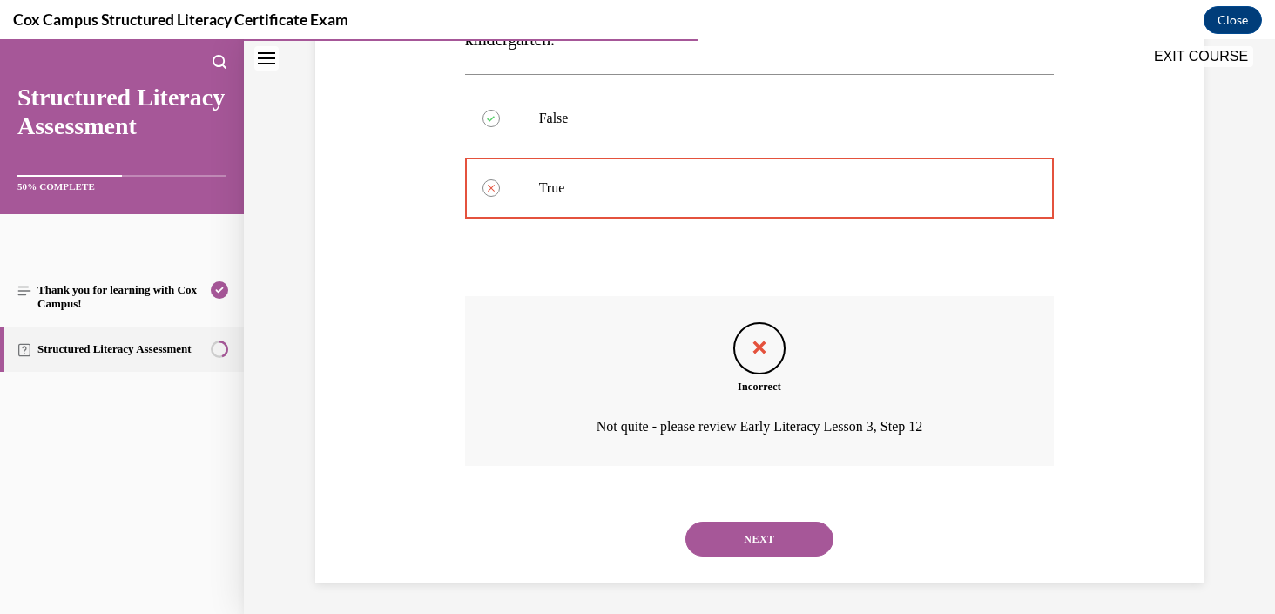
scroll to position [348, 0]
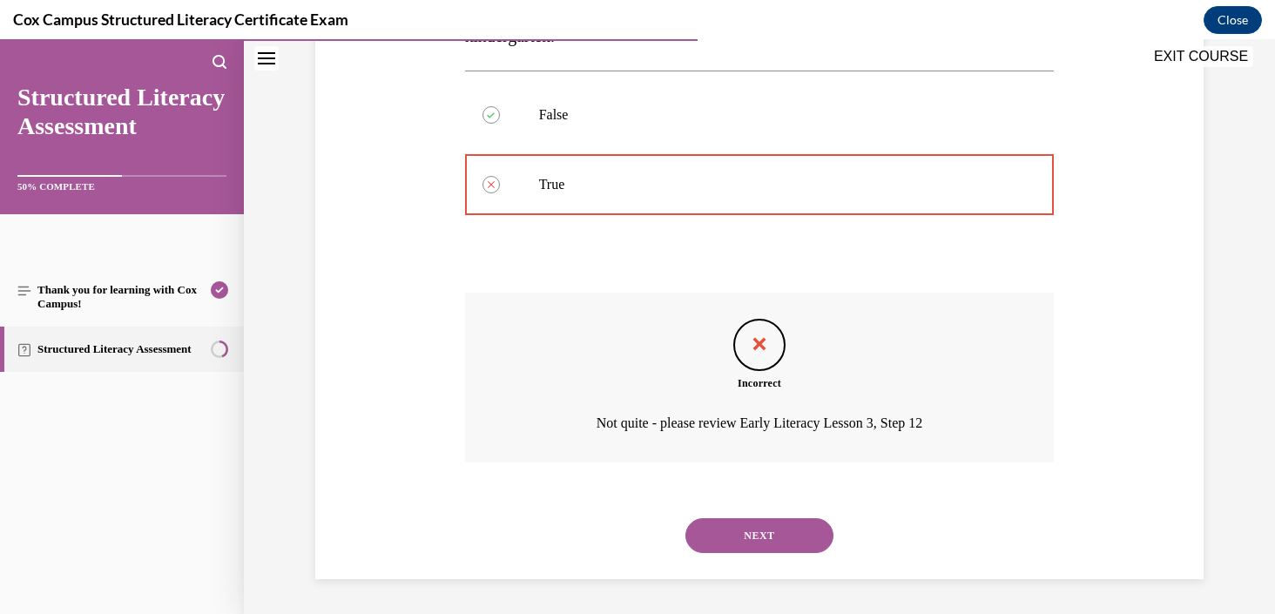
click at [785, 535] on button "NEXT" at bounding box center [759, 535] width 148 height 35
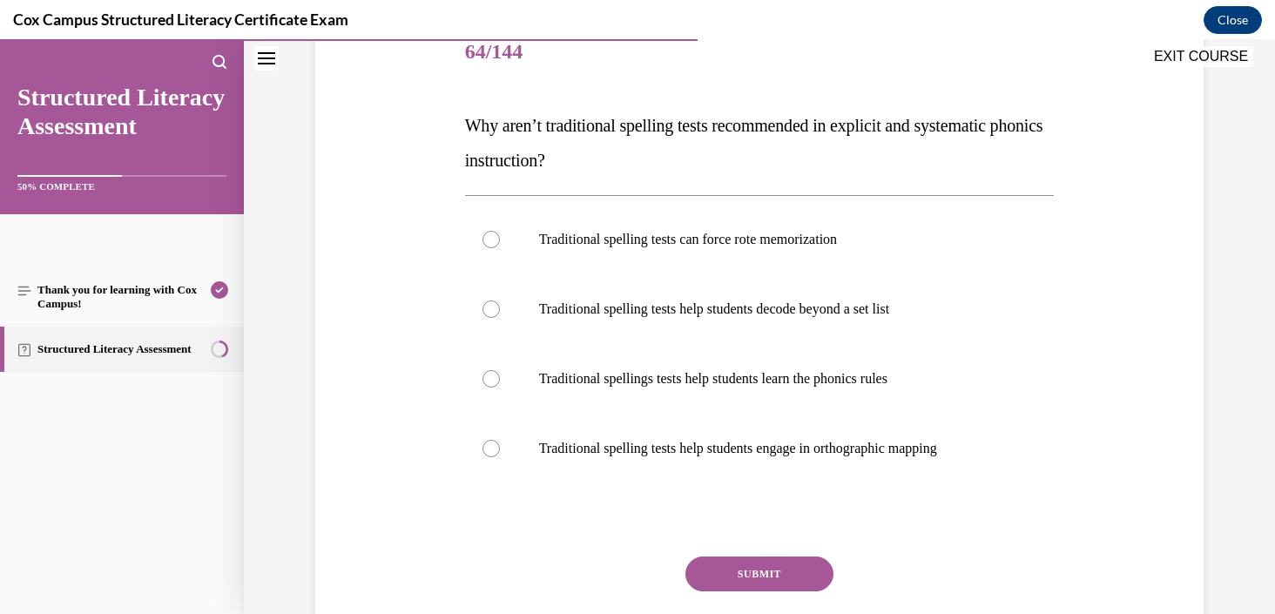
scroll to position [227, 0]
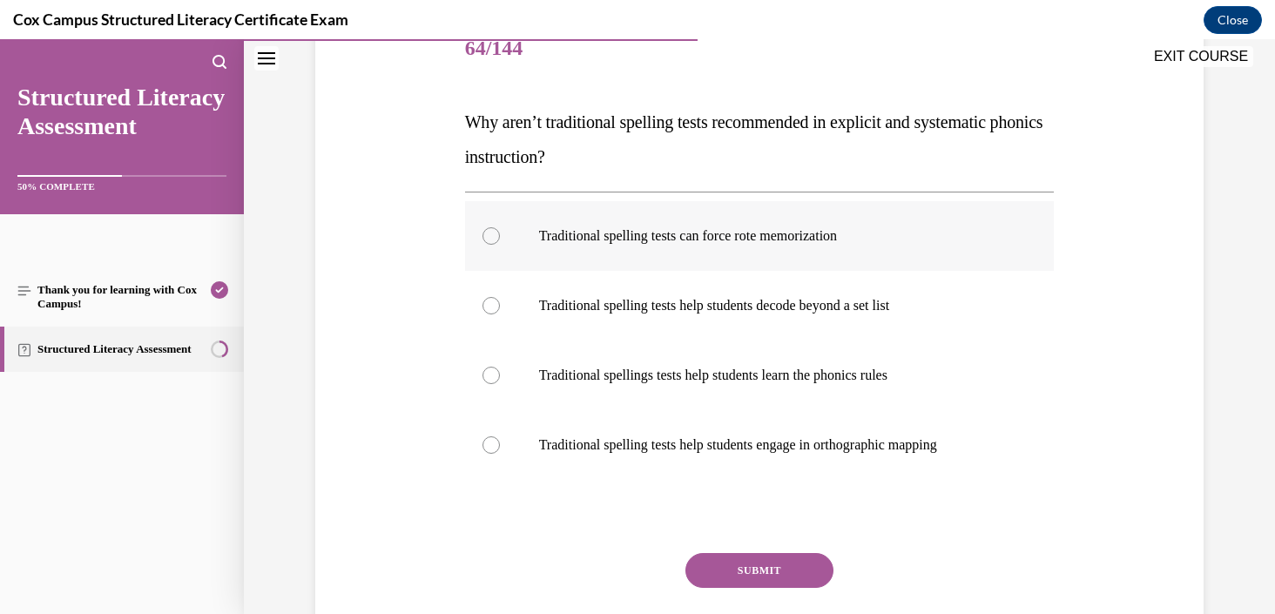
click at [800, 256] on label "Traditional spelling tests can force rote memorization" at bounding box center [759, 236] width 589 height 70
click at [500, 245] on input "Traditional spelling tests can force rote memorization" at bounding box center [490, 235] width 17 height 17
radio input "true"
click at [776, 569] on button "SUBMIT" at bounding box center [759, 570] width 148 height 35
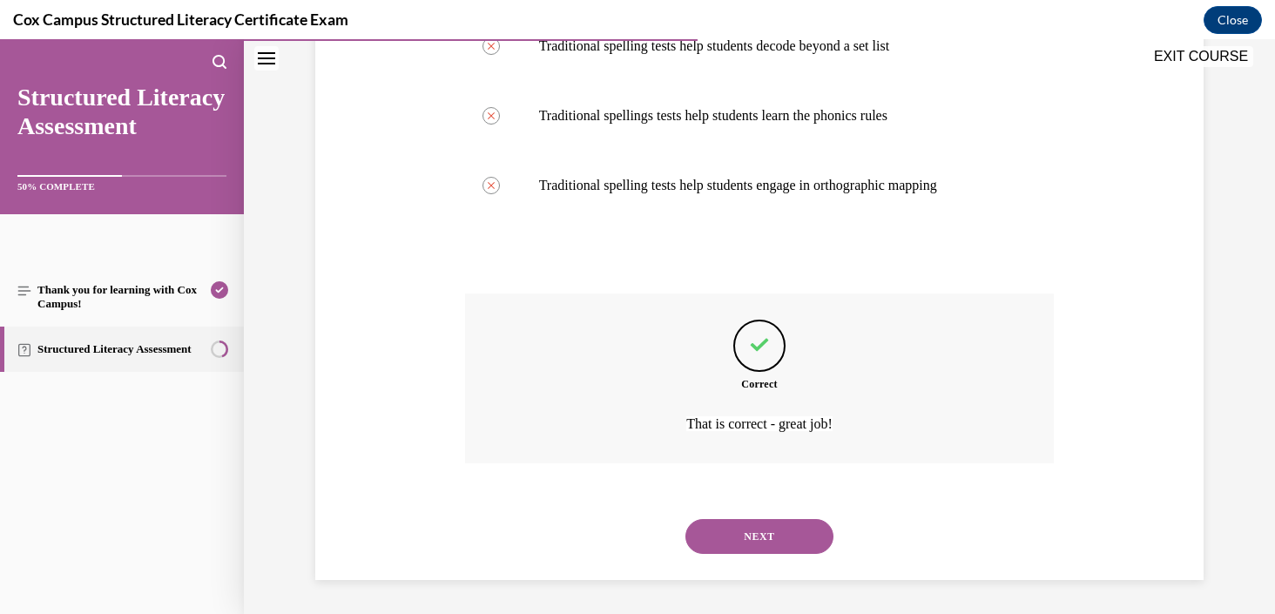
scroll to position [488, 0]
click at [780, 542] on button "NEXT" at bounding box center [759, 535] width 148 height 35
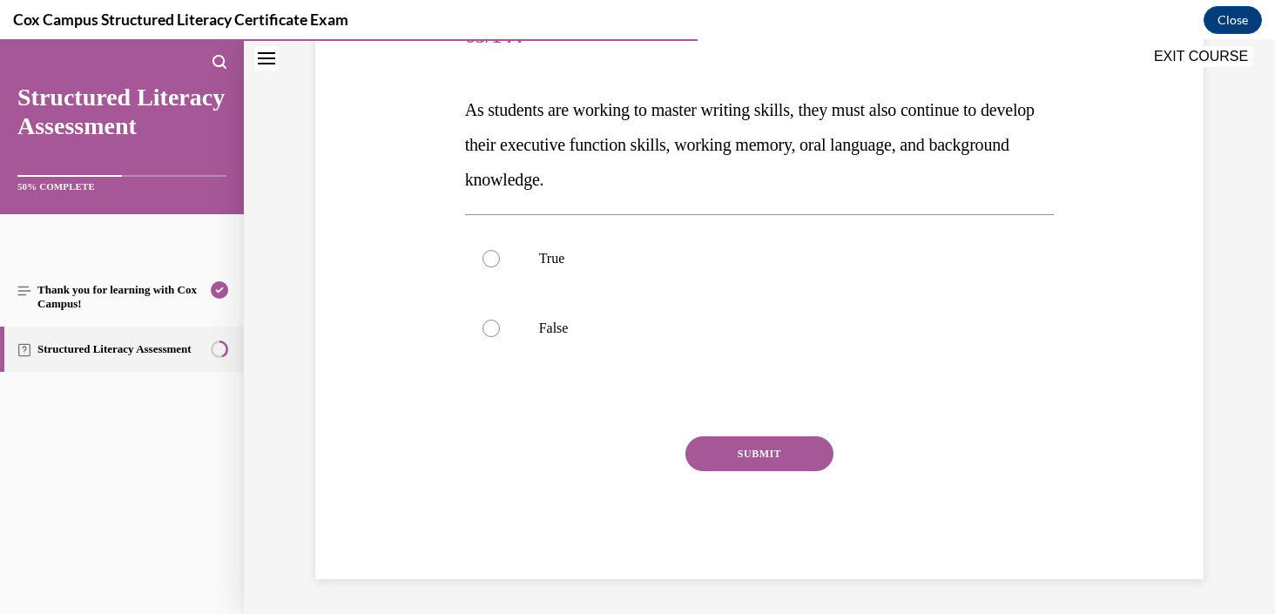
scroll to position [193, 0]
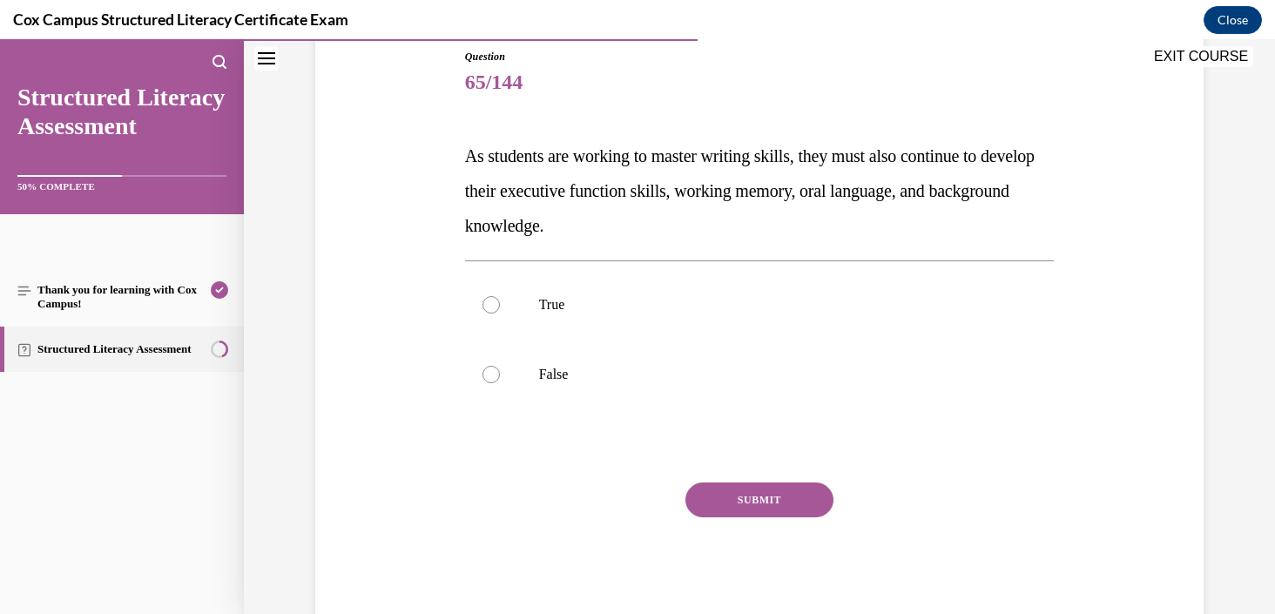
click at [598, 163] on span "As students are working to master writing skills, they must also continue to de…" at bounding box center [749, 190] width 569 height 89
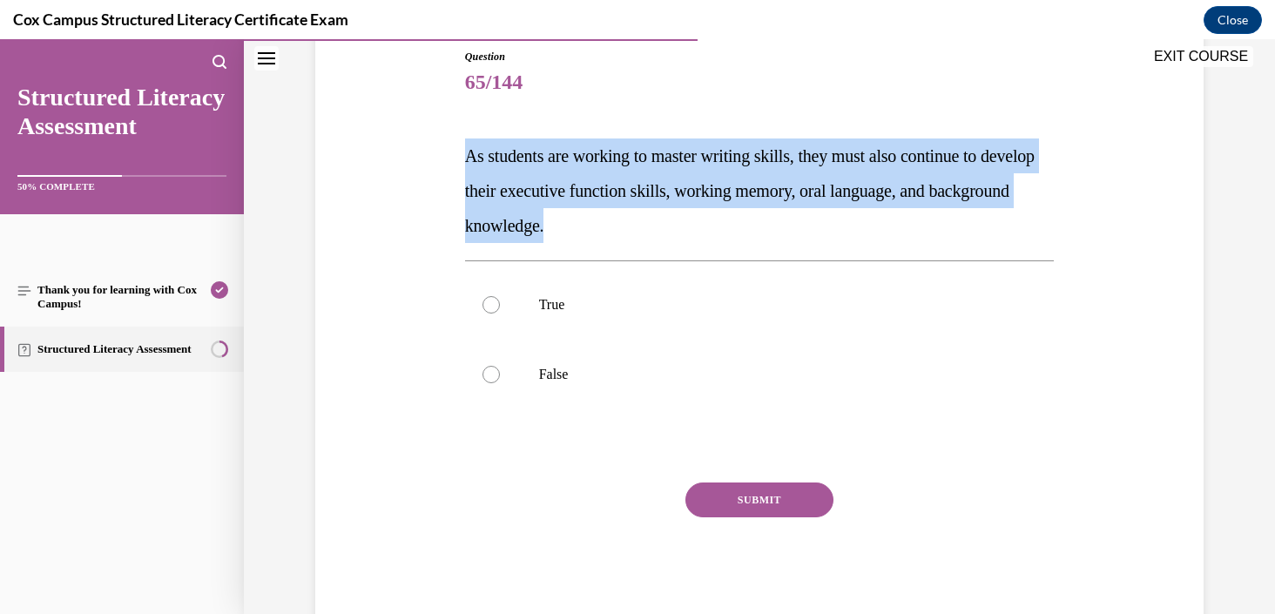
click at [598, 163] on span "As students are working to master writing skills, they must also continue to de…" at bounding box center [749, 190] width 569 height 89
click at [636, 158] on span "As students are working to master writing skills, they must also continue to de…" at bounding box center [749, 190] width 569 height 89
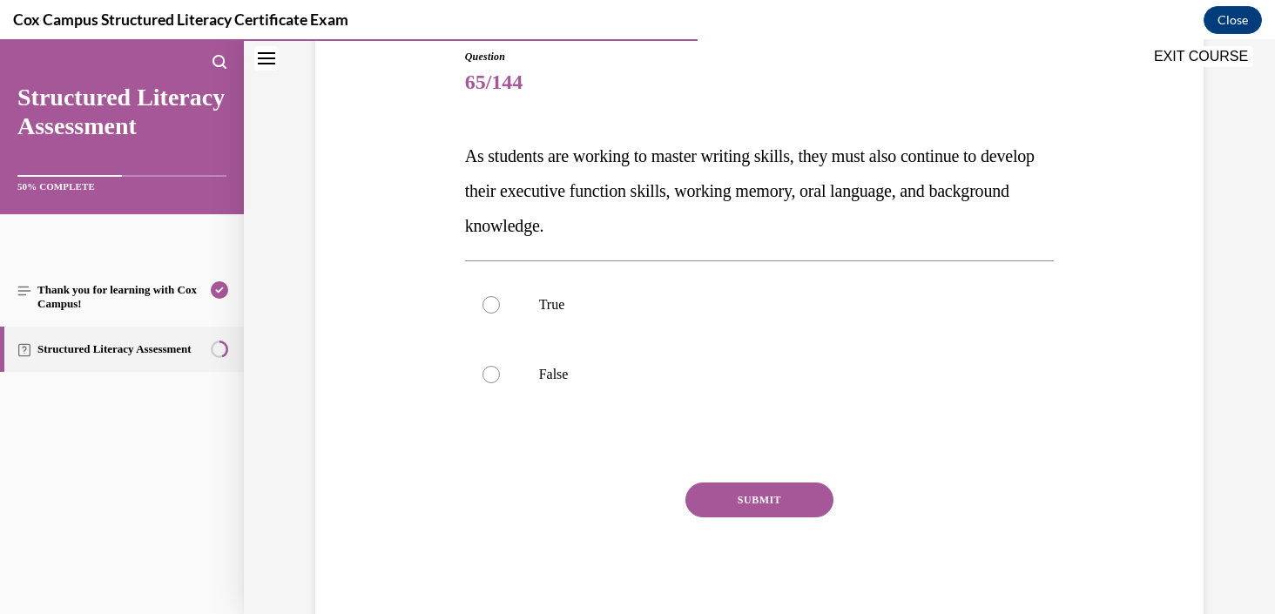
click at [636, 158] on span "As students are working to master writing skills, they must also continue to de…" at bounding box center [749, 190] width 569 height 89
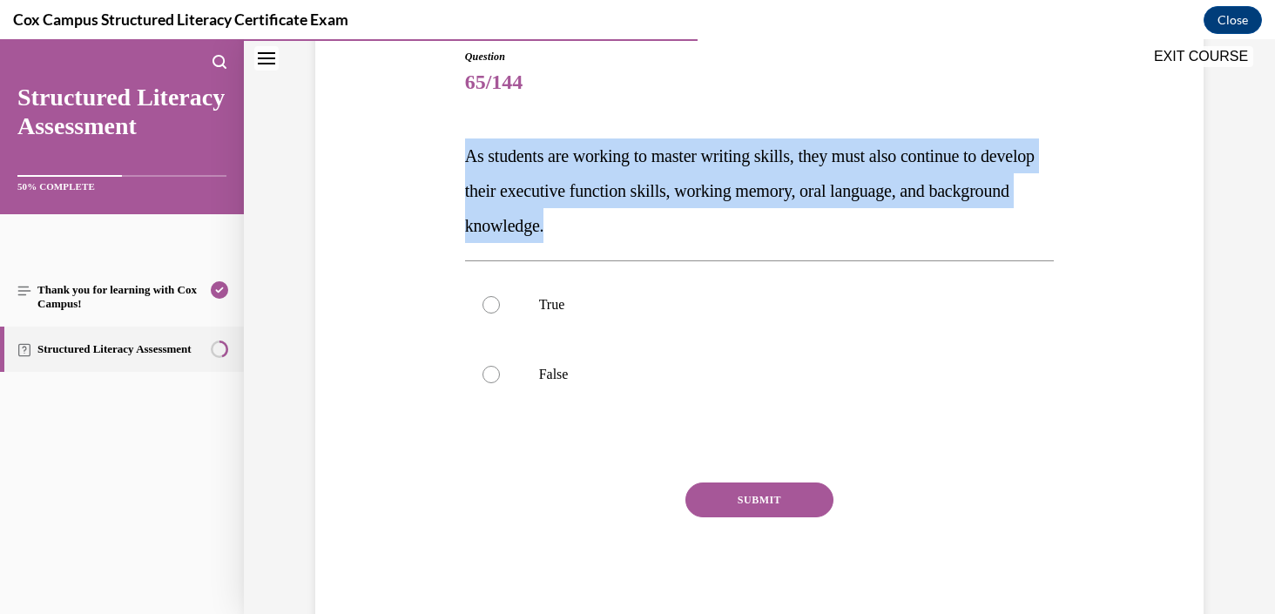
click at [689, 166] on p "As students are working to master writing skills, they must also continue to de…" at bounding box center [759, 190] width 589 height 104
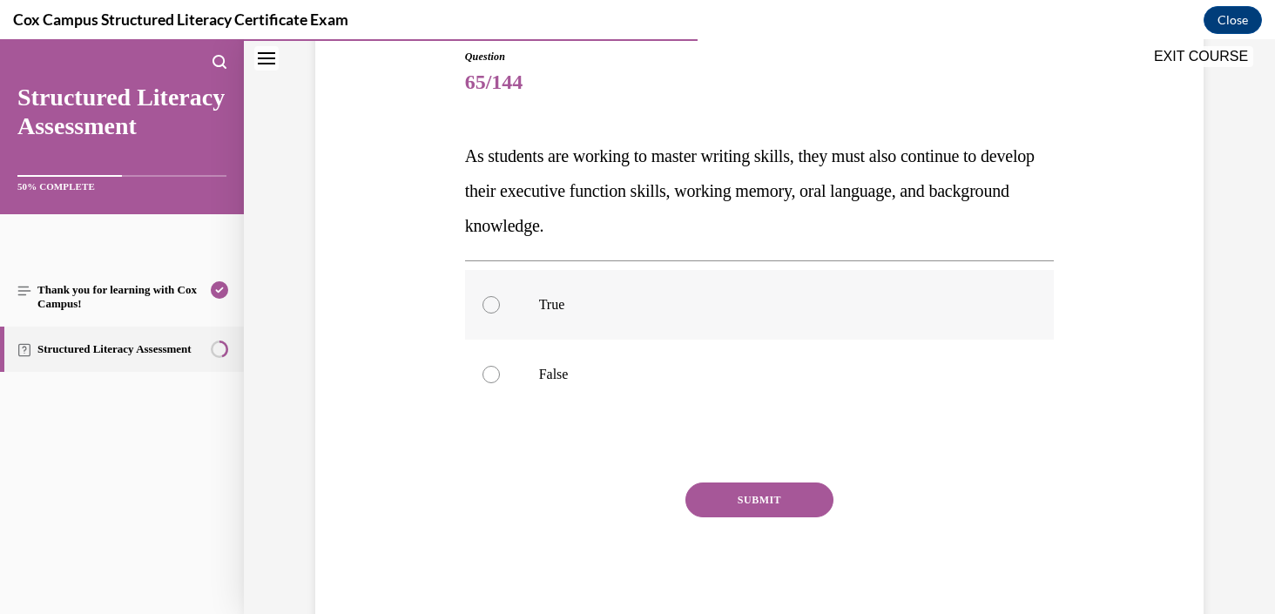
click at [552, 310] on p "True" at bounding box center [775, 304] width 472 height 17
click at [500, 310] on input "True" at bounding box center [490, 304] width 17 height 17
radio input "true"
click at [785, 505] on button "SUBMIT" at bounding box center [759, 499] width 148 height 35
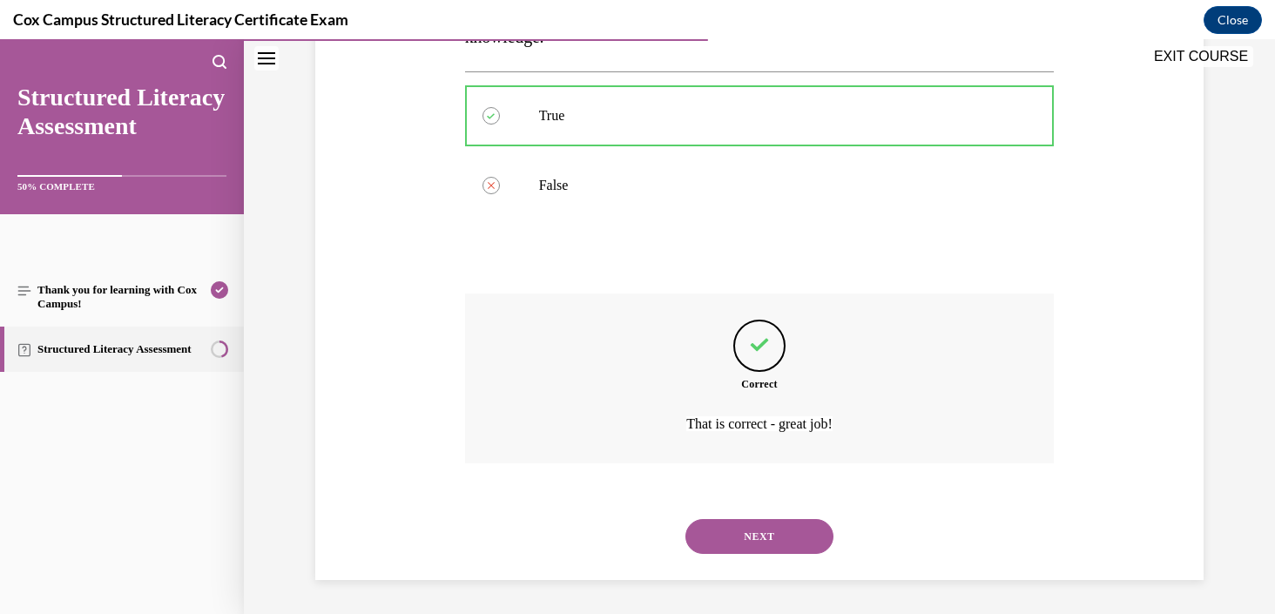
scroll to position [383, 0]
click at [782, 535] on button "NEXT" at bounding box center [759, 535] width 148 height 35
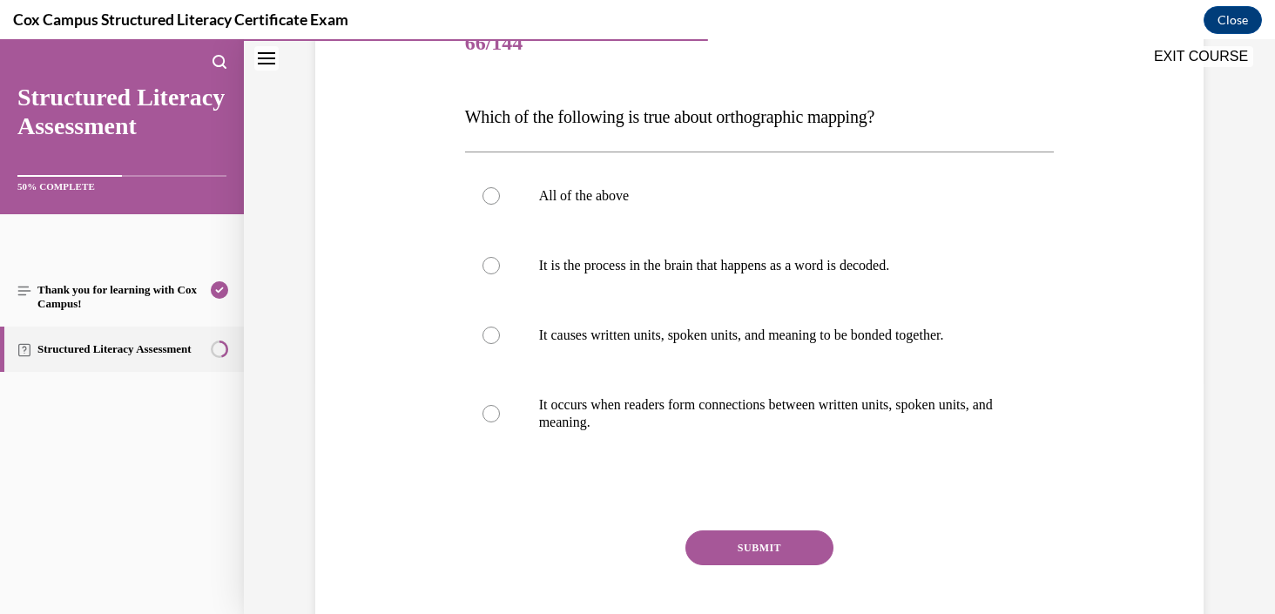
scroll to position [246, 0]
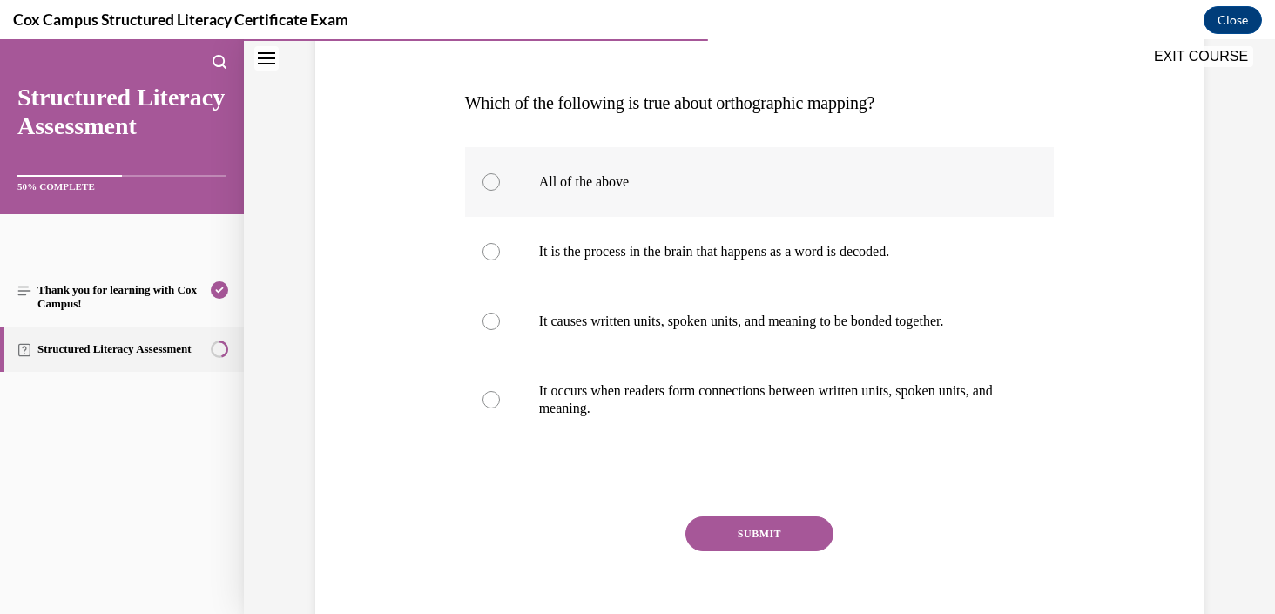
click at [636, 168] on label "All of the above" at bounding box center [759, 182] width 589 height 70
click at [500, 173] on input "All of the above" at bounding box center [490, 181] width 17 height 17
radio input "true"
click at [767, 527] on button "SUBMIT" at bounding box center [759, 533] width 148 height 35
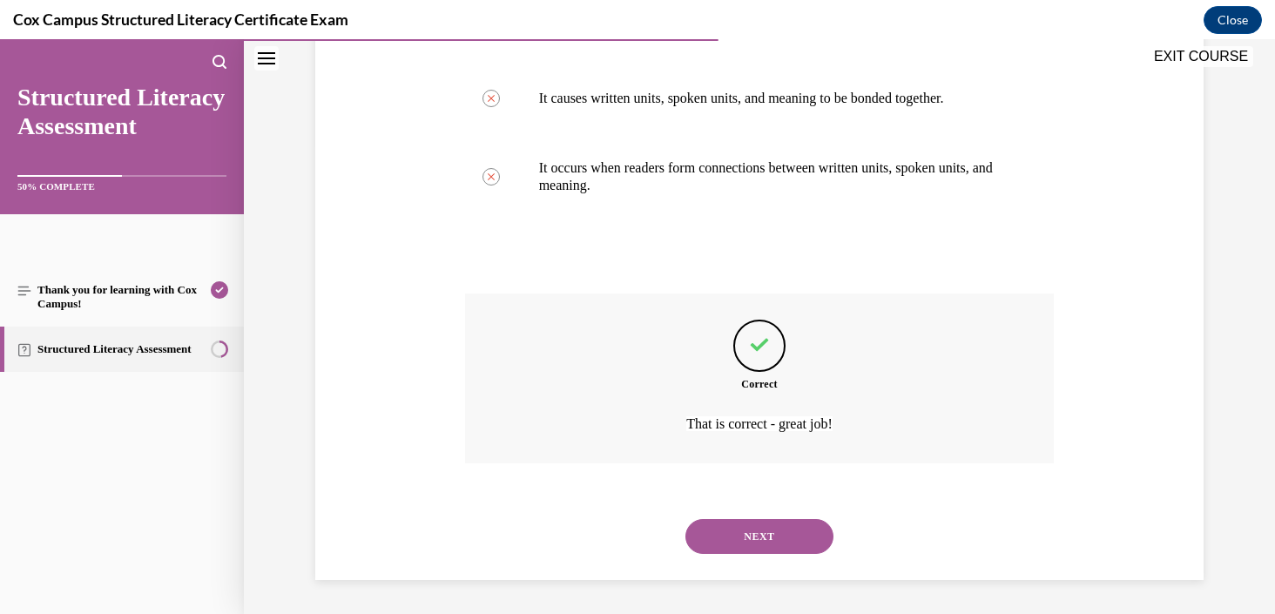
scroll to position [470, 0]
click at [768, 532] on button "NEXT" at bounding box center [759, 535] width 148 height 35
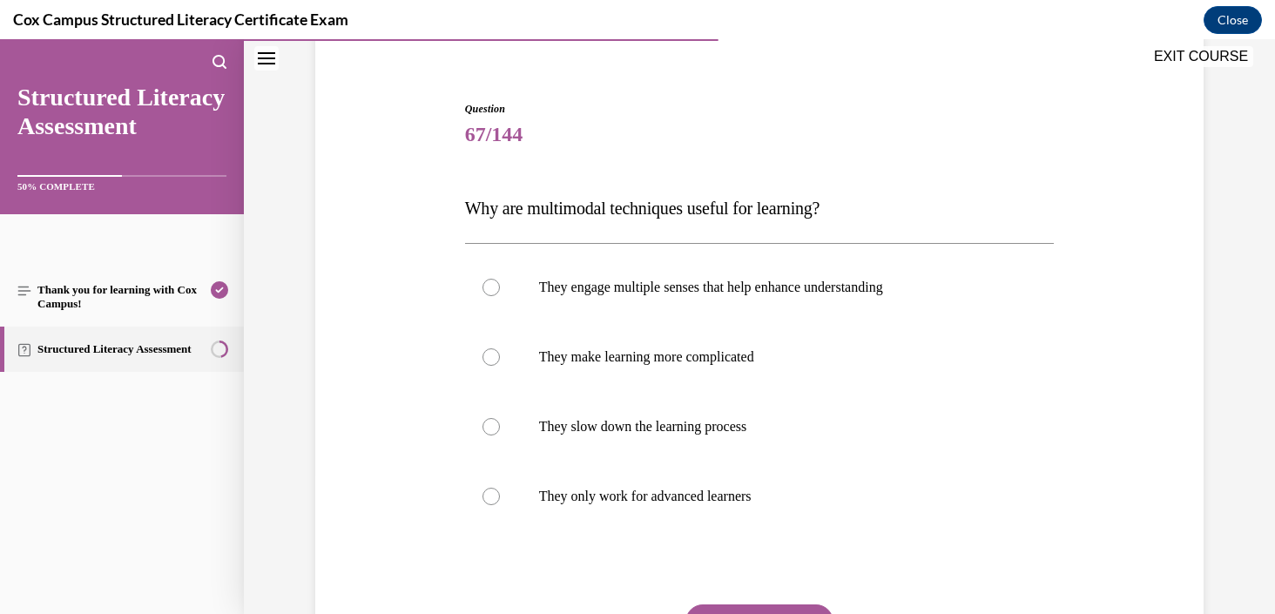
scroll to position [142, 0]
click at [648, 278] on p "They engage multiple senses that help enhance understanding" at bounding box center [775, 286] width 472 height 17
click at [500, 278] on input "They engage multiple senses that help enhance understanding" at bounding box center [490, 286] width 17 height 17
radio input "true"
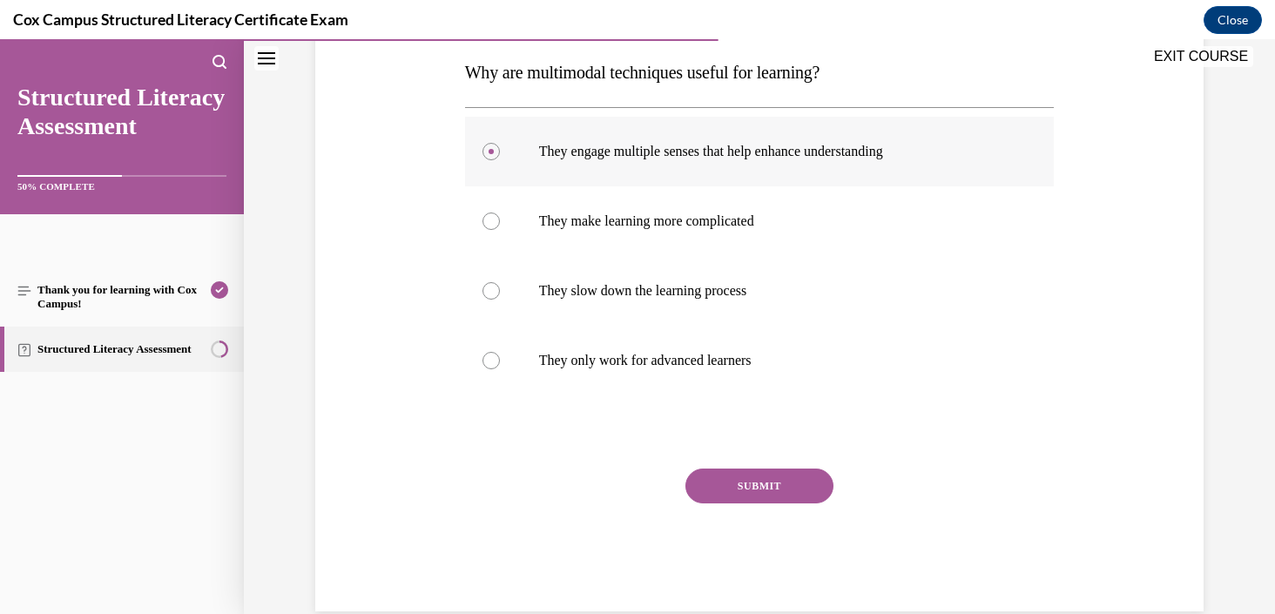
scroll to position [309, 0]
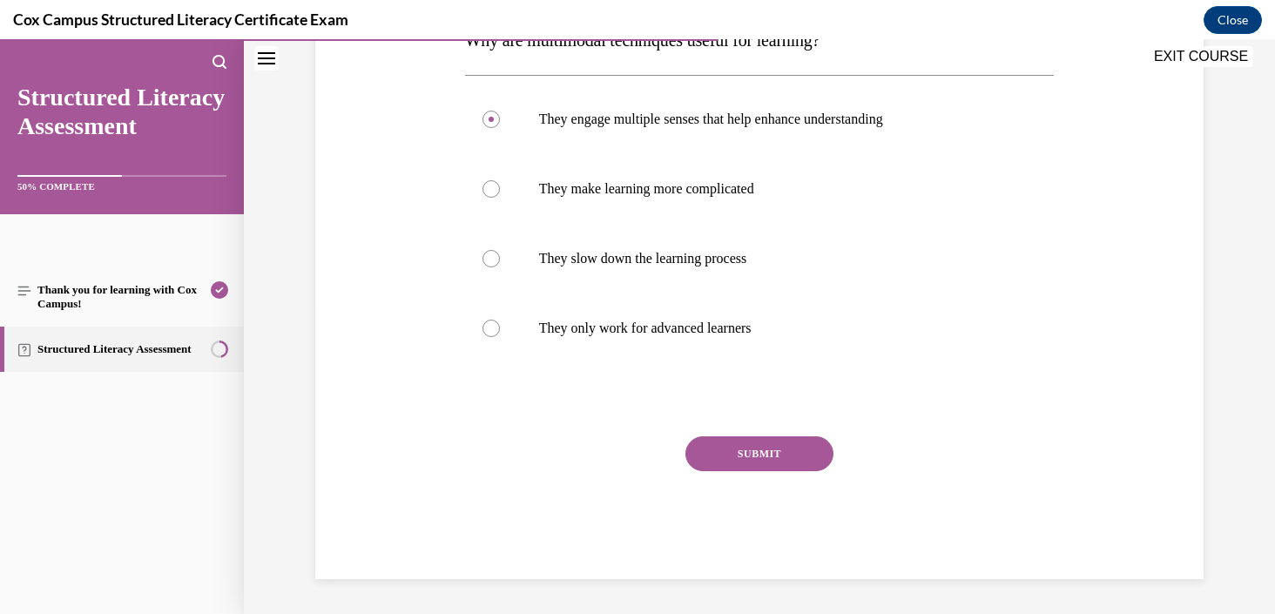
click at [758, 449] on button "SUBMIT" at bounding box center [759, 453] width 148 height 35
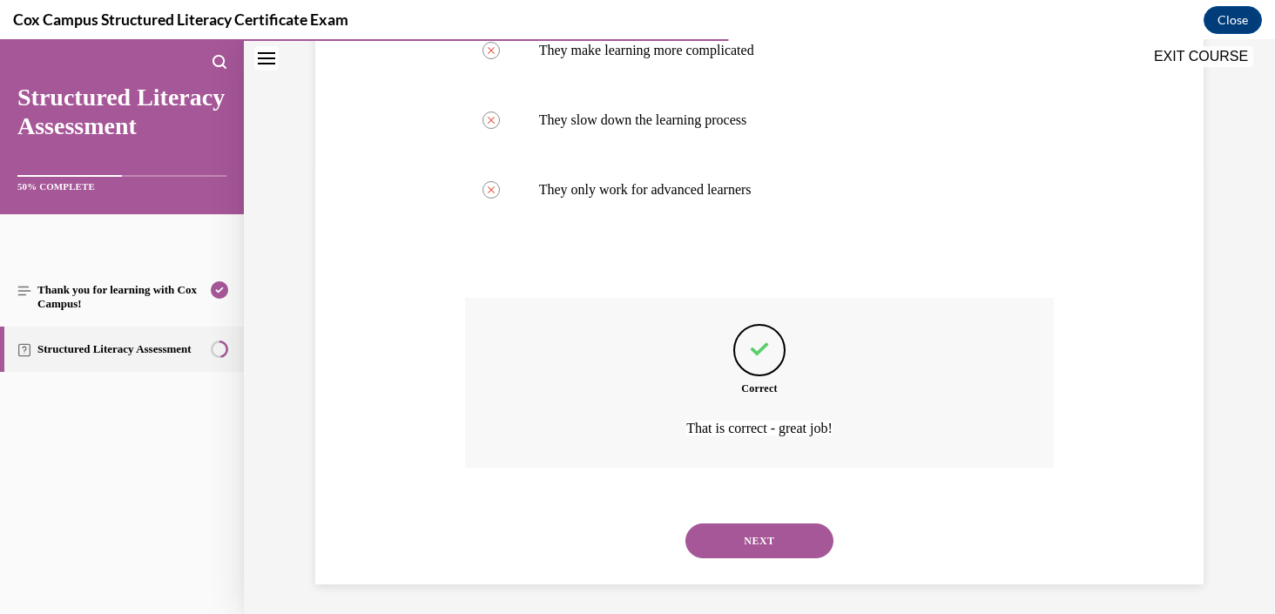
scroll to position [453, 0]
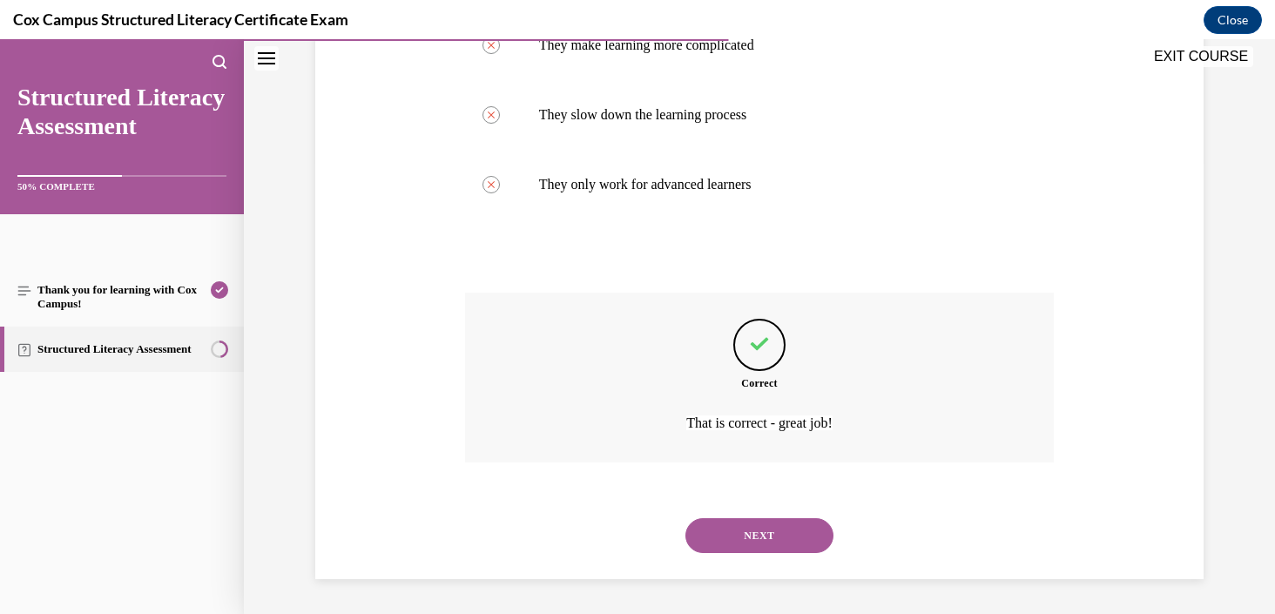
click at [766, 527] on button "NEXT" at bounding box center [759, 535] width 148 height 35
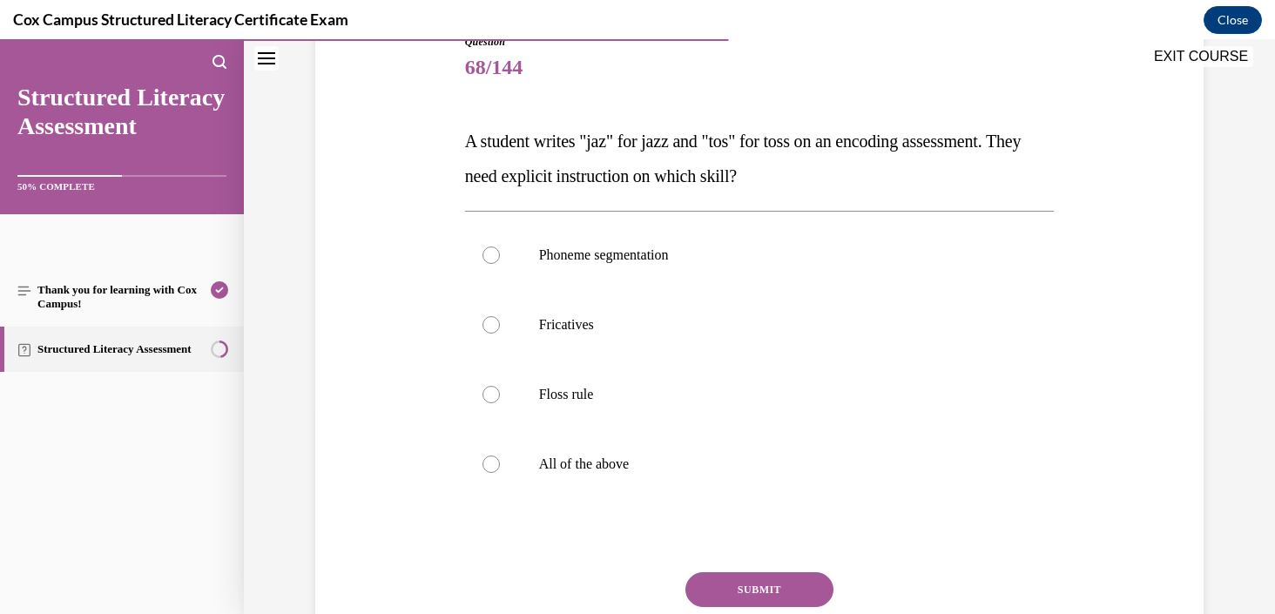
scroll to position [211, 0]
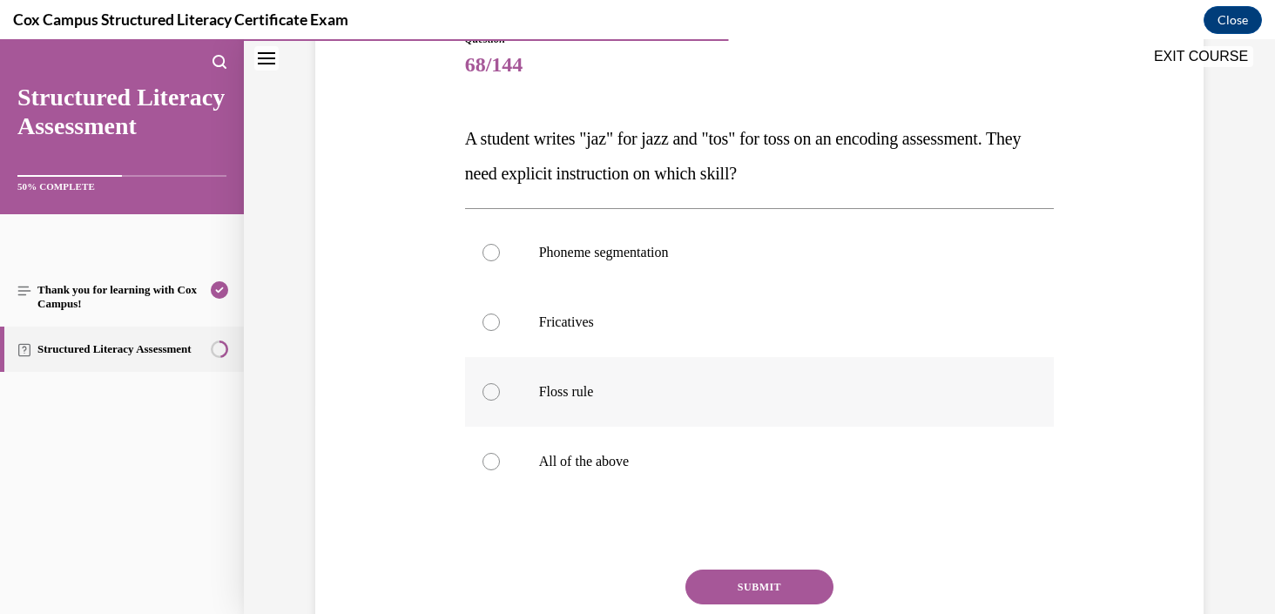
click at [574, 402] on label "Floss rule" at bounding box center [759, 392] width 589 height 70
click at [500, 400] on input "Floss rule" at bounding box center [490, 391] width 17 height 17
radio input "true"
click at [740, 585] on button "SUBMIT" at bounding box center [759, 586] width 148 height 35
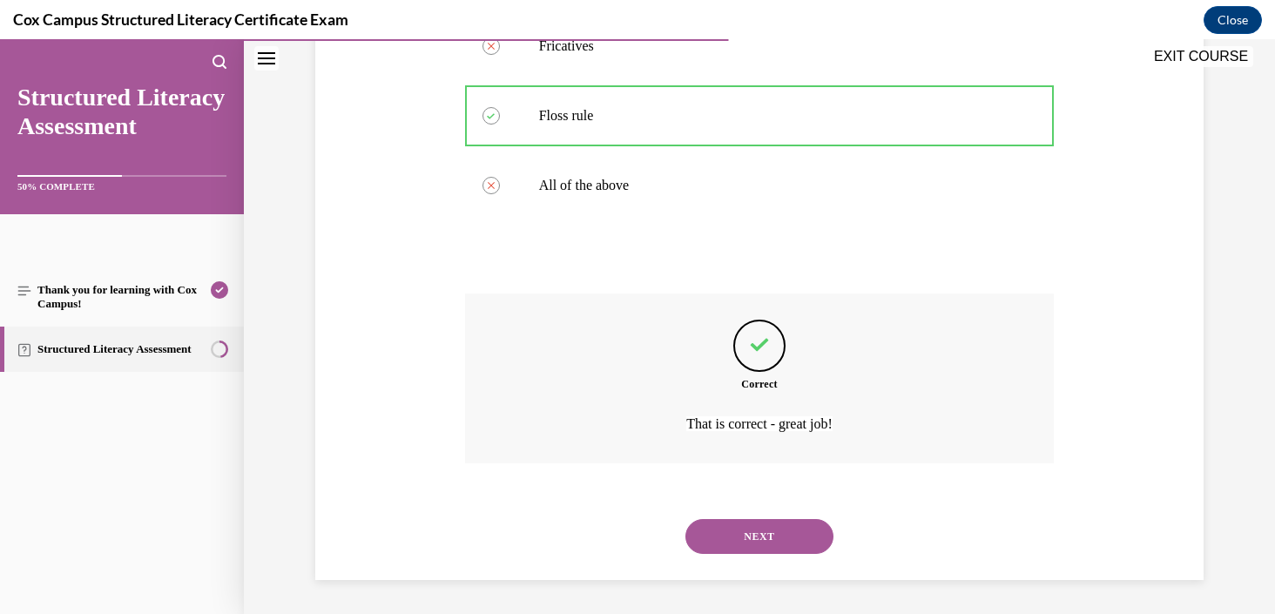
scroll to position [488, 0]
click at [766, 522] on button "NEXT" at bounding box center [759, 535] width 148 height 35
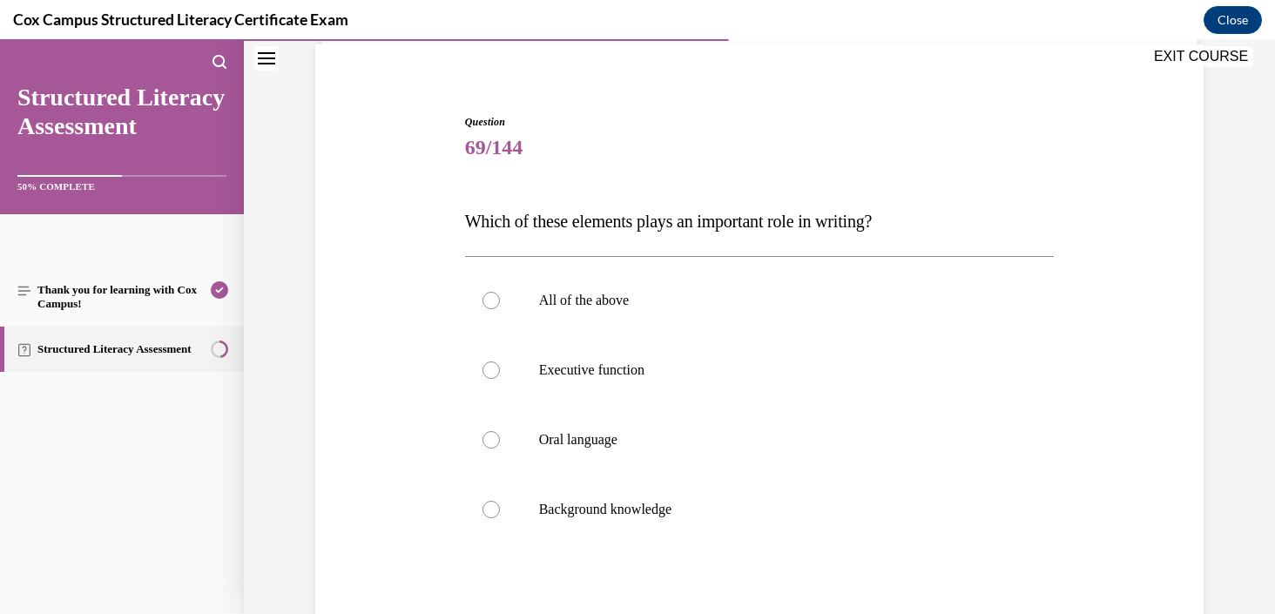
scroll to position [131, 0]
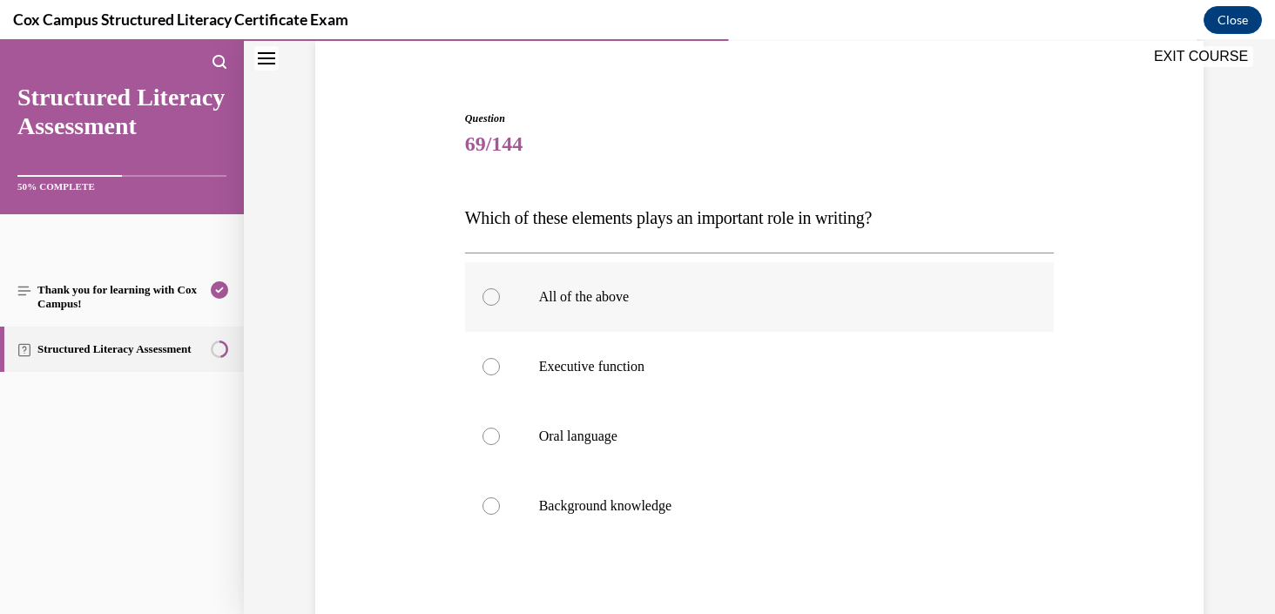
click at [667, 311] on label "All of the above" at bounding box center [759, 297] width 589 height 70
click at [500, 306] on input "All of the above" at bounding box center [490, 296] width 17 height 17
radio input "true"
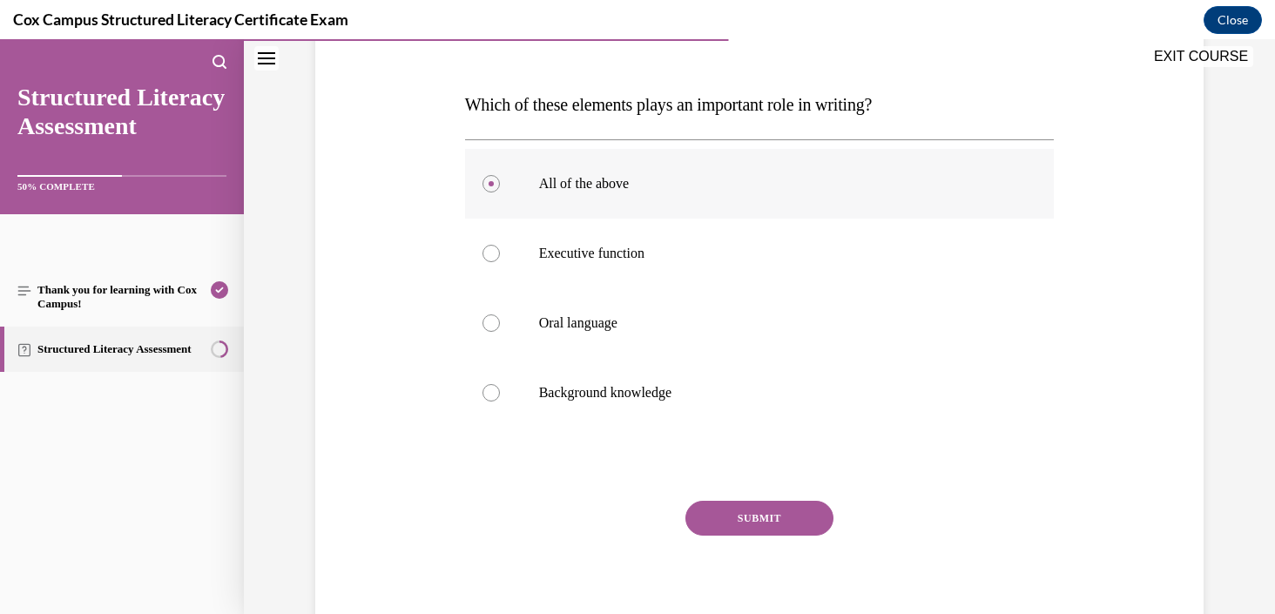
scroll to position [309, 0]
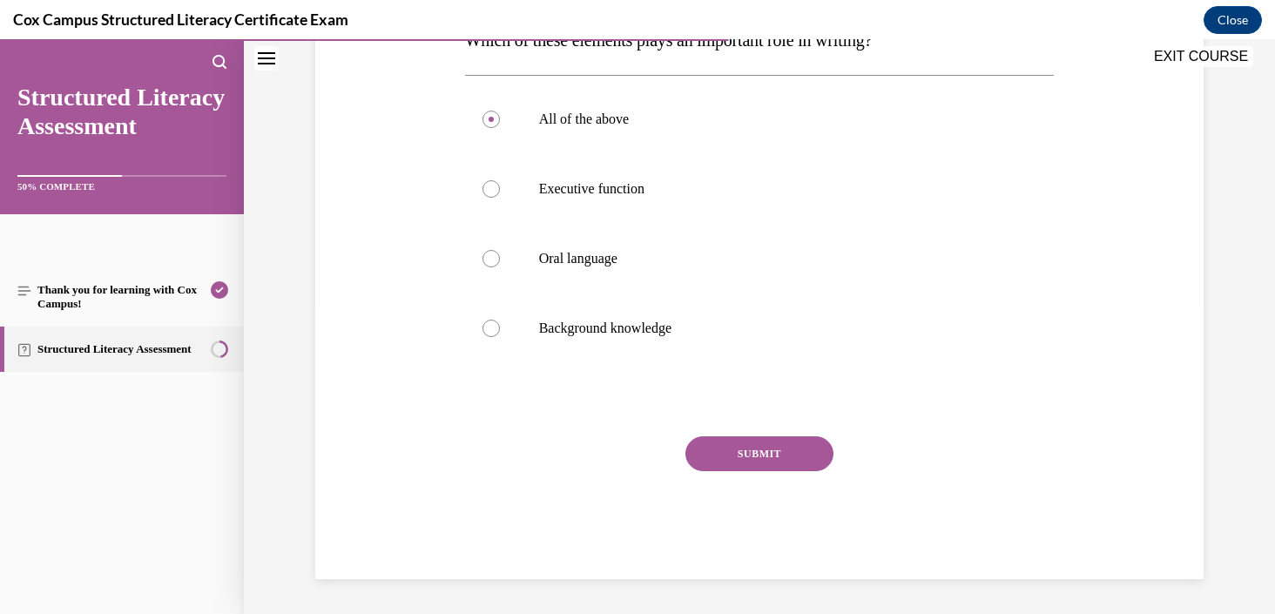
click at [760, 454] on button "SUBMIT" at bounding box center [759, 453] width 148 height 35
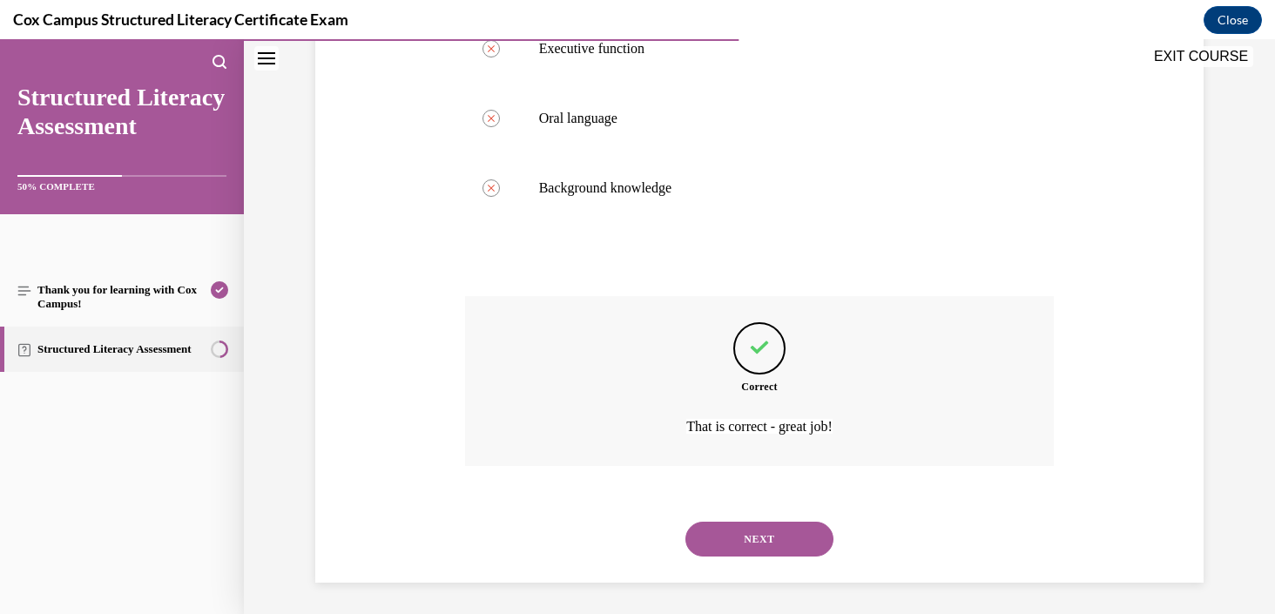
scroll to position [453, 0]
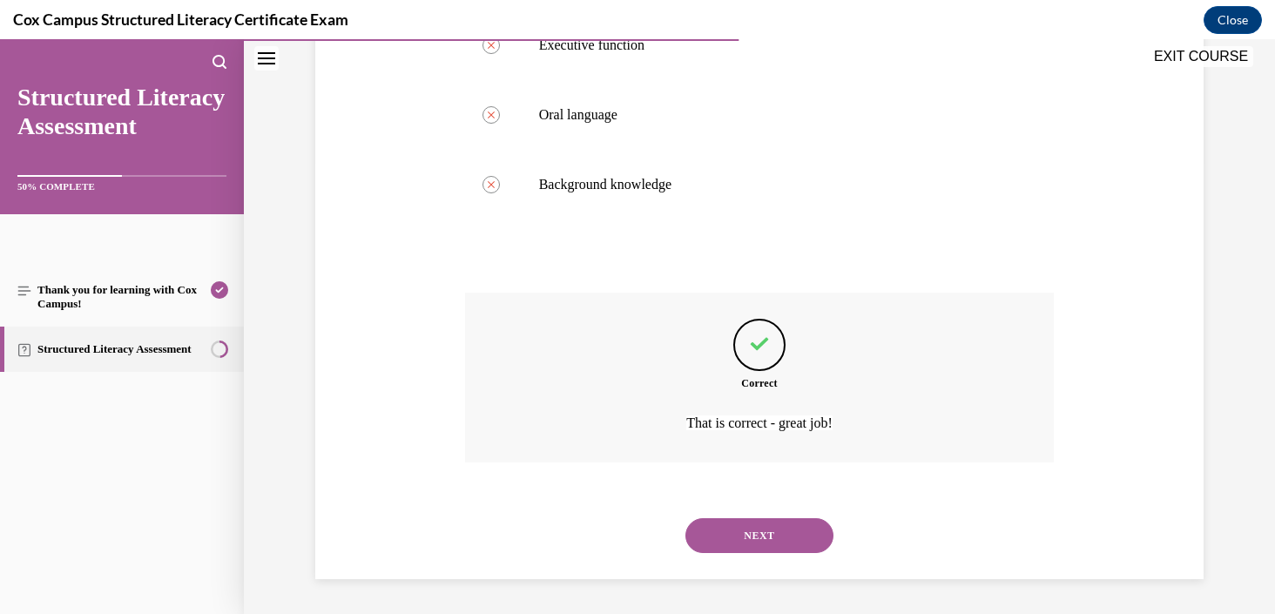
click at [797, 536] on button "NEXT" at bounding box center [759, 535] width 148 height 35
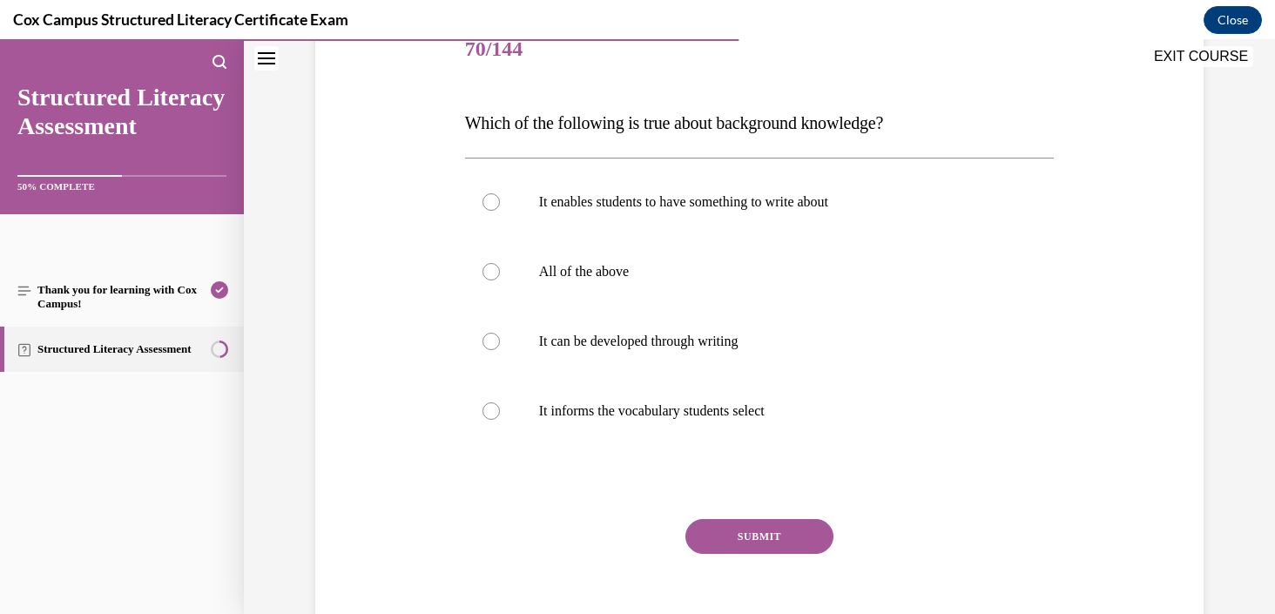
scroll to position [237, 0]
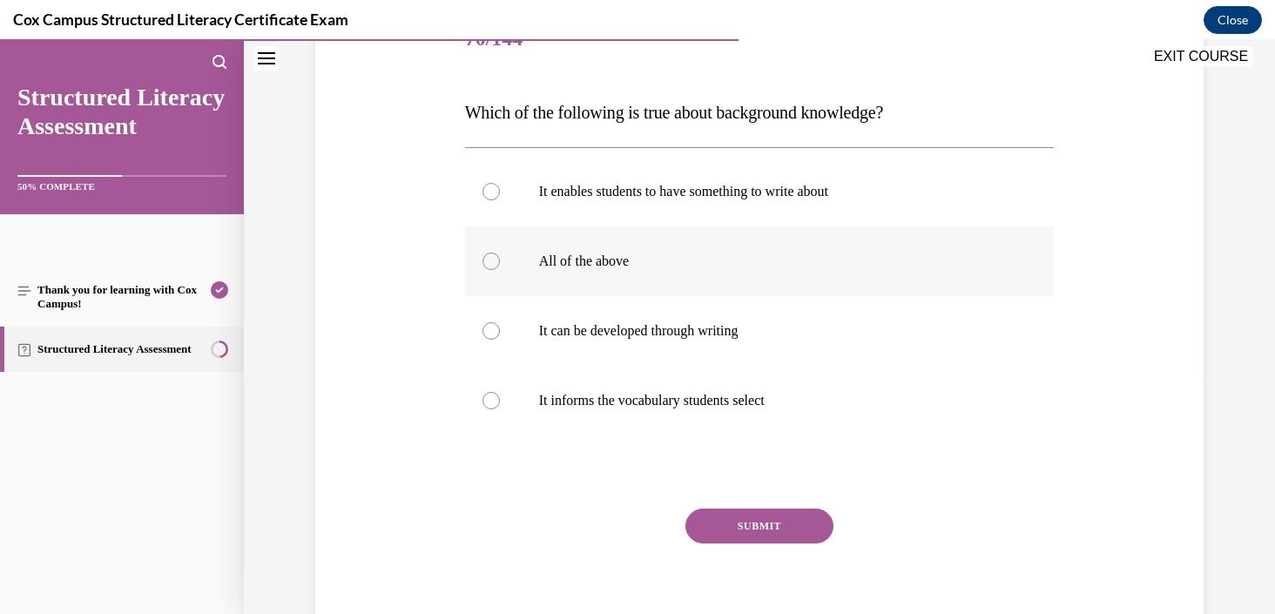
click at [703, 252] on label "All of the above" at bounding box center [759, 261] width 589 height 70
click at [500, 252] on input "All of the above" at bounding box center [490, 260] width 17 height 17
radio input "true"
click at [750, 524] on button "SUBMIT" at bounding box center [759, 525] width 148 height 35
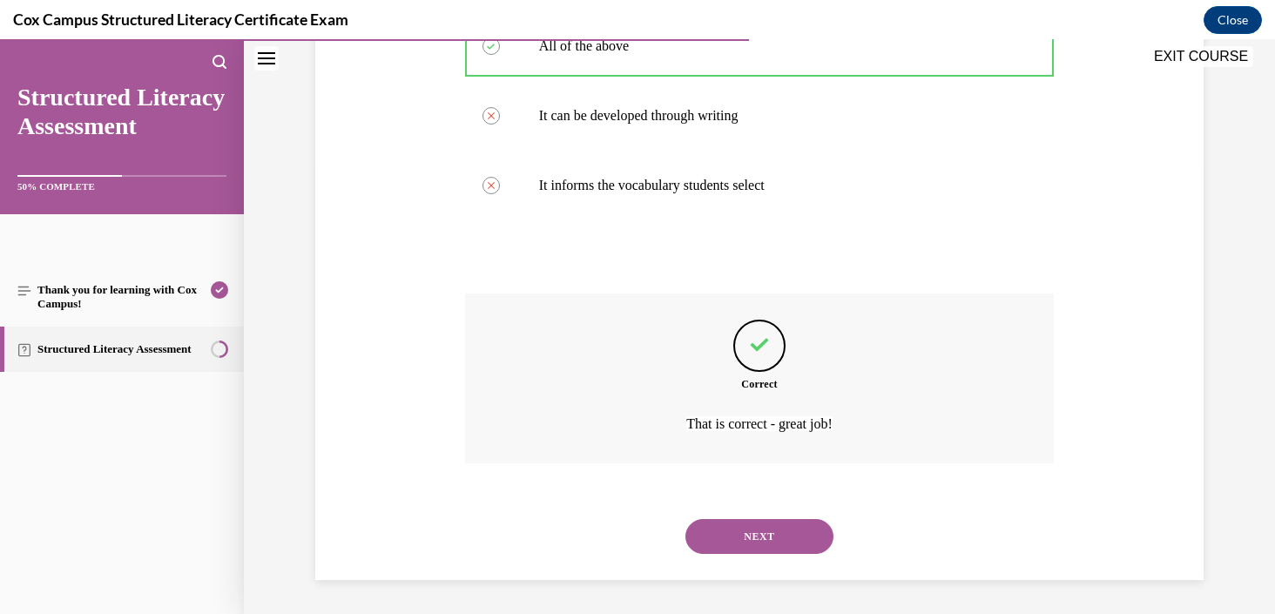
scroll to position [453, 0]
click at [750, 535] on button "NEXT" at bounding box center [759, 535] width 148 height 35
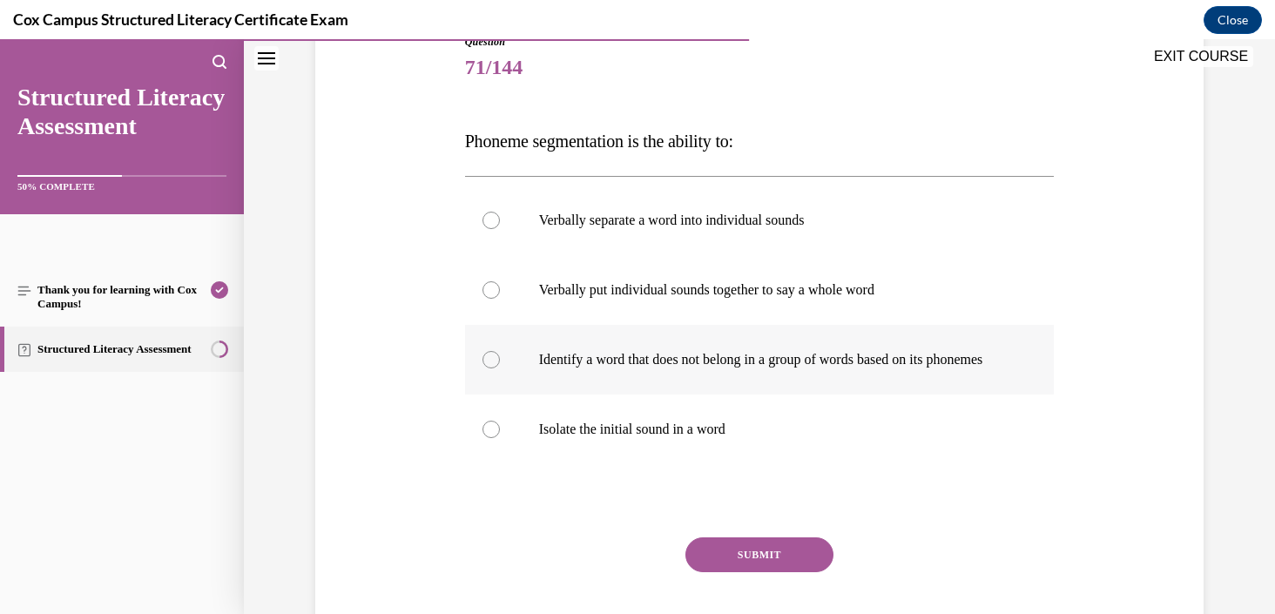
scroll to position [158, 0]
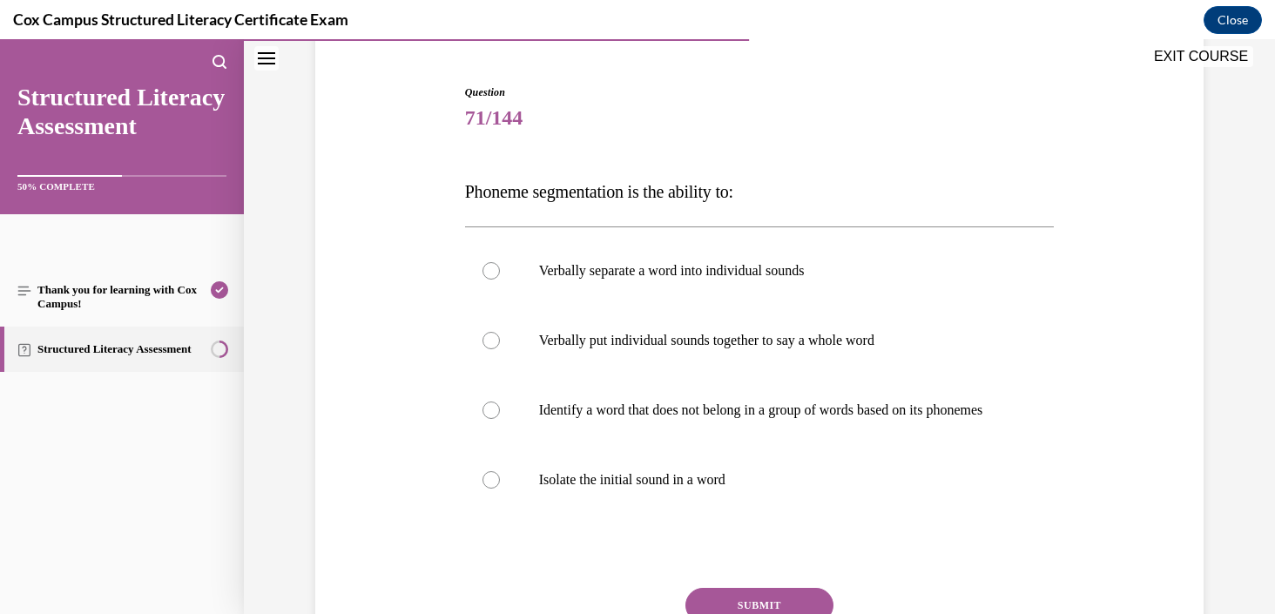
click at [733, 196] on span "Phoneme segmentation is the ability to:" at bounding box center [599, 191] width 268 height 19
click at [734, 284] on label "Verbally separate a word into individual sounds" at bounding box center [759, 271] width 589 height 70
click at [500, 279] on input "Verbally separate a word into individual sounds" at bounding box center [490, 270] width 17 height 17
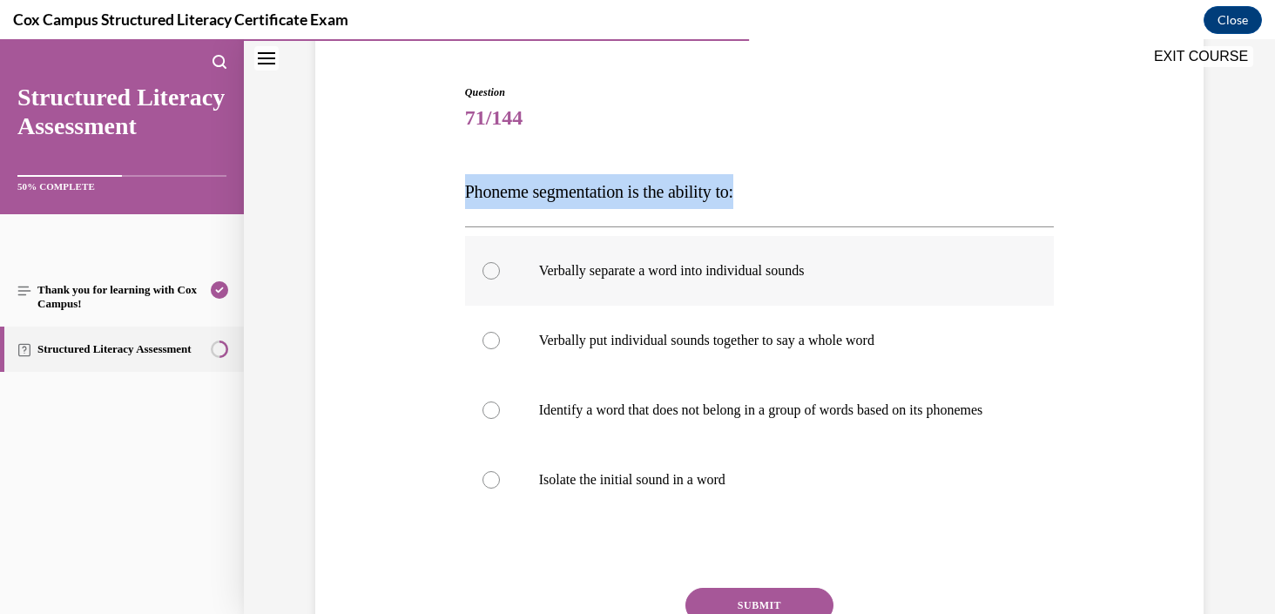
radio input "true"
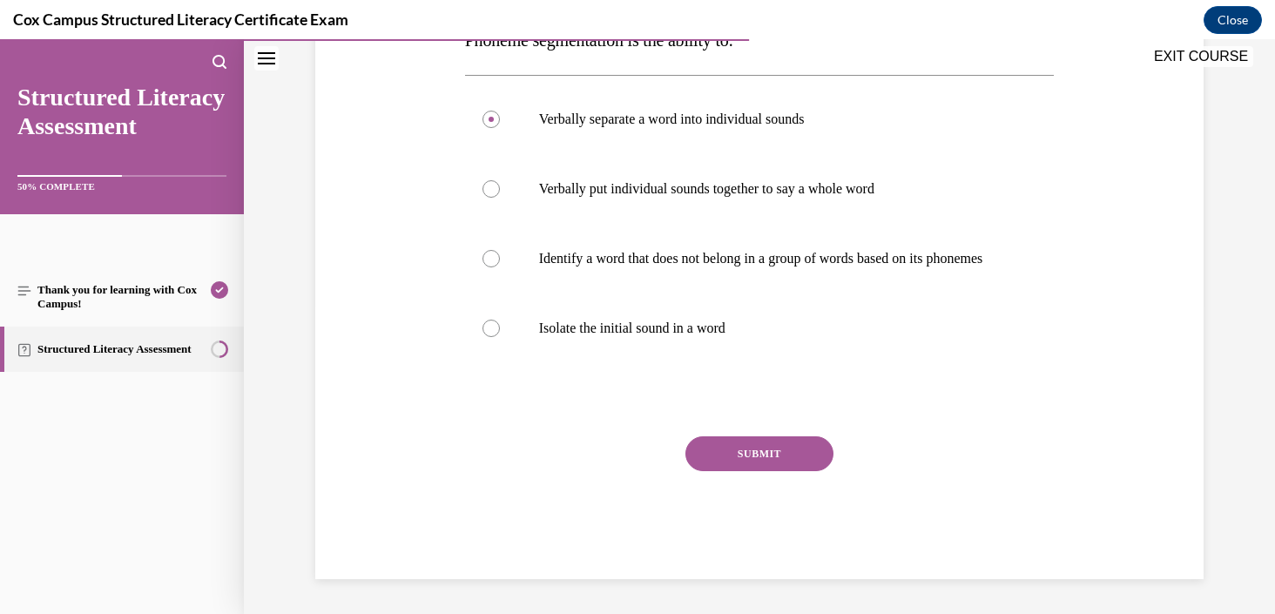
click at [737, 461] on button "SUBMIT" at bounding box center [759, 453] width 148 height 35
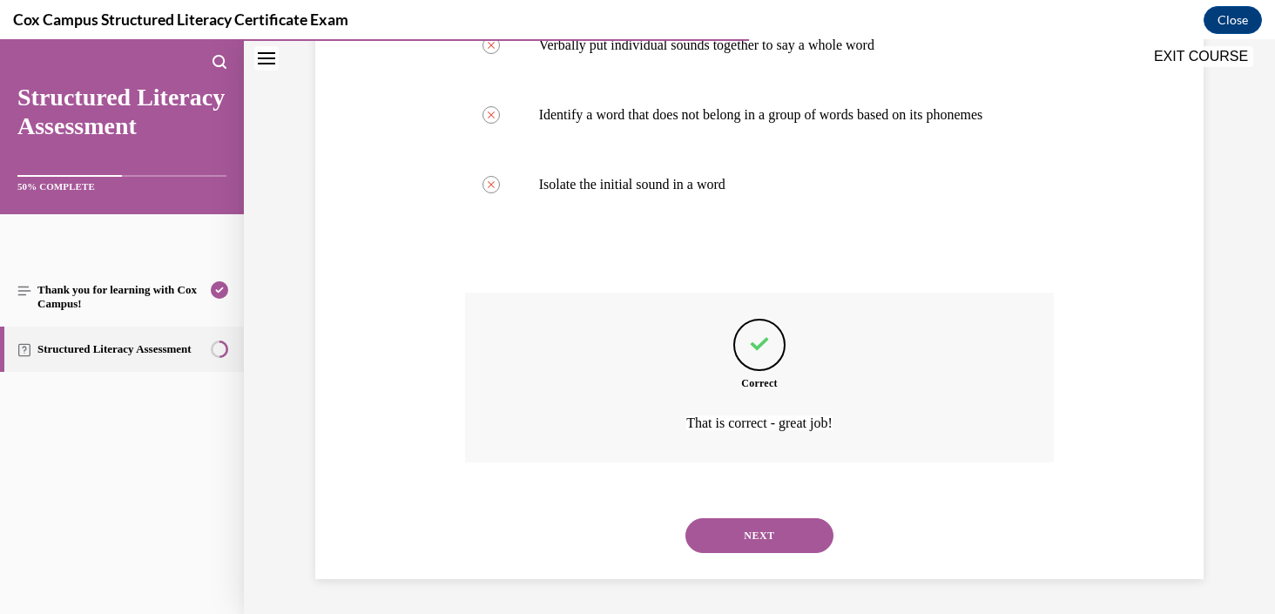
scroll to position [470, 0]
click at [780, 527] on button "NEXT" at bounding box center [759, 535] width 148 height 35
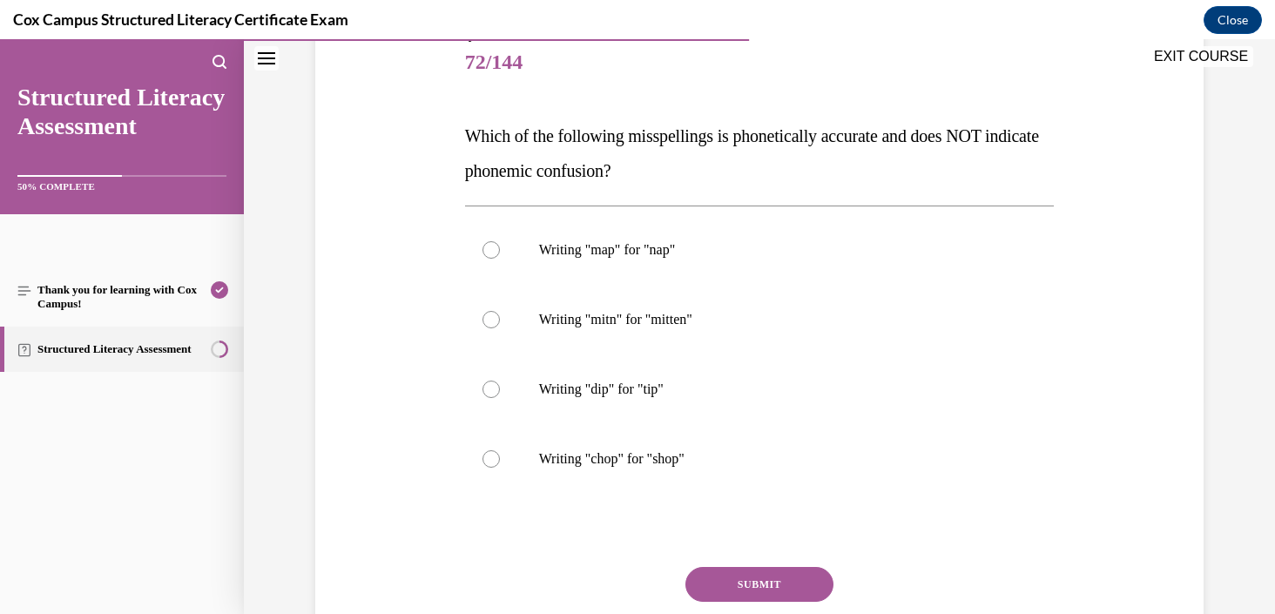
scroll to position [214, 0]
click at [734, 322] on p "Writing "mitn" for "mitten"" at bounding box center [775, 318] width 472 height 17
click at [500, 322] on input "Writing "mitn" for "mitten"" at bounding box center [490, 318] width 17 height 17
radio input "true"
click at [784, 582] on button "SUBMIT" at bounding box center [759, 583] width 148 height 35
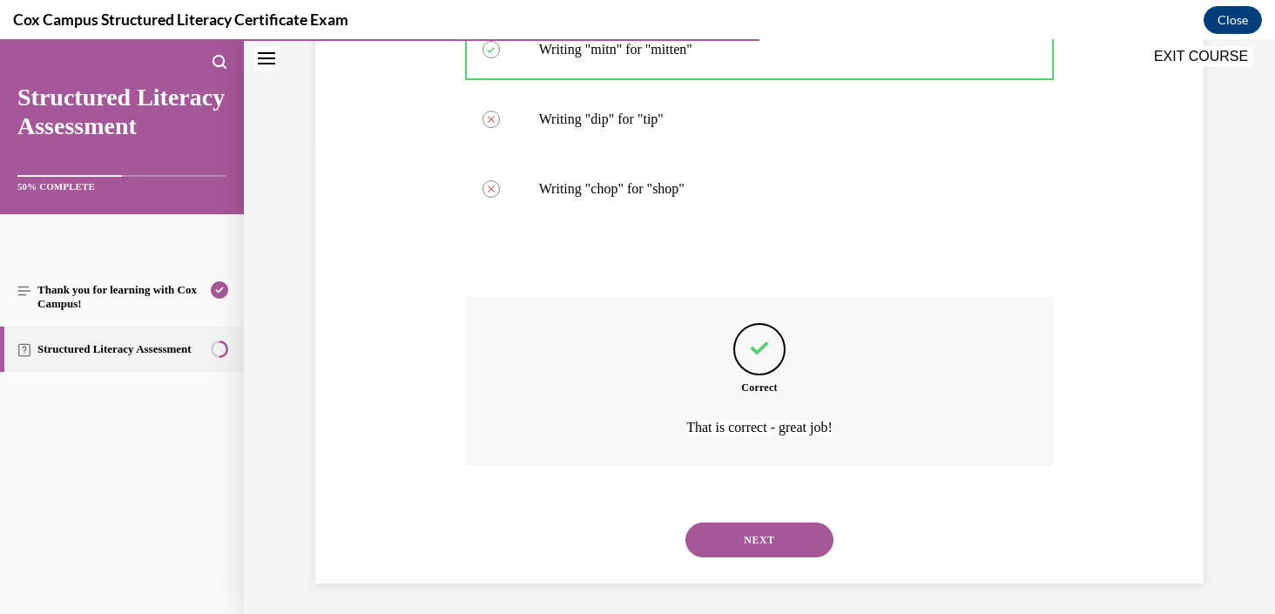
scroll to position [488, 0]
